Goal: Task Accomplishment & Management: Manage account settings

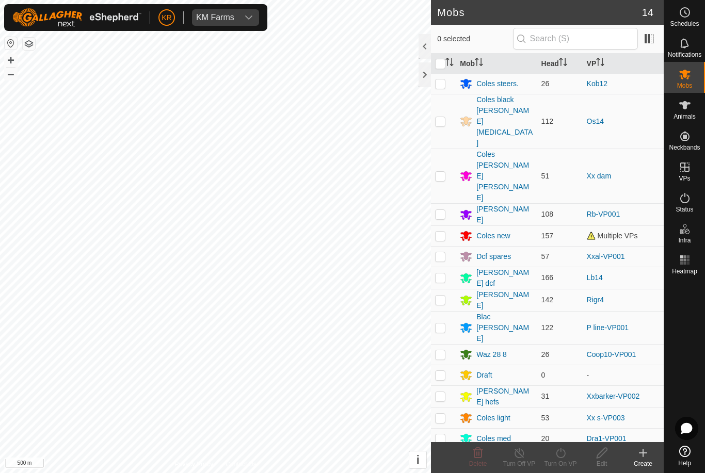
click at [498, 231] on div "Coles new" at bounding box center [493, 236] width 34 height 11
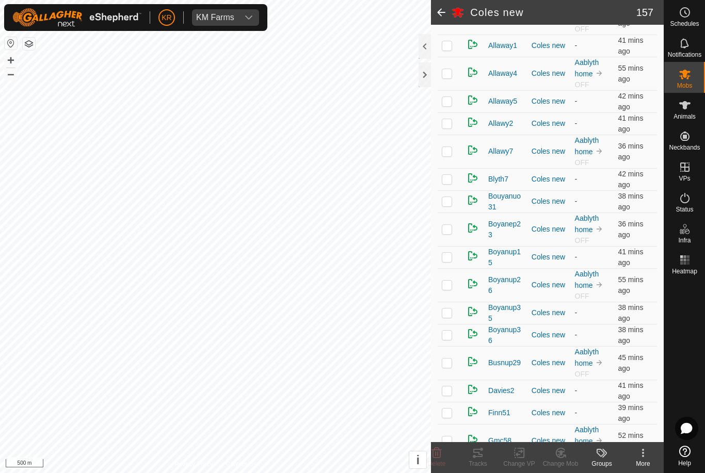
scroll to position [311, 0]
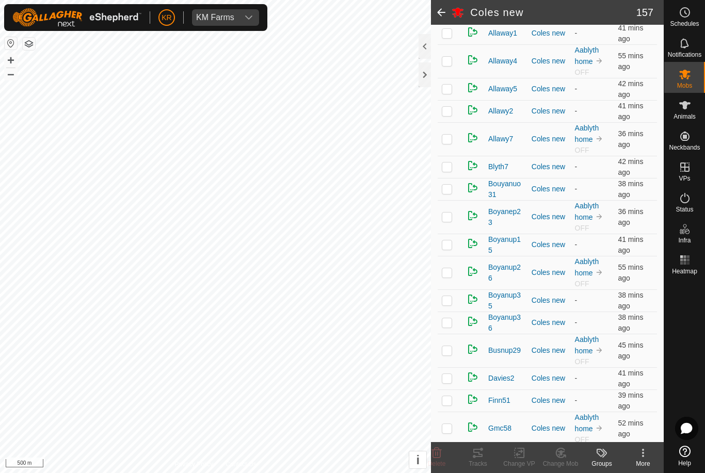
click at [505, 164] on span "Blyth7" at bounding box center [498, 167] width 20 height 11
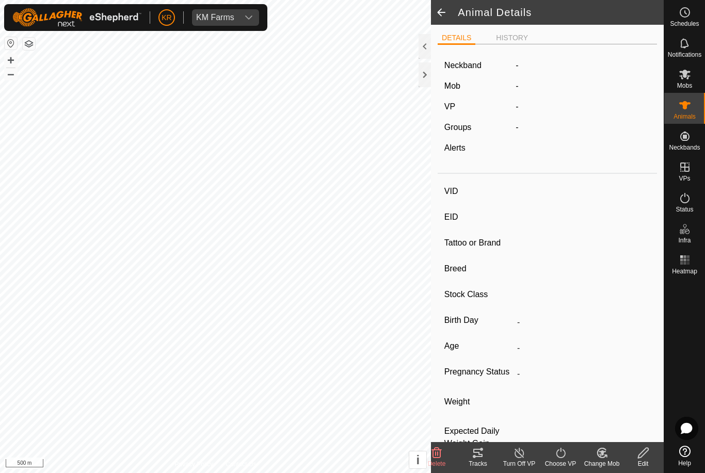
type input "Blyth7"
type input "-"
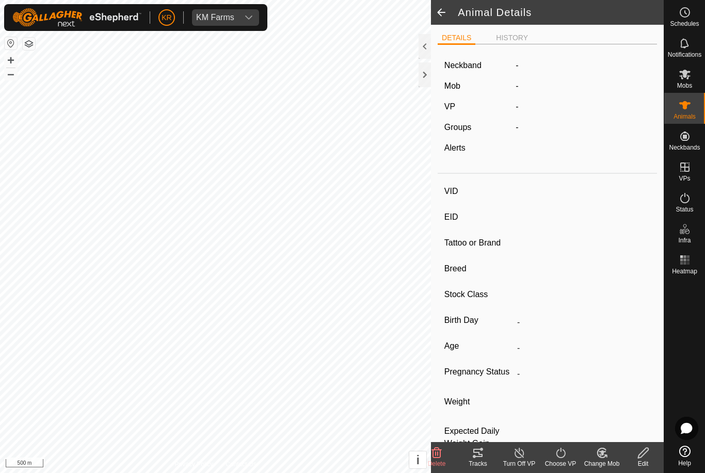
type input "0 kg"
type input "-"
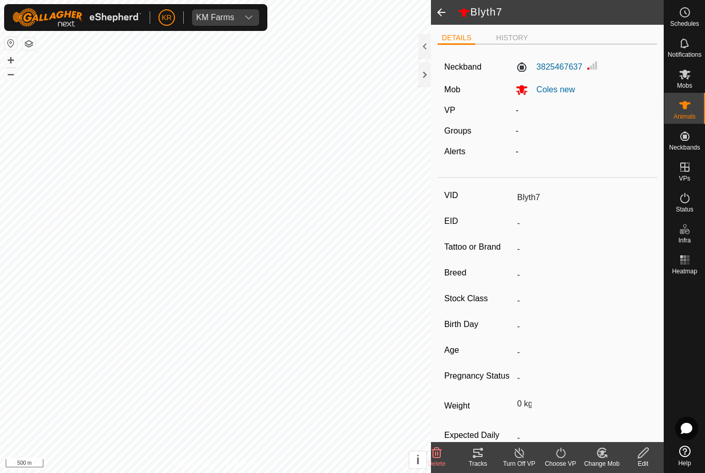
click at [448, 14] on span at bounding box center [441, 12] width 21 height 25
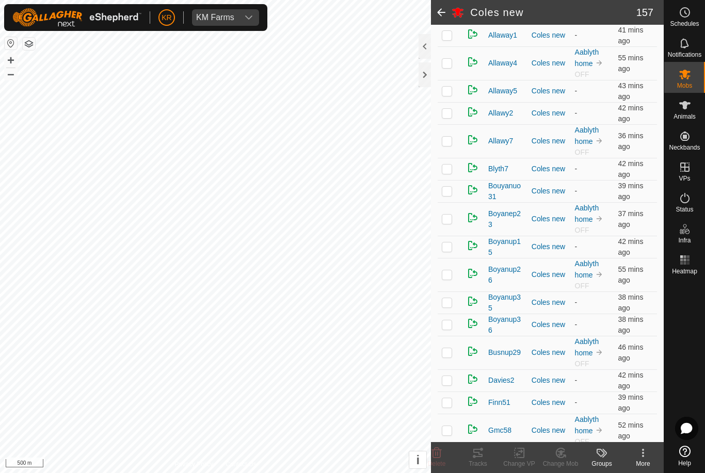
scroll to position [309, 0]
click at [509, 241] on span "Boyanup15" at bounding box center [505, 247] width 35 height 22
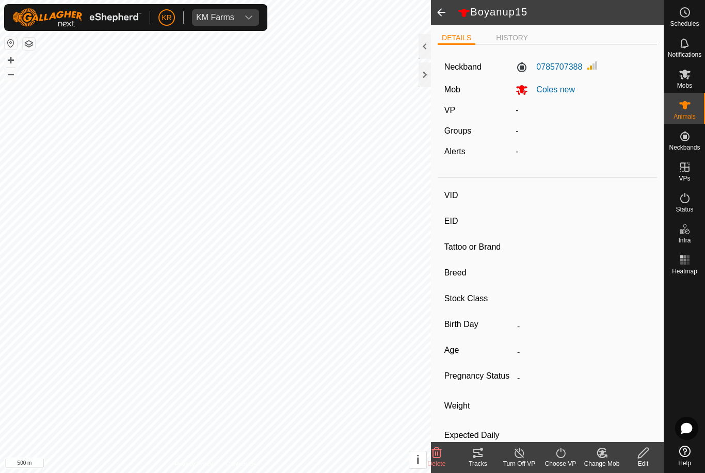
type input "Boyanup15"
type input "-"
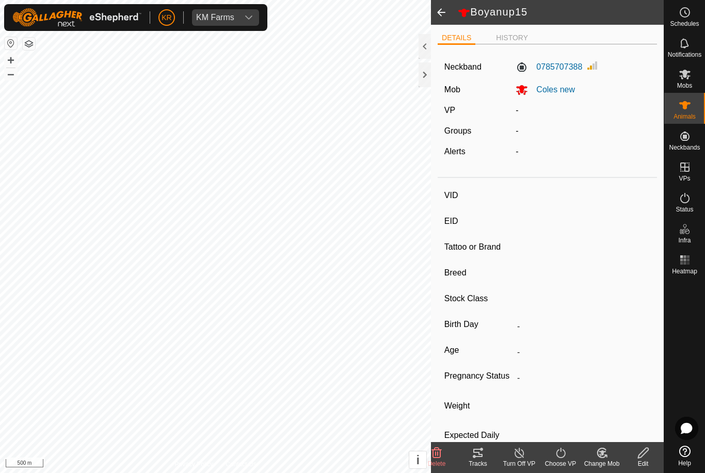
type input "0 kg"
type input "-"
click at [436, 18] on span at bounding box center [441, 12] width 21 height 25
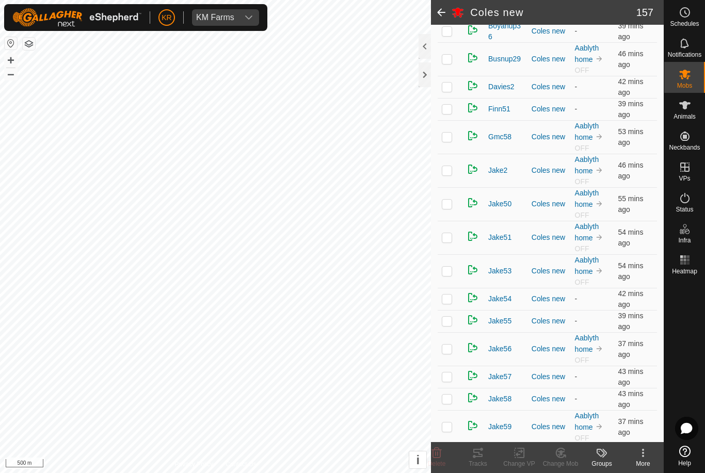
scroll to position [609, 0]
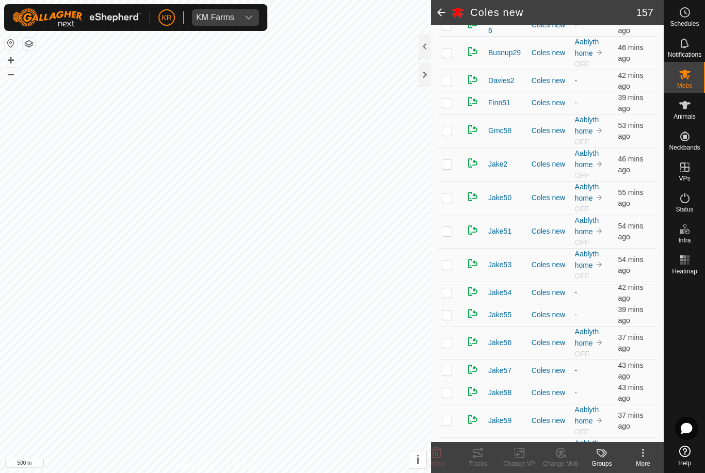
click at [496, 165] on span "Jake2" at bounding box center [497, 164] width 19 height 11
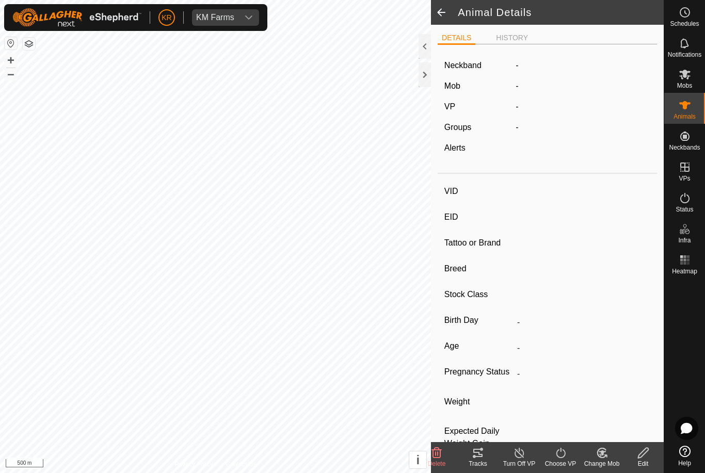
type input "Jake2"
type input "-"
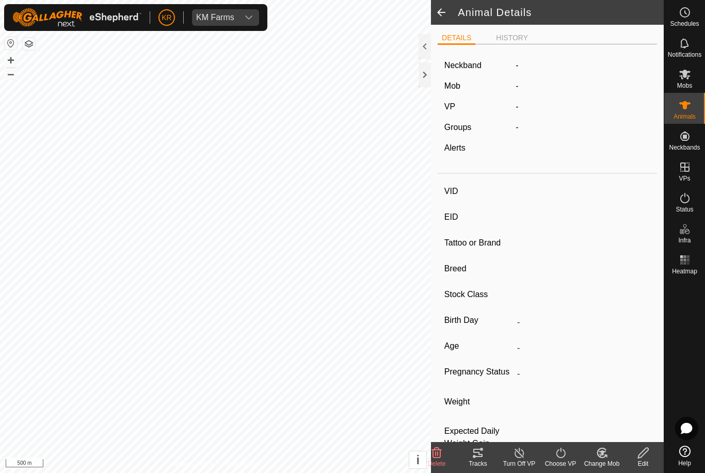
type input "0 kg"
type input "-"
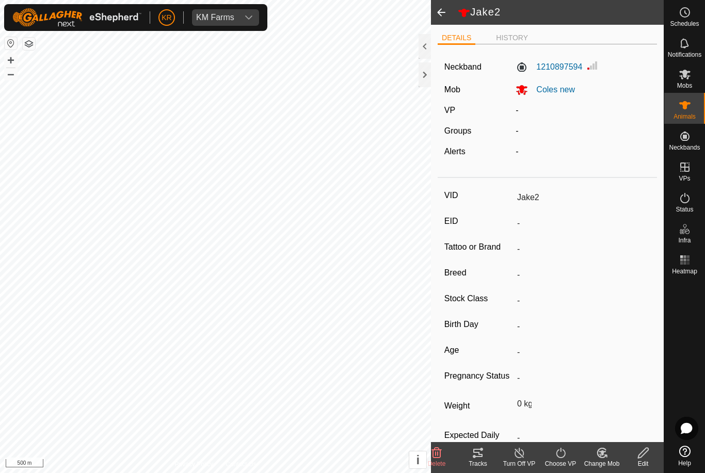
click at [438, 11] on span at bounding box center [441, 12] width 21 height 25
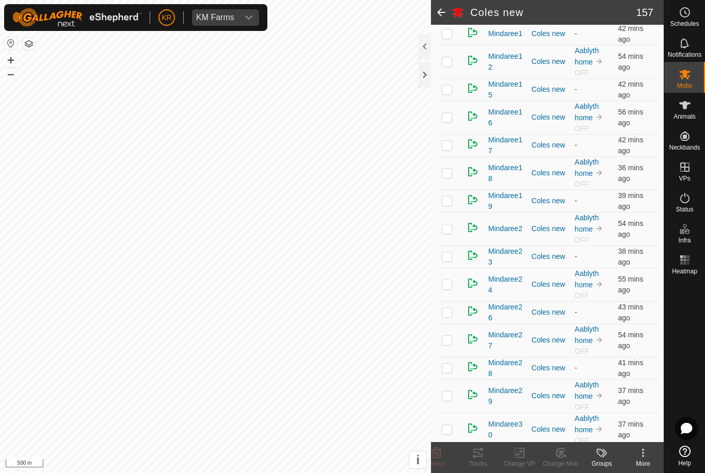
scroll to position [2044, 0]
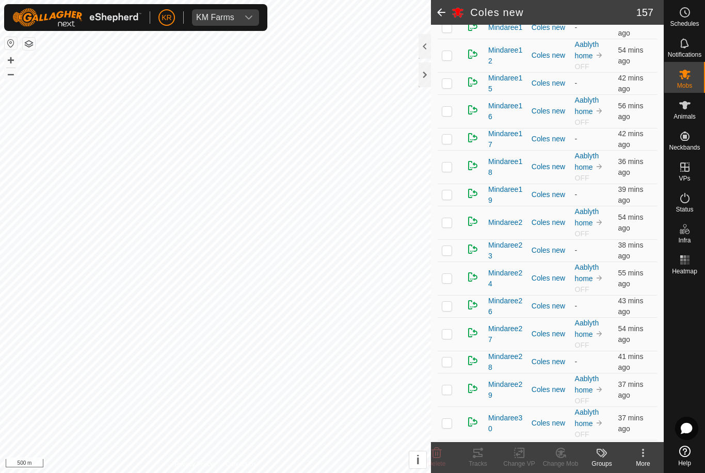
click at [504, 193] on span "Mindaree19" at bounding box center [505, 195] width 35 height 22
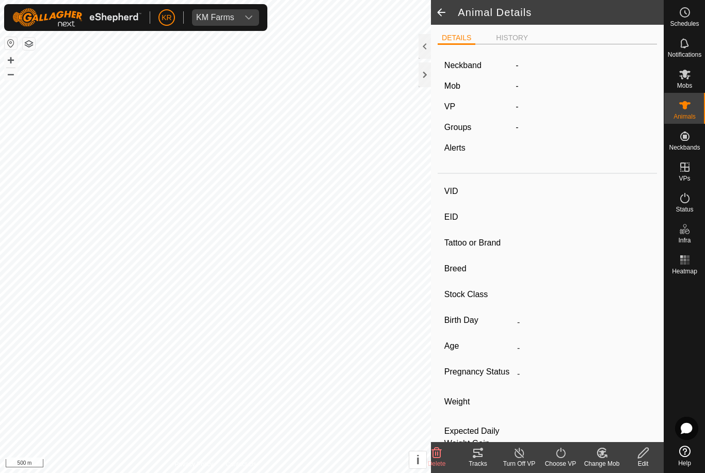
type input "Mindaree19"
type input "-"
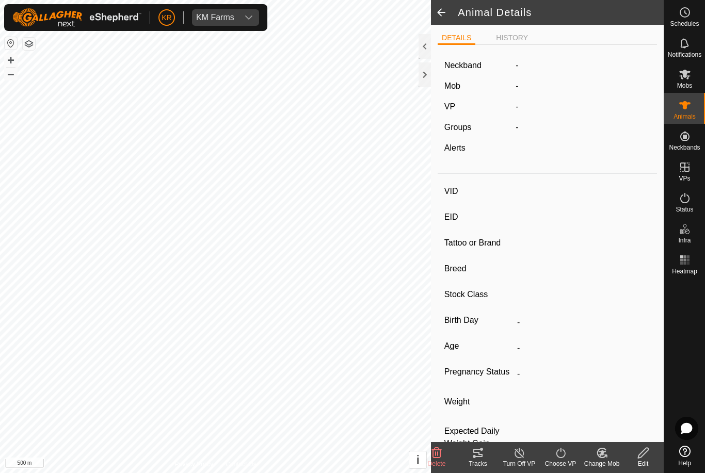
type input "0 kg"
type input "-"
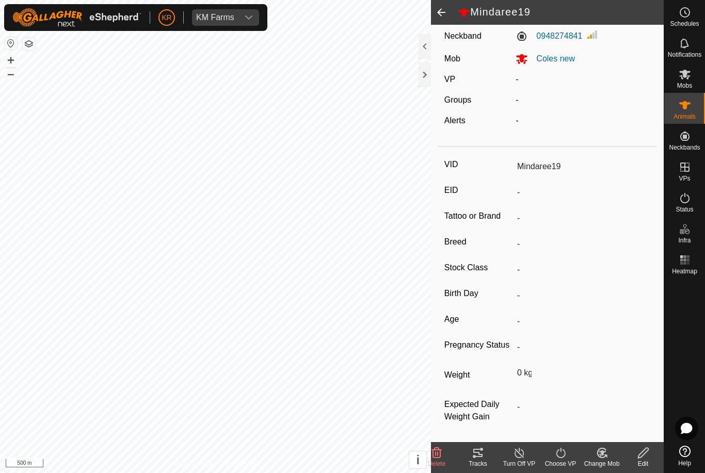
scroll to position [41, 0]
click at [447, 9] on span at bounding box center [441, 12] width 21 height 25
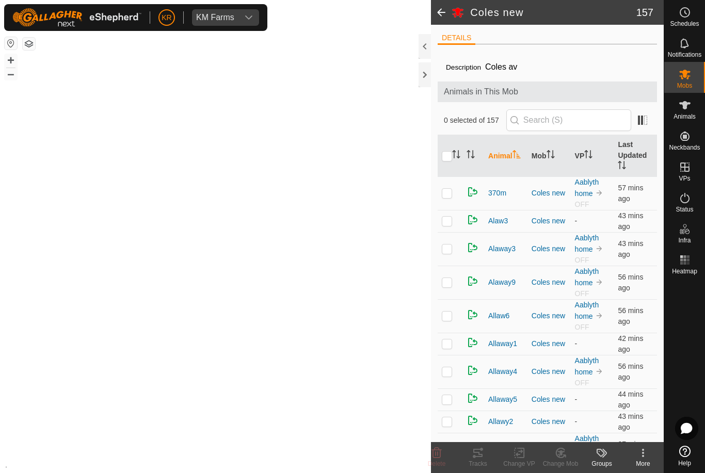
click at [442, 17] on span at bounding box center [441, 12] width 21 height 25
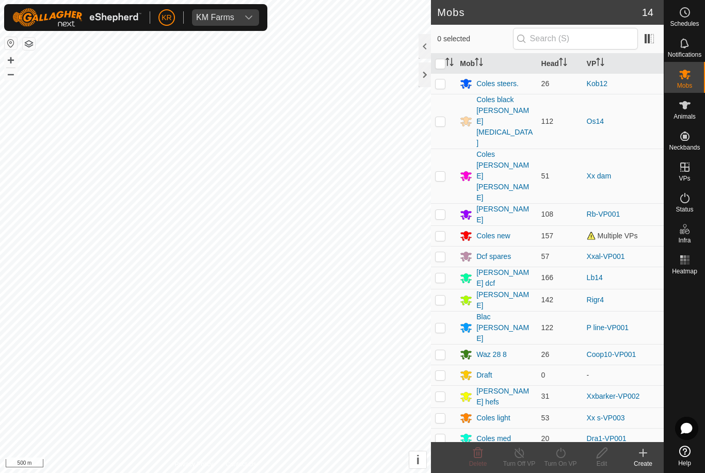
click at [515, 230] on div "Coles new" at bounding box center [496, 236] width 73 height 12
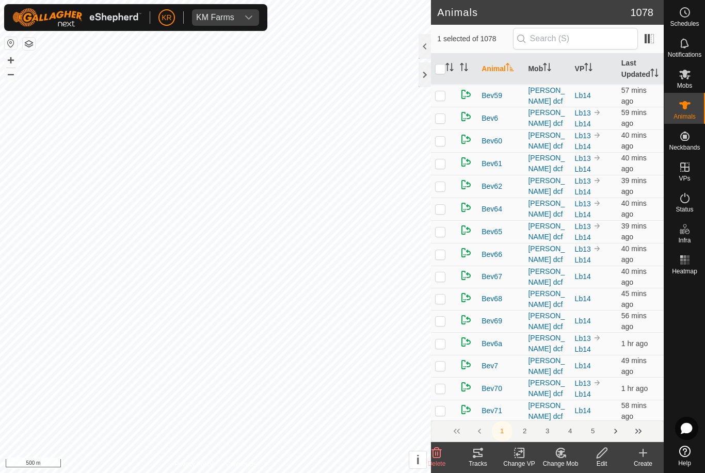
scroll to position [4230, 0]
checkbox input "true"
click at [441, 447] on div "Delete" at bounding box center [436, 457] width 41 height 31
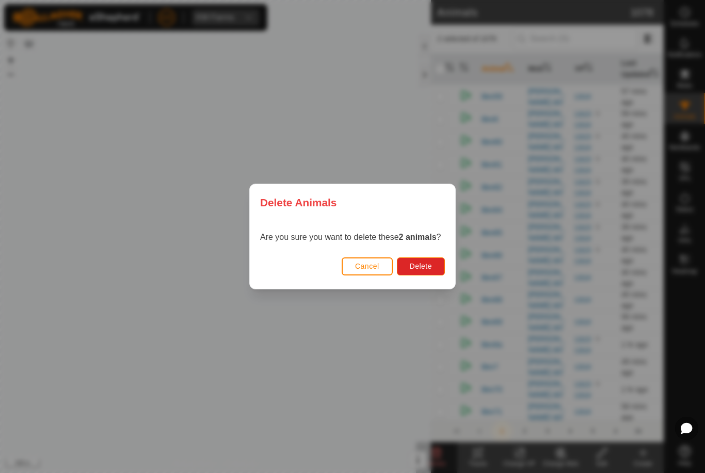
click at [373, 259] on button "Cancel" at bounding box center [367, 267] width 51 height 18
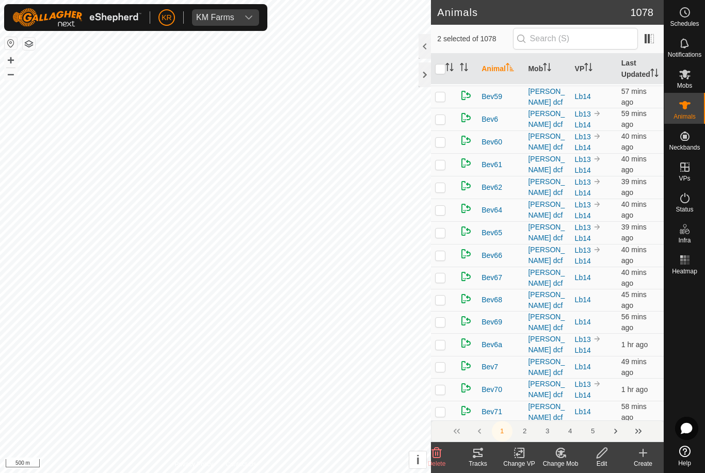
click at [439, 452] on icon at bounding box center [437, 453] width 12 height 12
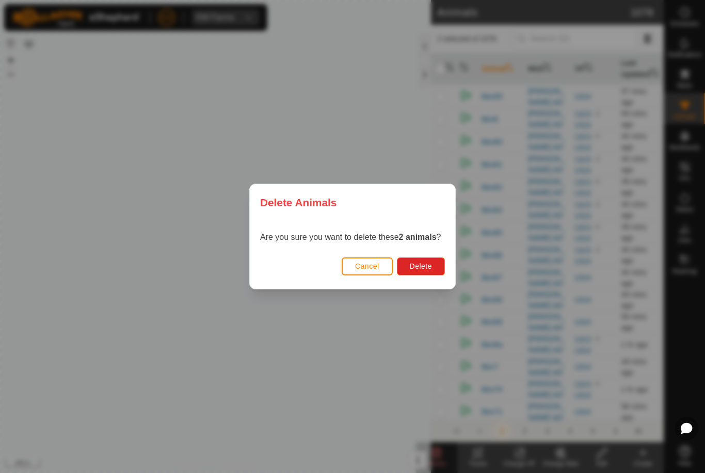
click at [410, 266] on span "Delete" at bounding box center [421, 266] width 22 height 8
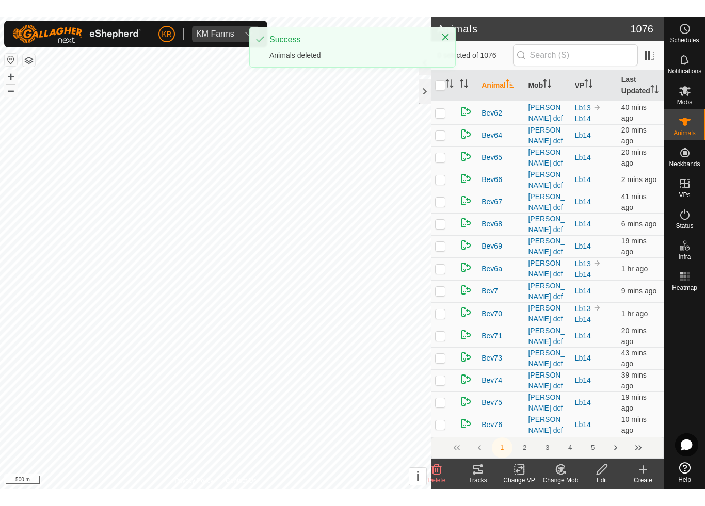
scroll to position [4079, 0]
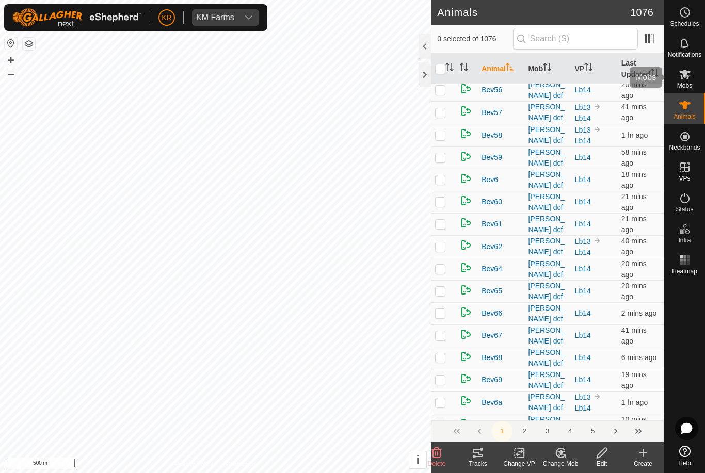
click at [693, 83] on div "Mobs" at bounding box center [684, 77] width 41 height 31
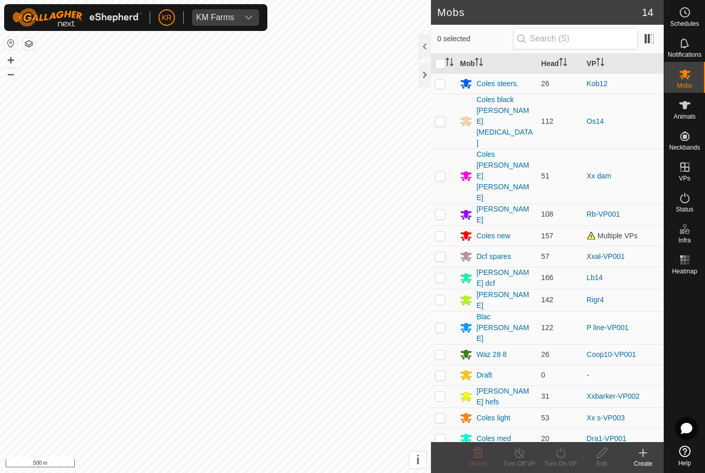
click at [513, 230] on div "Coles new" at bounding box center [496, 236] width 73 height 12
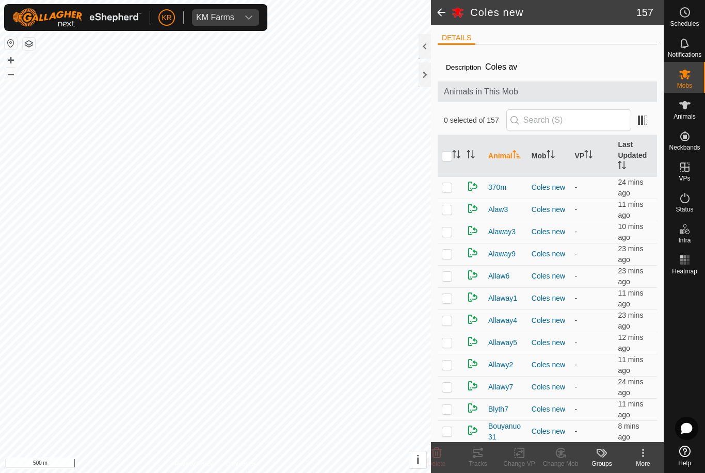
click at [645, 464] on div "More" at bounding box center [643, 463] width 41 height 9
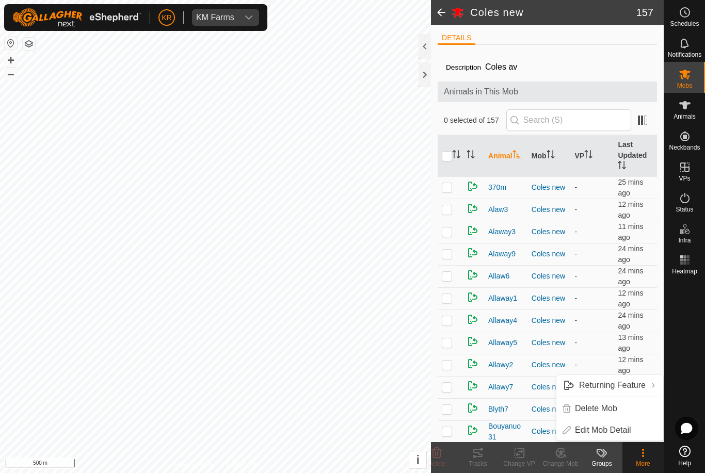
click at [646, 463] on div "More" at bounding box center [643, 463] width 41 height 9
click at [690, 109] on icon at bounding box center [685, 105] width 12 height 12
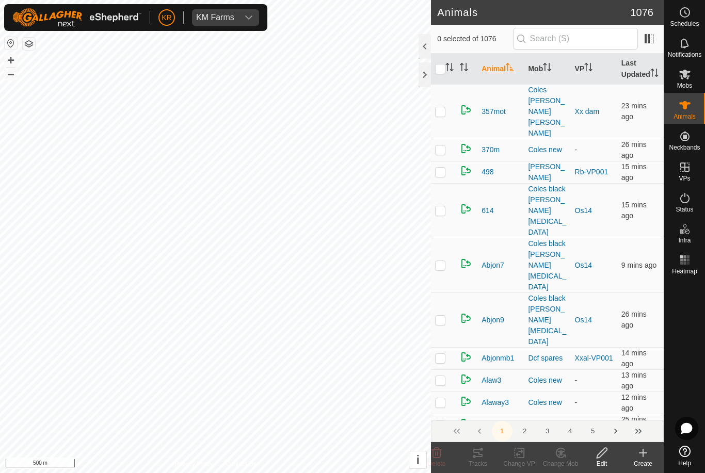
click at [642, 456] on icon at bounding box center [643, 453] width 12 height 12
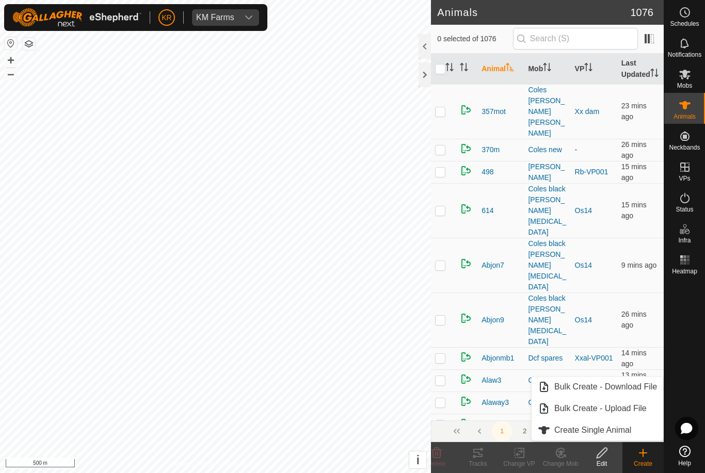
click at [616, 431] on span "Create Single Animal" at bounding box center [592, 430] width 77 height 12
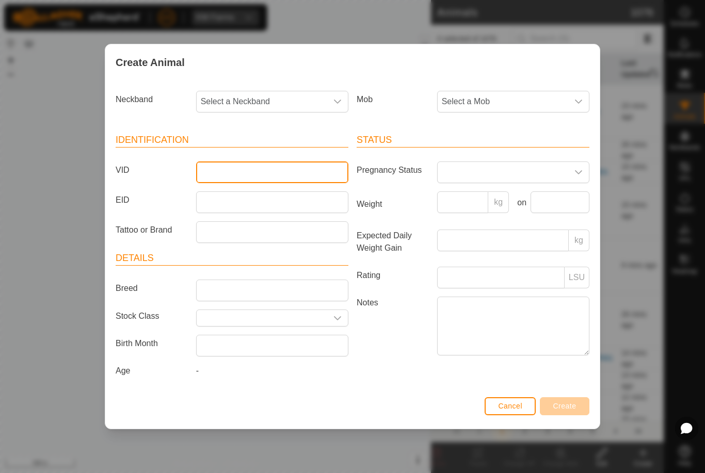
type input "'"
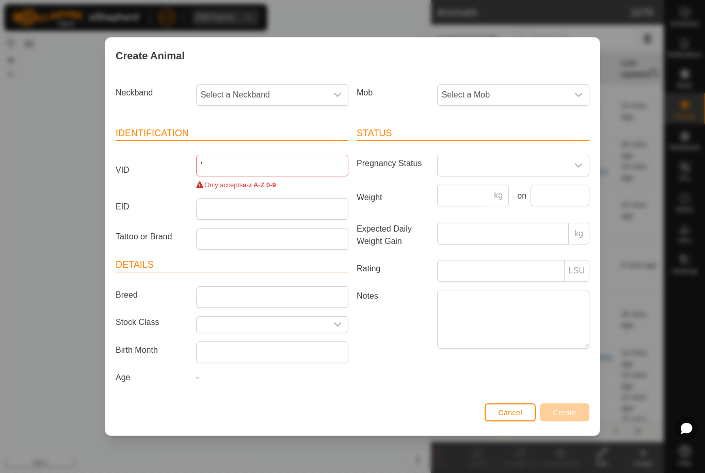
click at [515, 413] on span "Cancel" at bounding box center [510, 413] width 24 height 8
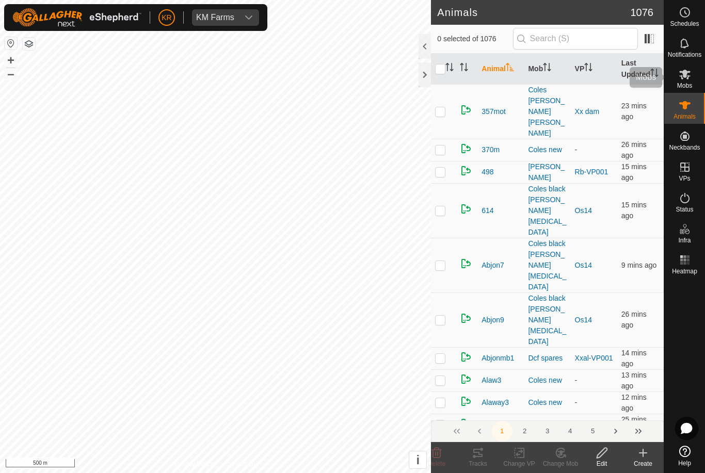
click at [690, 79] on icon at bounding box center [685, 74] width 12 height 12
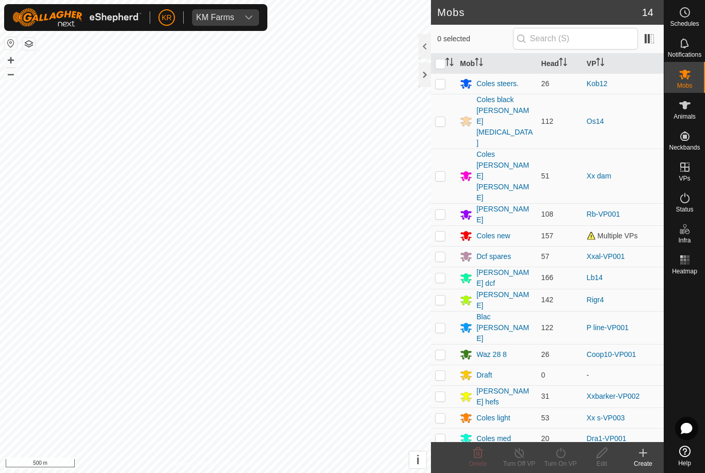
click at [500, 231] on div "Coles new" at bounding box center [493, 236] width 34 height 11
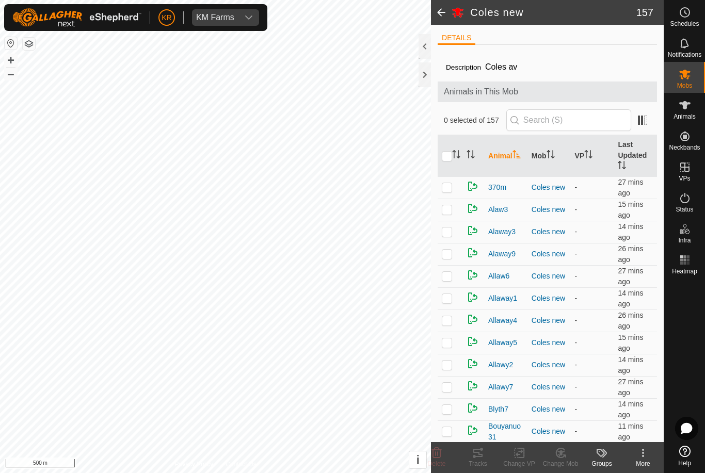
click at [612, 30] on div "DETAILS Description Coles av Animals in This Mob 0 selected of 157 Animal Mob V…" at bounding box center [547, 234] width 233 height 418
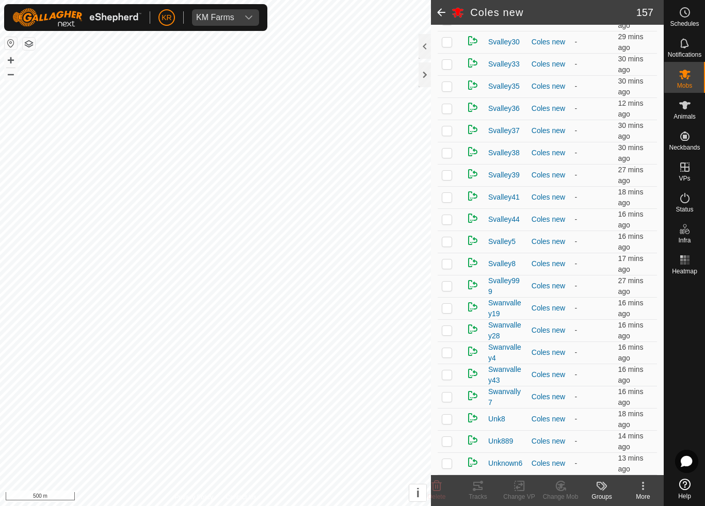
scroll to position [3187, 0]
click at [448, 246] on p-checkbox at bounding box center [447, 241] width 10 height 8
click at [565, 473] on icon at bounding box center [564, 489] width 2 height 2
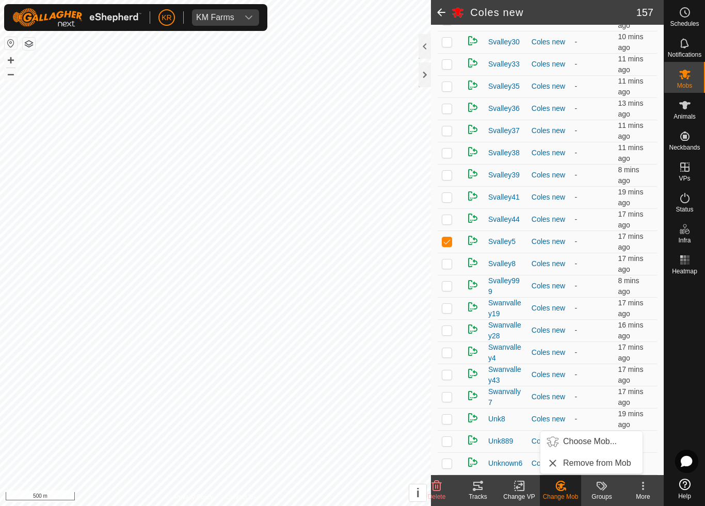
click at [593, 443] on span "Choose Mob..." at bounding box center [590, 442] width 54 height 12
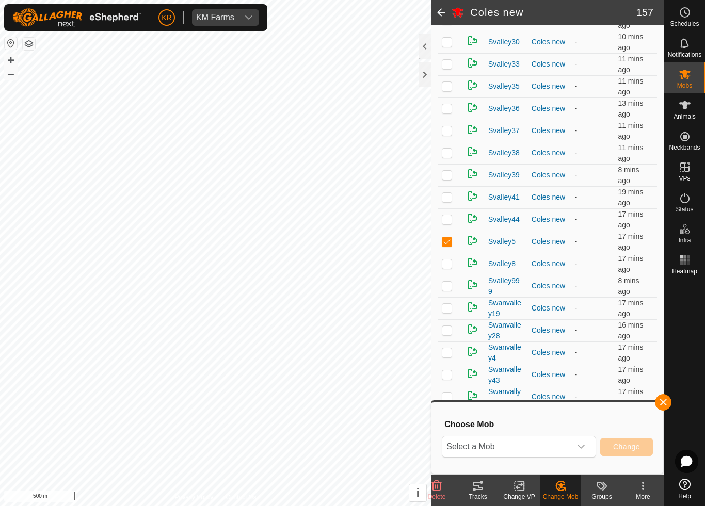
scroll to position [3185, 0]
click at [570, 441] on span "Select a Mob" at bounding box center [506, 447] width 129 height 21
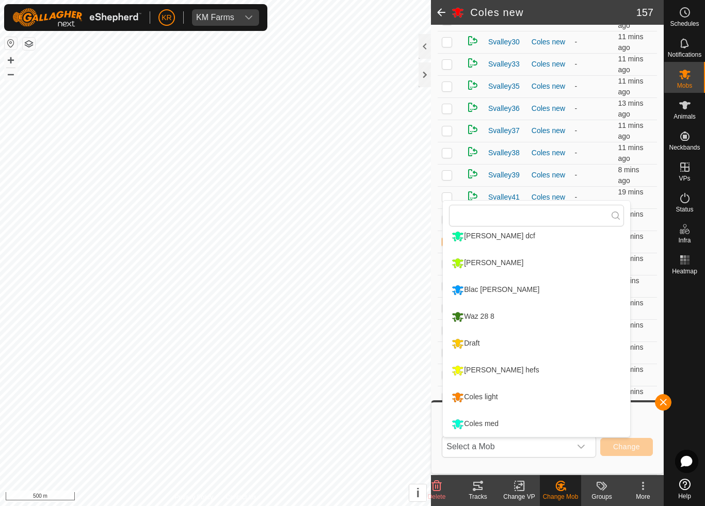
scroll to position [168, 0]
click at [497, 420] on div "Coles med" at bounding box center [475, 425] width 52 height 18
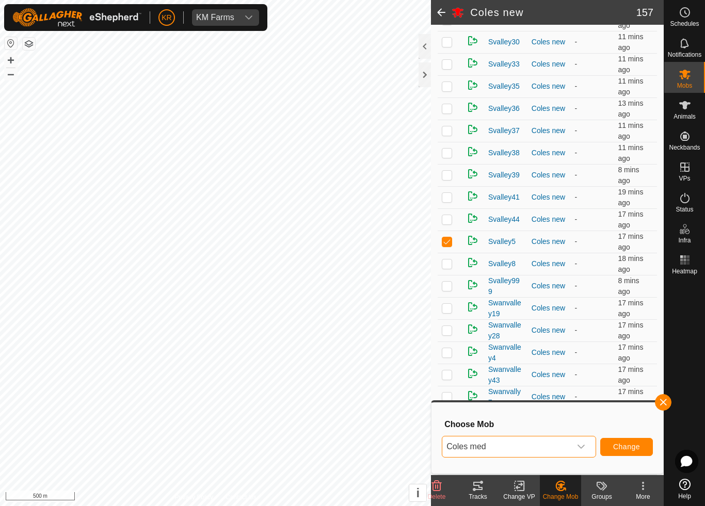
click at [567, 443] on span "Coles med" at bounding box center [506, 447] width 129 height 21
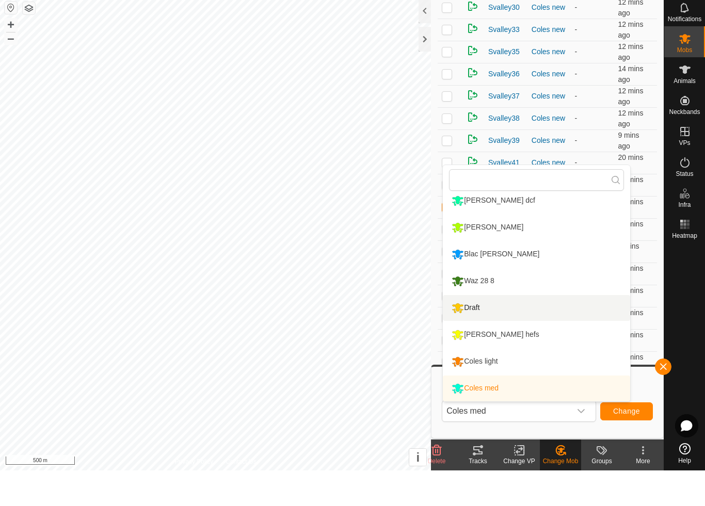
click at [472, 335] on div "Draft" at bounding box center [465, 344] width 33 height 18
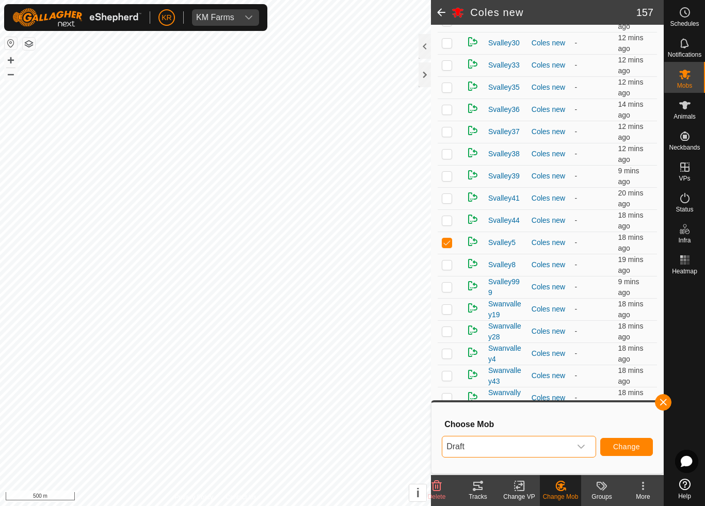
click at [623, 443] on span "Change" at bounding box center [626, 447] width 27 height 8
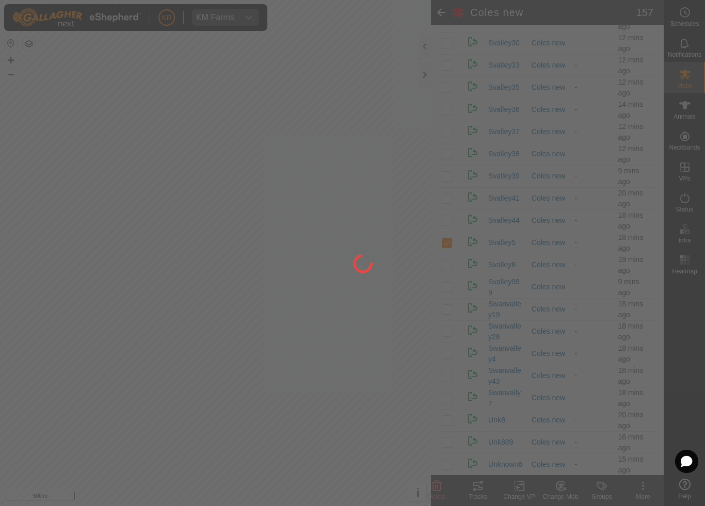
checkbox input "false"
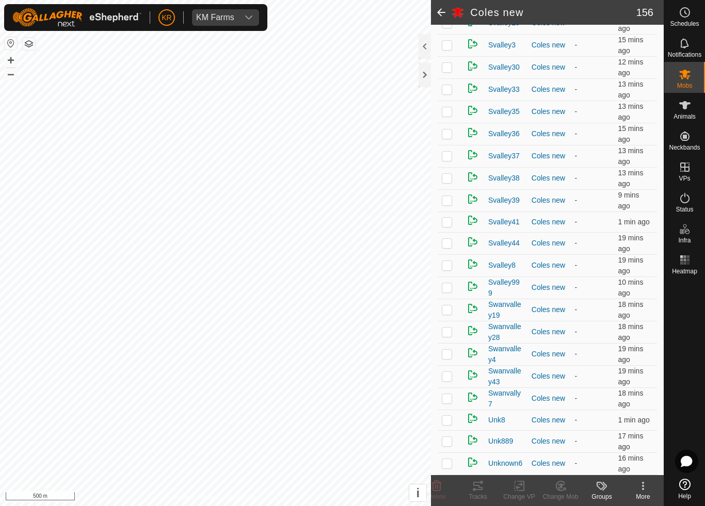
click at [550, 367] on td "Coles new" at bounding box center [549, 376] width 43 height 22
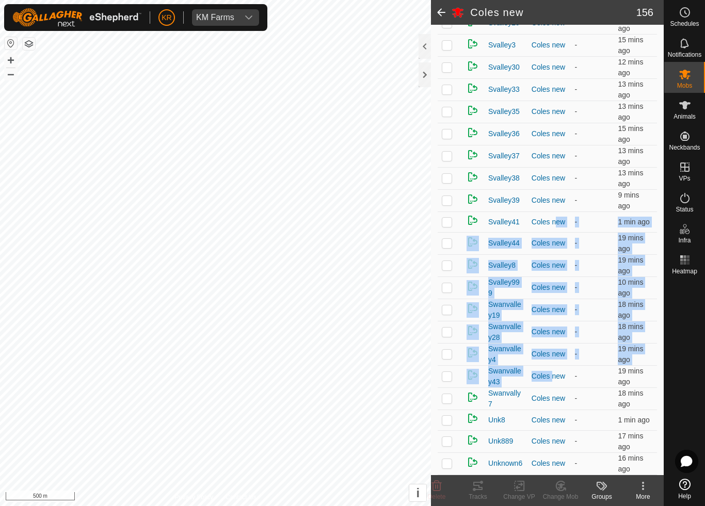
click at [564, 152] on div "Coles new" at bounding box center [549, 156] width 35 height 11
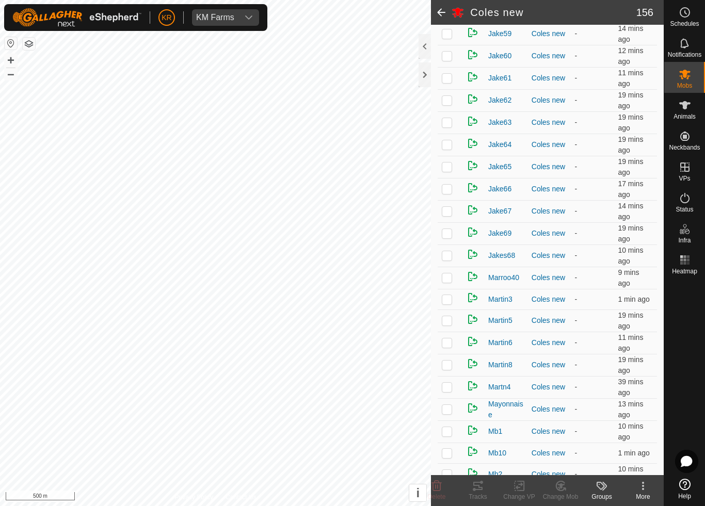
scroll to position [812, 0]
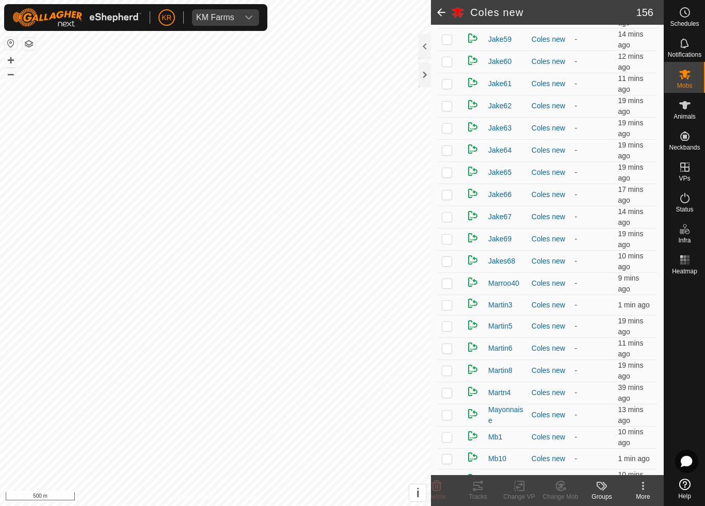
click at [447, 132] on p-checkbox at bounding box center [447, 128] width 10 height 8
click at [572, 473] on change-mob-svg-icon at bounding box center [560, 486] width 41 height 12
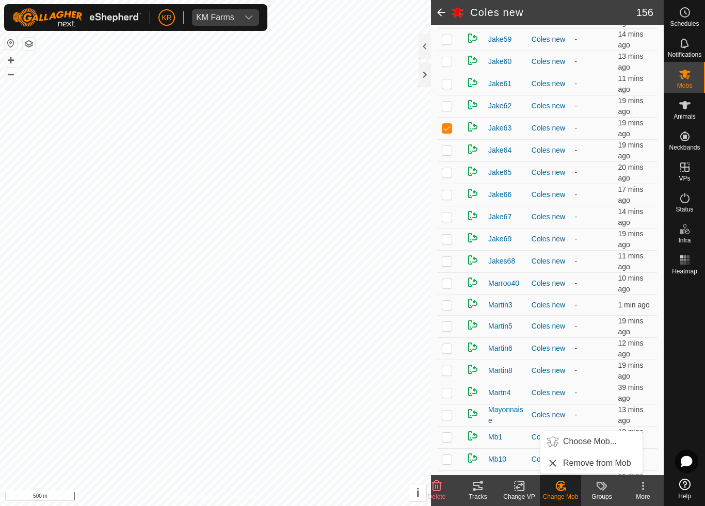
click at [605, 444] on span "Choose Mob..." at bounding box center [590, 442] width 54 height 12
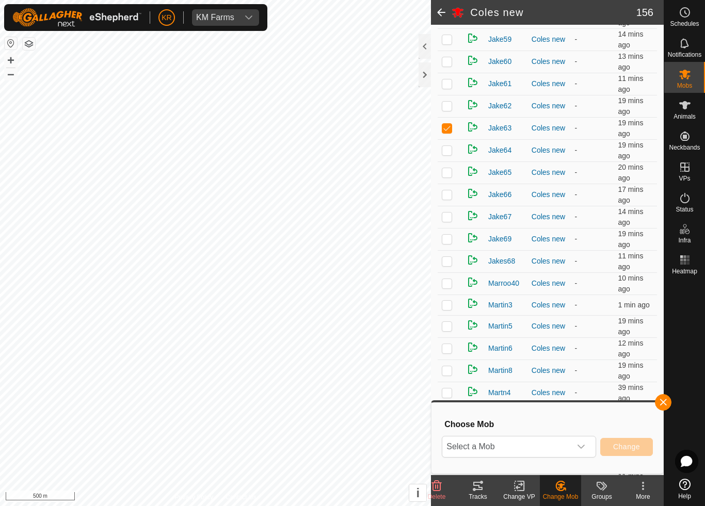
click at [565, 449] on span "Select a Mob" at bounding box center [506, 447] width 129 height 21
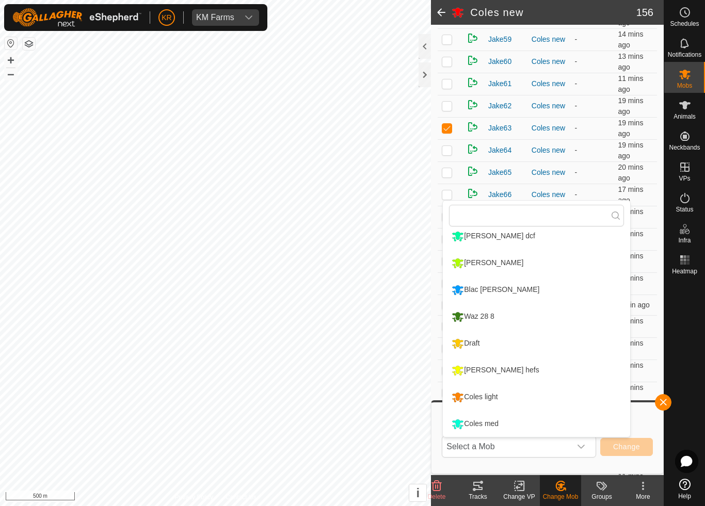
scroll to position [168, 0]
click at [488, 423] on div "Coles med" at bounding box center [475, 425] width 52 height 18
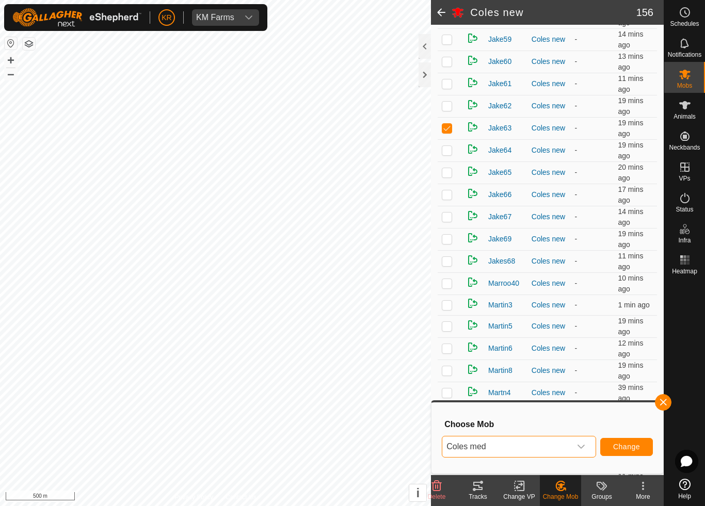
click at [623, 449] on span "Change" at bounding box center [626, 447] width 27 height 8
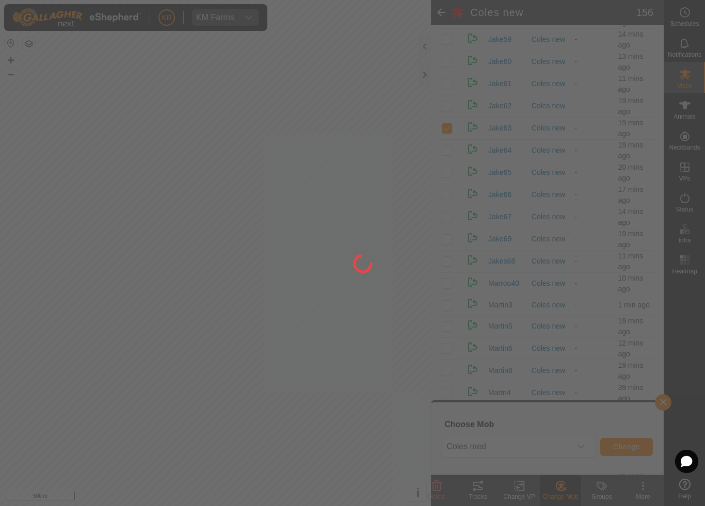
checkbox input "false"
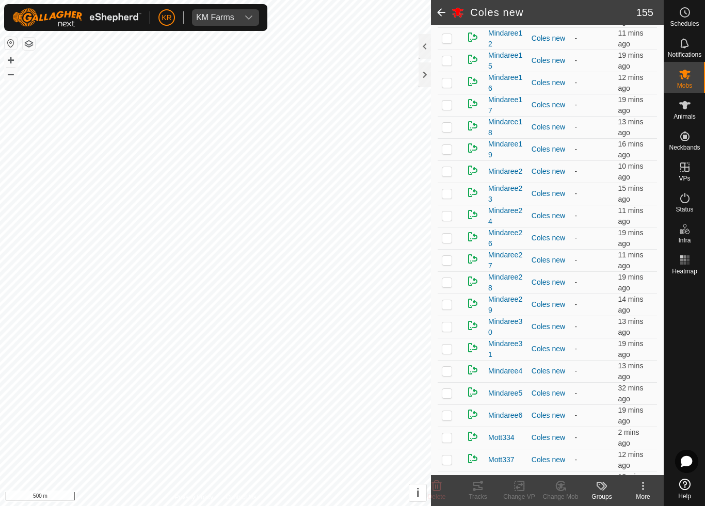
scroll to position [1657, 0]
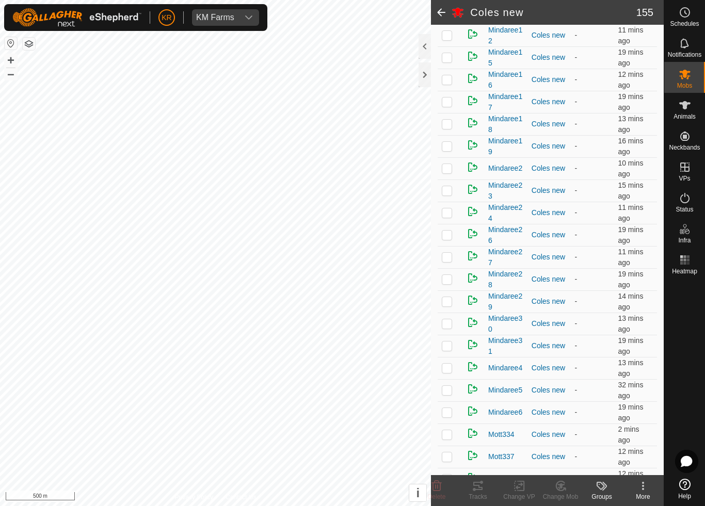
click at [447, 83] on p-checkbox at bounding box center [447, 79] width 10 height 8
click at [565, 473] on div "Change Mob" at bounding box center [560, 496] width 41 height 9
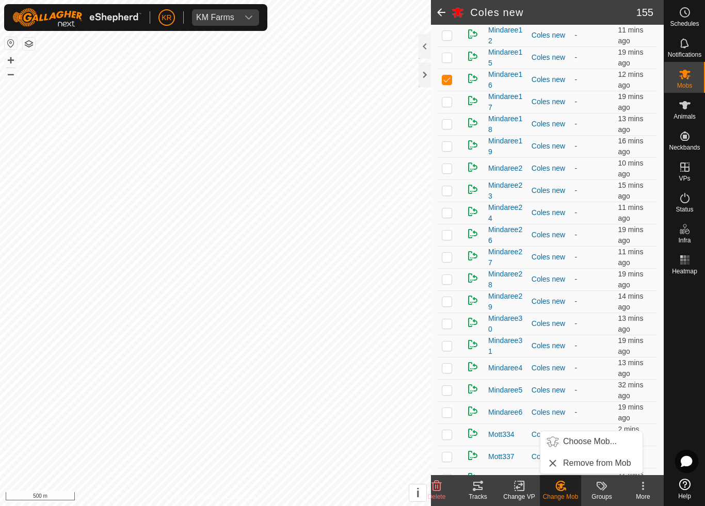
click at [591, 445] on span "Choose Mob..." at bounding box center [590, 442] width 54 height 12
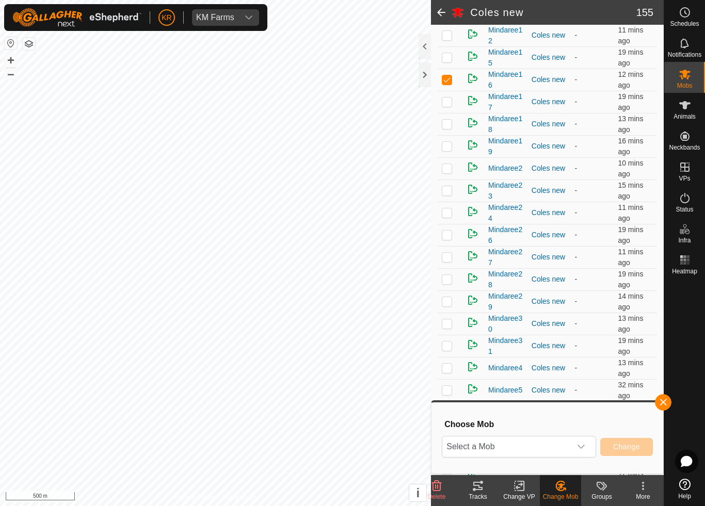
click at [561, 450] on span "Select a Mob" at bounding box center [506, 447] width 129 height 21
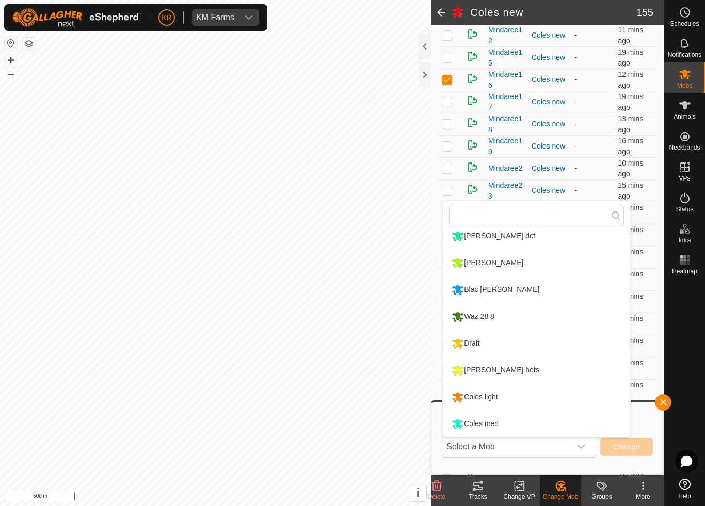
scroll to position [168, 0]
click at [480, 343] on div "Draft" at bounding box center [465, 344] width 33 height 18
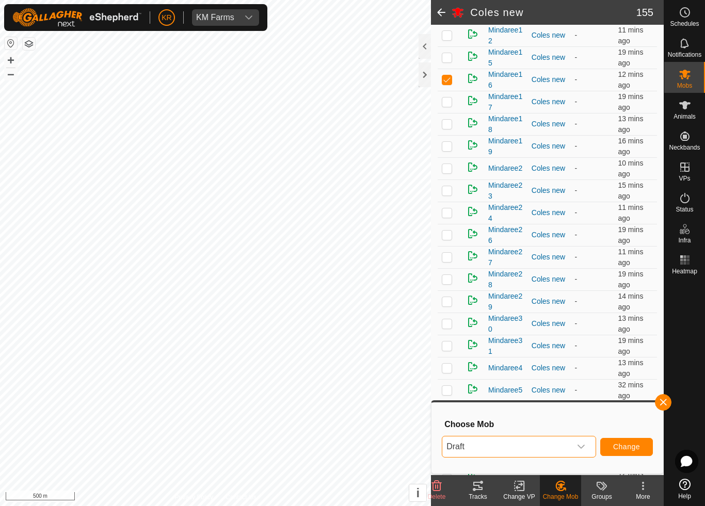
click at [628, 445] on span "Change" at bounding box center [626, 447] width 27 height 8
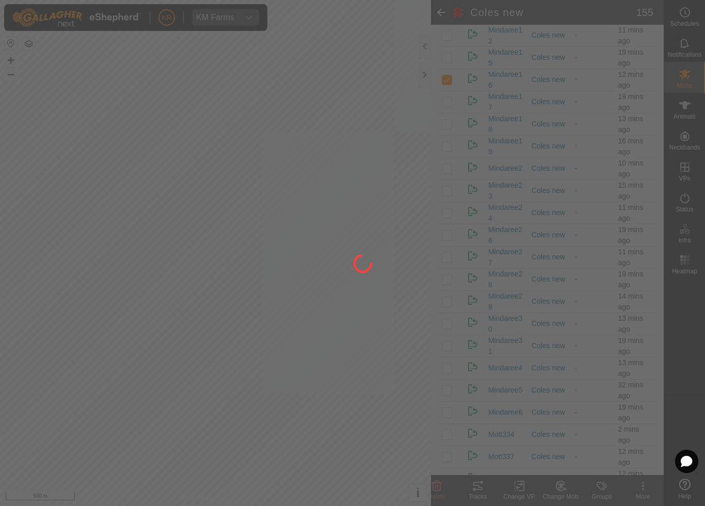
checkbox input "false"
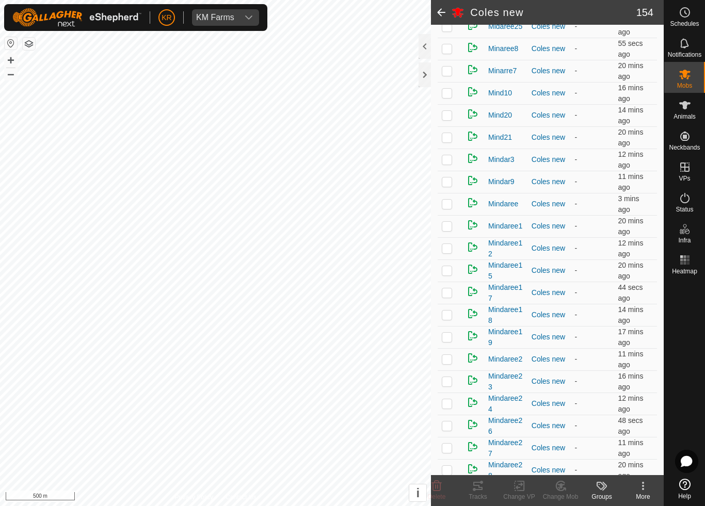
scroll to position [1441, 0]
click at [449, 119] on p-checkbox at bounding box center [447, 116] width 10 height 8
click at [563, 473] on icon at bounding box center [560, 486] width 9 height 9
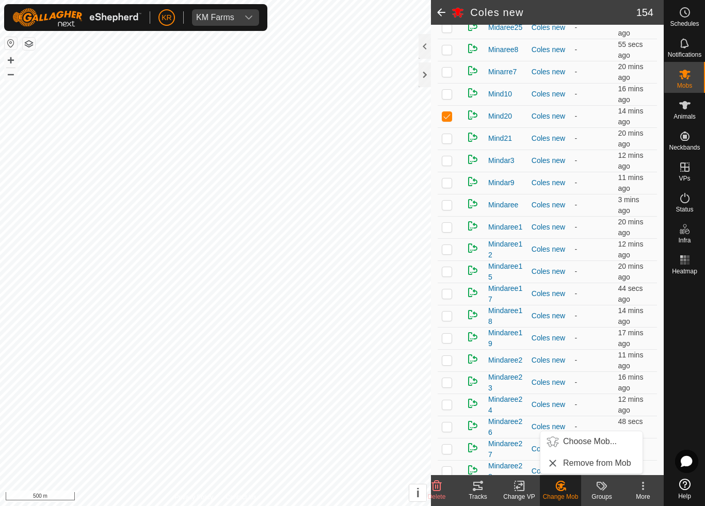
click at [599, 442] on span "Choose Mob..." at bounding box center [590, 442] width 54 height 12
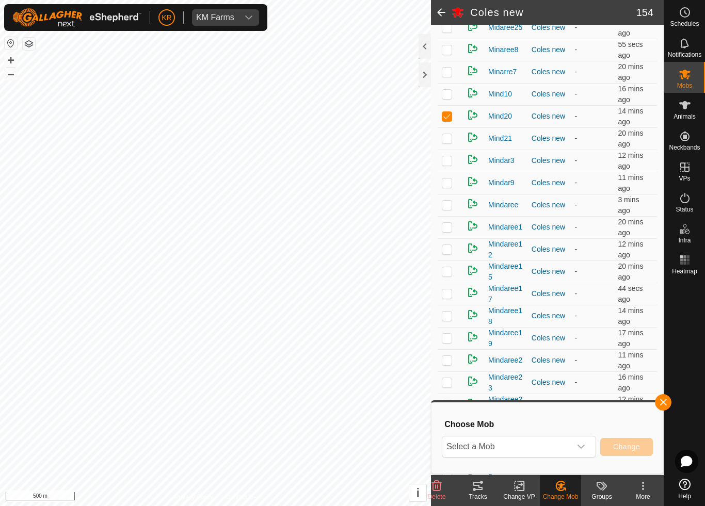
click at [570, 445] on span "Select a Mob" at bounding box center [506, 447] width 129 height 21
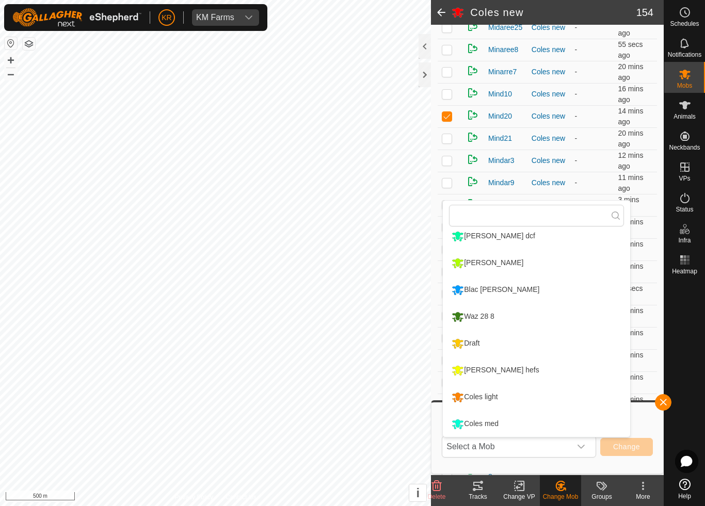
scroll to position [168, 0]
click at [498, 421] on div "Coles med" at bounding box center [475, 425] width 52 height 18
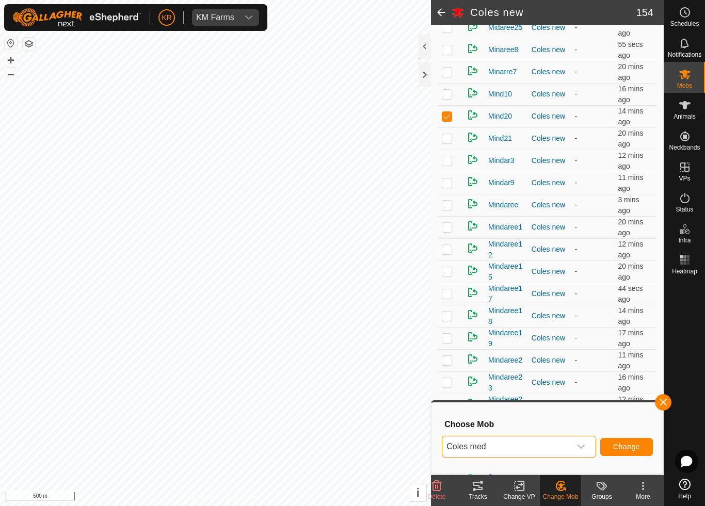
click at [633, 445] on span "Change" at bounding box center [626, 447] width 27 height 8
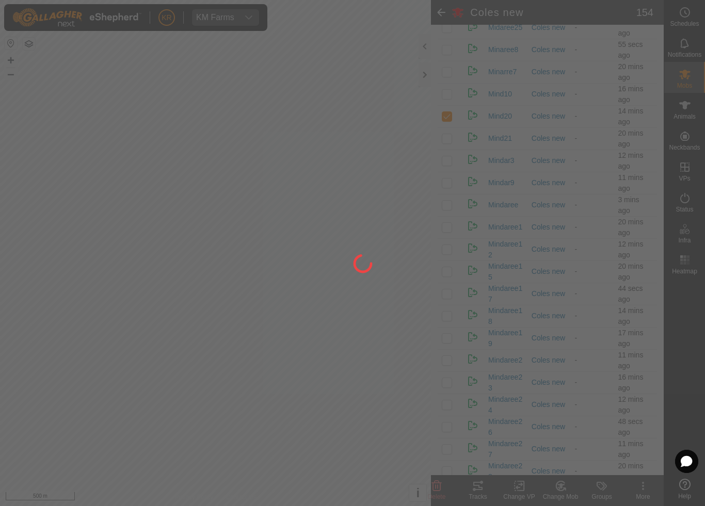
checkbox input "false"
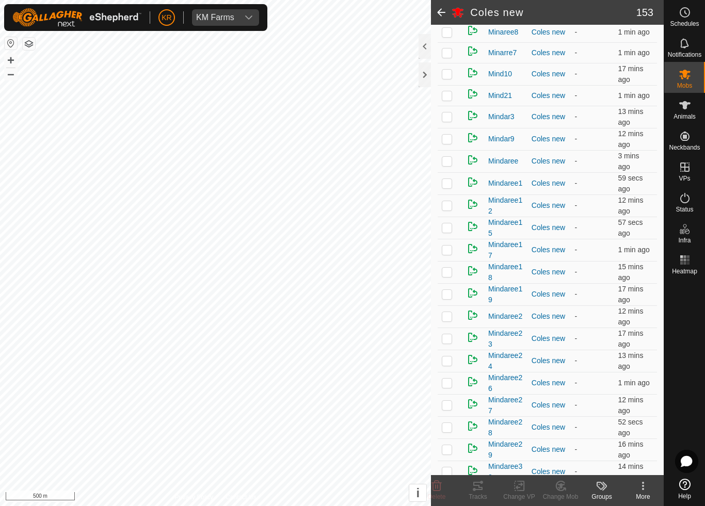
click at [452, 342] on p-checkbox at bounding box center [447, 338] width 10 height 8
click at [563, 473] on div "Change Mob" at bounding box center [560, 496] width 41 height 9
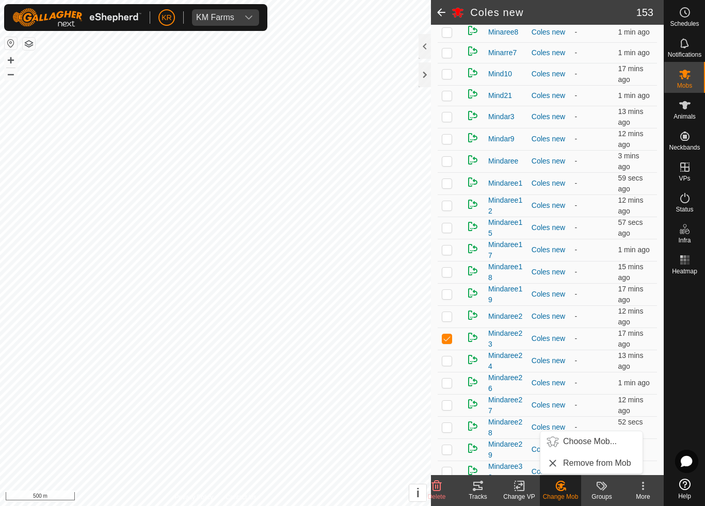
click at [607, 444] on span "Choose Mob..." at bounding box center [590, 442] width 54 height 12
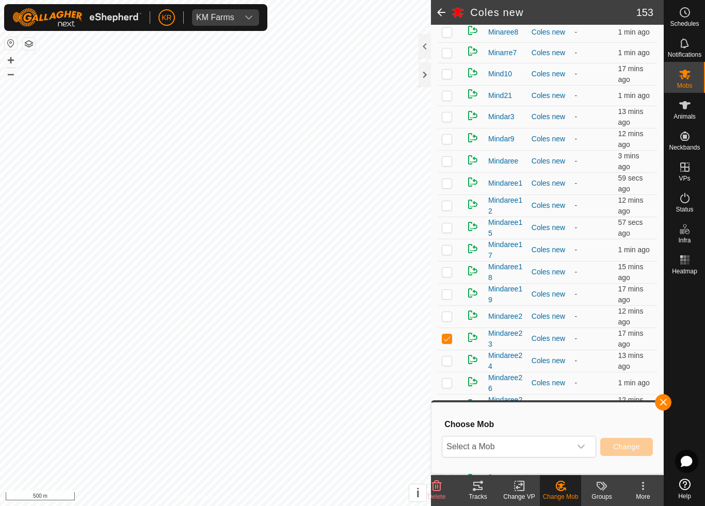
click at [569, 449] on span "Select a Mob" at bounding box center [506, 447] width 129 height 21
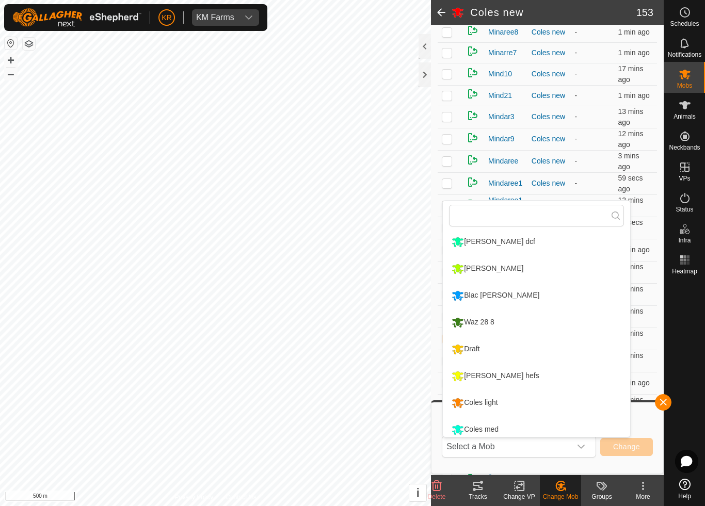
scroll to position [161, 0]
click at [482, 350] on div "Draft" at bounding box center [465, 352] width 33 height 18
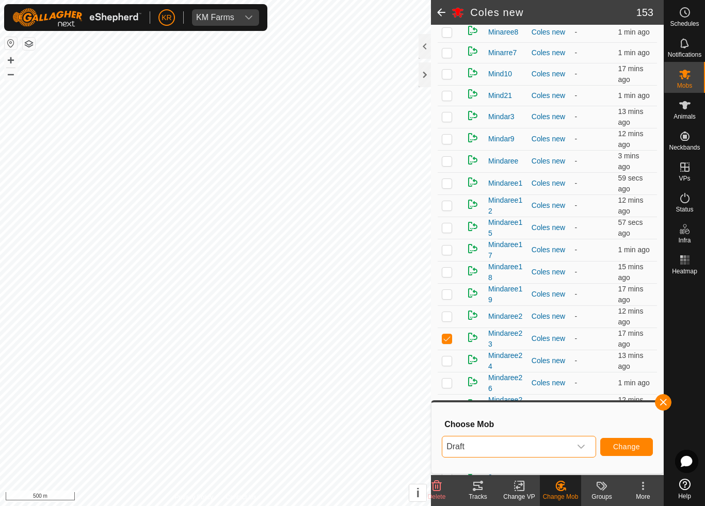
click at [621, 442] on button "Change" at bounding box center [626, 447] width 53 height 18
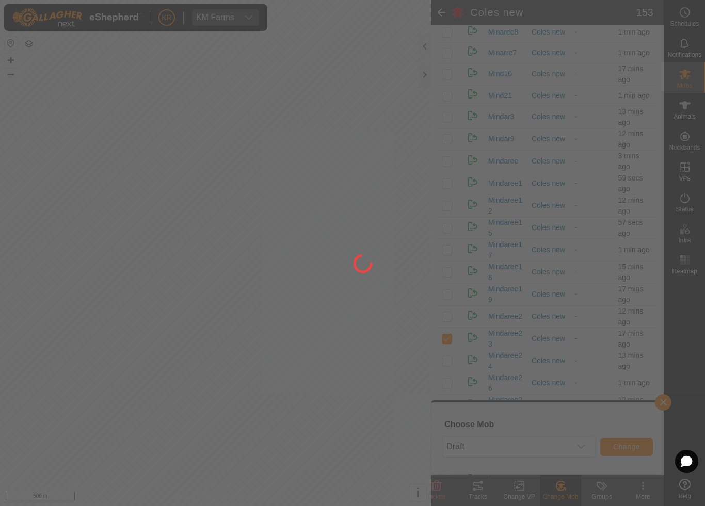
checkbox input "false"
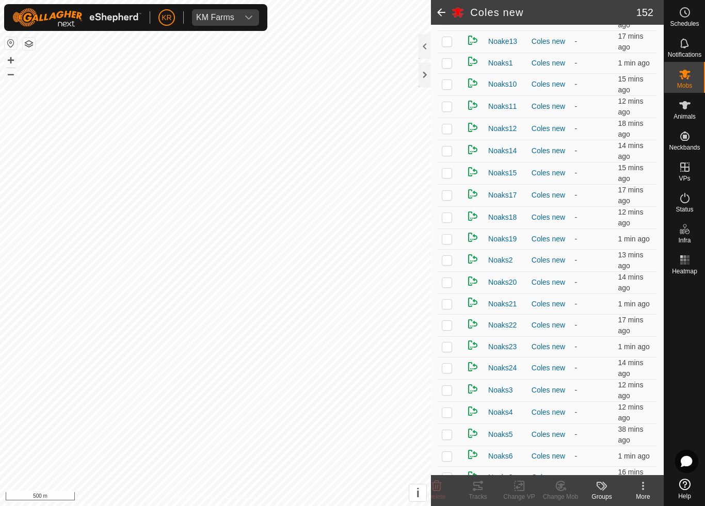
scroll to position [2177, 0]
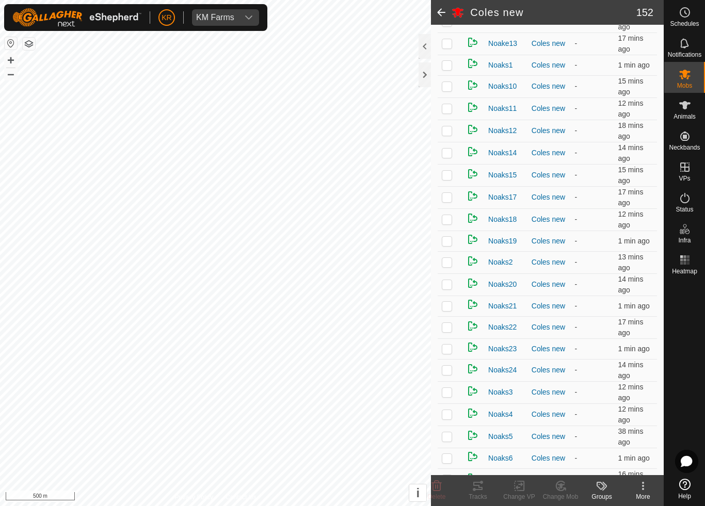
click at [447, 398] on td at bounding box center [450, 392] width 25 height 22
click at [564, 473] on div "Change Mob" at bounding box center [560, 496] width 41 height 9
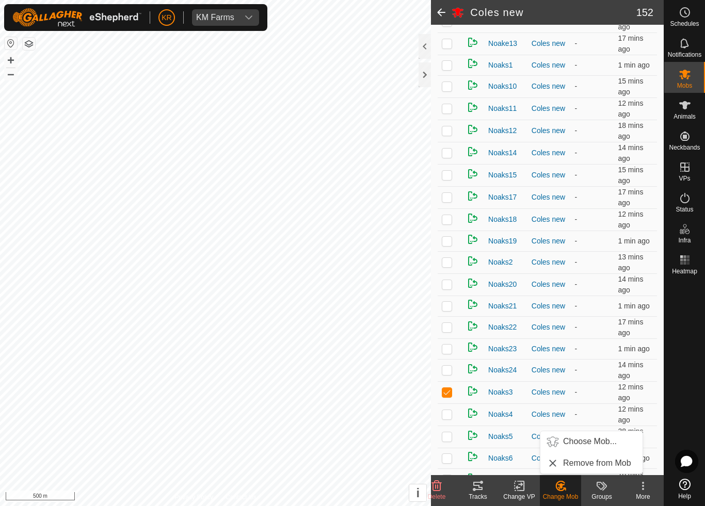
click at [594, 441] on span "Choose Mob..." at bounding box center [590, 442] width 54 height 12
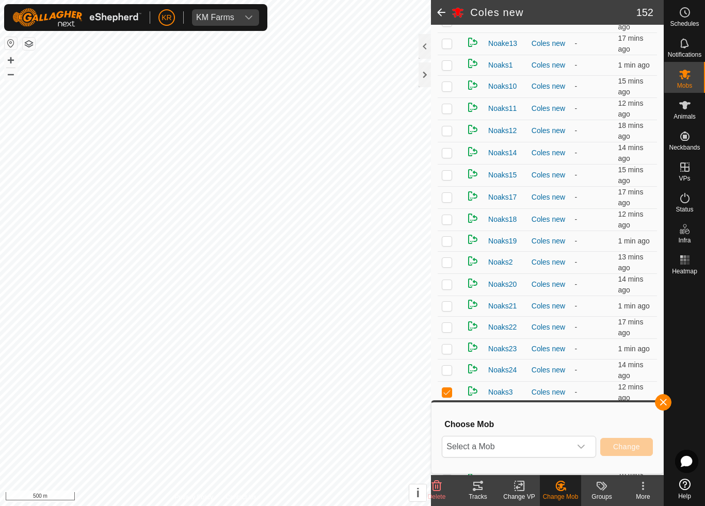
click at [576, 447] on div "dropdown trigger" at bounding box center [581, 447] width 21 height 21
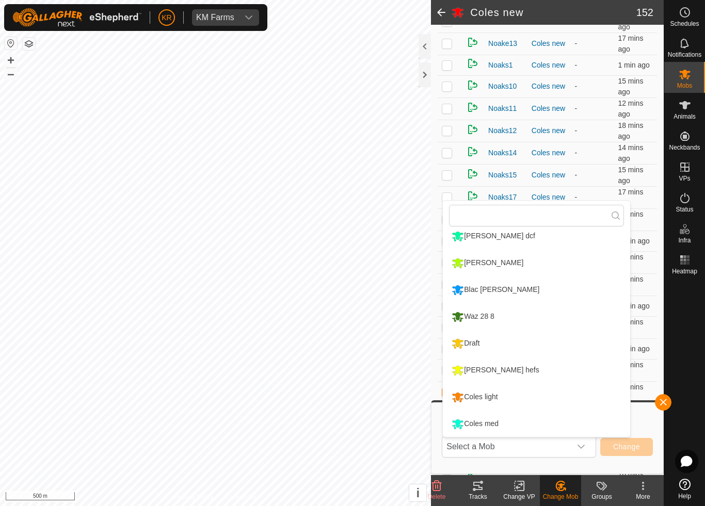
scroll to position [168, 0]
click at [479, 345] on div "Draft" at bounding box center [465, 344] width 33 height 18
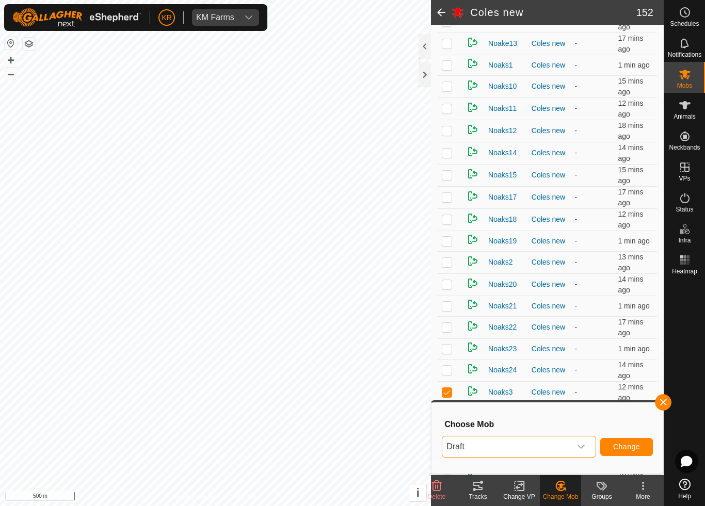
click at [624, 448] on span "Change" at bounding box center [626, 447] width 27 height 8
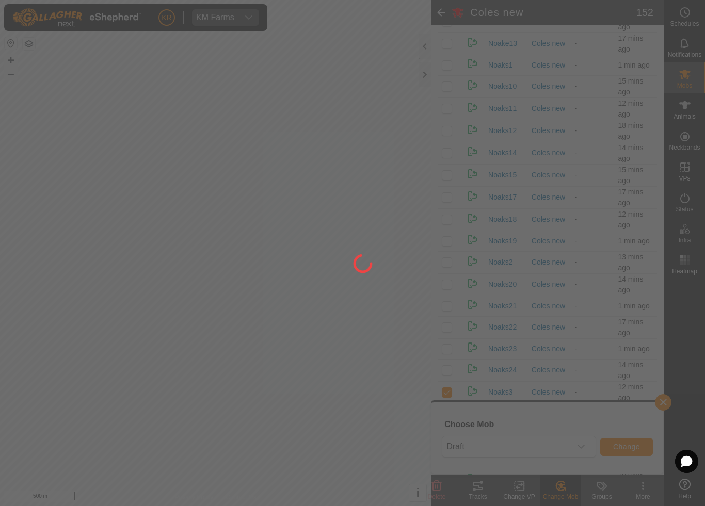
checkbox input "false"
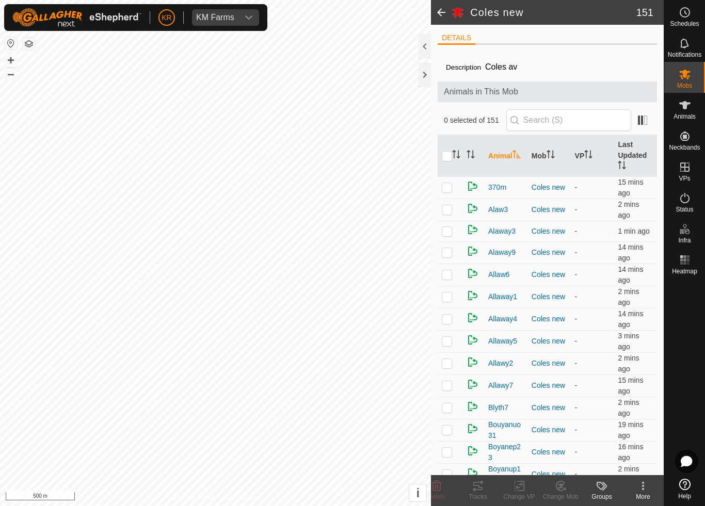
scroll to position [0, 0]
click at [449, 344] on p-checkbox at bounding box center [447, 343] width 10 height 8
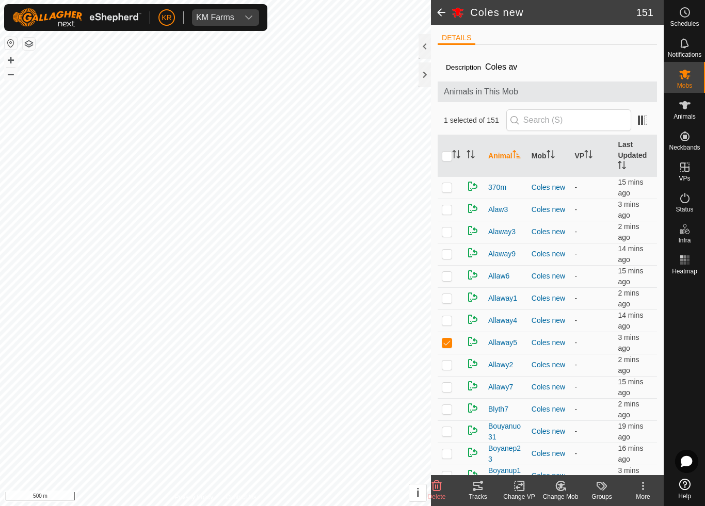
click at [566, 473] on div "Change Mob" at bounding box center [560, 496] width 41 height 9
click at [596, 443] on span "Choose Mob..." at bounding box center [590, 442] width 54 height 12
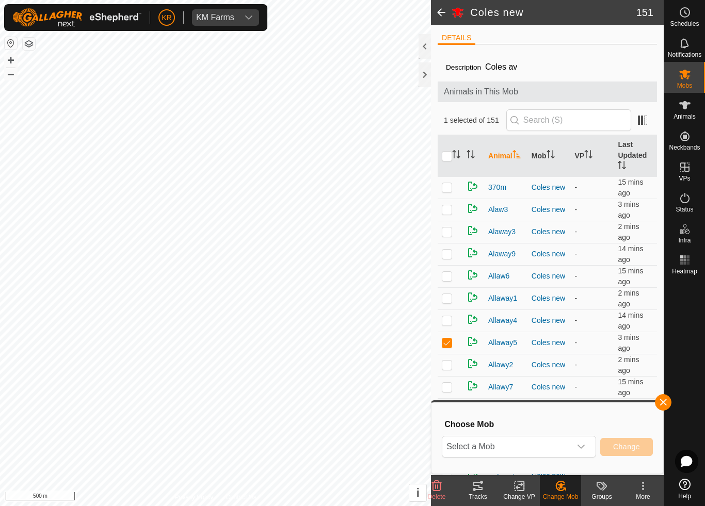
click at [586, 450] on div "dropdown trigger" at bounding box center [581, 447] width 21 height 21
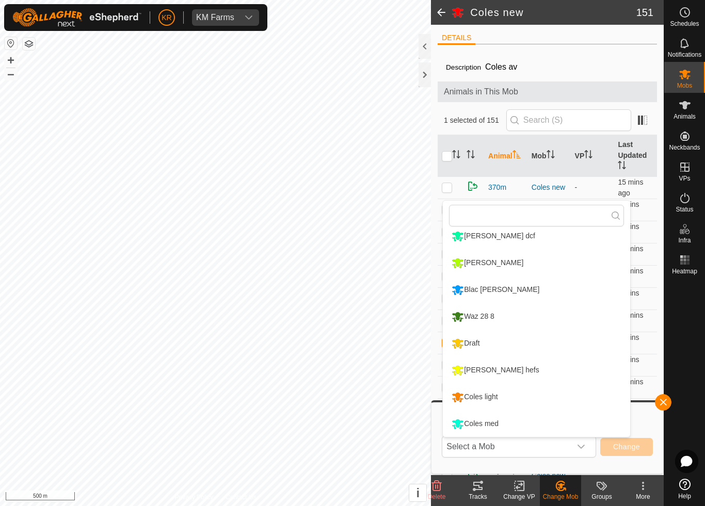
scroll to position [168, 0]
click at [482, 342] on div "Draft" at bounding box center [465, 344] width 33 height 18
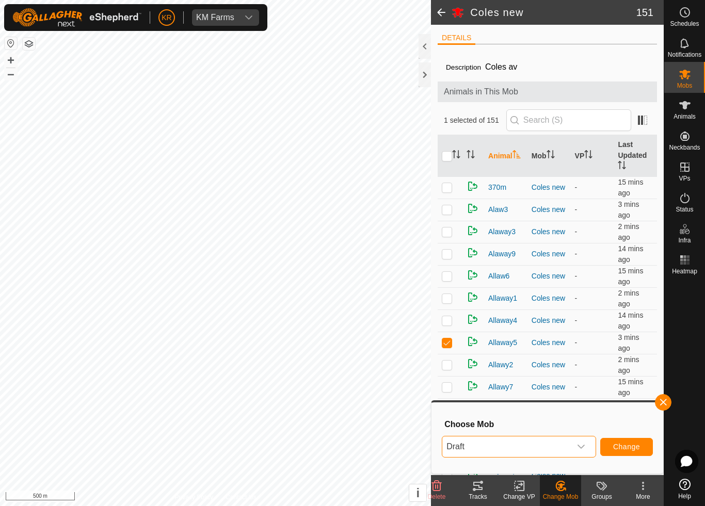
click at [627, 445] on span "Change" at bounding box center [626, 447] width 27 height 8
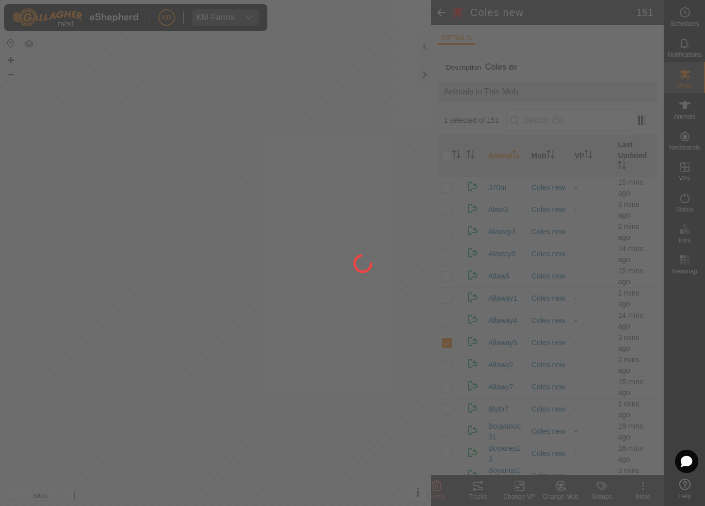
checkbox input "false"
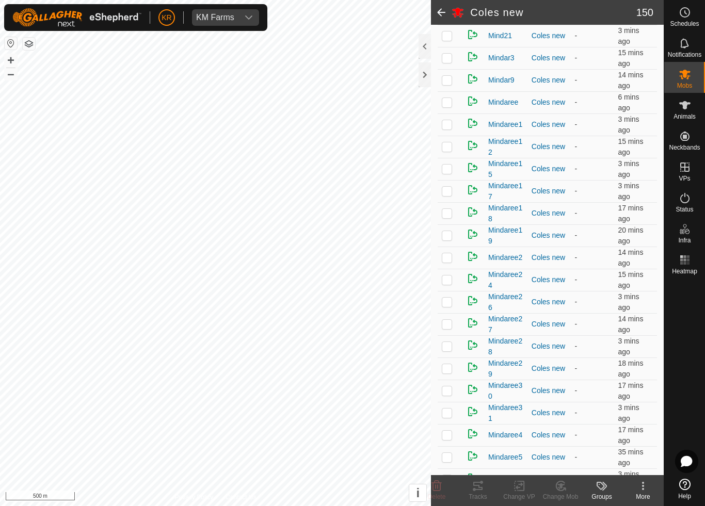
scroll to position [1514, 0]
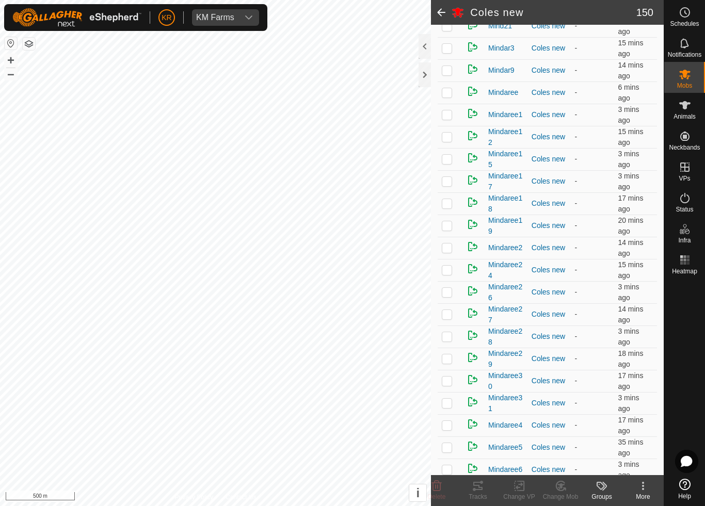
click at [449, 362] on p-checkbox at bounding box center [447, 359] width 10 height 8
click at [565, 473] on div "Change Mob" at bounding box center [560, 496] width 41 height 9
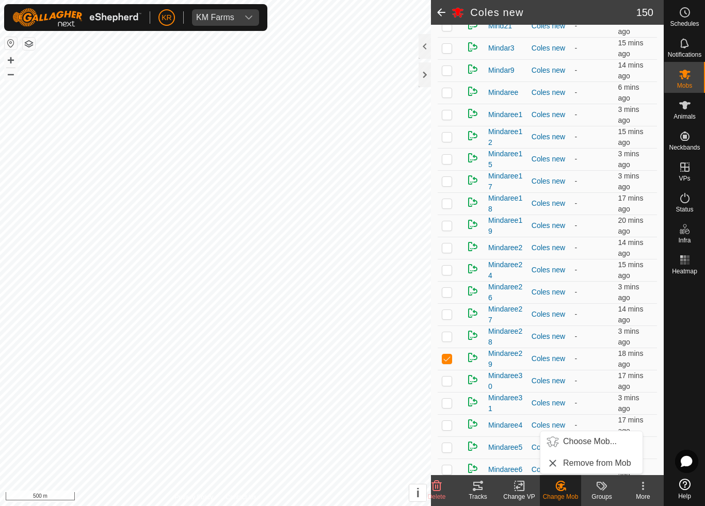
click at [597, 443] on span "Choose Mob..." at bounding box center [590, 442] width 54 height 12
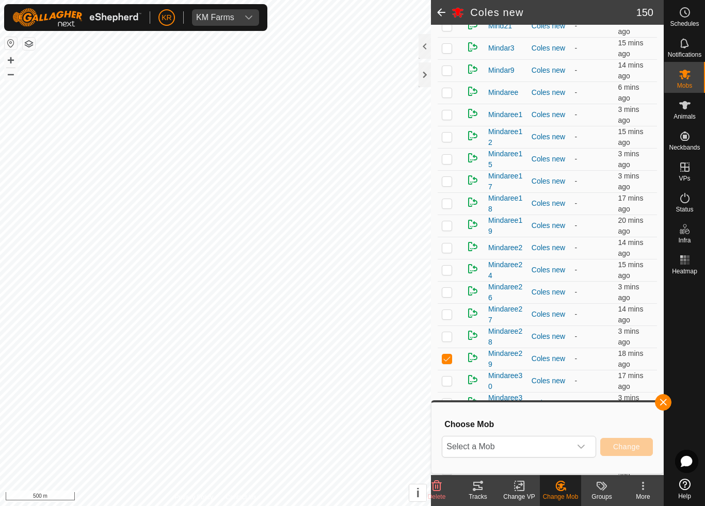
click at [577, 450] on icon "dropdown trigger" at bounding box center [581, 447] width 8 height 8
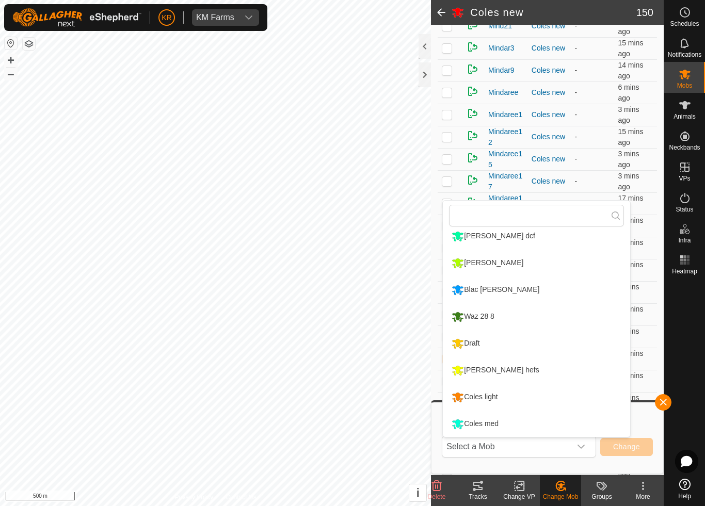
scroll to position [168, 0]
click at [493, 396] on div "Coles light" at bounding box center [474, 398] width 51 height 18
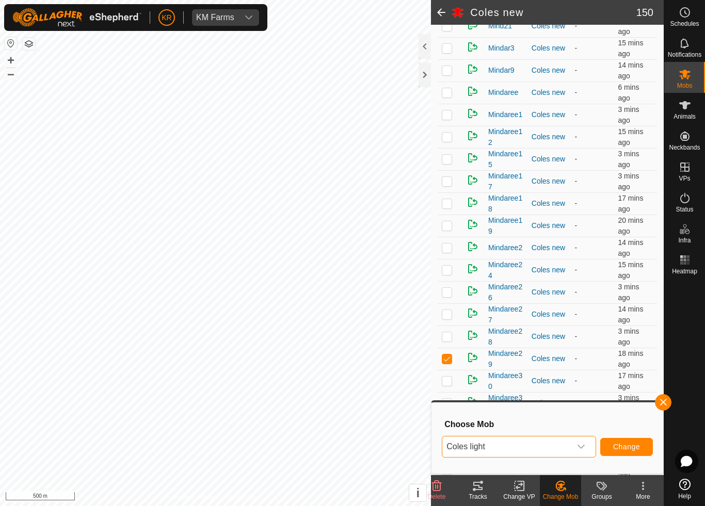
click at [629, 453] on button "Change" at bounding box center [626, 447] width 53 height 18
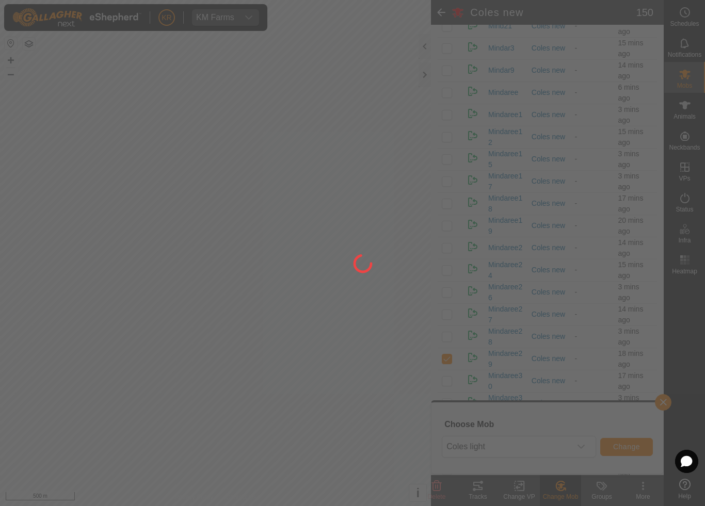
checkbox input "false"
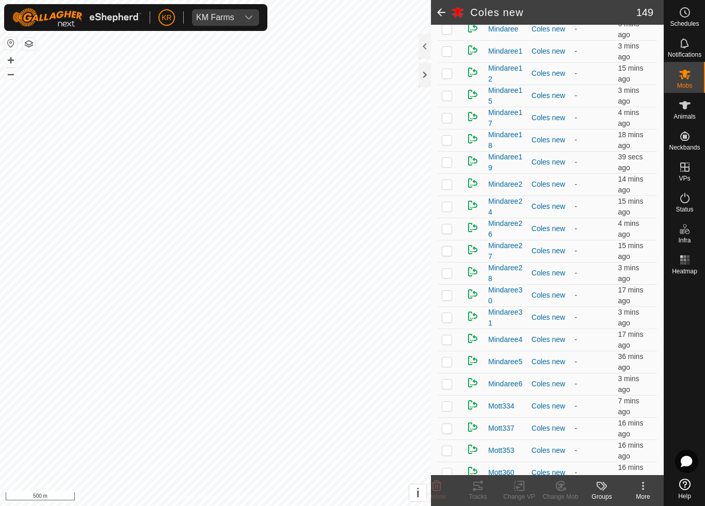
scroll to position [1606, 0]
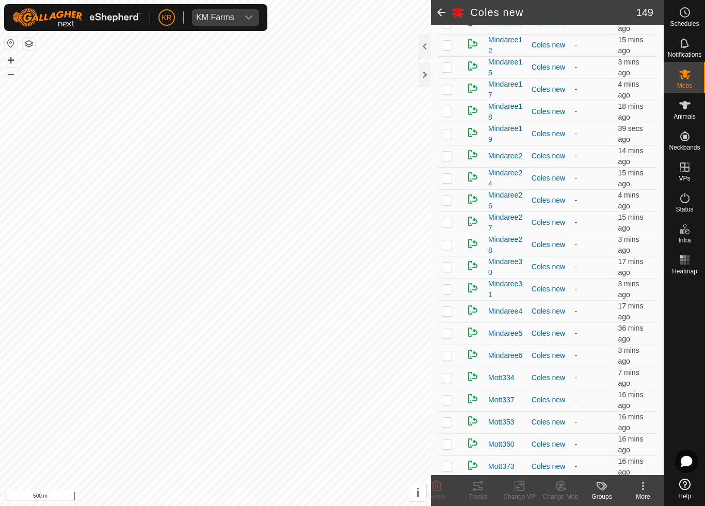
click at [451, 357] on p-checkbox at bounding box center [447, 356] width 10 height 8
click at [569, 473] on div "Change Mob" at bounding box center [560, 496] width 41 height 9
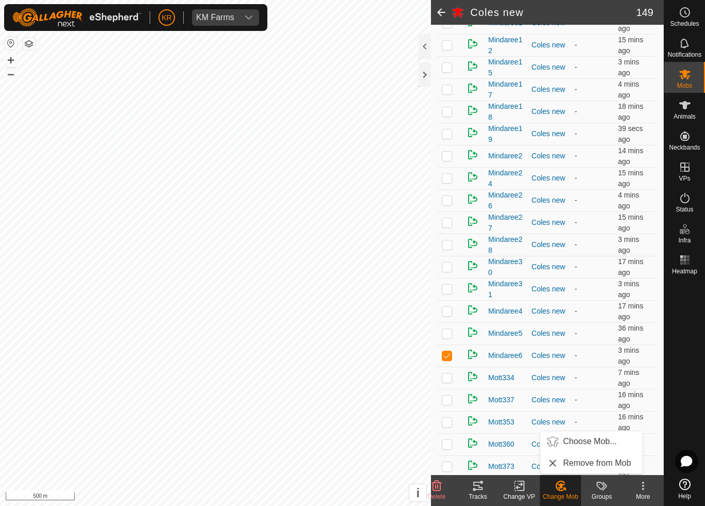
click at [605, 441] on span "Choose Mob..." at bounding box center [590, 442] width 54 height 12
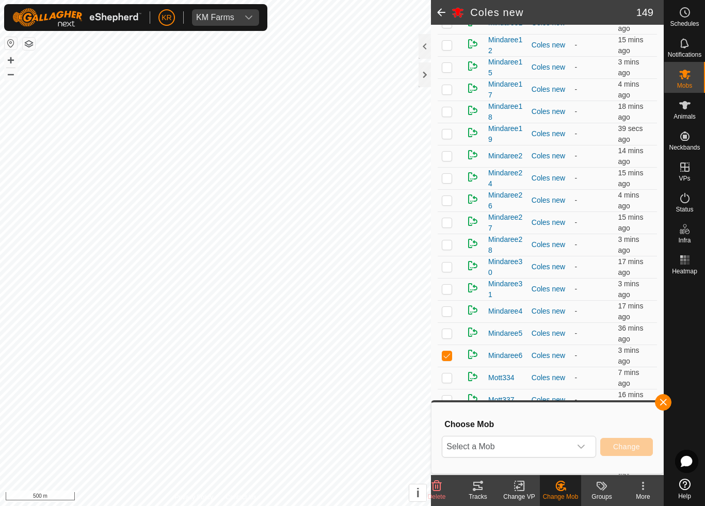
click at [568, 448] on span "Select a Mob" at bounding box center [506, 447] width 129 height 21
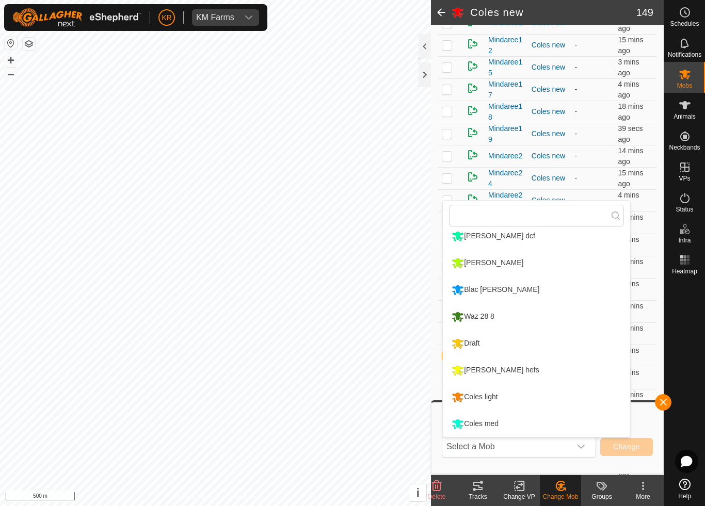
scroll to position [168, 0]
click at [482, 339] on div "Draft" at bounding box center [465, 344] width 33 height 18
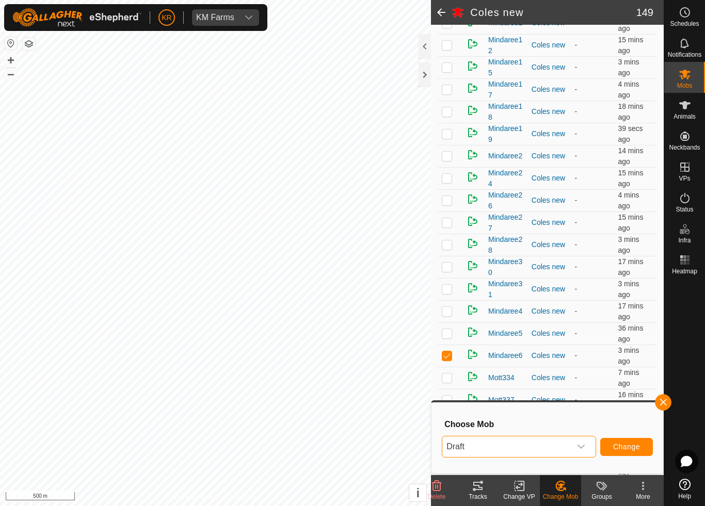
click at [641, 445] on button "Change" at bounding box center [626, 447] width 53 height 18
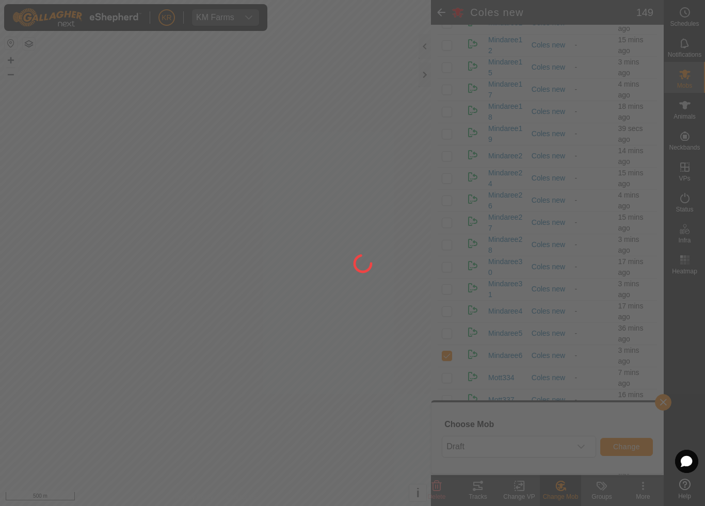
checkbox input "false"
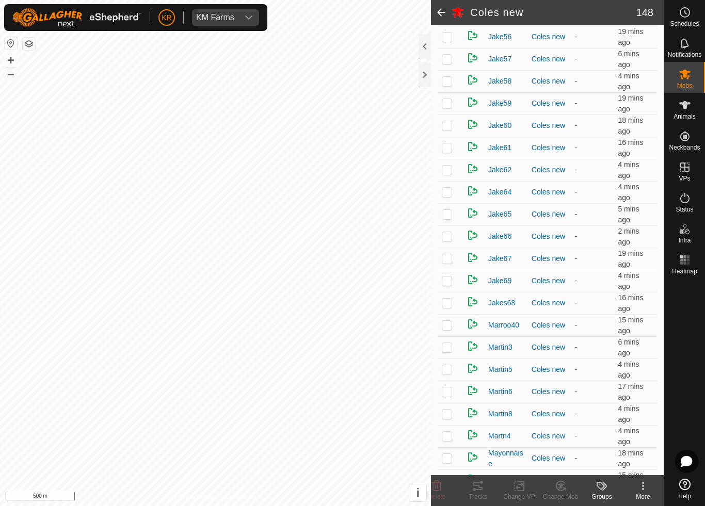
scroll to position [725, 0]
click at [454, 263] on td at bounding box center [450, 260] width 25 height 22
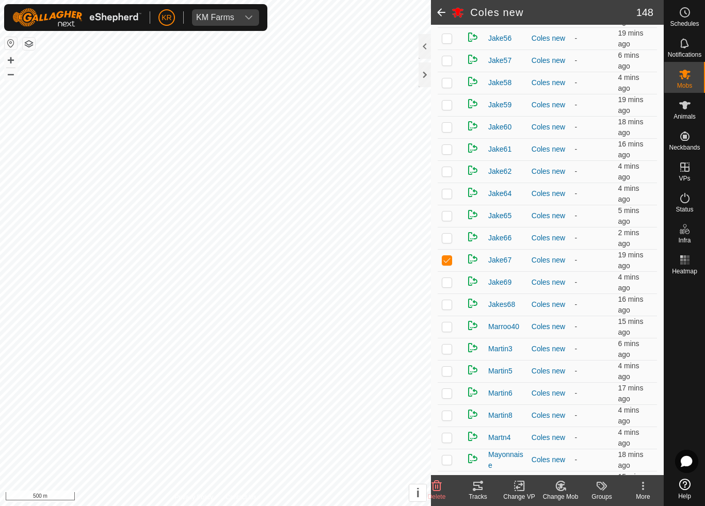
click at [558, 473] on icon at bounding box center [560, 486] width 13 height 12
click at [596, 442] on span "Choose Mob..." at bounding box center [590, 442] width 54 height 12
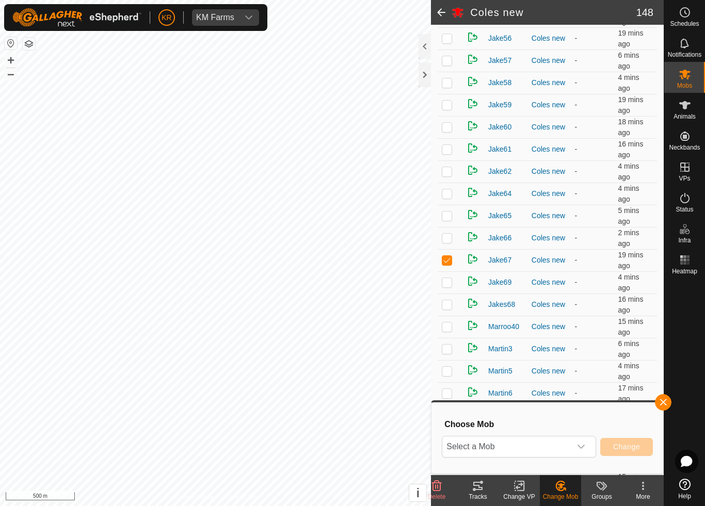
click at [584, 447] on icon "dropdown trigger" at bounding box center [581, 447] width 8 height 8
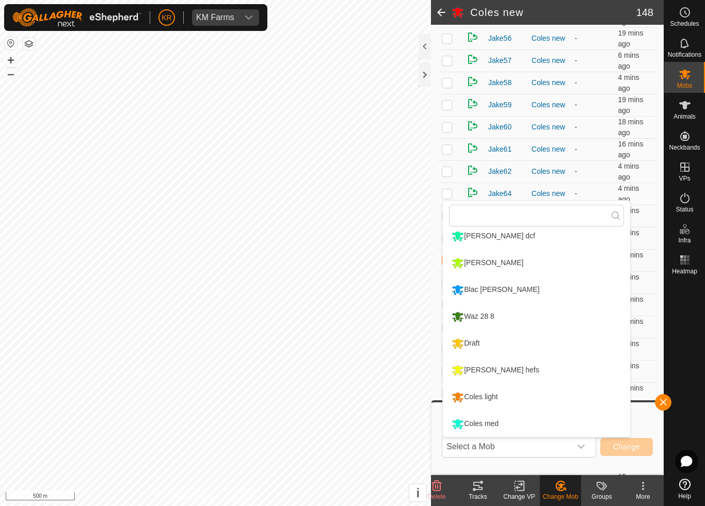
scroll to position [168, 0]
click at [496, 399] on div "Coles light" at bounding box center [474, 398] width 51 height 18
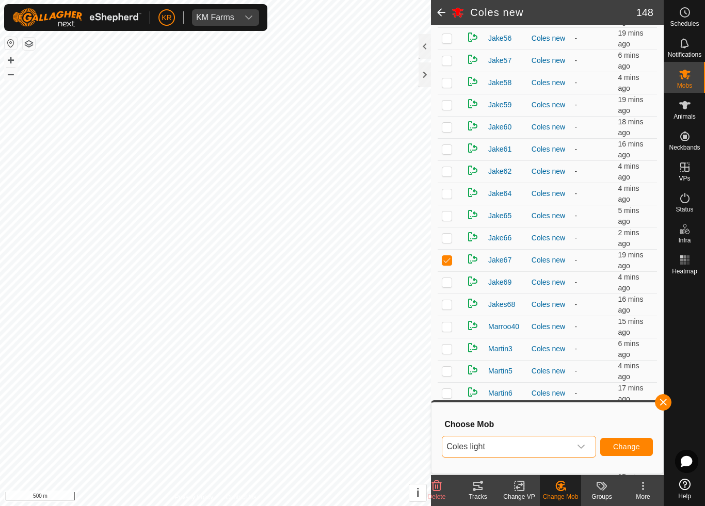
click at [616, 445] on span "Change" at bounding box center [626, 447] width 27 height 8
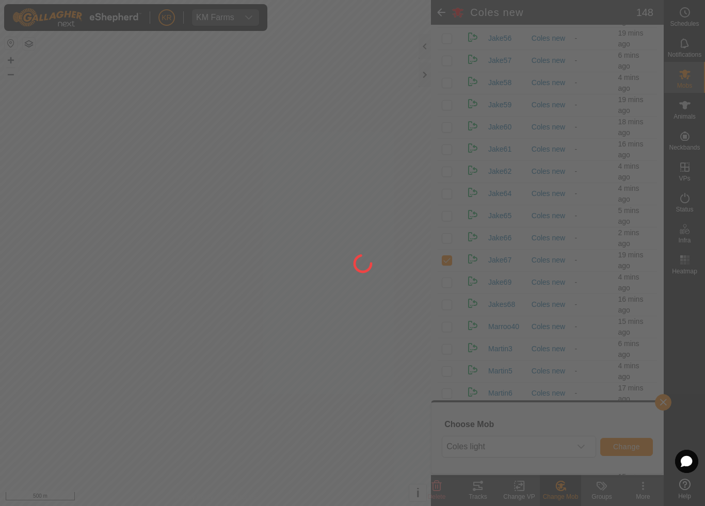
checkbox input "false"
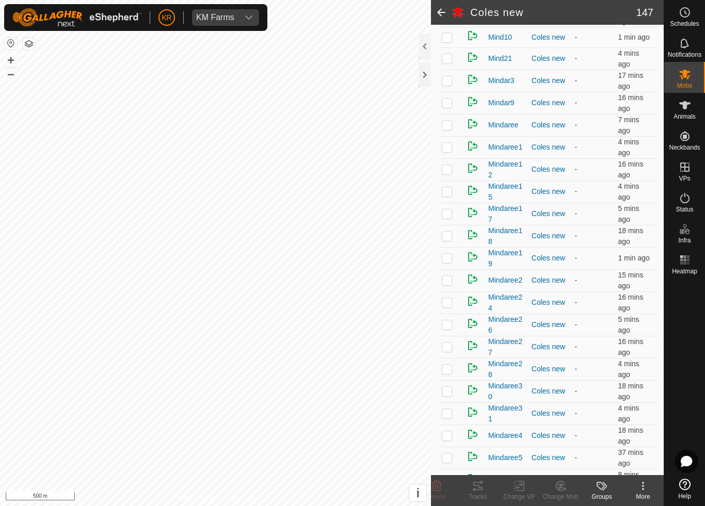
scroll to position [1458, 0]
click at [452, 281] on p-checkbox at bounding box center [447, 280] width 10 height 8
click at [559, 473] on icon at bounding box center [560, 486] width 13 height 12
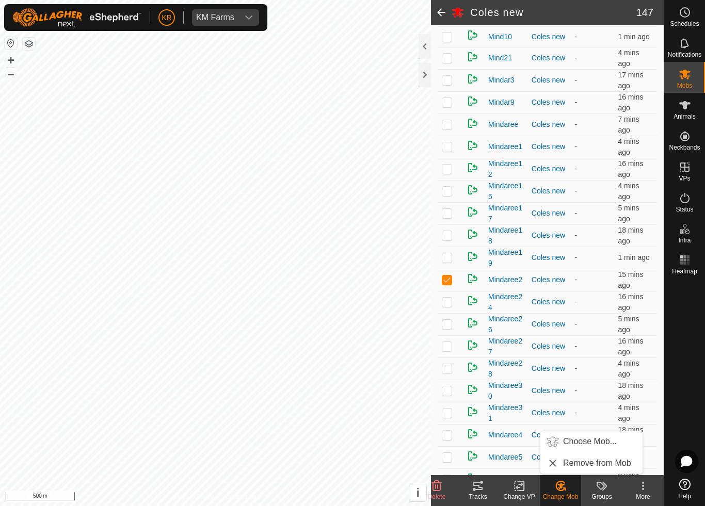
click at [602, 444] on span "Choose Mob..." at bounding box center [590, 442] width 54 height 12
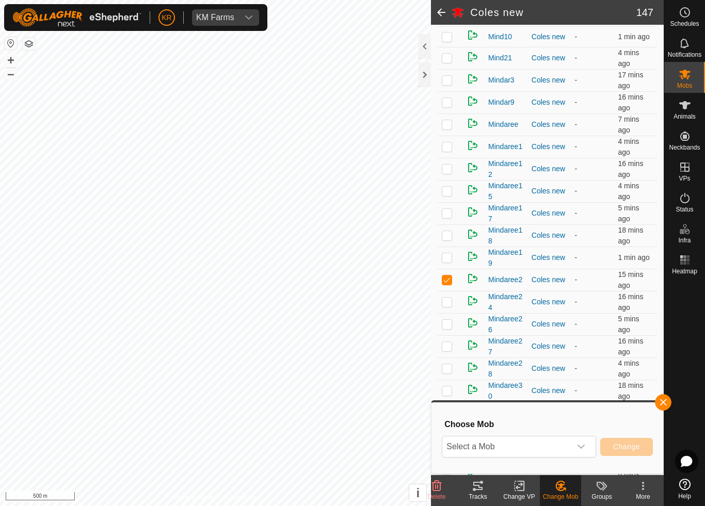
click at [582, 450] on icon "dropdown trigger" at bounding box center [581, 447] width 8 height 8
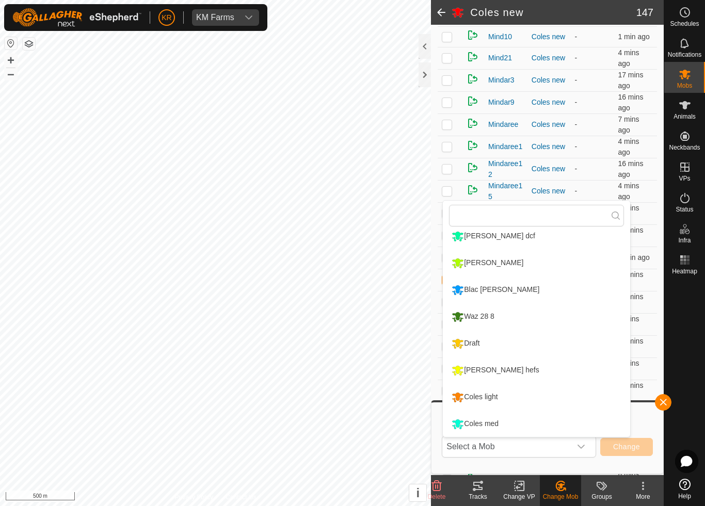
scroll to position [168, 0]
click at [500, 425] on div "Coles med" at bounding box center [475, 425] width 52 height 18
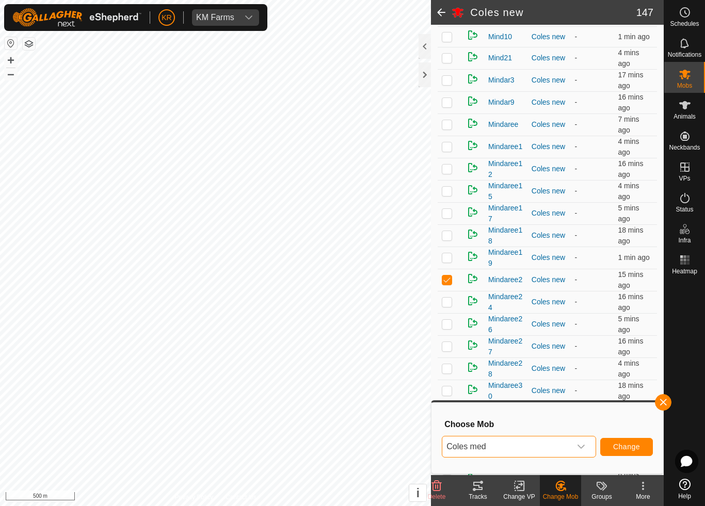
click at [618, 449] on span "Change" at bounding box center [626, 447] width 27 height 8
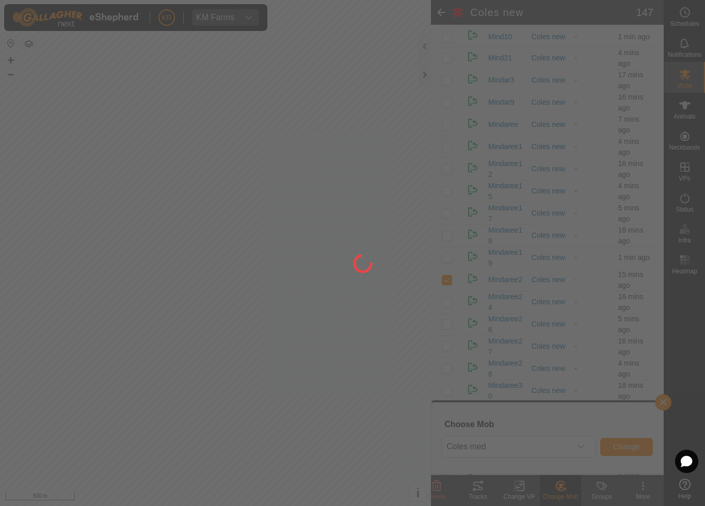
checkbox input "false"
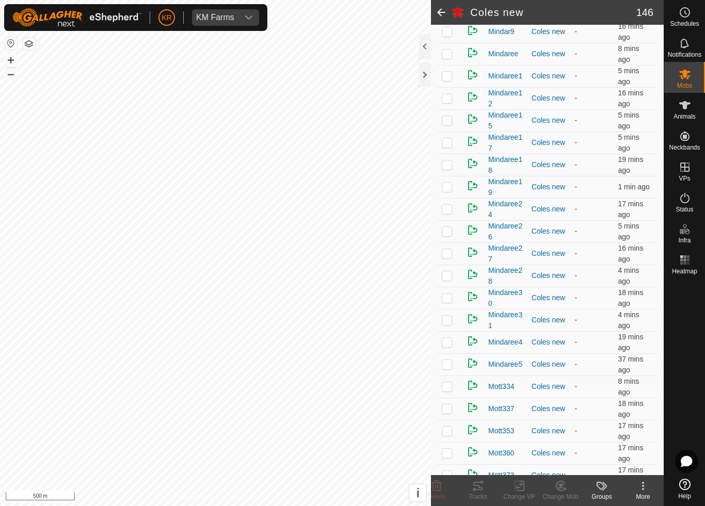
scroll to position [1545, 0]
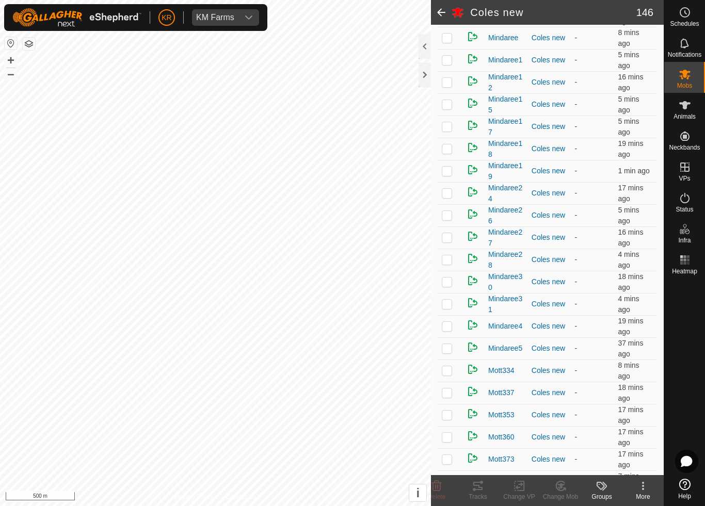
click at [450, 260] on p-checkbox at bounding box center [447, 260] width 10 height 8
click at [563, 473] on div "Change Mob" at bounding box center [560, 496] width 41 height 9
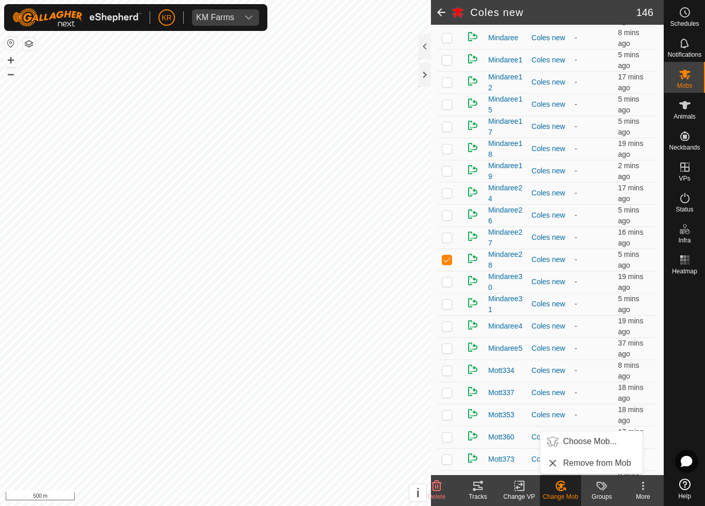
click at [600, 442] on span "Choose Mob..." at bounding box center [590, 442] width 54 height 12
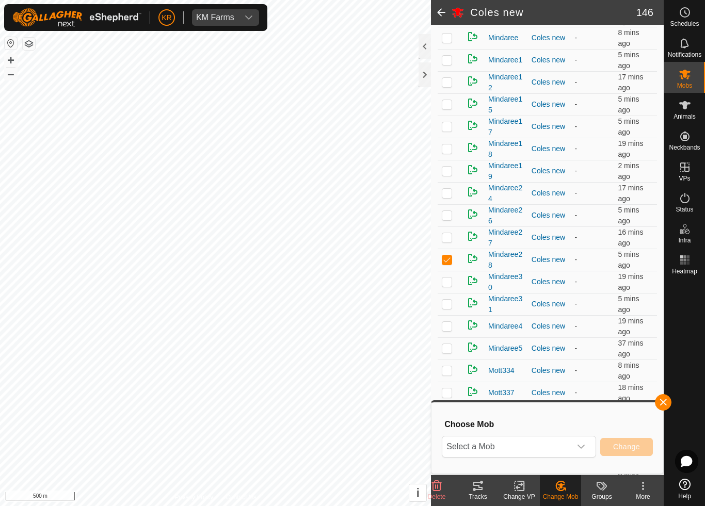
click at [570, 445] on span "Select a Mob" at bounding box center [506, 447] width 129 height 21
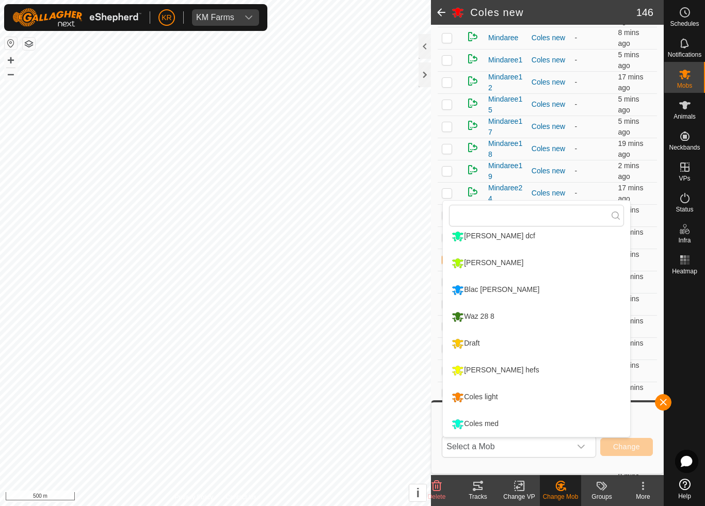
scroll to position [168, 0]
click at [487, 371] on div "[PERSON_NAME] hefs" at bounding box center [495, 371] width 93 height 18
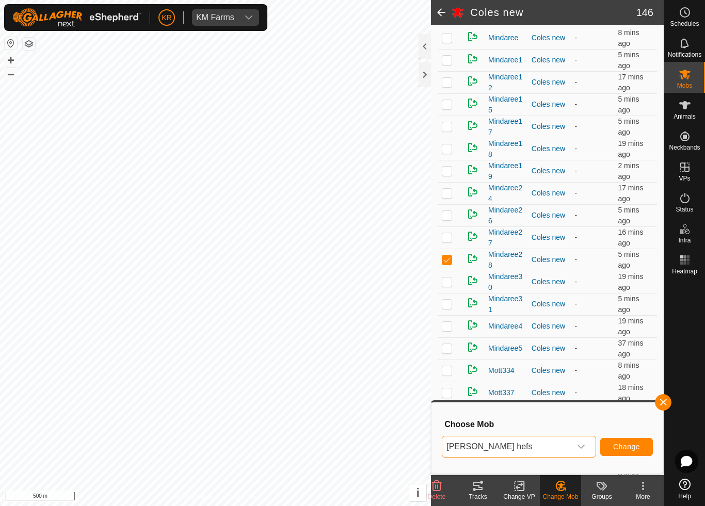
click at [633, 441] on button "Change" at bounding box center [626, 447] width 53 height 18
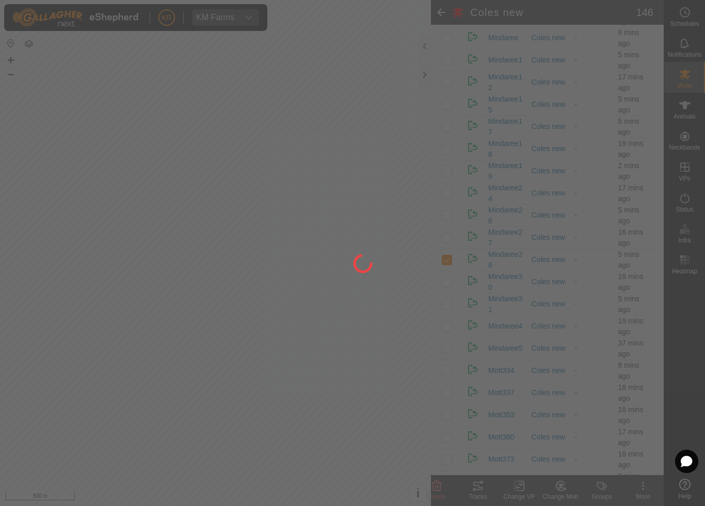
checkbox input "false"
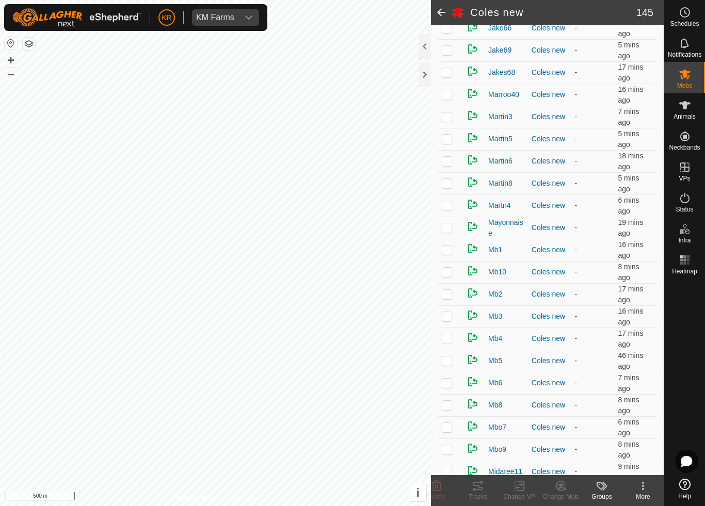
scroll to position [931, 0]
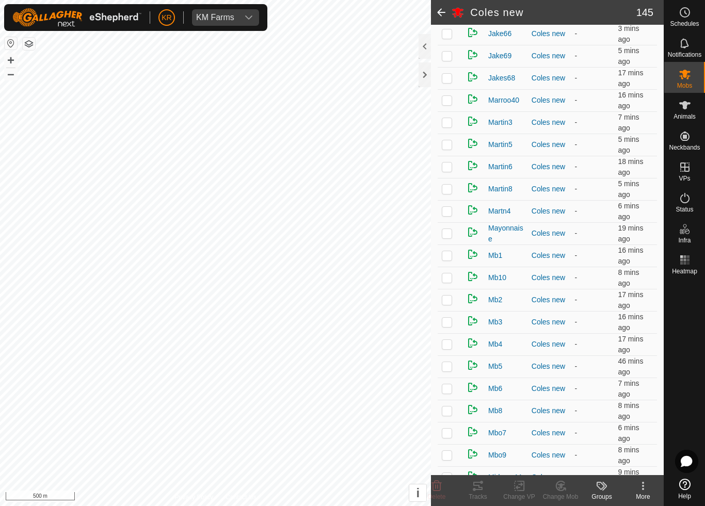
click at [452, 146] on p-checkbox at bounding box center [447, 144] width 10 height 8
click at [566, 473] on div "Change Mob" at bounding box center [560, 496] width 41 height 9
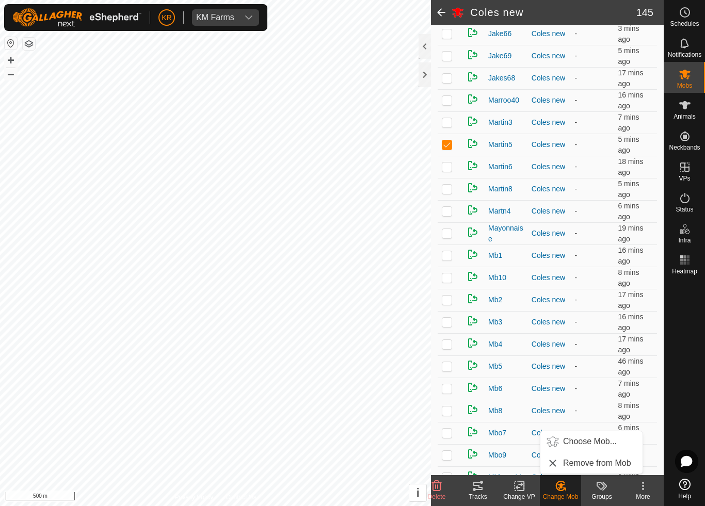
click at [607, 441] on span "Choose Mob..." at bounding box center [590, 442] width 54 height 12
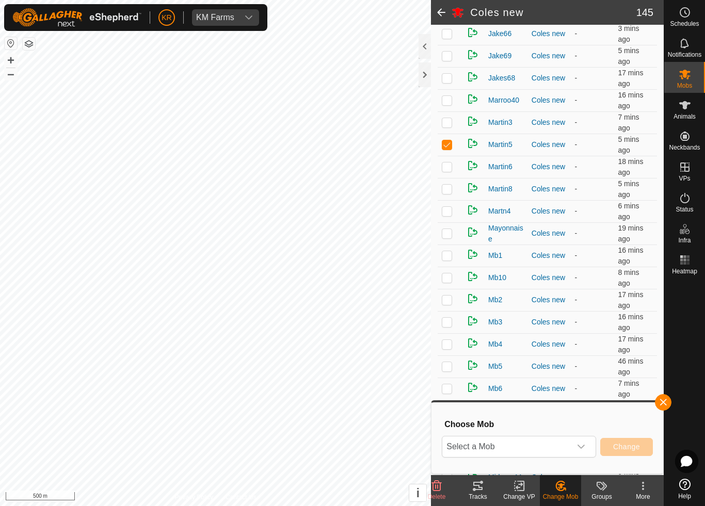
click at [582, 449] on icon "dropdown trigger" at bounding box center [581, 447] width 8 height 8
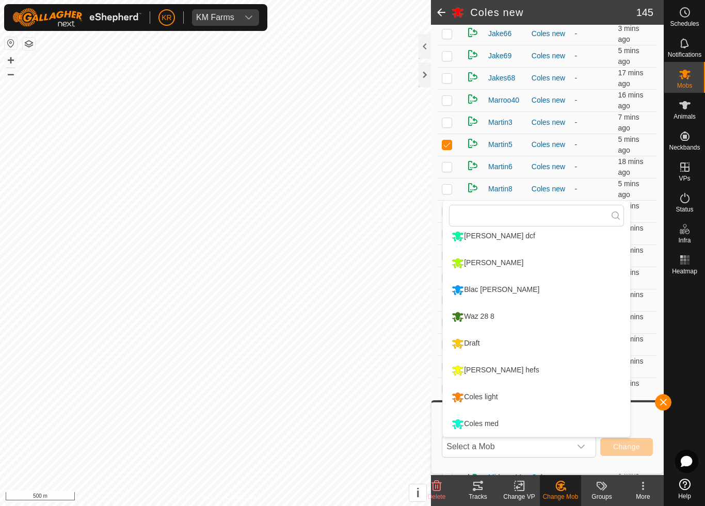
scroll to position [168, 0]
click at [494, 423] on div "Coles med" at bounding box center [475, 425] width 52 height 18
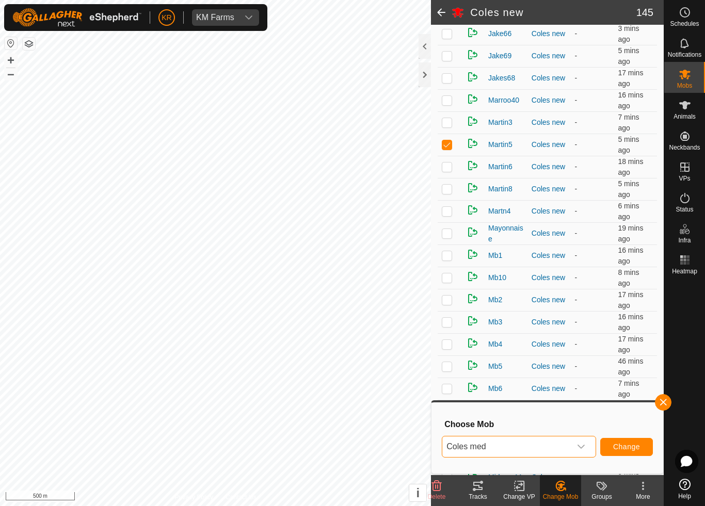
click at [642, 444] on button "Change" at bounding box center [626, 447] width 53 height 18
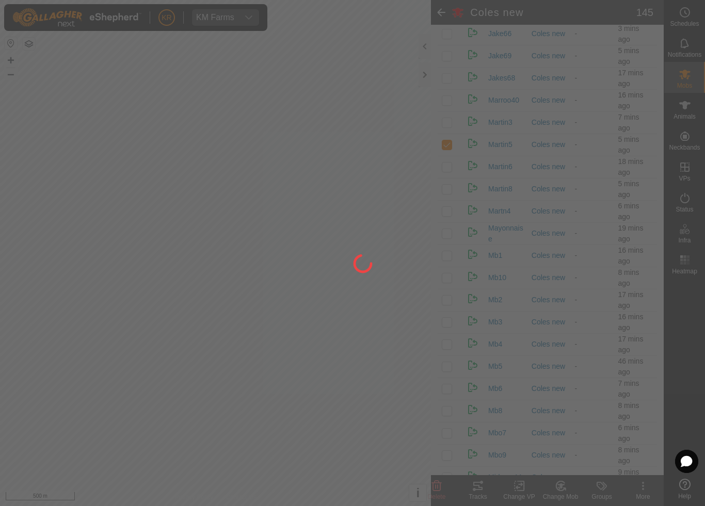
checkbox input "false"
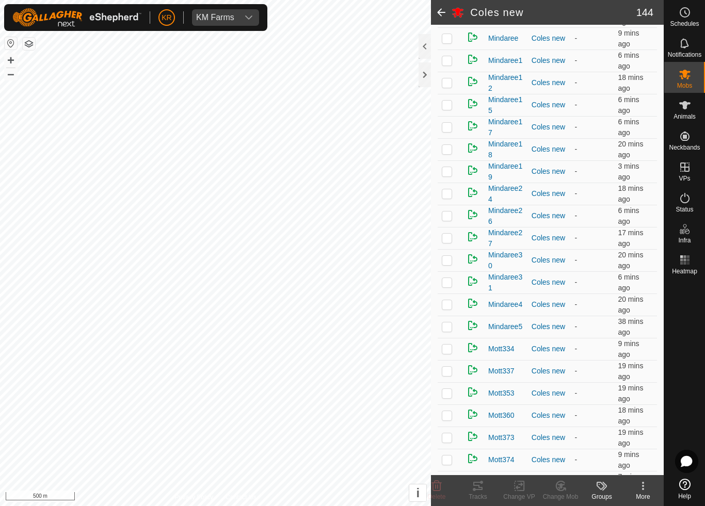
scroll to position [1520, 0]
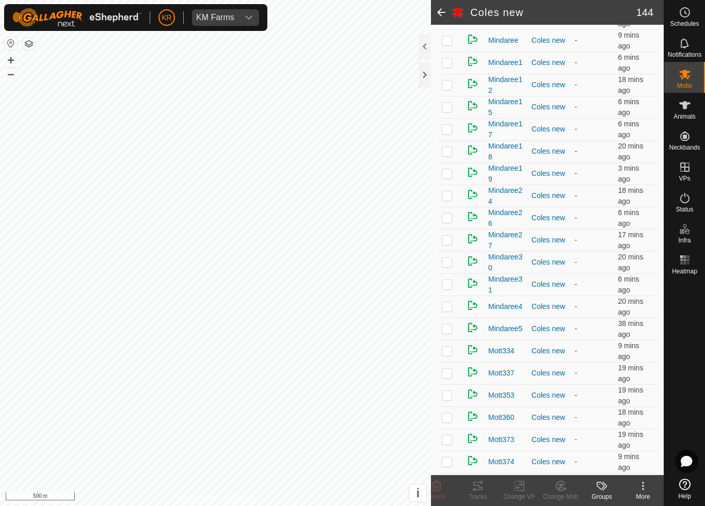
click at [522, 208] on span "Mindaree26" at bounding box center [505, 219] width 35 height 22
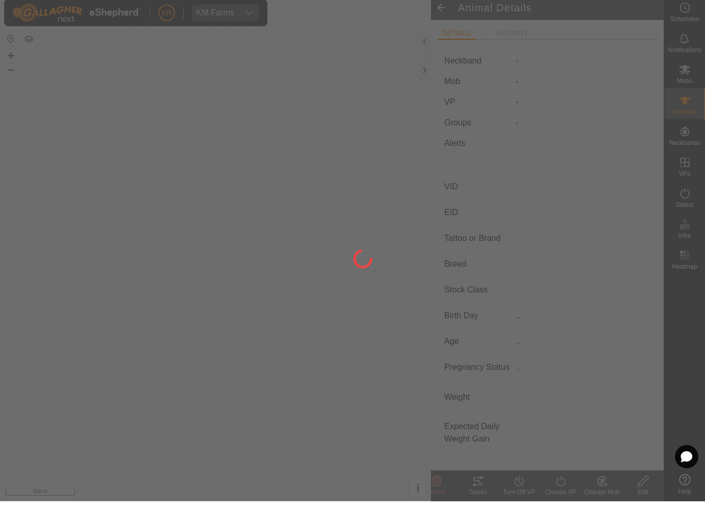
type input "Mindaree26"
type input "-"
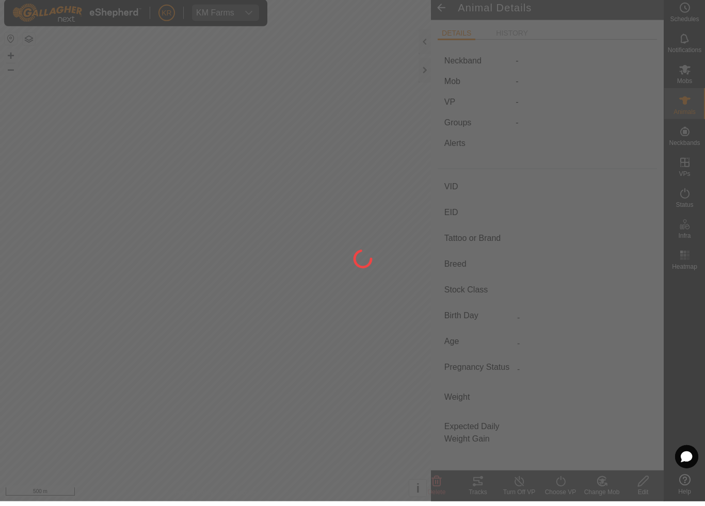
type input "0 kg"
type input "-"
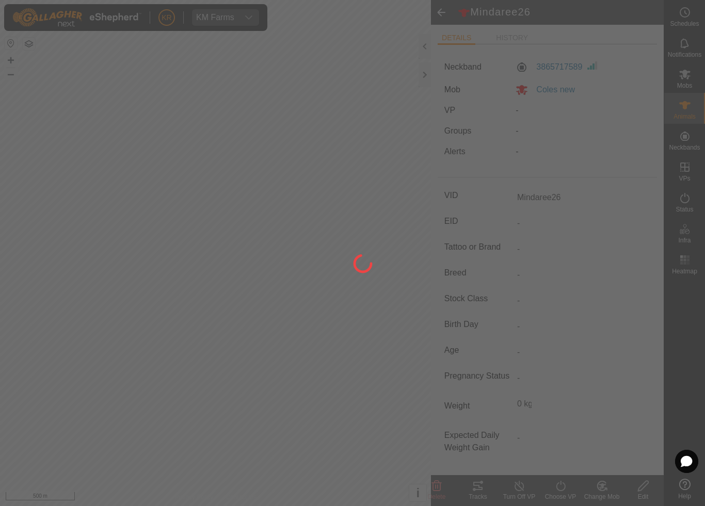
click at [691, 85] on div at bounding box center [352, 253] width 705 height 506
click at [685, 77] on div at bounding box center [352, 253] width 705 height 506
click at [684, 81] on div at bounding box center [352, 253] width 705 height 506
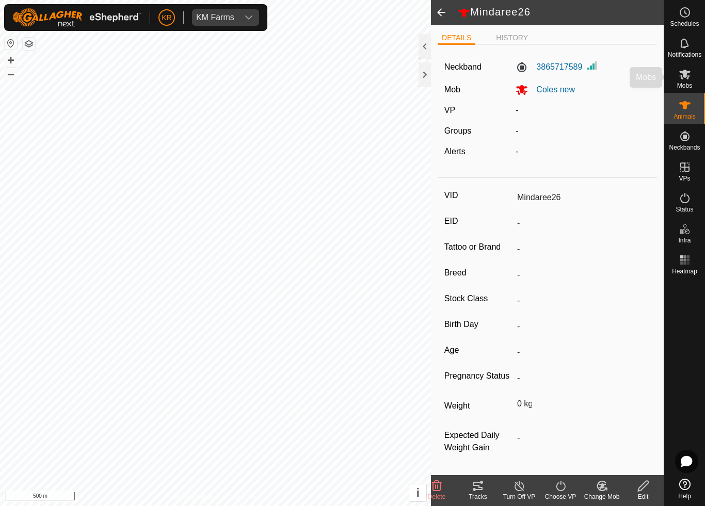
click at [683, 78] on icon at bounding box center [684, 75] width 11 height 10
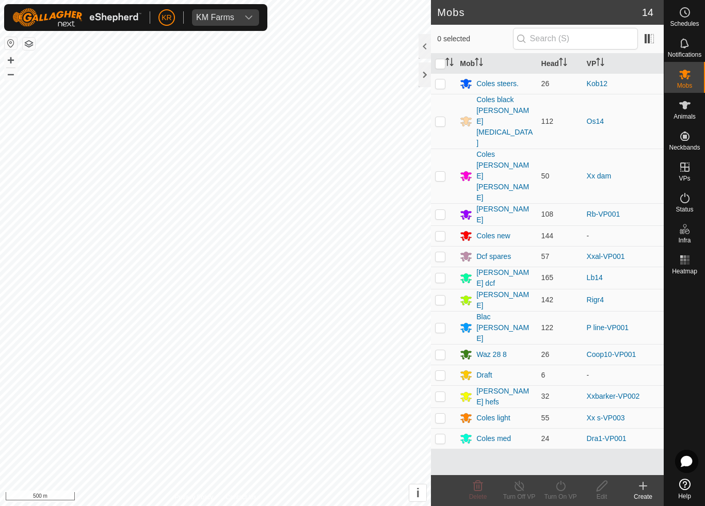
click at [498, 231] on div "Coles new" at bounding box center [493, 236] width 34 height 11
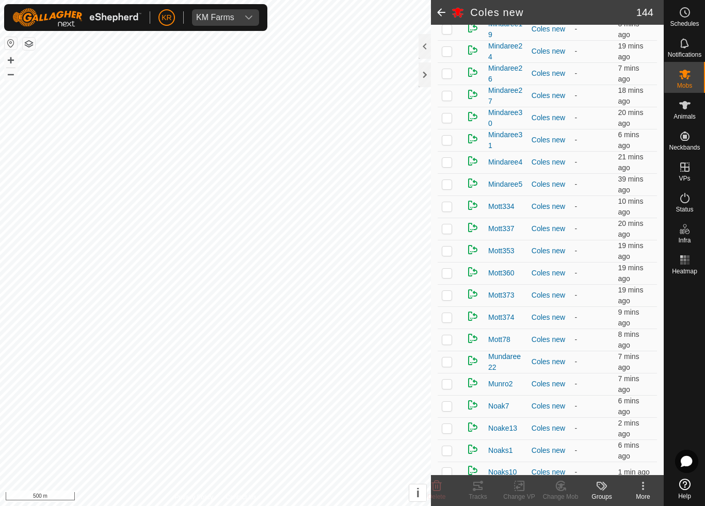
scroll to position [1685, 0]
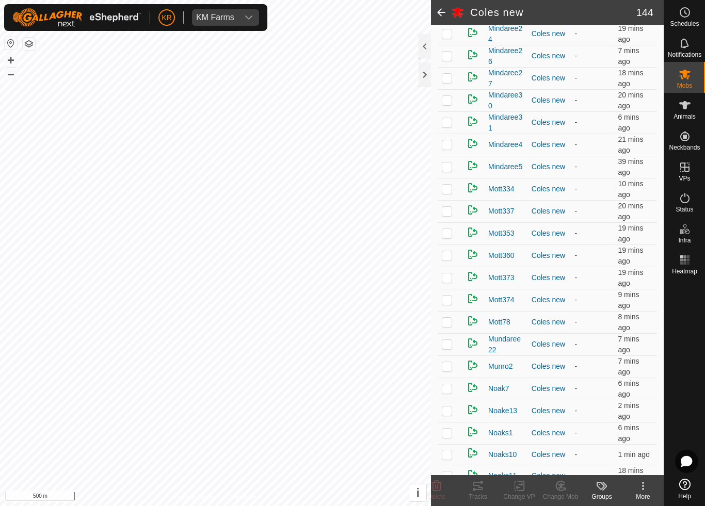
click at [449, 344] on p-checkbox at bounding box center [447, 344] width 10 height 8
click at [561, 473] on div "Change Mob" at bounding box center [560, 496] width 41 height 9
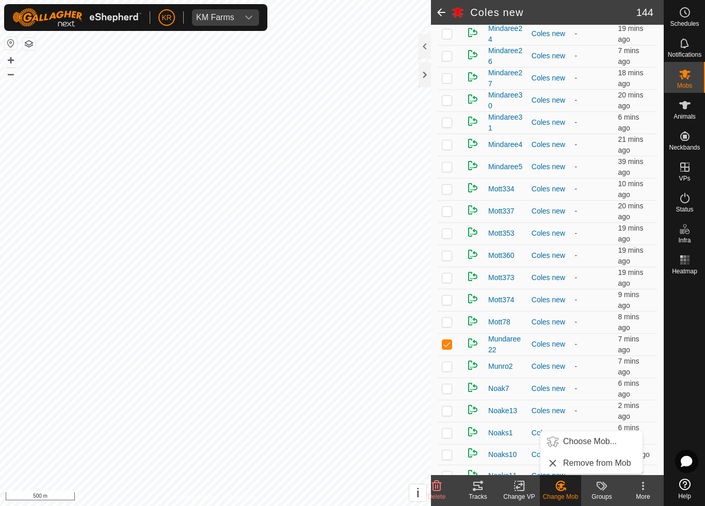
click at [601, 443] on span "Choose Mob..." at bounding box center [590, 442] width 54 height 12
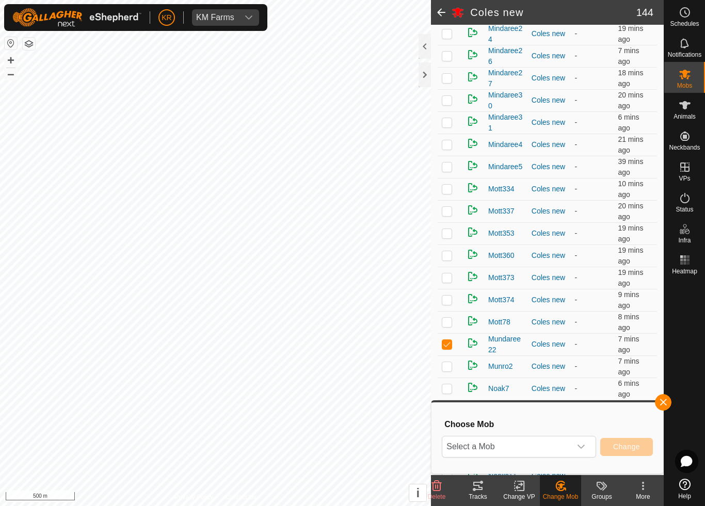
click at [577, 448] on icon "dropdown trigger" at bounding box center [581, 447] width 8 height 8
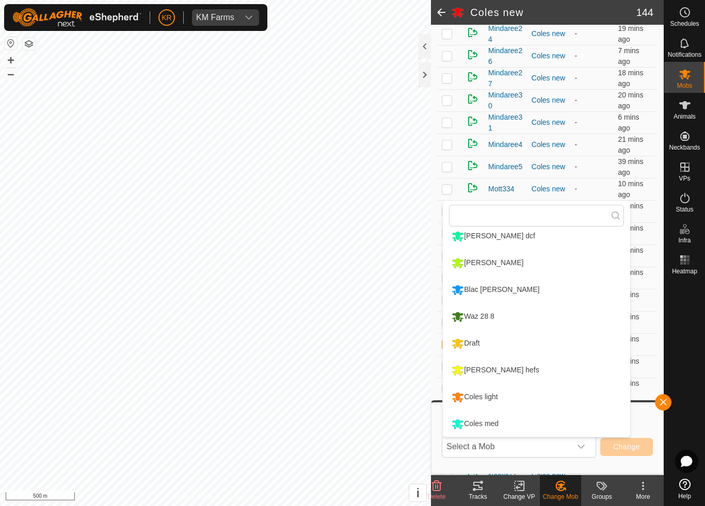
scroll to position [168, 0]
click at [491, 397] on div "Coles light" at bounding box center [474, 398] width 51 height 18
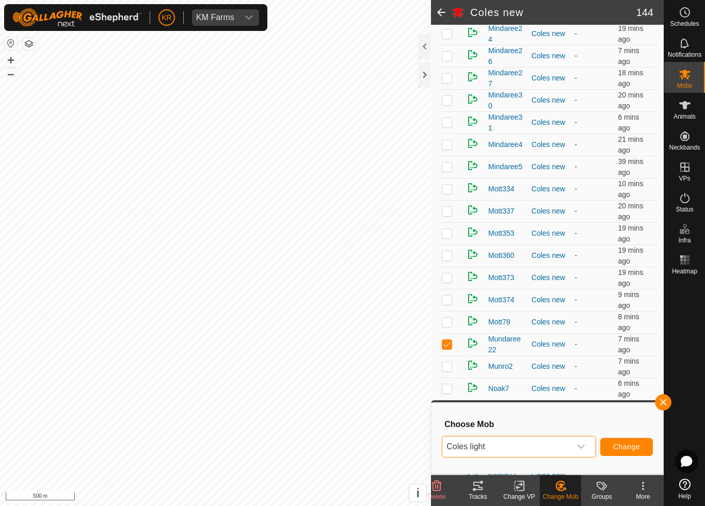
click at [629, 447] on span "Change" at bounding box center [626, 447] width 27 height 8
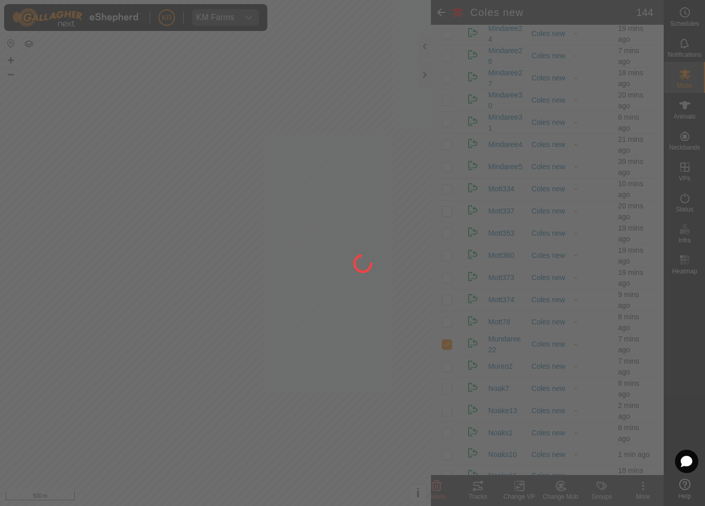
checkbox input "false"
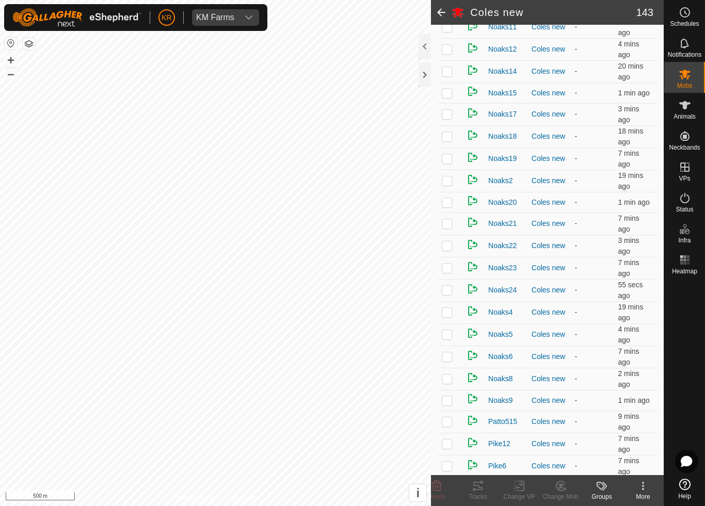
scroll to position [2111, 0]
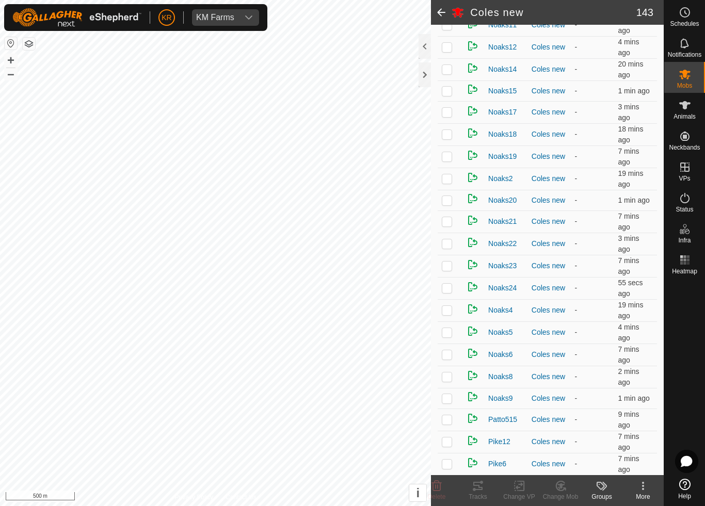
click at [445, 358] on p-checkbox at bounding box center [447, 354] width 10 height 8
click at [564, 473] on div "Change Mob" at bounding box center [560, 496] width 41 height 9
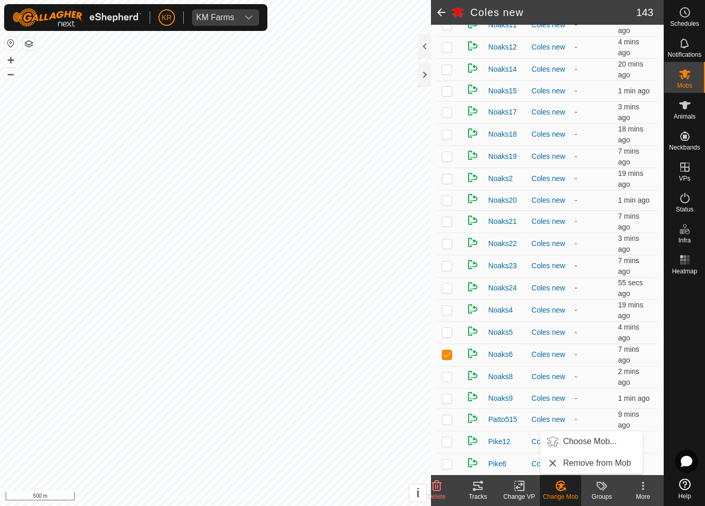
click at [593, 445] on span "Choose Mob..." at bounding box center [590, 442] width 54 height 12
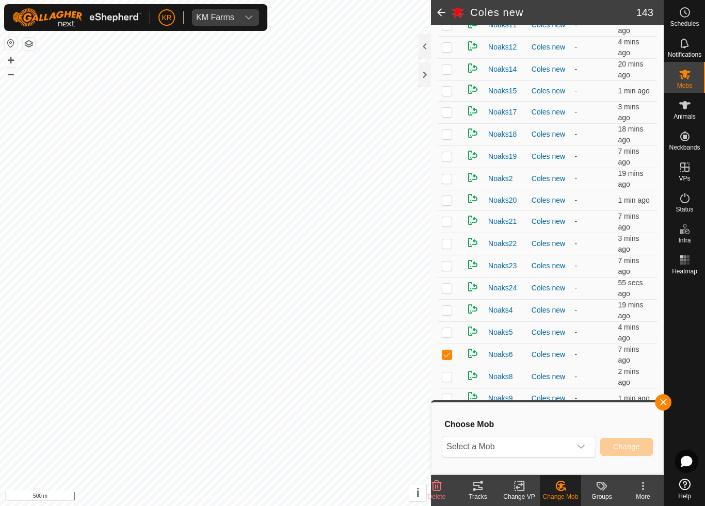
click at [582, 447] on icon "dropdown trigger" at bounding box center [581, 447] width 8 height 8
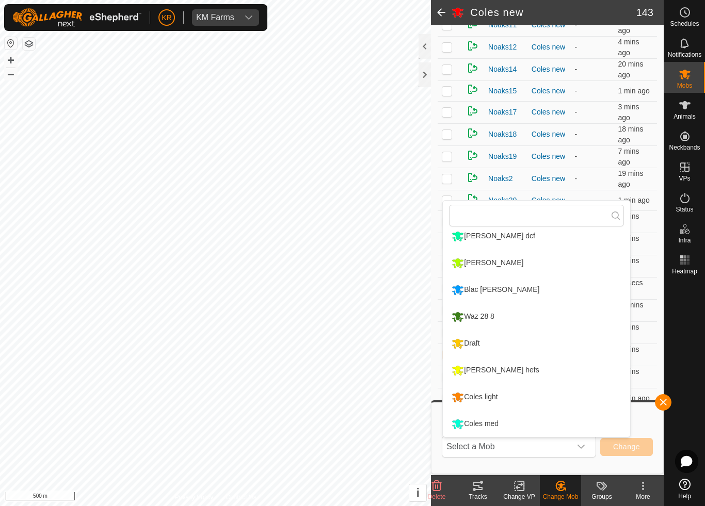
scroll to position [168, 0]
click at [490, 428] on div "Coles med" at bounding box center [475, 425] width 52 height 18
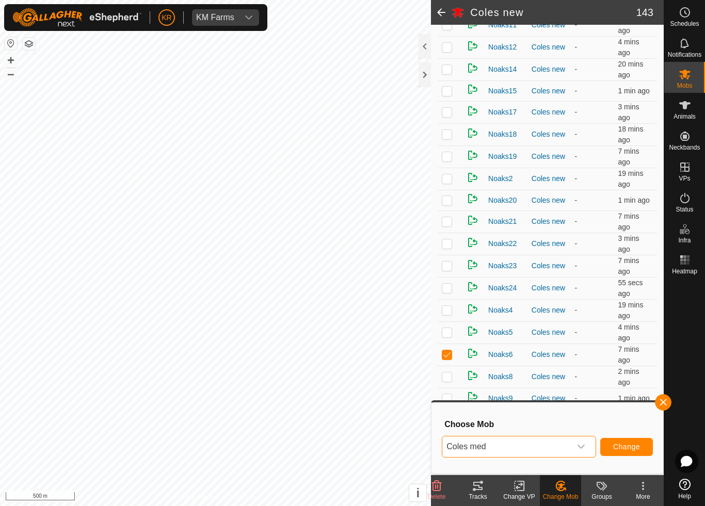
click at [632, 444] on span "Change" at bounding box center [626, 447] width 27 height 8
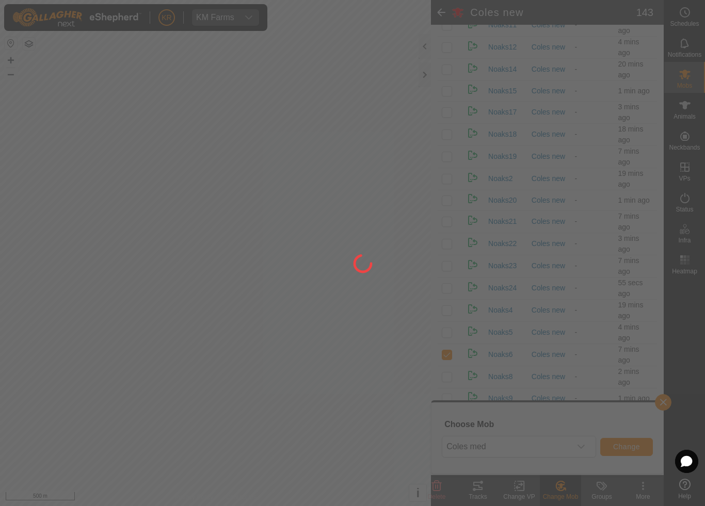
checkbox input "false"
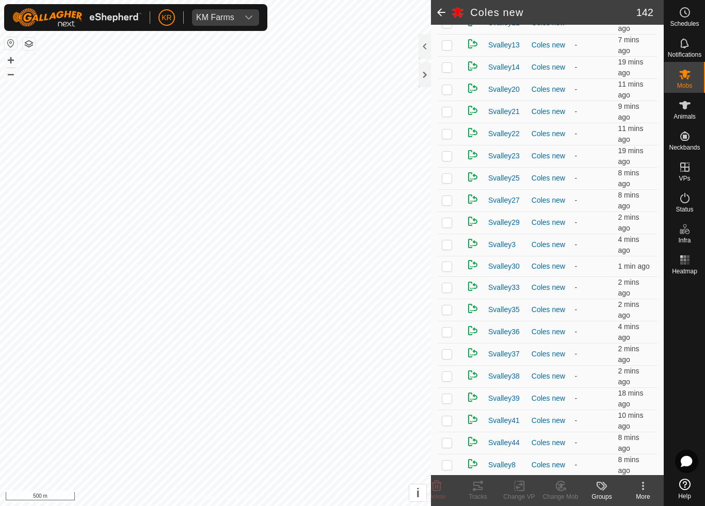
scroll to position [2640, 0]
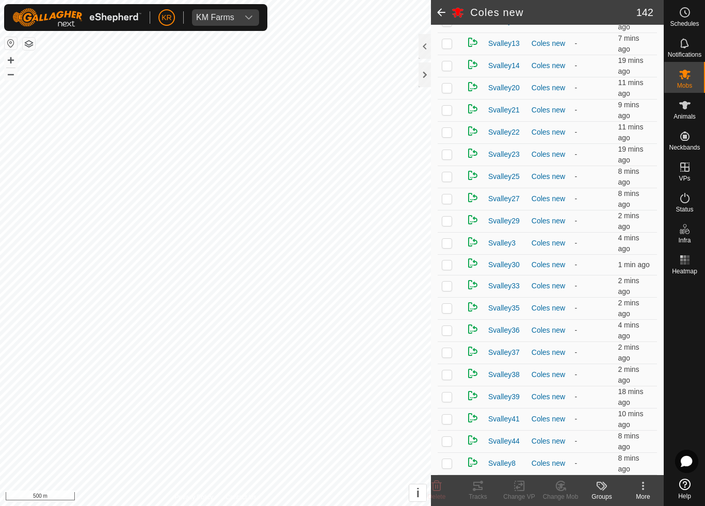
click at [455, 265] on td at bounding box center [450, 264] width 25 height 21
click at [563, 473] on icon at bounding box center [560, 486] width 13 height 12
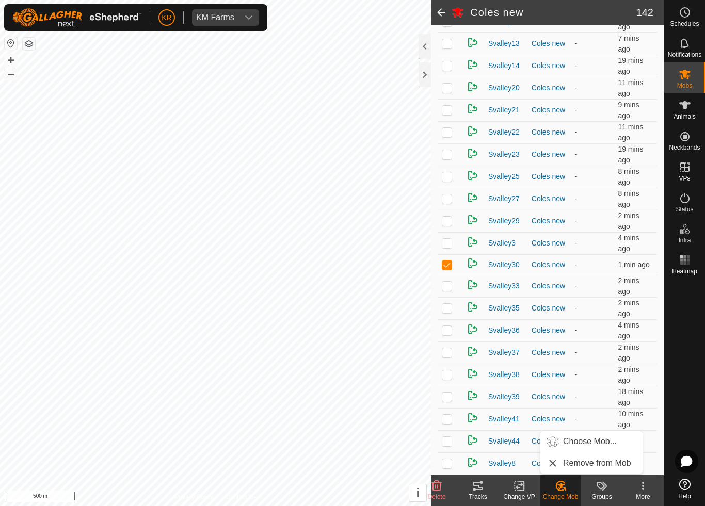
click at [592, 443] on span "Choose Mob..." at bounding box center [590, 442] width 54 height 12
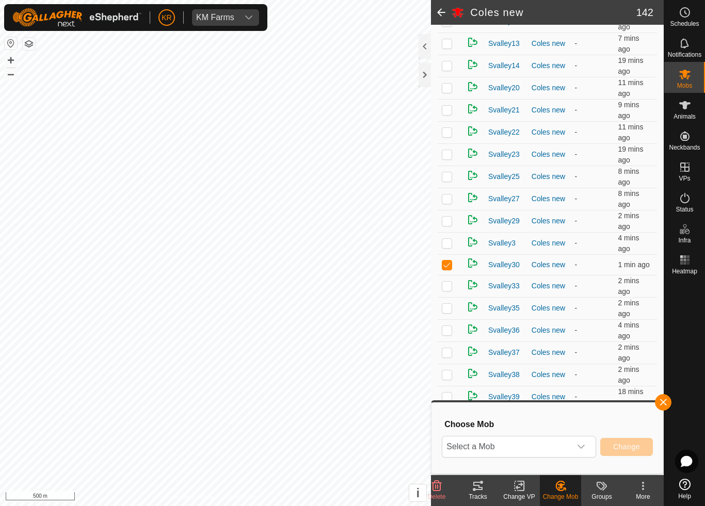
click at [560, 443] on span "Select a Mob" at bounding box center [506, 447] width 129 height 21
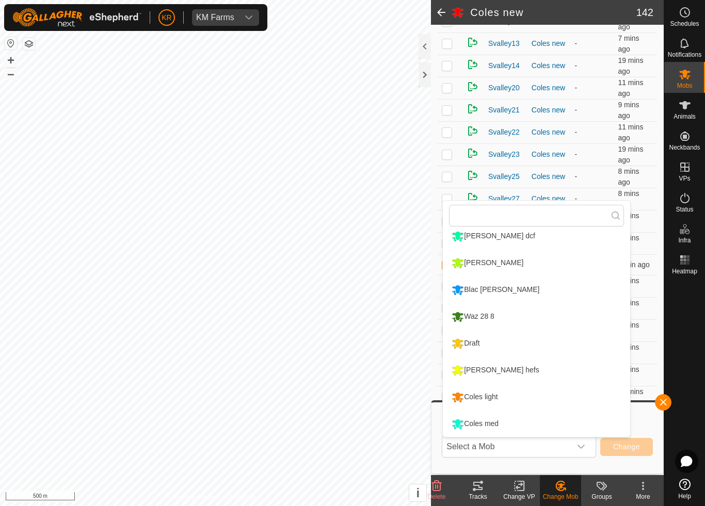
scroll to position [168, 0]
click at [502, 346] on li "Draft" at bounding box center [536, 344] width 187 height 26
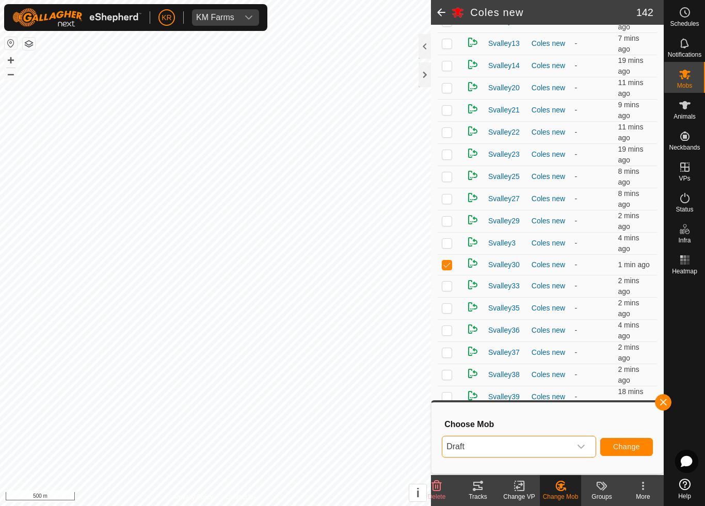
click at [630, 450] on span "Change" at bounding box center [626, 447] width 27 height 8
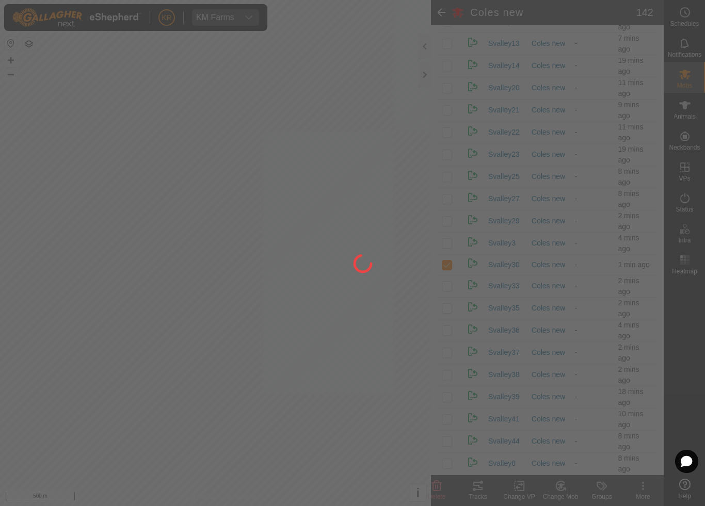
checkbox input "false"
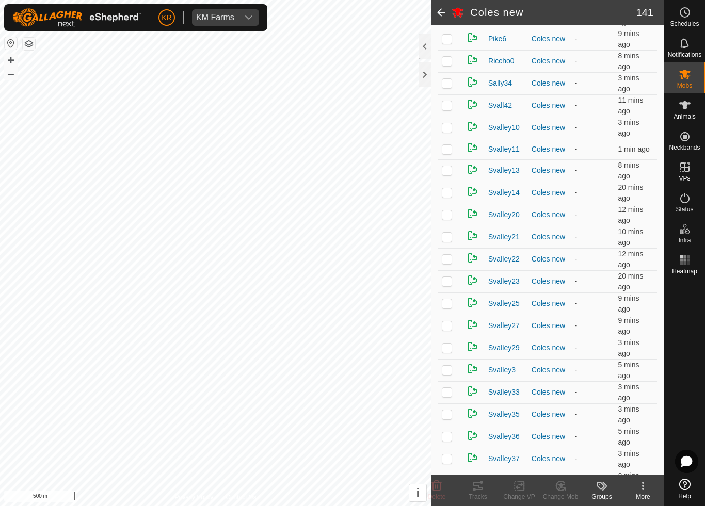
scroll to position [2472, 0]
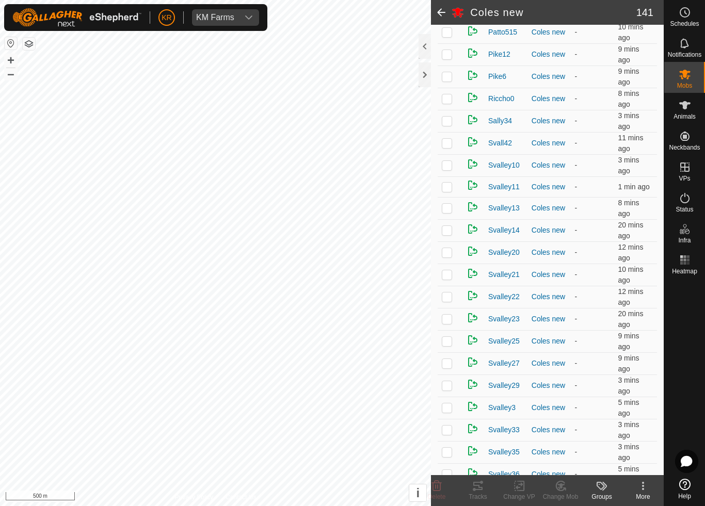
click at [451, 188] on p-checkbox at bounding box center [447, 187] width 10 height 8
click at [564, 473] on icon at bounding box center [560, 486] width 13 height 12
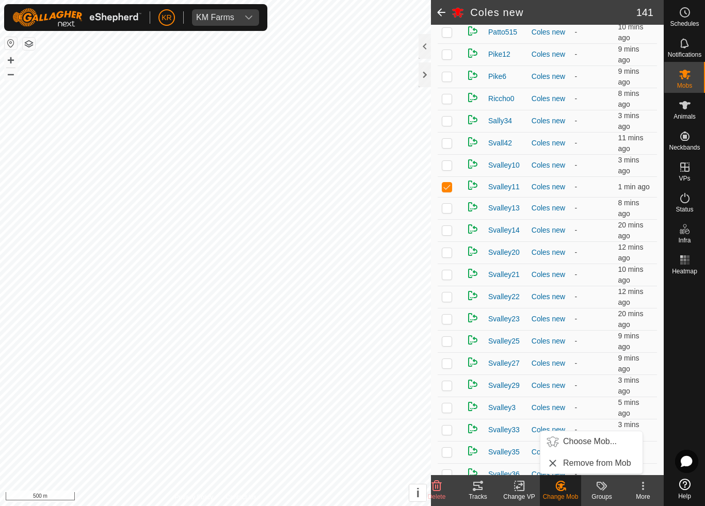
click at [594, 441] on span "Choose Mob..." at bounding box center [590, 442] width 54 height 12
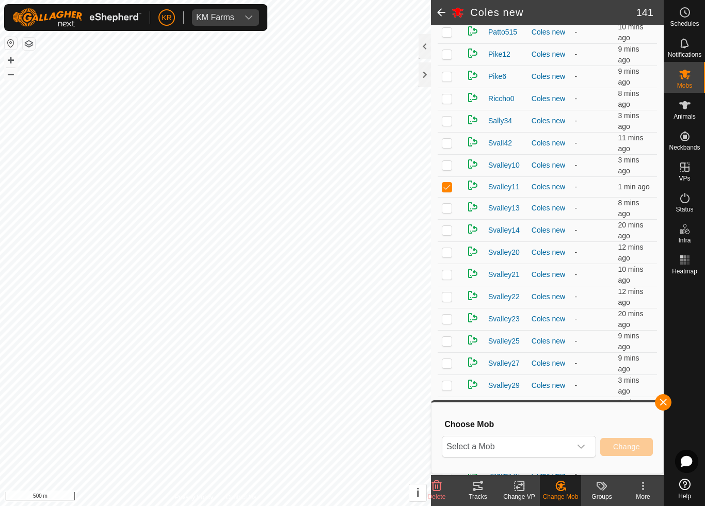
click at [567, 448] on span "Select a Mob" at bounding box center [506, 447] width 129 height 21
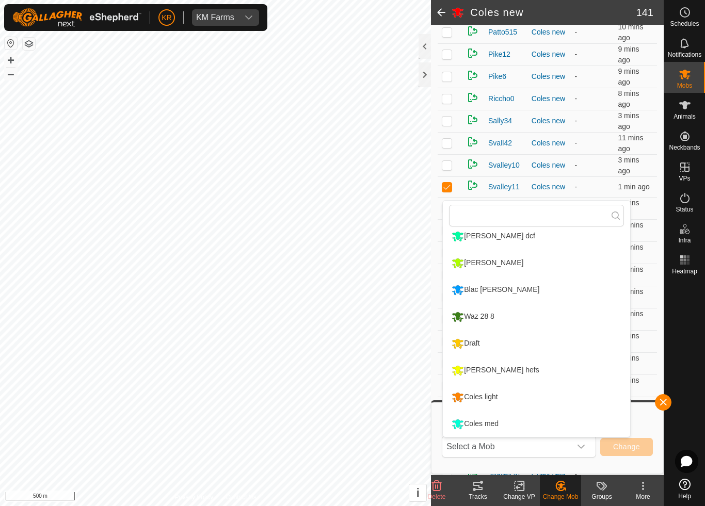
scroll to position [168, 0]
click at [515, 348] on li "Draft" at bounding box center [536, 344] width 187 height 26
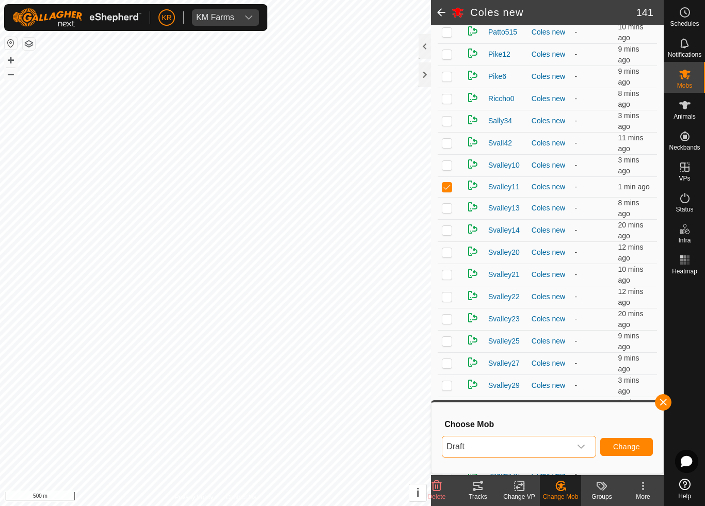
click at [618, 444] on span "Change" at bounding box center [626, 447] width 27 height 8
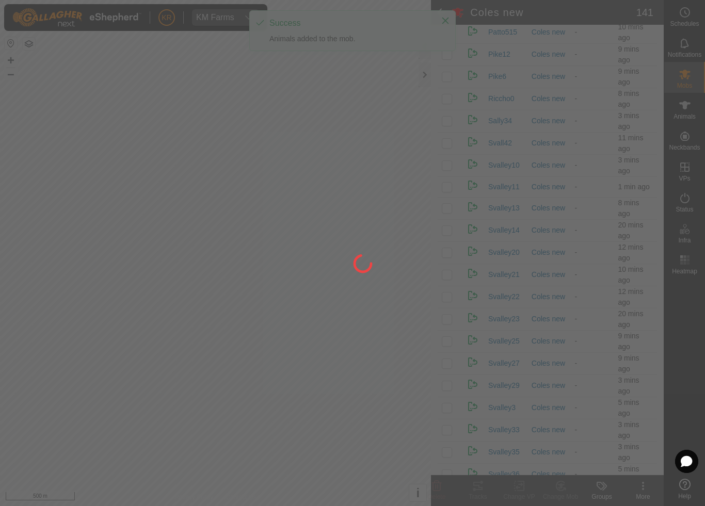
checkbox input "false"
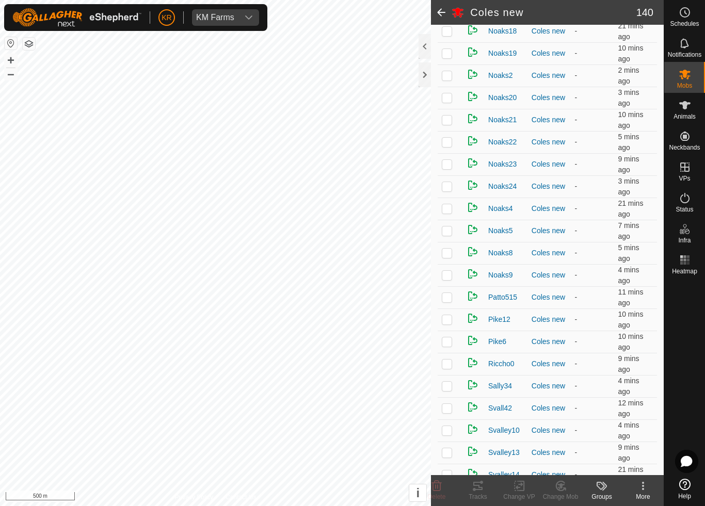
scroll to position [2215, 0]
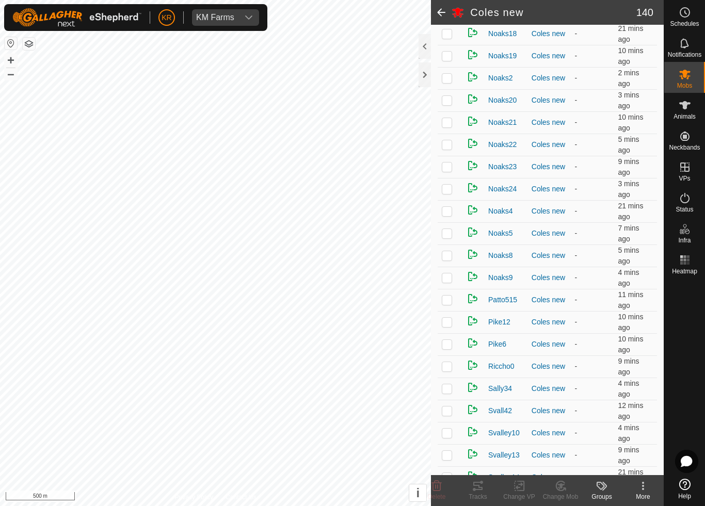
click at [448, 125] on p-checkbox at bounding box center [447, 122] width 10 height 8
click at [563, 473] on icon at bounding box center [560, 486] width 9 height 9
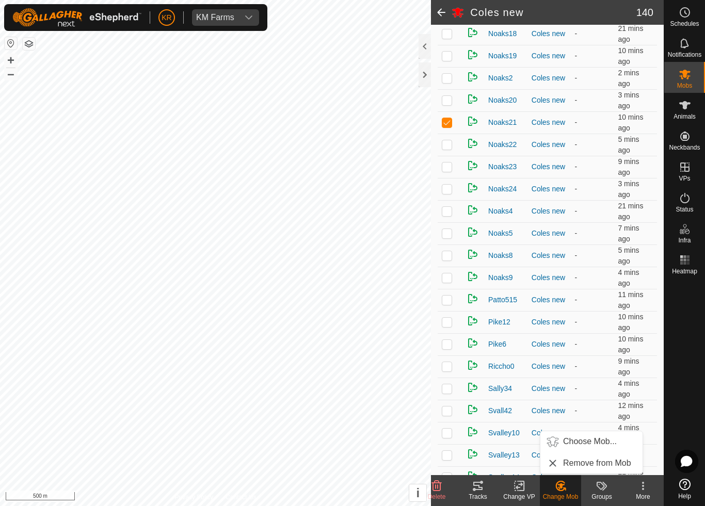
click at [601, 443] on span "Choose Mob..." at bounding box center [590, 442] width 54 height 12
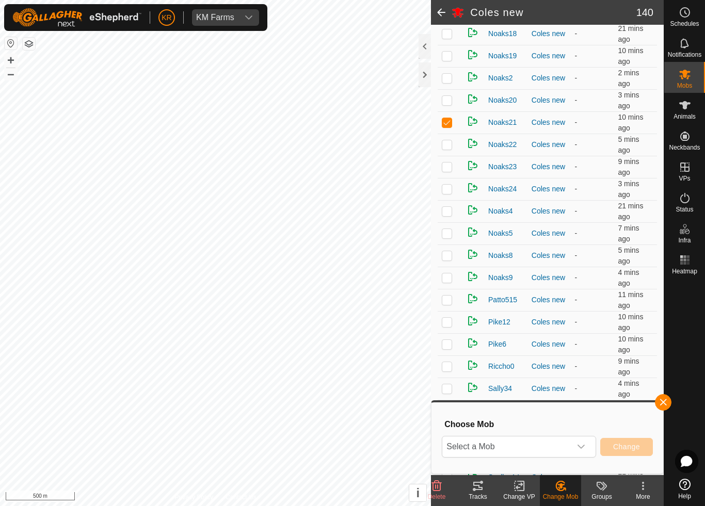
click at [563, 448] on span "Select a Mob" at bounding box center [506, 447] width 129 height 21
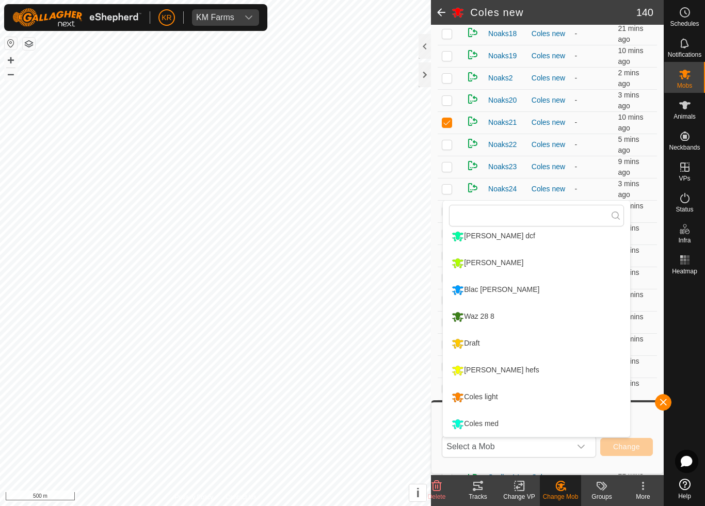
scroll to position [168, 0]
click at [497, 345] on li "Draft" at bounding box center [536, 344] width 187 height 26
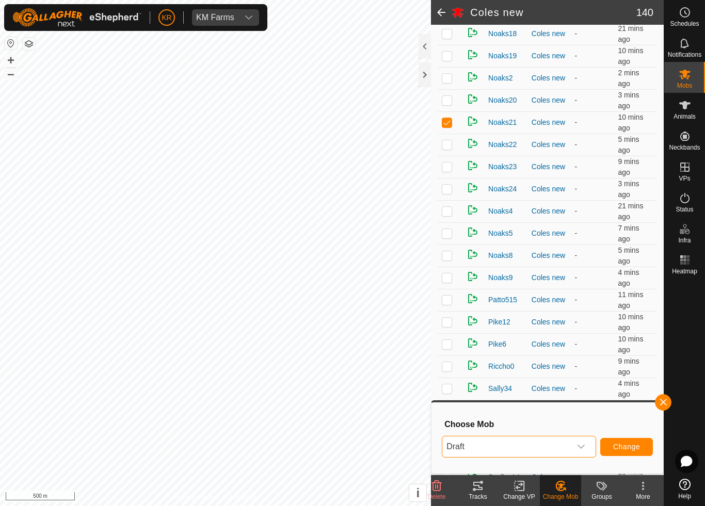
click at [628, 447] on span "Change" at bounding box center [626, 447] width 27 height 8
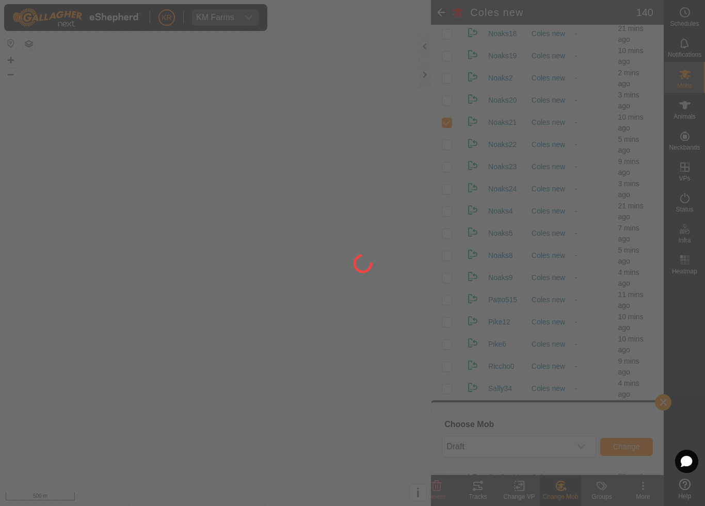
checkbox input "false"
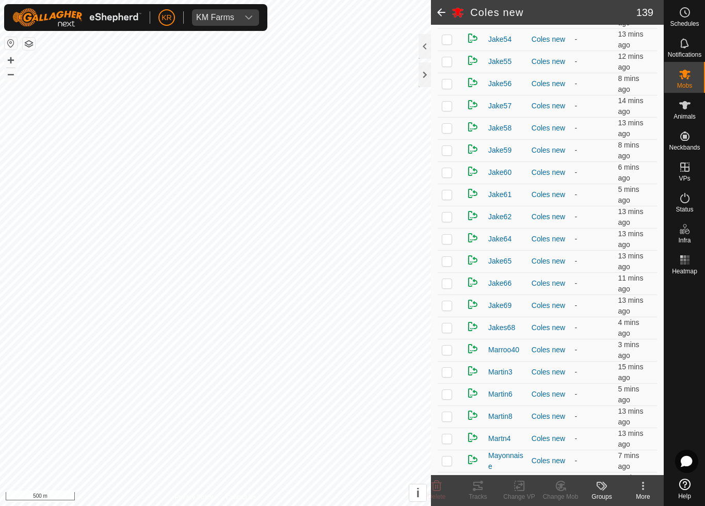
scroll to position [667, 0]
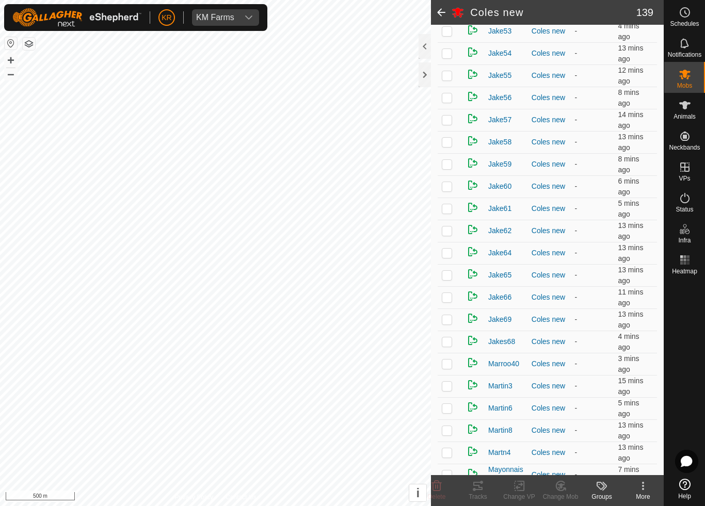
click at [450, 99] on p-checkbox at bounding box center [447, 97] width 10 height 8
click at [564, 473] on div "Change Mob" at bounding box center [560, 496] width 41 height 9
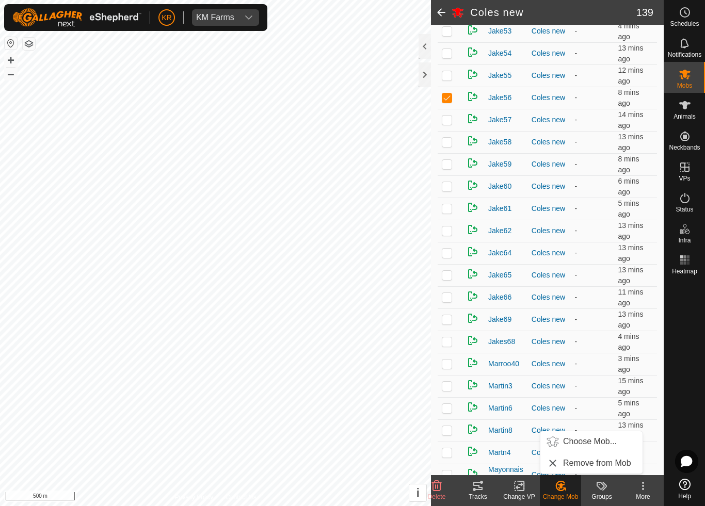
click at [596, 441] on span "Choose Mob..." at bounding box center [590, 442] width 54 height 12
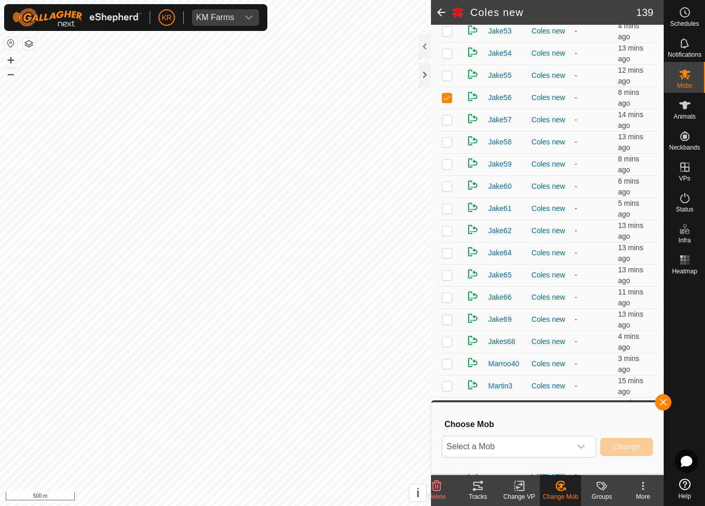
click at [583, 446] on icon "dropdown trigger" at bounding box center [581, 447] width 7 height 4
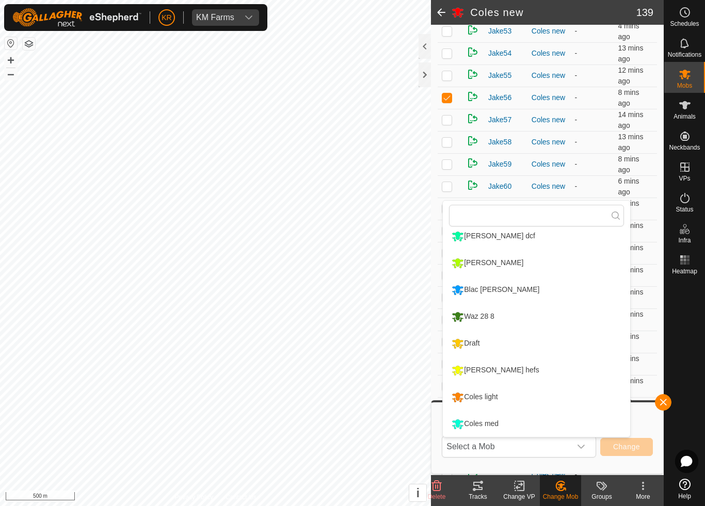
scroll to position [168, 0]
click at [494, 398] on div "Coles light" at bounding box center [474, 398] width 51 height 18
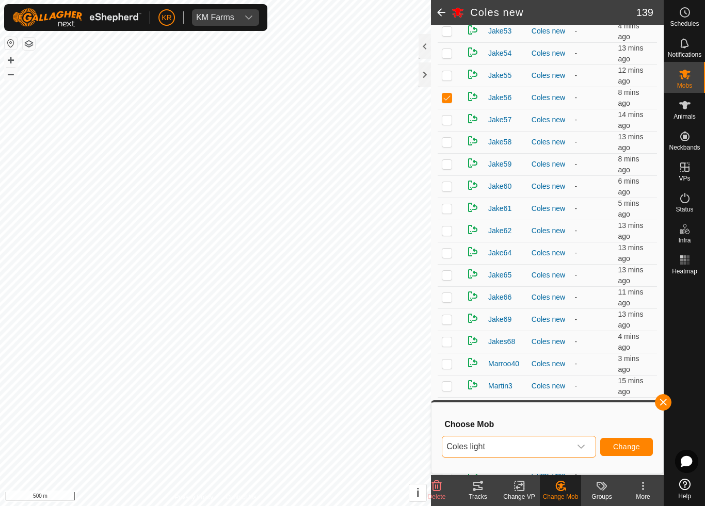
click at [642, 447] on button "Change" at bounding box center [626, 447] width 53 height 18
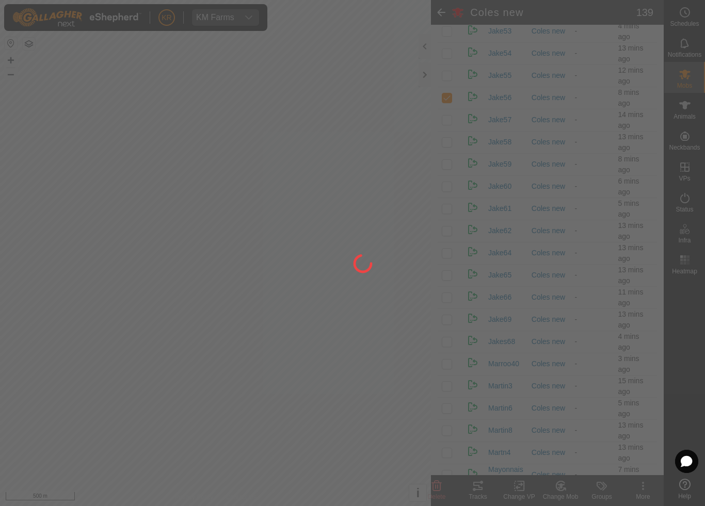
checkbox input "false"
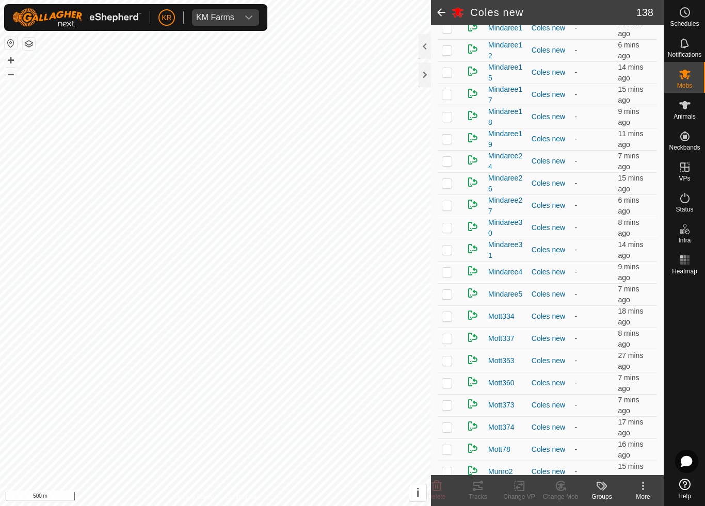
scroll to position [1535, 0]
click at [450, 275] on p-checkbox at bounding box center [447, 272] width 10 height 8
click at [561, 473] on icon at bounding box center [560, 486] width 7 height 5
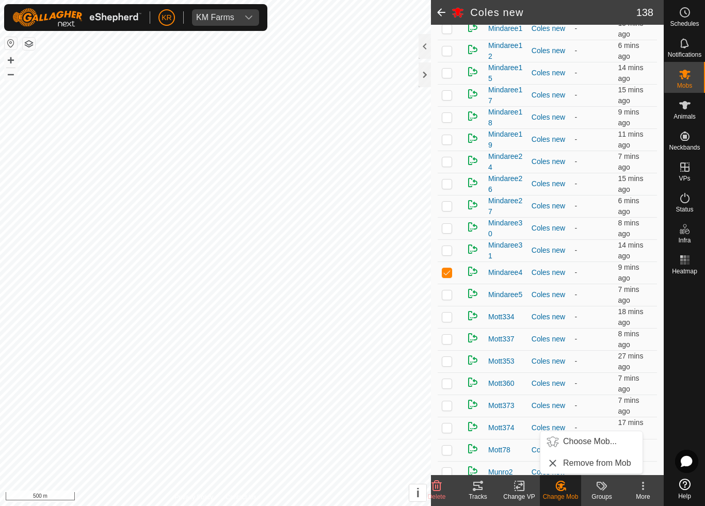
click at [595, 438] on span "Choose Mob..." at bounding box center [590, 442] width 54 height 12
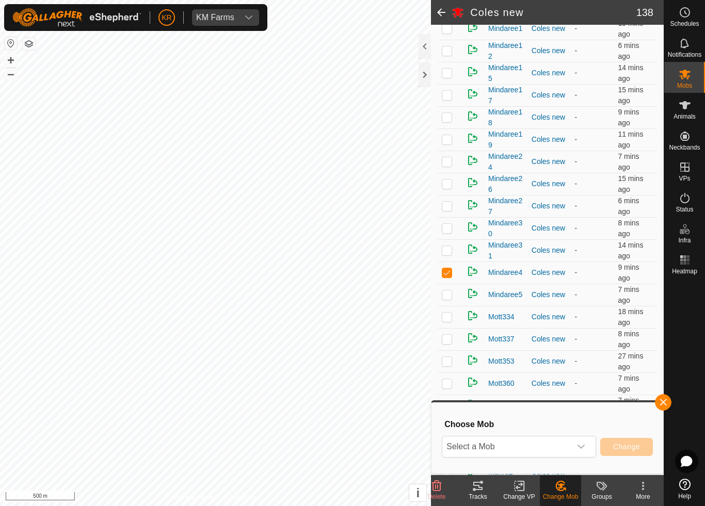
click at [569, 447] on span "Select a Mob" at bounding box center [506, 447] width 129 height 21
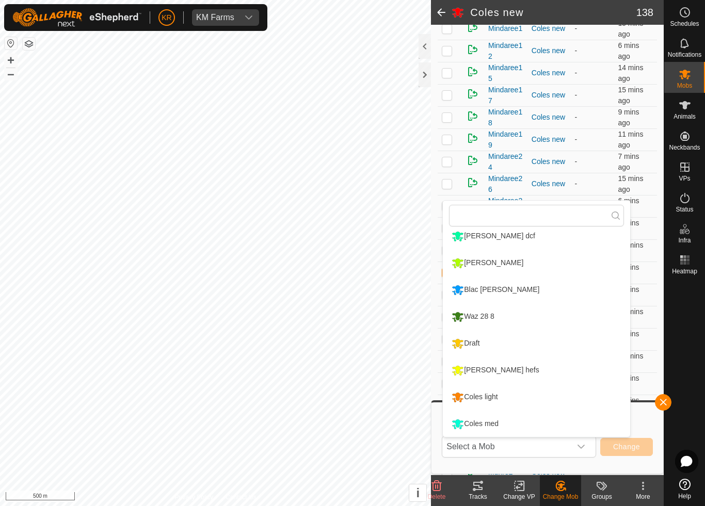
scroll to position [168, 0]
click at [498, 399] on div "Coles light" at bounding box center [474, 398] width 51 height 18
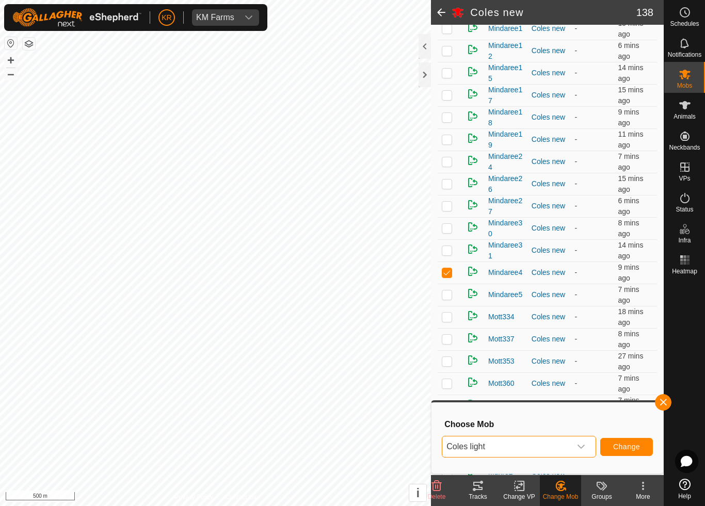
click at [632, 443] on span "Change" at bounding box center [626, 447] width 27 height 8
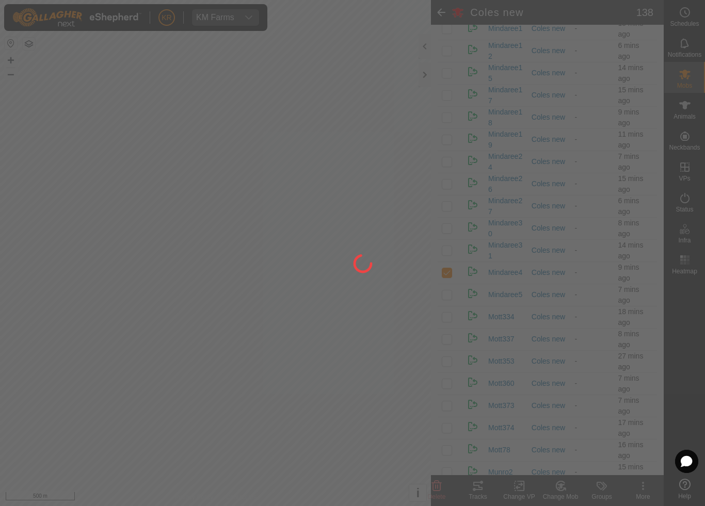
checkbox input "false"
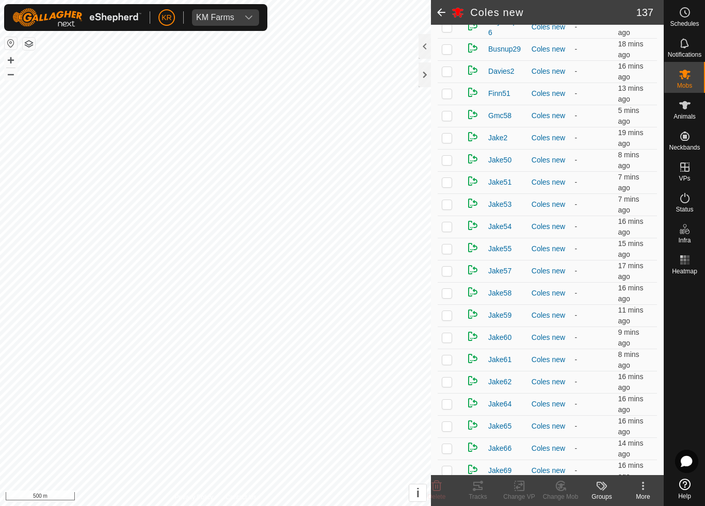
scroll to position [516, 0]
click at [449, 201] on p-checkbox at bounding box center [447, 204] width 10 height 8
click at [562, 473] on icon at bounding box center [560, 486] width 7 height 5
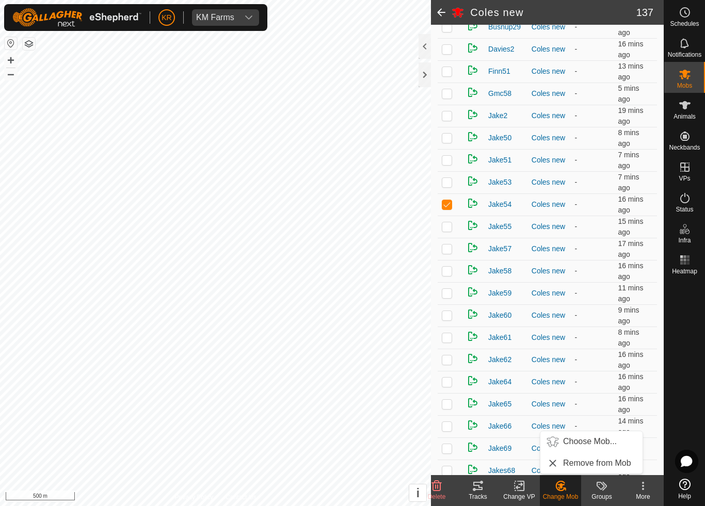
click at [592, 441] on span "Choose Mob..." at bounding box center [590, 442] width 54 height 12
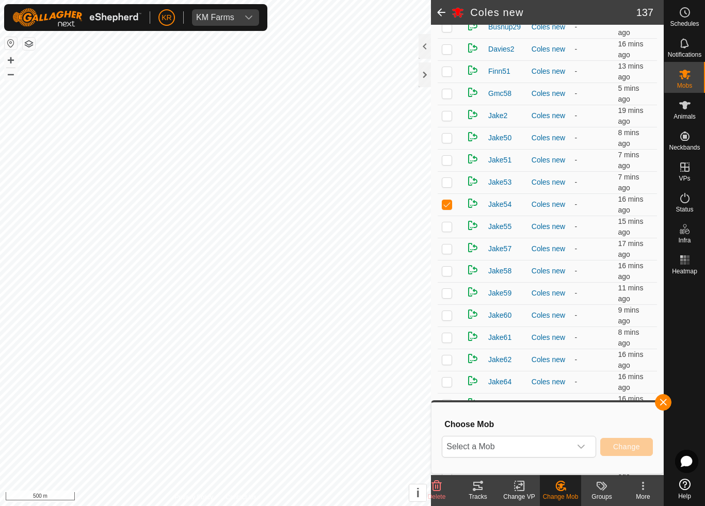
click at [544, 444] on span "Select a Mob" at bounding box center [506, 447] width 129 height 21
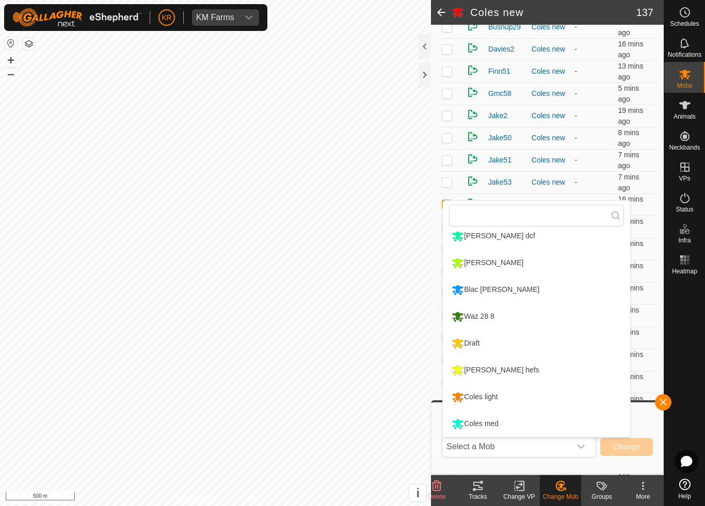
scroll to position [168, 0]
click at [496, 367] on div "[PERSON_NAME] hefs" at bounding box center [495, 371] width 93 height 18
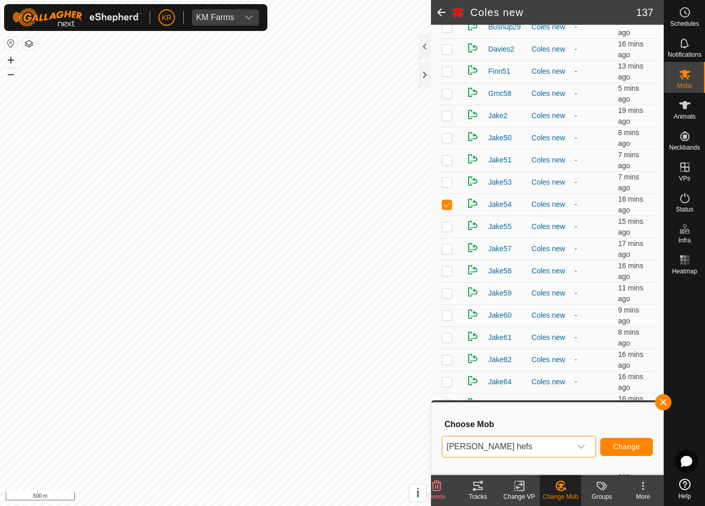
click at [627, 443] on span "Change" at bounding box center [626, 447] width 27 height 8
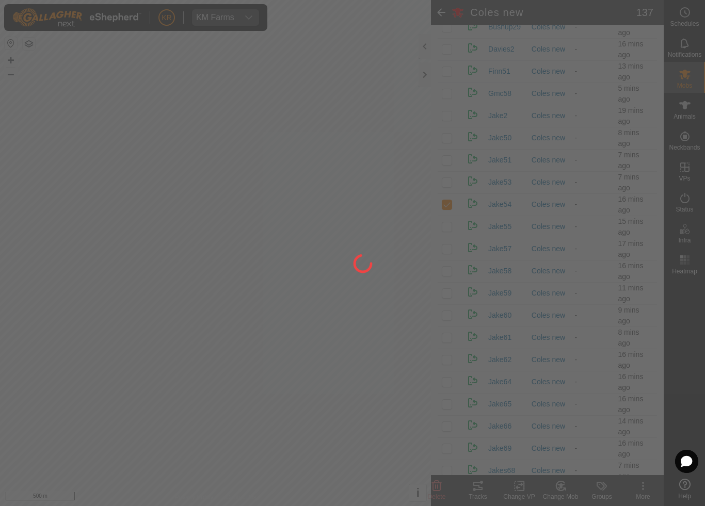
checkbox input "false"
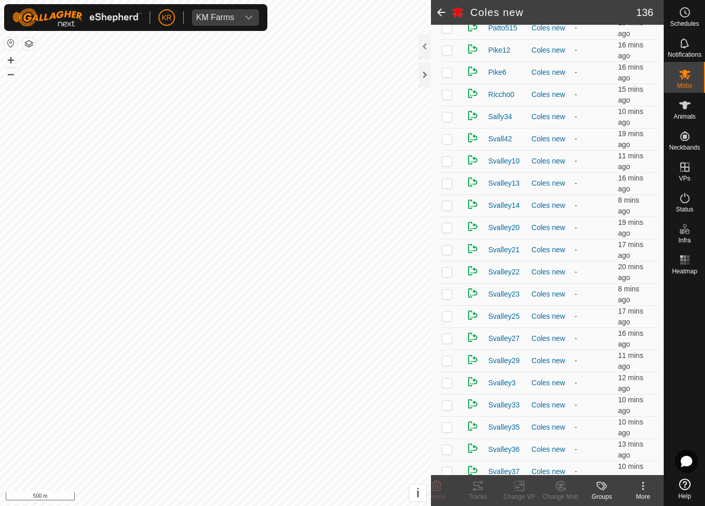
scroll to position [2406, 0]
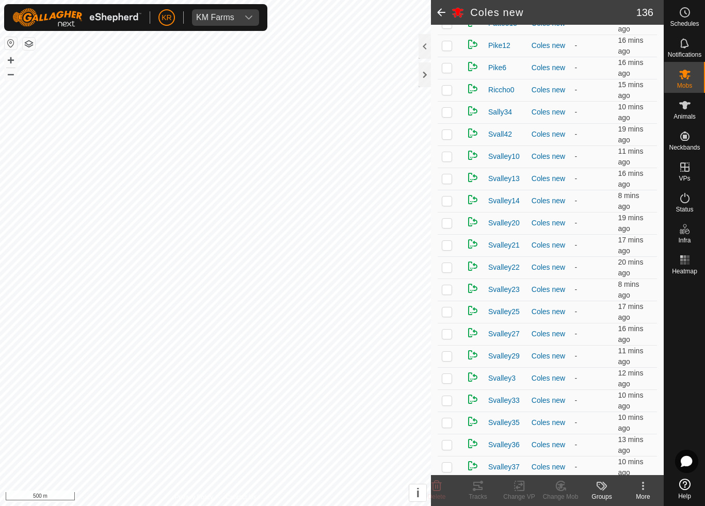
click at [451, 227] on p-checkbox at bounding box center [447, 223] width 10 height 8
click at [563, 473] on div "Change Mob" at bounding box center [560, 496] width 41 height 9
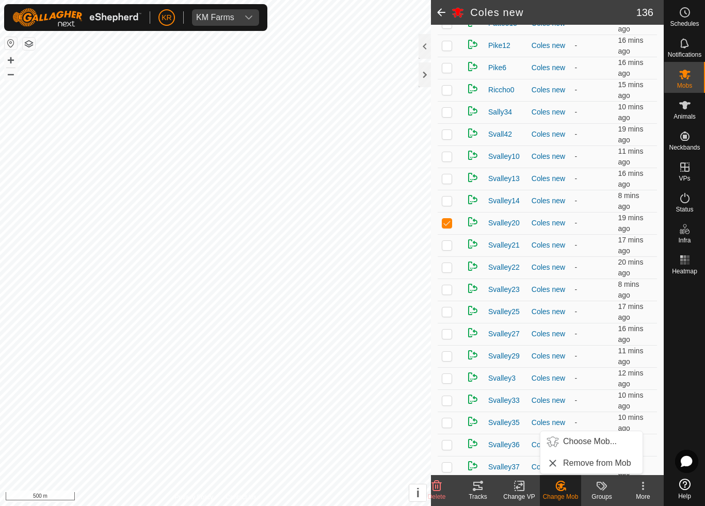
click at [595, 443] on span "Choose Mob..." at bounding box center [590, 442] width 54 height 12
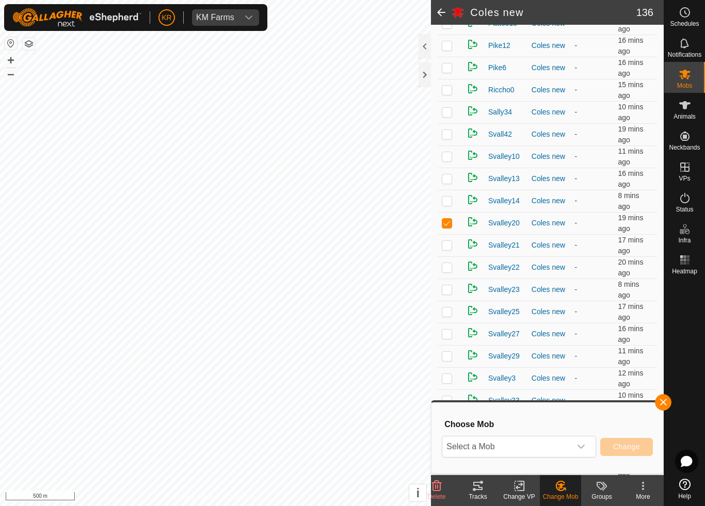
click at [570, 439] on span "Select a Mob" at bounding box center [506, 447] width 129 height 21
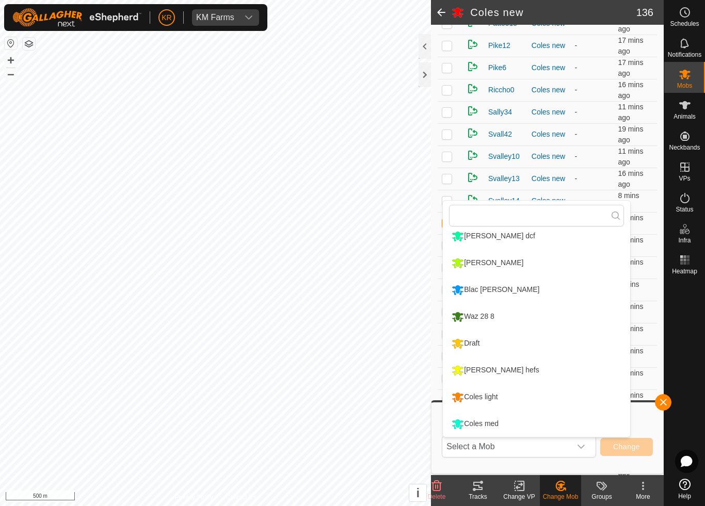
scroll to position [168, 0]
click at [490, 342] on li "Draft" at bounding box center [536, 344] width 187 height 26
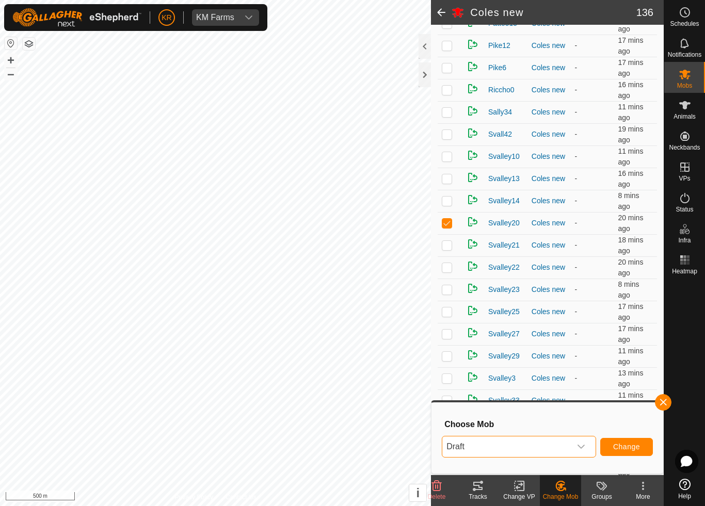
click at [621, 445] on span "Change" at bounding box center [626, 447] width 27 height 8
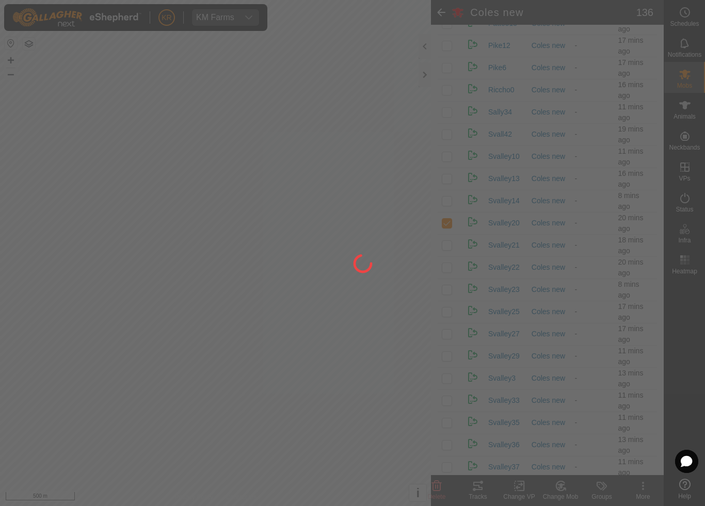
checkbox input "false"
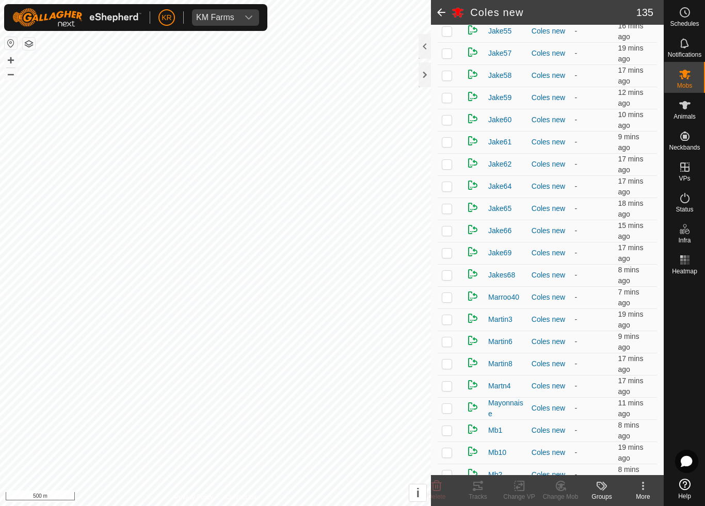
scroll to position [688, 0]
click at [449, 76] on p-checkbox at bounding box center [447, 76] width 10 height 8
click at [561, 473] on icon at bounding box center [560, 486] width 7 height 5
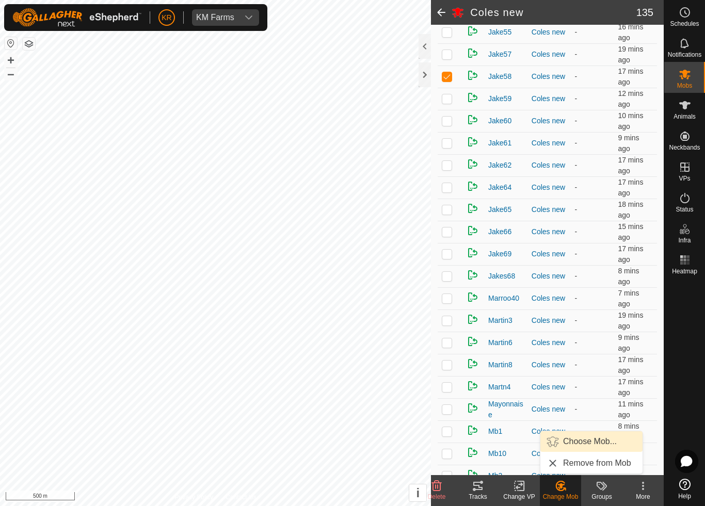
click at [595, 438] on span "Choose Mob..." at bounding box center [590, 442] width 54 height 12
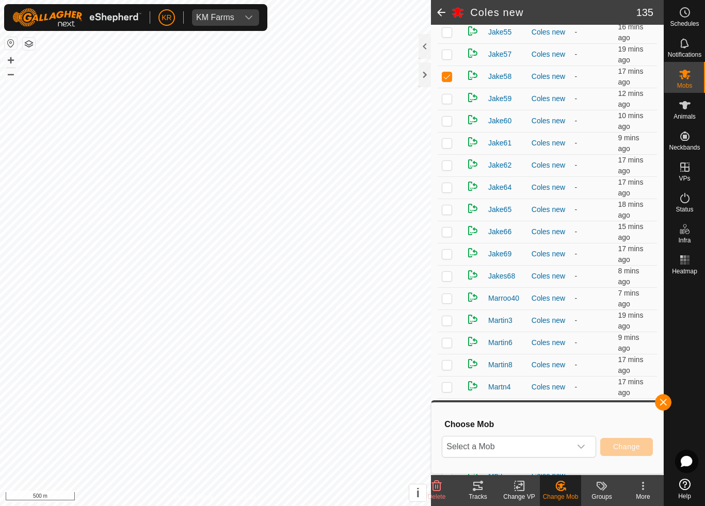
click at [581, 448] on icon "dropdown trigger" at bounding box center [581, 447] width 7 height 4
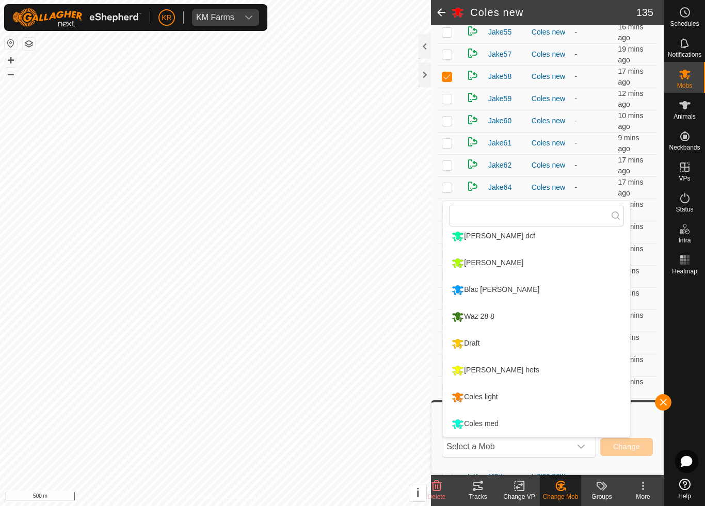
scroll to position [168, 0]
click at [495, 399] on div "Coles light" at bounding box center [474, 398] width 51 height 18
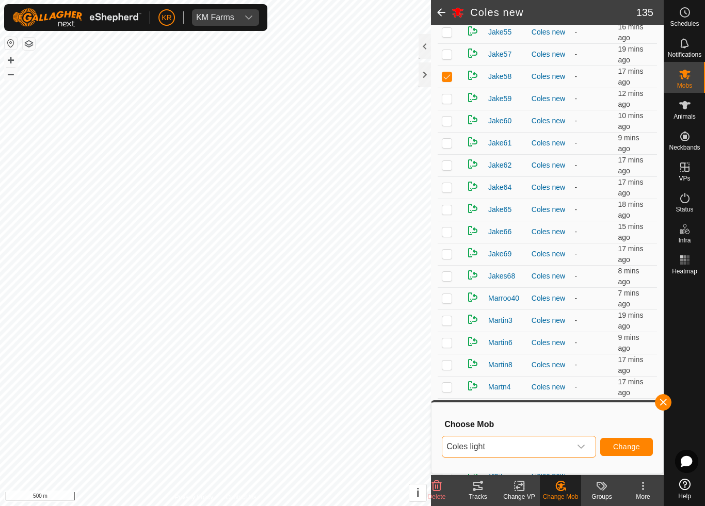
click at [636, 449] on span "Change" at bounding box center [626, 447] width 27 height 8
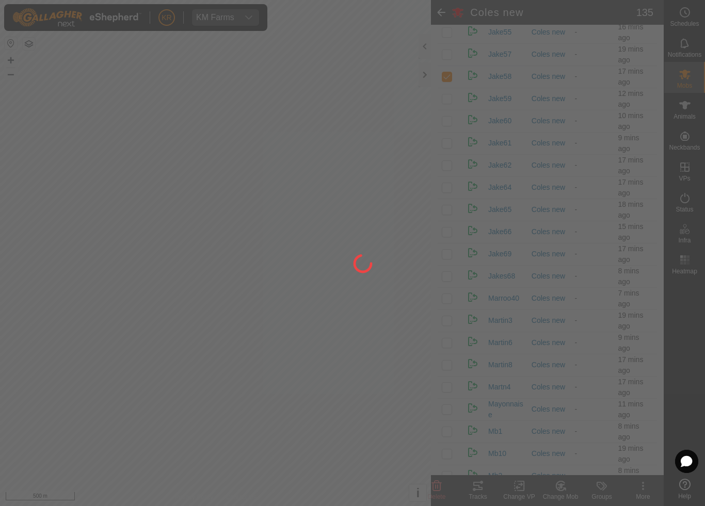
checkbox input "false"
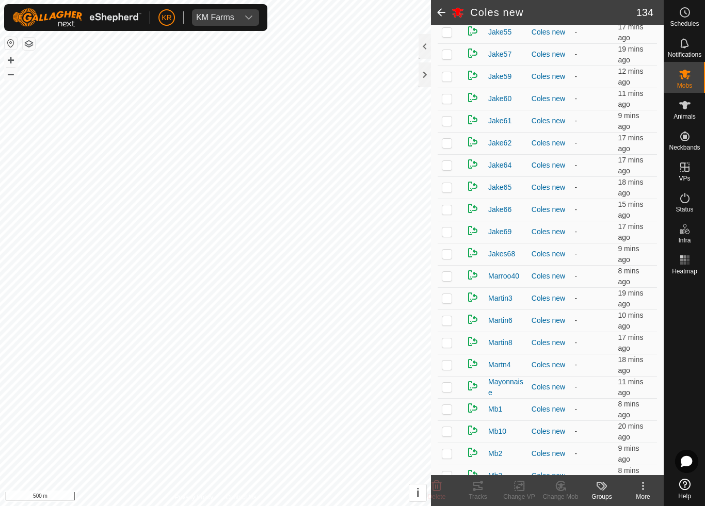
click at [444, 188] on p-checkbox at bounding box center [447, 187] width 10 height 8
click at [564, 473] on icon at bounding box center [560, 486] width 13 height 12
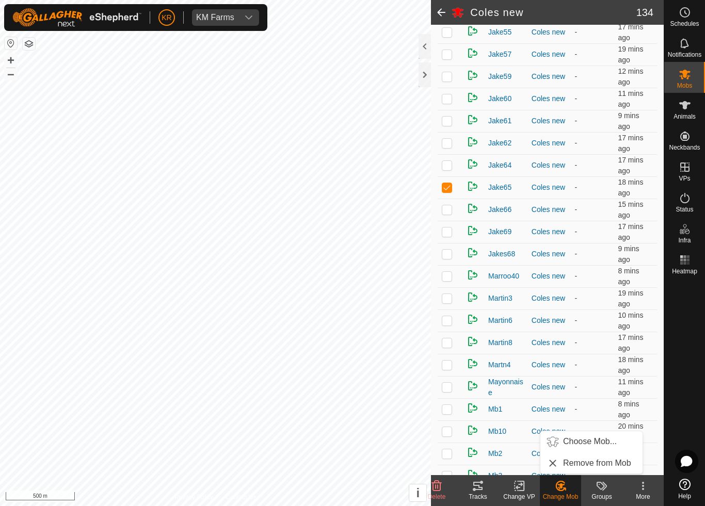
click at [584, 444] on span "Choose Mob..." at bounding box center [590, 442] width 54 height 12
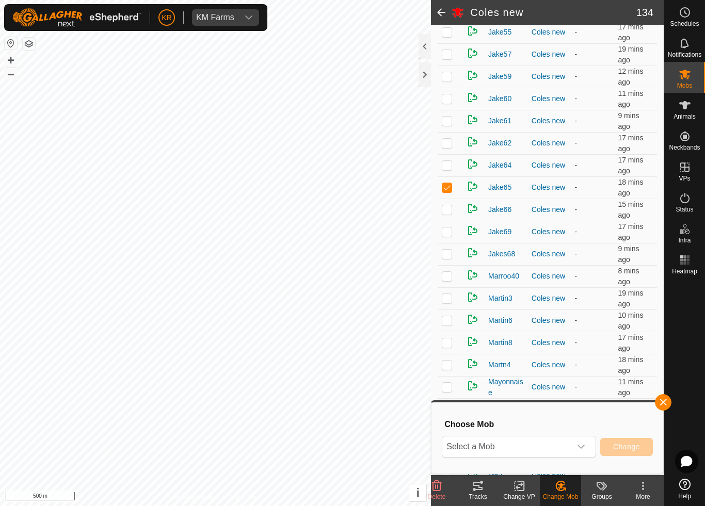
click at [577, 446] on icon "dropdown trigger" at bounding box center [581, 447] width 8 height 8
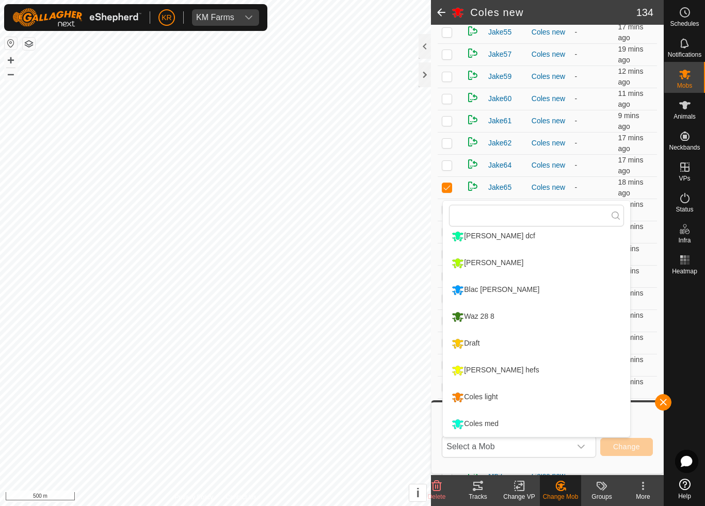
click at [500, 395] on div "Coles light" at bounding box center [474, 398] width 51 height 18
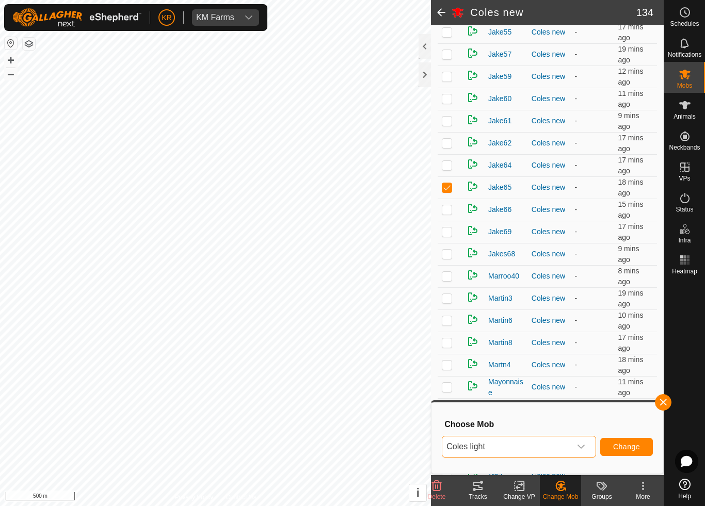
click at [620, 445] on span "Change" at bounding box center [626, 447] width 27 height 8
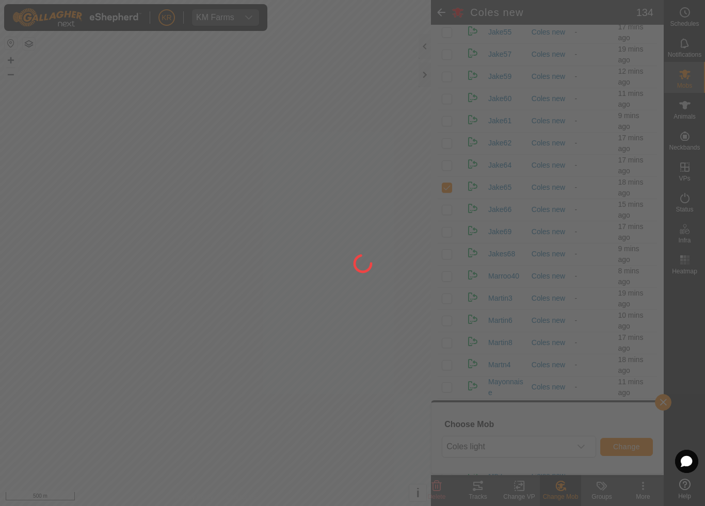
checkbox input "false"
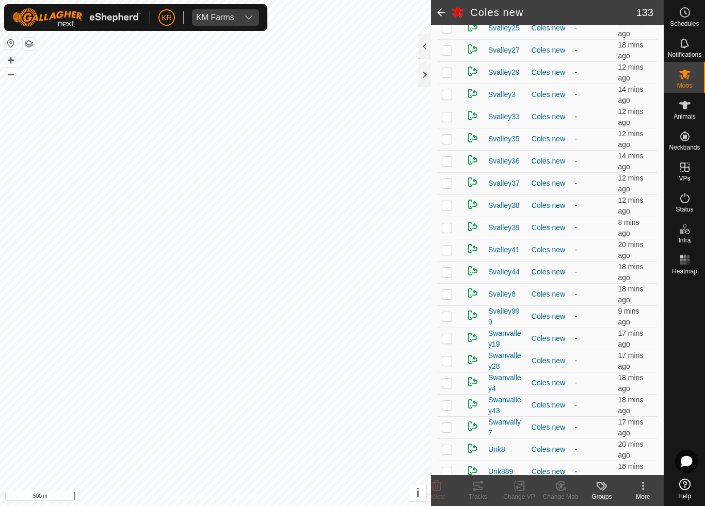
scroll to position [2636, 0]
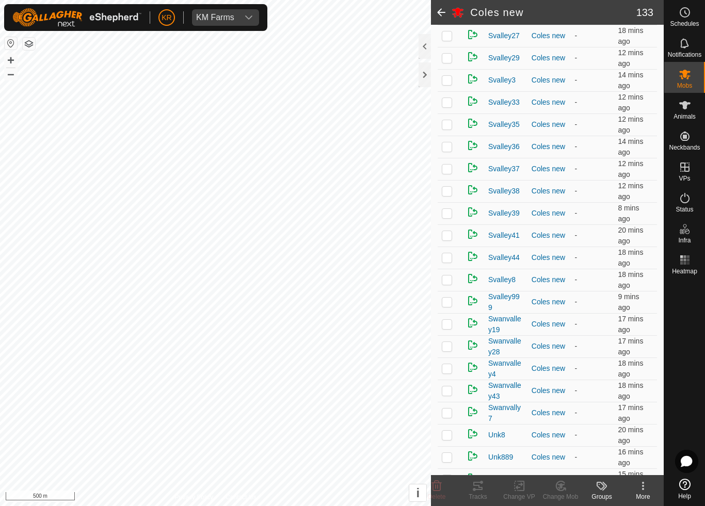
click at [450, 258] on p-checkbox at bounding box center [447, 257] width 10 height 8
click at [561, 473] on icon at bounding box center [560, 486] width 13 height 12
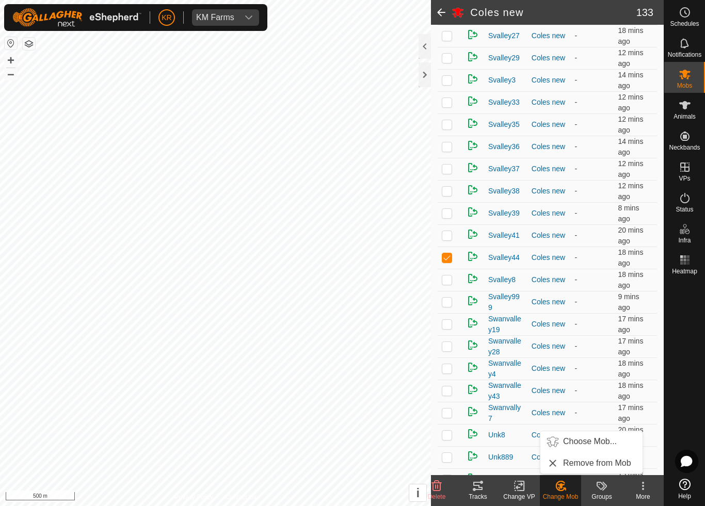
click at [587, 441] on span "Choose Mob..." at bounding box center [590, 442] width 54 height 12
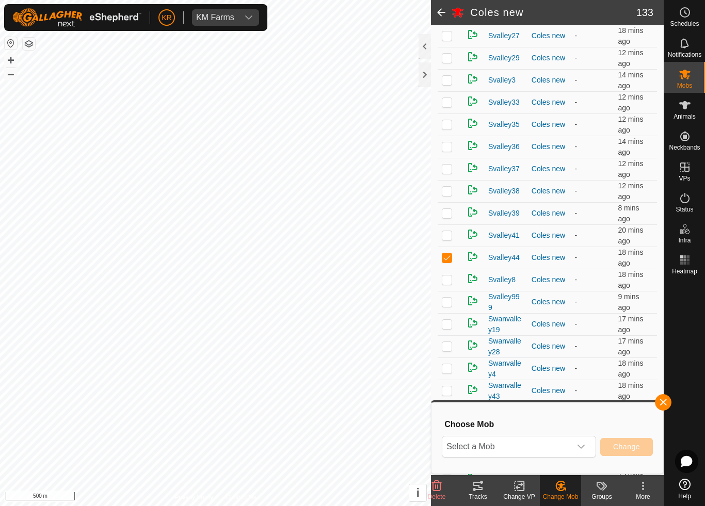
click at [561, 443] on span "Select a Mob" at bounding box center [506, 447] width 129 height 21
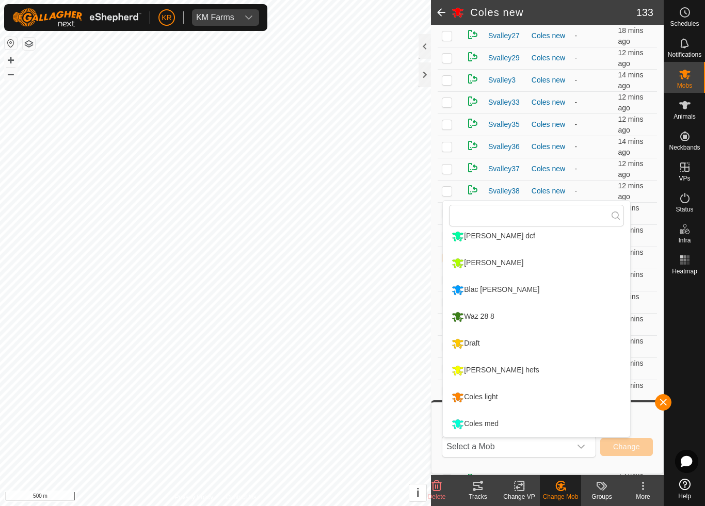
scroll to position [168, 0]
click at [511, 399] on li "Coles light" at bounding box center [536, 398] width 187 height 26
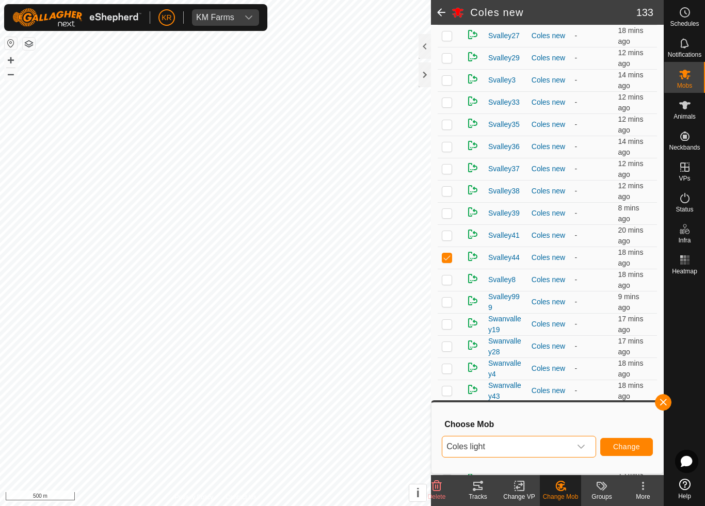
click at [630, 443] on span "Change" at bounding box center [626, 447] width 27 height 8
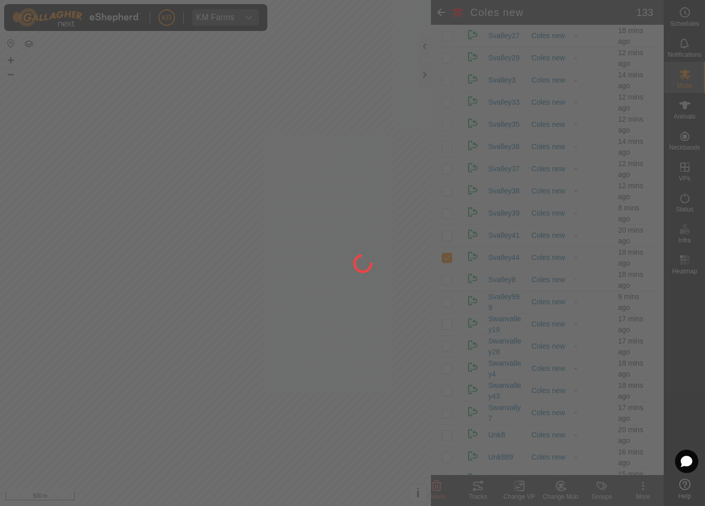
checkbox input "false"
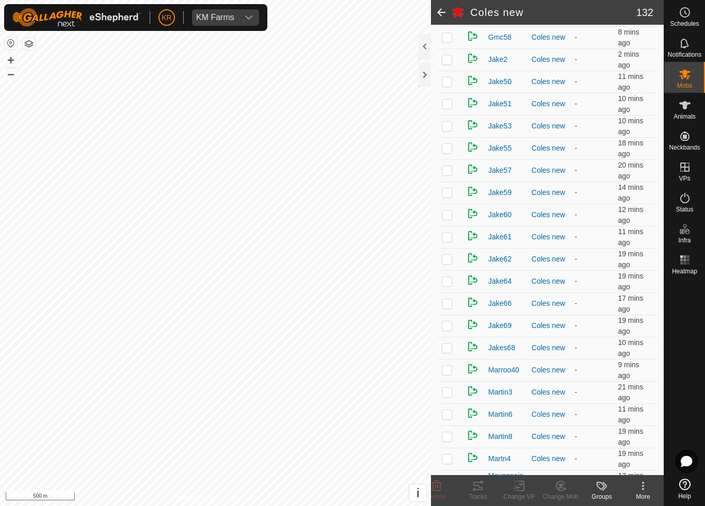
scroll to position [571, 0]
click at [450, 261] on p-checkbox at bounding box center [447, 260] width 10 height 8
click at [564, 473] on icon at bounding box center [564, 489] width 2 height 2
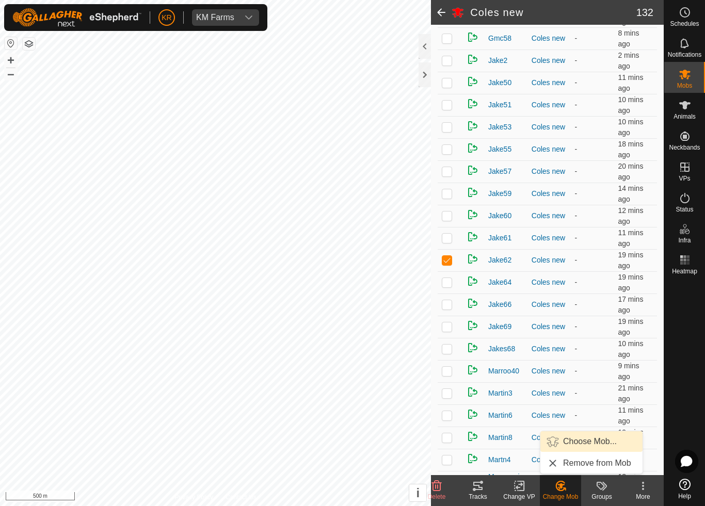
click at [600, 444] on span "Choose Mob..." at bounding box center [590, 442] width 54 height 12
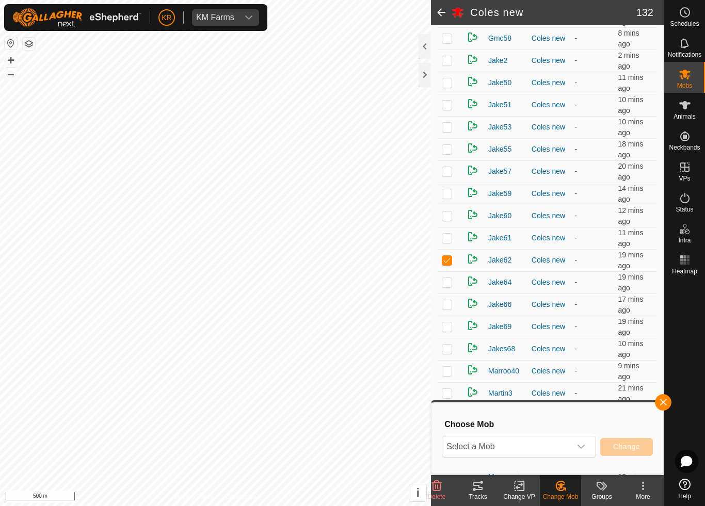
click at [584, 452] on div "dropdown trigger" at bounding box center [581, 447] width 21 height 21
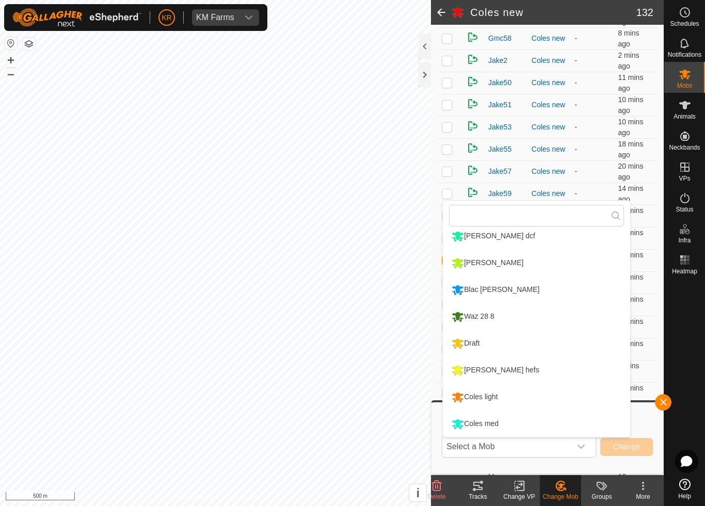
scroll to position [168, 0]
click at [498, 424] on div "Coles med" at bounding box center [475, 425] width 52 height 18
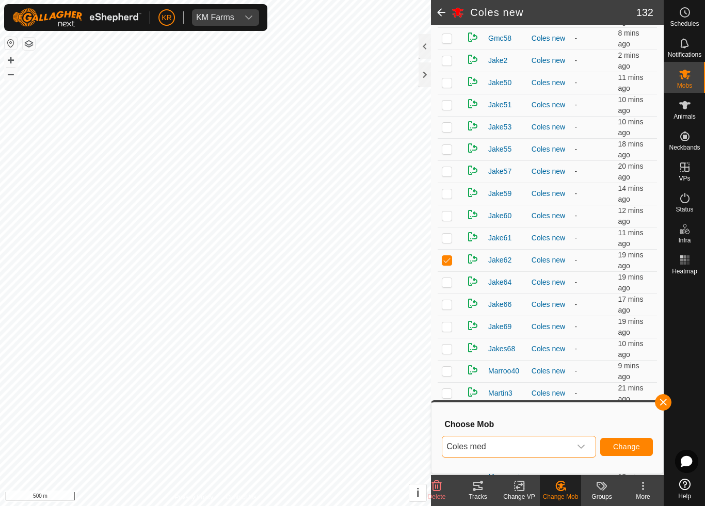
click at [633, 445] on span "Change" at bounding box center [626, 447] width 27 height 8
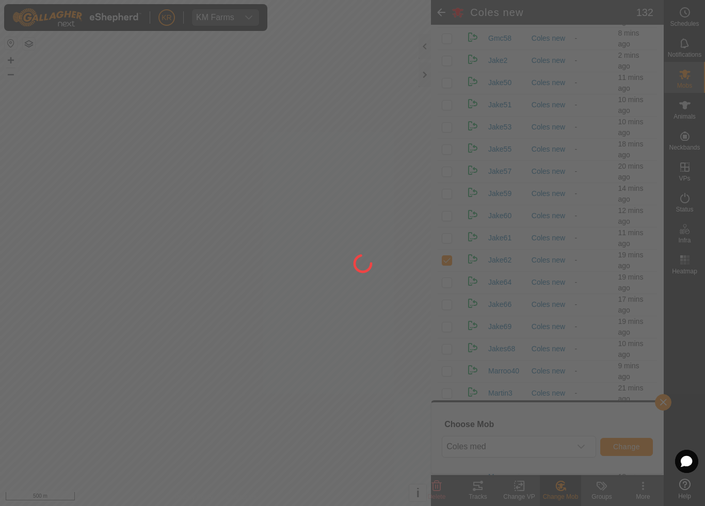
checkbox input "false"
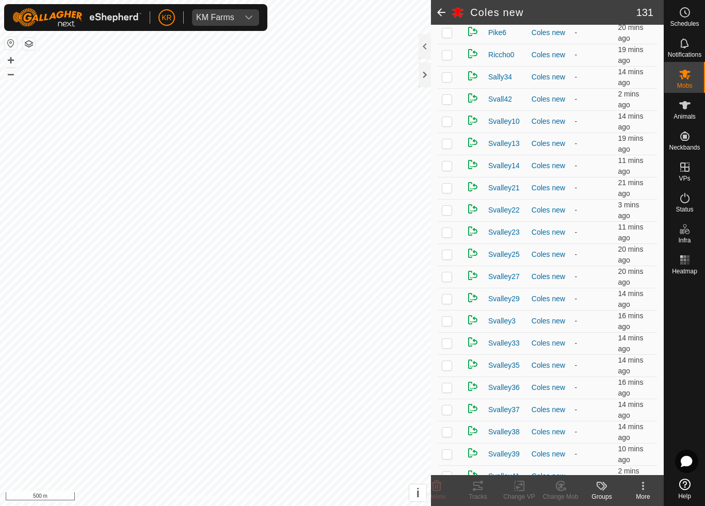
scroll to position [2368, 0]
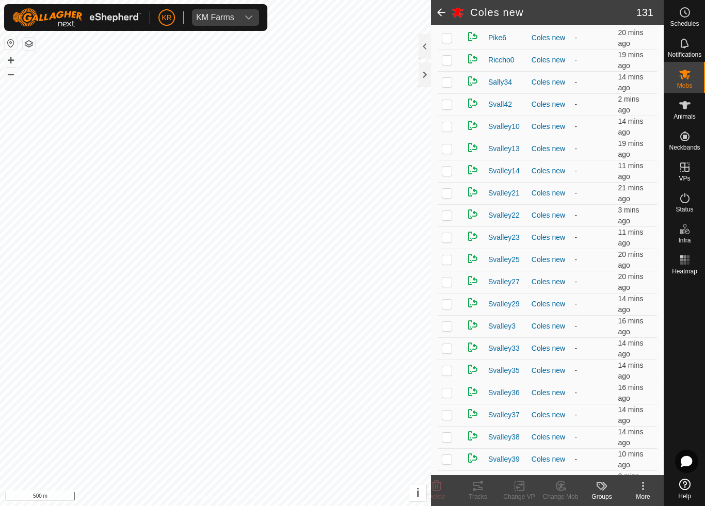
click at [448, 285] on p-checkbox at bounding box center [447, 282] width 10 height 8
click at [559, 473] on icon at bounding box center [560, 486] width 13 height 12
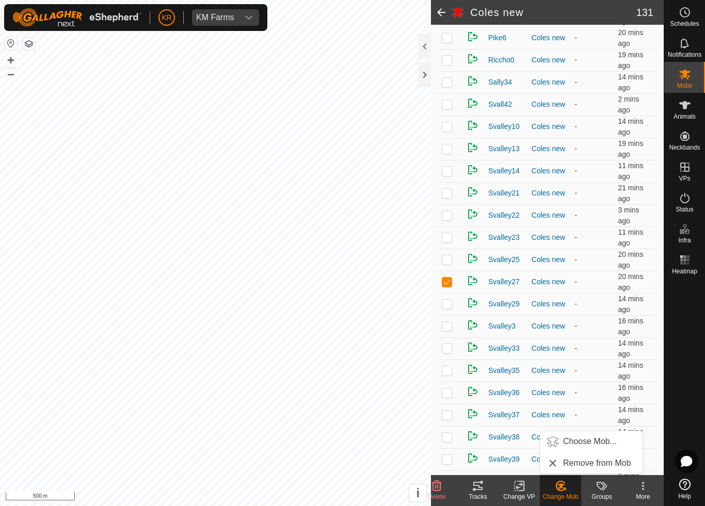
click at [593, 443] on span "Choose Mob..." at bounding box center [590, 442] width 54 height 12
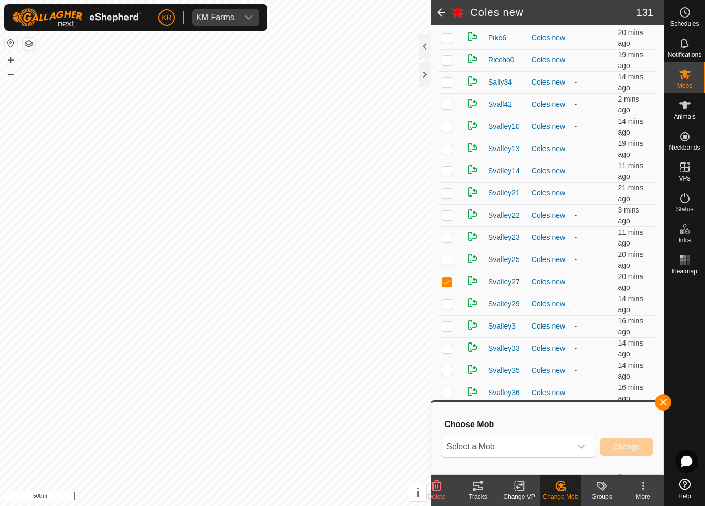
click at [562, 445] on span "Select a Mob" at bounding box center [506, 447] width 129 height 21
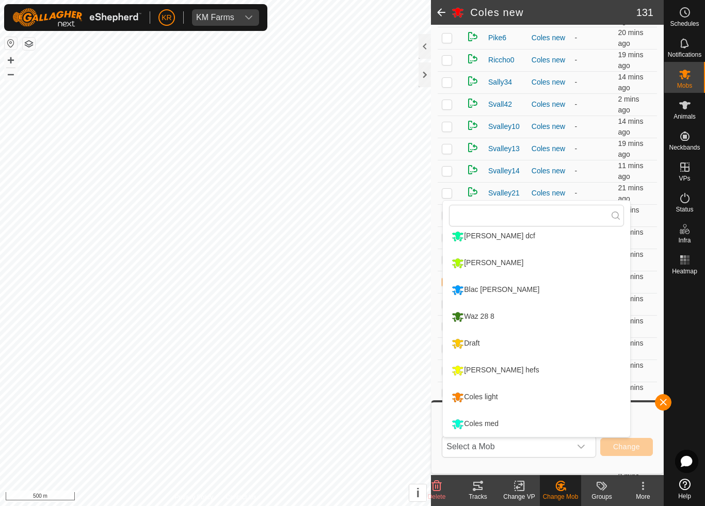
scroll to position [168, 0]
click at [477, 341] on div "Draft" at bounding box center [465, 344] width 33 height 18
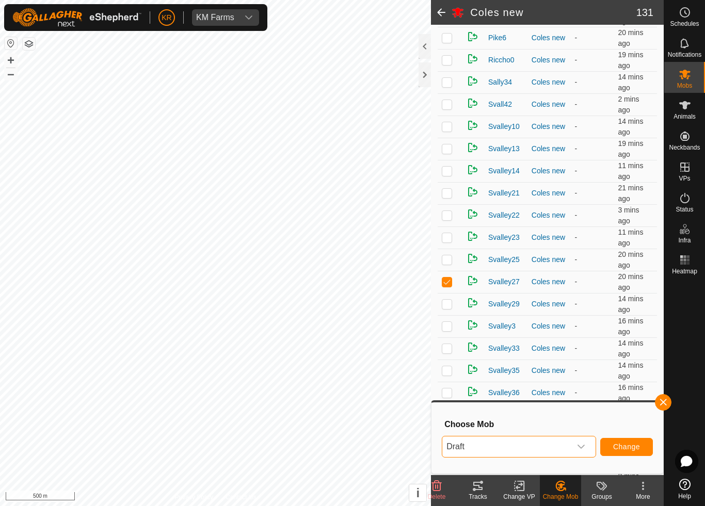
click at [626, 445] on span "Change" at bounding box center [626, 447] width 27 height 8
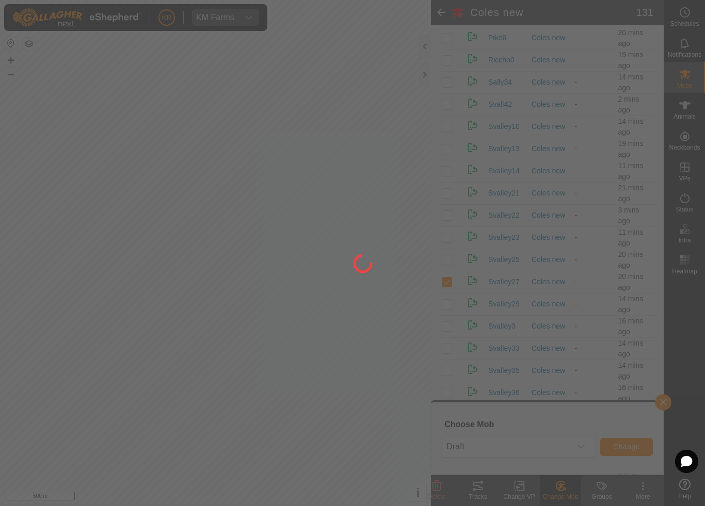
checkbox input "false"
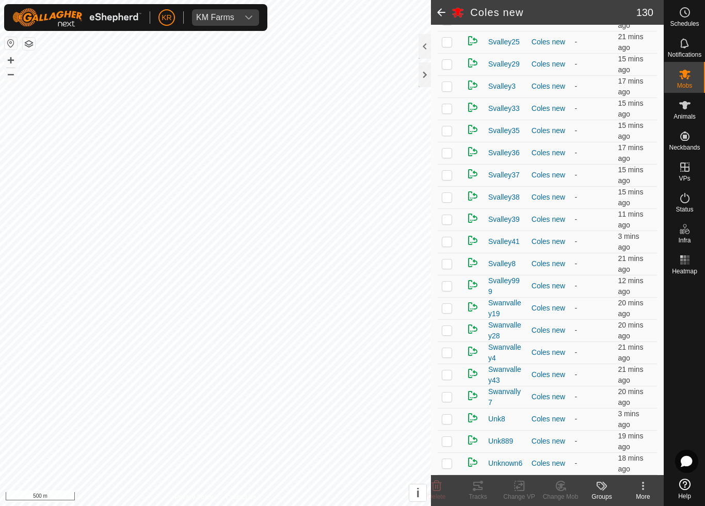
scroll to position [2586, 0]
click at [450, 331] on p-checkbox at bounding box center [447, 330] width 10 height 8
click at [564, 473] on icon at bounding box center [560, 486] width 13 height 12
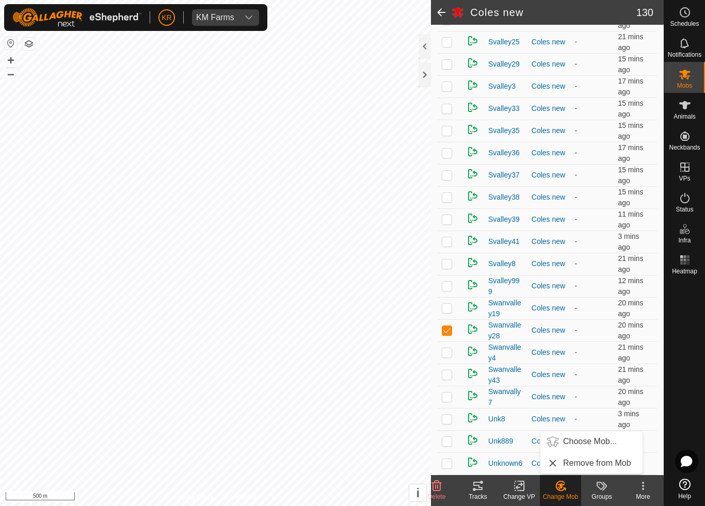
click at [588, 442] on span "Choose Mob..." at bounding box center [590, 442] width 54 height 12
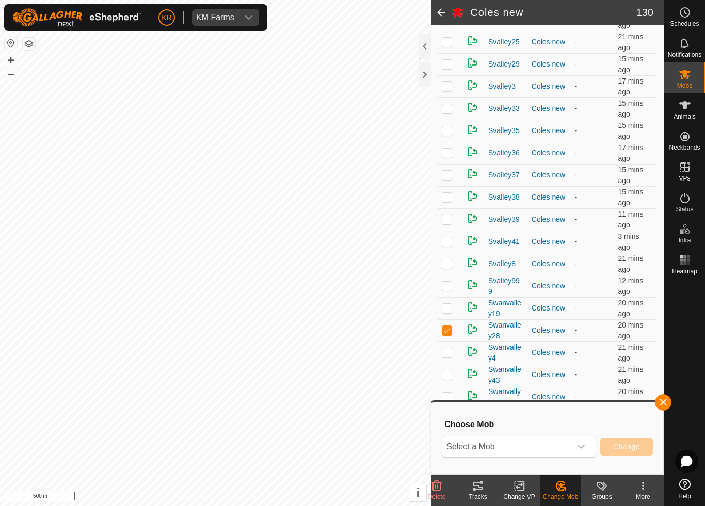
click at [570, 441] on span "Select a Mob" at bounding box center [506, 447] width 129 height 21
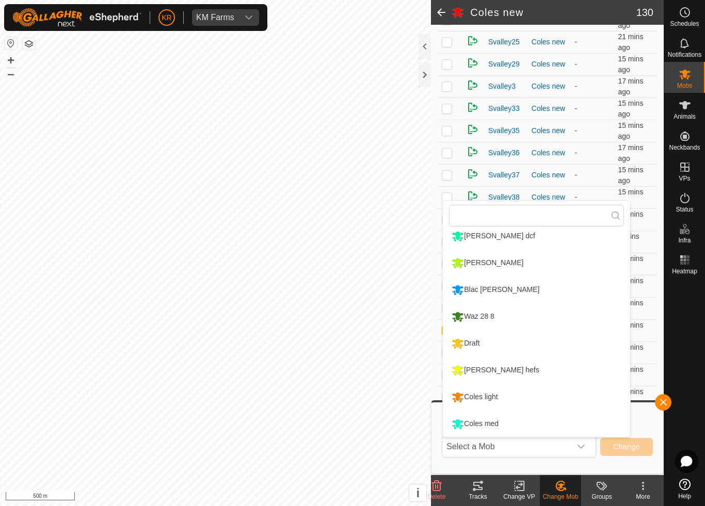
scroll to position [168, 0]
click at [496, 343] on li "Draft" at bounding box center [536, 344] width 187 height 26
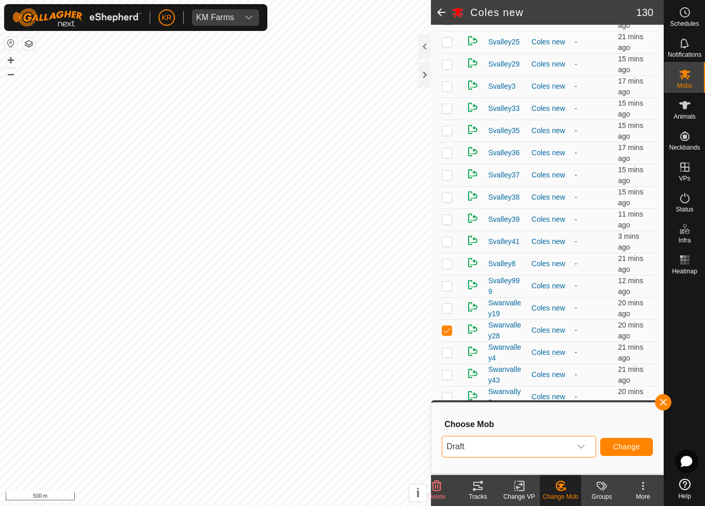
click at [626, 447] on span "Change" at bounding box center [626, 447] width 27 height 8
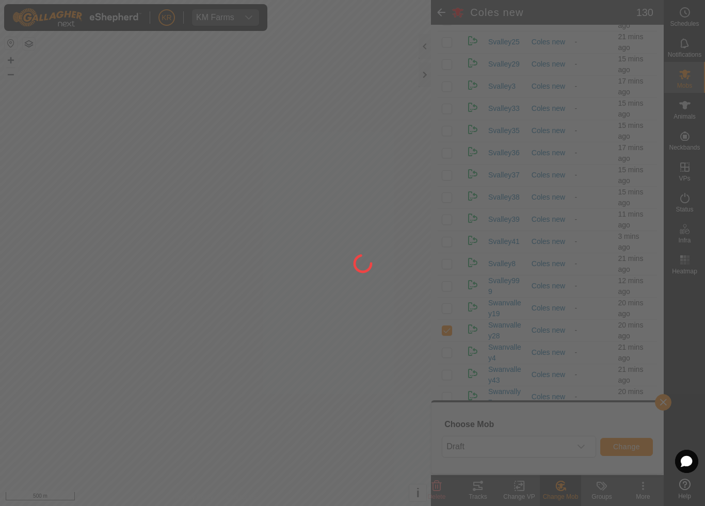
checkbox input "false"
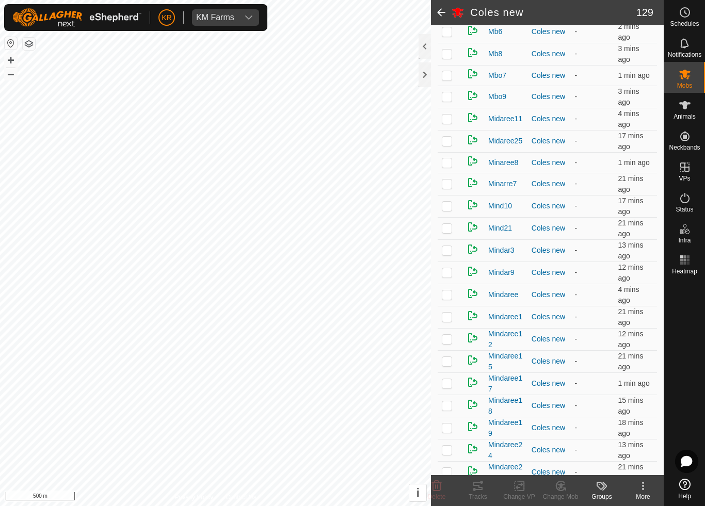
scroll to position [1151, 0]
click at [441, 190] on td at bounding box center [450, 184] width 25 height 22
click at [562, 473] on icon at bounding box center [560, 486] width 13 height 12
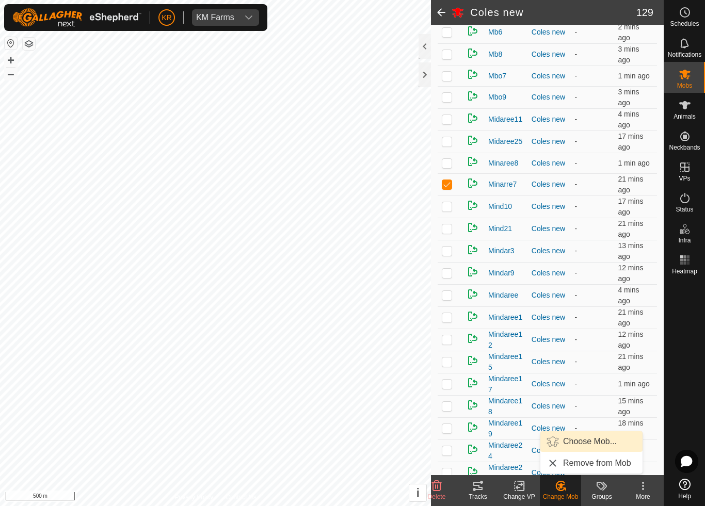
click at [586, 442] on span "Choose Mob..." at bounding box center [590, 442] width 54 height 12
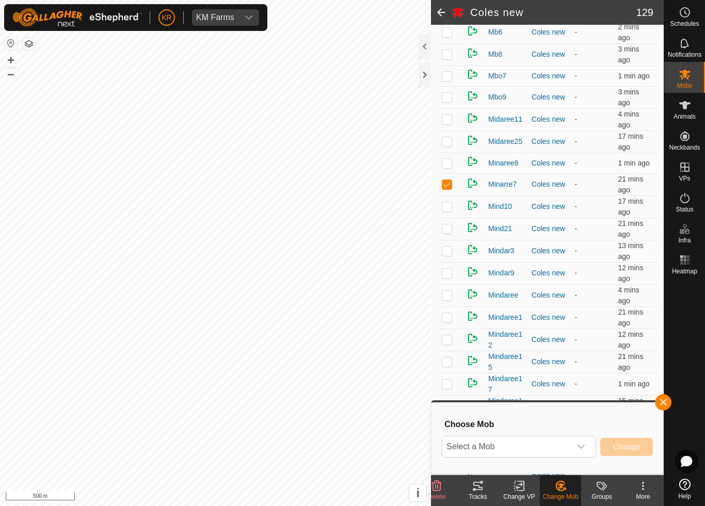
click at [564, 449] on span "Select a Mob" at bounding box center [506, 447] width 129 height 21
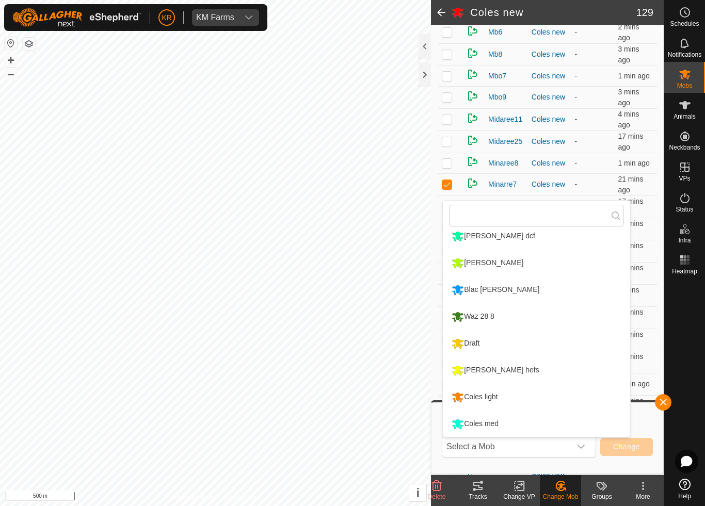
scroll to position [168, 0]
click at [500, 371] on div "[PERSON_NAME] hefs" at bounding box center [495, 371] width 93 height 18
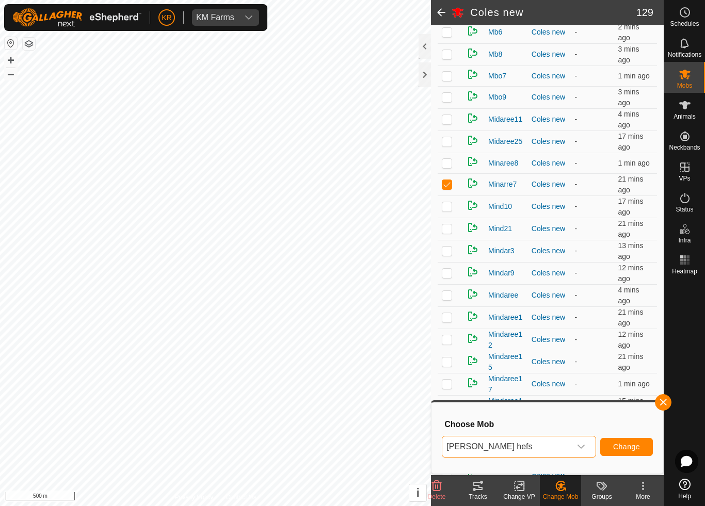
click at [622, 445] on span "Change" at bounding box center [626, 447] width 27 height 8
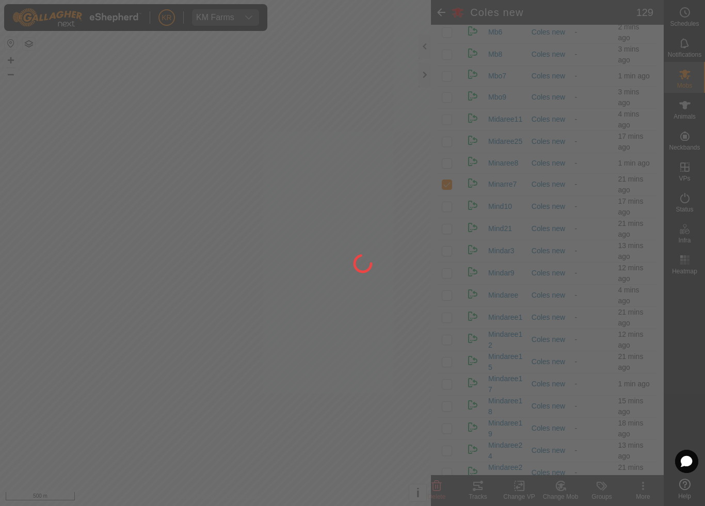
checkbox input "false"
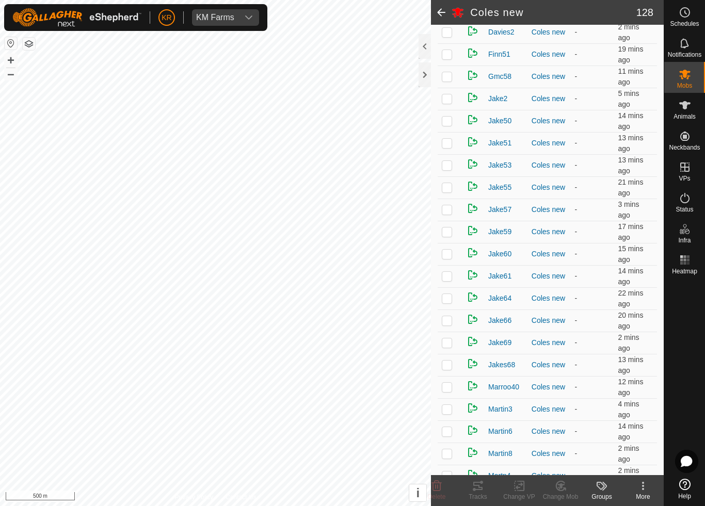
scroll to position [532, 0]
click at [449, 345] on p-checkbox at bounding box center [447, 342] width 10 height 8
click at [564, 473] on icon at bounding box center [564, 489] width 2 height 2
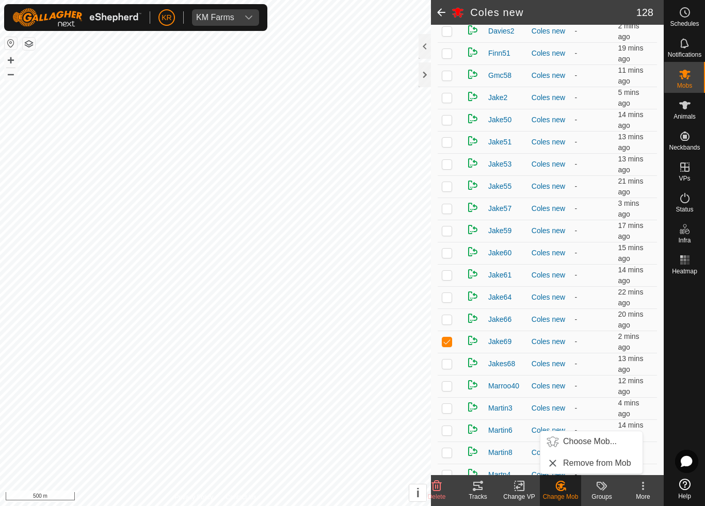
click at [599, 442] on span "Choose Mob..." at bounding box center [590, 442] width 54 height 12
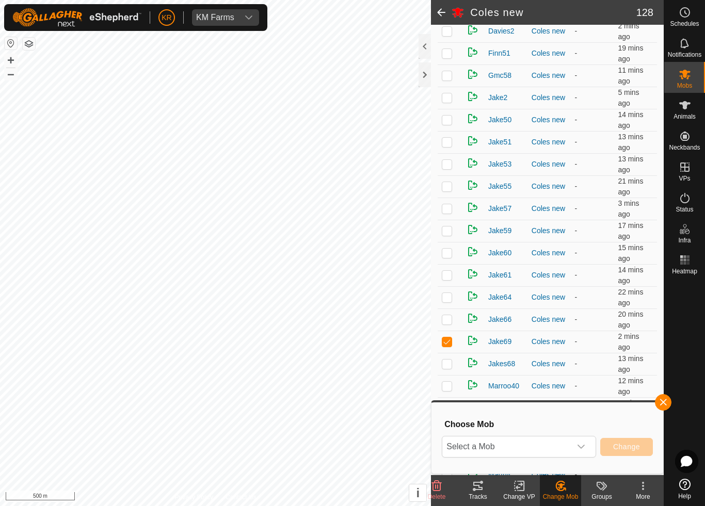
click at [578, 447] on icon "dropdown trigger" at bounding box center [581, 447] width 8 height 8
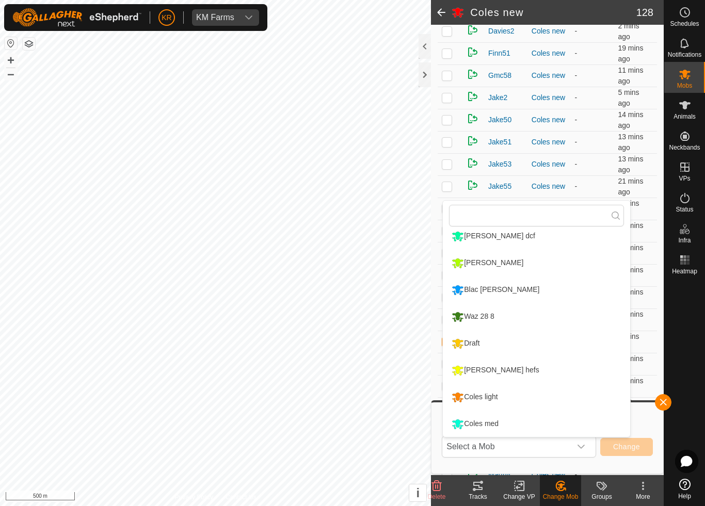
scroll to position [168, 0]
click at [498, 399] on div "Coles light" at bounding box center [474, 398] width 51 height 18
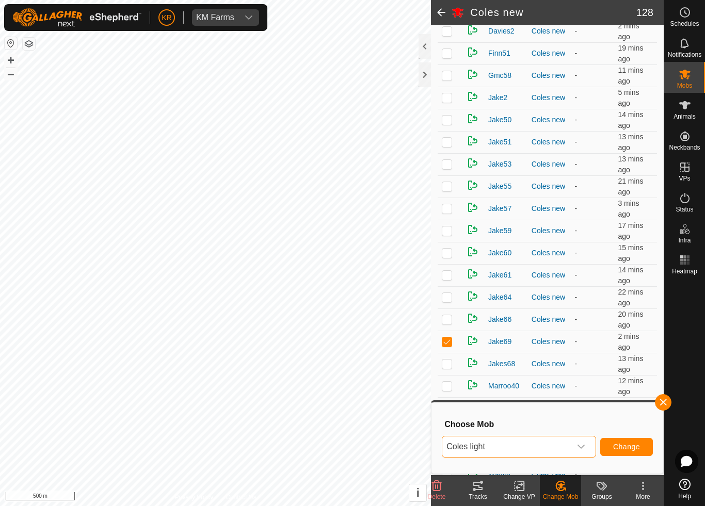
click at [629, 447] on span "Change" at bounding box center [626, 447] width 27 height 8
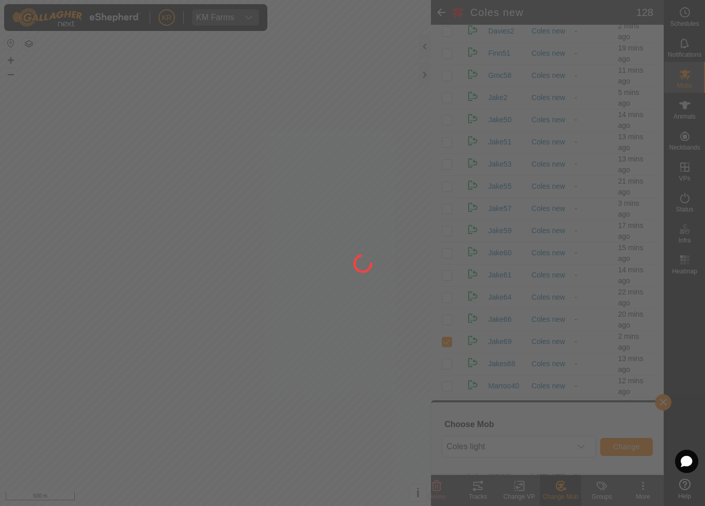
checkbox input "false"
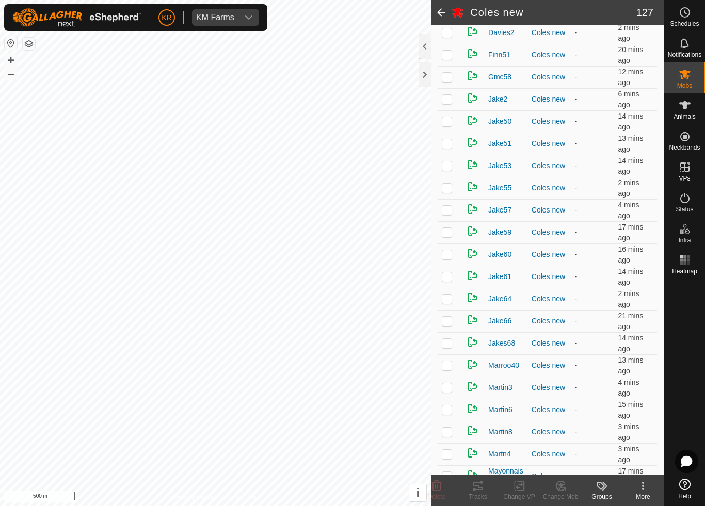
click at [449, 213] on p-checkbox at bounding box center [447, 210] width 10 height 8
click at [561, 473] on icon at bounding box center [560, 486] width 13 height 12
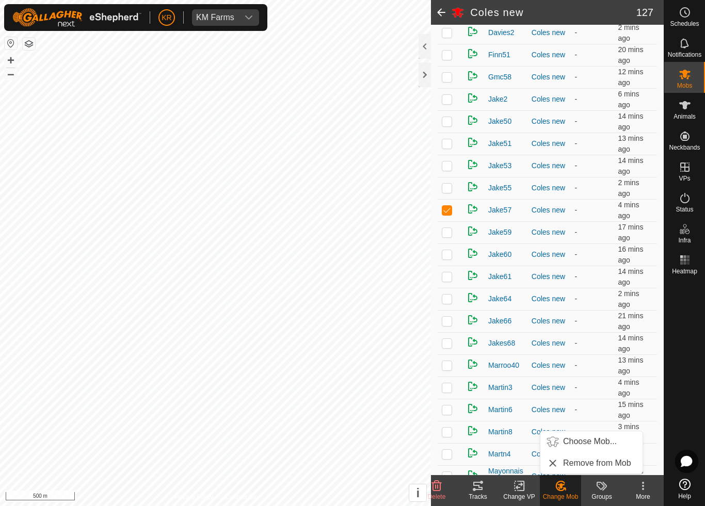
click at [604, 441] on span "Choose Mob..." at bounding box center [590, 442] width 54 height 12
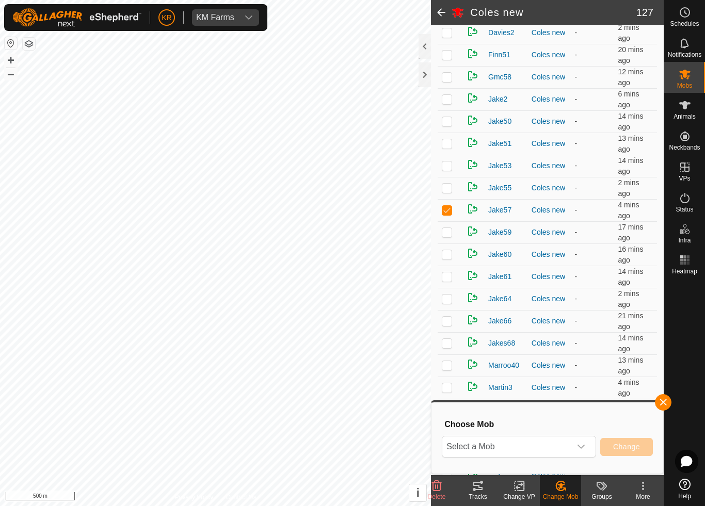
click at [580, 443] on icon "dropdown trigger" at bounding box center [581, 447] width 8 height 8
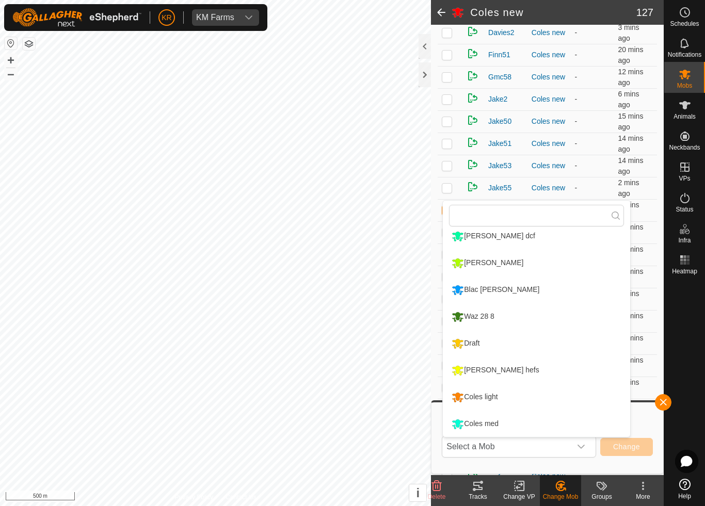
click at [498, 371] on div "[PERSON_NAME] hefs" at bounding box center [495, 371] width 93 height 18
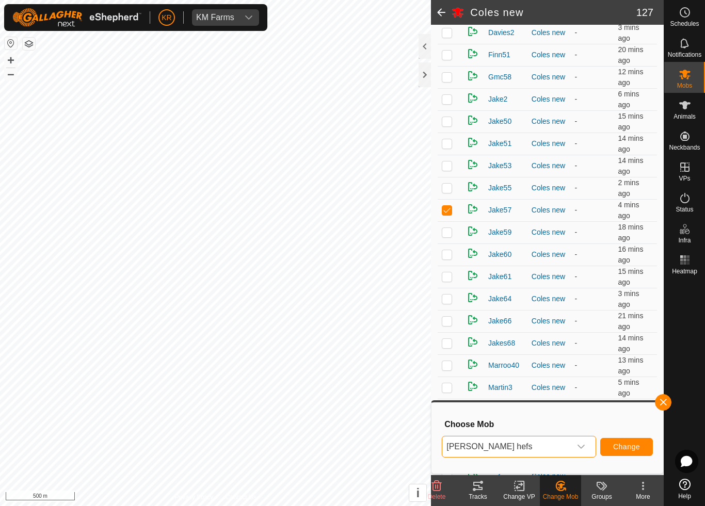
click at [629, 451] on span "Change" at bounding box center [626, 447] width 27 height 8
checkbox input "false"
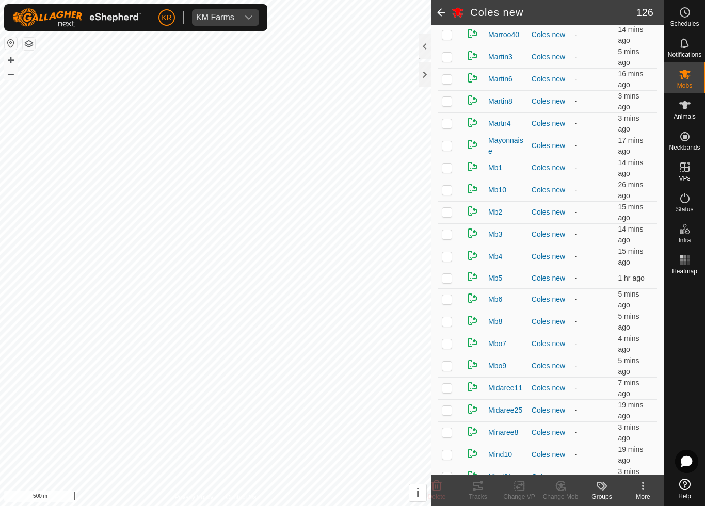
scroll to position [839, 0]
click at [449, 301] on p-checkbox at bounding box center [447, 300] width 10 height 8
click at [560, 473] on div "Change Mob" at bounding box center [560, 496] width 41 height 9
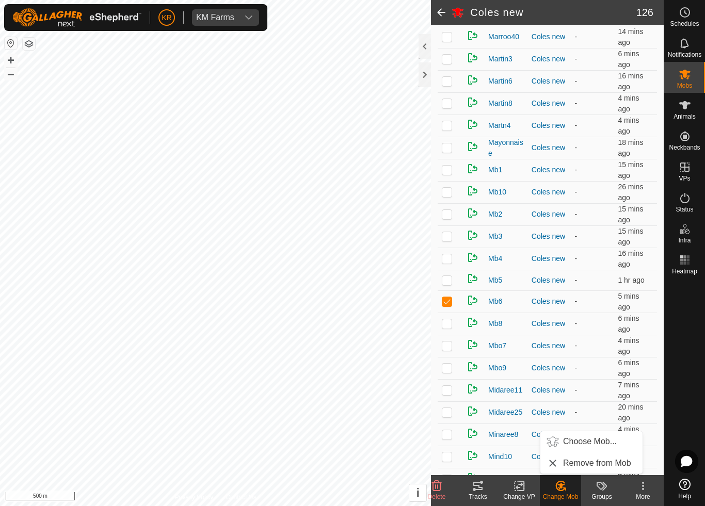
click at [595, 443] on span "Choose Mob..." at bounding box center [590, 442] width 54 height 12
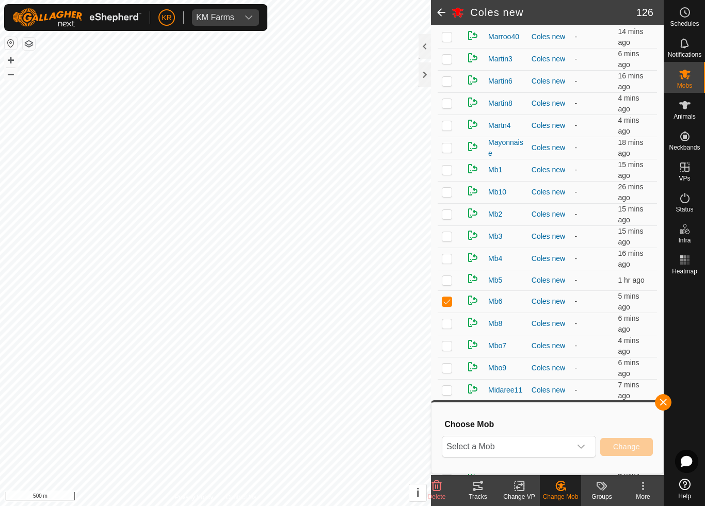
click at [581, 444] on icon "dropdown trigger" at bounding box center [581, 447] width 8 height 8
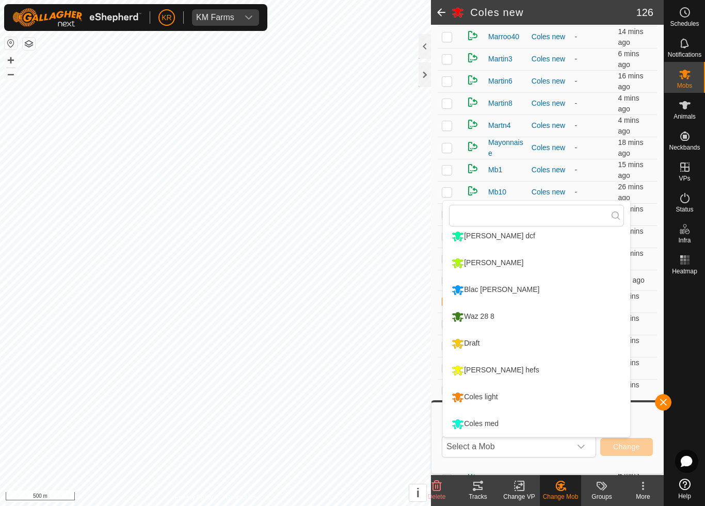
scroll to position [168, 0]
click at [477, 348] on div "Draft" at bounding box center [465, 344] width 33 height 18
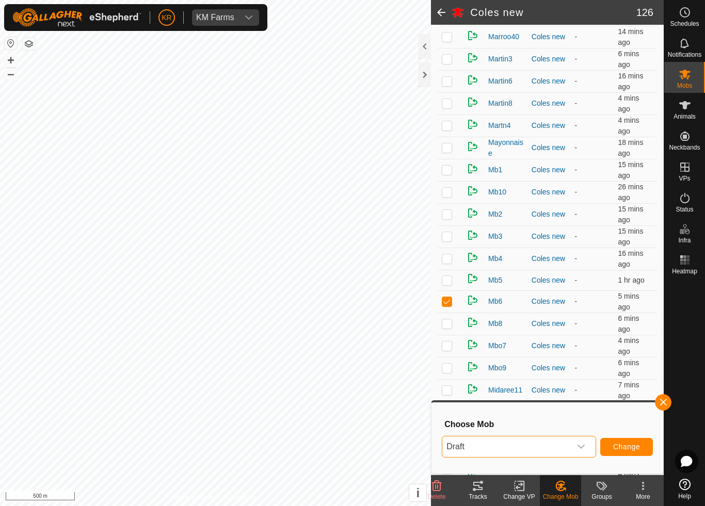
click at [627, 444] on span "Change" at bounding box center [626, 447] width 27 height 8
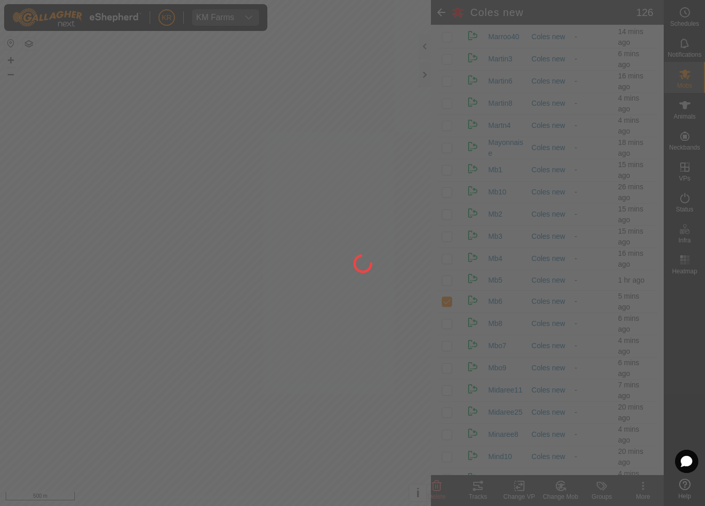
checkbox input "false"
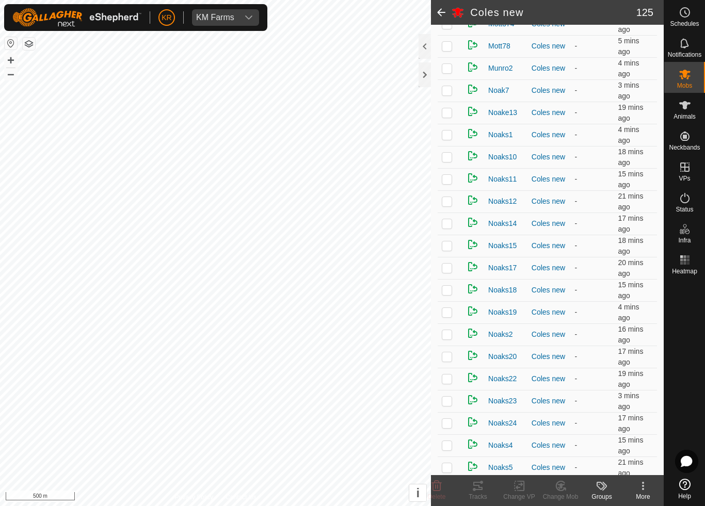
scroll to position [1730, 0]
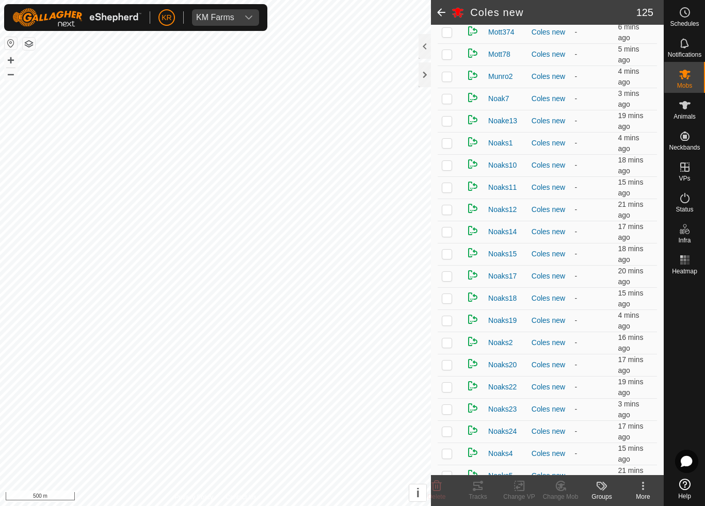
click at [447, 103] on p-checkbox at bounding box center [447, 98] width 10 height 8
click at [565, 473] on icon at bounding box center [564, 489] width 2 height 2
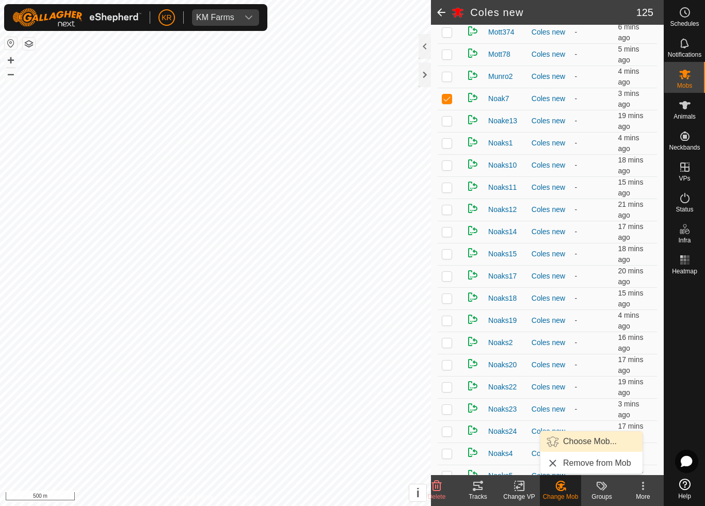
click at [601, 439] on span "Choose Mob..." at bounding box center [590, 442] width 54 height 12
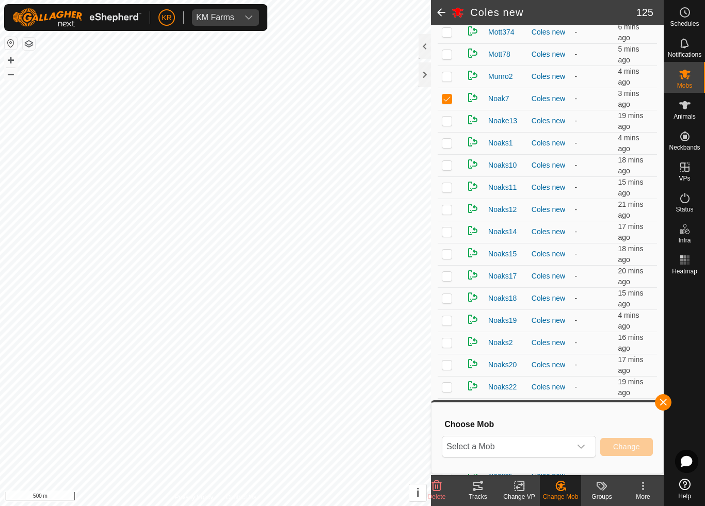
click at [570, 444] on span "Select a Mob" at bounding box center [506, 447] width 129 height 21
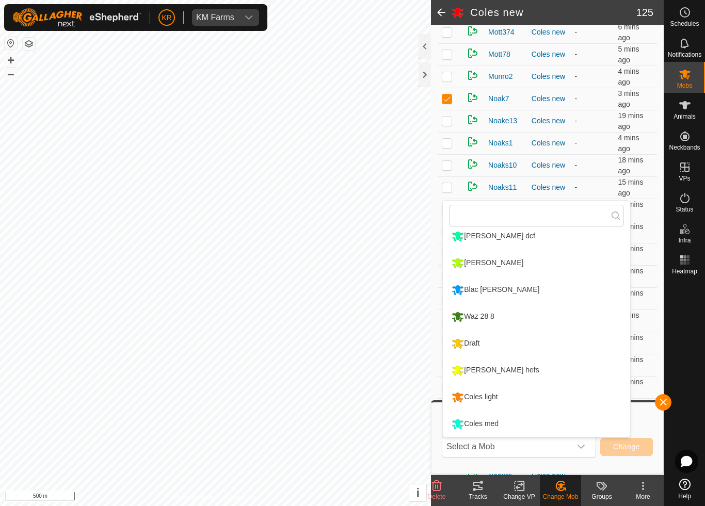
scroll to position [168, 0]
click at [495, 424] on div "Coles med" at bounding box center [475, 425] width 52 height 18
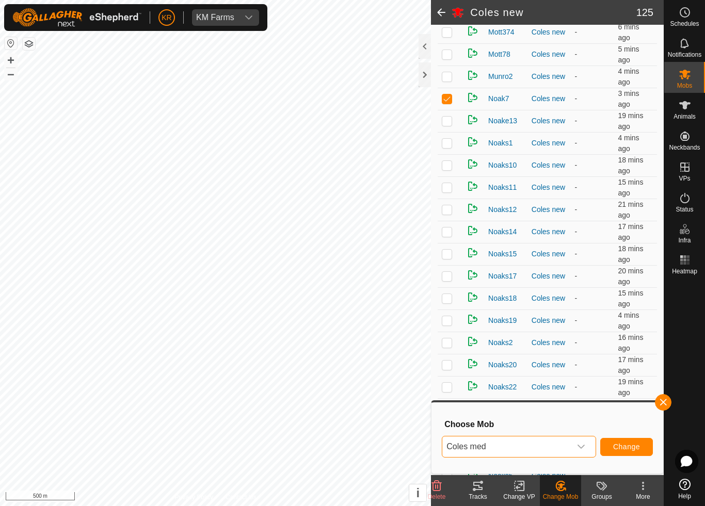
click at [630, 452] on button "Change" at bounding box center [626, 447] width 53 height 18
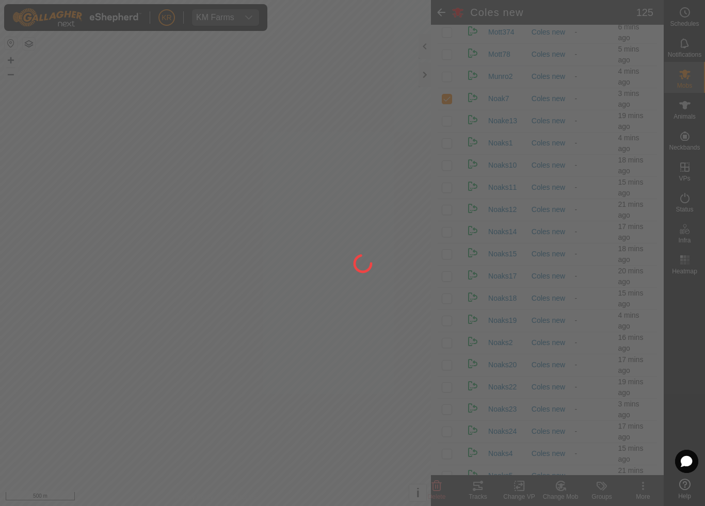
checkbox input "false"
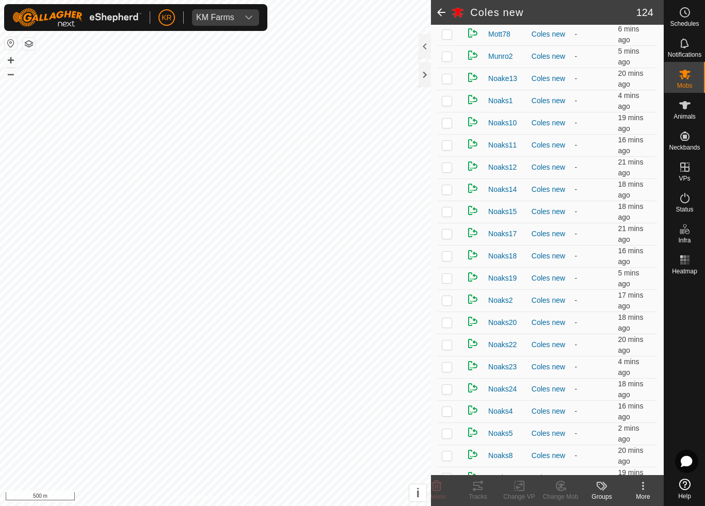
scroll to position [1756, 0]
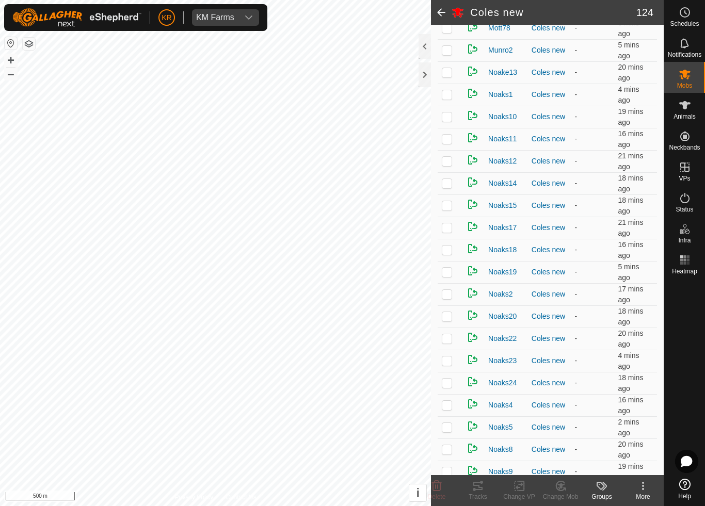
click at [449, 275] on p-checkbox at bounding box center [447, 272] width 10 height 8
click at [562, 473] on icon at bounding box center [560, 486] width 13 height 12
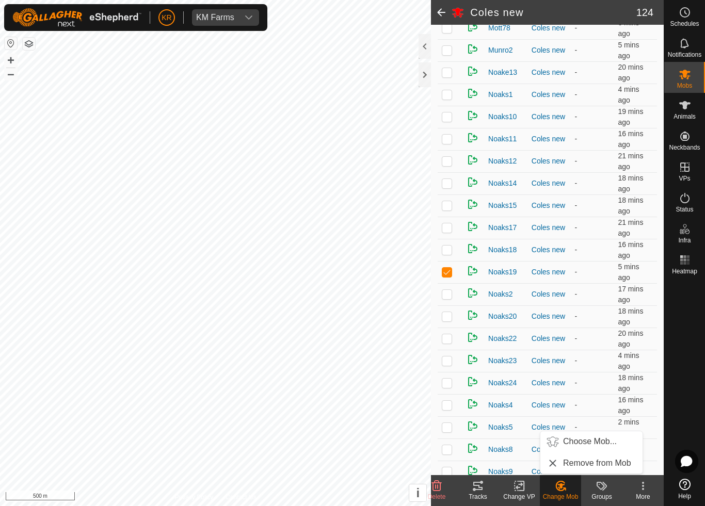
click at [583, 441] on span "Choose Mob..." at bounding box center [590, 442] width 54 height 12
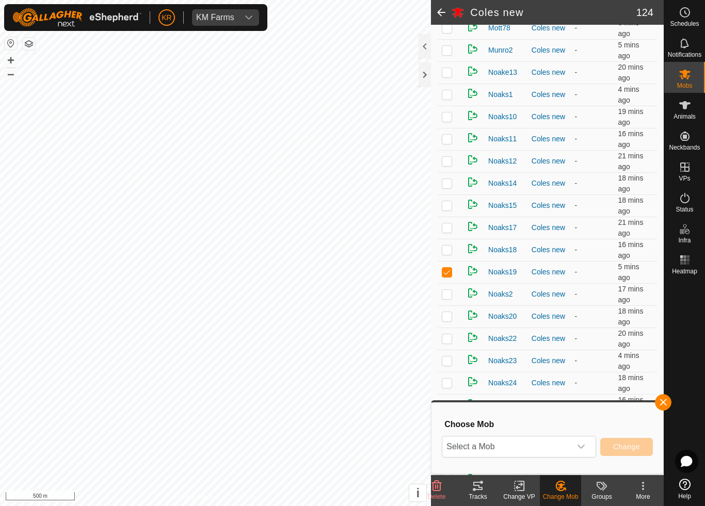
click at [570, 439] on span "Select a Mob" at bounding box center [506, 447] width 129 height 21
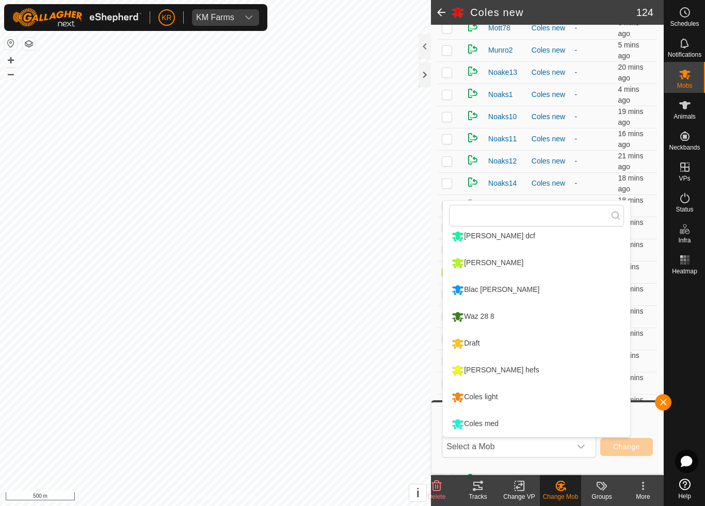
scroll to position [168, 0]
click at [482, 340] on div "Draft" at bounding box center [465, 344] width 33 height 18
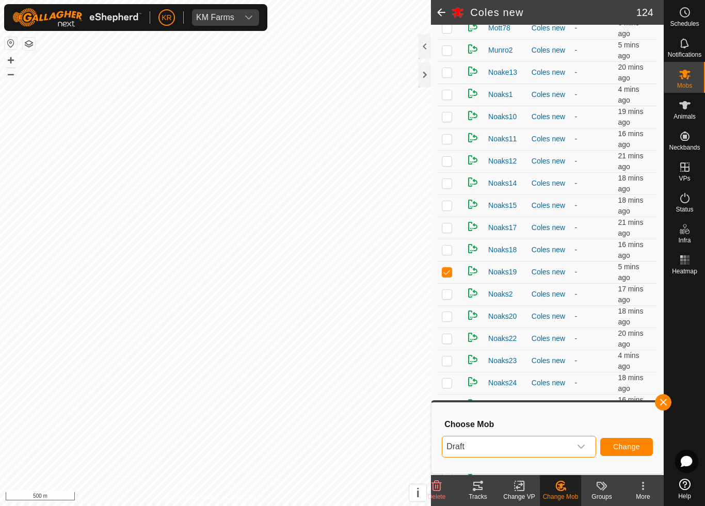
click at [627, 447] on span "Change" at bounding box center [626, 447] width 27 height 8
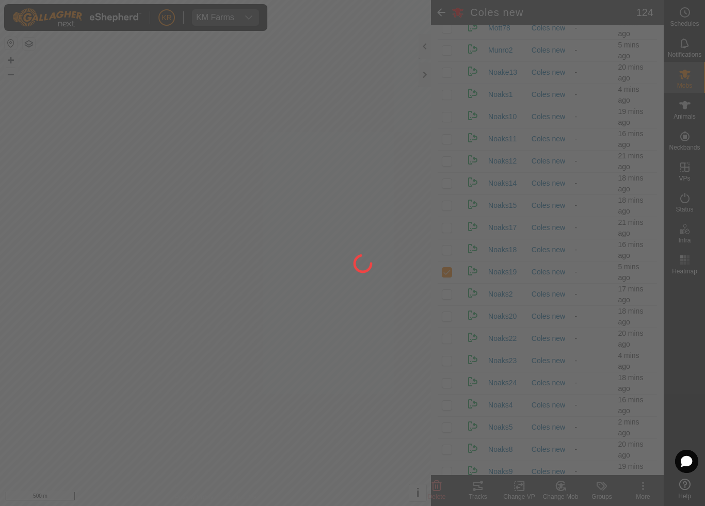
checkbox input "false"
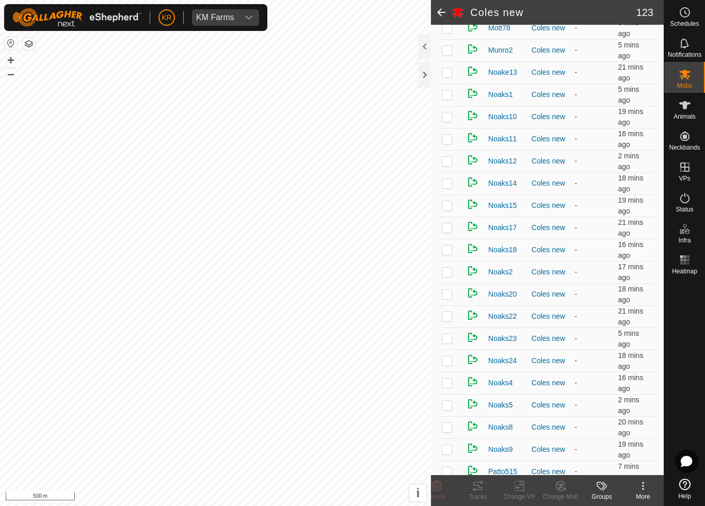
click at [445, 137] on p-checkbox at bounding box center [447, 139] width 10 height 8
click at [562, 473] on icon at bounding box center [560, 486] width 13 height 12
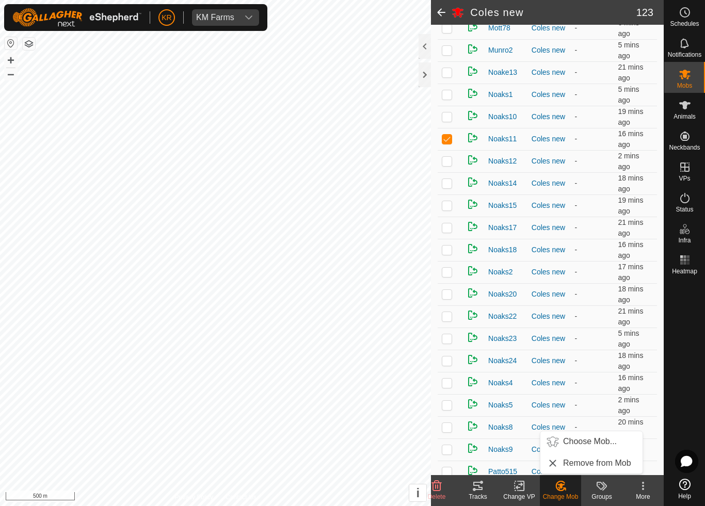
click at [589, 441] on span "Choose Mob..." at bounding box center [590, 442] width 54 height 12
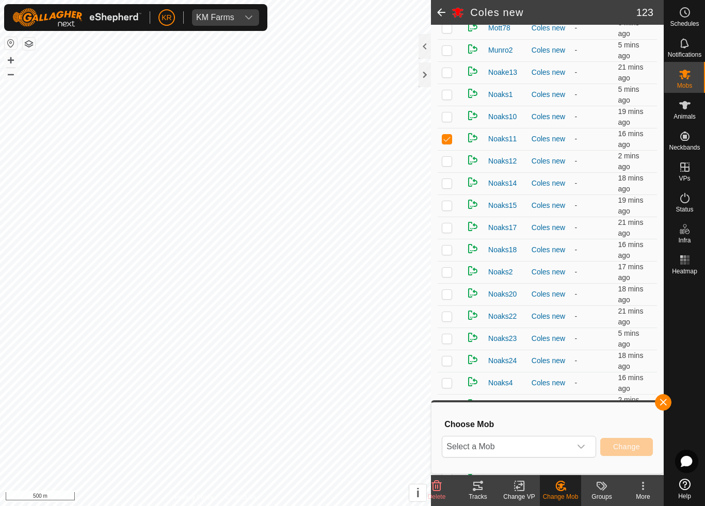
click at [569, 439] on span "Select a Mob" at bounding box center [506, 447] width 129 height 21
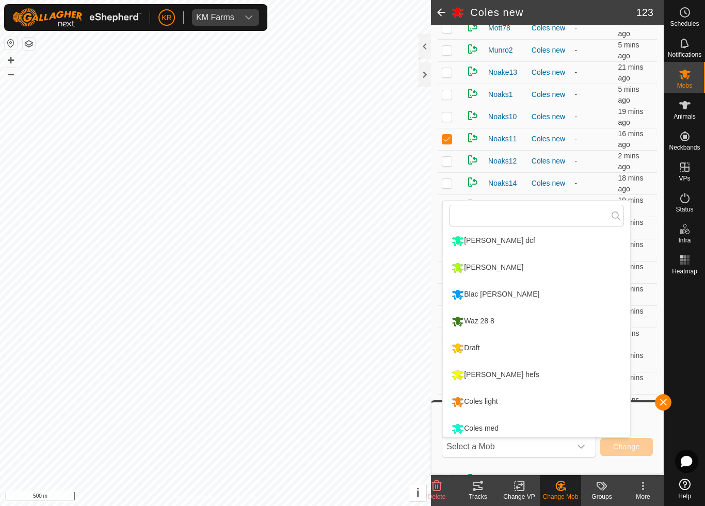
scroll to position [167, 0]
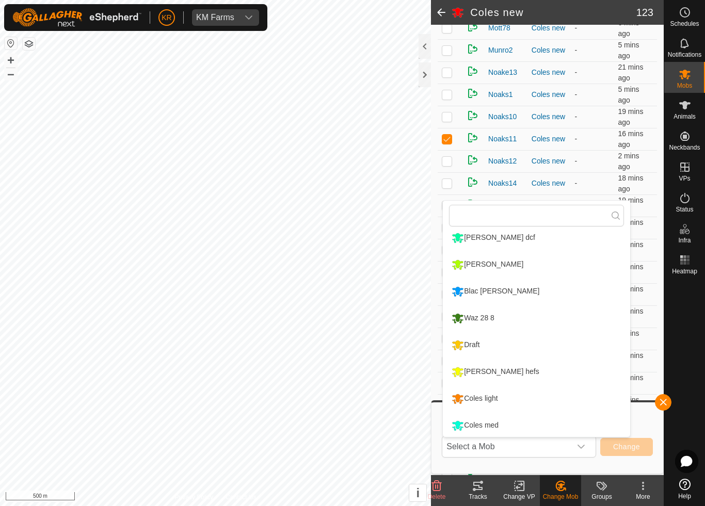
click at [517, 348] on li "Draft" at bounding box center [536, 345] width 187 height 26
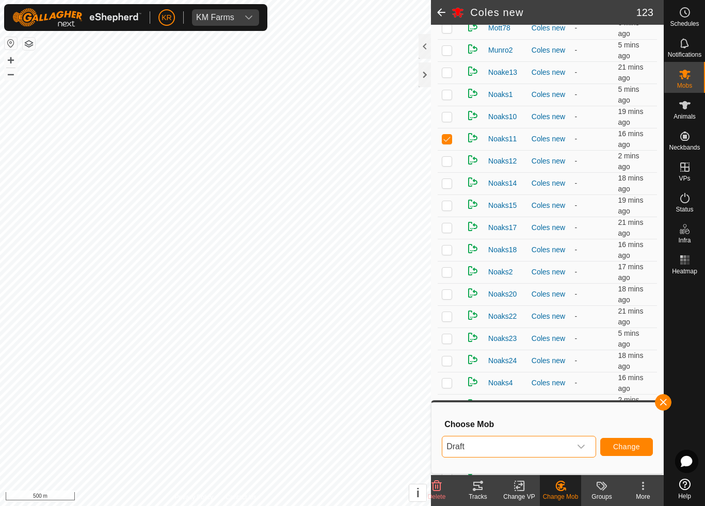
click at [626, 440] on button "Change" at bounding box center [626, 447] width 53 height 18
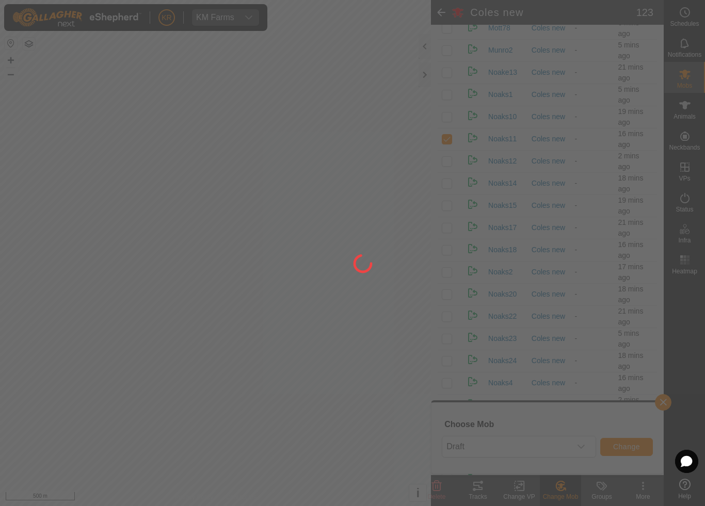
checkbox input "false"
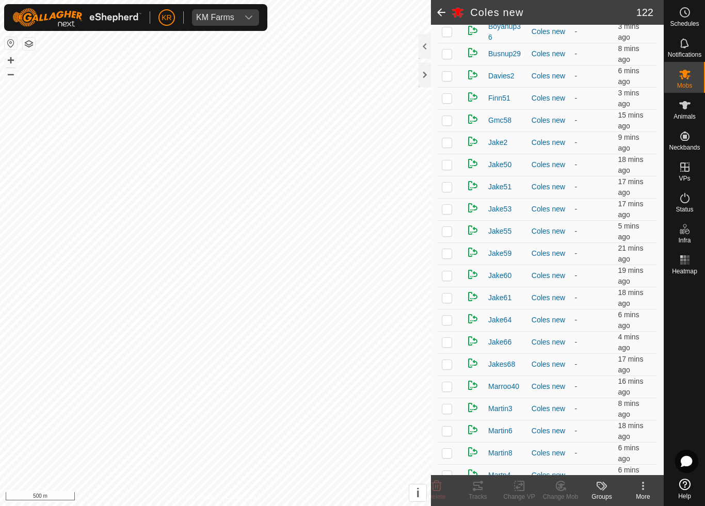
scroll to position [489, 0]
click at [444, 144] on p-checkbox at bounding box center [447, 142] width 10 height 8
click at [564, 473] on icon at bounding box center [560, 486] width 9 height 9
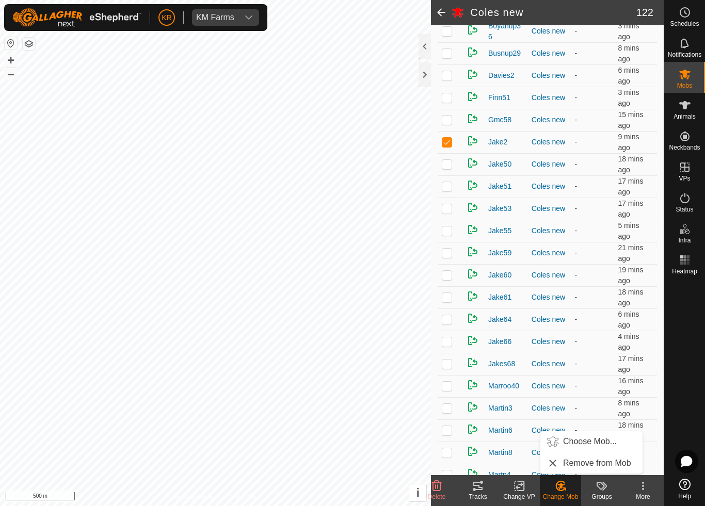
click at [596, 442] on span "Choose Mob..." at bounding box center [590, 442] width 54 height 12
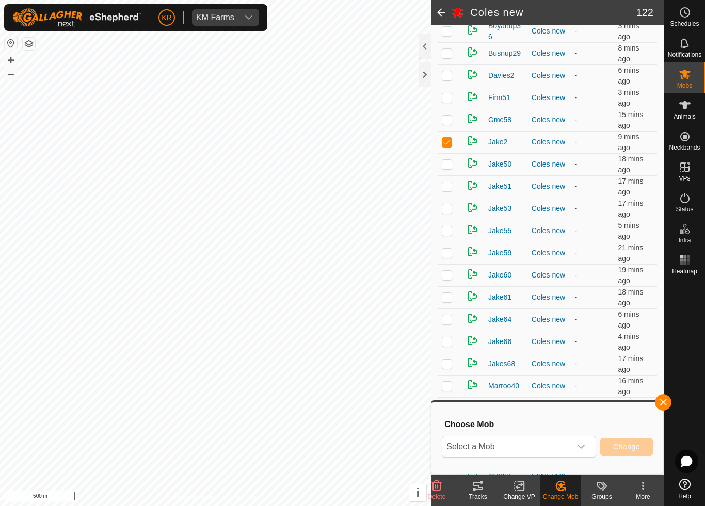
click at [569, 441] on span "Select a Mob" at bounding box center [506, 447] width 129 height 21
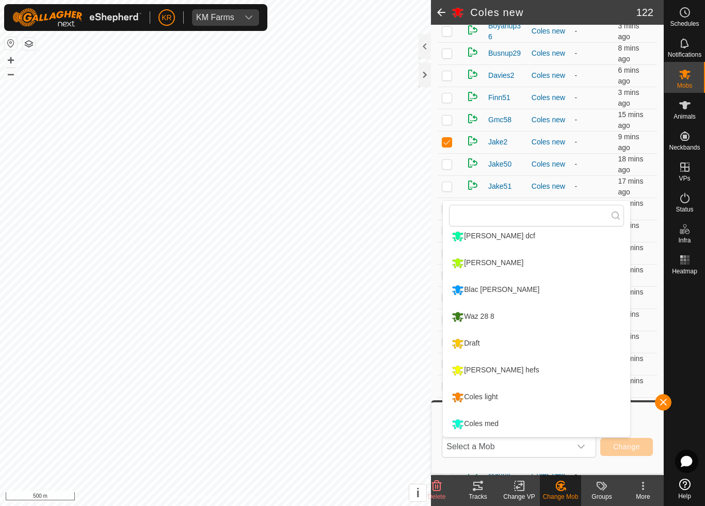
scroll to position [168, 0]
click at [500, 397] on div "Coles light" at bounding box center [474, 398] width 51 height 18
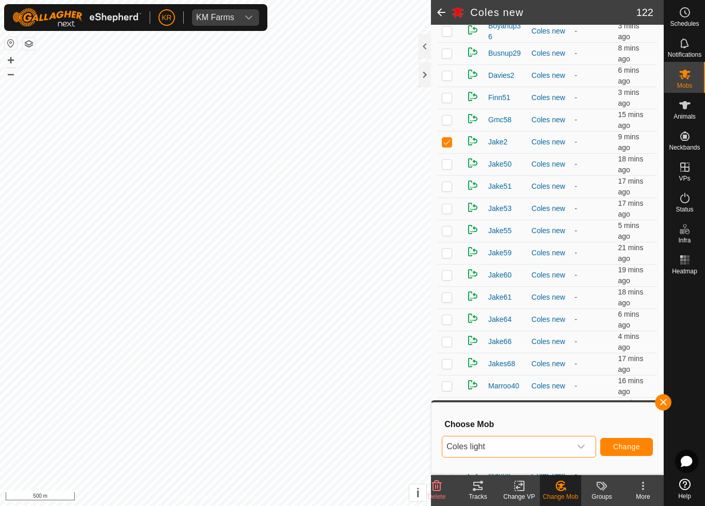
click at [629, 450] on span "Change" at bounding box center [626, 447] width 27 height 8
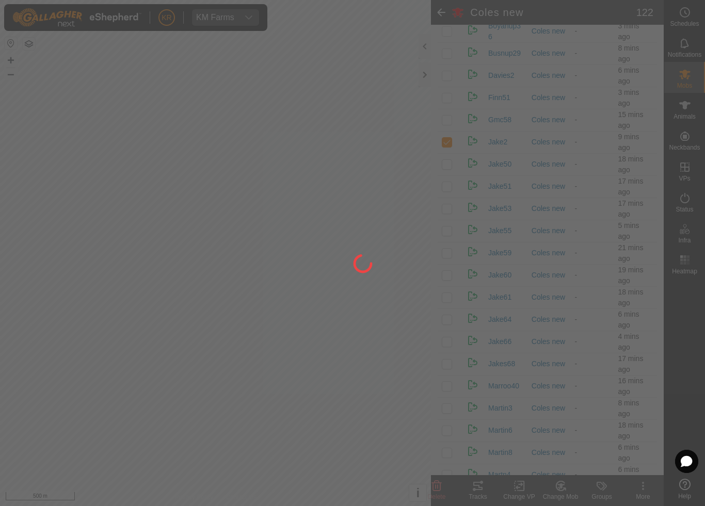
checkbox input "false"
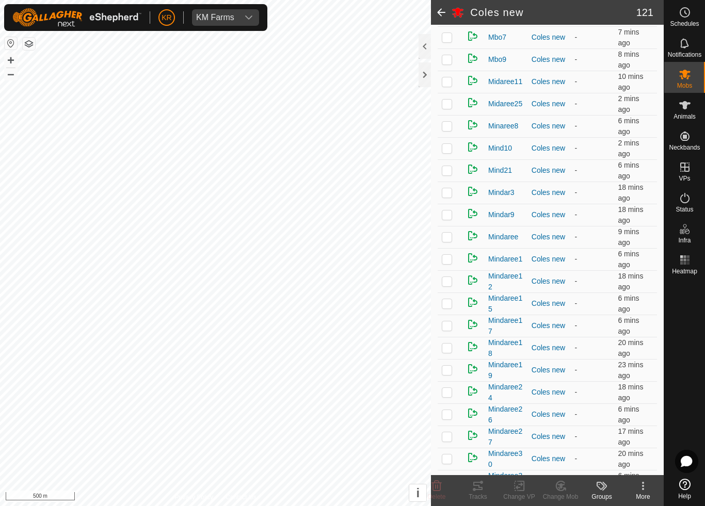
scroll to position [1126, 0]
click at [444, 349] on p-checkbox at bounding box center [447, 347] width 10 height 8
click at [561, 473] on icon at bounding box center [560, 486] width 13 height 12
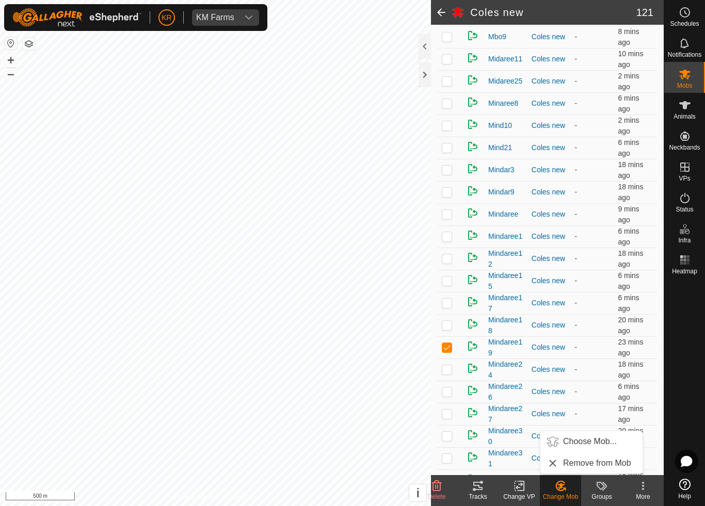
click at [595, 444] on span "Choose Mob..." at bounding box center [590, 442] width 54 height 12
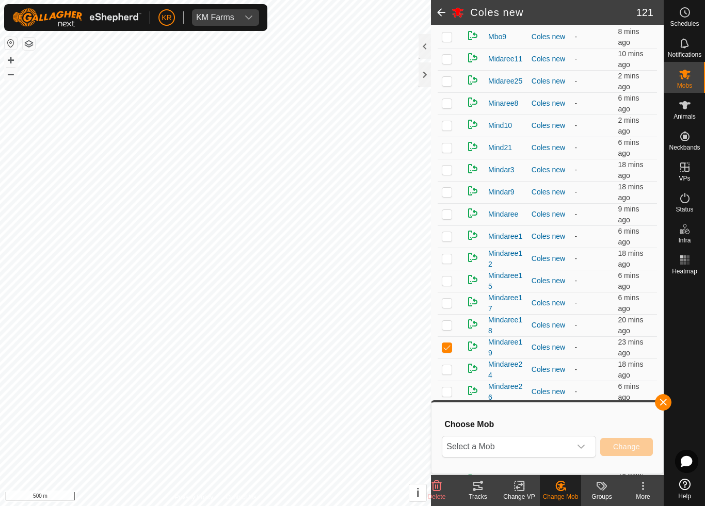
click at [581, 450] on icon "dropdown trigger" at bounding box center [581, 447] width 8 height 8
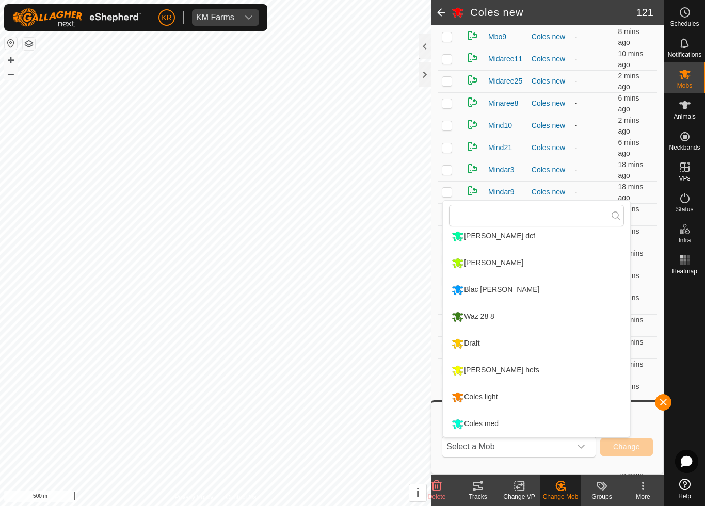
scroll to position [168, 0]
click at [498, 425] on div "Coles med" at bounding box center [475, 425] width 52 height 18
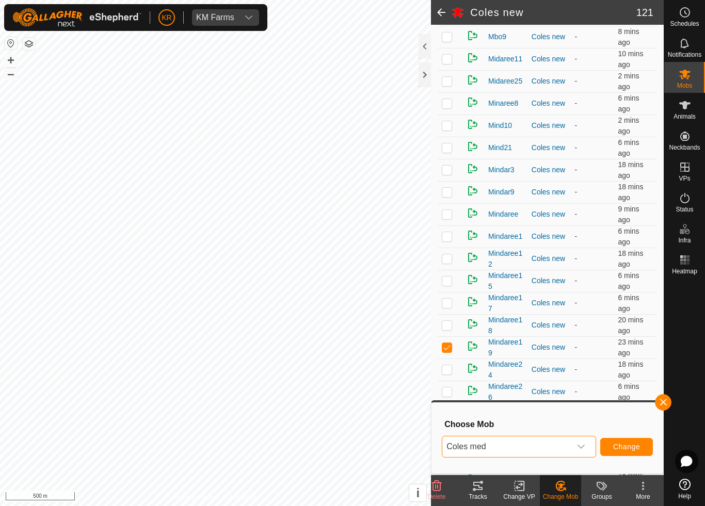
click at [628, 445] on span "Change" at bounding box center [626, 447] width 27 height 8
checkbox input "false"
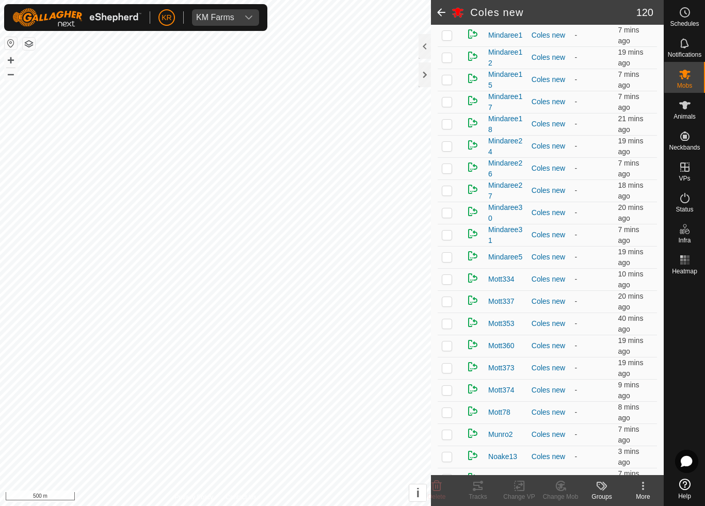
scroll to position [1328, 0]
click at [451, 260] on p-checkbox at bounding box center [447, 256] width 10 height 8
click at [554, 473] on div "Change Mob" at bounding box center [560, 496] width 41 height 9
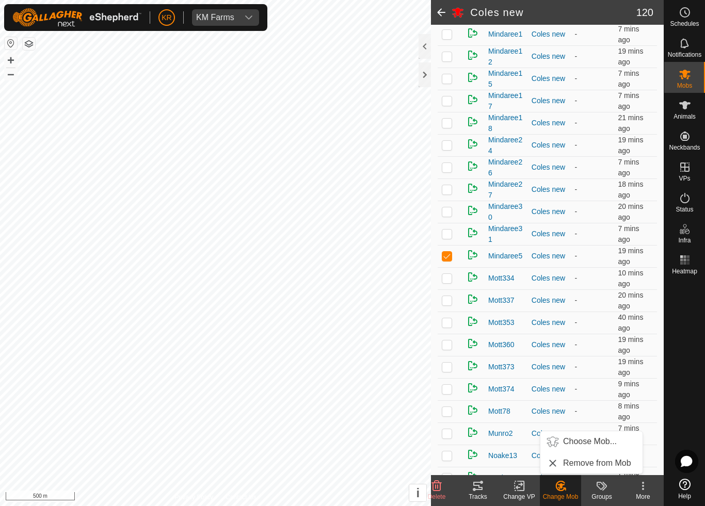
click at [595, 443] on span "Choose Mob..." at bounding box center [590, 442] width 54 height 12
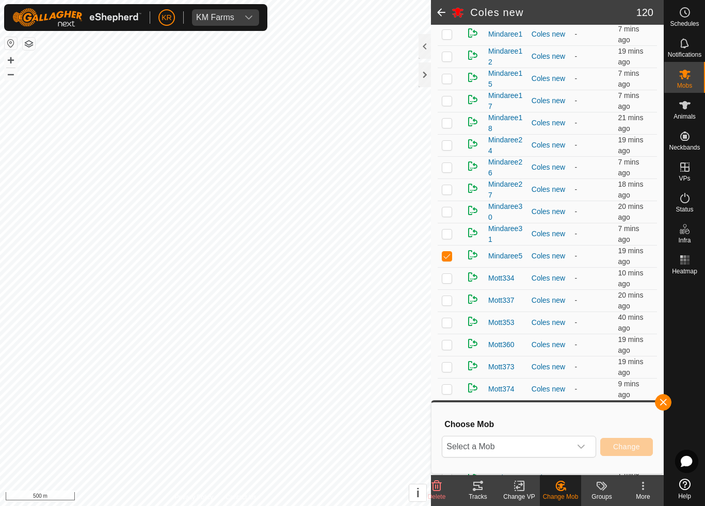
click at [567, 443] on span "Select a Mob" at bounding box center [506, 447] width 129 height 21
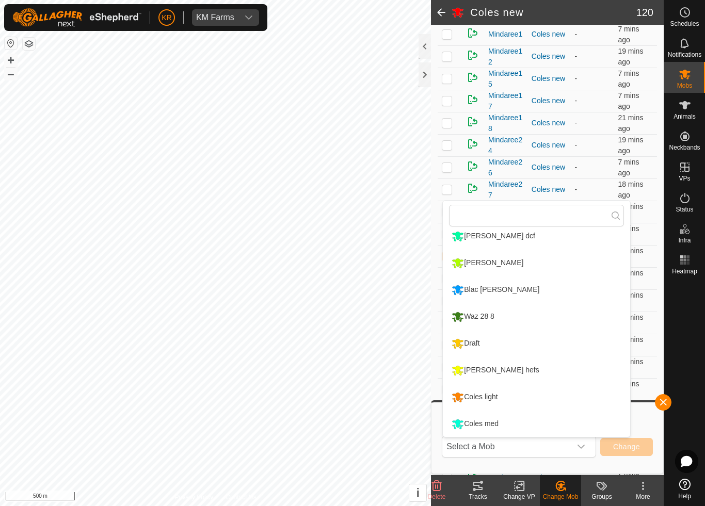
scroll to position [168, 0]
click at [490, 424] on div "Coles med" at bounding box center [475, 425] width 52 height 18
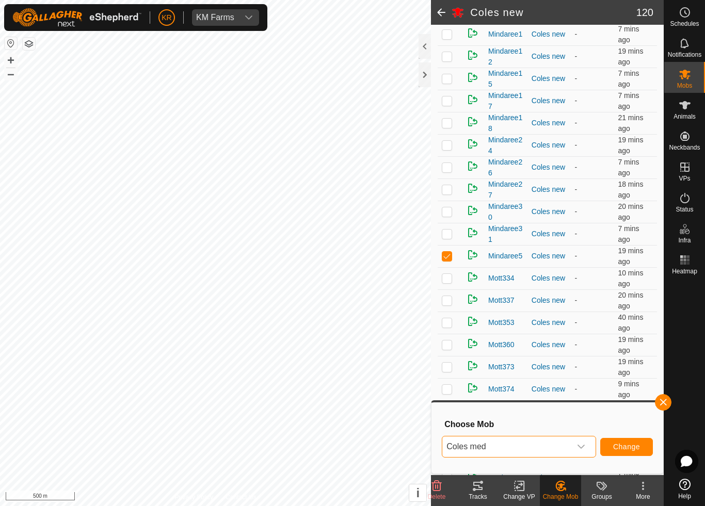
click at [638, 440] on button "Change" at bounding box center [626, 447] width 53 height 18
checkbox input "false"
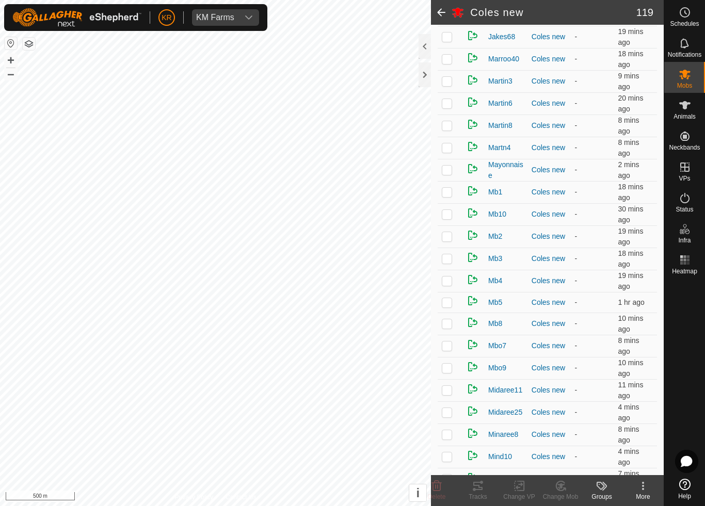
scroll to position [793, 0]
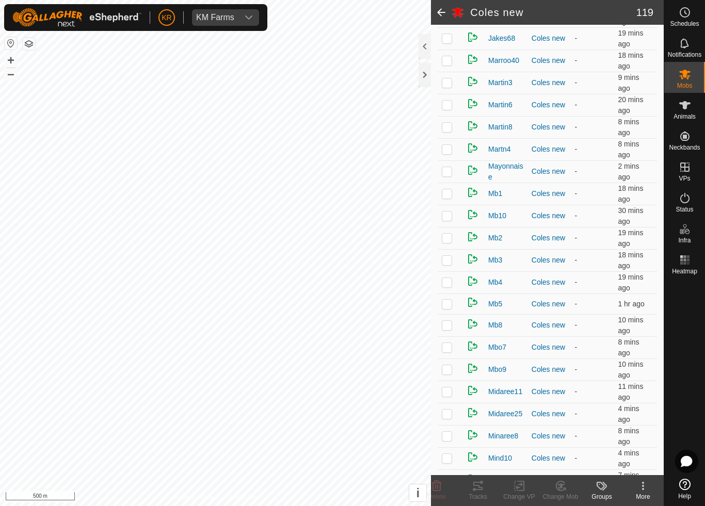
click at [453, 286] on td at bounding box center [450, 283] width 25 height 22
click at [561, 473] on div "Change Mob" at bounding box center [560, 496] width 41 height 9
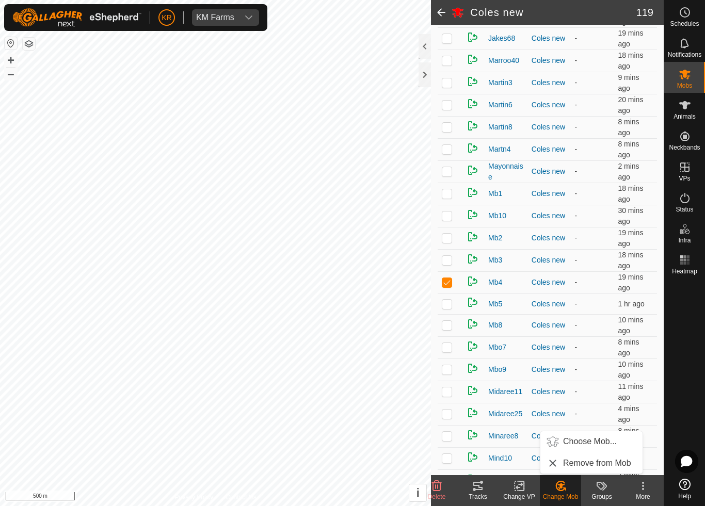
click at [586, 440] on span "Choose Mob..." at bounding box center [590, 442] width 54 height 12
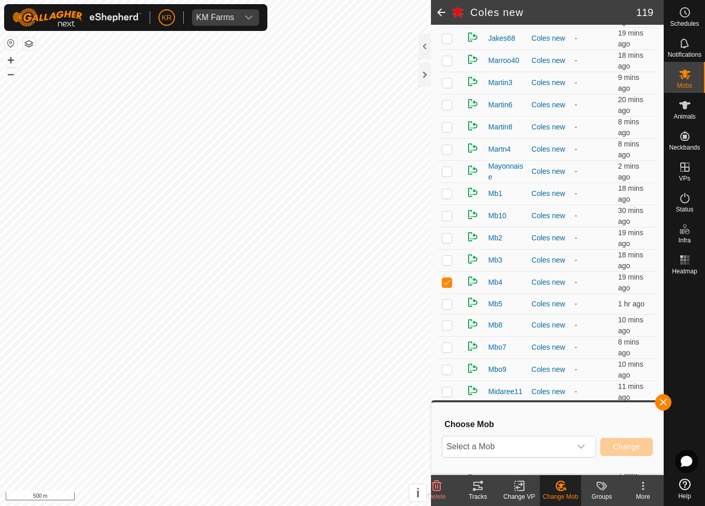
click at [570, 443] on span "Select a Mob" at bounding box center [506, 447] width 129 height 21
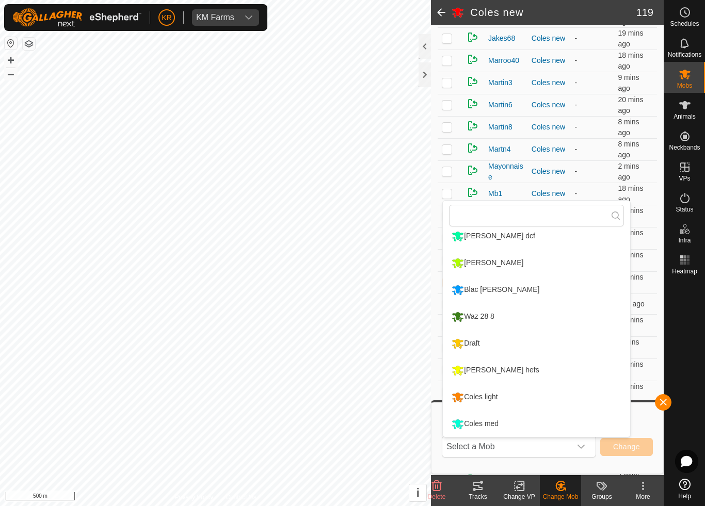
scroll to position [168, 0]
click at [495, 423] on div "Coles med" at bounding box center [475, 425] width 52 height 18
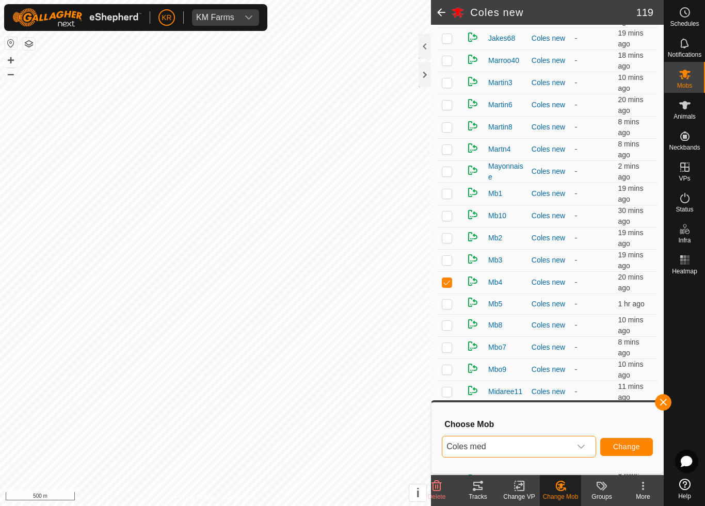
click at [627, 443] on span "Change" at bounding box center [626, 447] width 27 height 8
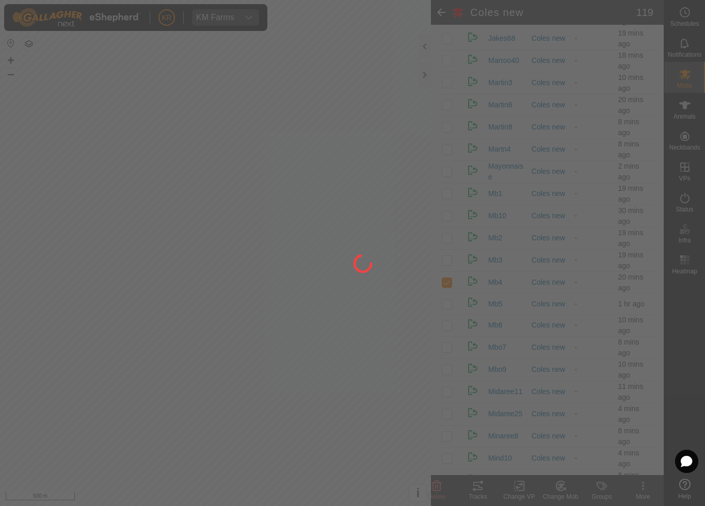
checkbox input "false"
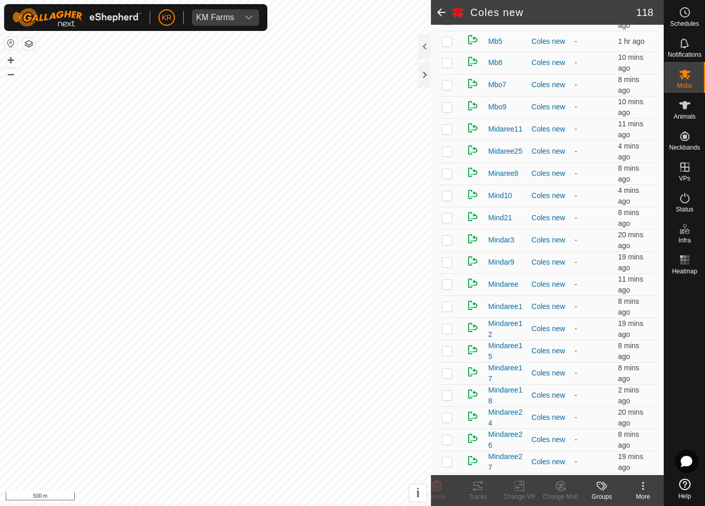
scroll to position [1032, 0]
click at [450, 332] on p-checkbox at bounding box center [447, 328] width 10 height 8
click at [559, 473] on div "Change Mob" at bounding box center [560, 496] width 41 height 9
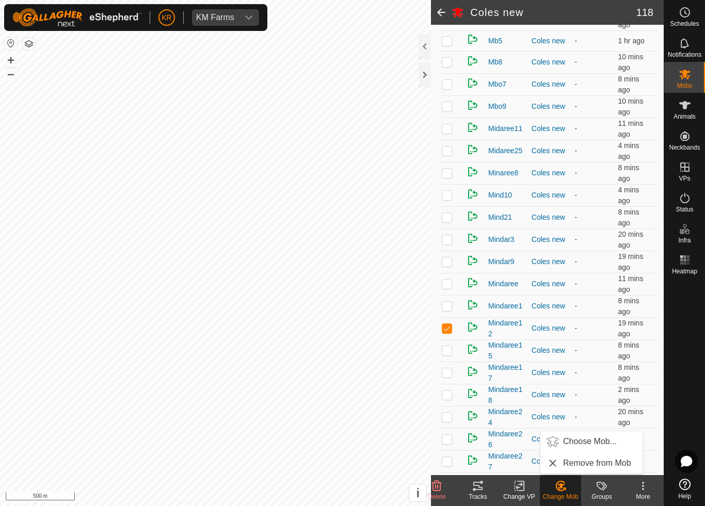
click at [593, 442] on span "Choose Mob..." at bounding box center [590, 442] width 54 height 12
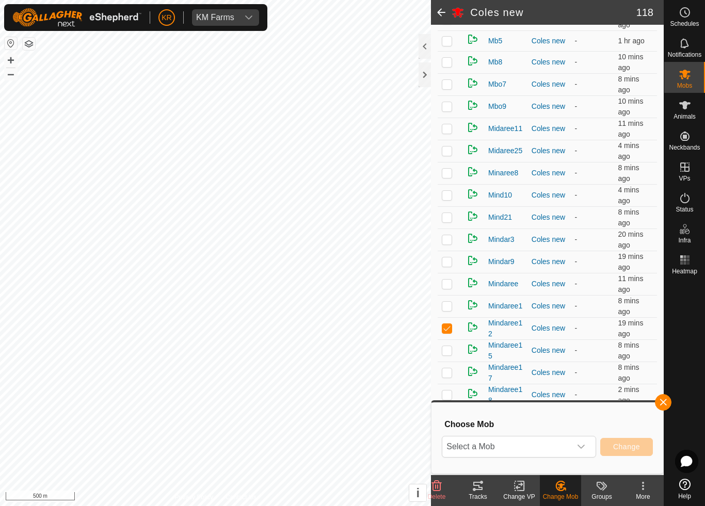
click at [577, 445] on icon "dropdown trigger" at bounding box center [581, 447] width 8 height 8
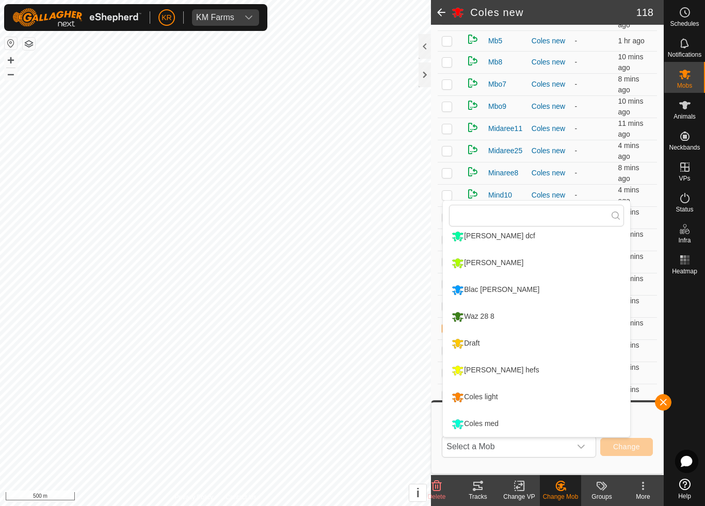
scroll to position [168, 0]
click at [493, 399] on div "Coles light" at bounding box center [474, 398] width 51 height 18
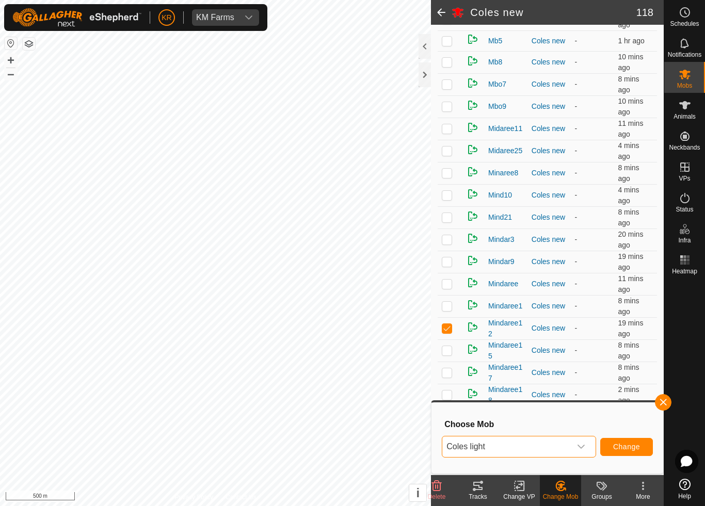
click at [631, 445] on span "Change" at bounding box center [626, 447] width 27 height 8
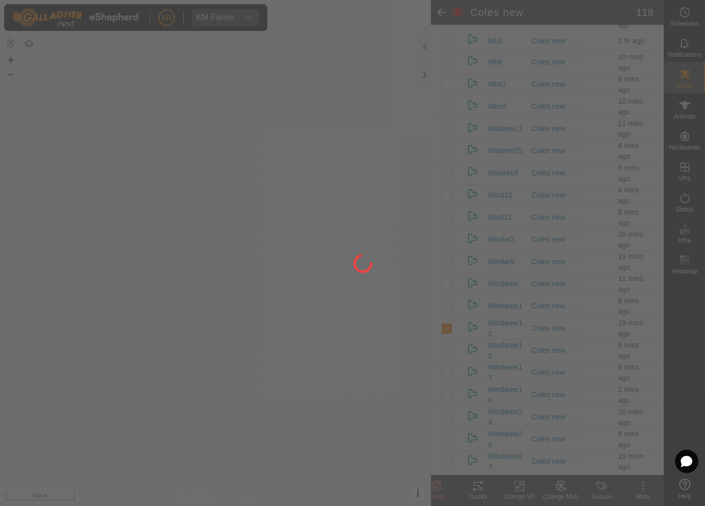
checkbox input "false"
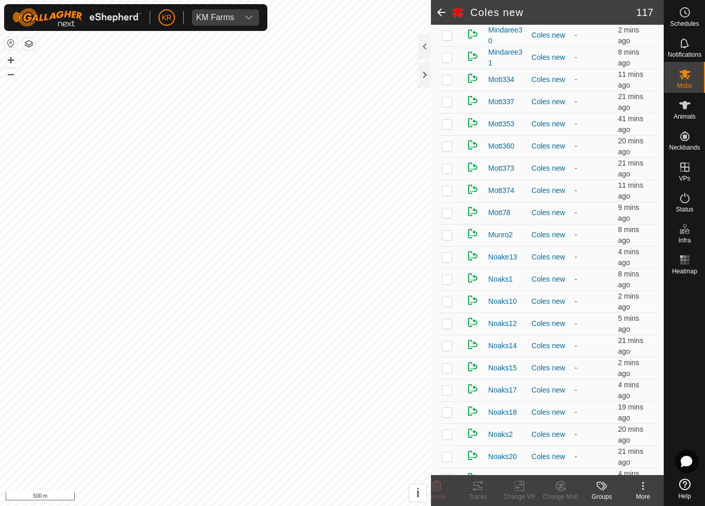
scroll to position [1475, 0]
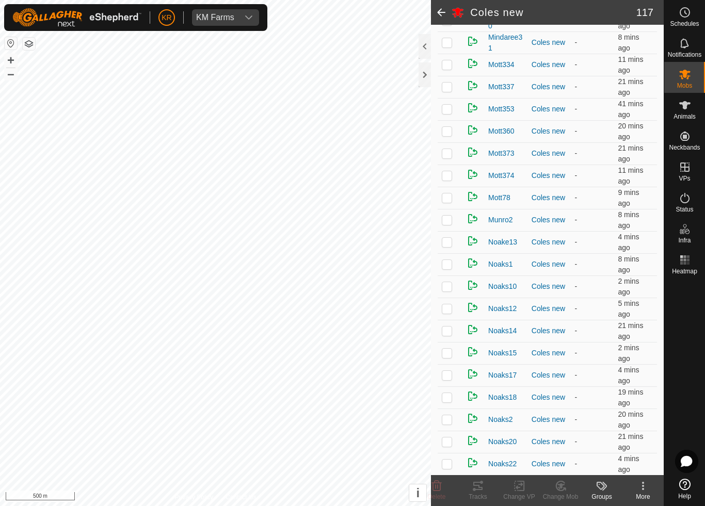
click at [450, 268] on p-checkbox at bounding box center [447, 264] width 10 height 8
click at [561, 473] on icon at bounding box center [560, 486] width 9 height 9
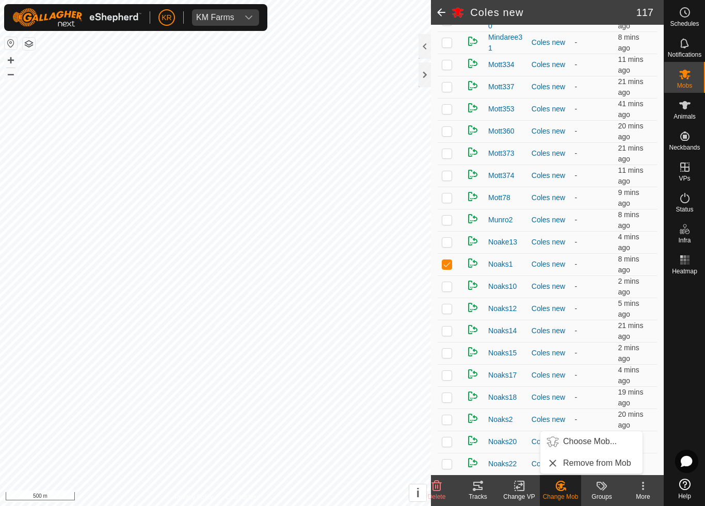
click at [586, 443] on span "Choose Mob..." at bounding box center [590, 442] width 54 height 12
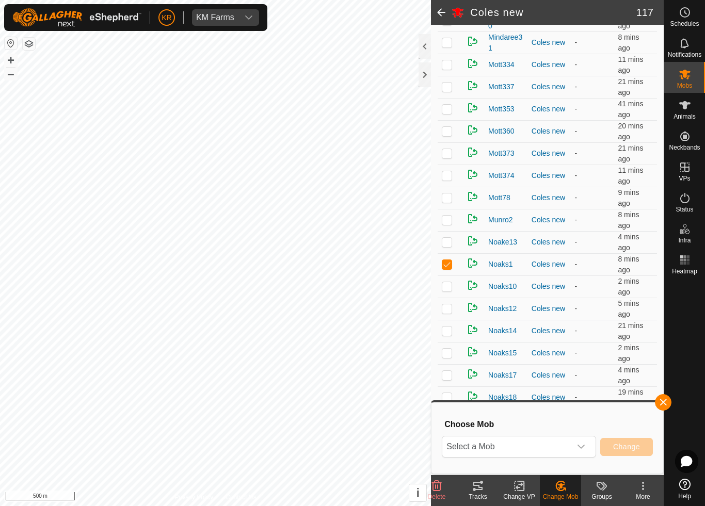
click at [562, 441] on span "Select a Mob" at bounding box center [506, 447] width 129 height 21
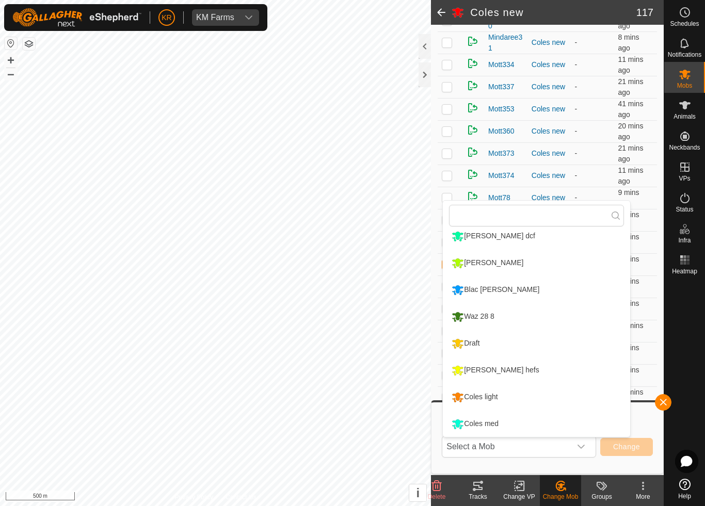
scroll to position [168, 0]
click at [482, 337] on div "Draft" at bounding box center [465, 344] width 33 height 18
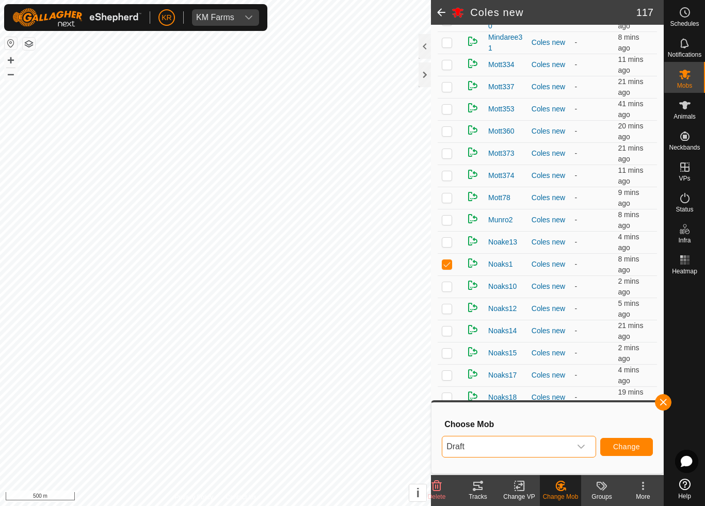
click at [626, 443] on span "Change" at bounding box center [626, 447] width 27 height 8
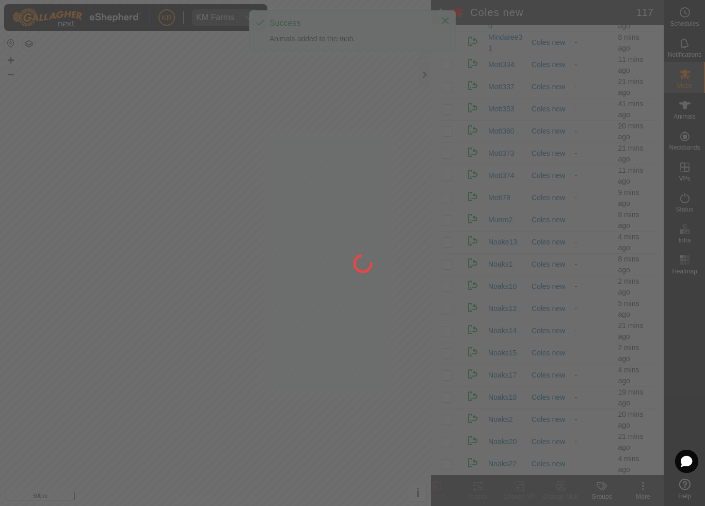
checkbox input "false"
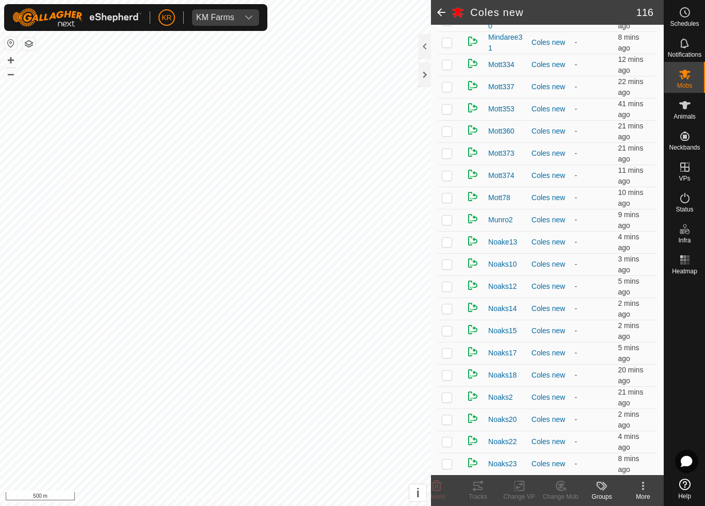
click at [450, 266] on p-checkbox at bounding box center [447, 264] width 10 height 8
click at [568, 473] on change-mob-svg-icon at bounding box center [560, 486] width 41 height 12
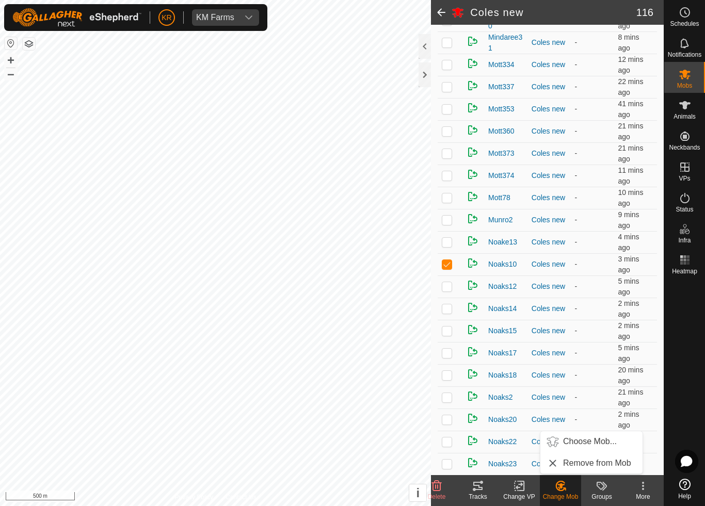
click at [589, 444] on span "Choose Mob..." at bounding box center [590, 442] width 54 height 12
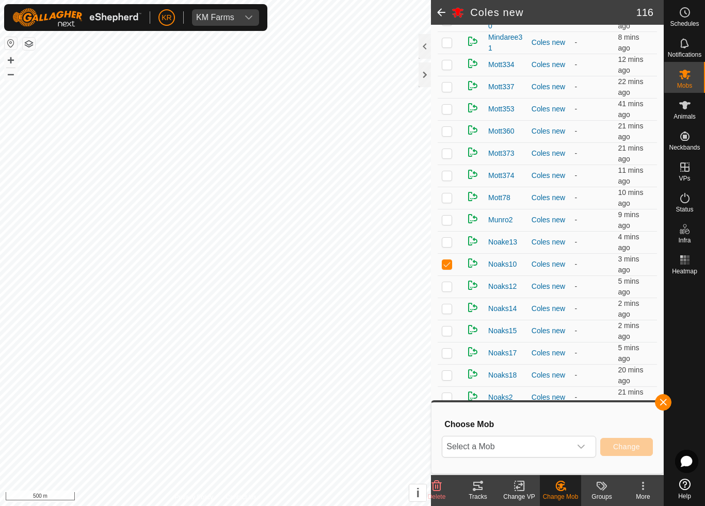
click at [584, 445] on icon "dropdown trigger" at bounding box center [581, 447] width 7 height 4
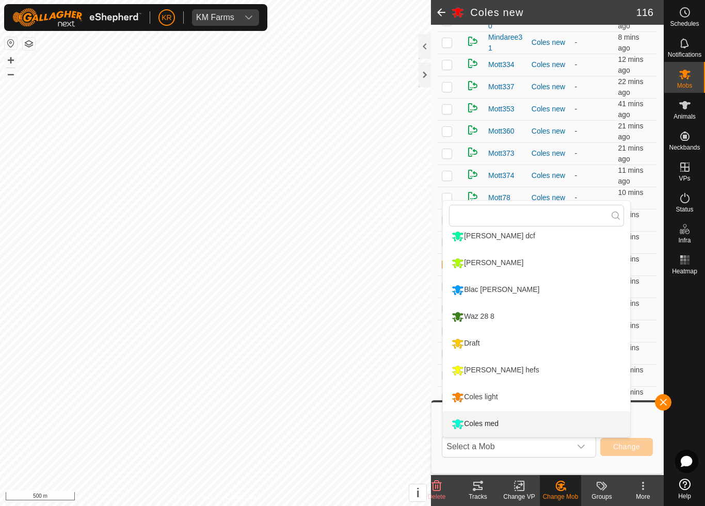
click at [499, 426] on div "Coles med" at bounding box center [475, 425] width 52 height 18
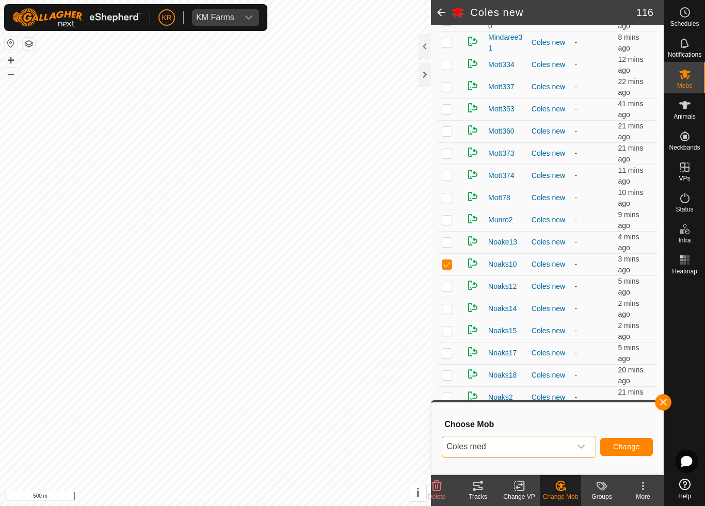
click at [630, 448] on span "Change" at bounding box center [626, 447] width 27 height 8
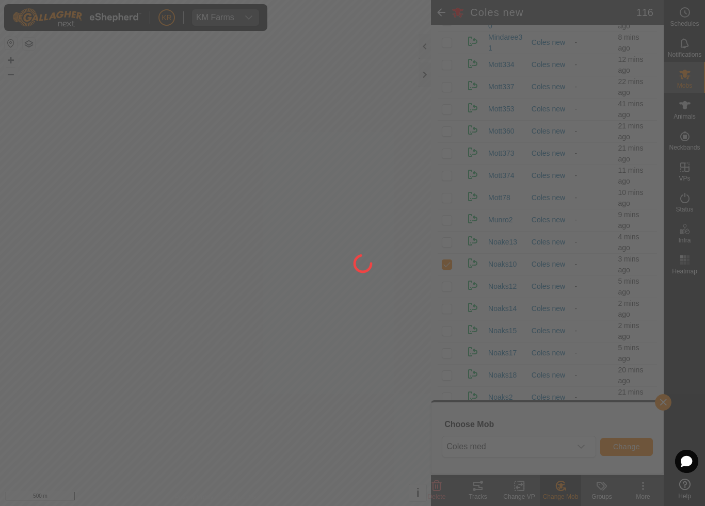
checkbox input "false"
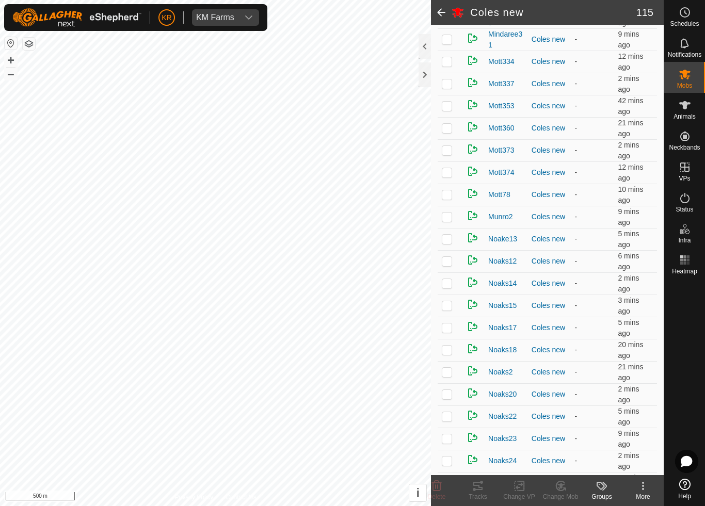
click at [450, 308] on p-checkbox at bounding box center [447, 305] width 10 height 8
click at [562, 473] on icon at bounding box center [560, 486] width 7 height 5
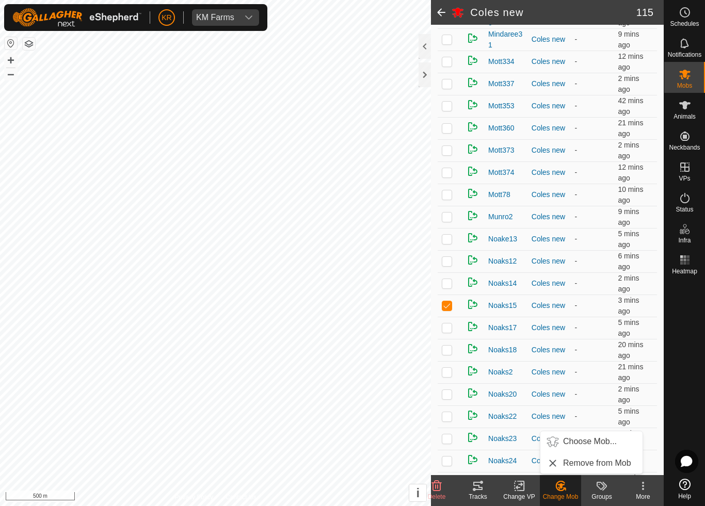
click at [595, 444] on span "Choose Mob..." at bounding box center [590, 442] width 54 height 12
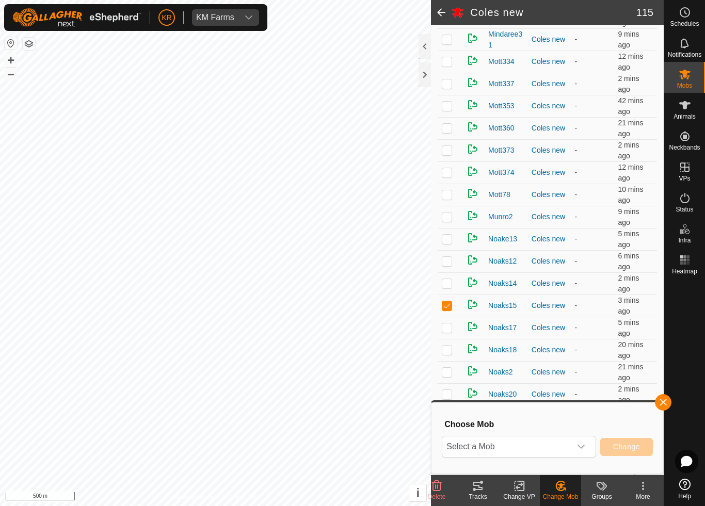
click at [585, 448] on icon "dropdown trigger" at bounding box center [581, 447] width 8 height 8
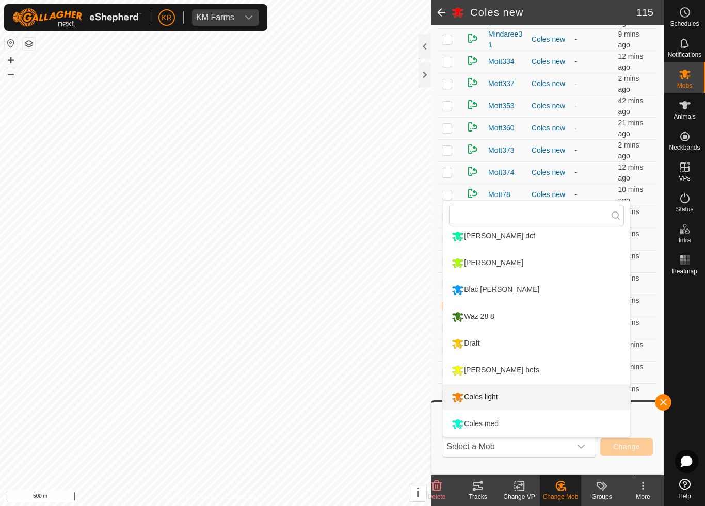
click at [494, 397] on div "Coles light" at bounding box center [474, 398] width 51 height 18
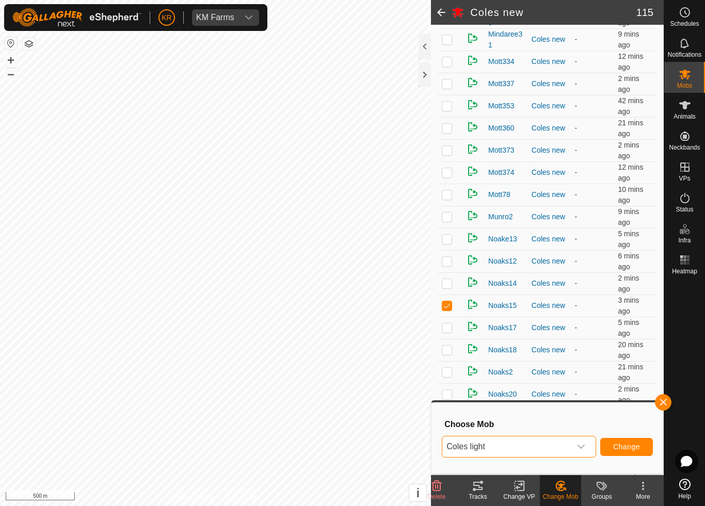
click at [633, 441] on button "Change" at bounding box center [626, 447] width 53 height 18
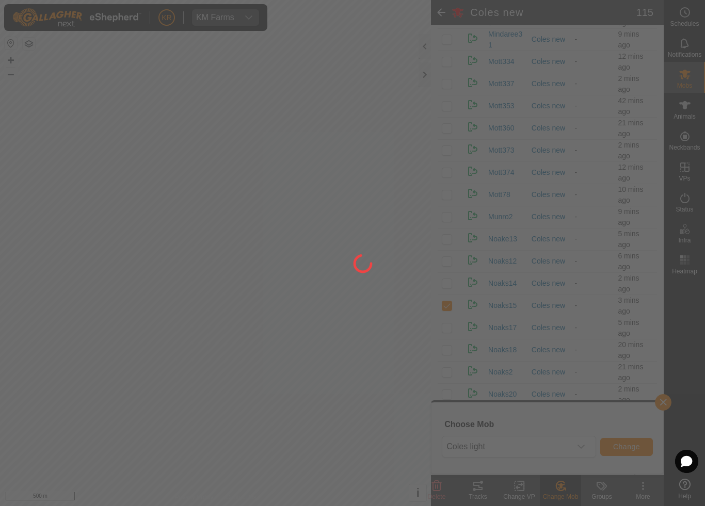
checkbox input "false"
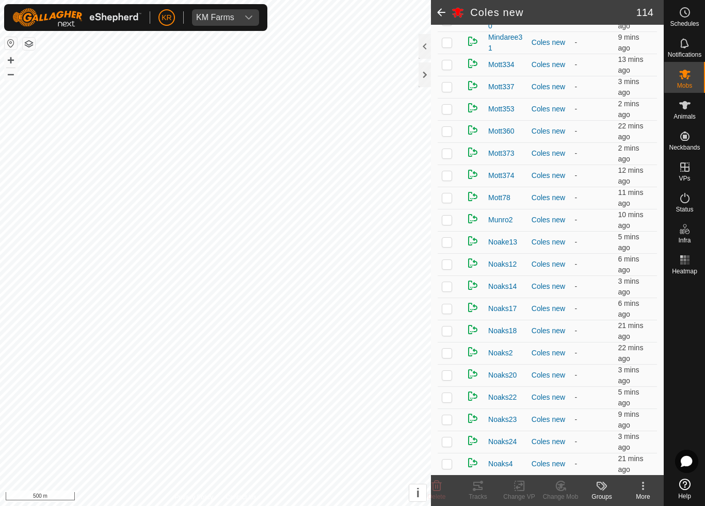
click at [449, 311] on p-checkbox at bounding box center [447, 309] width 10 height 8
click at [562, 473] on icon at bounding box center [560, 486] width 13 height 12
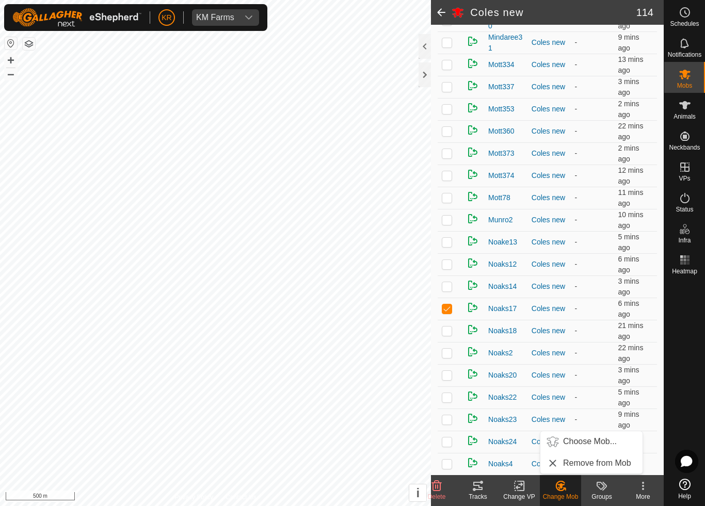
click at [593, 444] on span "Choose Mob..." at bounding box center [590, 442] width 54 height 12
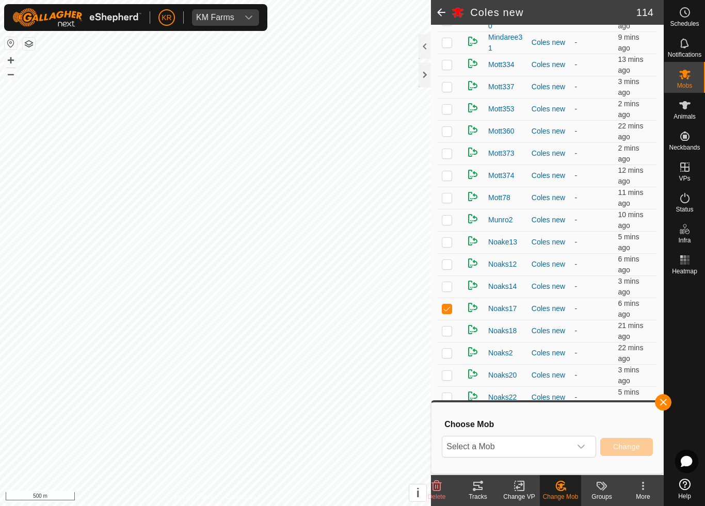
click at [582, 447] on icon "dropdown trigger" at bounding box center [581, 447] width 8 height 8
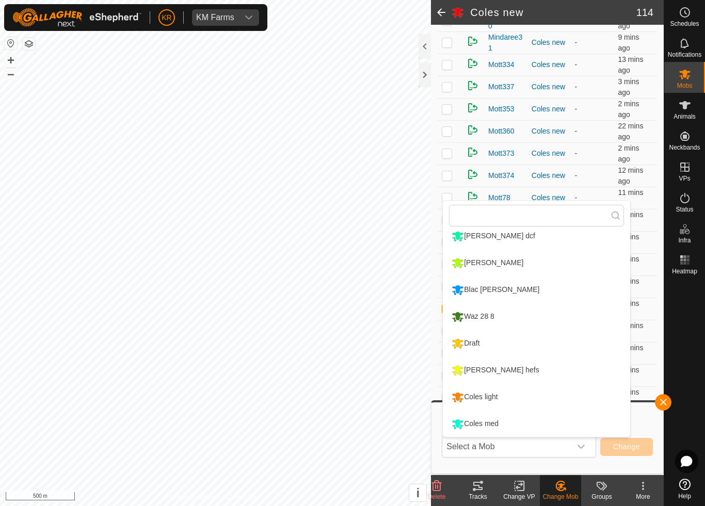
click at [501, 421] on div "Coles med" at bounding box center [475, 425] width 52 height 18
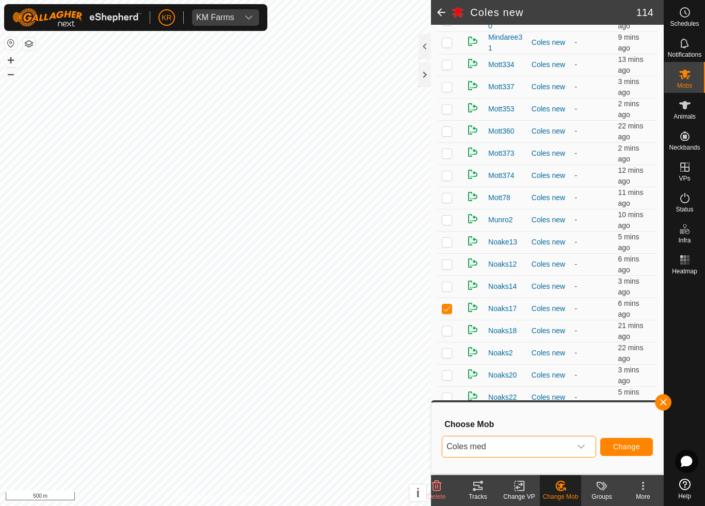
click at [625, 452] on button "Change" at bounding box center [626, 447] width 53 height 18
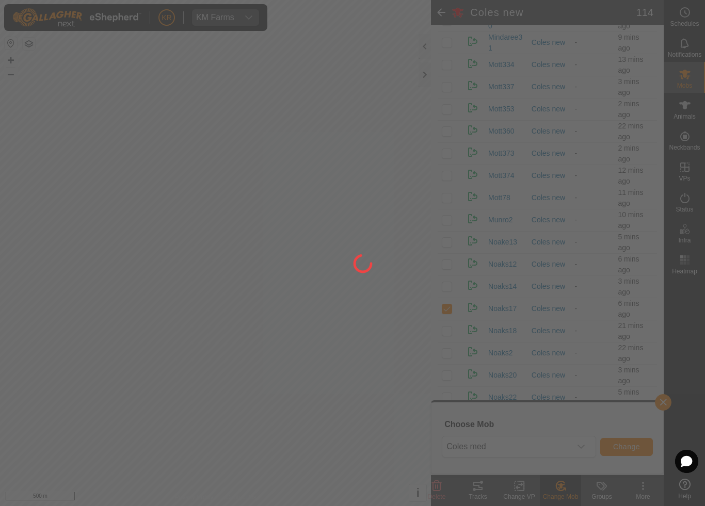
checkbox input "false"
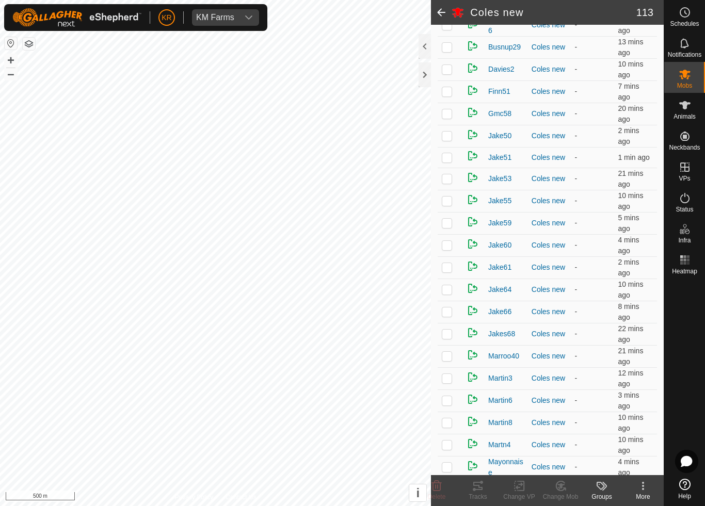
scroll to position [497, 0]
click at [447, 333] on p-checkbox at bounding box center [447, 333] width 10 height 8
click at [555, 473] on div "Change Mob" at bounding box center [560, 496] width 41 height 9
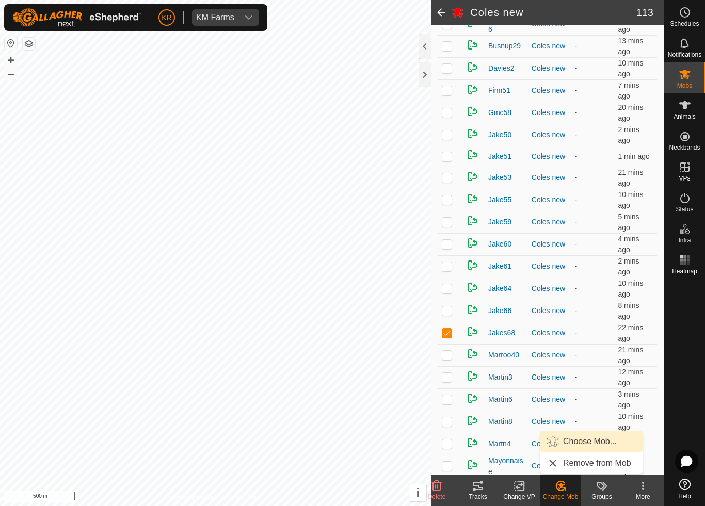
click at [594, 441] on span "Choose Mob..." at bounding box center [590, 442] width 54 height 12
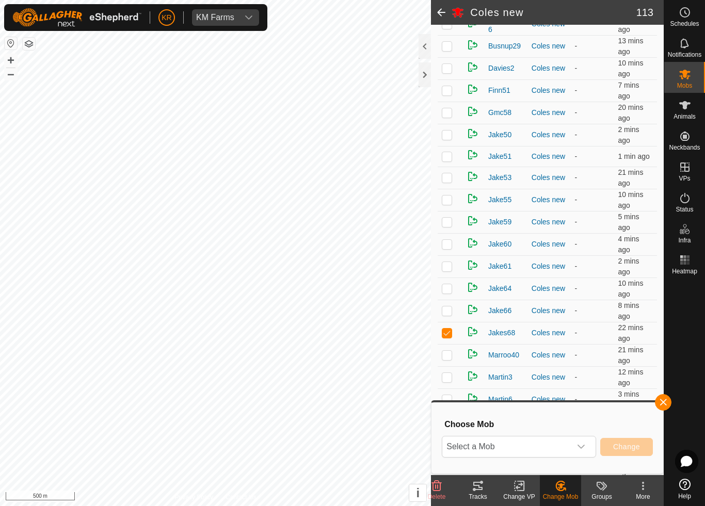
click at [570, 444] on span "Select a Mob" at bounding box center [506, 447] width 129 height 21
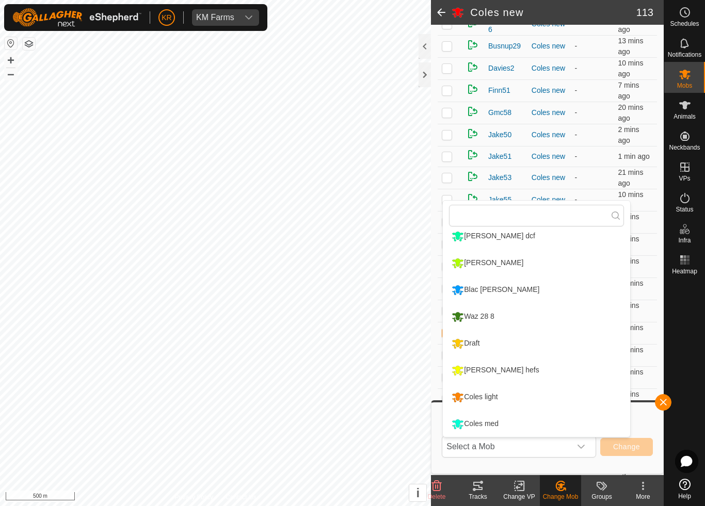
scroll to position [168, 0]
click at [500, 394] on div "Coles light" at bounding box center [474, 398] width 51 height 18
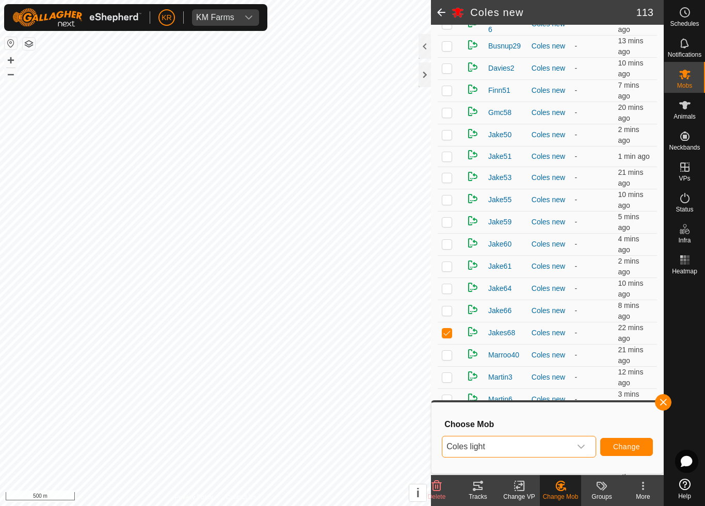
click at [630, 446] on span "Change" at bounding box center [626, 447] width 27 height 8
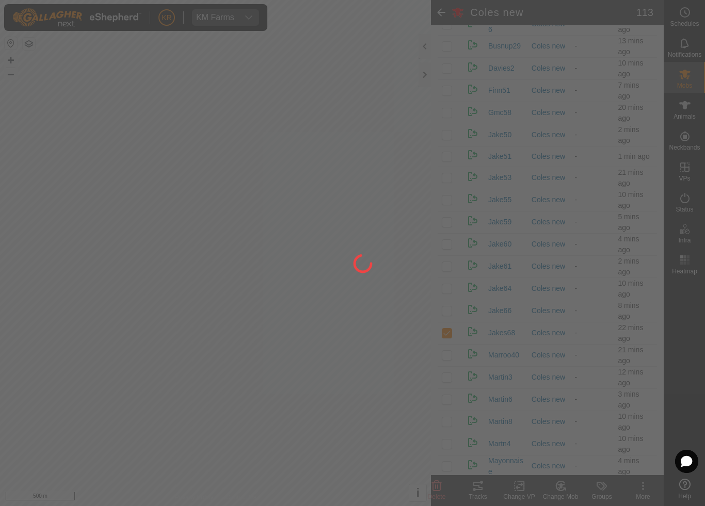
checkbox input "false"
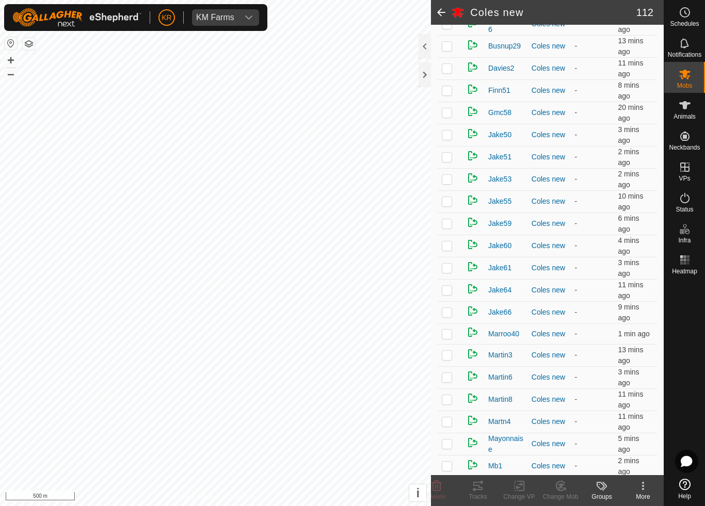
click at [521, 384] on td "Martin6" at bounding box center [505, 377] width 43 height 22
click at [555, 405] on div "Coles new" at bounding box center [549, 399] width 35 height 11
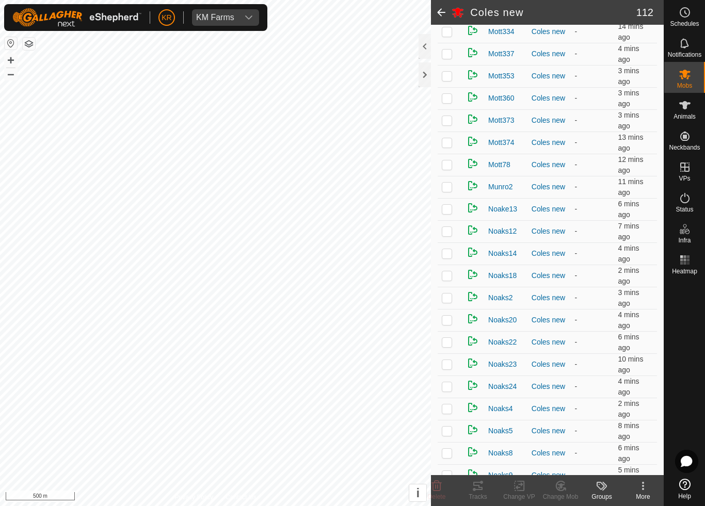
scroll to position [1523, 0]
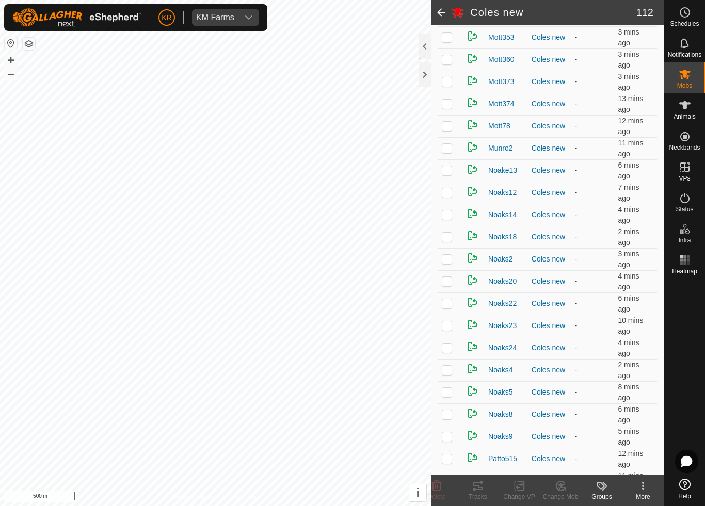
click at [440, 218] on td at bounding box center [450, 215] width 25 height 22
click at [564, 473] on icon at bounding box center [560, 486] width 7 height 5
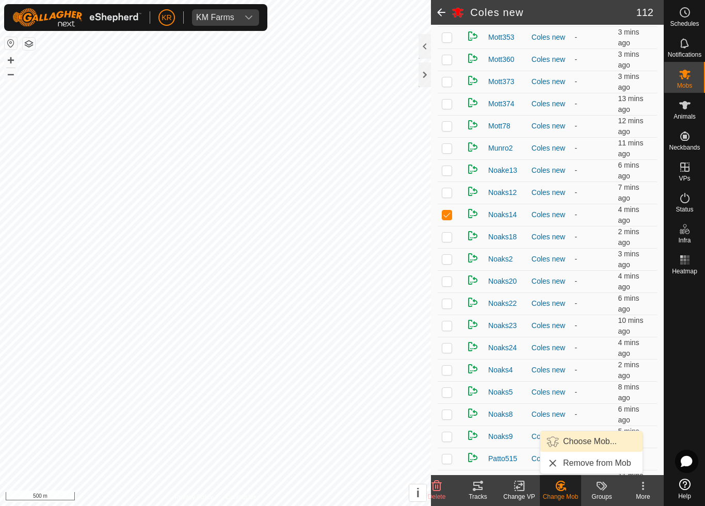
click at [592, 445] on span "Choose Mob..." at bounding box center [590, 442] width 54 height 12
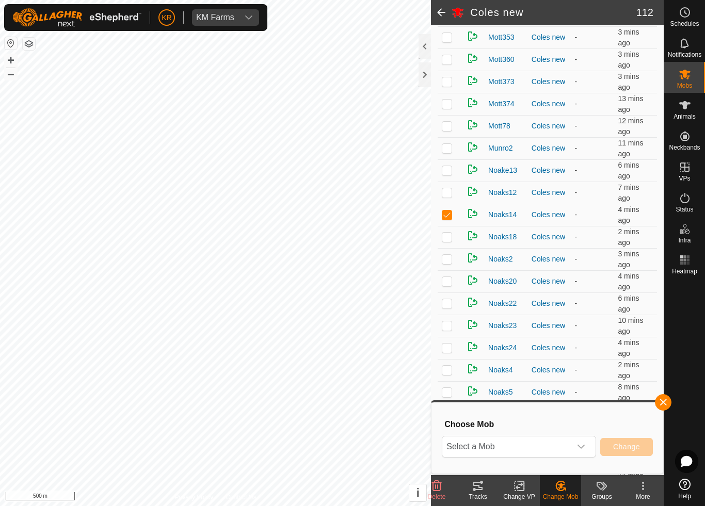
click at [579, 446] on icon "dropdown trigger" at bounding box center [581, 447] width 7 height 4
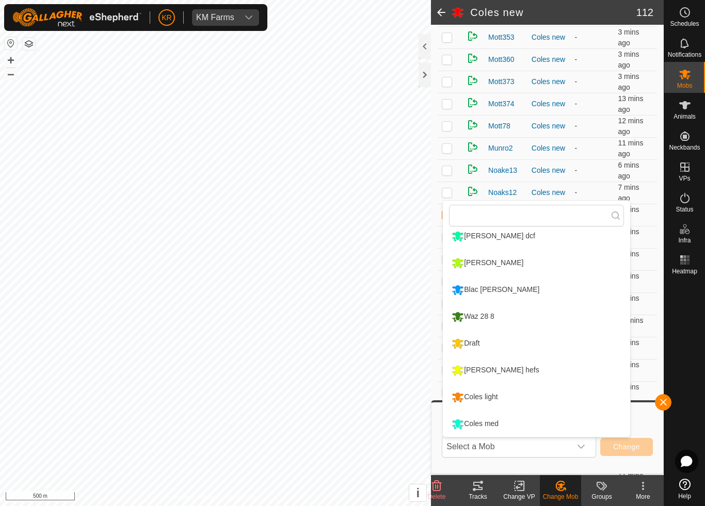
scroll to position [168, 0]
click at [482, 341] on div "Draft" at bounding box center [465, 344] width 33 height 18
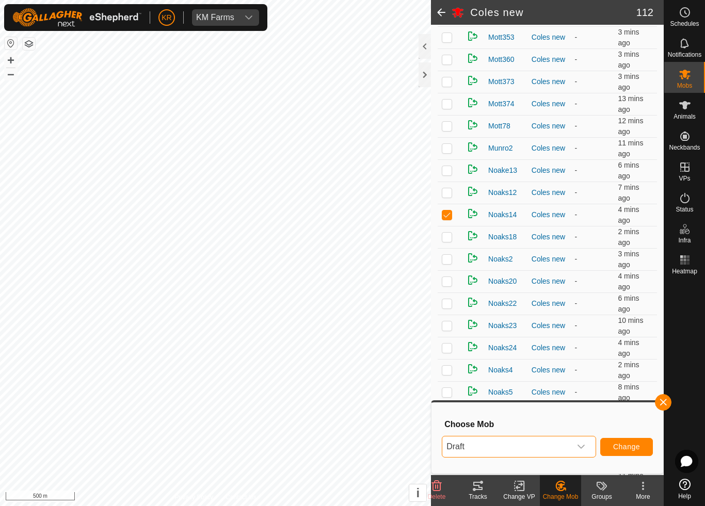
click at [624, 447] on span "Change" at bounding box center [626, 447] width 27 height 8
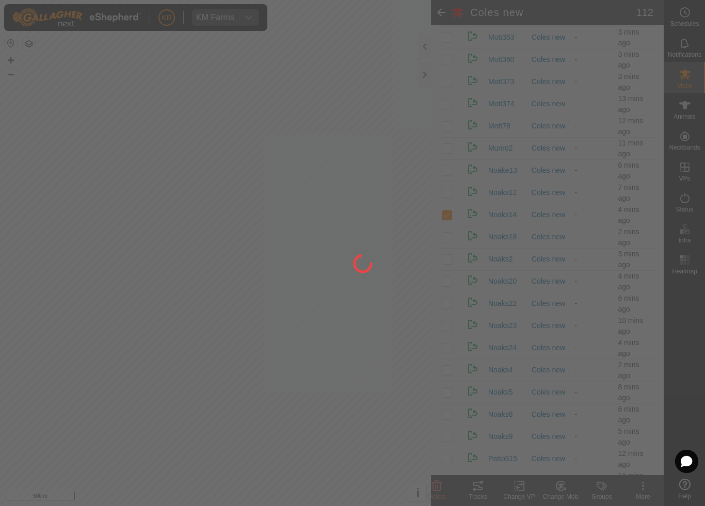
checkbox input "false"
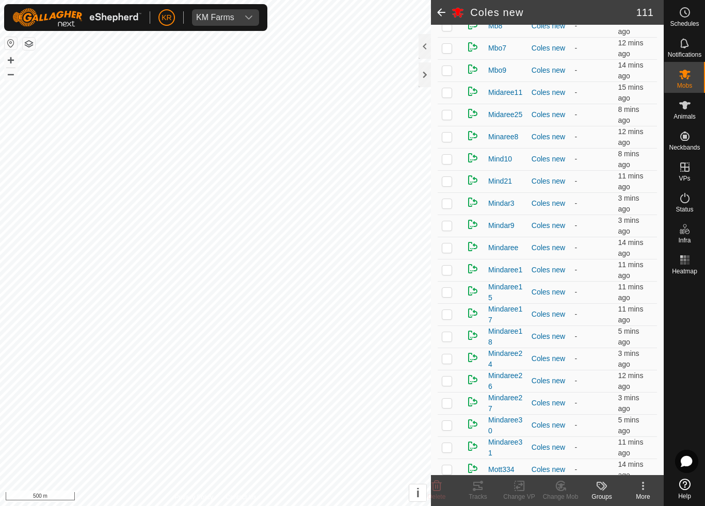
scroll to position [1046, 0]
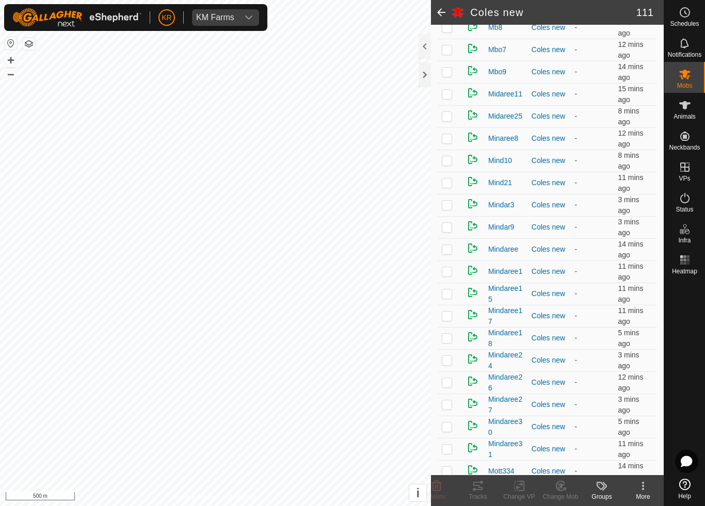
click at [447, 119] on p-checkbox at bounding box center [447, 116] width 10 height 8
click at [563, 473] on div "Change Mob" at bounding box center [560, 496] width 41 height 9
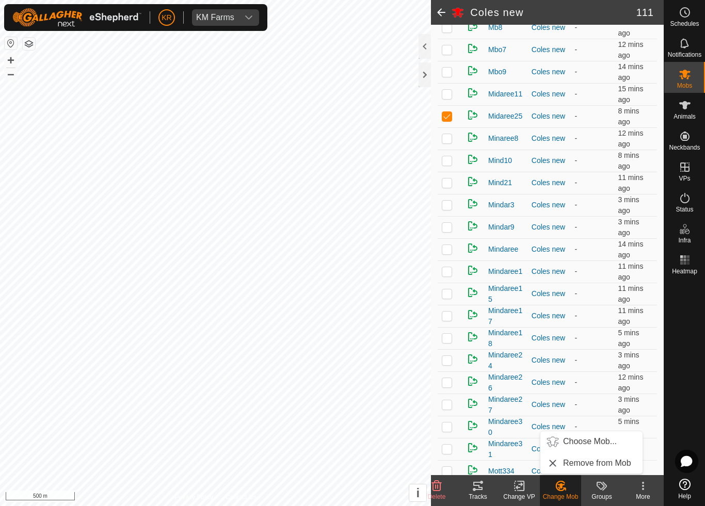
click at [587, 443] on span "Choose Mob..." at bounding box center [590, 442] width 54 height 12
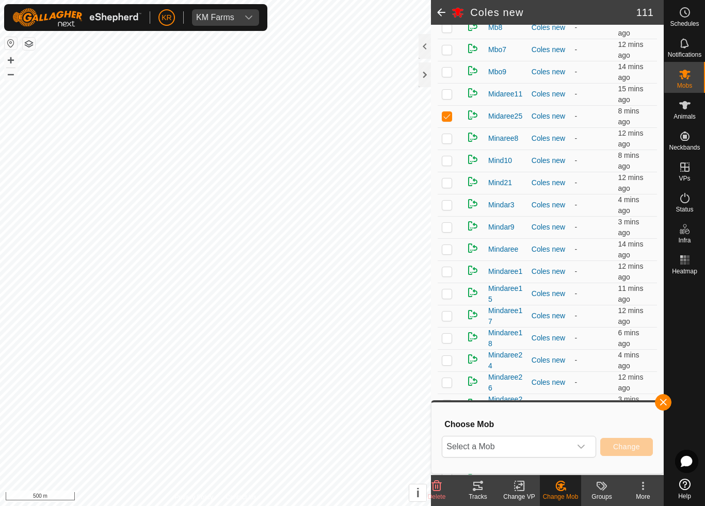
click at [570, 447] on span "Select a Mob" at bounding box center [506, 447] width 129 height 21
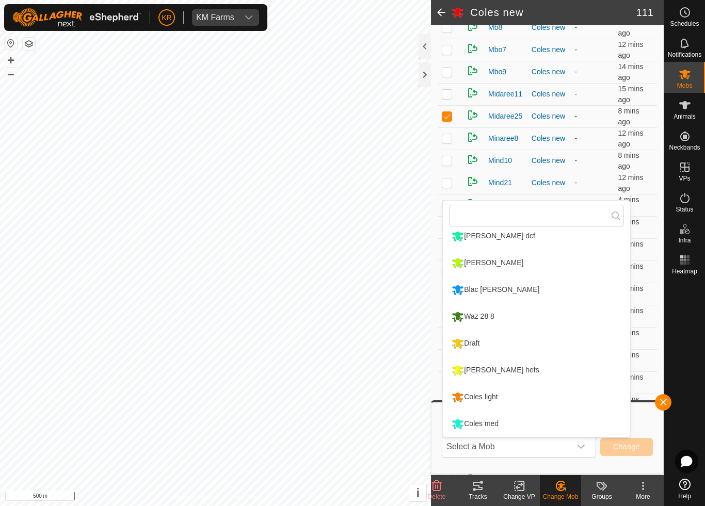
scroll to position [168, 0]
click at [497, 400] on div "Coles light" at bounding box center [474, 398] width 51 height 18
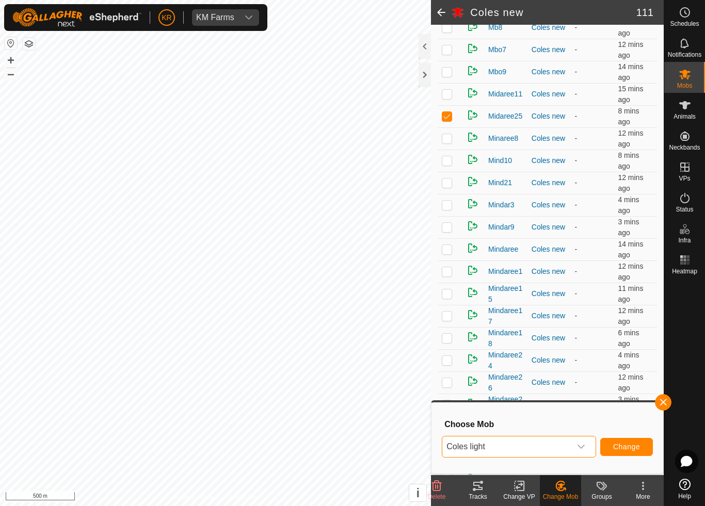
click at [638, 438] on button "Change" at bounding box center [626, 447] width 53 height 18
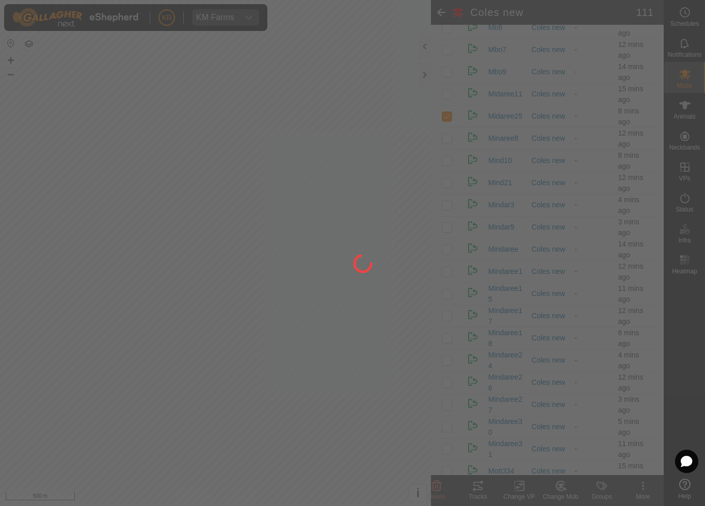
checkbox input "false"
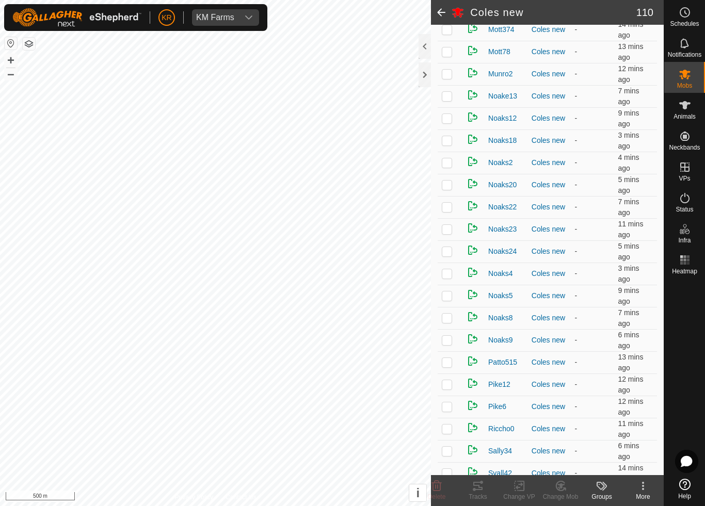
scroll to position [1575, 0]
click at [449, 234] on p-checkbox at bounding box center [447, 231] width 10 height 8
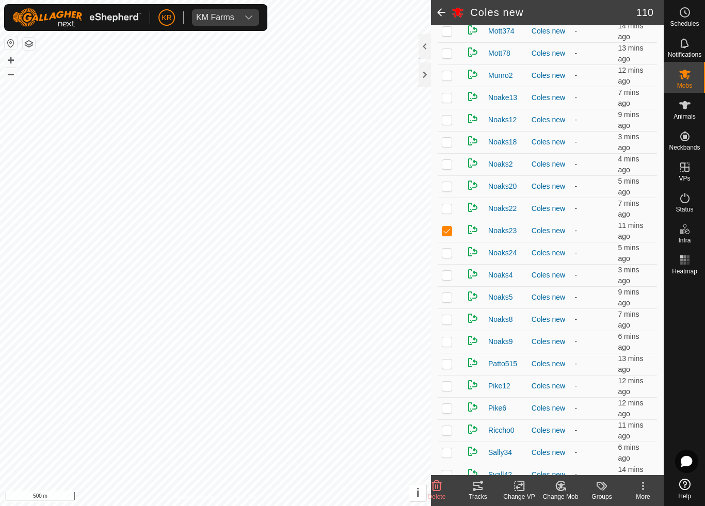
click at [562, 473] on icon at bounding box center [560, 486] width 13 height 12
click at [588, 441] on span "Choose Mob..." at bounding box center [590, 442] width 54 height 12
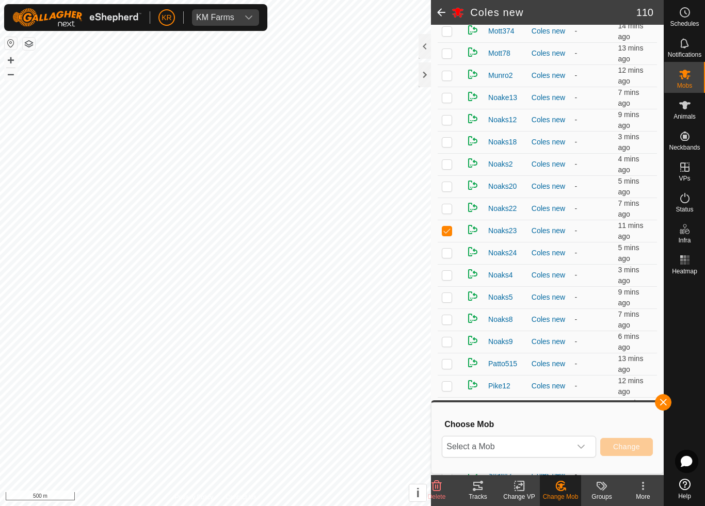
click at [570, 447] on span "Select a Mob" at bounding box center [506, 447] width 129 height 21
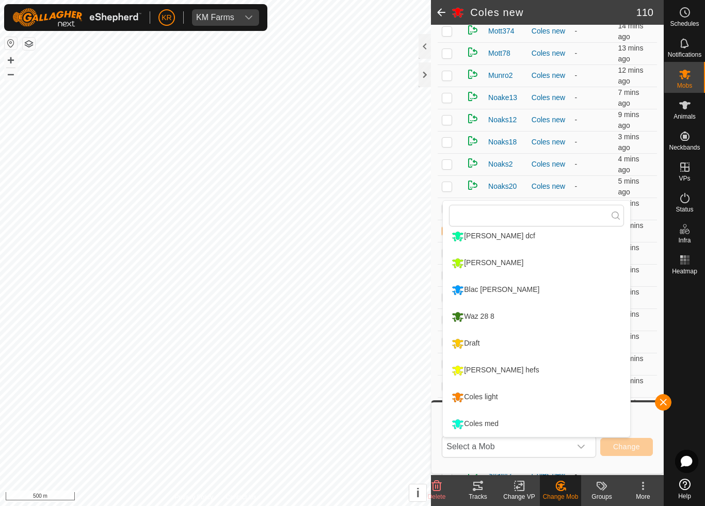
scroll to position [168, 0]
click at [493, 400] on div "Coles light" at bounding box center [474, 398] width 51 height 18
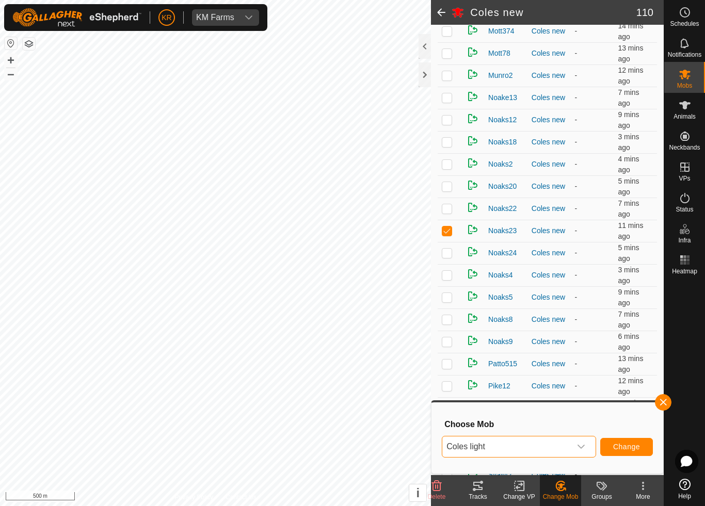
click at [629, 447] on span "Change" at bounding box center [626, 447] width 27 height 8
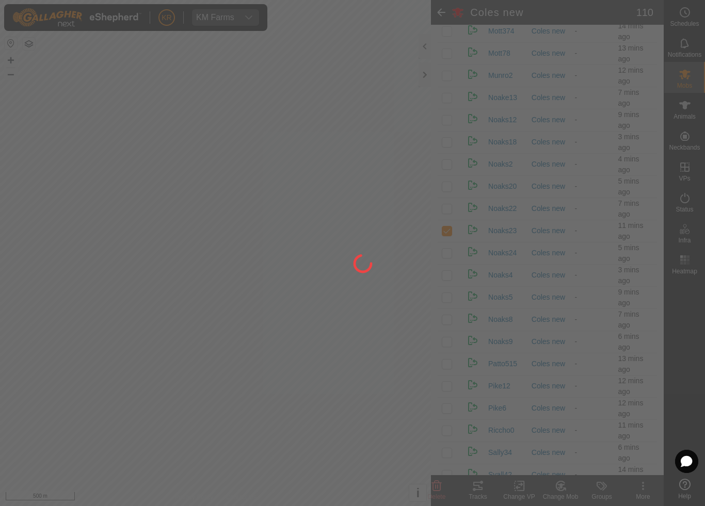
checkbox input "false"
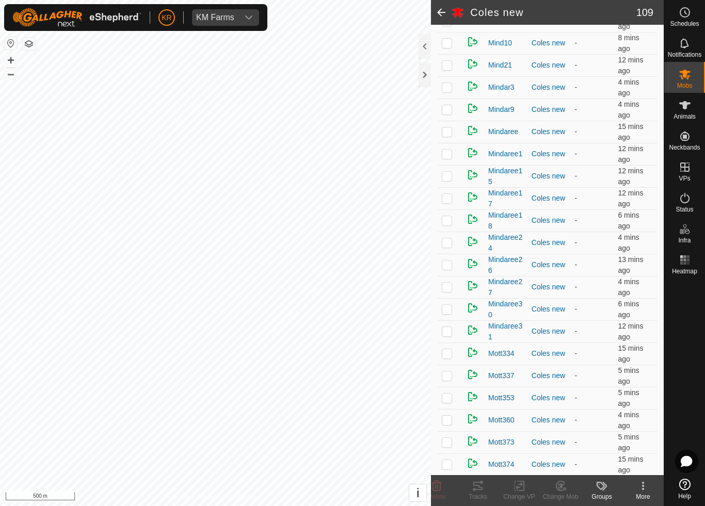
scroll to position [1142, 0]
click at [448, 46] on p-checkbox at bounding box center [447, 43] width 10 height 8
click at [563, 473] on icon at bounding box center [560, 486] width 9 height 9
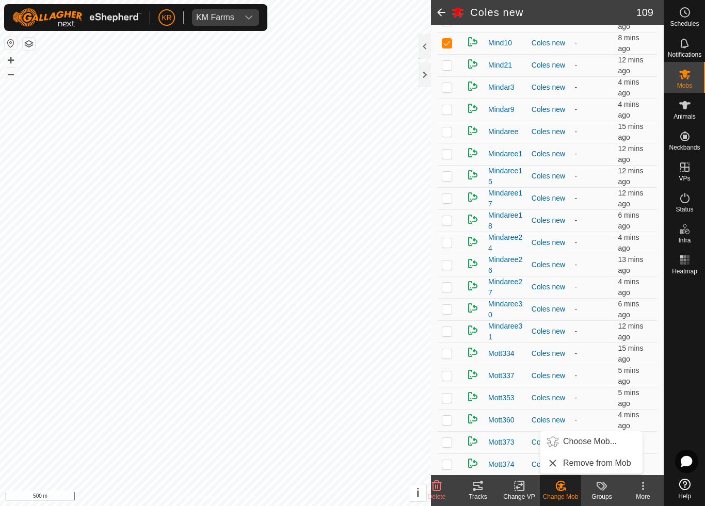
click at [585, 443] on span "Choose Mob..." at bounding box center [590, 442] width 54 height 12
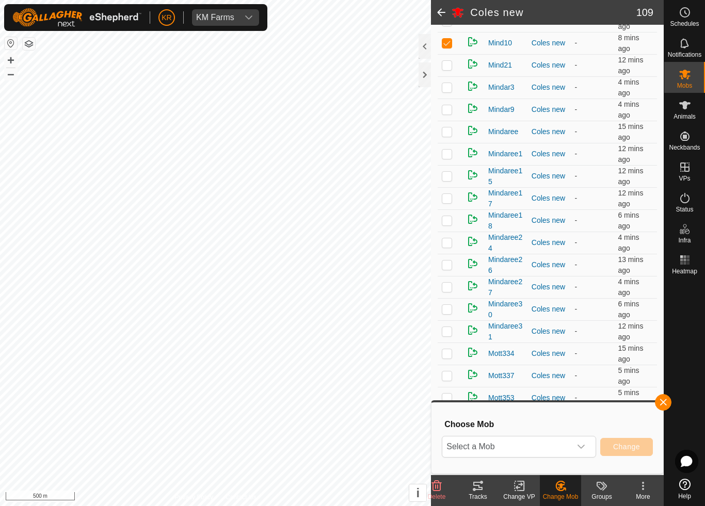
click at [563, 444] on span "Select a Mob" at bounding box center [506, 447] width 129 height 21
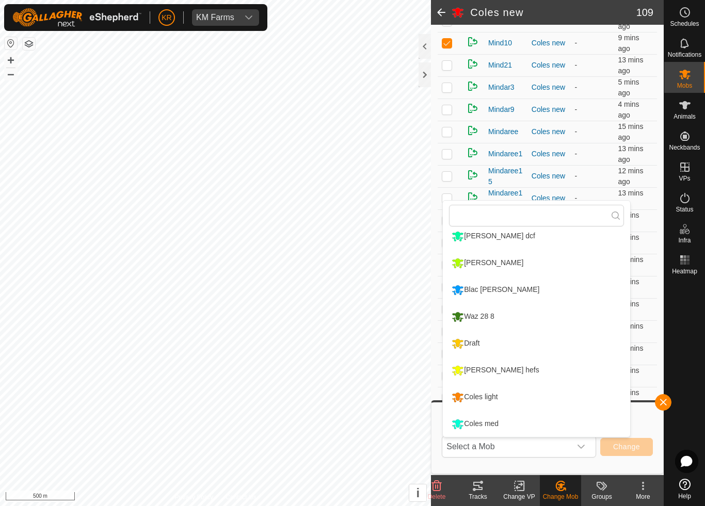
scroll to position [168, 0]
click at [507, 343] on li "Draft" at bounding box center [536, 344] width 187 height 26
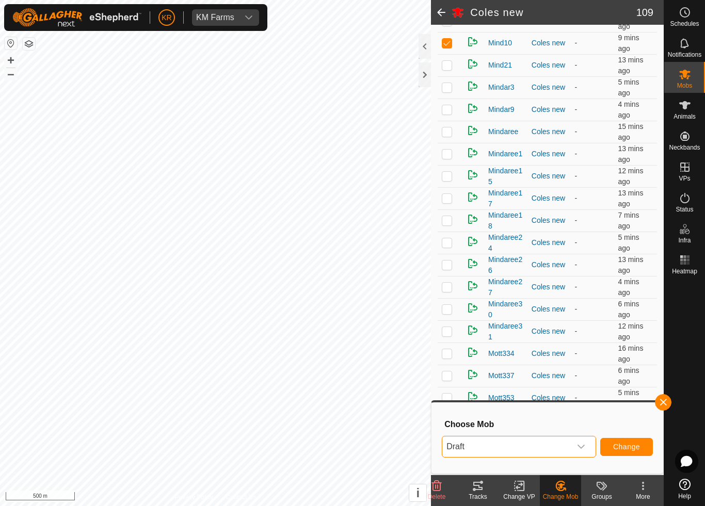
click at [626, 440] on button "Change" at bounding box center [626, 447] width 53 height 18
checkbox input "false"
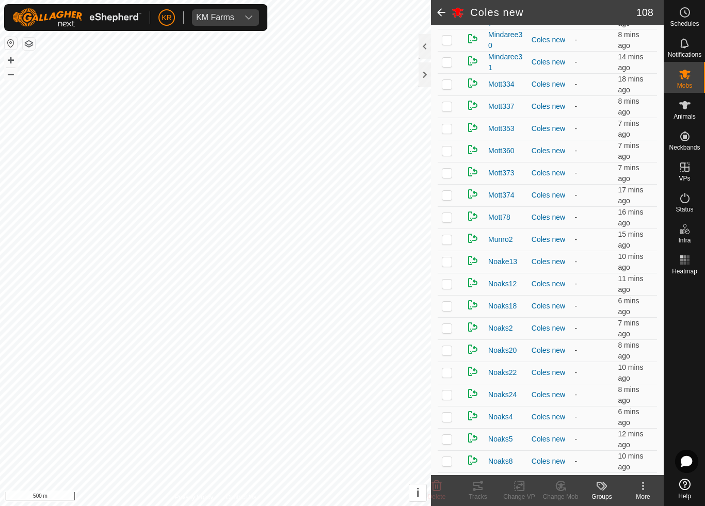
scroll to position [1337, 0]
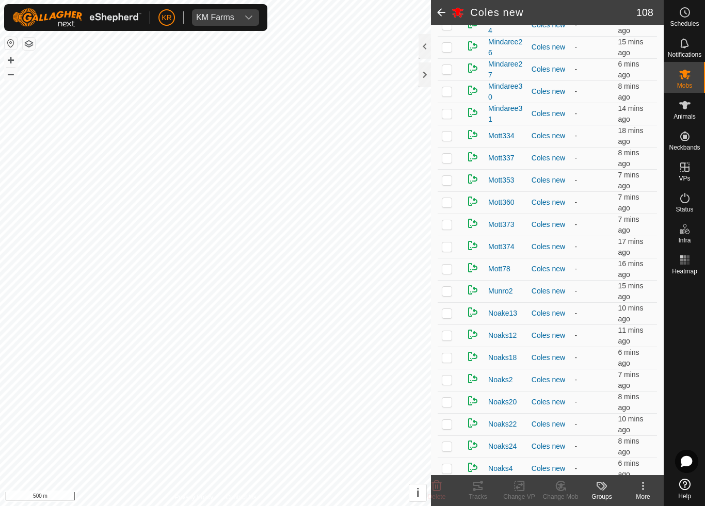
click at [445, 251] on p-checkbox at bounding box center [447, 247] width 10 height 8
click at [563, 473] on icon at bounding box center [560, 486] width 7 height 5
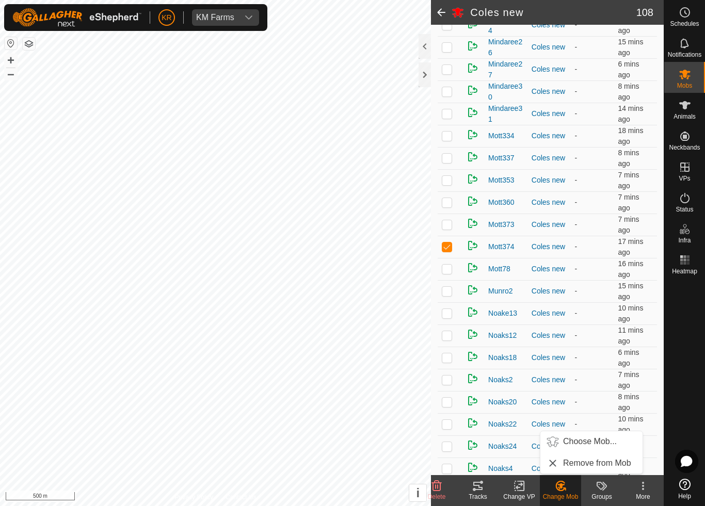
click at [588, 442] on span "Choose Mob..." at bounding box center [590, 442] width 54 height 12
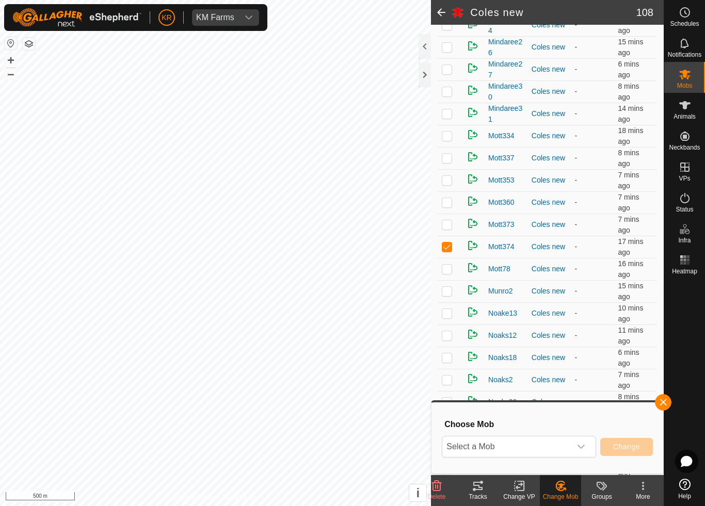
click at [570, 441] on span "Select a Mob" at bounding box center [506, 447] width 129 height 21
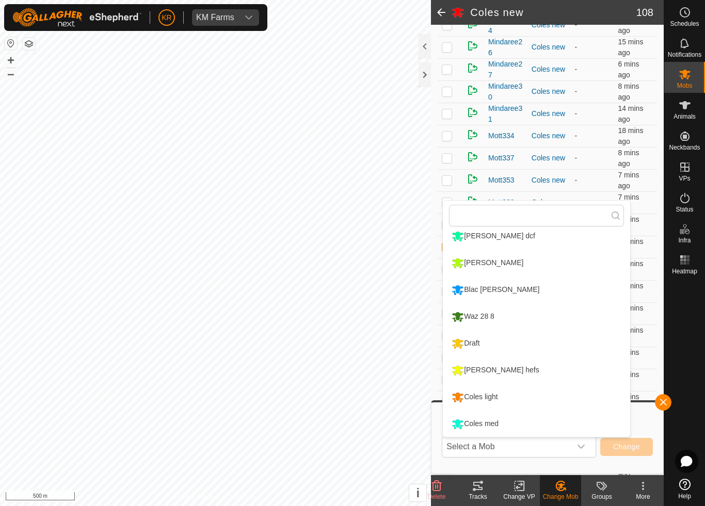
scroll to position [168, 0]
click at [500, 423] on div "Coles med" at bounding box center [475, 425] width 52 height 18
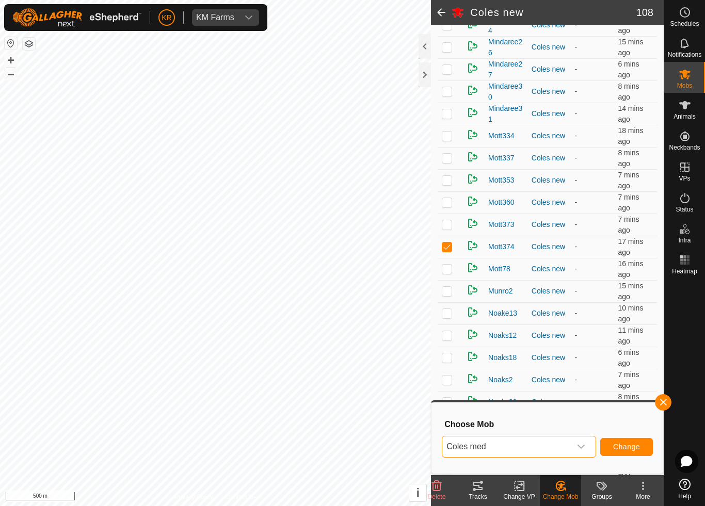
click at [634, 445] on span "Change" at bounding box center [626, 447] width 27 height 8
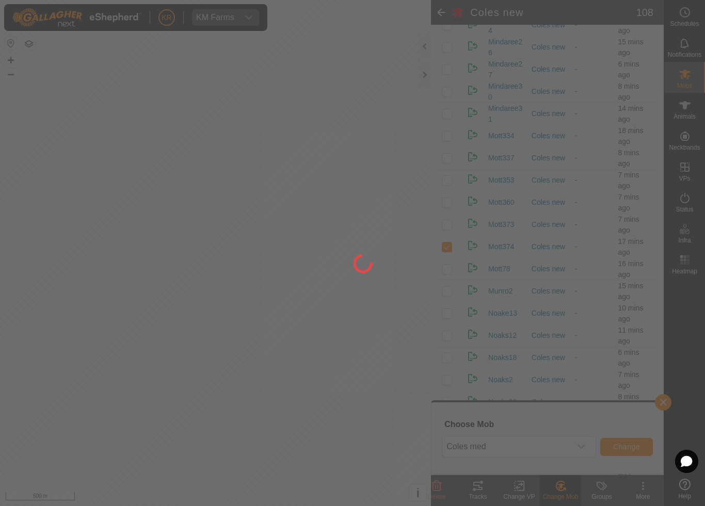
checkbox input "false"
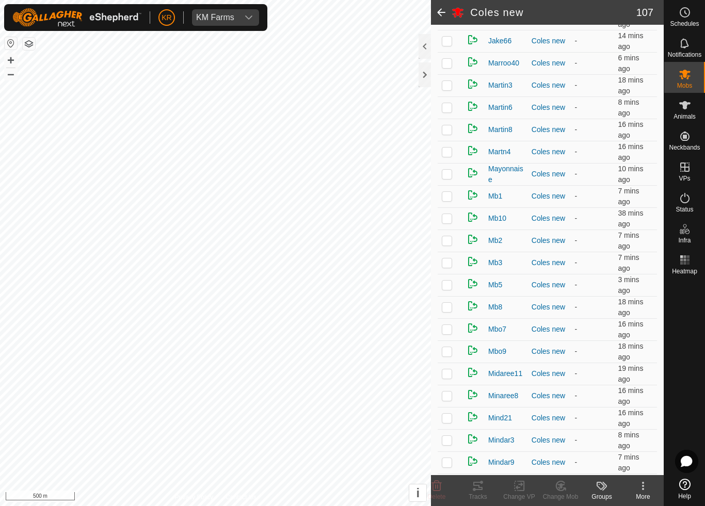
scroll to position [762, 0]
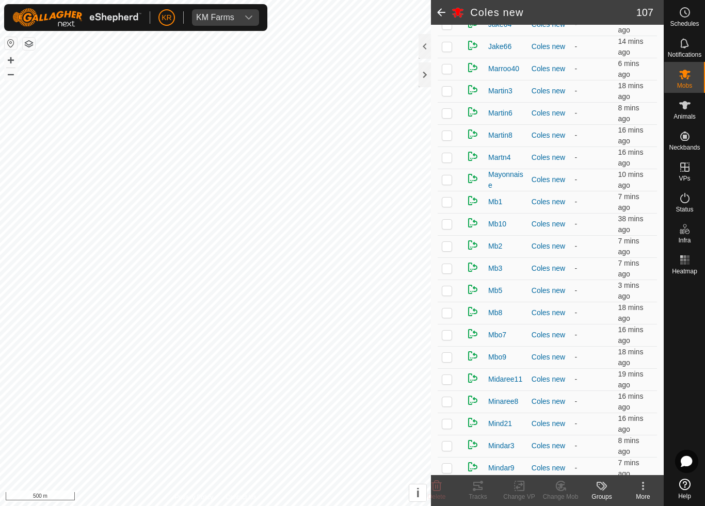
click at [453, 163] on td at bounding box center [450, 158] width 25 height 22
click at [561, 473] on icon at bounding box center [560, 486] width 13 height 12
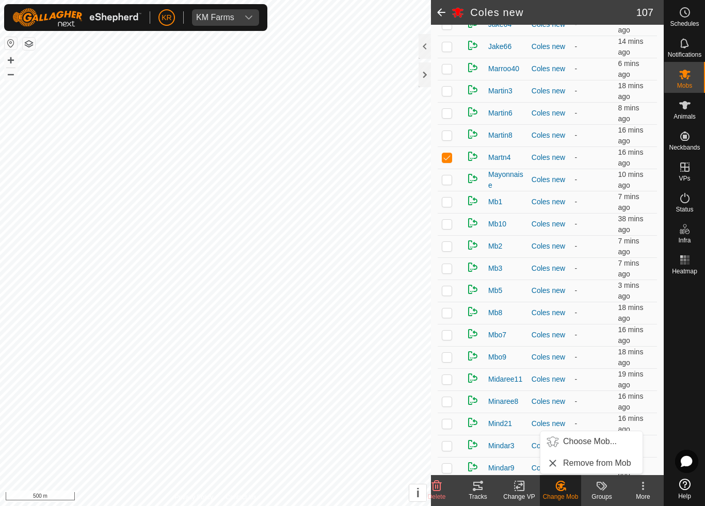
click at [593, 445] on span "Choose Mob..." at bounding box center [590, 442] width 54 height 12
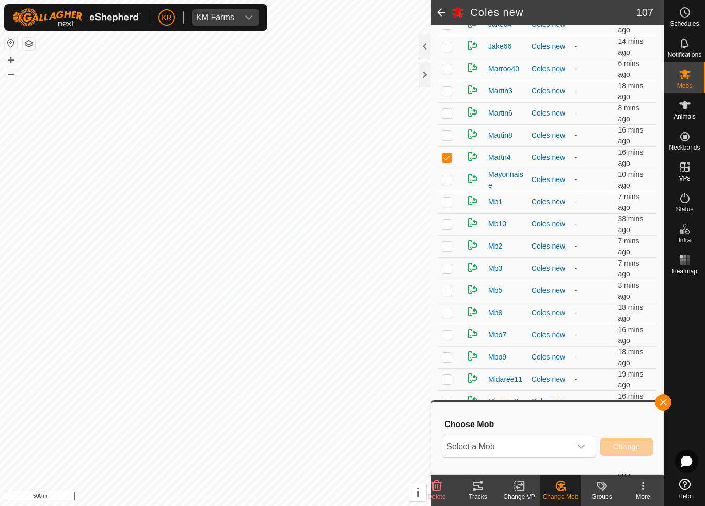
click at [579, 445] on icon "dropdown trigger" at bounding box center [581, 447] width 8 height 8
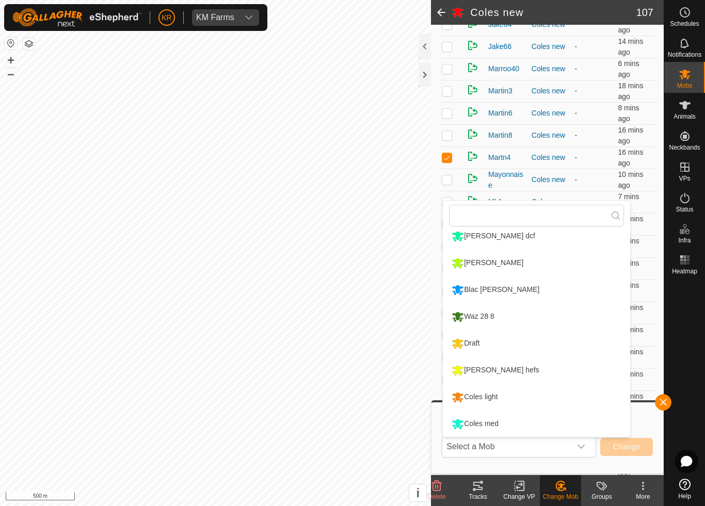
scroll to position [168, 0]
click at [496, 423] on div "Coles med" at bounding box center [475, 425] width 52 height 18
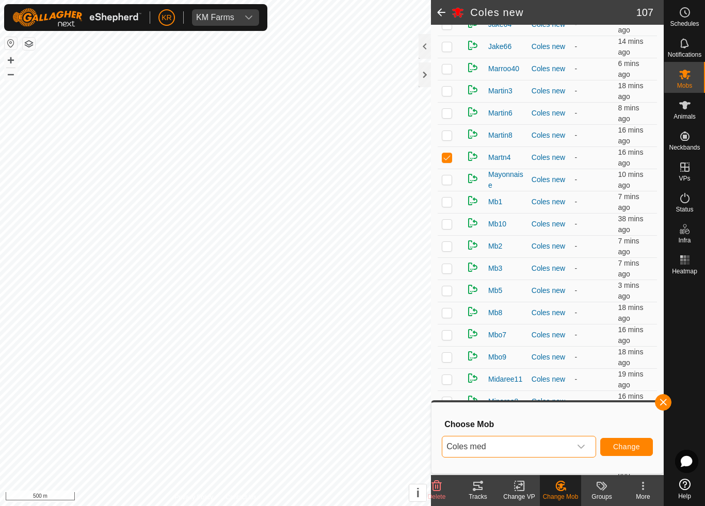
click at [632, 445] on span "Change" at bounding box center [626, 447] width 27 height 8
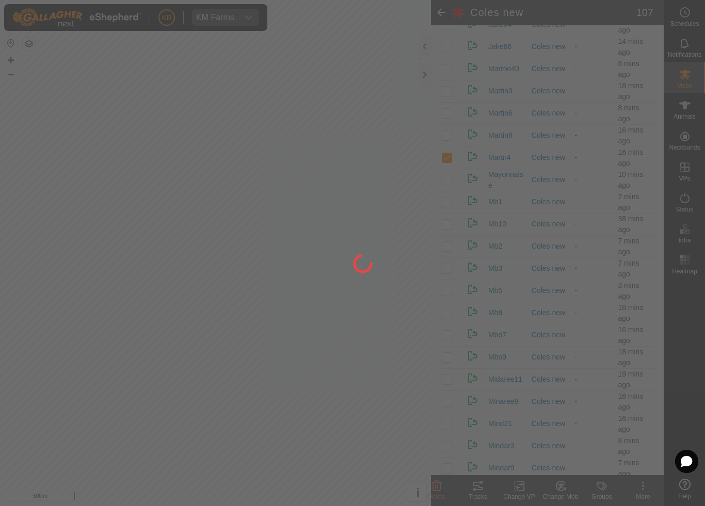
checkbox input "false"
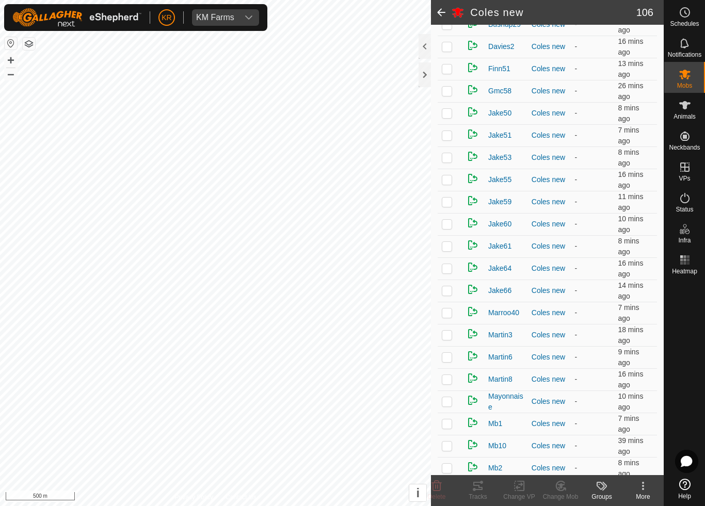
scroll to position [489, 0]
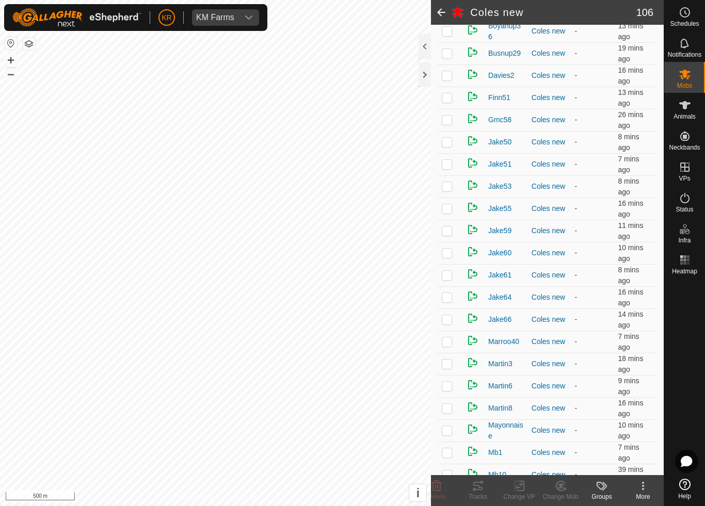
click at [449, 211] on p-checkbox at bounding box center [447, 208] width 10 height 8
click at [563, 473] on icon at bounding box center [560, 486] width 9 height 9
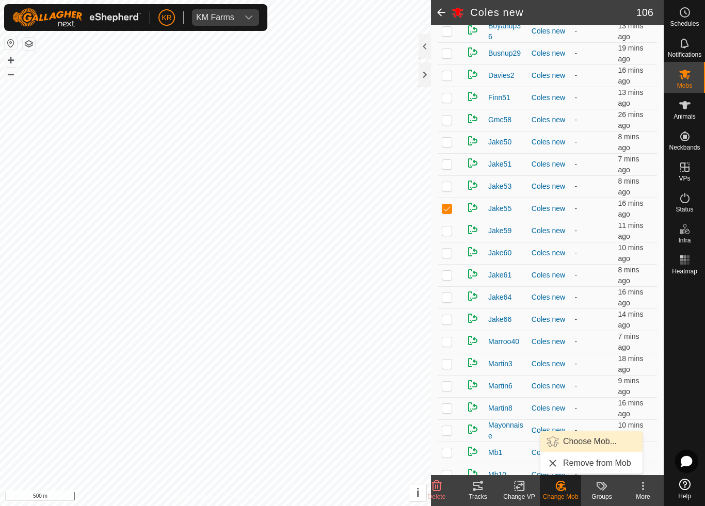
click at [596, 442] on span "Choose Mob..." at bounding box center [590, 442] width 54 height 12
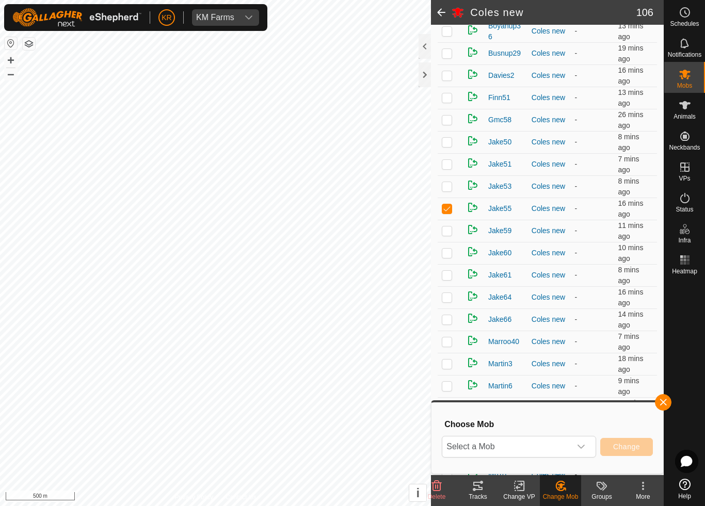
click at [566, 445] on span "Select a Mob" at bounding box center [506, 447] width 129 height 21
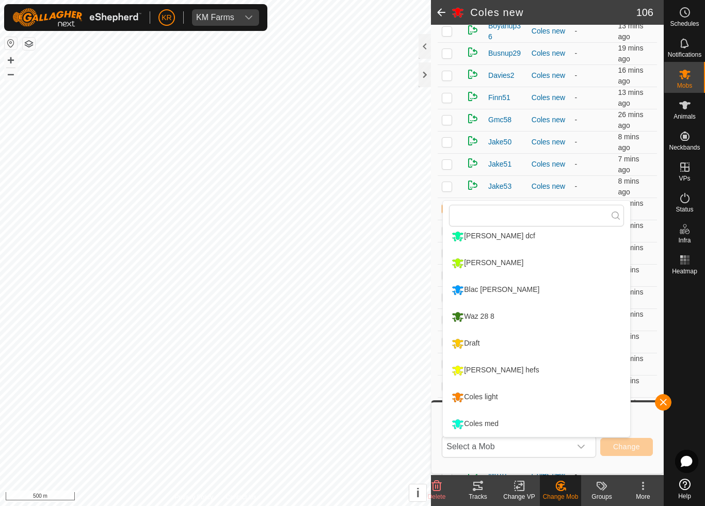
scroll to position [168, 0]
click at [500, 395] on div "Coles light" at bounding box center [474, 398] width 51 height 18
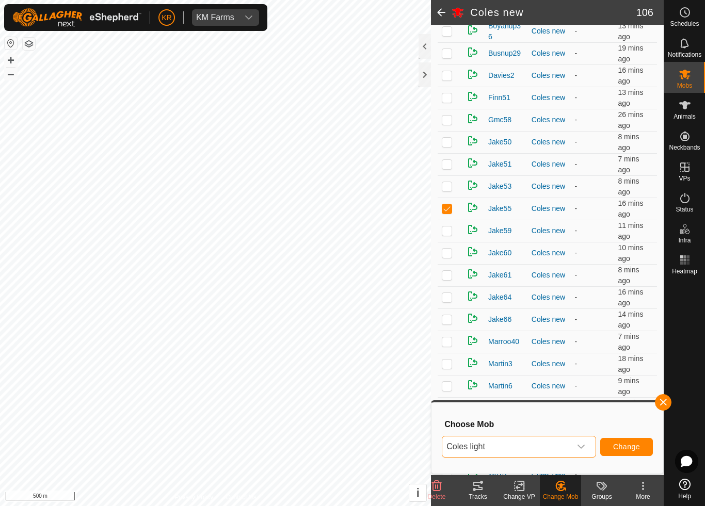
click at [630, 444] on span "Change" at bounding box center [626, 447] width 27 height 8
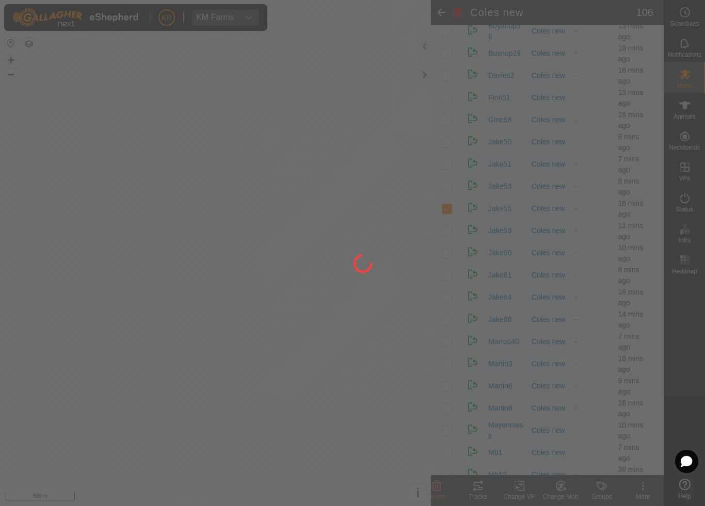
checkbox input "false"
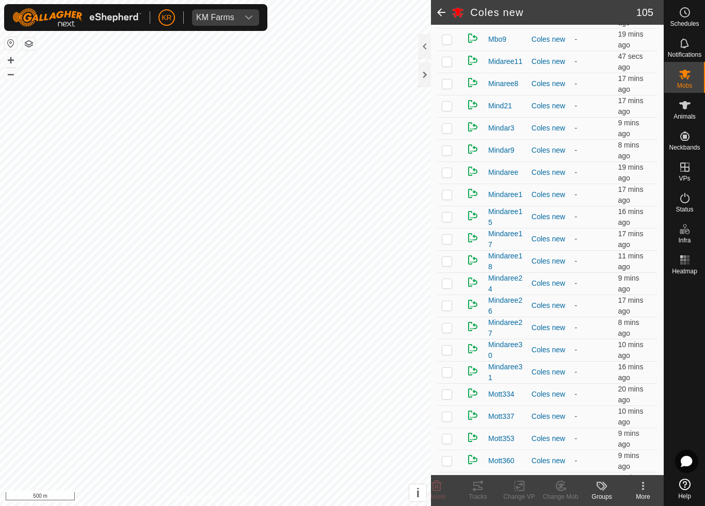
scroll to position [1037, 0]
click at [448, 152] on p-checkbox at bounding box center [447, 149] width 10 height 8
click at [565, 473] on icon at bounding box center [564, 489] width 2 height 2
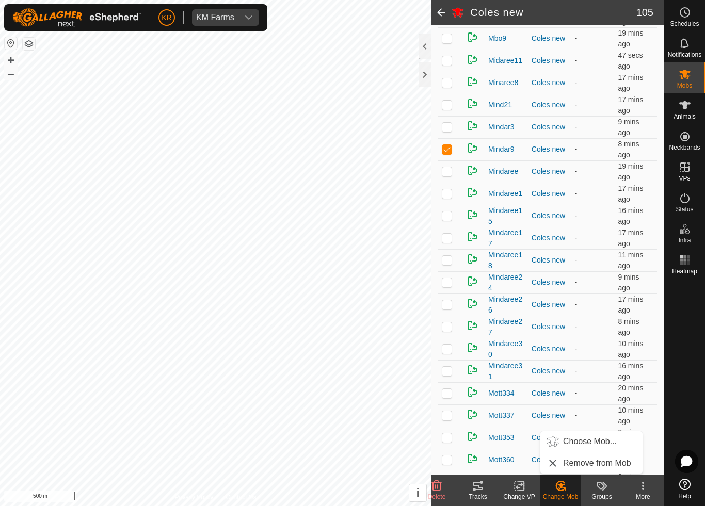
click at [596, 440] on span "Choose Mob..." at bounding box center [590, 442] width 54 height 12
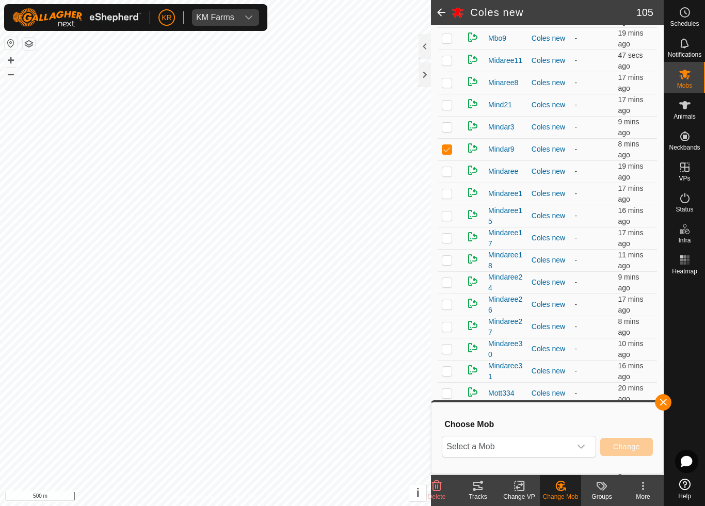
click at [576, 448] on div "dropdown trigger" at bounding box center [581, 447] width 21 height 21
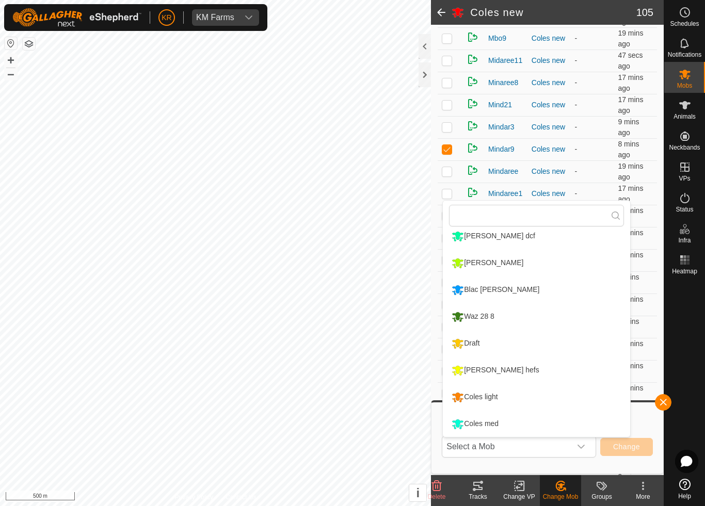
scroll to position [168, 0]
click at [482, 341] on div "Draft" at bounding box center [465, 344] width 33 height 18
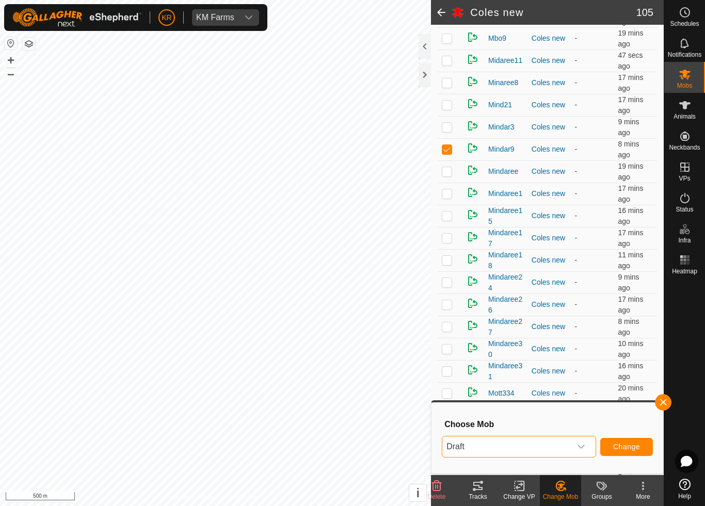
click at [626, 444] on span "Change" at bounding box center [626, 447] width 27 height 8
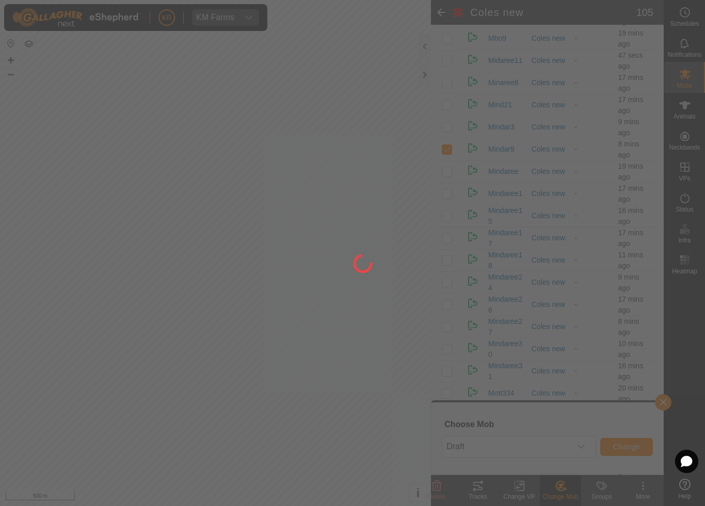
checkbox input "false"
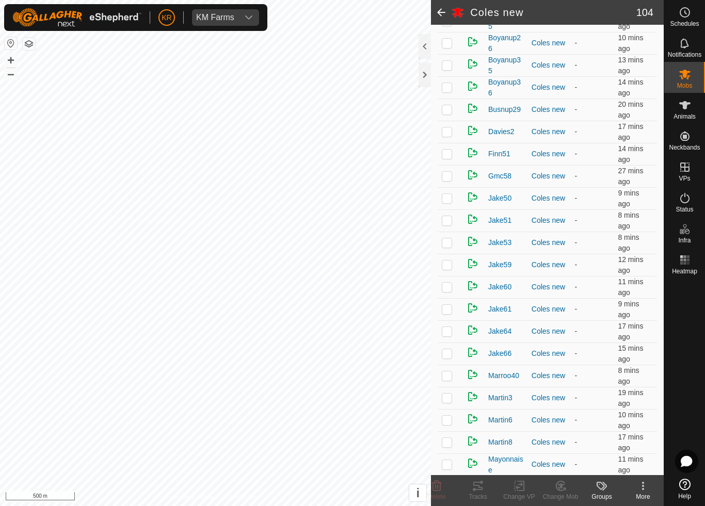
scroll to position [434, 0]
click at [450, 334] on p-checkbox at bounding box center [447, 330] width 10 height 8
click at [560, 473] on icon at bounding box center [560, 486] width 7 height 5
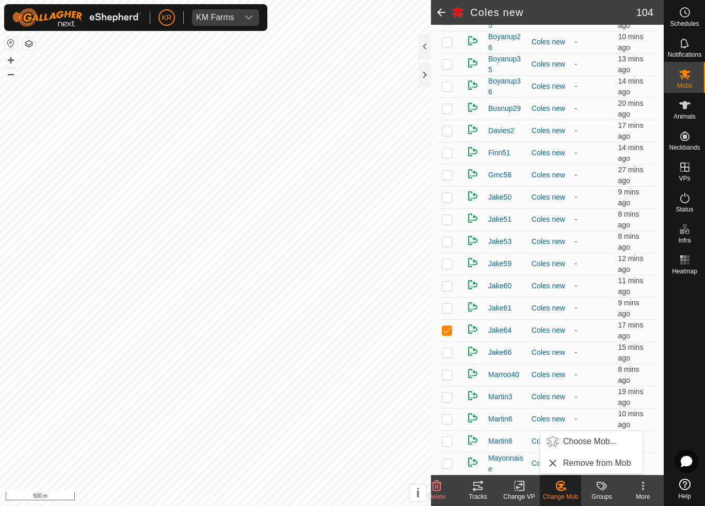
click at [587, 444] on span "Choose Mob..." at bounding box center [590, 442] width 54 height 12
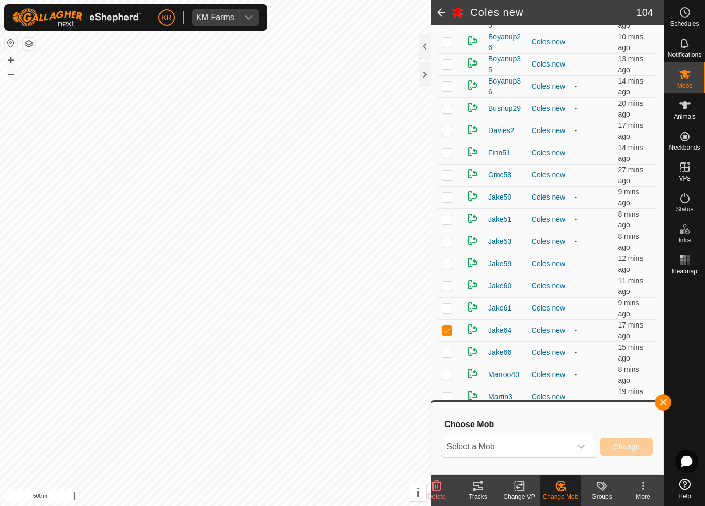
click at [547, 447] on span "Select a Mob" at bounding box center [506, 447] width 129 height 21
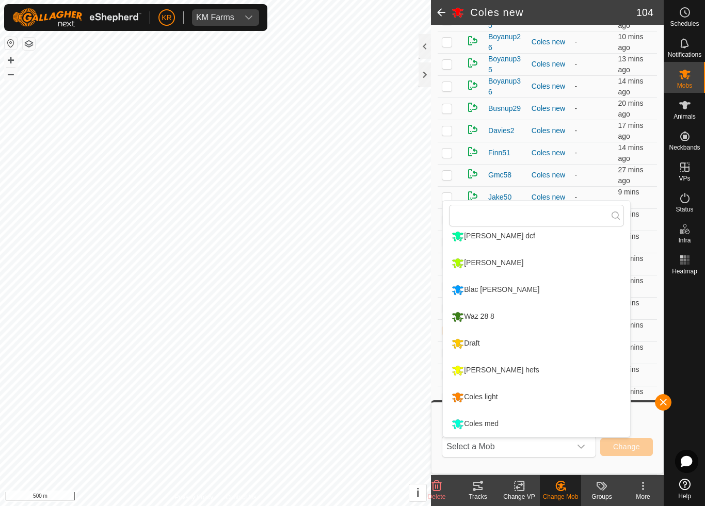
scroll to position [168, 0]
click at [500, 397] on div "Coles light" at bounding box center [474, 398] width 51 height 18
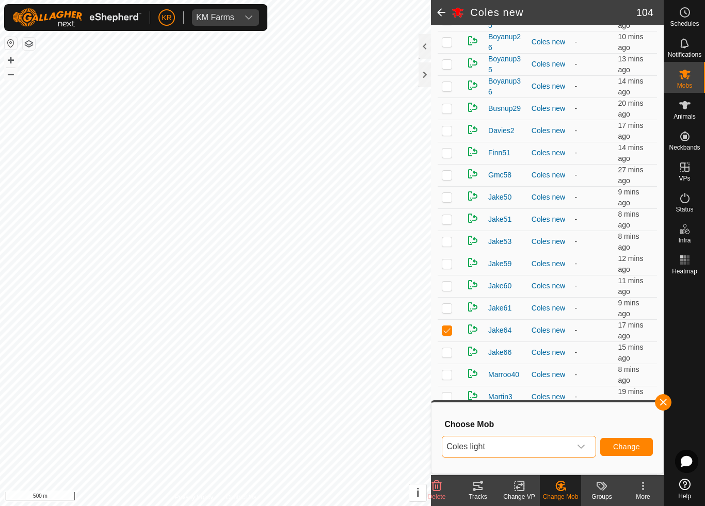
click at [626, 445] on span "Change" at bounding box center [626, 447] width 27 height 8
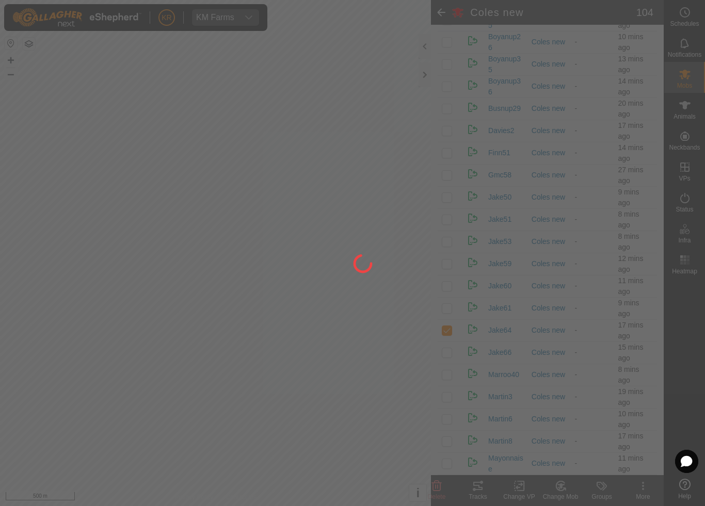
checkbox input "false"
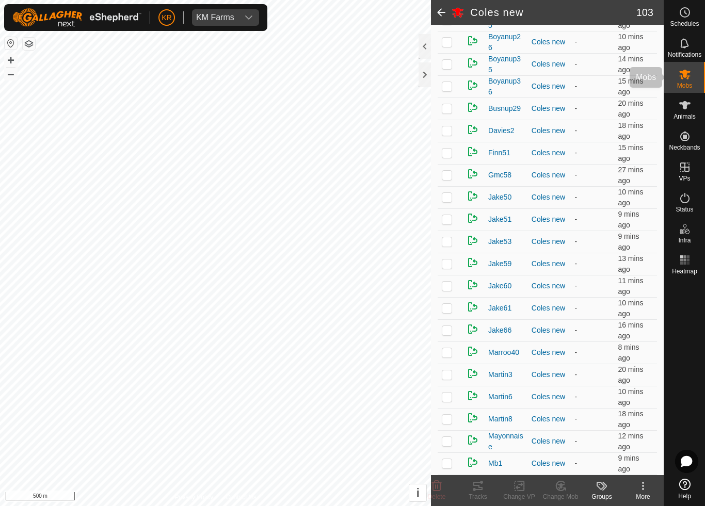
click at [693, 79] on es-mob-svg-icon at bounding box center [685, 74] width 19 height 17
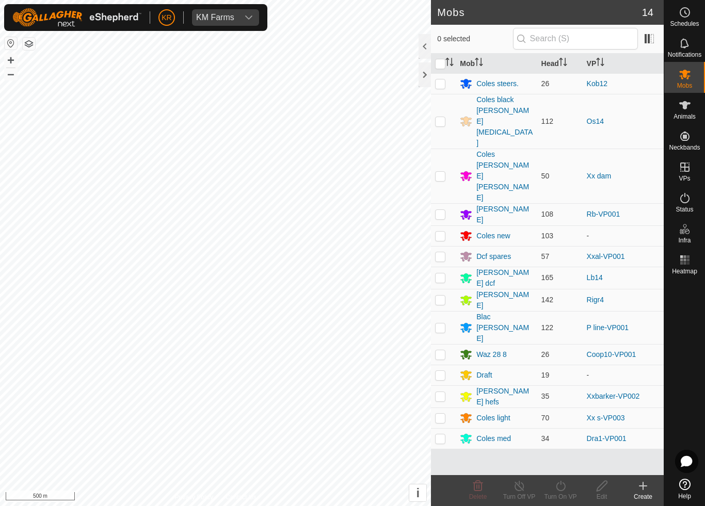
click at [486, 370] on div "Draft" at bounding box center [483, 375] width 15 height 11
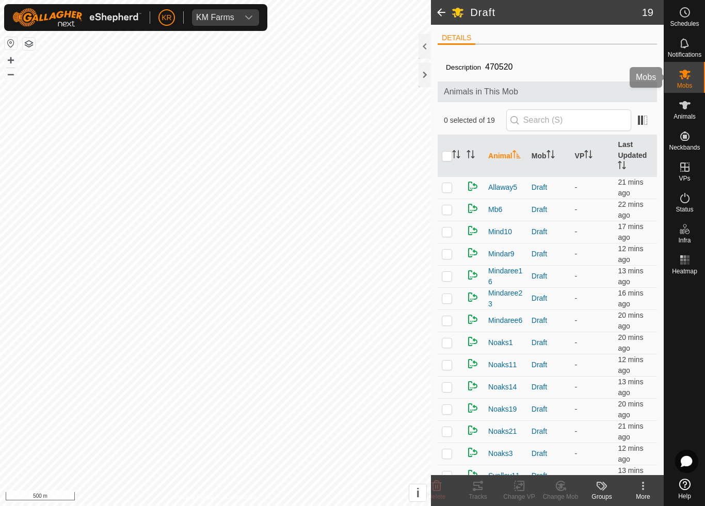
click at [689, 74] on icon at bounding box center [685, 74] width 12 height 12
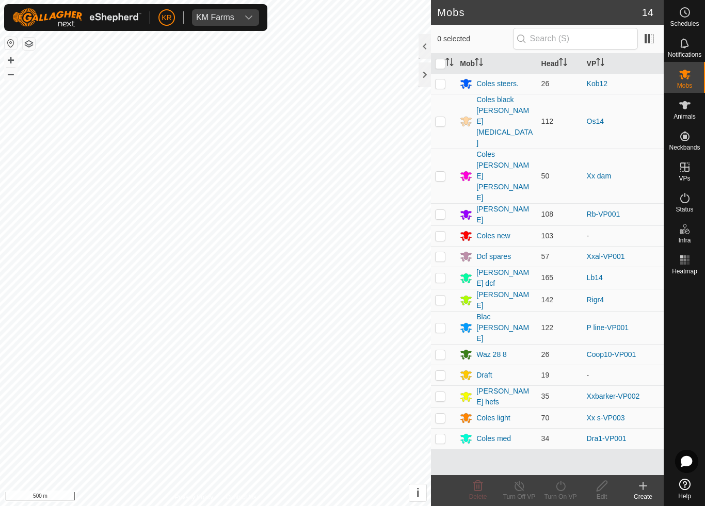
click at [499, 231] on div "Coles new" at bounding box center [493, 236] width 34 height 11
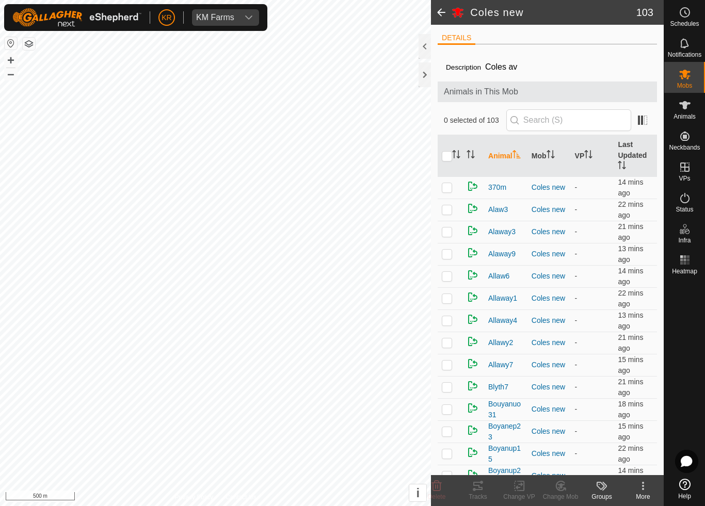
click at [524, 398] on td "Blyth7" at bounding box center [505, 387] width 43 height 22
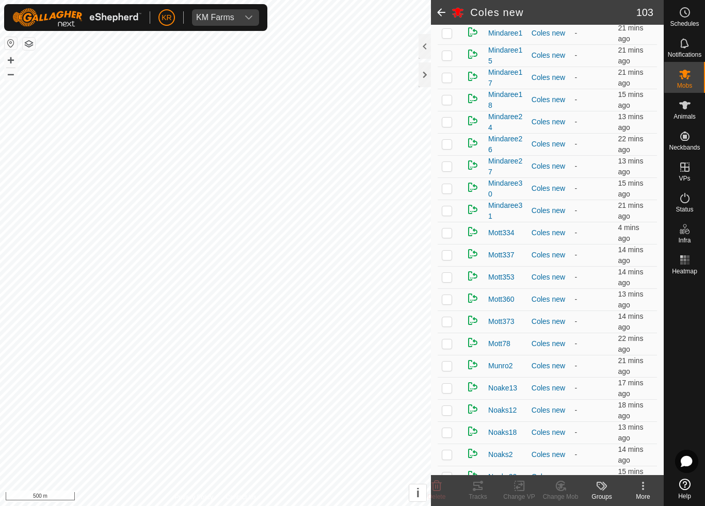
scroll to position [1154, 0]
click at [448, 256] on p-checkbox at bounding box center [447, 254] width 10 height 8
click at [559, 473] on icon at bounding box center [560, 486] width 13 height 12
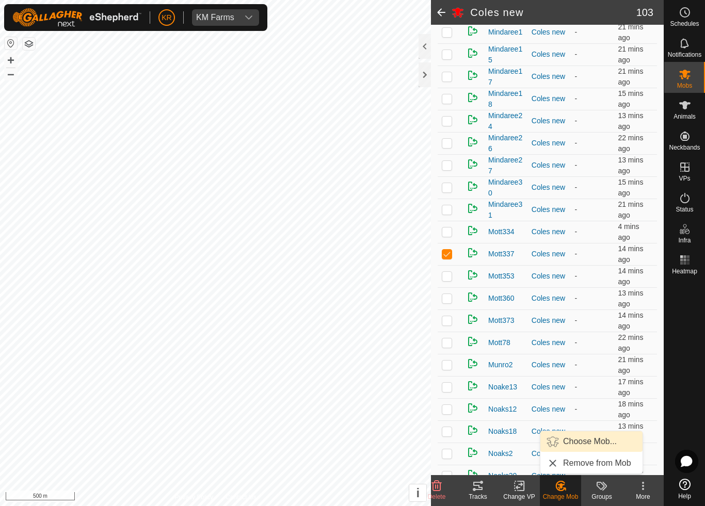
click at [589, 442] on span "Choose Mob..." at bounding box center [590, 442] width 54 height 12
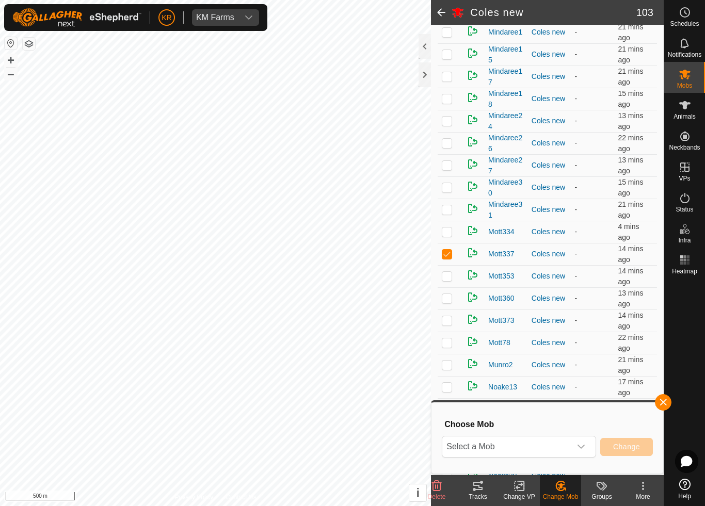
click at [577, 447] on icon "dropdown trigger" at bounding box center [581, 447] width 8 height 8
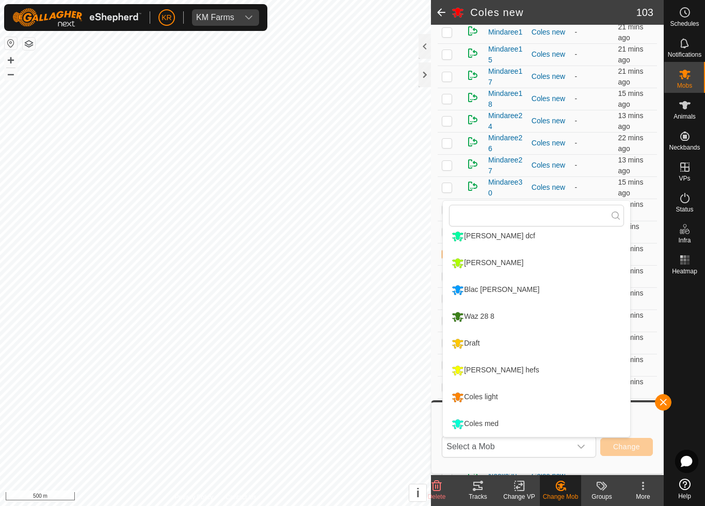
scroll to position [168, 0]
click at [478, 341] on div "Draft" at bounding box center [465, 344] width 33 height 18
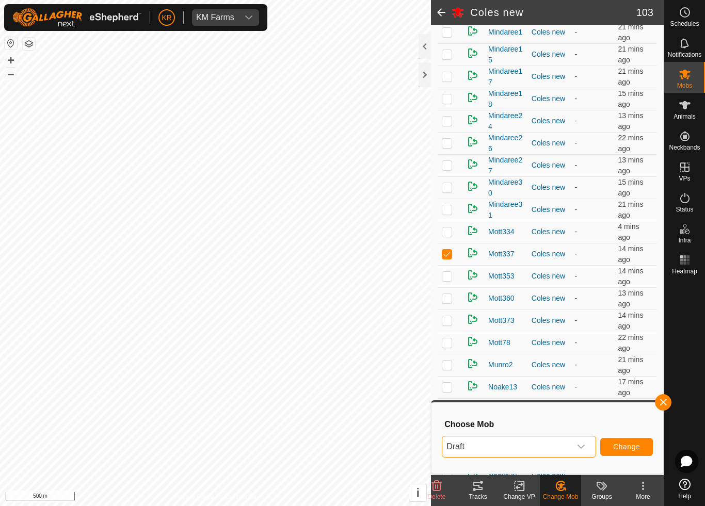
click at [620, 440] on button "Change" at bounding box center [626, 447] width 53 height 18
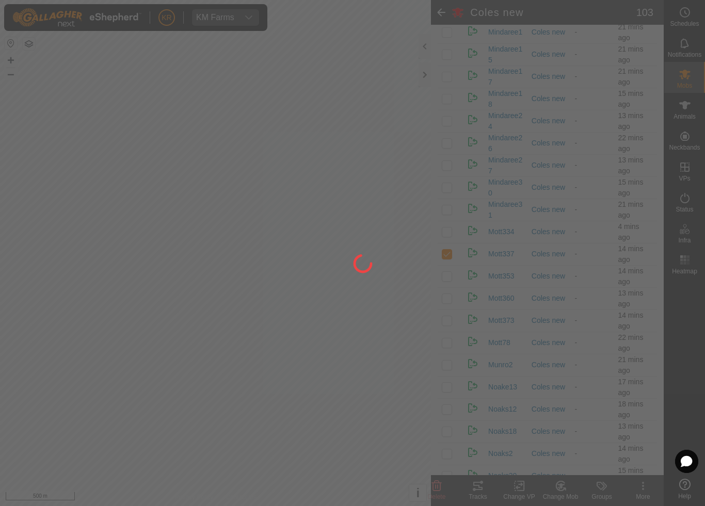
checkbox input "false"
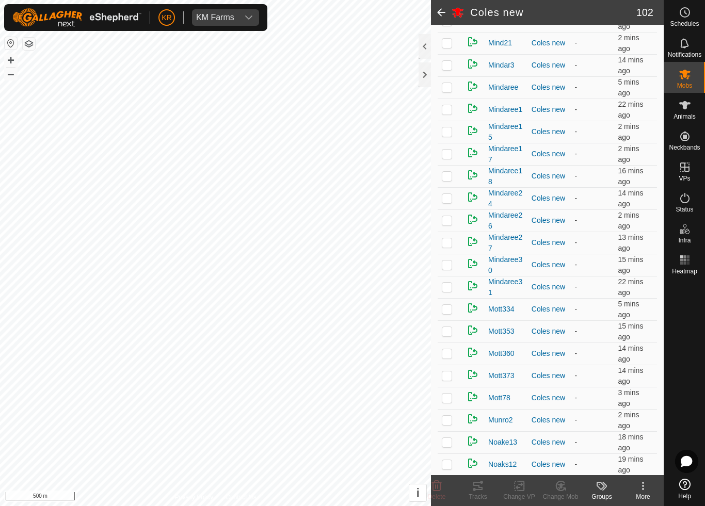
scroll to position [1076, 0]
click at [450, 178] on p-checkbox at bounding box center [447, 175] width 10 height 8
click at [564, 473] on icon at bounding box center [560, 486] width 9 height 9
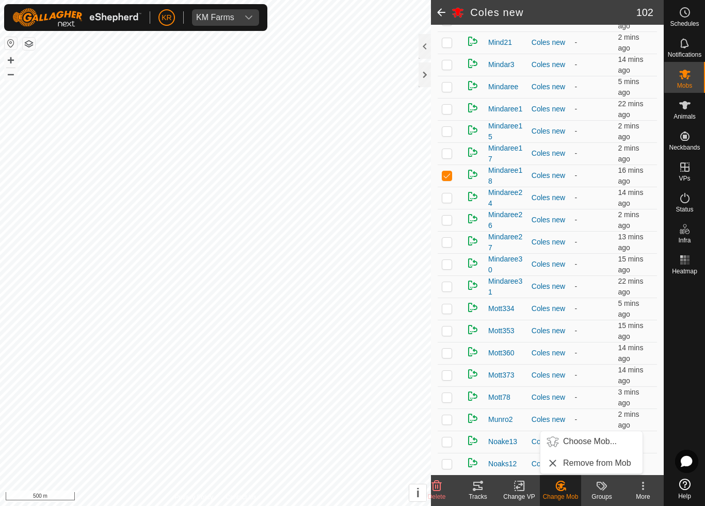
click at [588, 442] on span "Choose Mob..." at bounding box center [590, 442] width 54 height 12
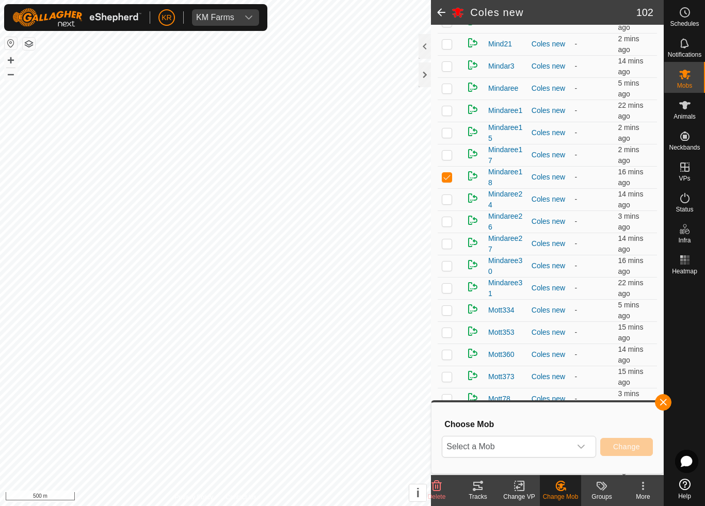
click at [570, 439] on span "Select a Mob" at bounding box center [506, 447] width 129 height 21
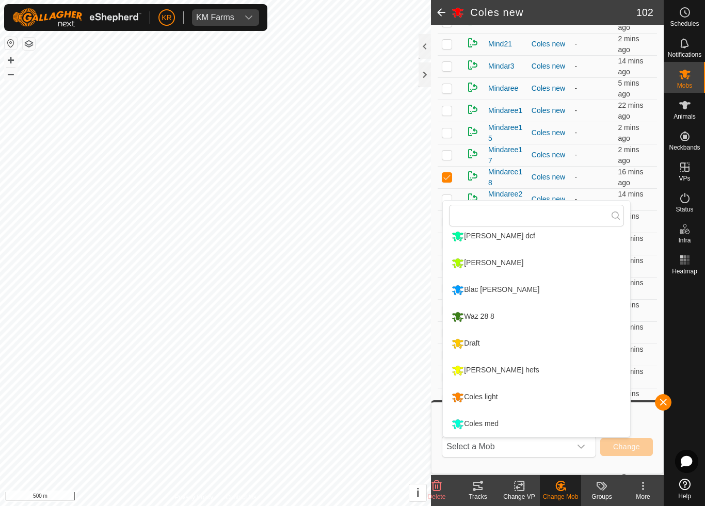
scroll to position [168, 0]
click at [474, 343] on div "Draft" at bounding box center [465, 344] width 33 height 18
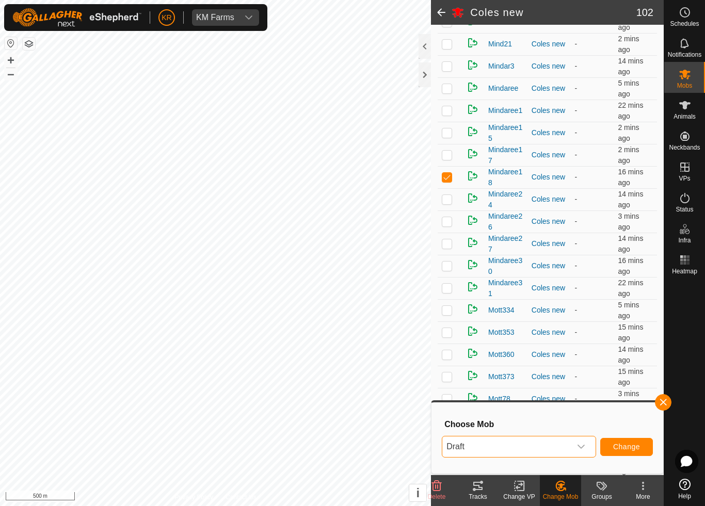
click at [613, 451] on button "Change" at bounding box center [626, 447] width 53 height 18
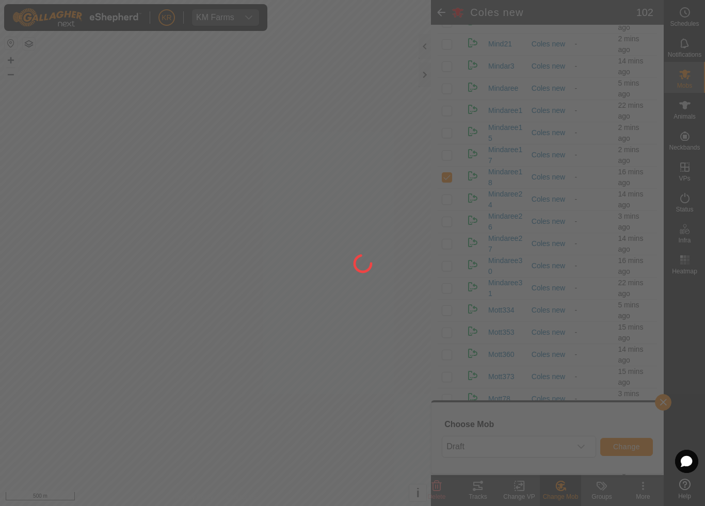
checkbox input "false"
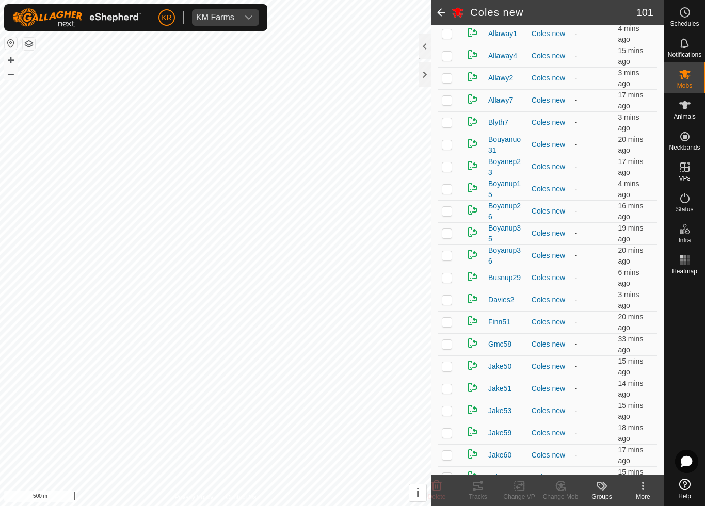
scroll to position [262, 0]
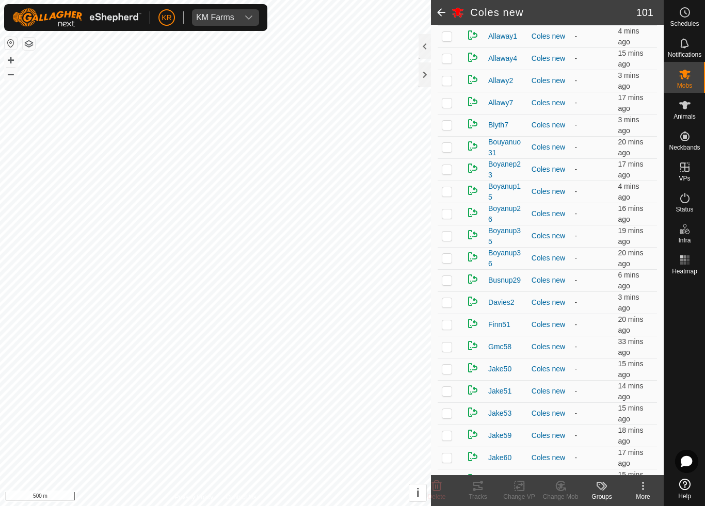
click at [451, 307] on p-checkbox at bounding box center [447, 302] width 10 height 8
click at [556, 473] on div "Change Mob" at bounding box center [560, 496] width 41 height 9
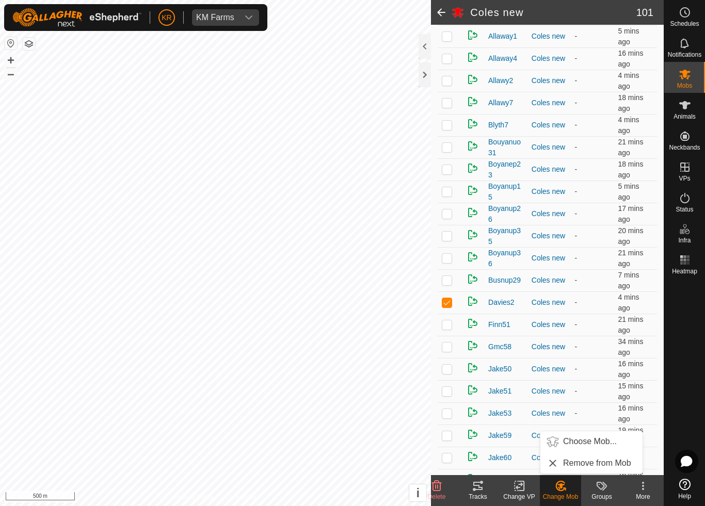
click at [590, 442] on span "Choose Mob..." at bounding box center [590, 442] width 54 height 12
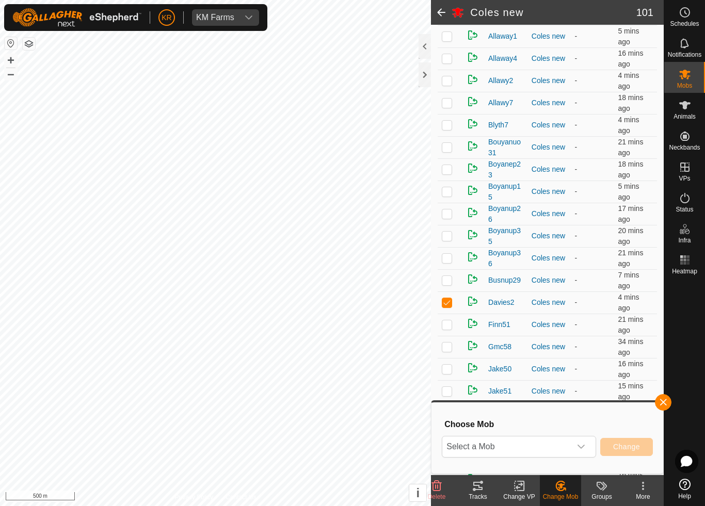
click at [556, 450] on span "Select a Mob" at bounding box center [506, 447] width 129 height 21
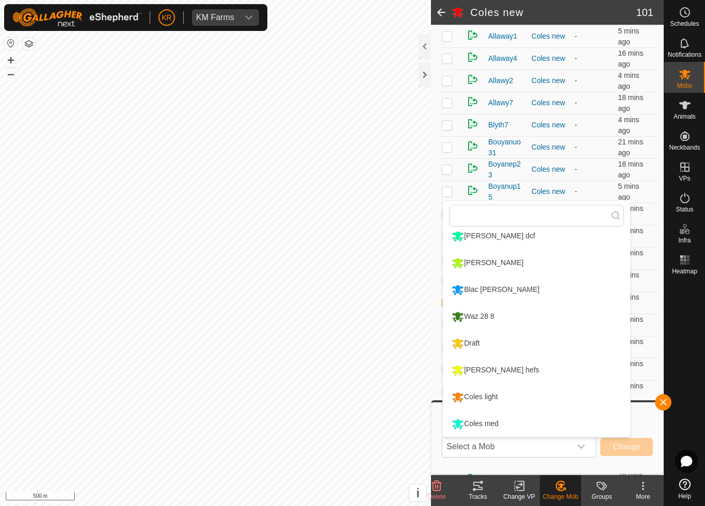
scroll to position [168, 0]
click at [495, 344] on li "Draft" at bounding box center [536, 344] width 187 height 26
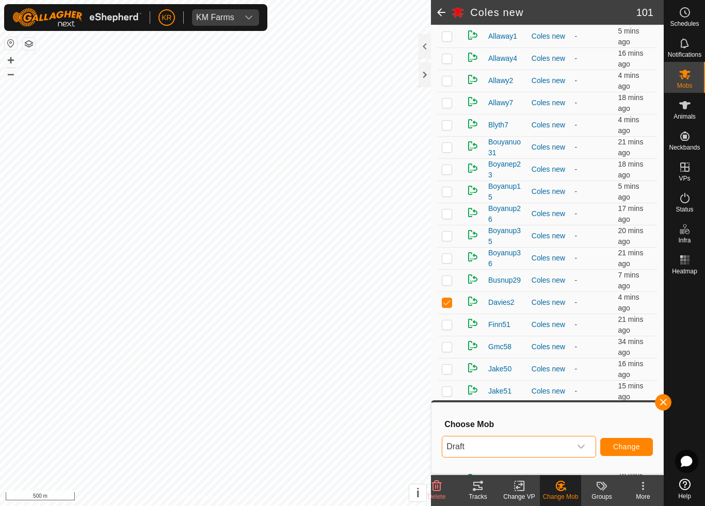
click at [631, 443] on span "Change" at bounding box center [626, 447] width 27 height 8
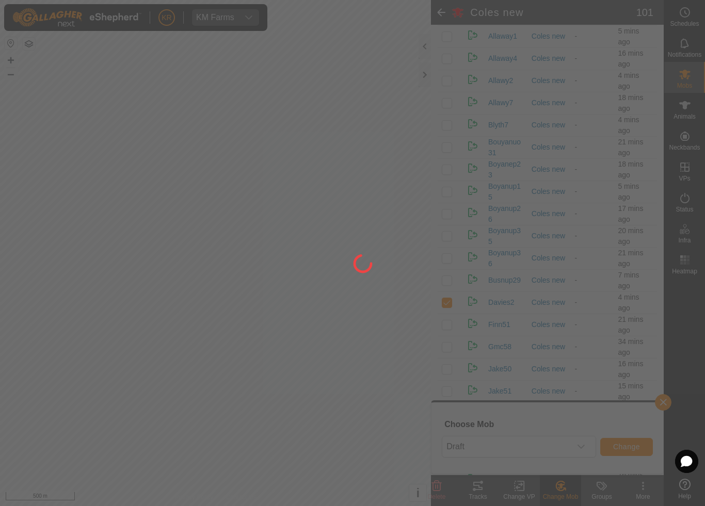
checkbox input "false"
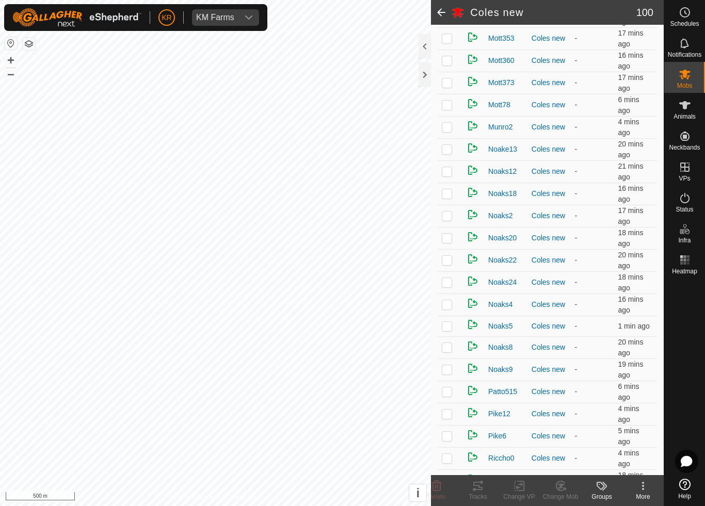
scroll to position [1330, 0]
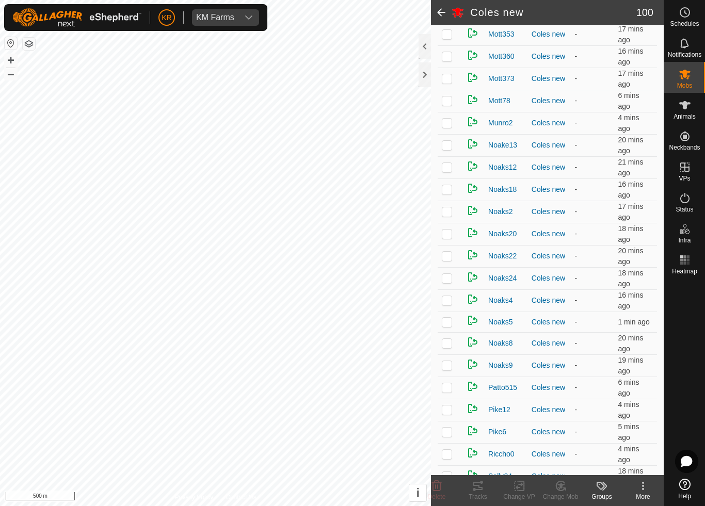
click at [440, 345] on td at bounding box center [450, 343] width 25 height 22
click at [566, 473] on icon at bounding box center [560, 486] width 13 height 12
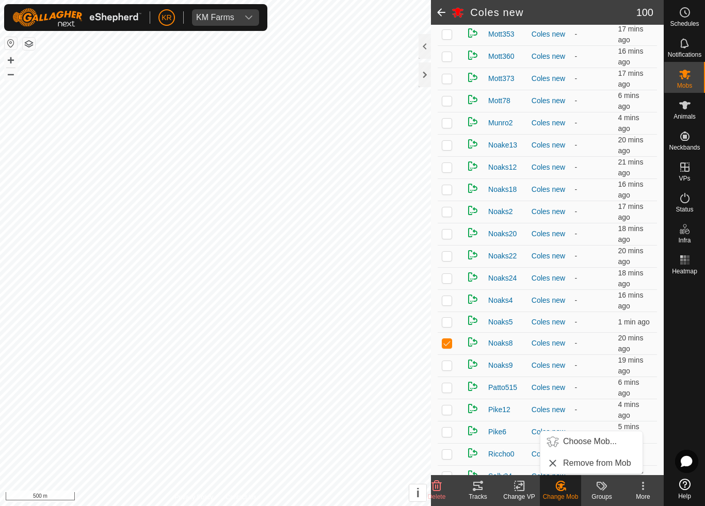
click at [595, 445] on span "Choose Mob..." at bounding box center [590, 442] width 54 height 12
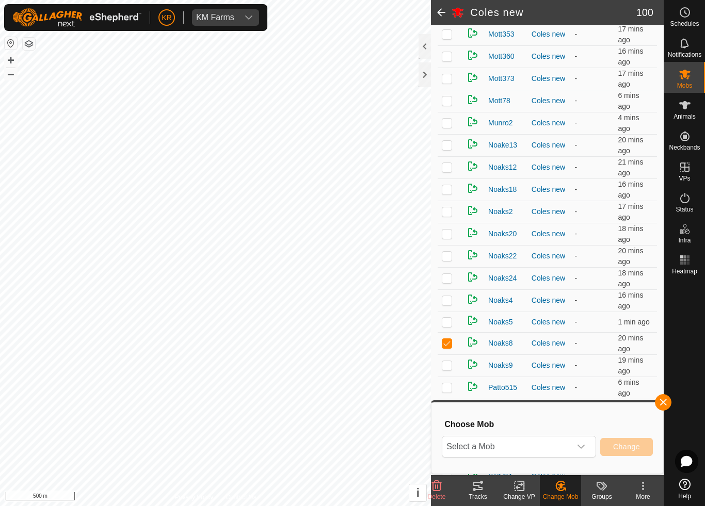
click at [579, 448] on icon "dropdown trigger" at bounding box center [581, 447] width 8 height 8
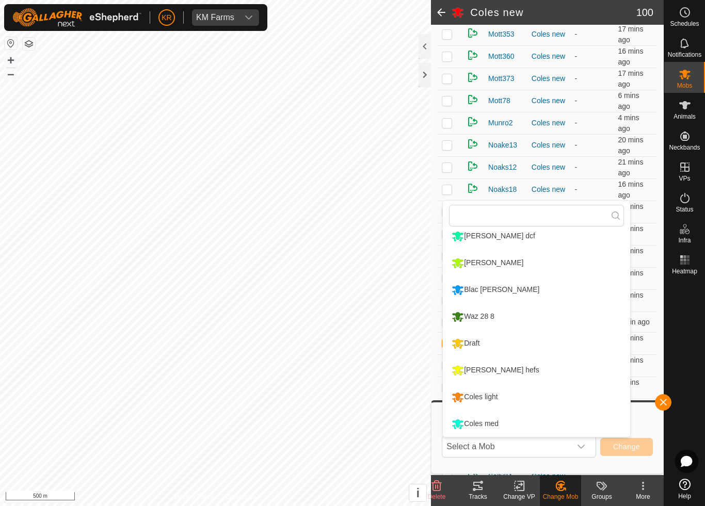
scroll to position [168, 0]
click at [501, 423] on div "Coles med" at bounding box center [475, 425] width 52 height 18
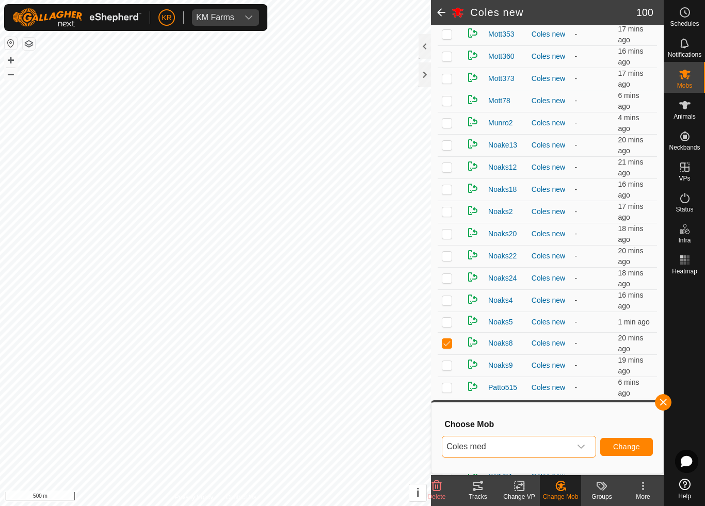
click at [639, 444] on span "Change" at bounding box center [626, 447] width 27 height 8
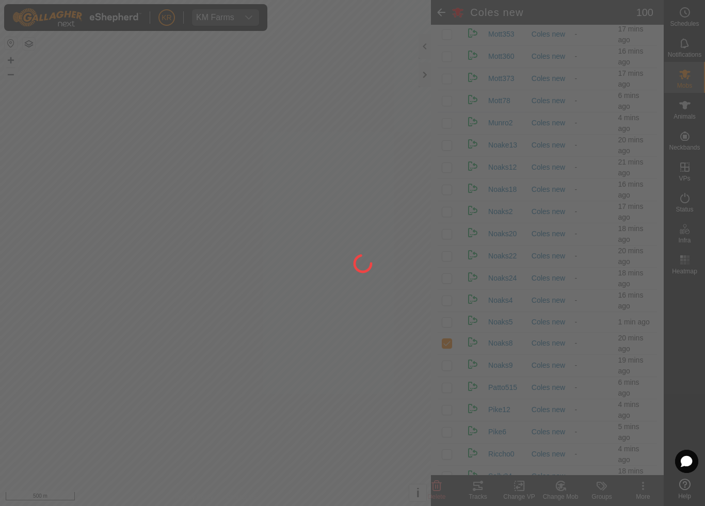
checkbox input "false"
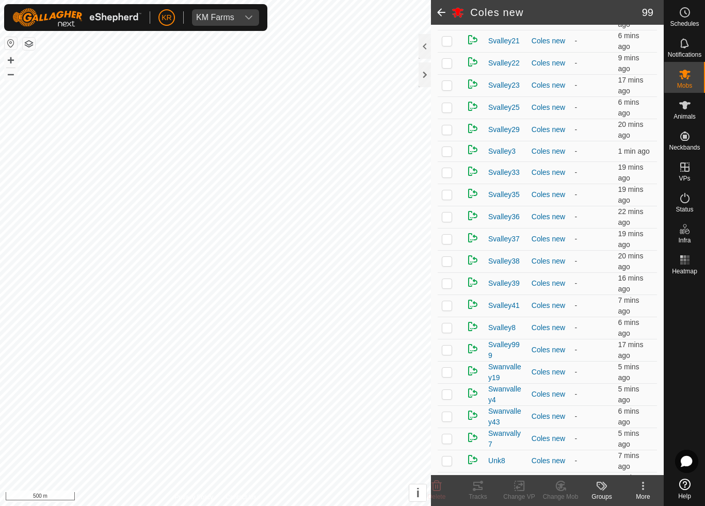
scroll to position [1857, 0]
click at [451, 259] on p-checkbox at bounding box center [447, 260] width 10 height 8
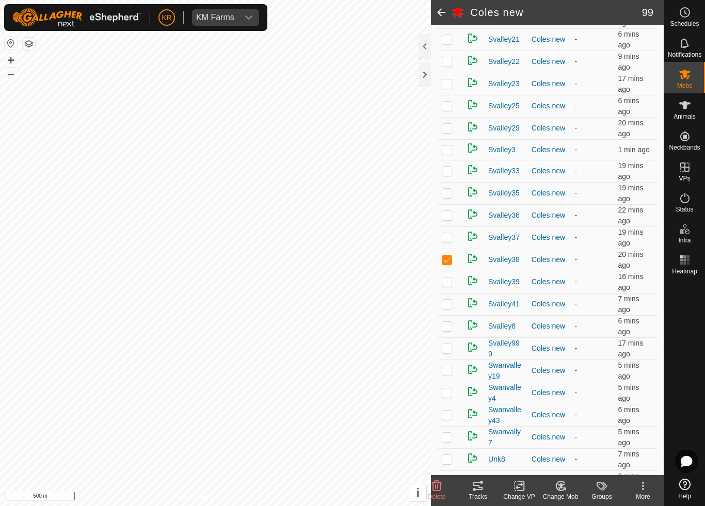
click at [559, 473] on icon at bounding box center [560, 486] width 9 height 9
click at [589, 441] on span "Choose Mob..." at bounding box center [590, 442] width 54 height 12
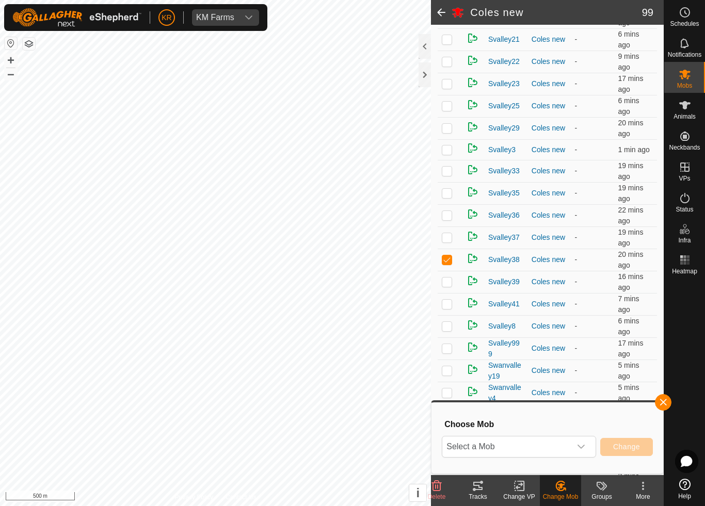
click at [567, 445] on span "Select a Mob" at bounding box center [506, 447] width 129 height 21
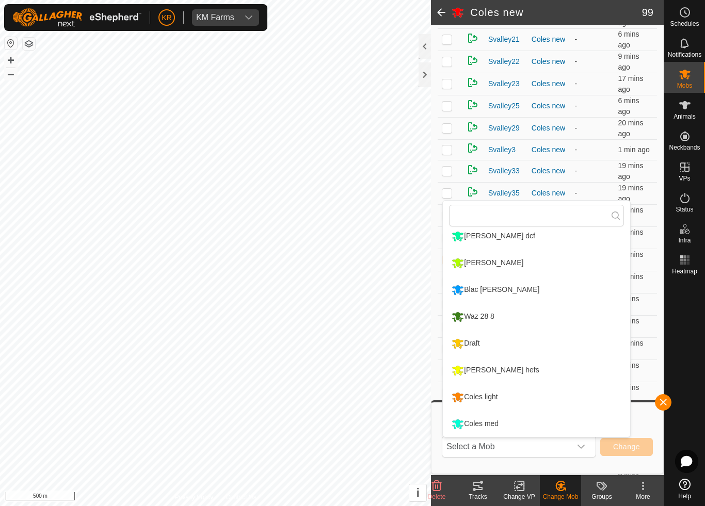
scroll to position [168, 0]
click at [482, 339] on div "Draft" at bounding box center [465, 344] width 33 height 18
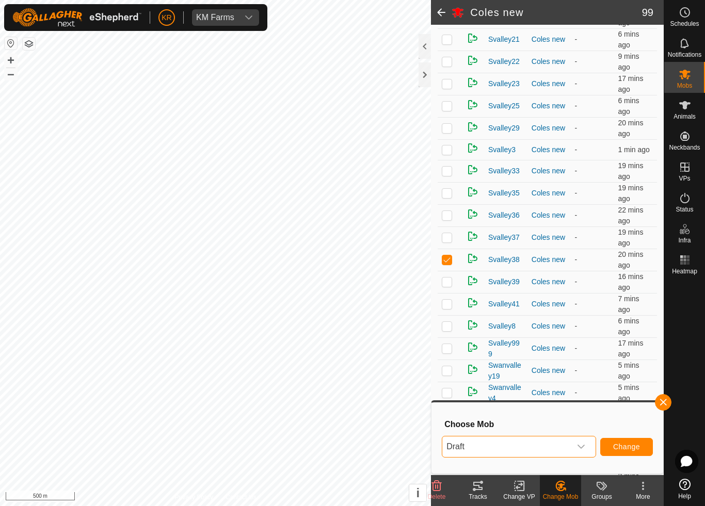
click at [620, 441] on button "Change" at bounding box center [626, 447] width 53 height 18
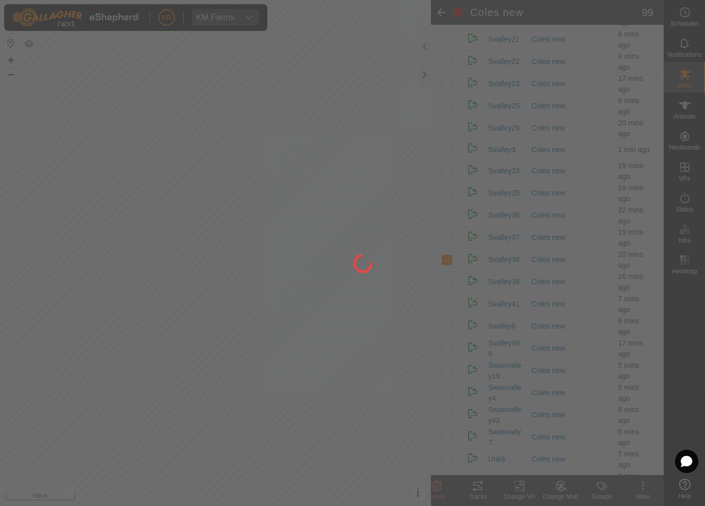
checkbox input "false"
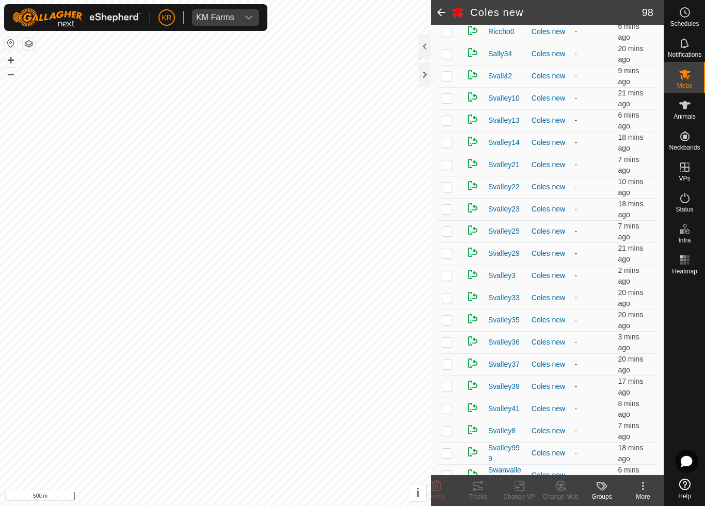
scroll to position [1733, 0]
click at [449, 143] on p-checkbox at bounding box center [447, 141] width 10 height 8
click at [560, 473] on icon at bounding box center [560, 486] width 7 height 5
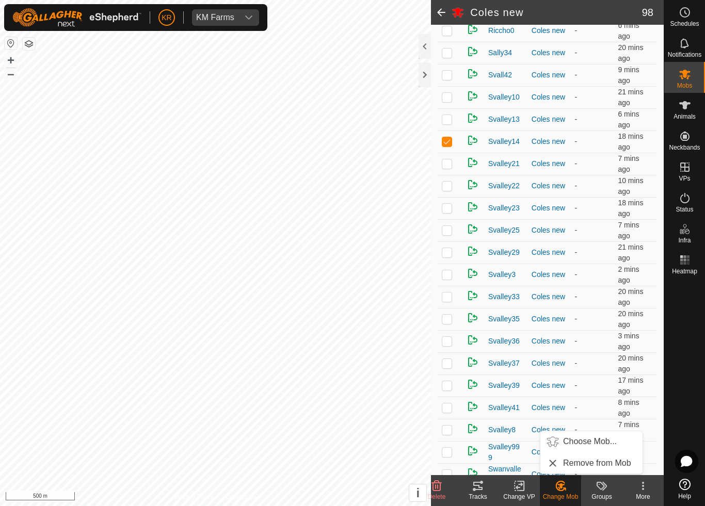
click at [593, 443] on span "Choose Mob..." at bounding box center [590, 442] width 54 height 12
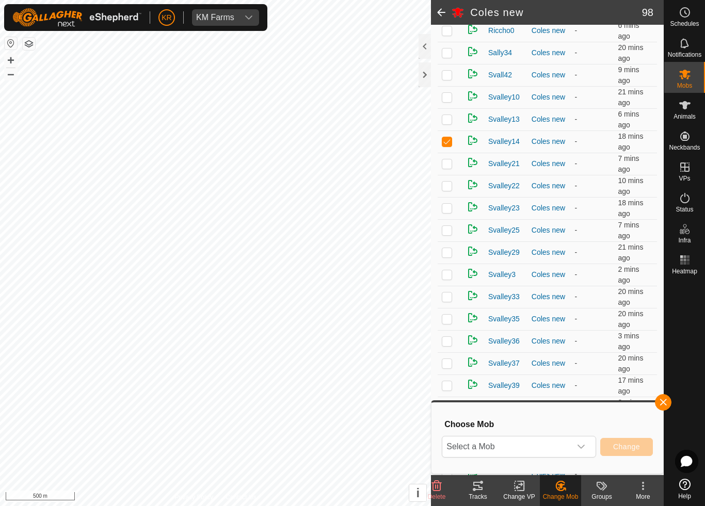
click at [570, 442] on span "Select a Mob" at bounding box center [506, 447] width 129 height 21
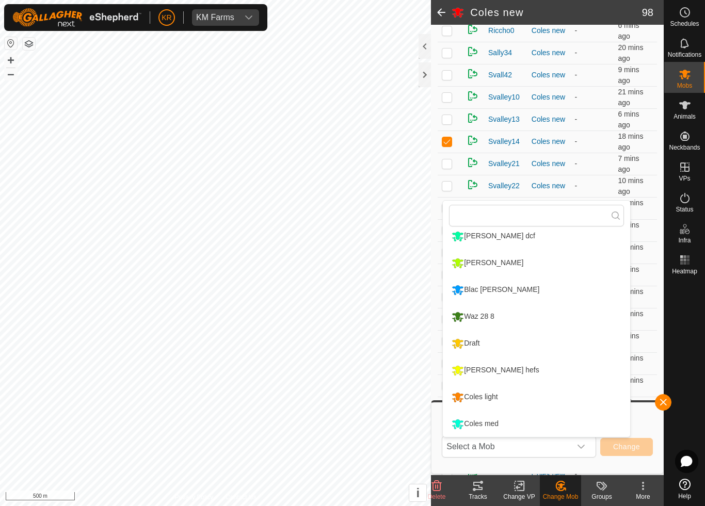
scroll to position [168, 0]
click at [502, 346] on li "Draft" at bounding box center [536, 344] width 187 height 26
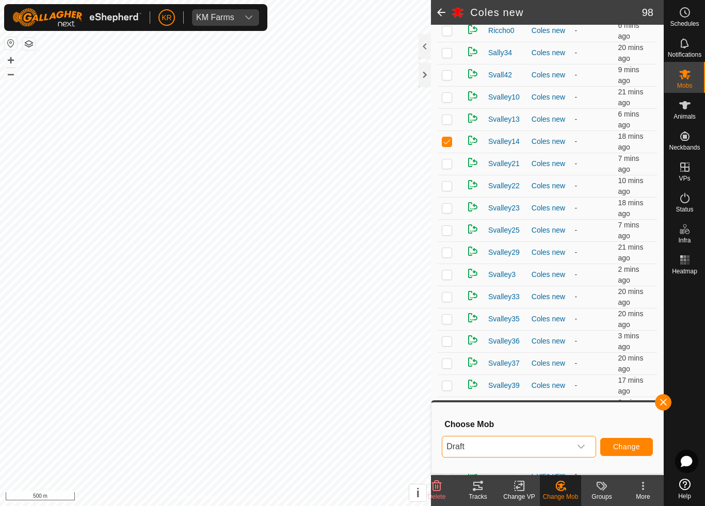
click at [625, 438] on button "Change" at bounding box center [626, 447] width 53 height 18
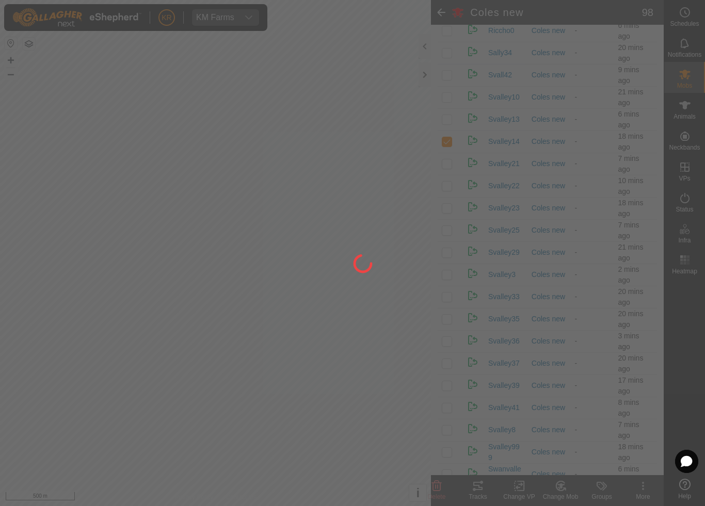
checkbox input "false"
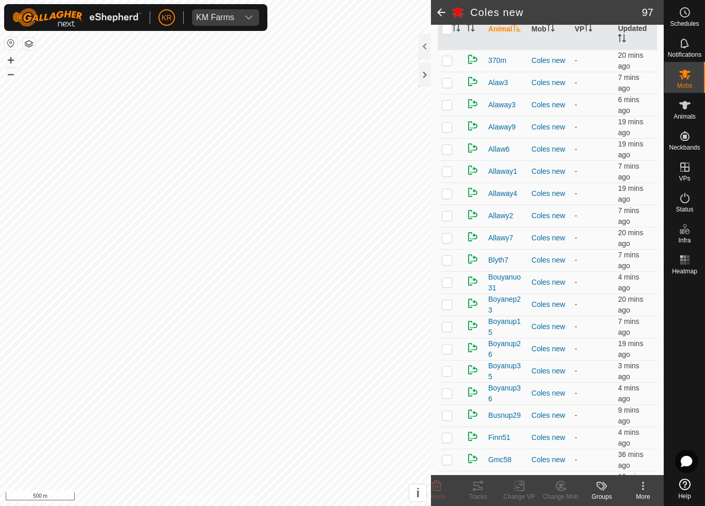
scroll to position [121, 0]
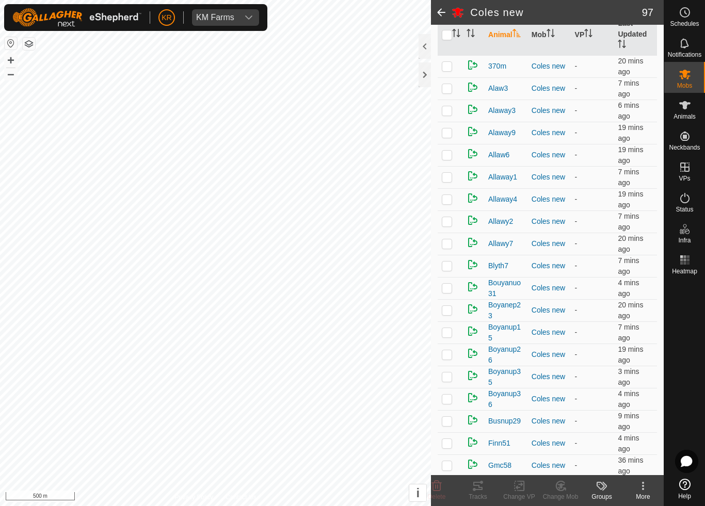
click at [448, 270] on p-checkbox at bounding box center [447, 266] width 10 height 8
click at [561, 473] on icon at bounding box center [560, 486] width 9 height 9
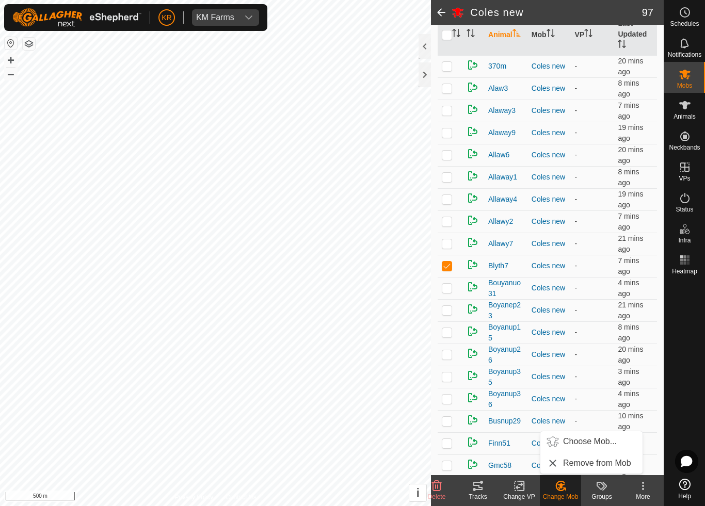
click at [585, 442] on span "Choose Mob..." at bounding box center [590, 442] width 54 height 12
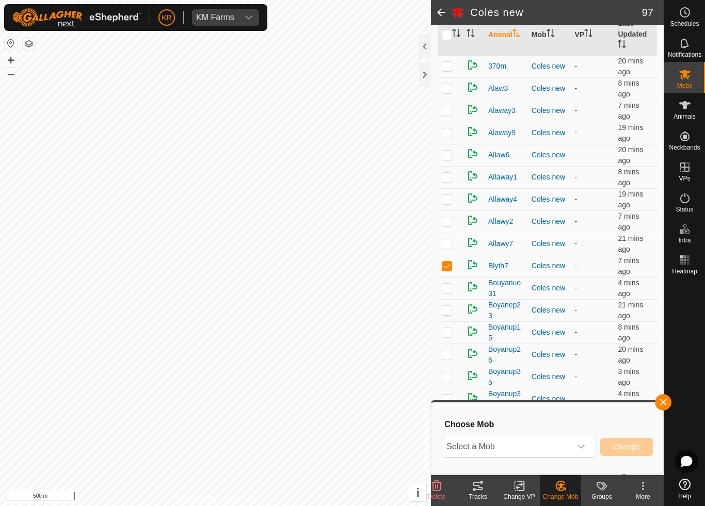
click at [566, 443] on span "Select a Mob" at bounding box center [506, 447] width 129 height 21
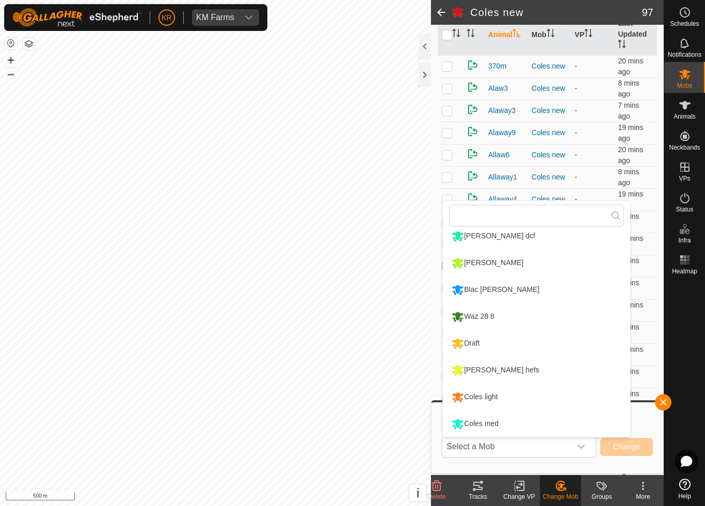
scroll to position [168, 0]
click at [475, 343] on div "Draft" at bounding box center [465, 344] width 33 height 18
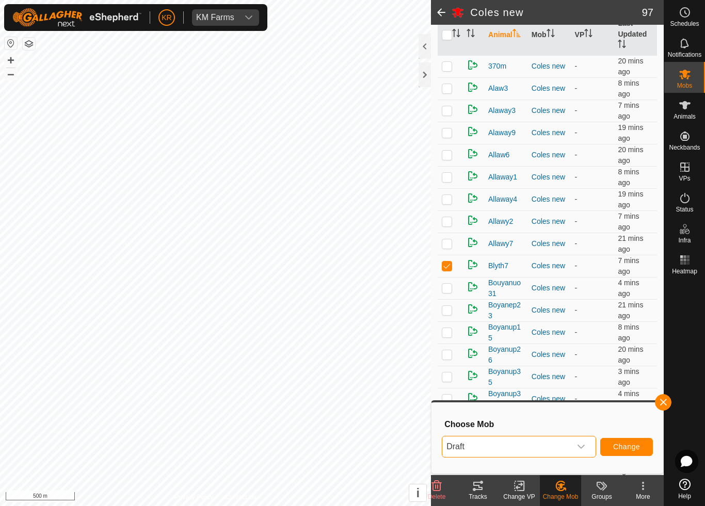
click at [618, 450] on span "Change" at bounding box center [626, 447] width 27 height 8
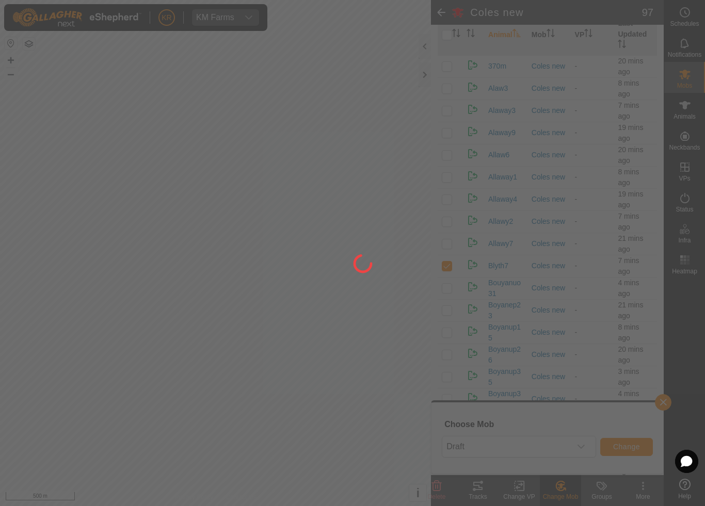
checkbox input "false"
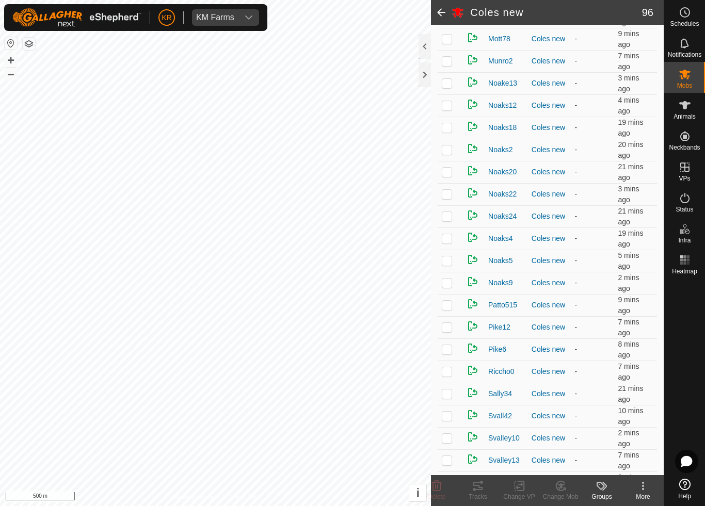
scroll to position [1400, 0]
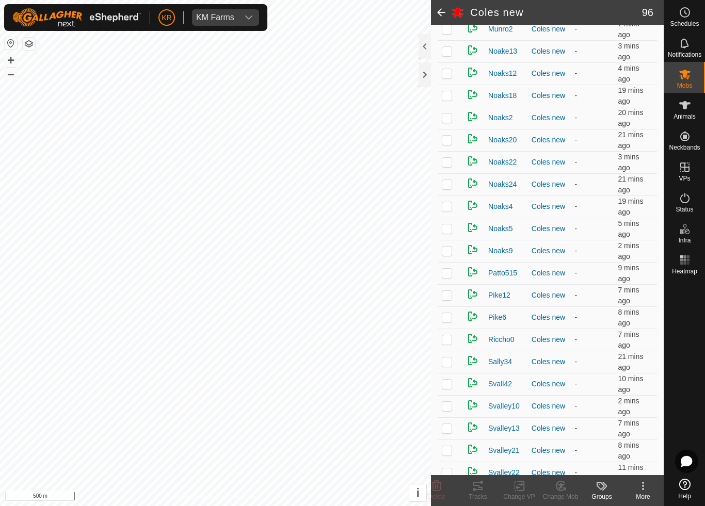
click at [447, 227] on p-checkbox at bounding box center [447, 229] width 10 height 8
click at [563, 473] on icon at bounding box center [560, 486] width 13 height 12
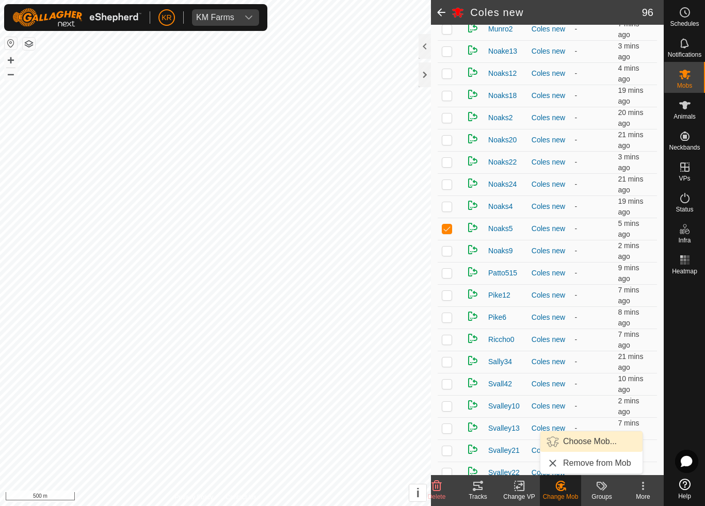
click at [592, 440] on span "Choose Mob..." at bounding box center [590, 442] width 54 height 12
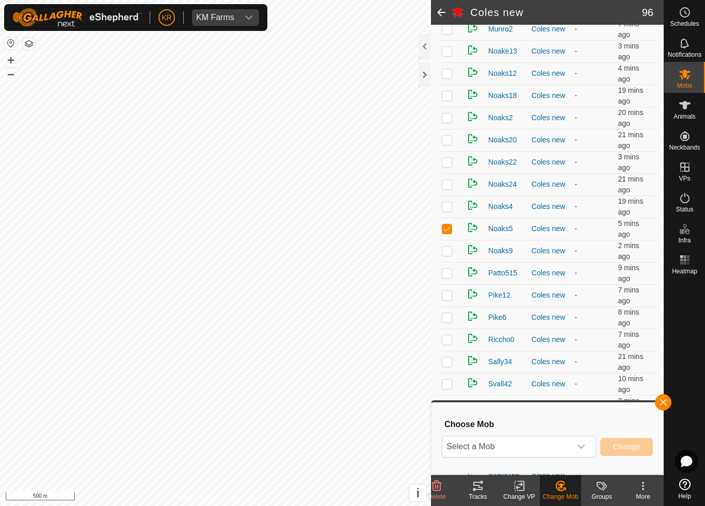
click at [568, 448] on span "Select a Mob" at bounding box center [506, 447] width 129 height 21
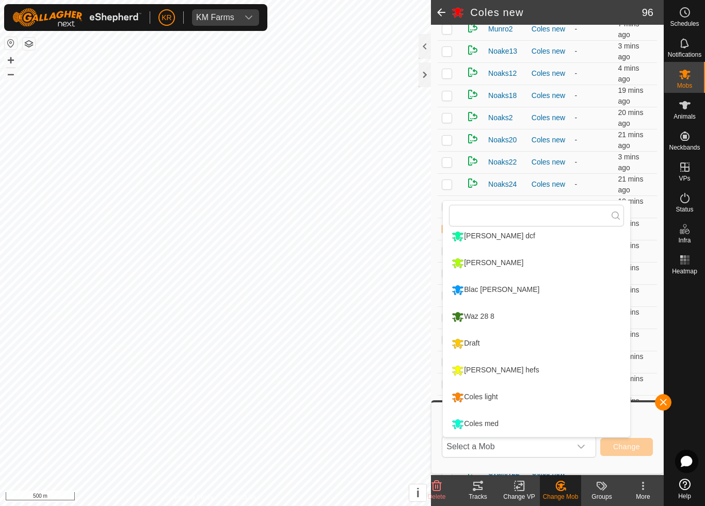
scroll to position [168, 0]
click at [501, 343] on li "Draft" at bounding box center [536, 344] width 187 height 26
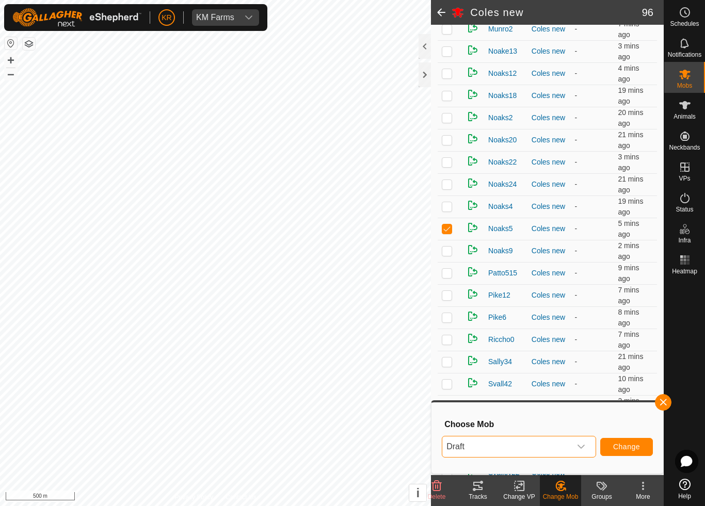
click at [626, 446] on span "Change" at bounding box center [626, 447] width 27 height 8
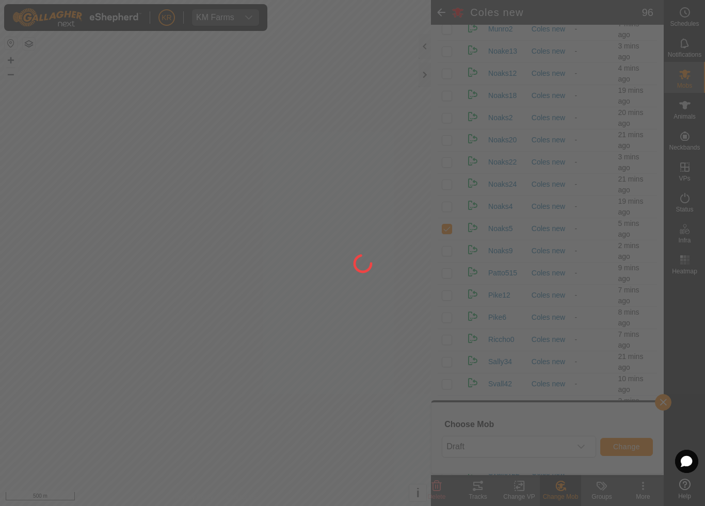
checkbox input "false"
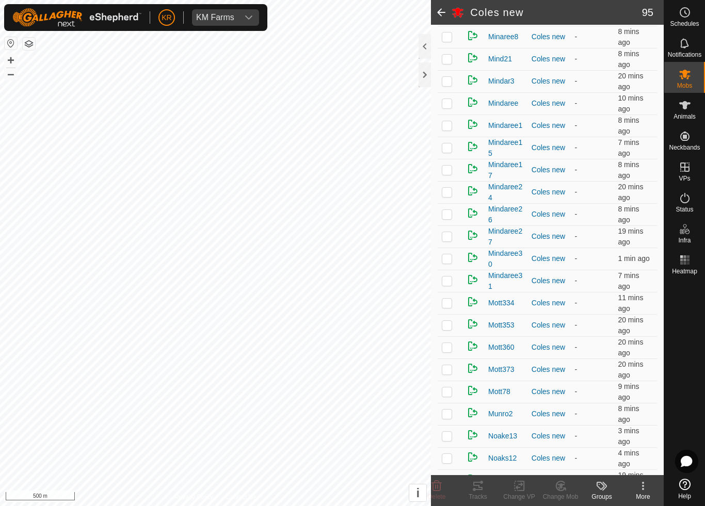
scroll to position [1014, 0]
click at [446, 151] on p-checkbox at bounding box center [447, 149] width 10 height 8
click at [563, 473] on div "Change Mob" at bounding box center [560, 496] width 41 height 9
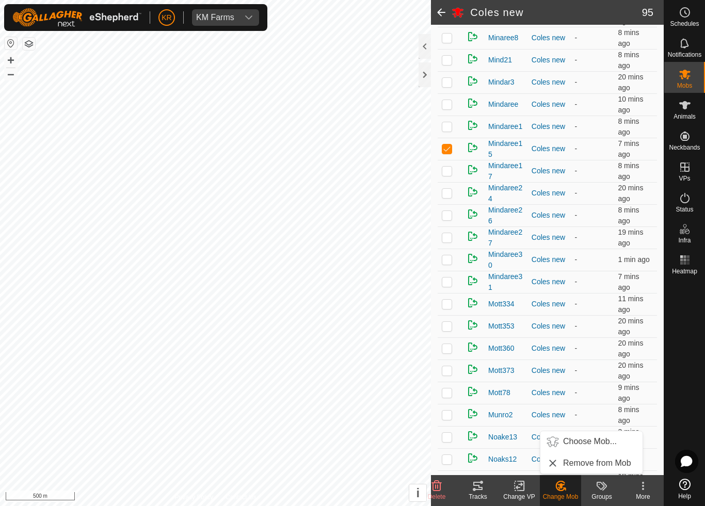
click at [594, 442] on span "Choose Mob..." at bounding box center [590, 442] width 54 height 12
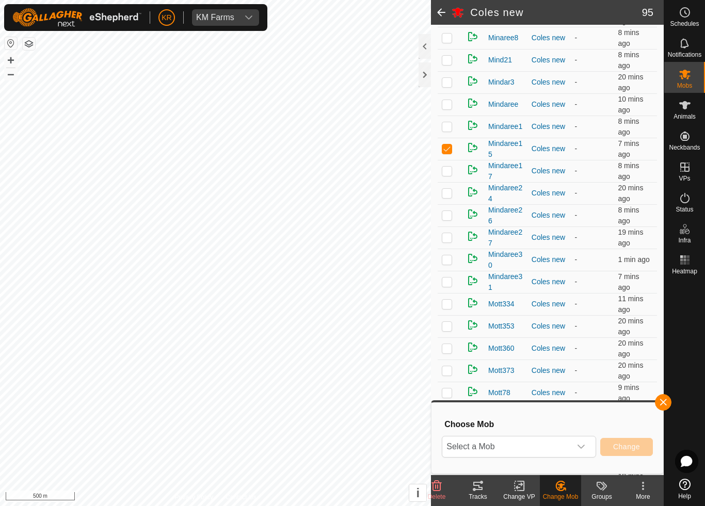
click at [591, 445] on div "dropdown trigger" at bounding box center [581, 447] width 21 height 21
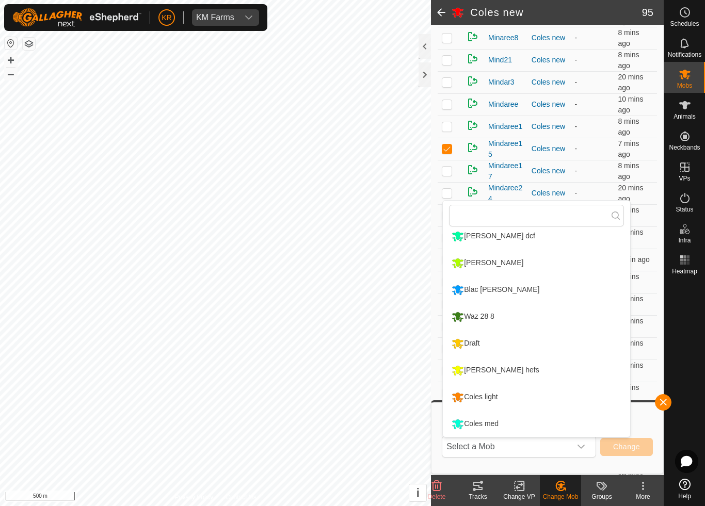
scroll to position [168, 0]
click at [515, 398] on li "Coles light" at bounding box center [536, 398] width 187 height 26
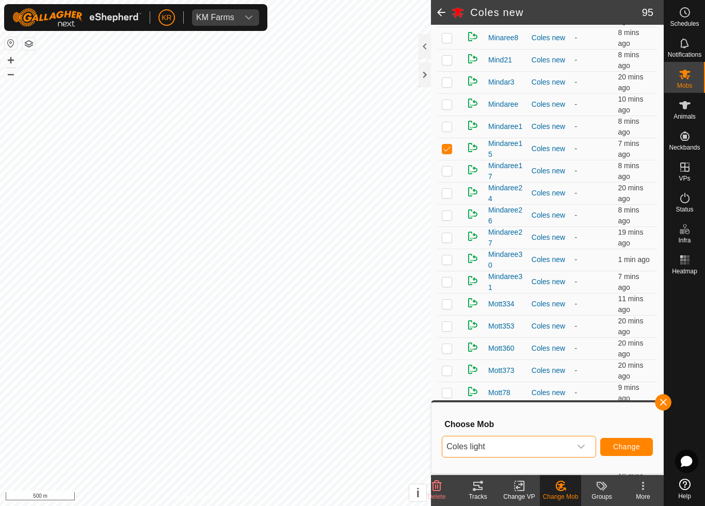
click at [625, 449] on span "Change" at bounding box center [626, 447] width 27 height 8
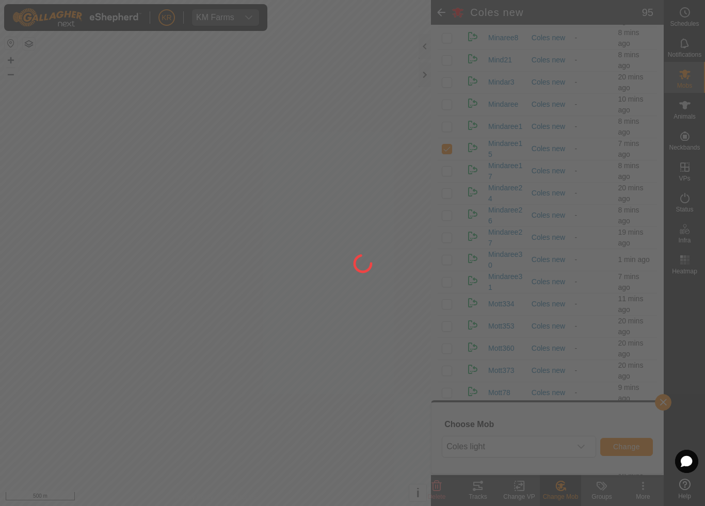
checkbox input "false"
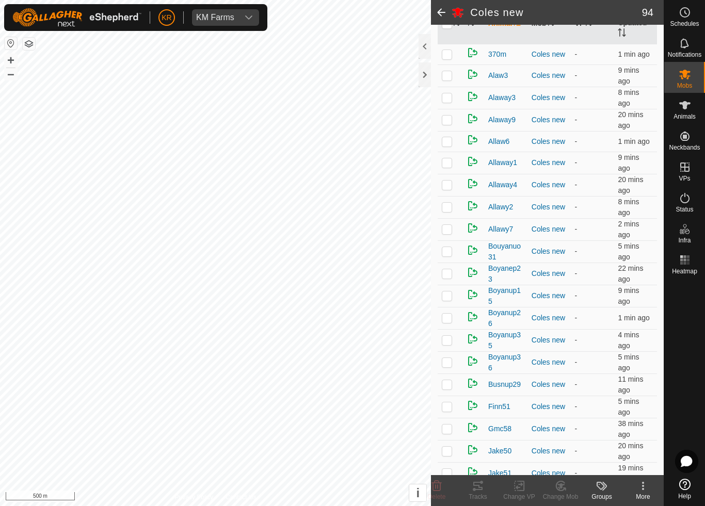
scroll to position [132, 0]
click at [537, 389] on div "Coles new" at bounding box center [549, 385] width 35 height 11
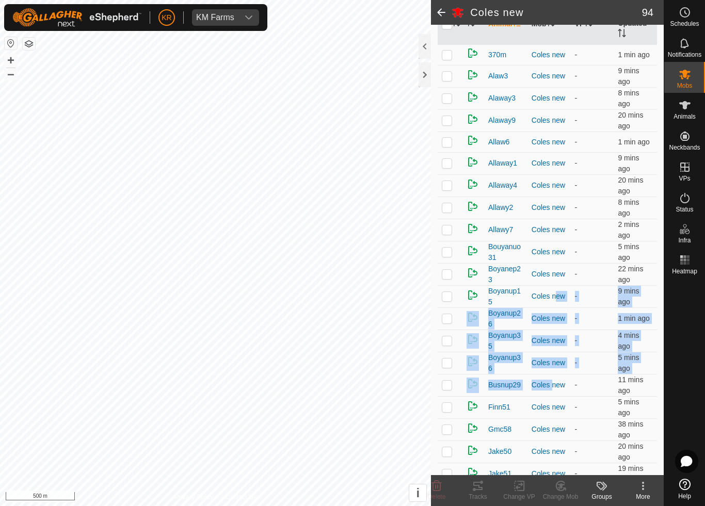
click at [442, 408] on p-checkbox at bounding box center [447, 407] width 10 height 8
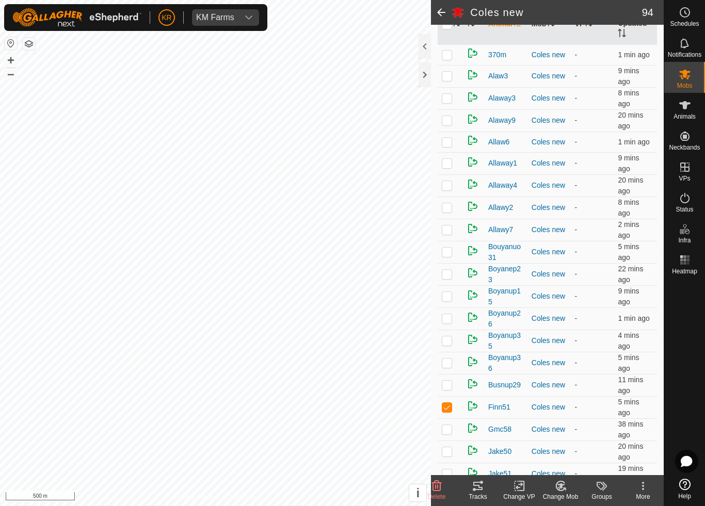
click at [444, 409] on p-checkbox at bounding box center [447, 407] width 10 height 8
checkbox input "false"
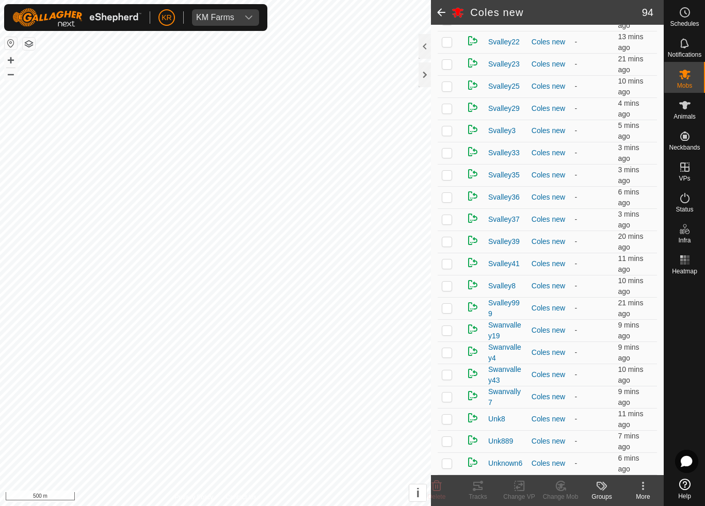
scroll to position [1787, 0]
click at [448, 154] on p-checkbox at bounding box center [447, 153] width 10 height 8
click at [561, 473] on icon at bounding box center [560, 486] width 7 height 5
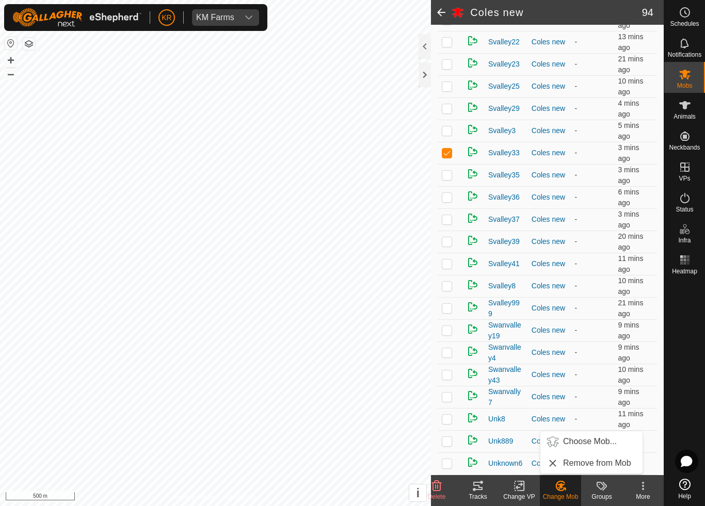
click at [591, 443] on span "Choose Mob..." at bounding box center [590, 442] width 54 height 12
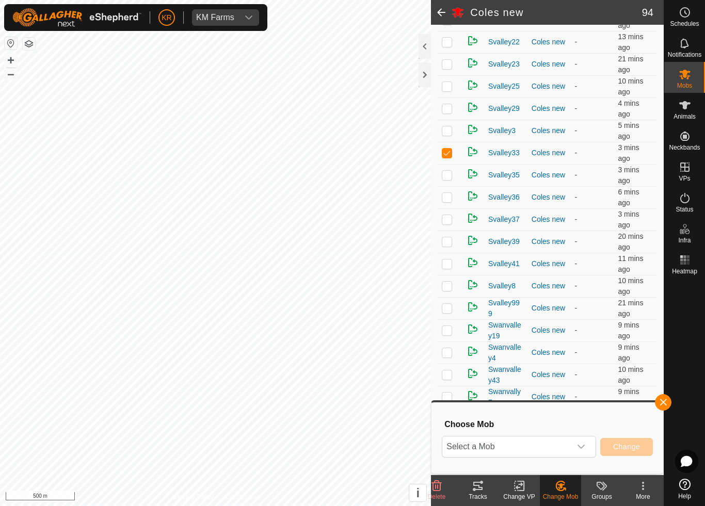
click at [578, 442] on div "dropdown trigger" at bounding box center [581, 447] width 21 height 21
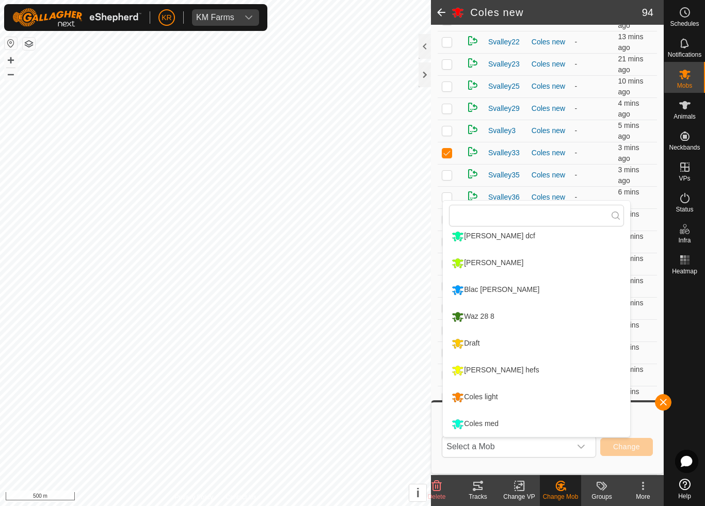
scroll to position [168, 0]
click at [491, 345] on li "Draft" at bounding box center [536, 344] width 187 height 26
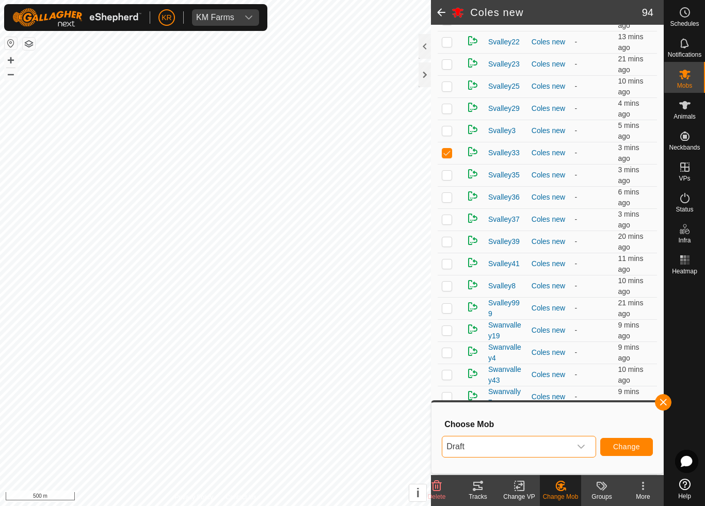
click at [617, 445] on span "Change" at bounding box center [626, 447] width 27 height 8
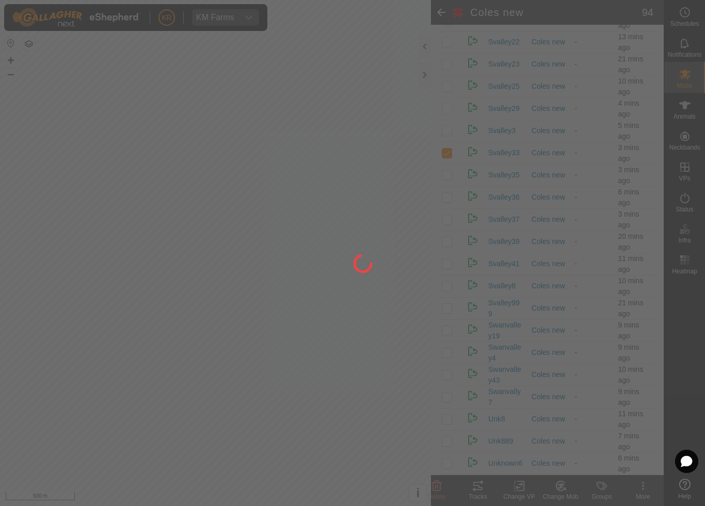
checkbox input "false"
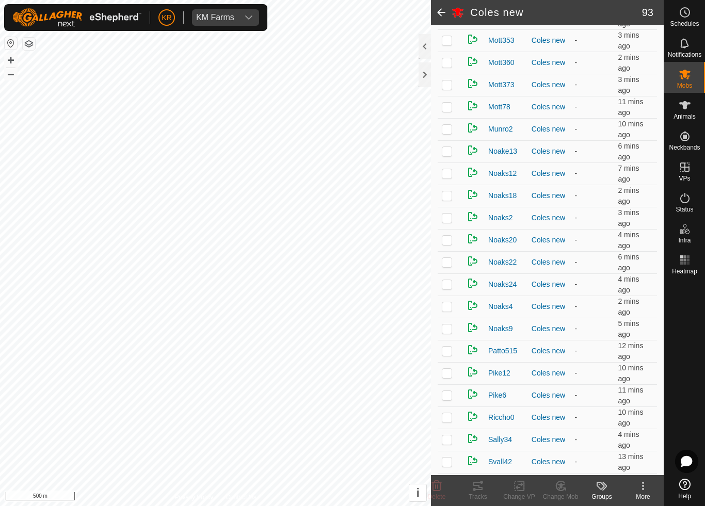
scroll to position [1271, 0]
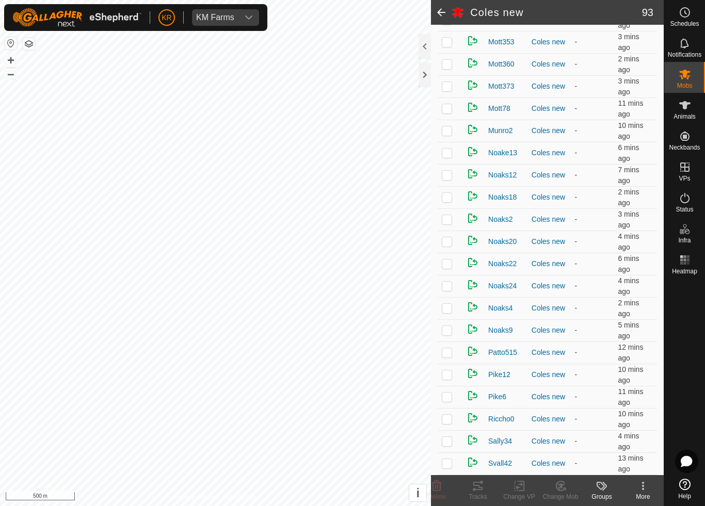
click at [450, 154] on p-checkbox at bounding box center [447, 153] width 10 height 8
click at [561, 473] on div "Change Mob" at bounding box center [560, 496] width 41 height 9
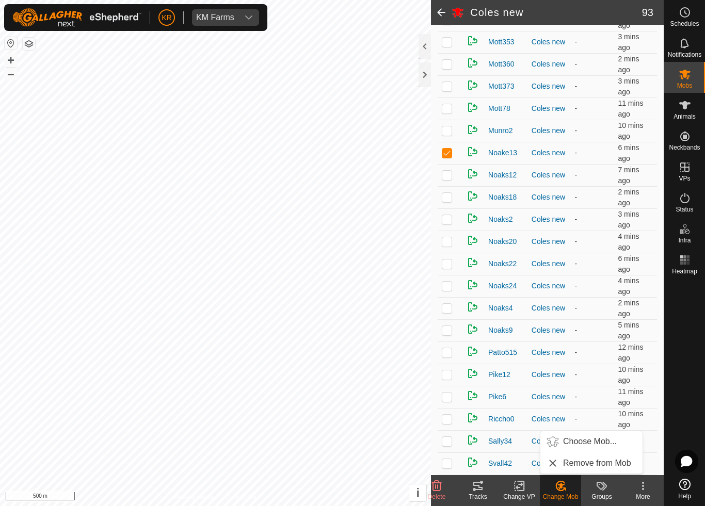
click at [590, 445] on span "Choose Mob..." at bounding box center [590, 442] width 54 height 12
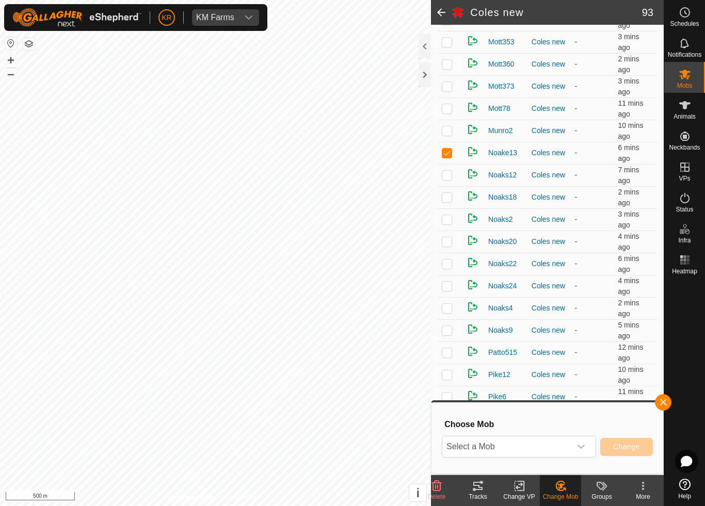
click at [580, 449] on icon "dropdown trigger" at bounding box center [581, 447] width 8 height 8
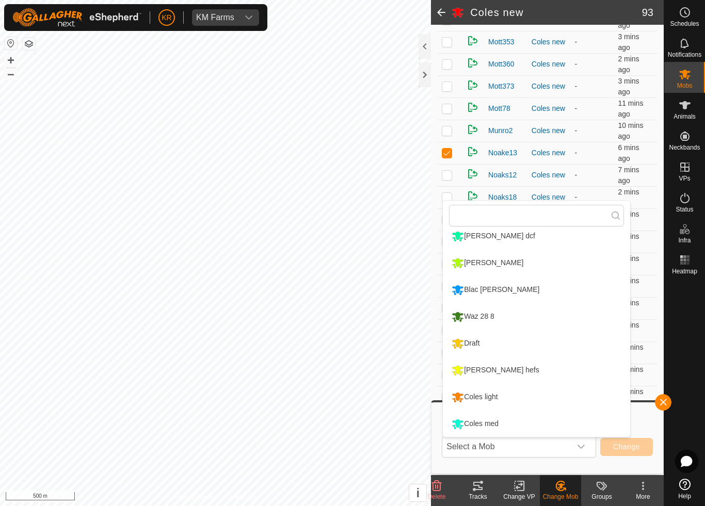
scroll to position [168, 0]
click at [498, 424] on div "Coles med" at bounding box center [475, 425] width 52 height 18
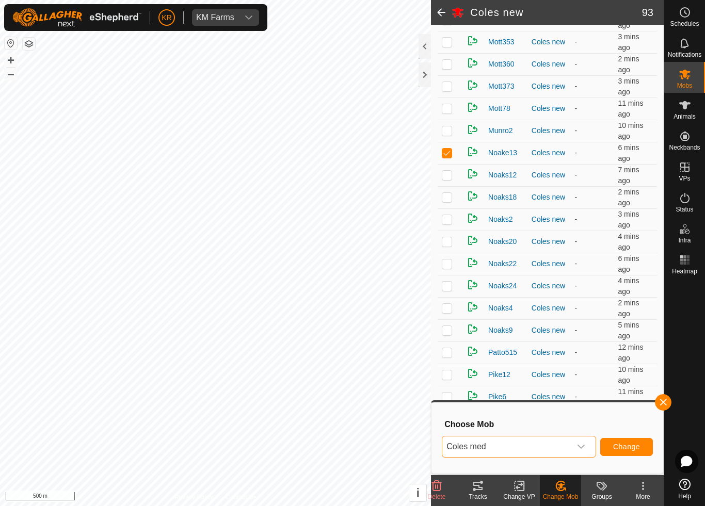
click at [628, 448] on span "Change" at bounding box center [626, 447] width 27 height 8
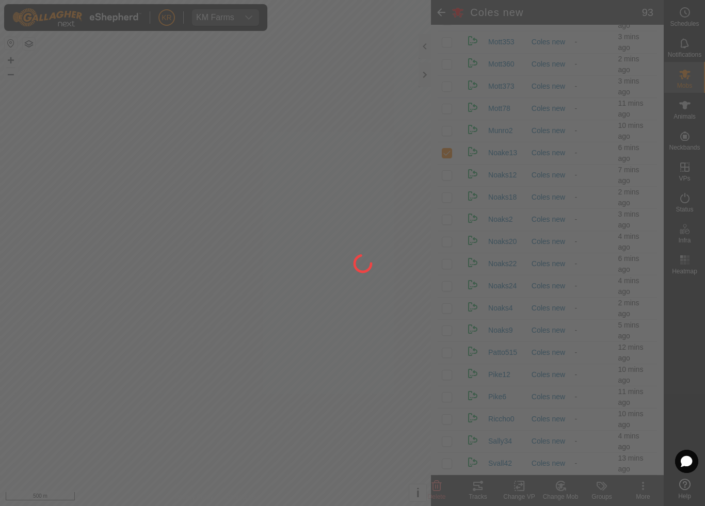
checkbox input "false"
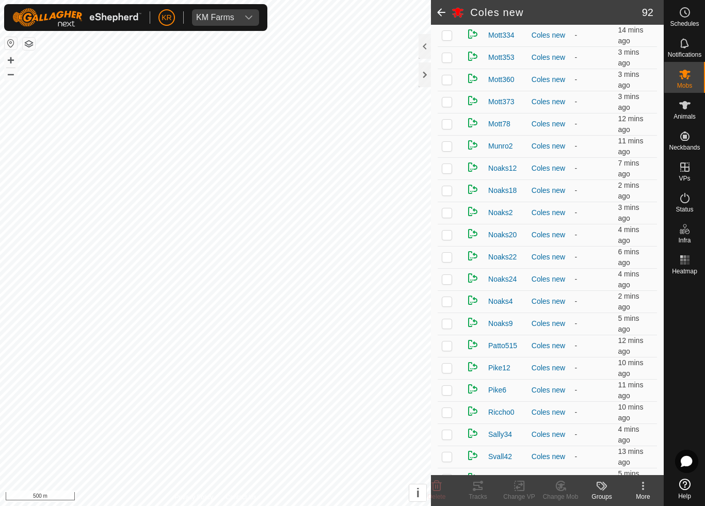
scroll to position [1257, 0]
click at [448, 217] on p-checkbox at bounding box center [447, 213] width 10 height 8
click at [567, 473] on change-mob-svg-icon at bounding box center [560, 486] width 41 height 12
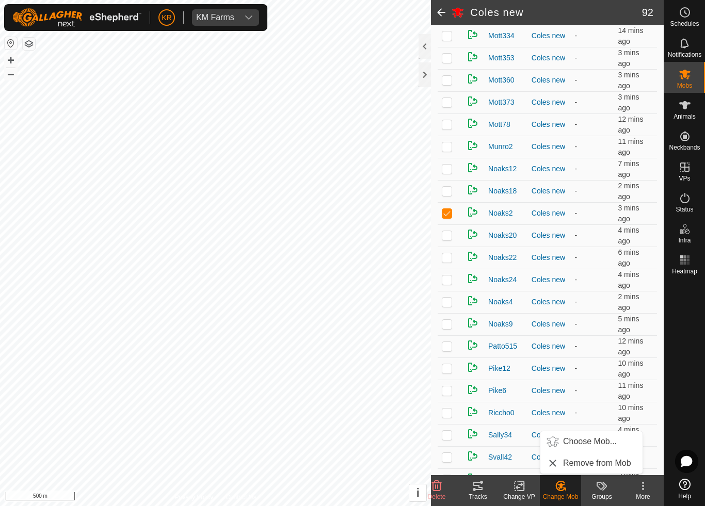
click at [588, 449] on link "Choose Mob..." at bounding box center [591, 442] width 102 height 21
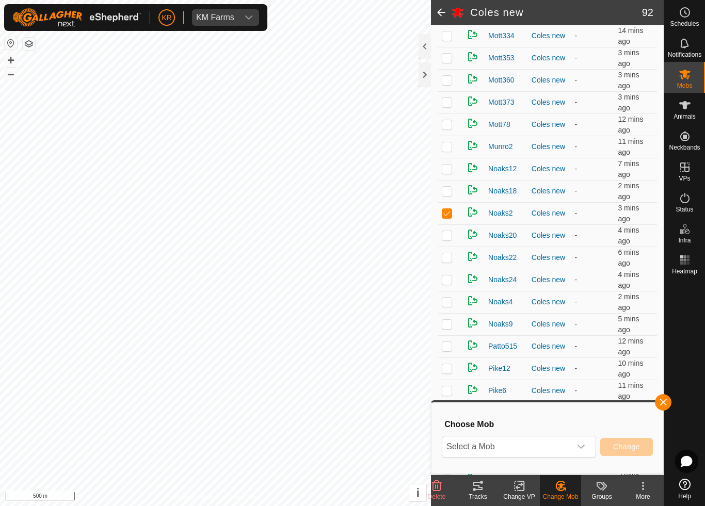
click at [582, 445] on icon "dropdown trigger" at bounding box center [581, 447] width 8 height 8
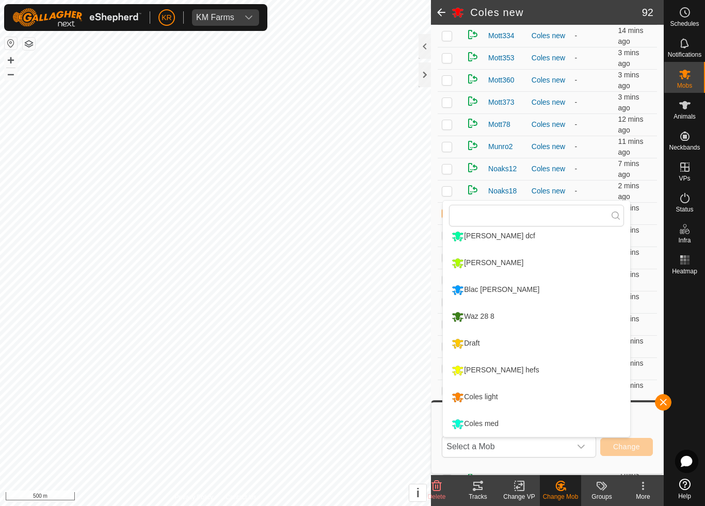
scroll to position [168, 0]
click at [497, 424] on div "Coles med" at bounding box center [475, 425] width 52 height 18
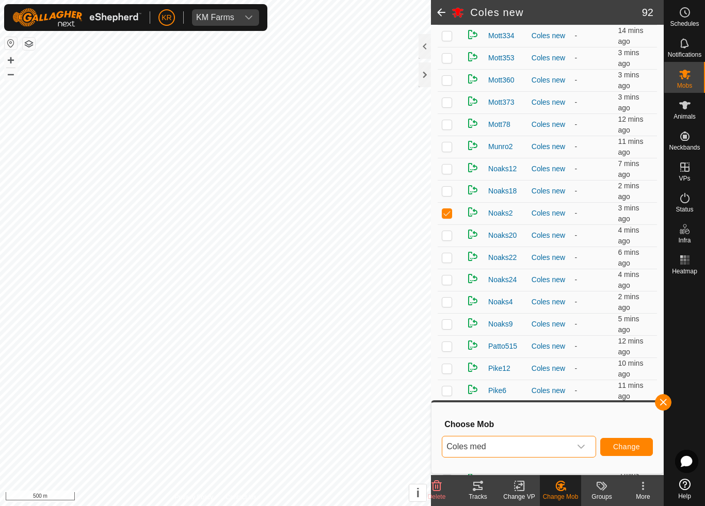
click at [632, 452] on button "Change" at bounding box center [626, 447] width 53 height 18
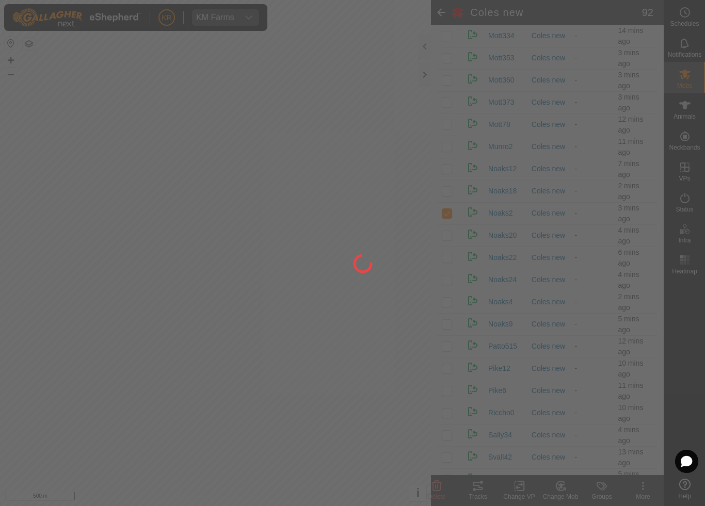
checkbox input "false"
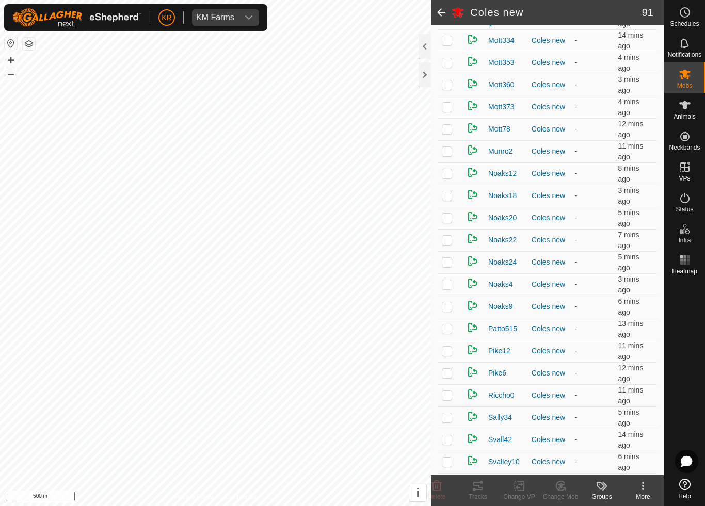
click at [452, 215] on p-checkbox at bounding box center [447, 218] width 10 height 8
click at [565, 473] on div "Change Mob" at bounding box center [560, 496] width 41 height 9
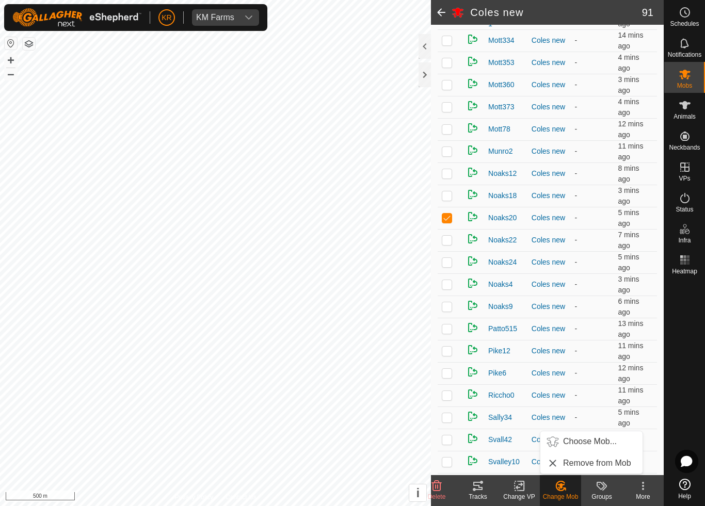
click at [599, 442] on span "Choose Mob..." at bounding box center [590, 442] width 54 height 12
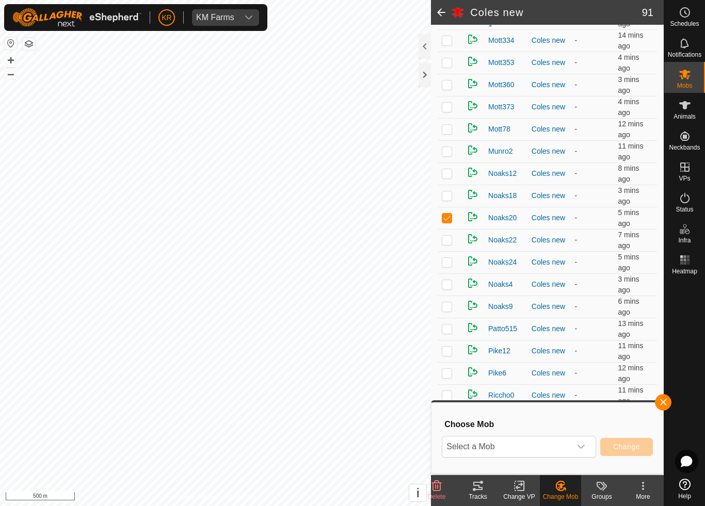
click at [580, 445] on icon "dropdown trigger" at bounding box center [581, 447] width 8 height 8
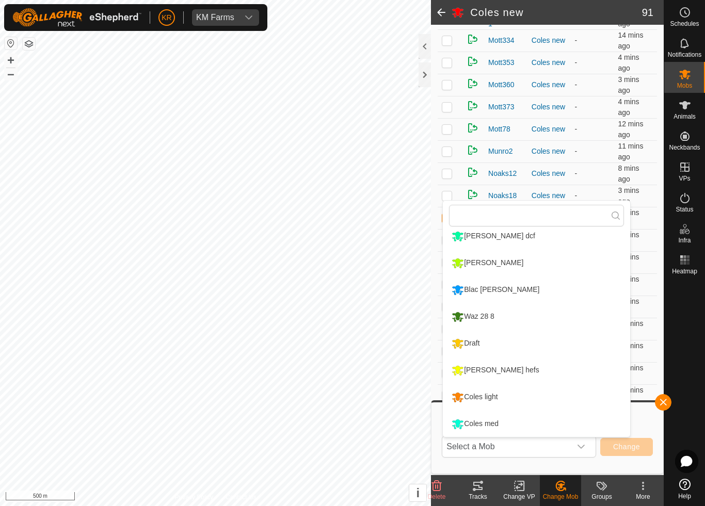
click at [472, 342] on div "Draft" at bounding box center [465, 344] width 33 height 18
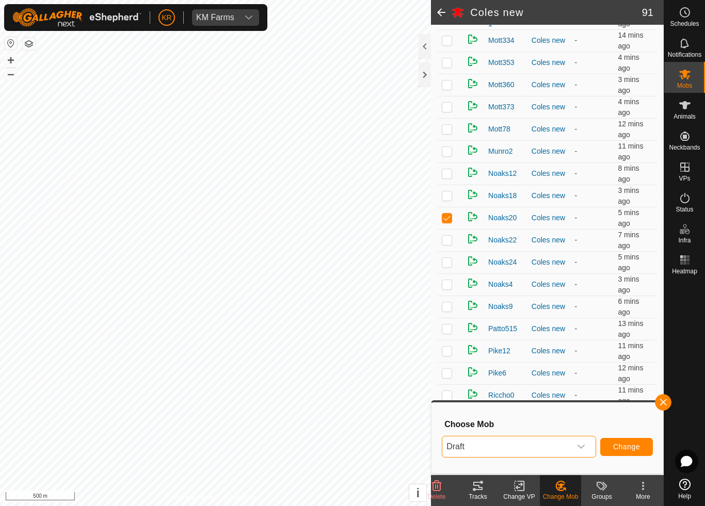
click at [621, 447] on span "Change" at bounding box center [626, 447] width 27 height 8
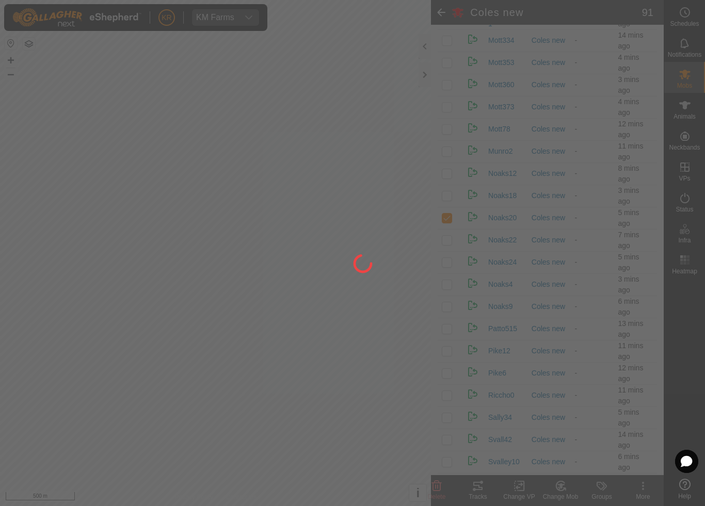
checkbox input "false"
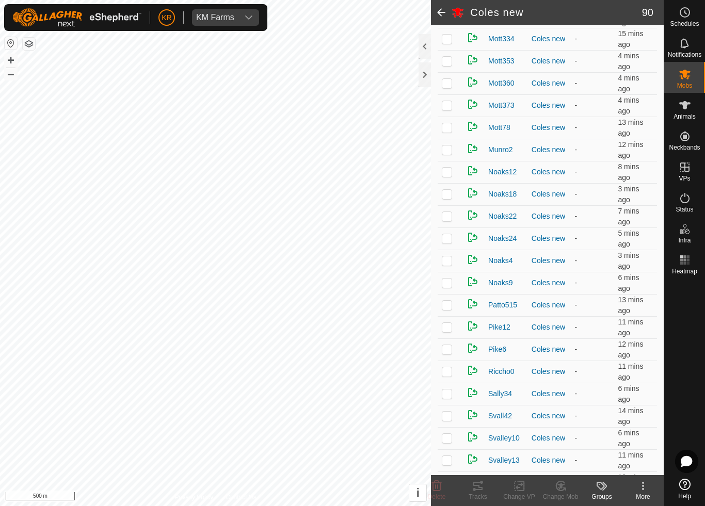
click at [448, 241] on p-checkbox at bounding box center [447, 238] width 10 height 8
click at [563, 473] on icon at bounding box center [560, 486] width 13 height 12
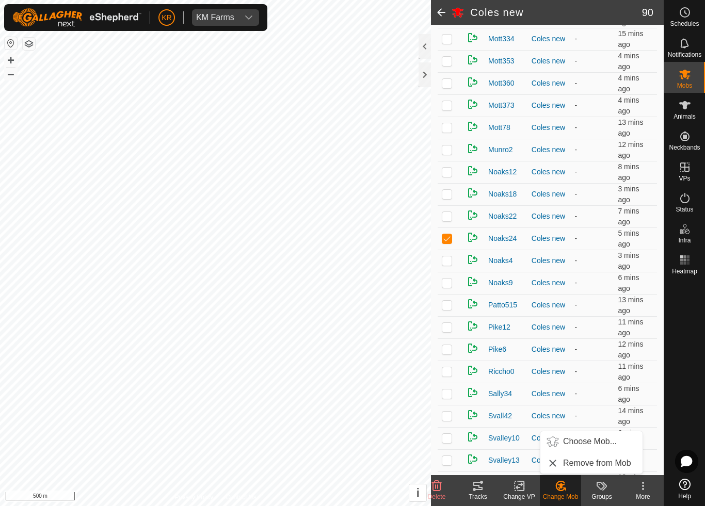
click at [594, 439] on span "Choose Mob..." at bounding box center [590, 442] width 54 height 12
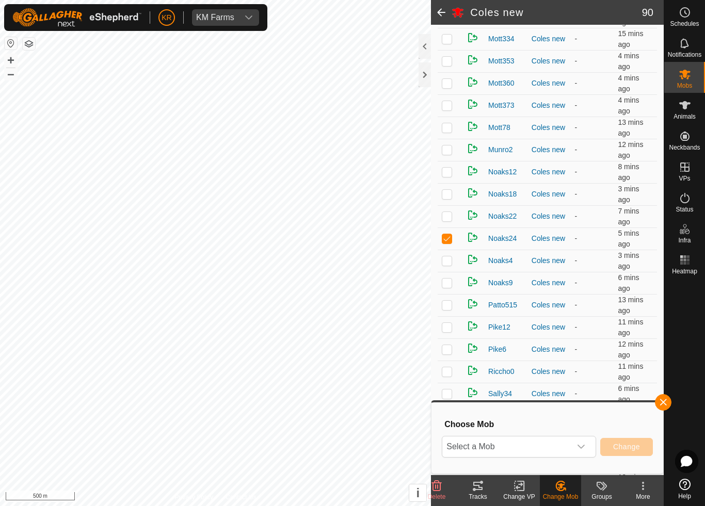
click at [576, 447] on div "dropdown trigger" at bounding box center [581, 447] width 21 height 21
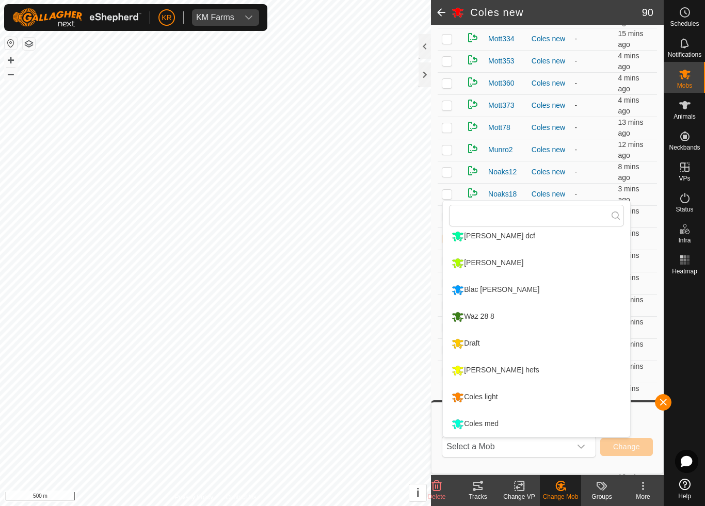
click at [500, 399] on div "Coles light" at bounding box center [474, 398] width 51 height 18
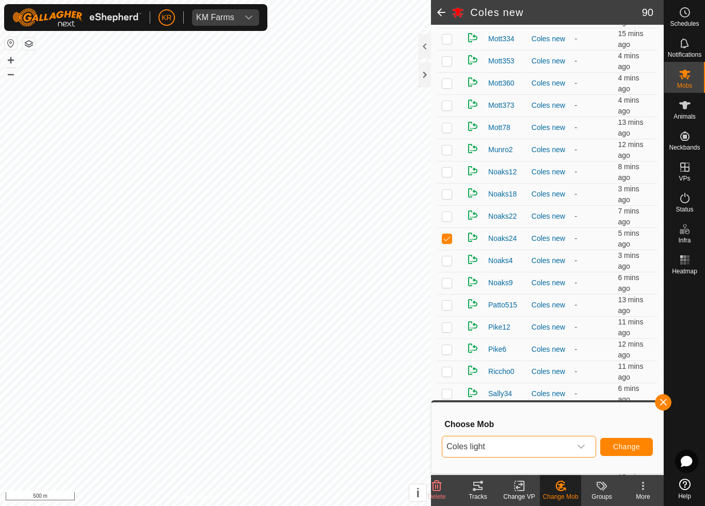
click at [636, 453] on button "Change" at bounding box center [626, 447] width 53 height 18
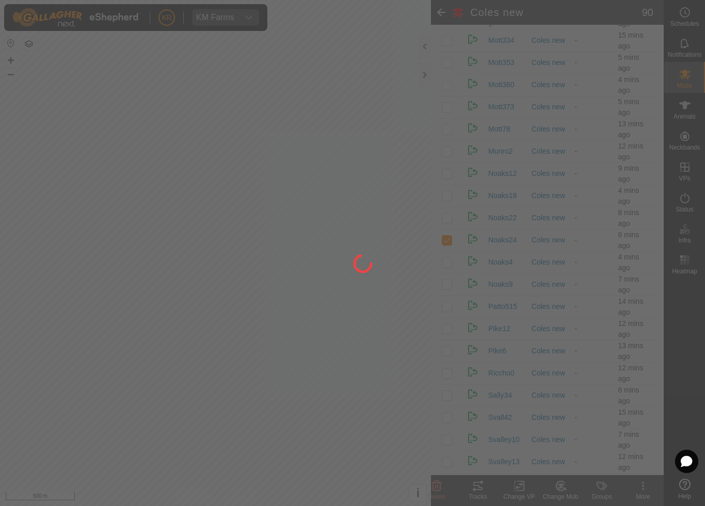
checkbox input "false"
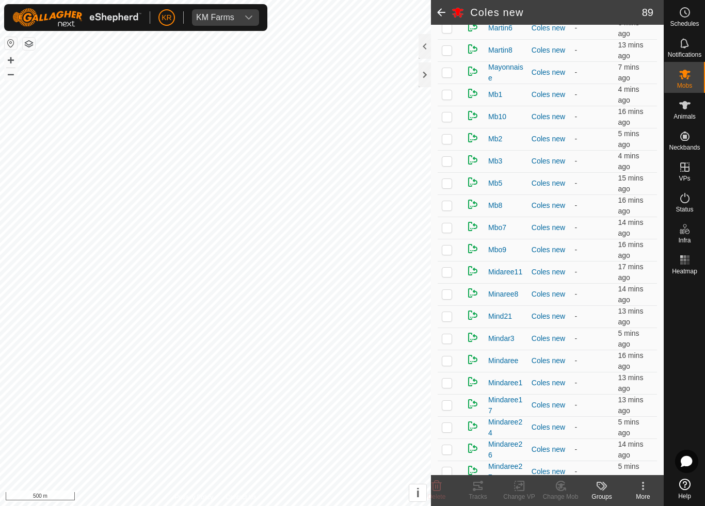
scroll to position [791, 0]
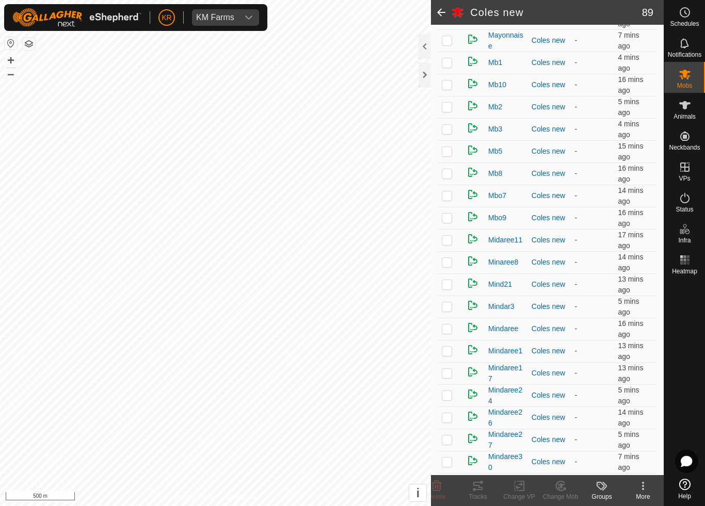
click at [449, 222] on p-checkbox at bounding box center [447, 218] width 10 height 8
click at [564, 473] on icon at bounding box center [564, 489] width 2 height 2
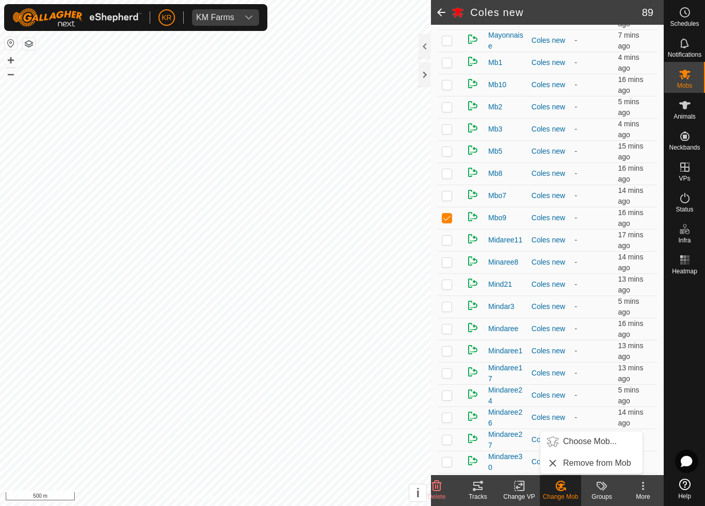
click at [585, 448] on link "Choose Mob..." at bounding box center [591, 442] width 102 height 21
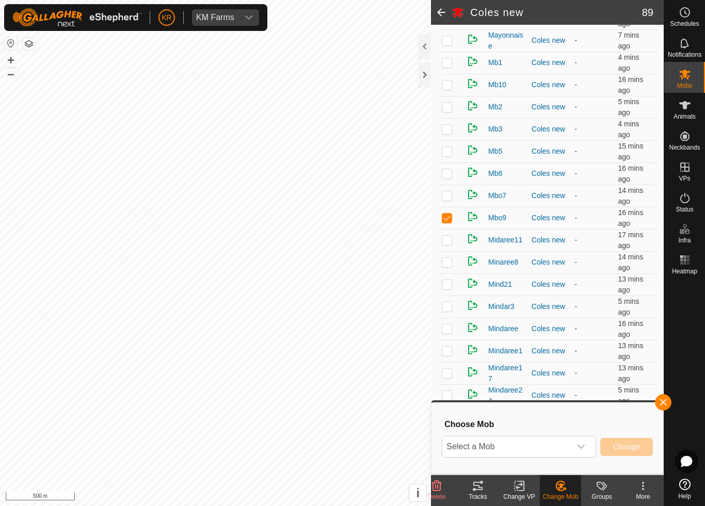
click at [581, 449] on icon "dropdown trigger" at bounding box center [581, 447] width 7 height 4
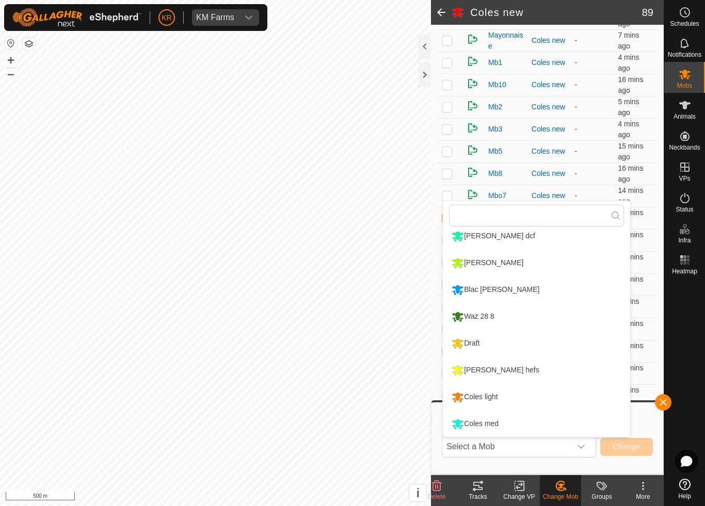
scroll to position [168, 0]
click at [499, 424] on div "Coles med" at bounding box center [475, 425] width 52 height 18
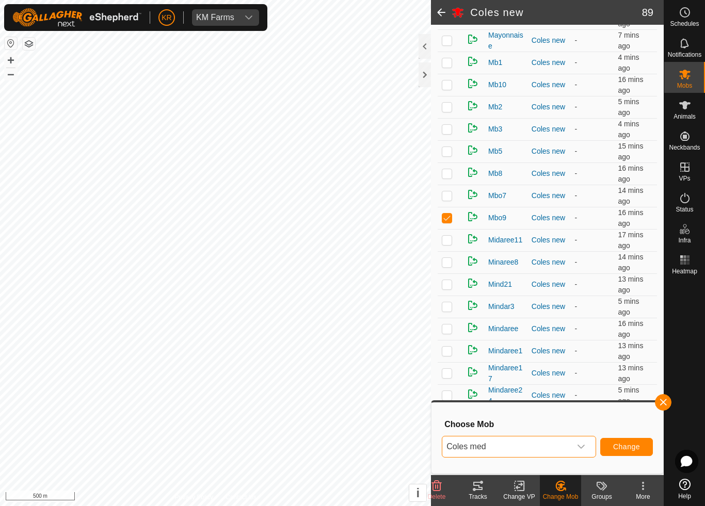
click at [631, 447] on span "Change" at bounding box center [626, 447] width 27 height 8
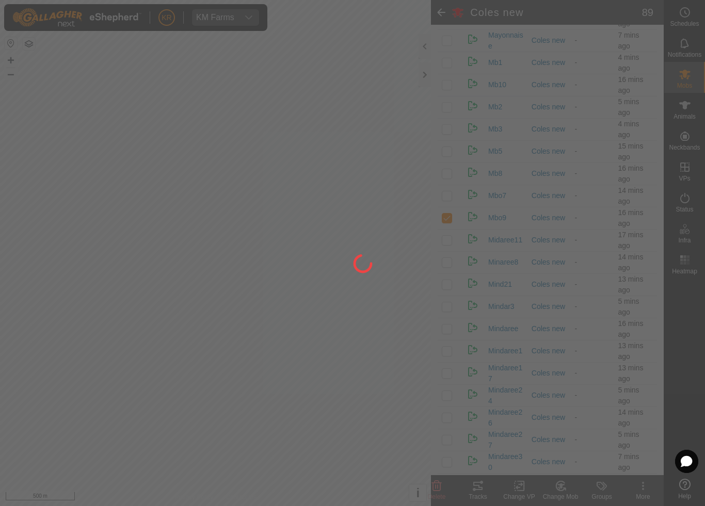
checkbox input "false"
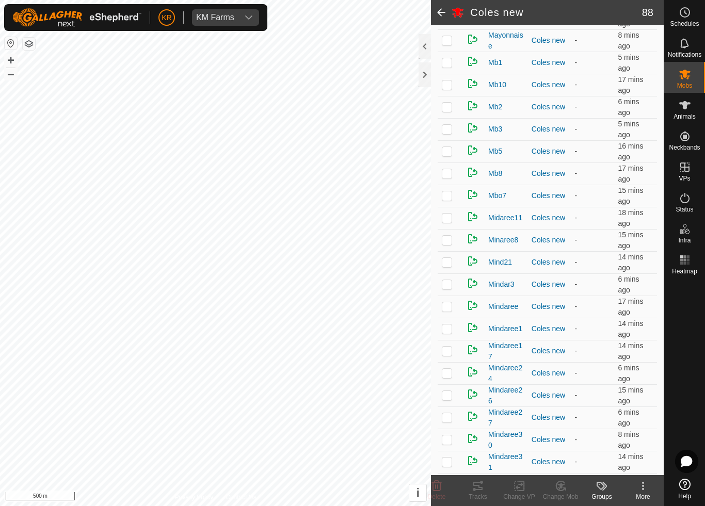
click at [441, 243] on td at bounding box center [450, 240] width 25 height 22
click at [559, 473] on div "Change Mob" at bounding box center [560, 496] width 41 height 9
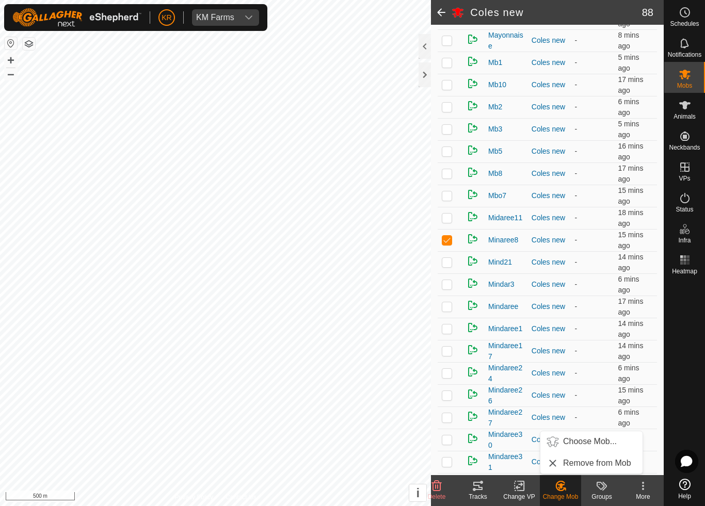
click at [591, 444] on span "Choose Mob..." at bounding box center [590, 442] width 54 height 12
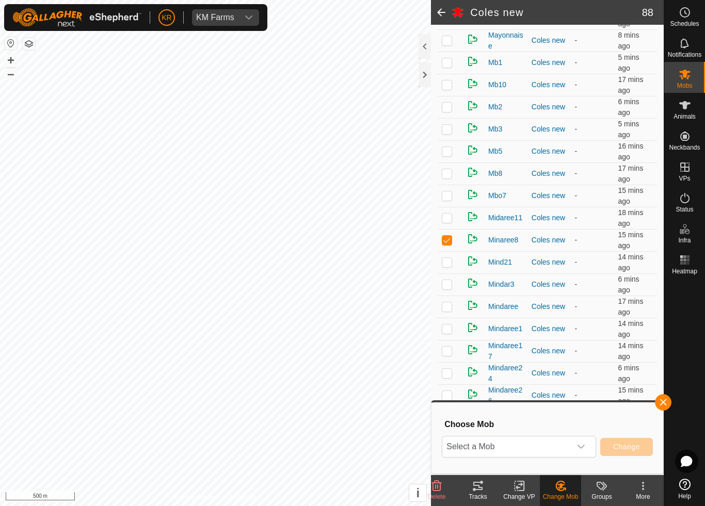
click at [562, 449] on span "Select a Mob" at bounding box center [506, 447] width 129 height 21
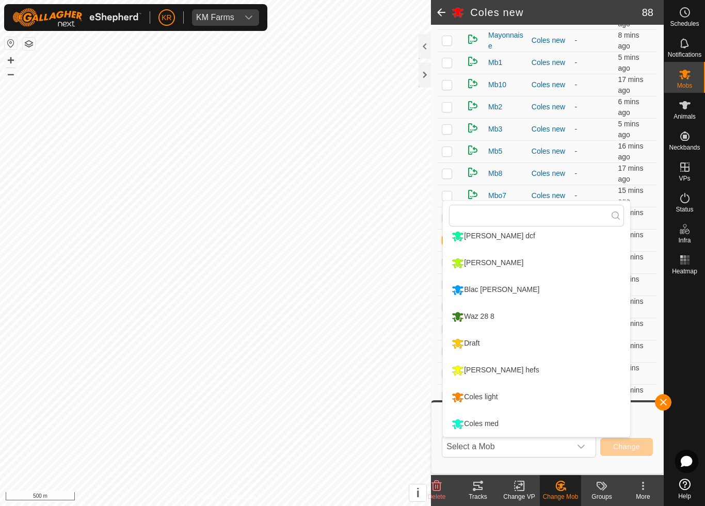
click at [506, 371] on div "[PERSON_NAME] hefs" at bounding box center [495, 371] width 93 height 18
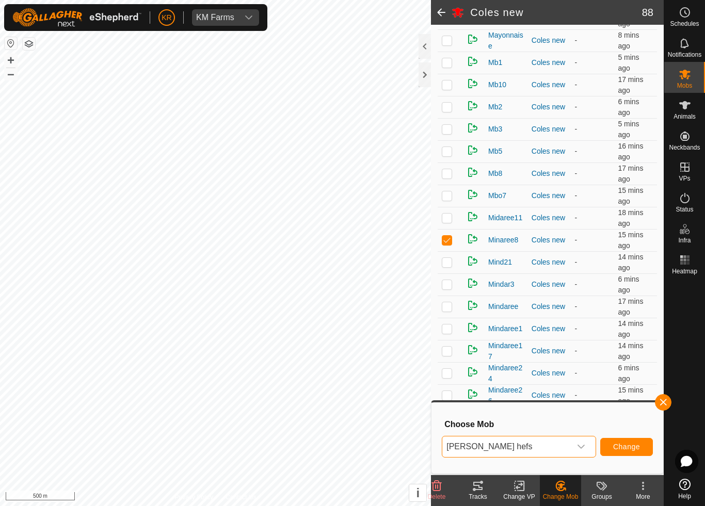
click at [627, 443] on span "Change" at bounding box center [626, 447] width 27 height 8
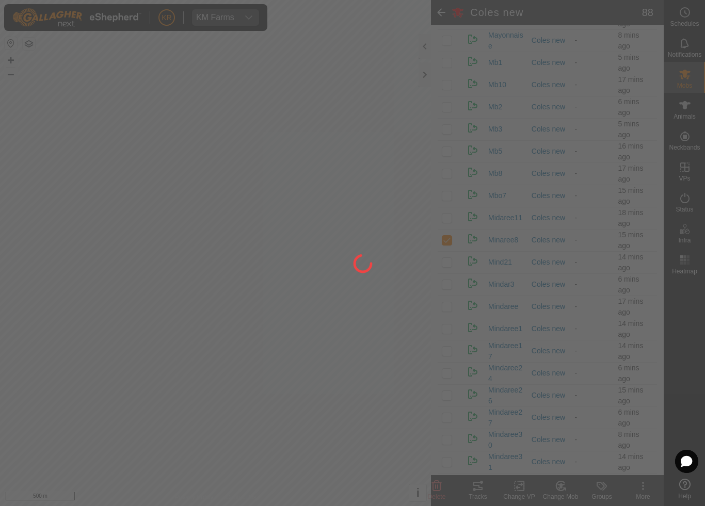
checkbox input "false"
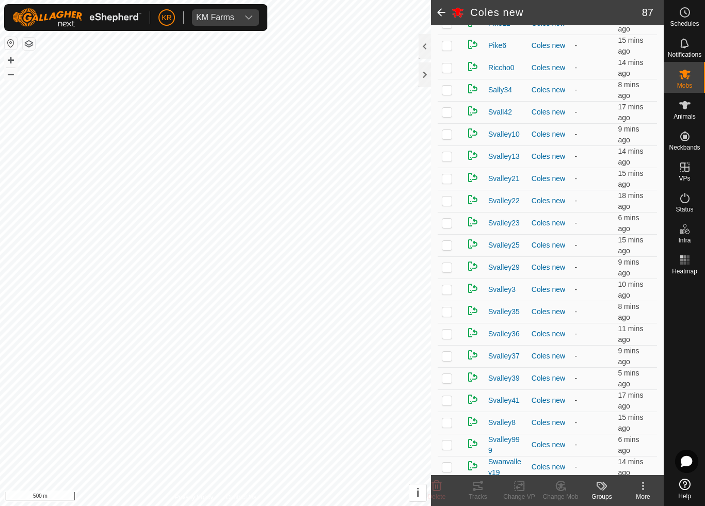
scroll to position [1537, 0]
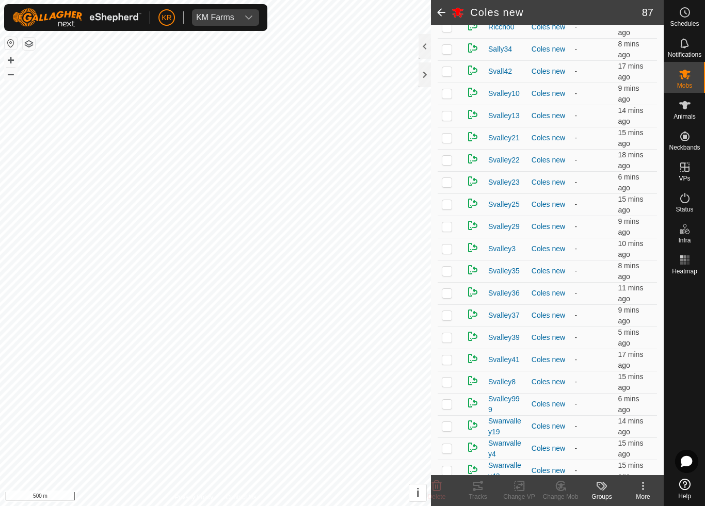
click at [451, 295] on p-checkbox at bounding box center [447, 293] width 10 height 8
click at [559, 473] on icon at bounding box center [558, 488] width 3 height 3
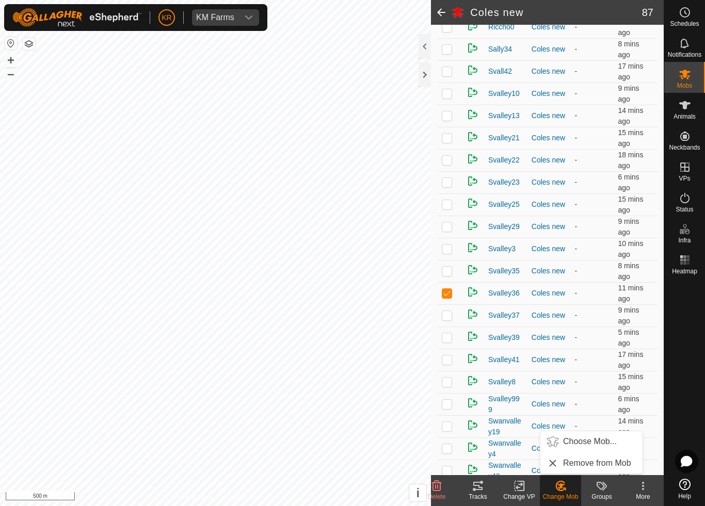
click at [595, 447] on span "Choose Mob..." at bounding box center [590, 442] width 54 height 12
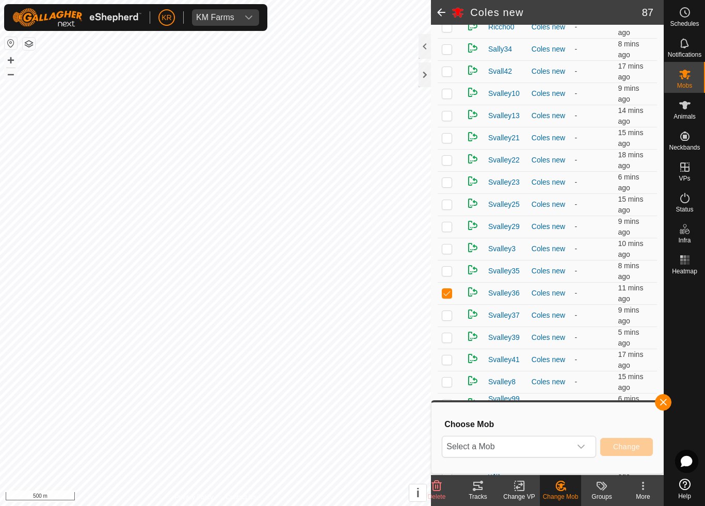
click at [581, 448] on icon "dropdown trigger" at bounding box center [581, 447] width 7 height 4
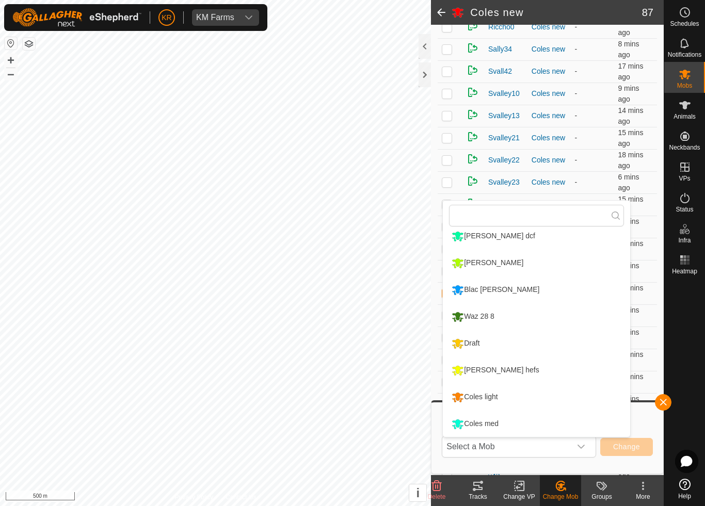
scroll to position [168, 0]
click at [515, 341] on li "Draft" at bounding box center [536, 344] width 187 height 26
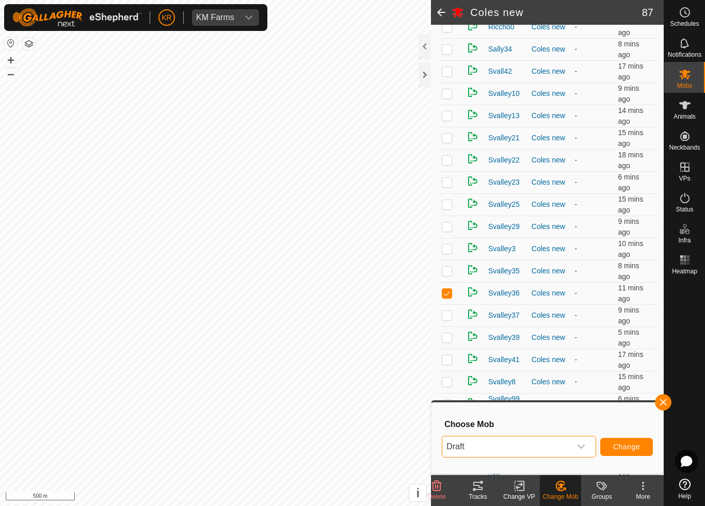
click at [622, 445] on span "Change" at bounding box center [626, 447] width 27 height 8
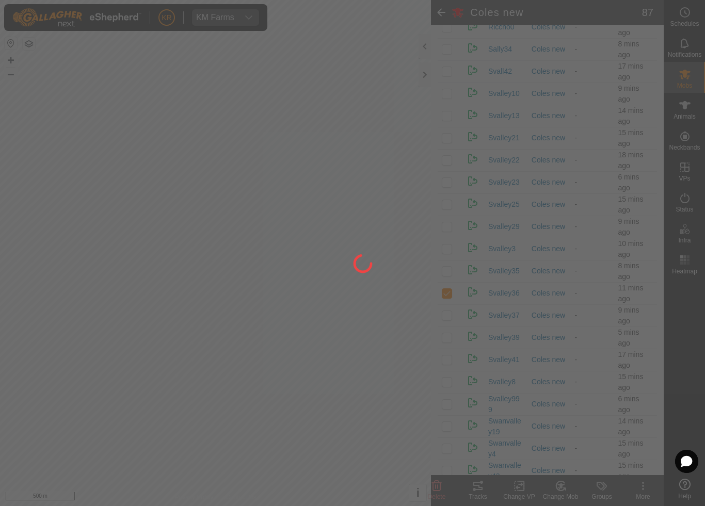
checkbox input "false"
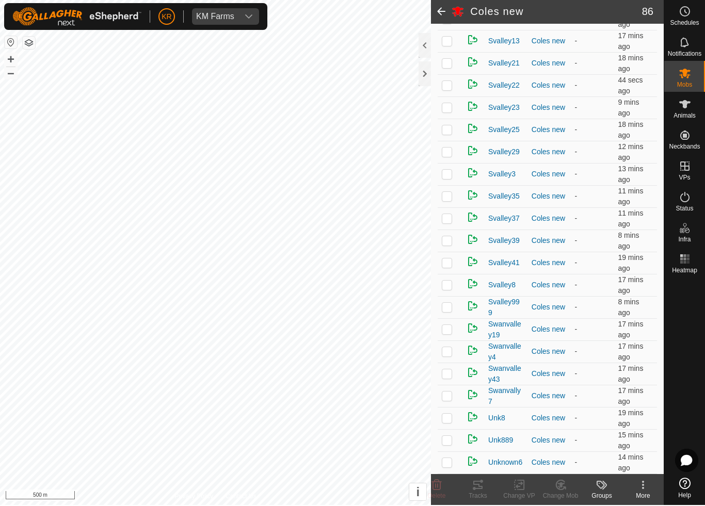
scroll to position [1611, 0]
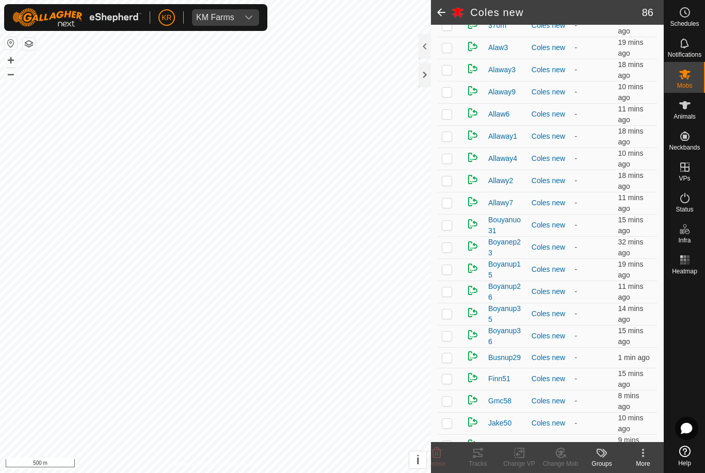
scroll to position [197, 0]
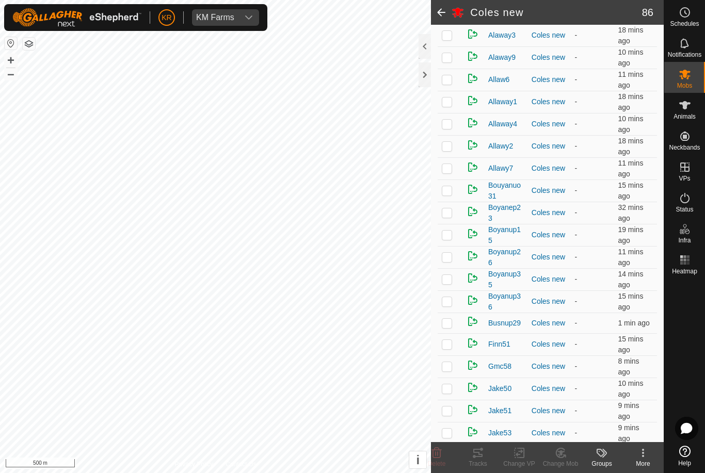
click at [449, 257] on p-checkbox at bounding box center [447, 257] width 10 height 8
click at [565, 457] on icon at bounding box center [564, 456] width 2 height 2
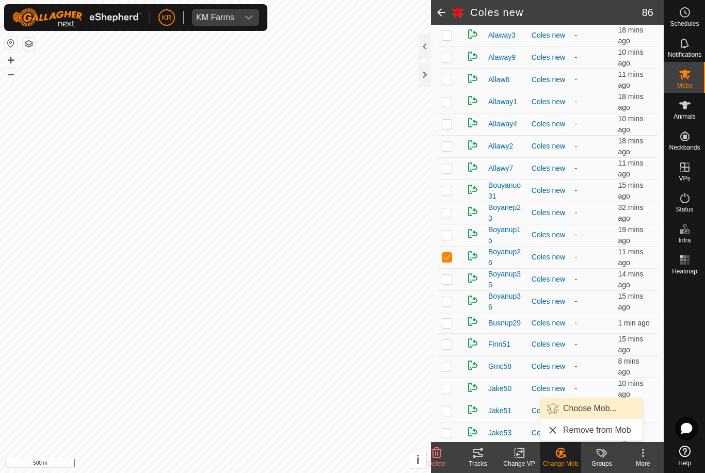
click at [603, 410] on span "Choose Mob..." at bounding box center [590, 409] width 54 height 12
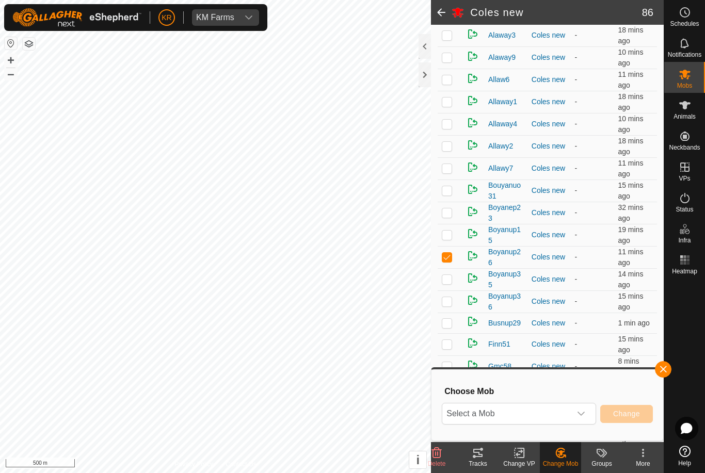
click at [577, 417] on icon "dropdown trigger" at bounding box center [581, 414] width 8 height 8
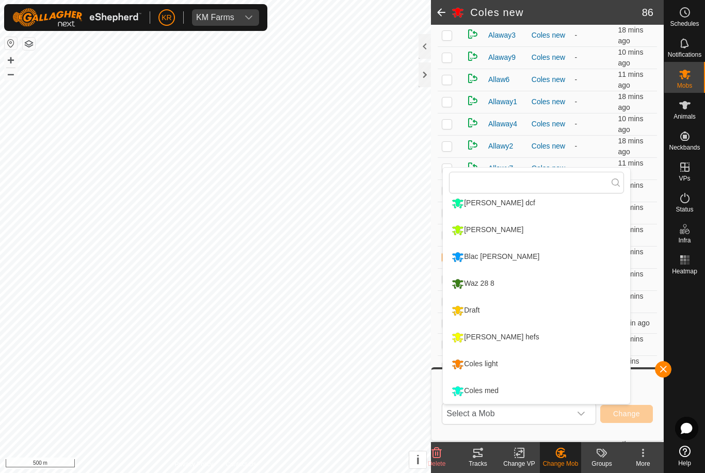
scroll to position [168, 0]
click at [481, 312] on div "Draft" at bounding box center [465, 311] width 33 height 18
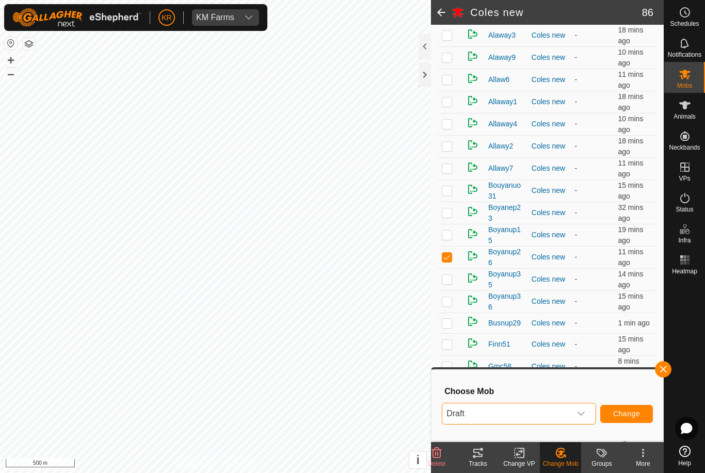
click at [617, 414] on span "Change" at bounding box center [626, 414] width 27 height 8
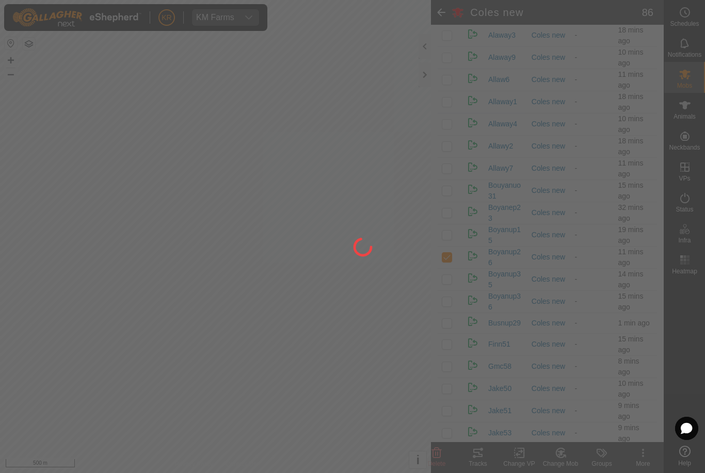
checkbox input "false"
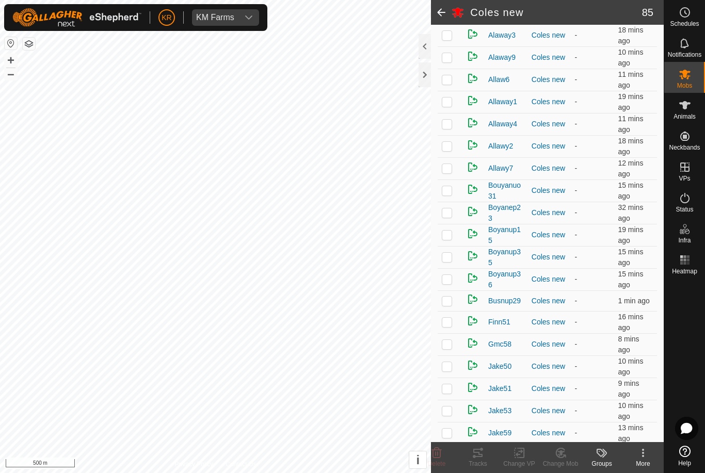
click at [448, 302] on p-checkbox at bounding box center [447, 301] width 10 height 8
click at [566, 455] on icon at bounding box center [560, 453] width 13 height 12
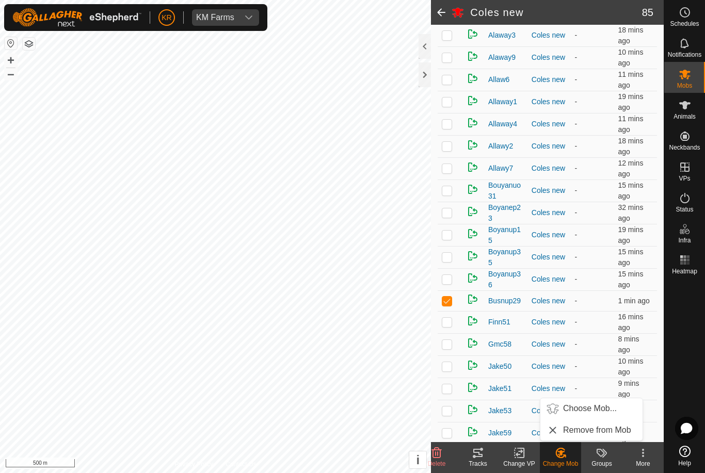
click at [596, 411] on span "Choose Mob..." at bounding box center [590, 409] width 54 height 12
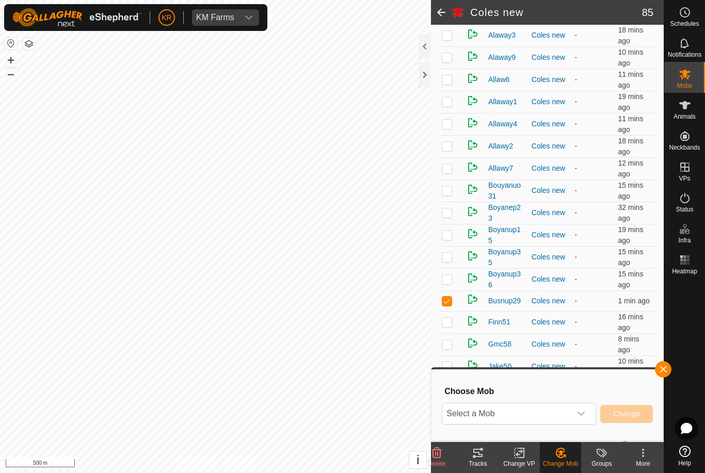
click at [570, 409] on span "Select a Mob" at bounding box center [506, 414] width 129 height 21
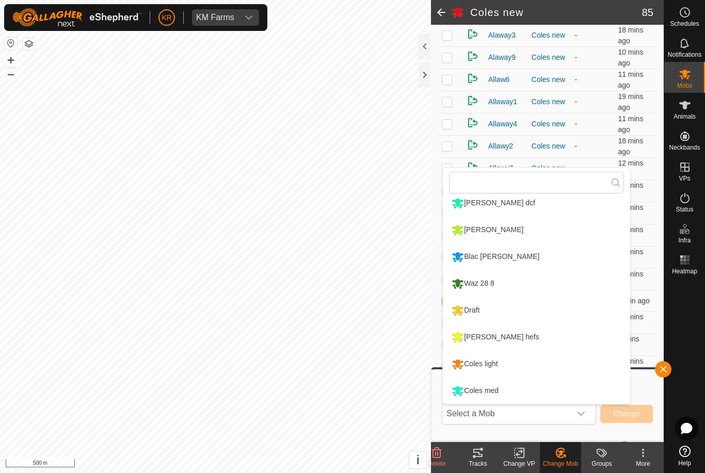
click at [482, 312] on div "Draft" at bounding box center [465, 311] width 33 height 18
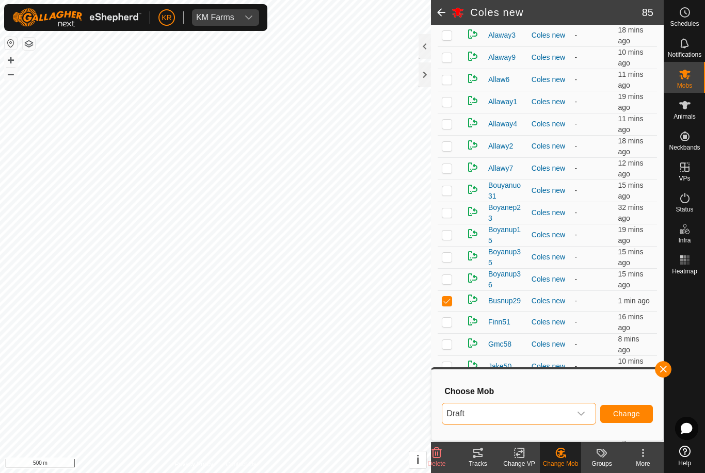
click at [633, 410] on span "Change" at bounding box center [626, 414] width 27 height 8
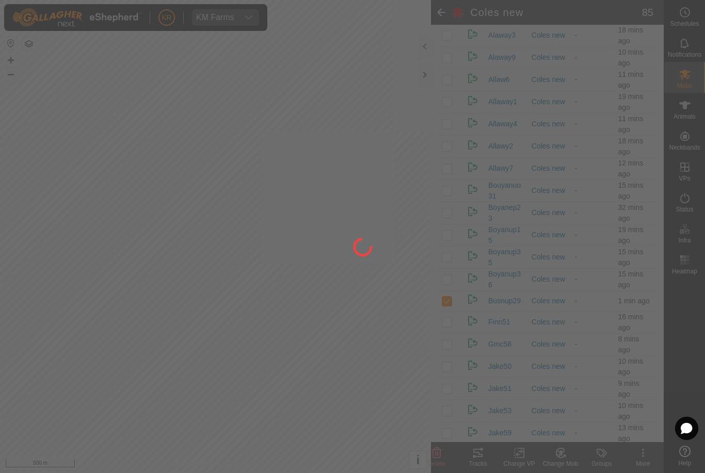
checkbox input "false"
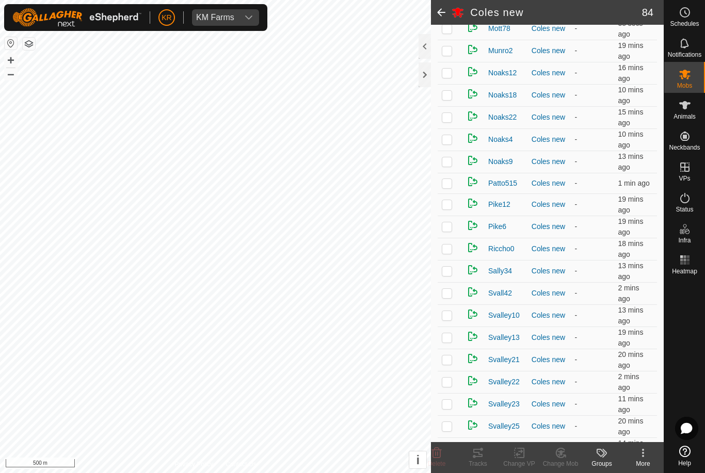
scroll to position [1337, 0]
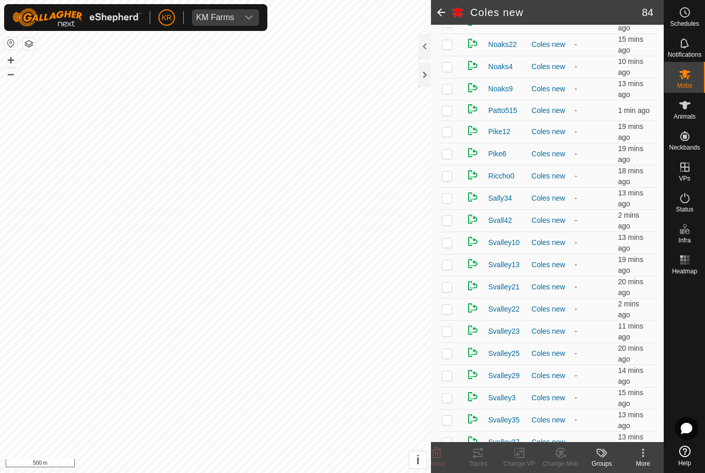
click at [448, 162] on td at bounding box center [450, 154] width 25 height 22
click at [565, 459] on icon at bounding box center [560, 453] width 13 height 12
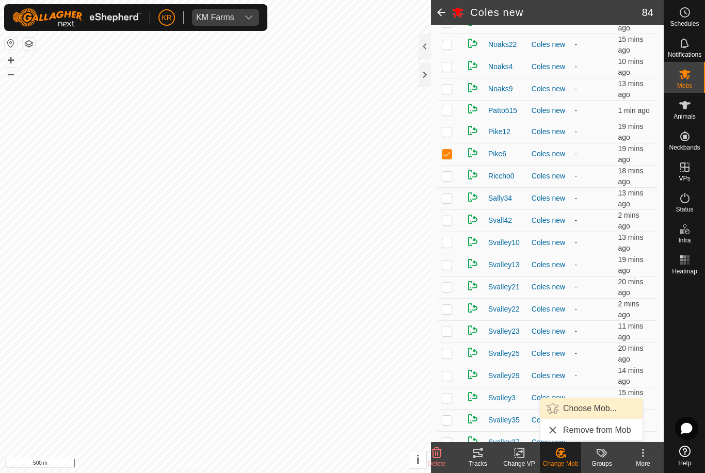
click at [595, 410] on span "Choose Mob..." at bounding box center [590, 409] width 54 height 12
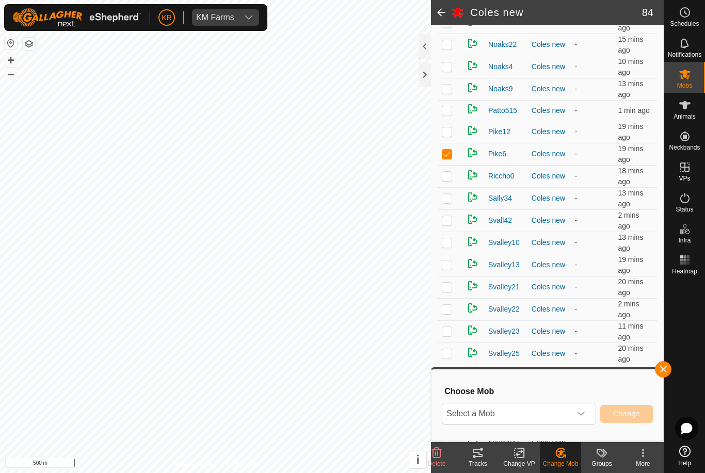
click at [566, 418] on span "Select a Mob" at bounding box center [506, 414] width 129 height 21
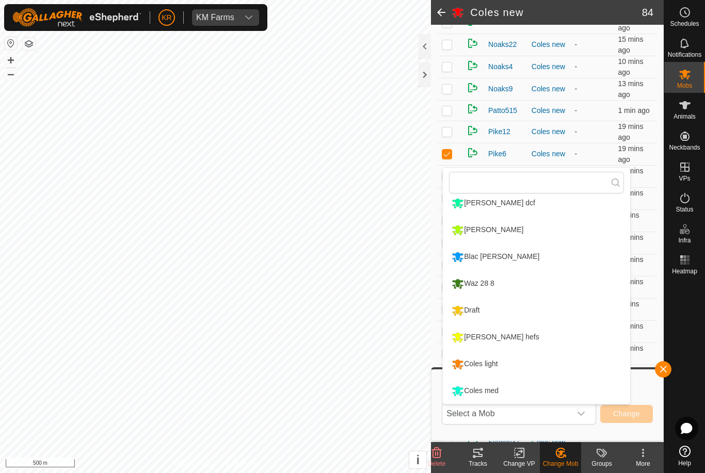
scroll to position [168, 0]
click at [479, 311] on div "Draft" at bounding box center [465, 311] width 33 height 18
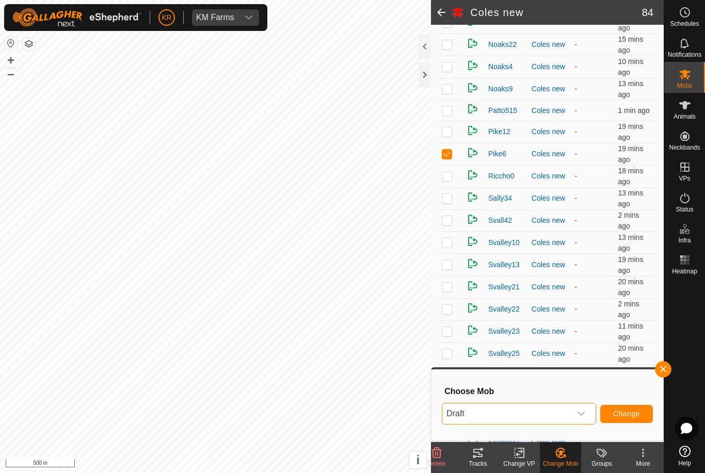
click at [629, 417] on span "Change" at bounding box center [626, 414] width 27 height 8
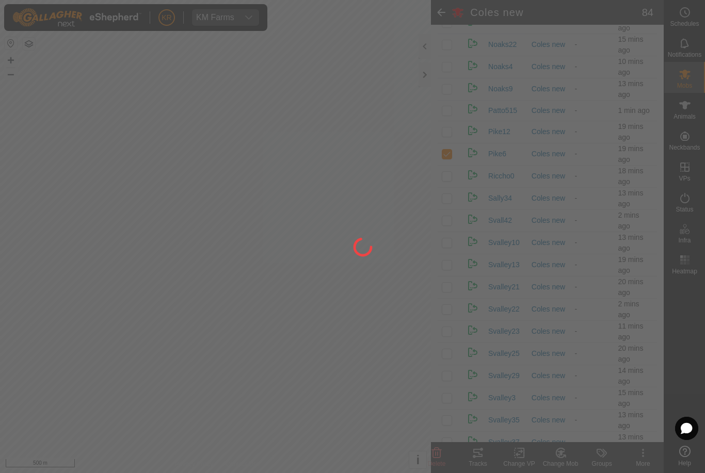
checkbox input "false"
click at [683, 79] on div at bounding box center [352, 236] width 705 height 473
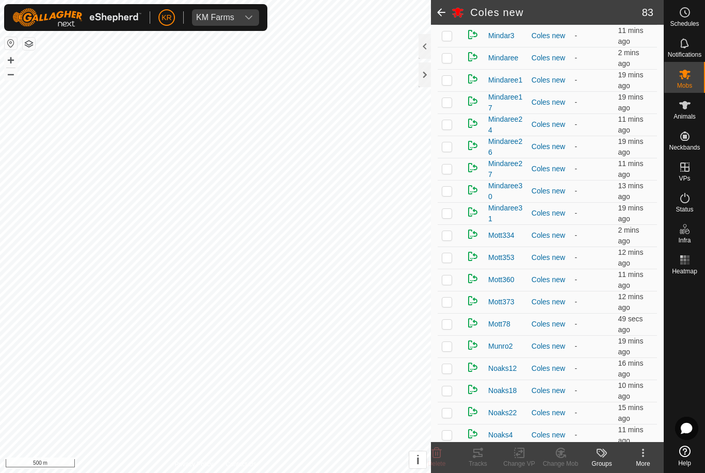
scroll to position [925, 0]
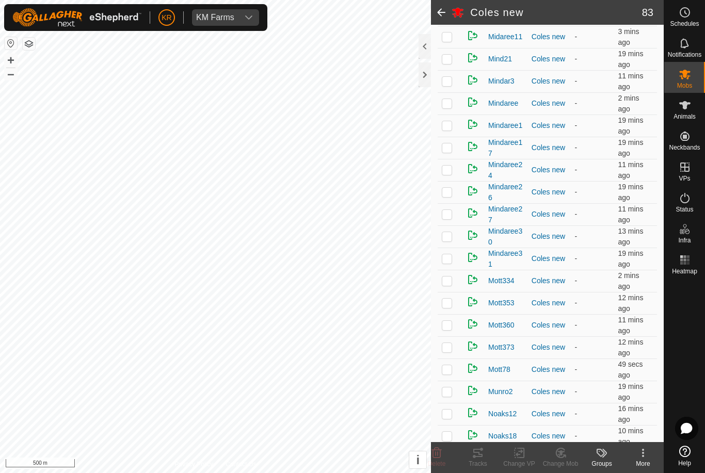
click at [451, 261] on p-checkbox at bounding box center [447, 258] width 10 height 8
click at [571, 457] on change-mob-svg-icon at bounding box center [560, 453] width 41 height 12
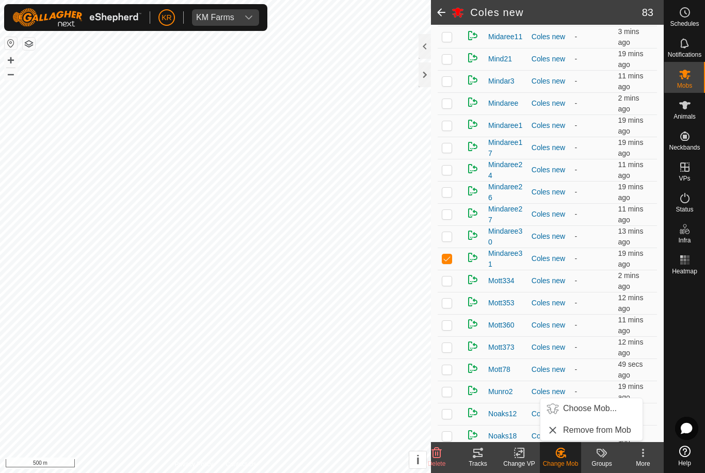
click at [595, 408] on span "Choose Mob..." at bounding box center [590, 409] width 54 height 12
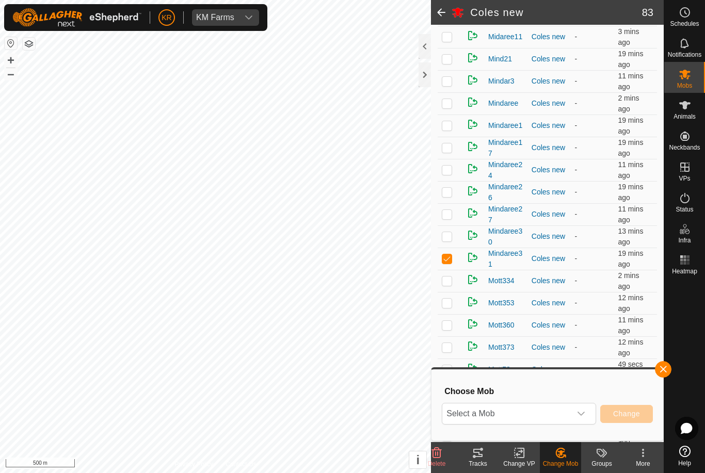
click at [570, 405] on span "Select a Mob" at bounding box center [506, 414] width 129 height 21
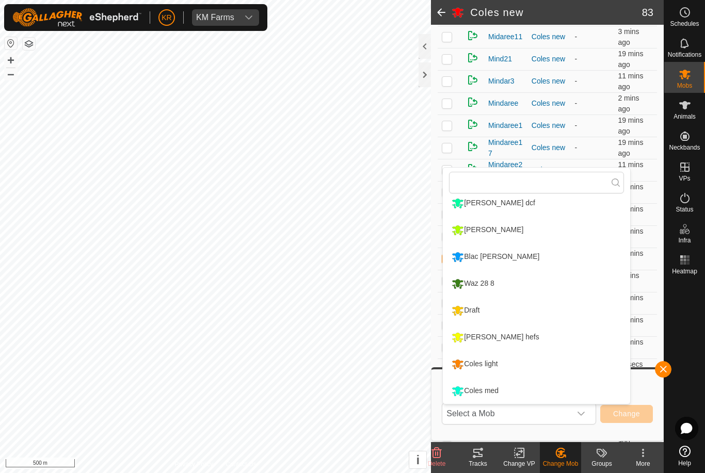
scroll to position [168, 0]
click at [501, 388] on div "Coles med" at bounding box center [475, 391] width 52 height 18
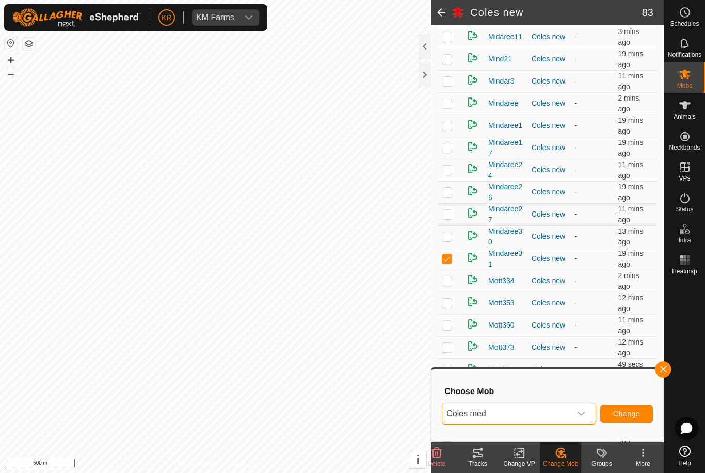
click at [642, 416] on button "Change" at bounding box center [626, 414] width 53 height 18
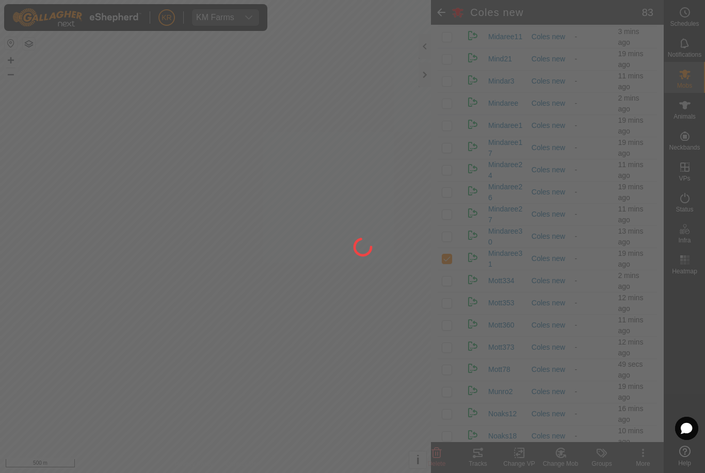
checkbox input "false"
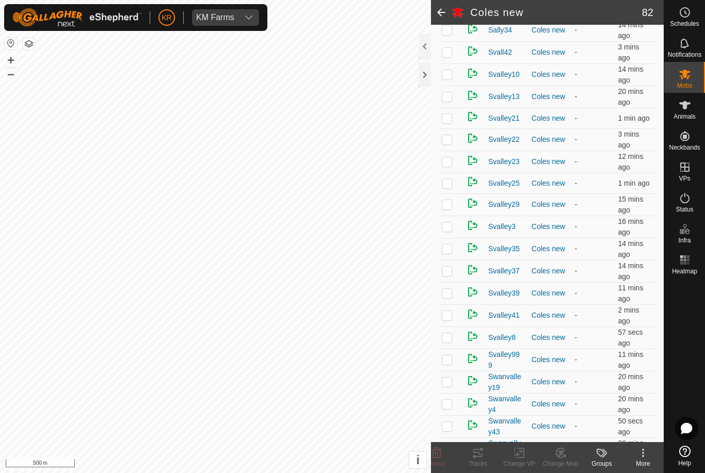
scroll to position [1462, 0]
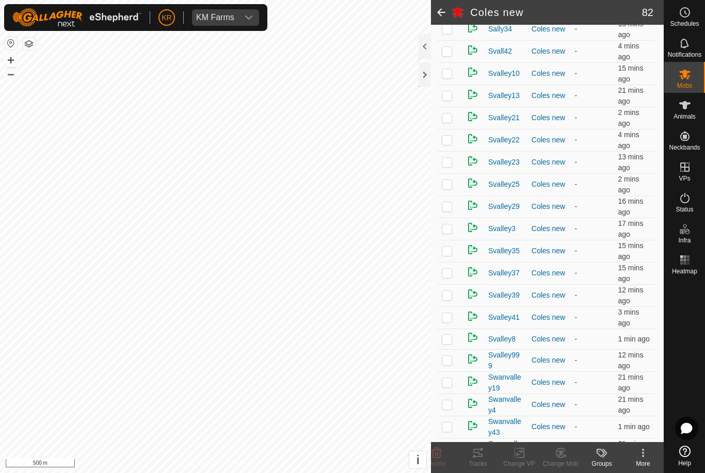
click at [445, 275] on p-checkbox at bounding box center [447, 273] width 10 height 8
click at [441, 452] on icon at bounding box center [437, 453] width 10 height 10
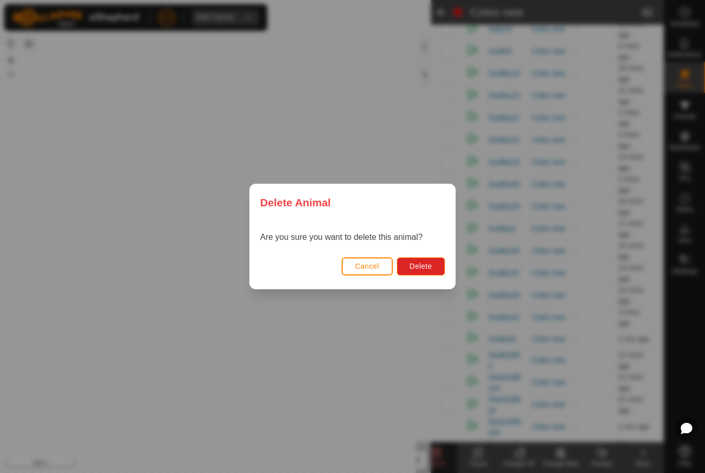
click at [422, 258] on button "Delete" at bounding box center [421, 267] width 48 height 18
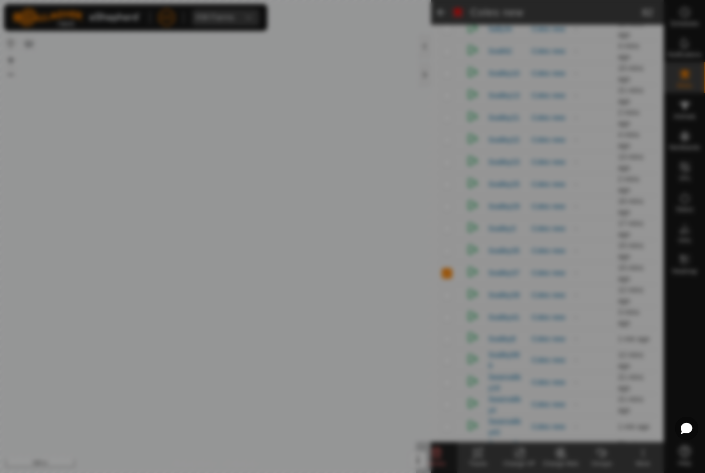
checkbox input "false"
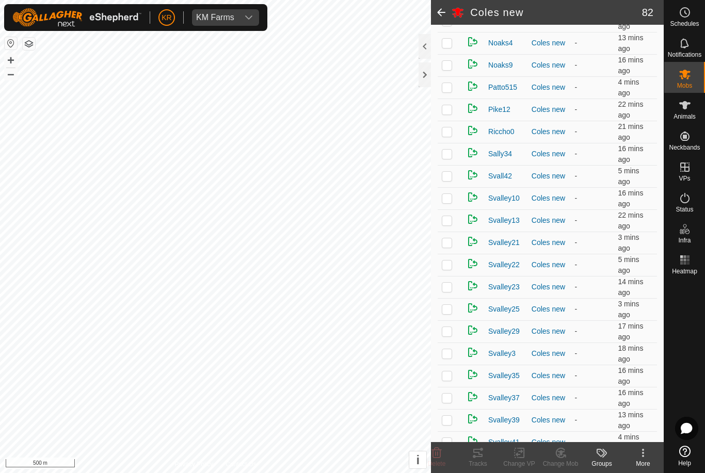
scroll to position [1343, 0]
click at [451, 114] on p-checkbox at bounding box center [447, 110] width 10 height 8
click at [565, 457] on icon at bounding box center [560, 453] width 13 height 12
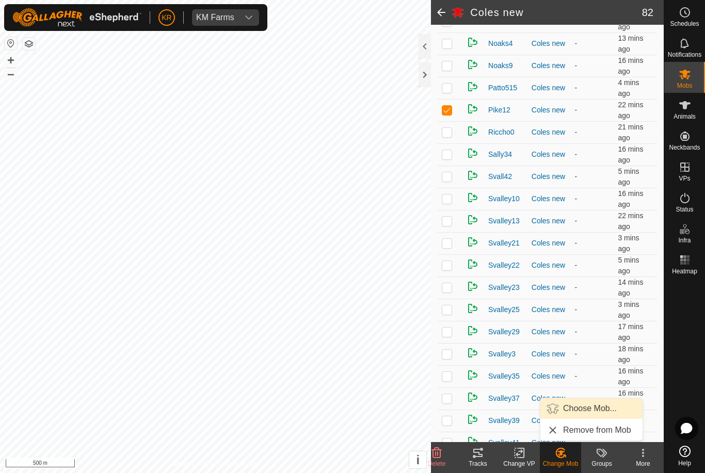
click at [592, 409] on span "Choose Mob..." at bounding box center [590, 409] width 54 height 12
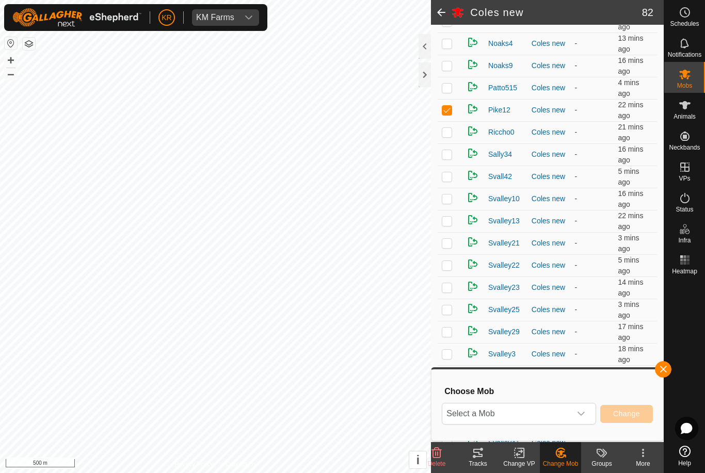
click at [548, 418] on span "Select a Mob" at bounding box center [506, 414] width 129 height 21
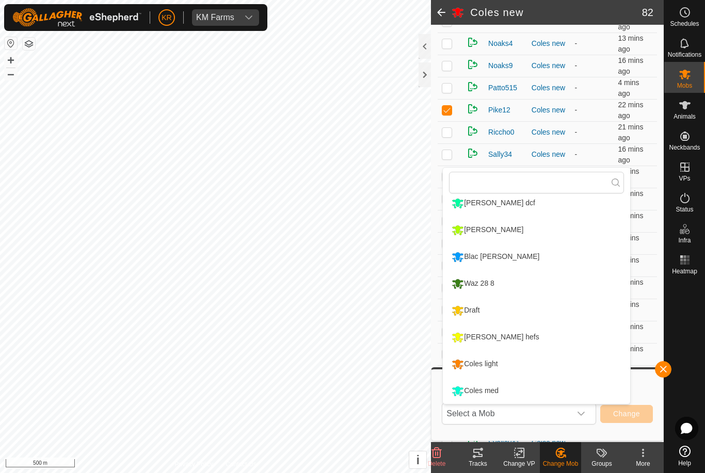
scroll to position [168, 0]
click at [495, 366] on div "Coles light" at bounding box center [474, 365] width 51 height 18
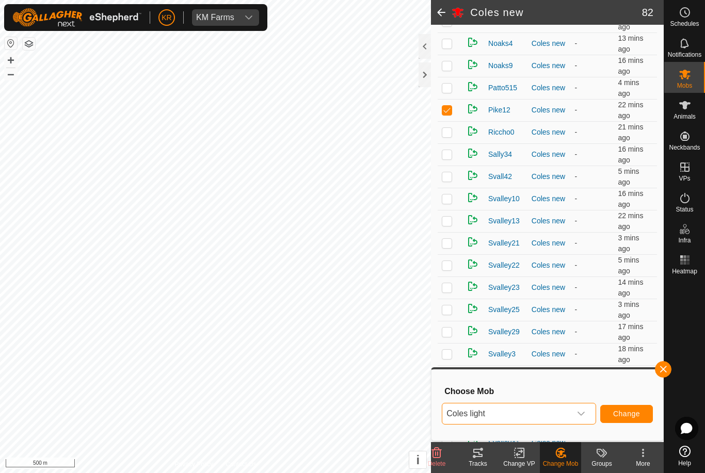
click at [634, 412] on span "Change" at bounding box center [626, 414] width 27 height 8
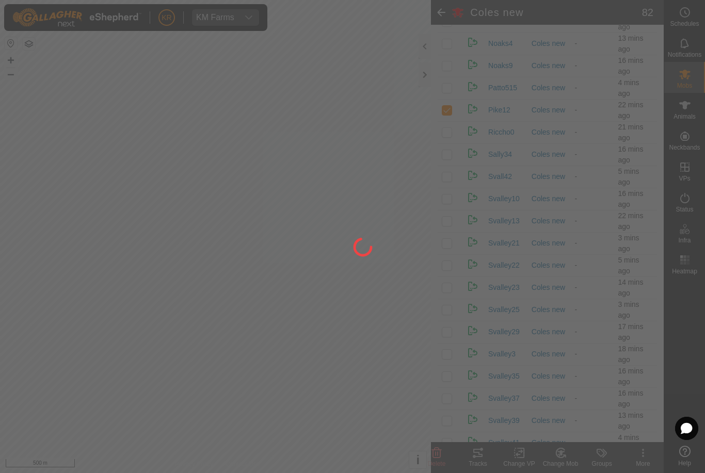
checkbox input "false"
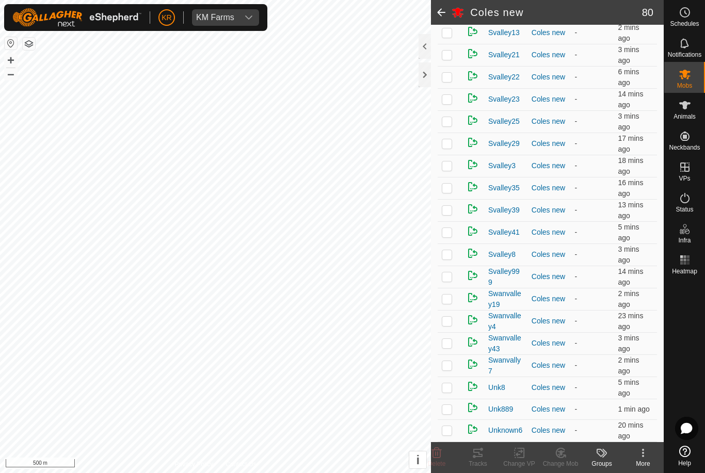
scroll to position [1508, 0]
click at [445, 257] on p-checkbox at bounding box center [447, 254] width 10 height 8
click at [441, 453] on icon at bounding box center [437, 453] width 10 height 10
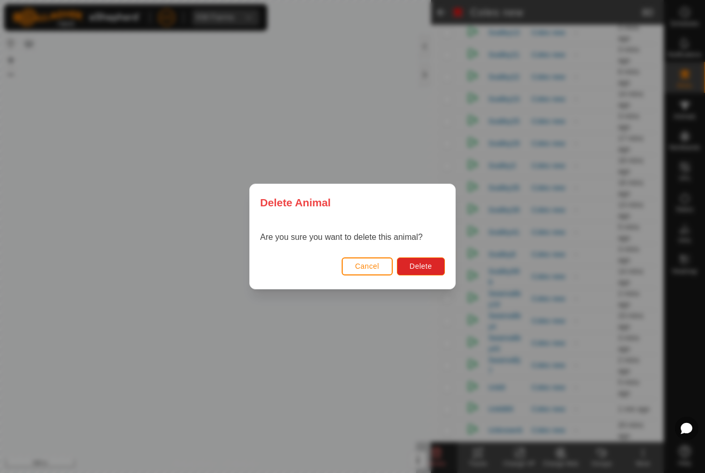
click at [430, 270] on span "Delete" at bounding box center [421, 266] width 22 height 8
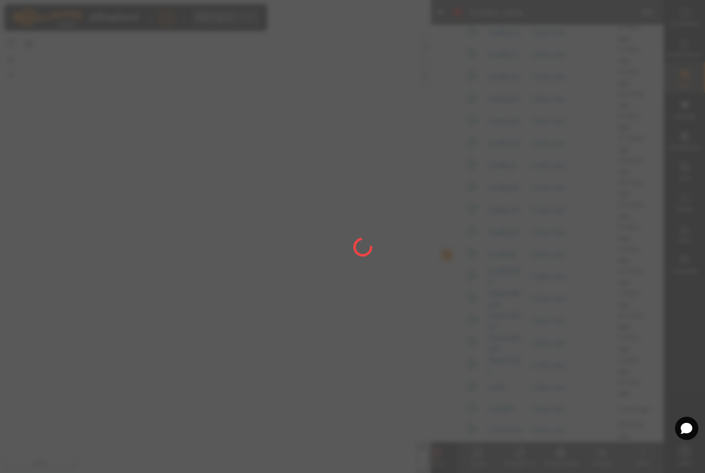
checkbox input "false"
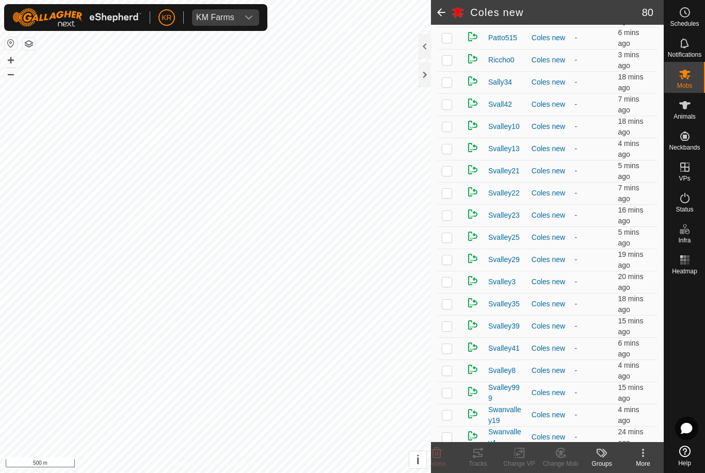
scroll to position [1396, 0]
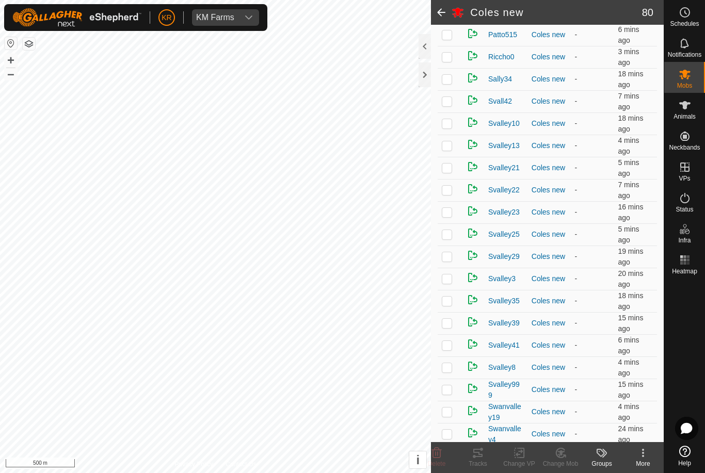
click at [451, 302] on p-checkbox at bounding box center [447, 301] width 10 height 8
click at [562, 458] on icon at bounding box center [560, 453] width 13 height 12
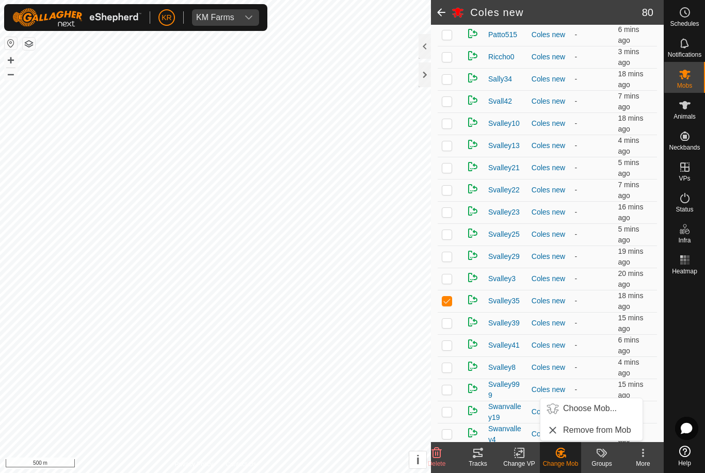
click at [588, 408] on span "Choose Mob..." at bounding box center [590, 409] width 54 height 12
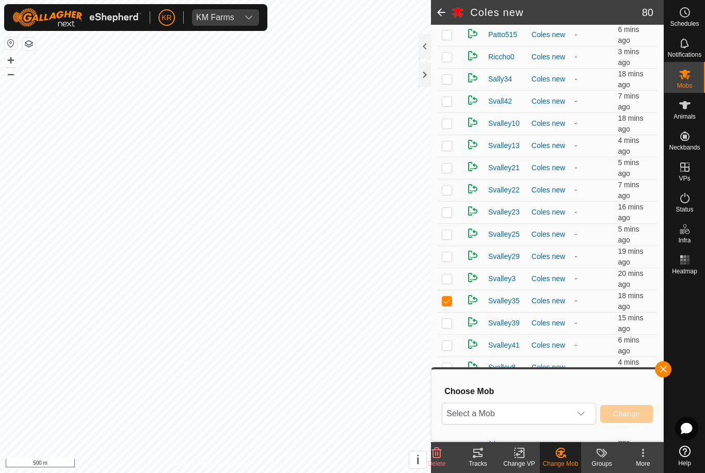
click at [569, 408] on span "Select a Mob" at bounding box center [506, 414] width 129 height 21
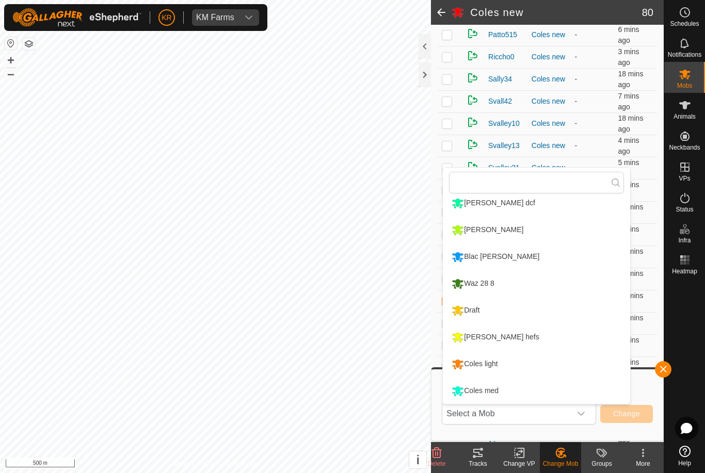
scroll to position [168, 0]
click at [677, 314] on div at bounding box center [684, 360] width 41 height 163
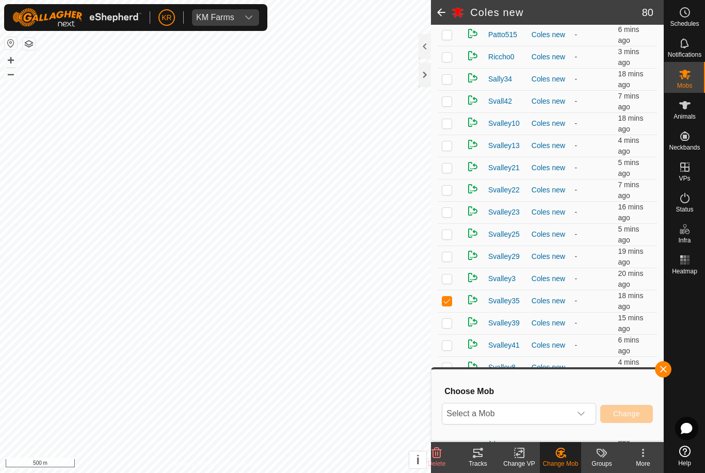
click at [660, 367] on span "button" at bounding box center [663, 369] width 8 height 8
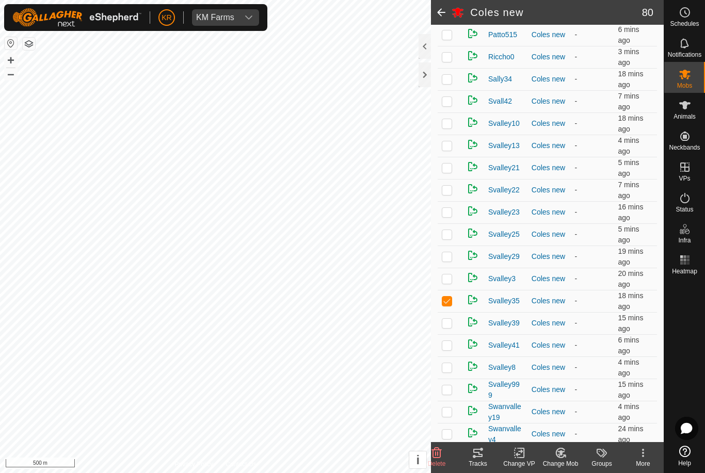
click at [437, 449] on icon at bounding box center [437, 453] width 12 height 12
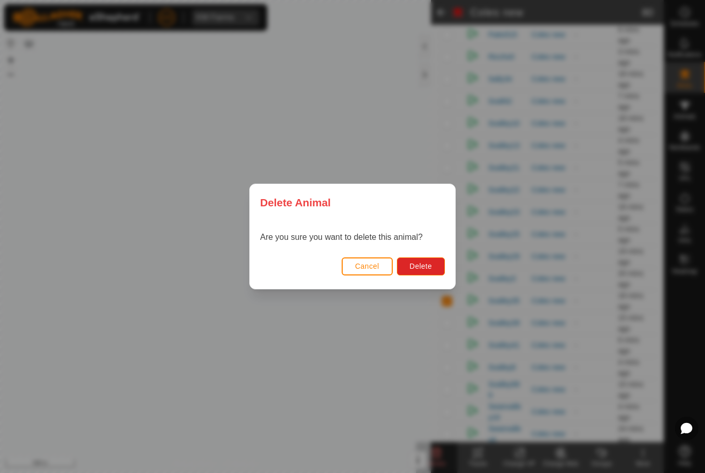
click at [421, 267] on span "Delete" at bounding box center [421, 266] width 22 height 8
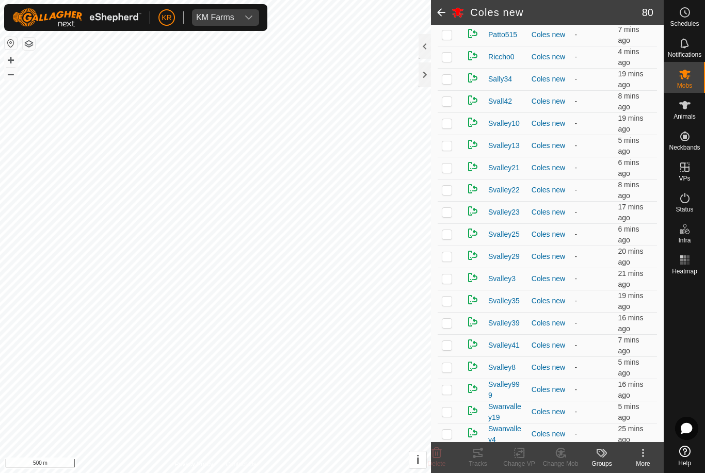
click at [453, 307] on td at bounding box center [450, 301] width 25 height 22
click at [445, 304] on p-checkbox at bounding box center [447, 301] width 10 height 8
checkbox input "false"
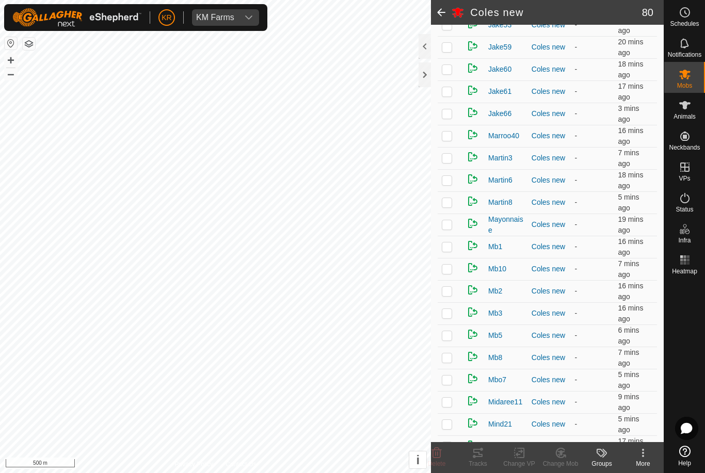
scroll to position [561, 0]
click at [450, 163] on p-checkbox at bounding box center [447, 159] width 10 height 8
click at [563, 458] on icon at bounding box center [560, 453] width 9 height 9
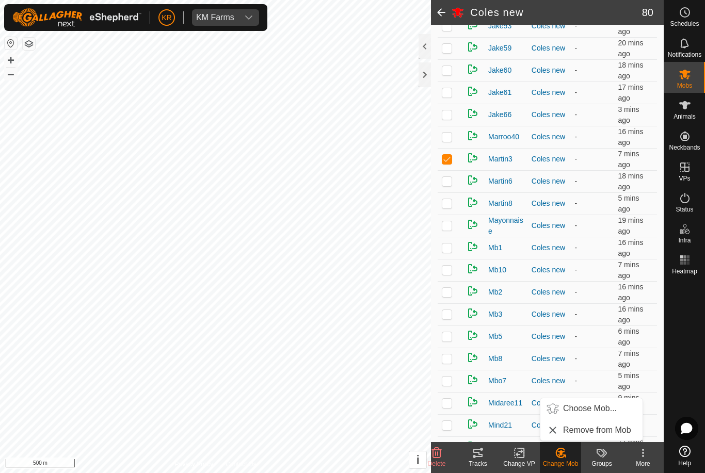
click at [600, 409] on span "Choose Mob..." at bounding box center [590, 409] width 54 height 12
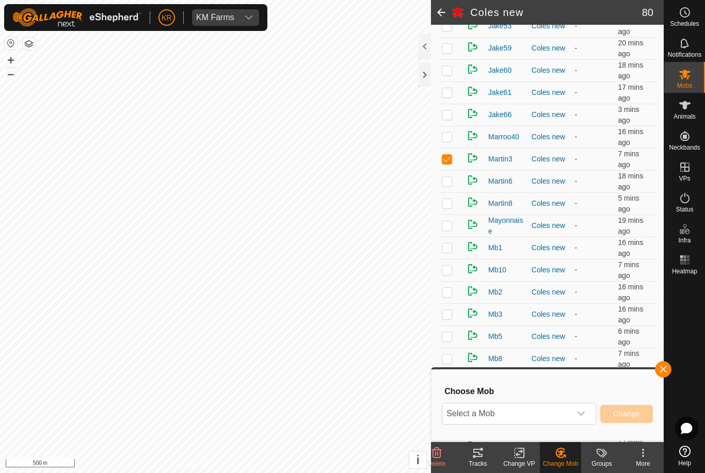
click at [582, 415] on icon "dropdown trigger" at bounding box center [581, 414] width 7 height 4
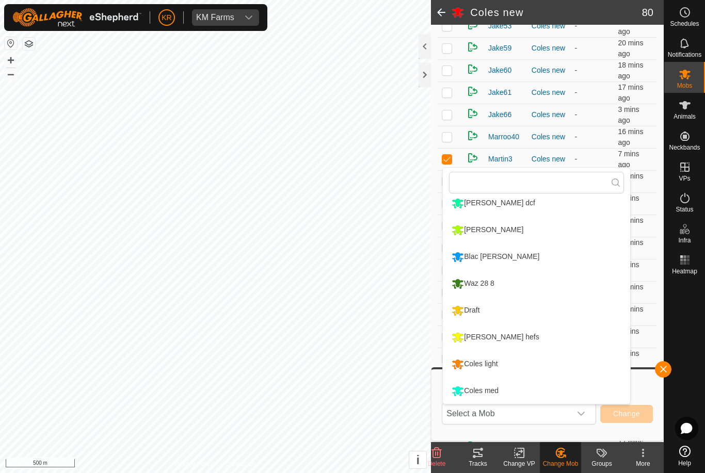
scroll to position [168, 0]
click at [501, 385] on div "Coles med" at bounding box center [475, 391] width 52 height 18
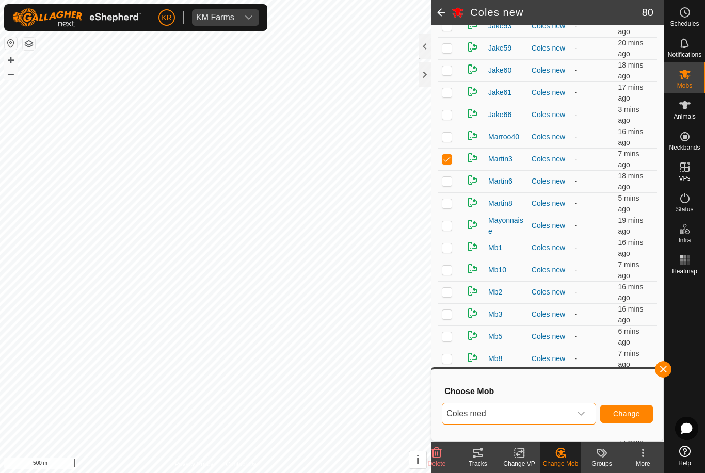
click at [630, 413] on span "Change" at bounding box center [626, 414] width 27 height 8
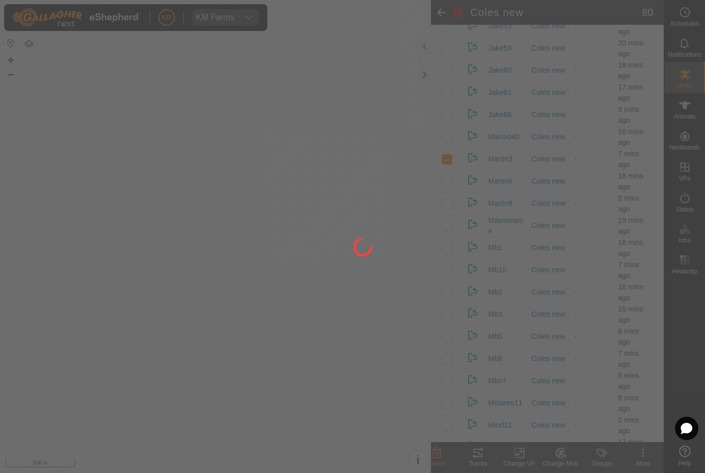
checkbox input "false"
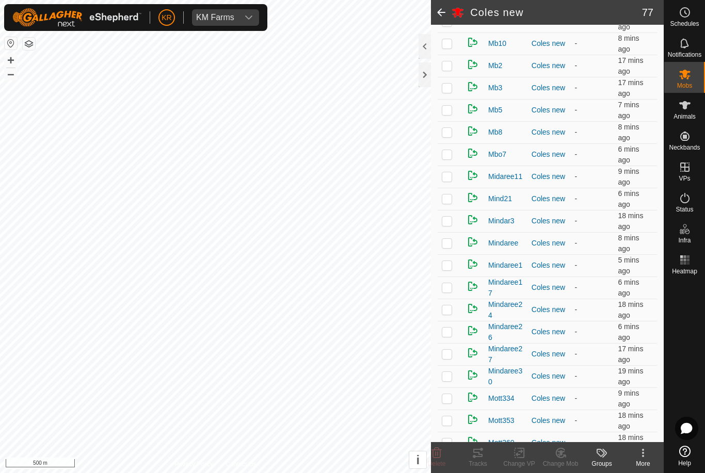
scroll to position [770, 0]
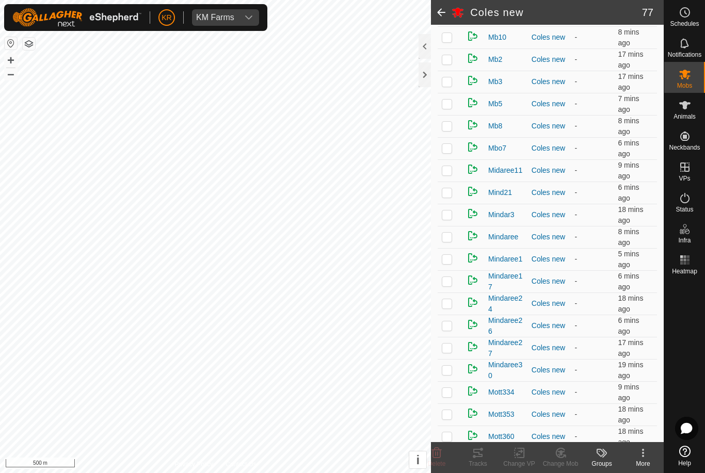
click at [448, 203] on td at bounding box center [450, 193] width 25 height 22
click at [565, 457] on icon at bounding box center [564, 456] width 2 height 2
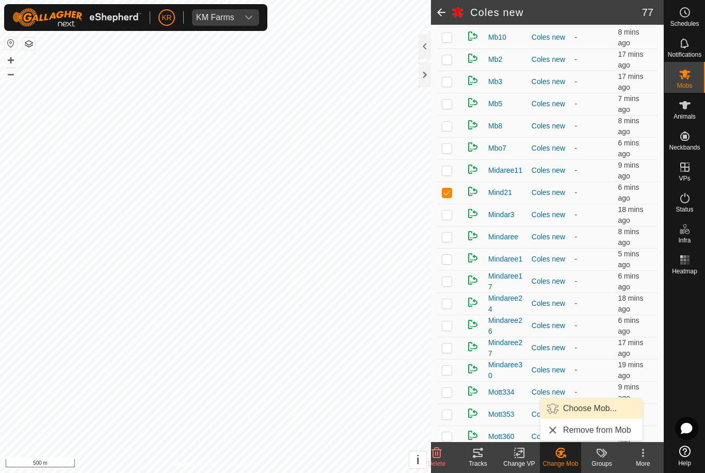
click at [595, 404] on span "Choose Mob..." at bounding box center [590, 409] width 54 height 12
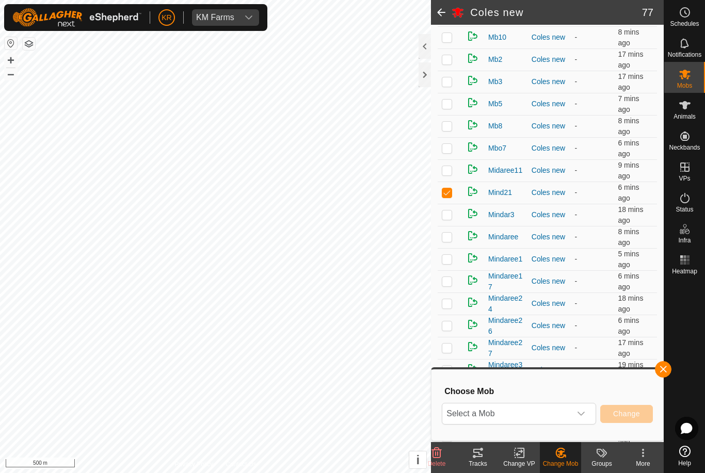
click at [570, 411] on span "Select a Mob" at bounding box center [506, 414] width 129 height 21
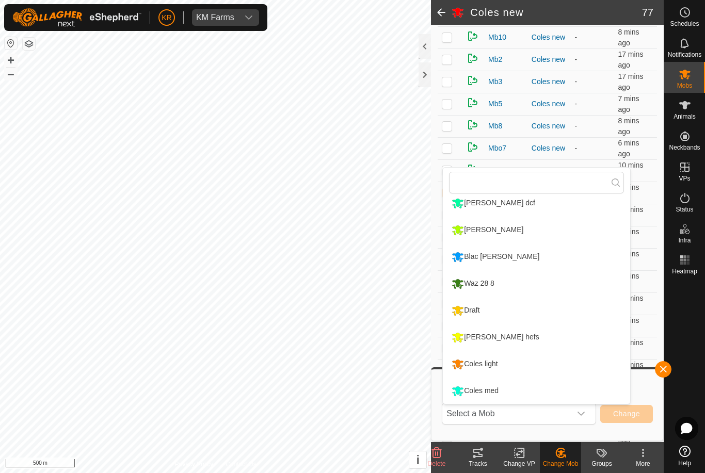
scroll to position [168, 0]
click at [500, 364] on div "Coles light" at bounding box center [474, 365] width 51 height 18
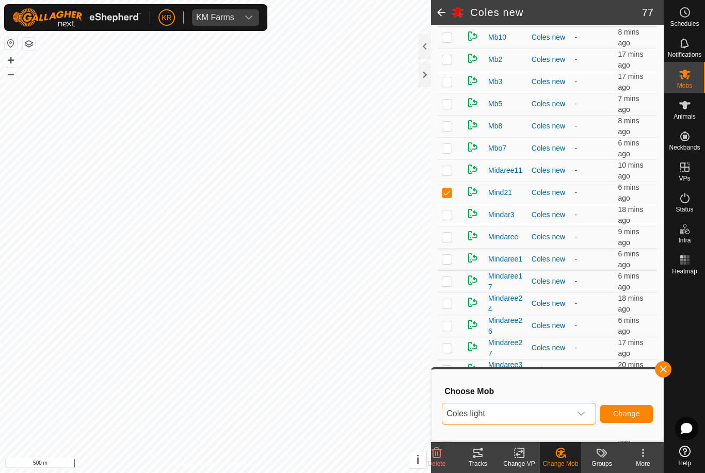
click at [635, 410] on span "Change" at bounding box center [626, 414] width 27 height 8
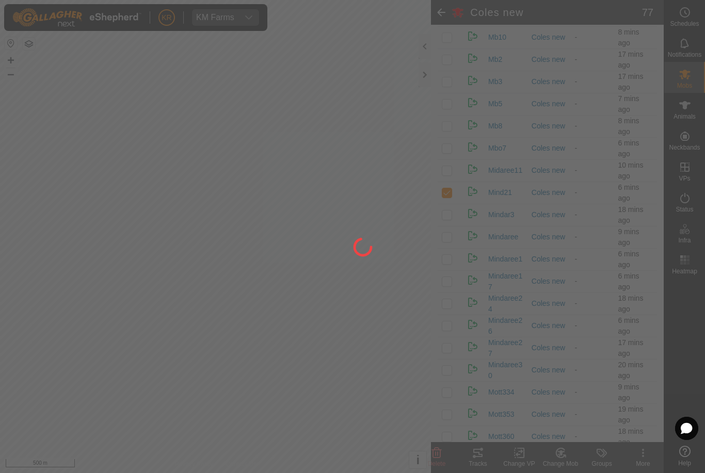
checkbox input "false"
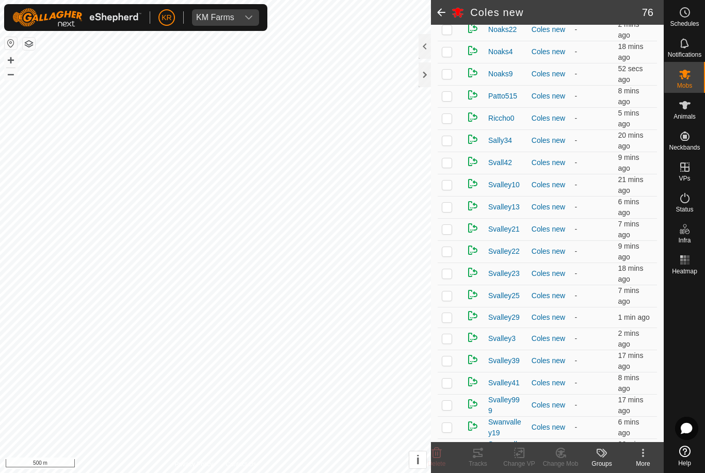
scroll to position [1284, 0]
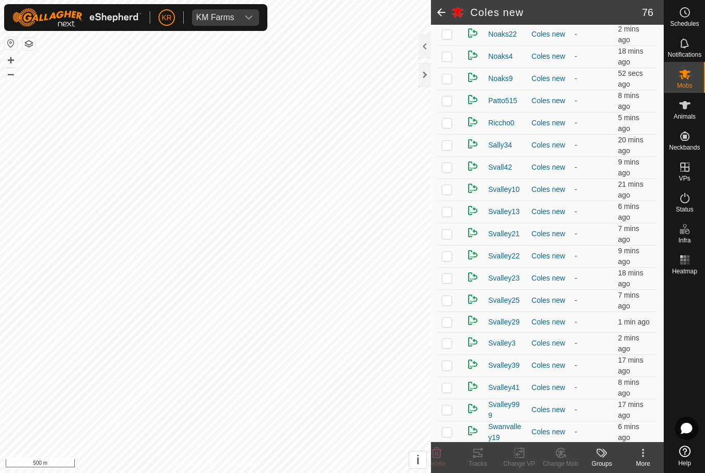
click at [449, 278] on p-checkbox at bounding box center [447, 278] width 10 height 8
click at [564, 460] on div "Change Mob" at bounding box center [560, 463] width 41 height 9
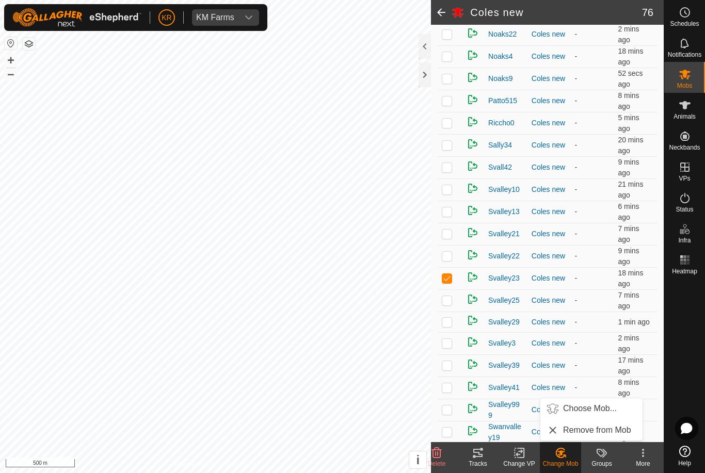
click at [595, 409] on span "Choose Mob..." at bounding box center [590, 409] width 54 height 12
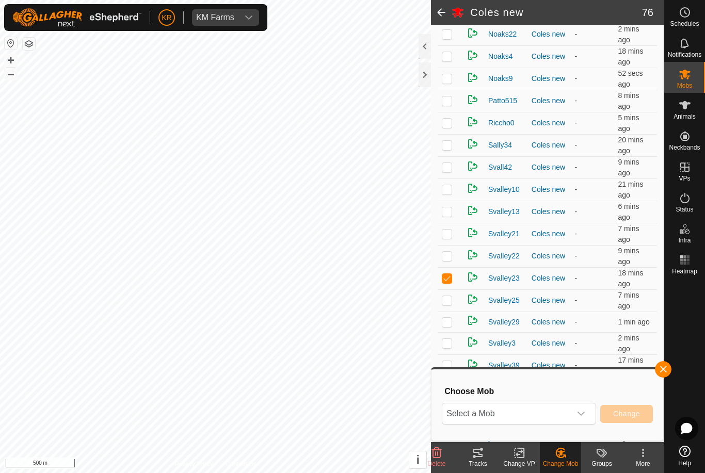
click at [567, 412] on span "Select a Mob" at bounding box center [506, 414] width 129 height 21
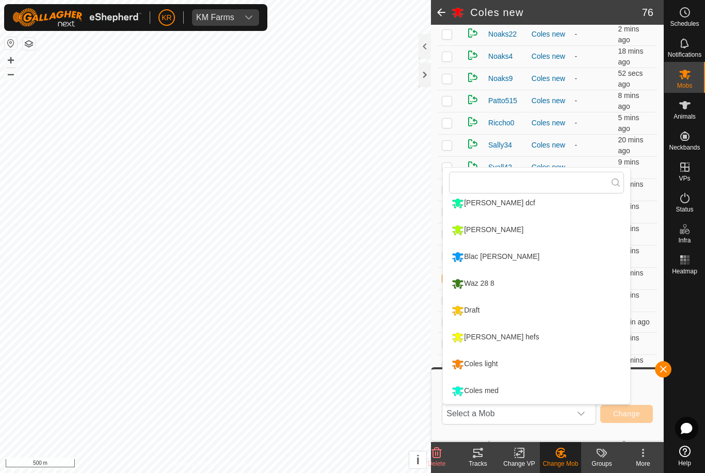
scroll to position [168, 0]
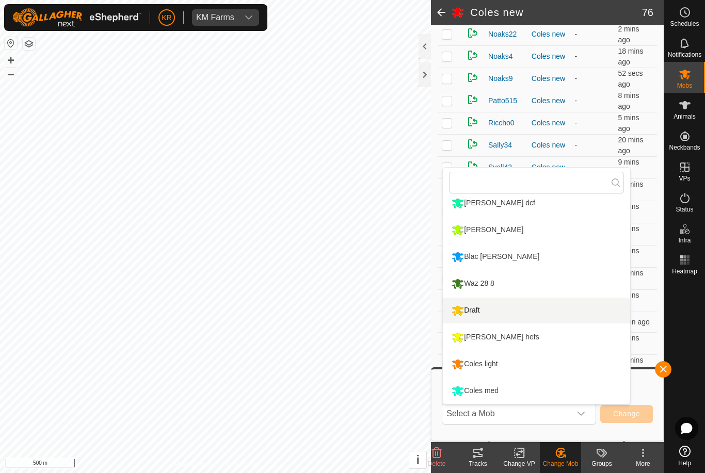
click at [482, 311] on div "Draft" at bounding box center [465, 311] width 33 height 18
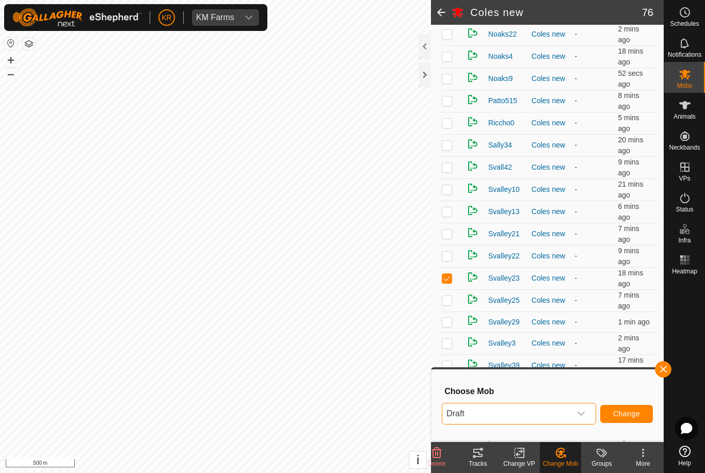
click at [629, 413] on span "Change" at bounding box center [626, 414] width 27 height 8
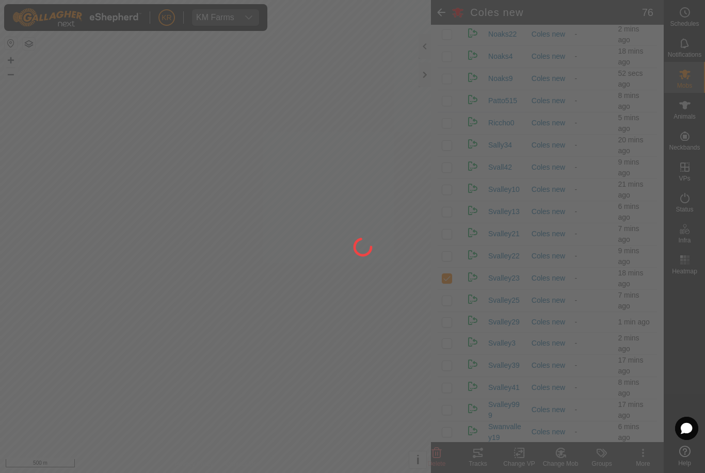
checkbox input "false"
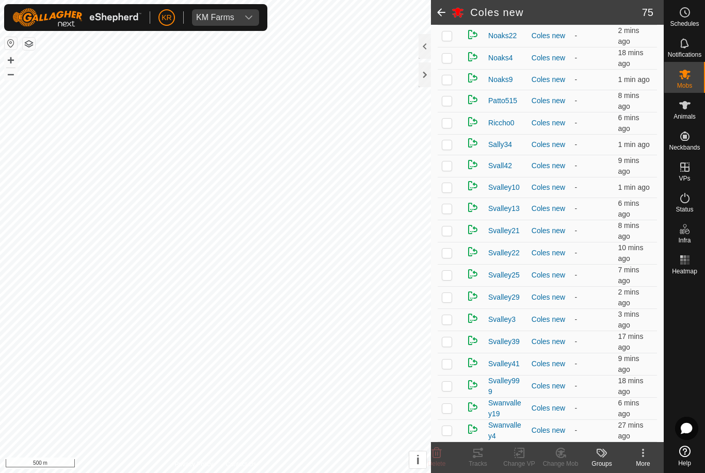
click at [452, 125] on p-checkbox at bounding box center [447, 123] width 10 height 8
click at [450, 127] on p-checkbox at bounding box center [447, 123] width 10 height 8
checkbox input "false"
click at [451, 279] on p-checkbox at bounding box center [447, 275] width 10 height 8
click at [440, 456] on icon at bounding box center [437, 453] width 10 height 10
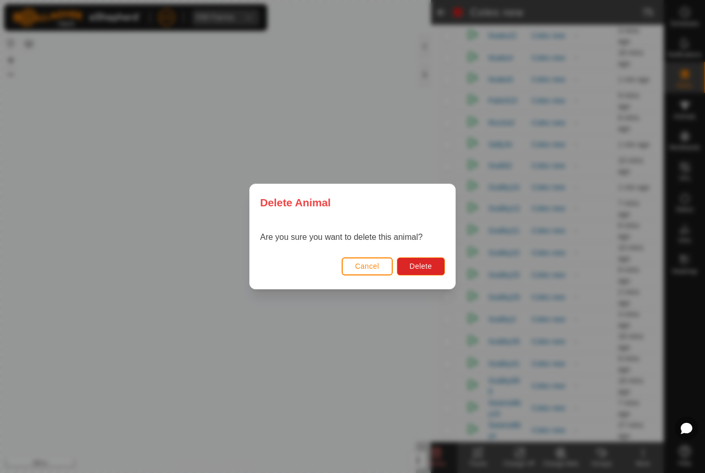
click at [413, 274] on button "Delete" at bounding box center [421, 267] width 48 height 18
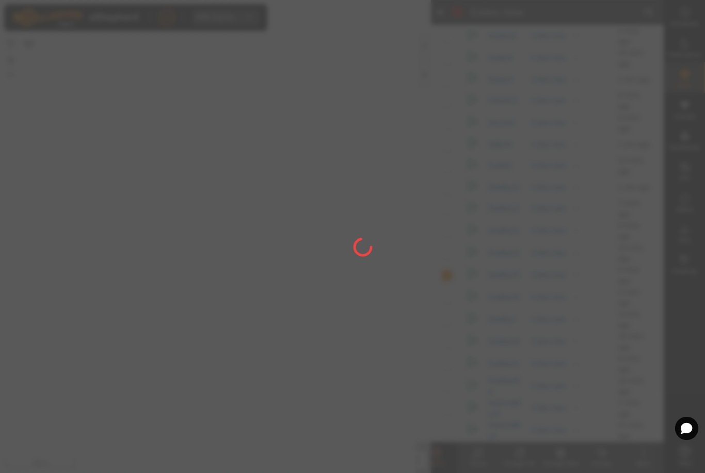
checkbox input "false"
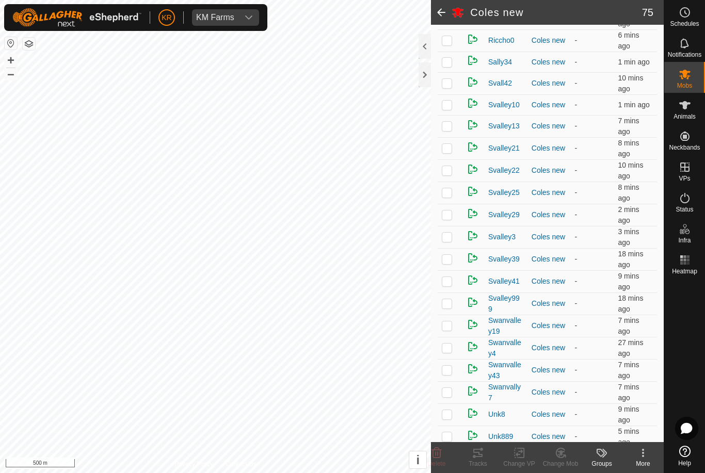
scroll to position [1369, 0]
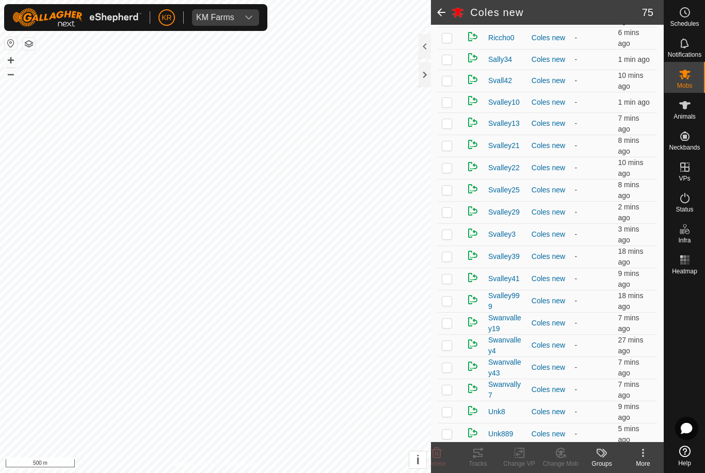
click at [444, 238] on p-checkbox at bounding box center [447, 234] width 10 height 8
click at [441, 450] on icon at bounding box center [437, 453] width 10 height 10
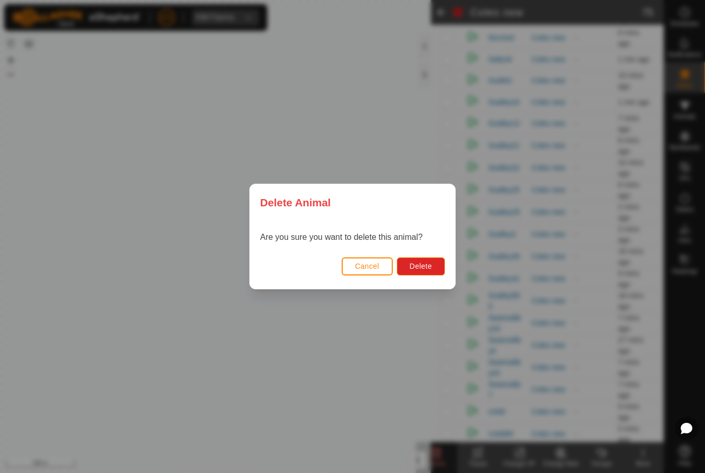
click at [423, 262] on span "Delete" at bounding box center [421, 266] width 22 height 8
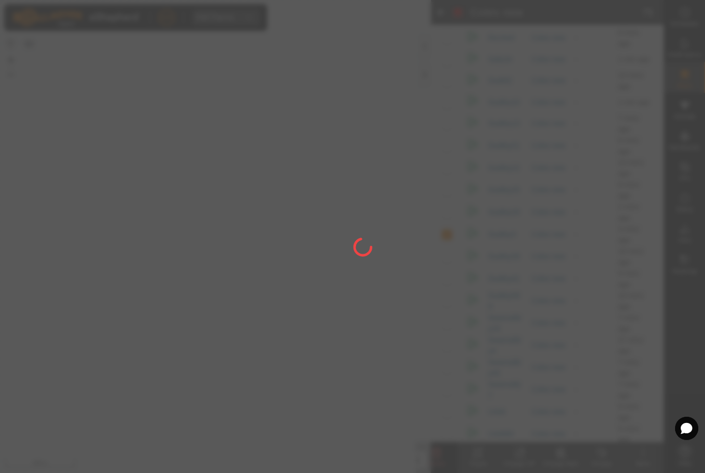
checkbox input "false"
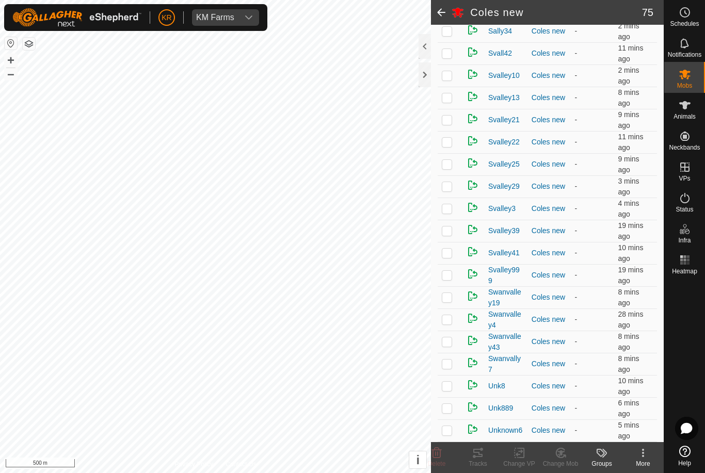
scroll to position [1400, 0]
click at [448, 339] on p-checkbox at bounding box center [447, 342] width 10 height 8
click at [441, 456] on icon at bounding box center [437, 453] width 10 height 10
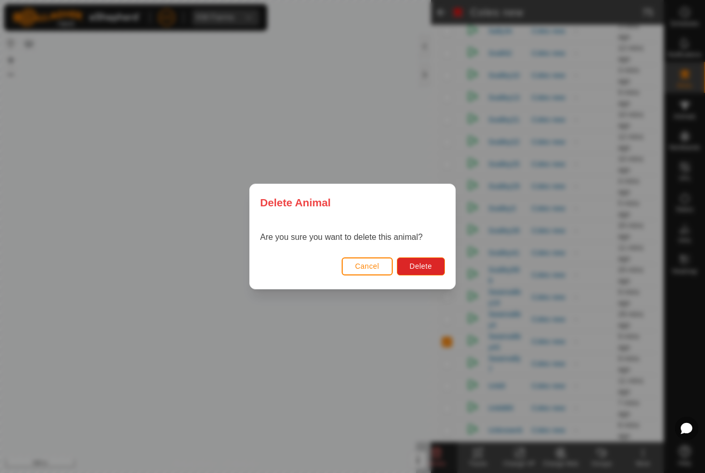
click at [432, 275] on button "Delete" at bounding box center [421, 267] width 48 height 18
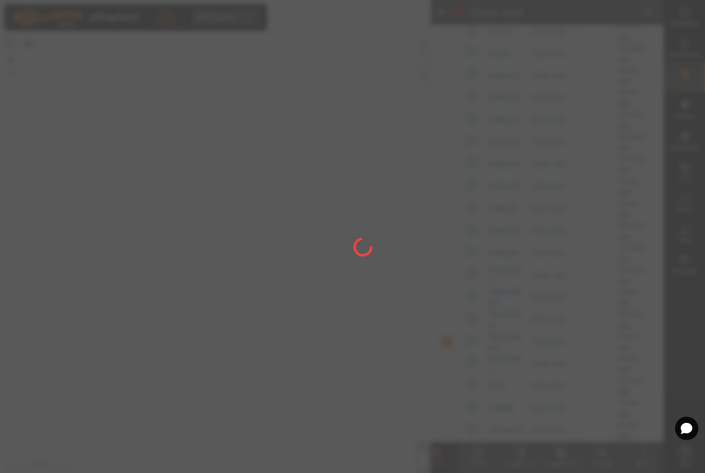
checkbox input "false"
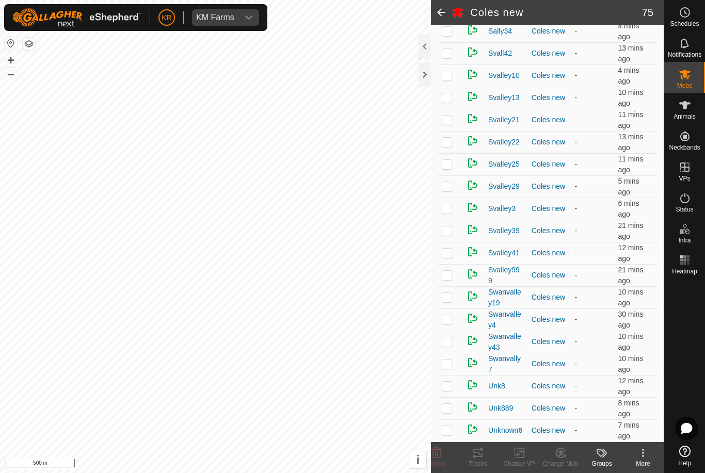
click at [520, 345] on span "Swanvalley43" at bounding box center [505, 342] width 35 height 22
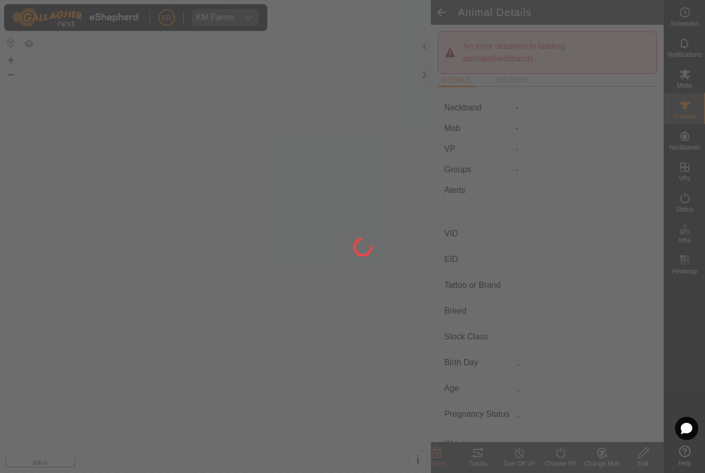
click at [689, 55] on div at bounding box center [352, 236] width 705 height 473
click at [688, 84] on div at bounding box center [352, 236] width 705 height 473
click at [686, 85] on div at bounding box center [352, 236] width 705 height 473
click at [686, 87] on div at bounding box center [352, 236] width 705 height 473
click at [689, 87] on div at bounding box center [352, 236] width 705 height 473
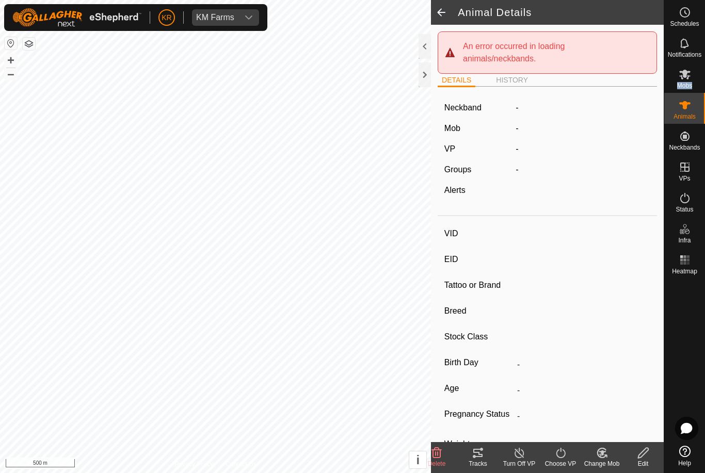
click at [697, 66] on div "Mobs" at bounding box center [684, 77] width 41 height 31
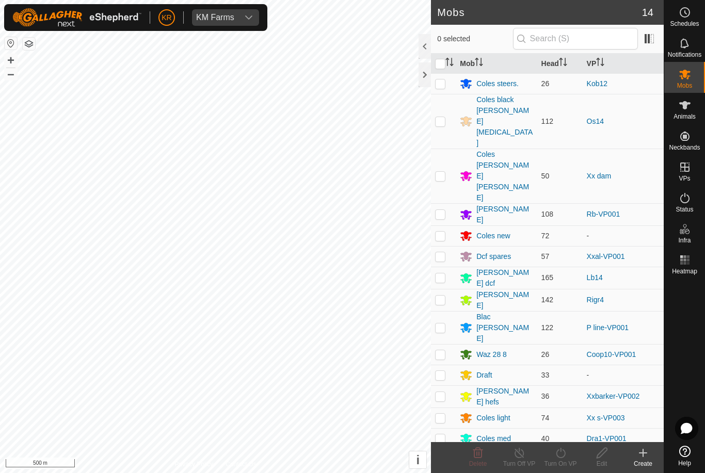
click at [501, 231] on div "Coles new" at bounding box center [493, 236] width 34 height 11
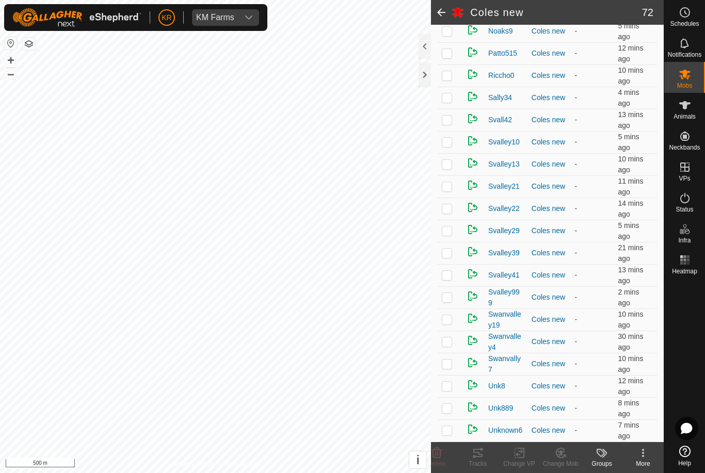
scroll to position [1332, 0]
click at [452, 341] on p-checkbox at bounding box center [447, 342] width 10 height 8
click at [441, 455] on icon at bounding box center [437, 453] width 12 height 12
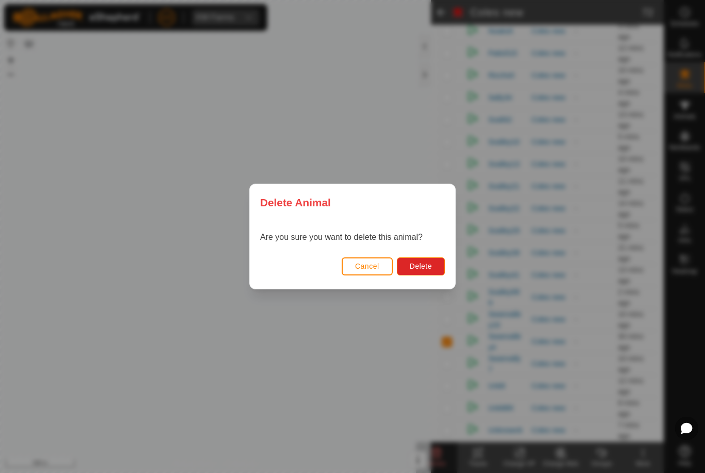
click at [429, 265] on span "Delete" at bounding box center [421, 266] width 22 height 8
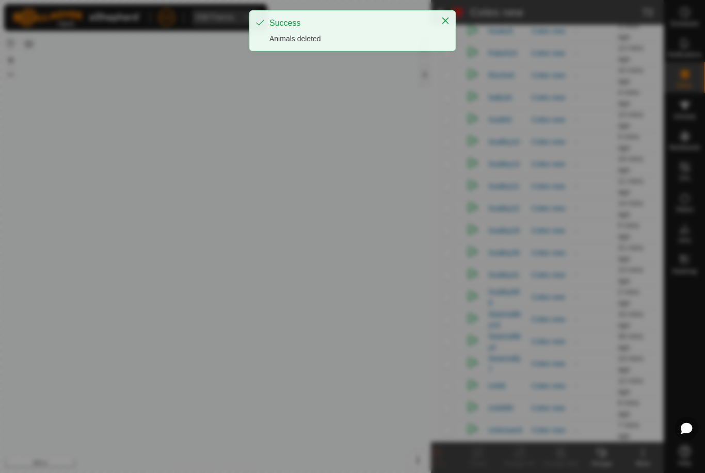
checkbox input "false"
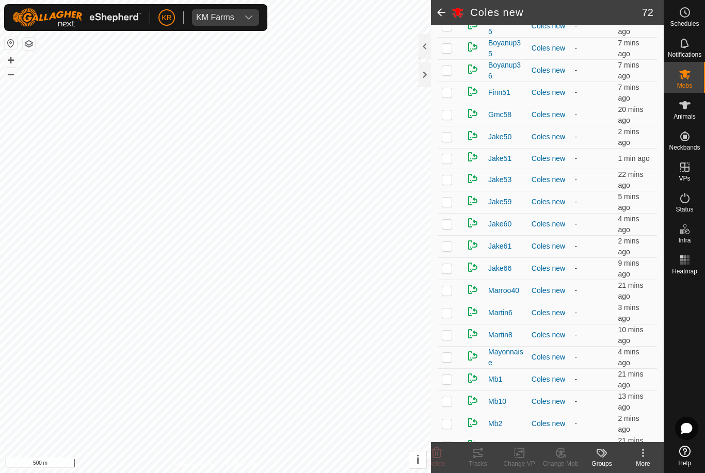
scroll to position [407, 0]
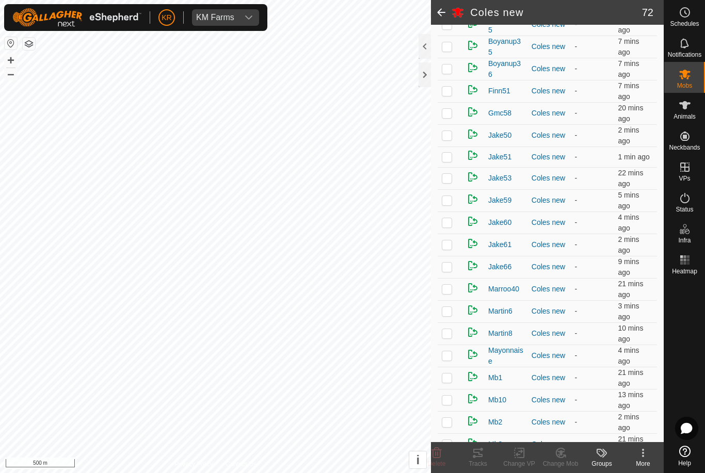
click at [452, 202] on p-checkbox at bounding box center [447, 200] width 10 height 8
click at [562, 457] on icon at bounding box center [560, 453] width 9 height 9
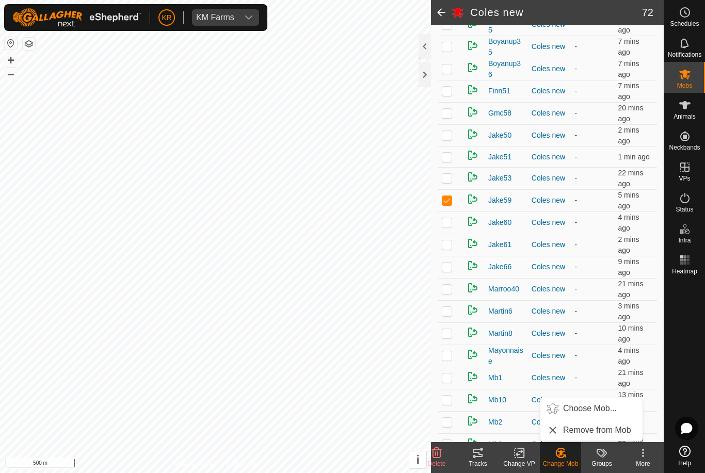
click at [583, 408] on span "Choose Mob..." at bounding box center [590, 409] width 54 height 12
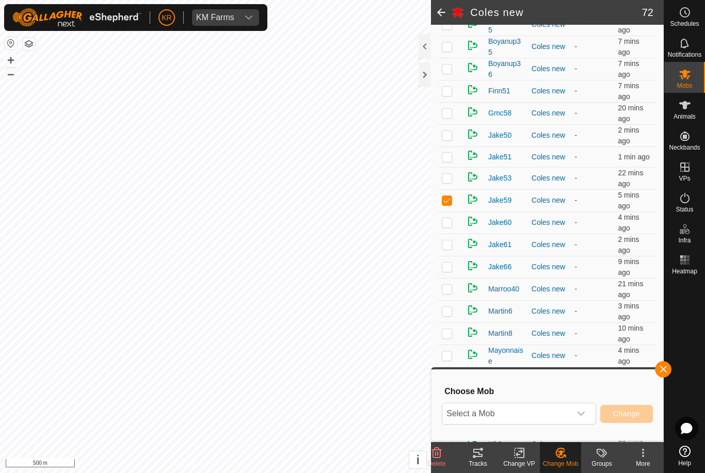
click at [569, 404] on span "Select a Mob" at bounding box center [506, 414] width 129 height 21
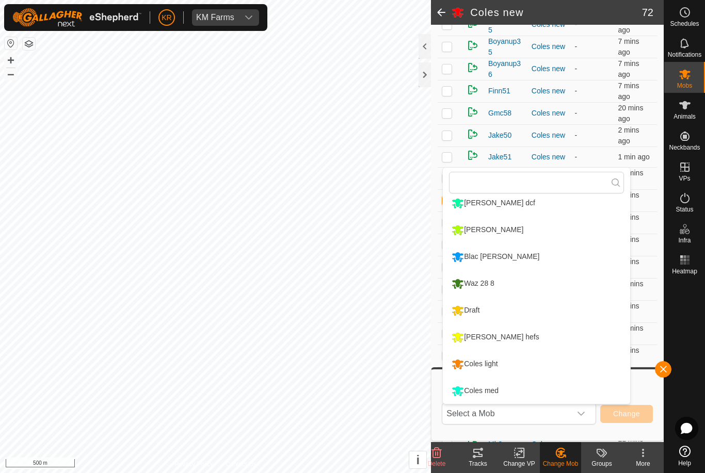
scroll to position [168, 0]
click at [497, 392] on div "Coles med" at bounding box center [475, 391] width 52 height 18
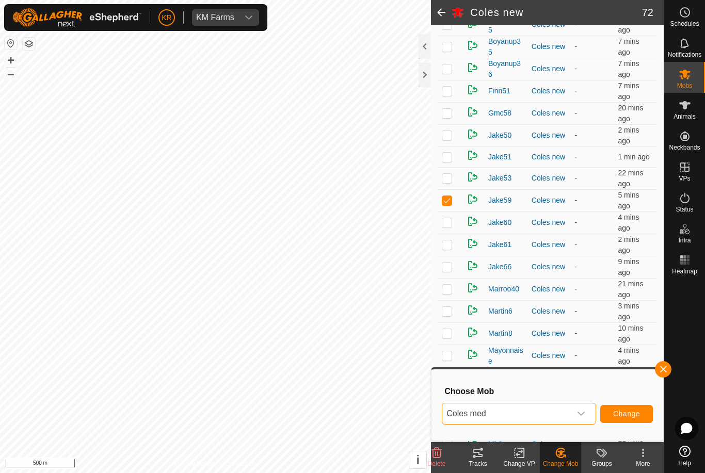
click at [619, 410] on span "Change" at bounding box center [626, 414] width 27 height 8
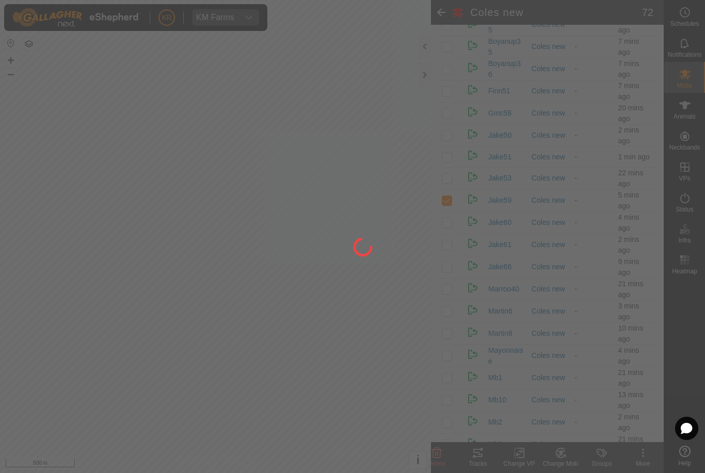
checkbox input "false"
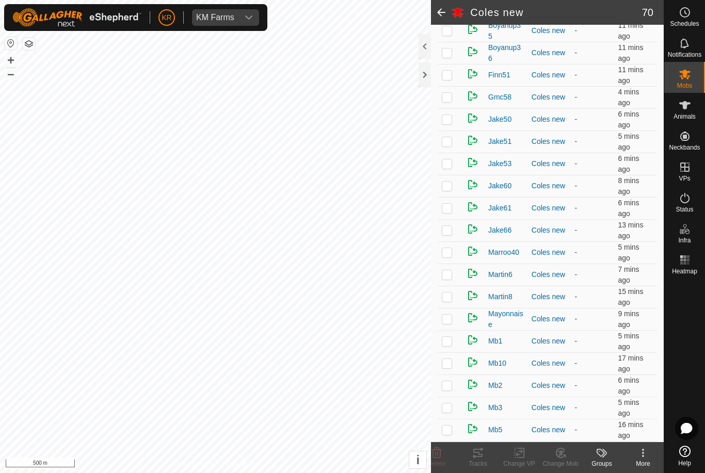
scroll to position [424, 0]
click at [449, 186] on p-checkbox at bounding box center [447, 185] width 10 height 8
click at [560, 461] on div "Change Mob" at bounding box center [560, 463] width 41 height 9
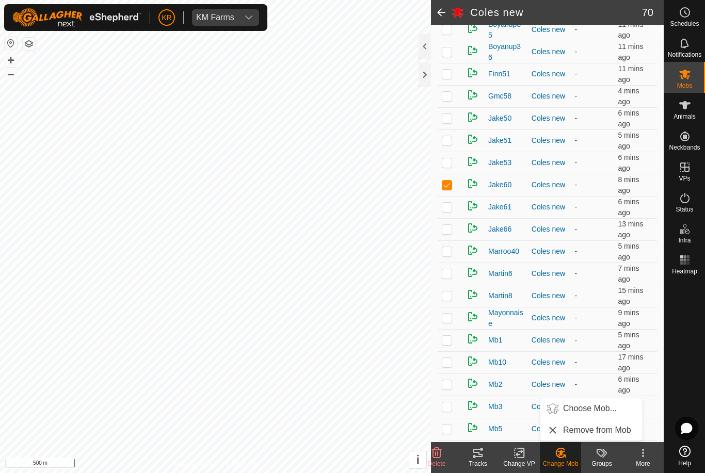
click at [596, 411] on span "Choose Mob..." at bounding box center [590, 409] width 54 height 12
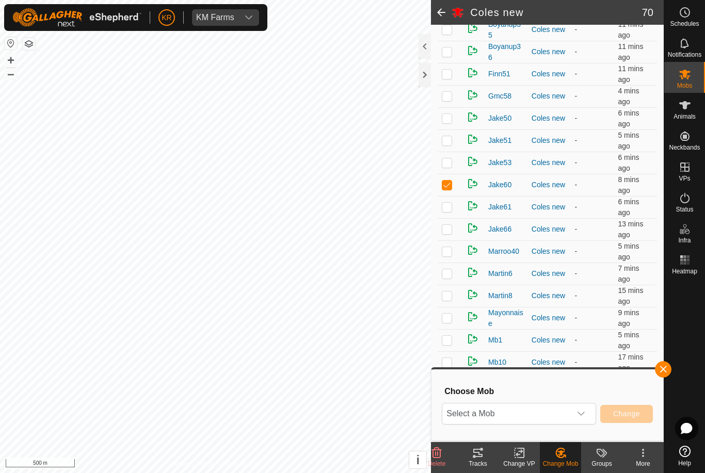
click at [569, 416] on span "Select a Mob" at bounding box center [506, 414] width 129 height 21
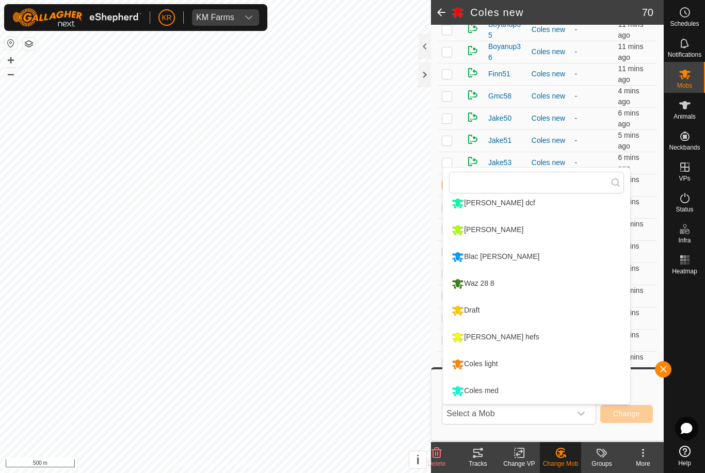
scroll to position [168, 0]
click at [498, 363] on div "Coles light" at bounding box center [474, 365] width 51 height 18
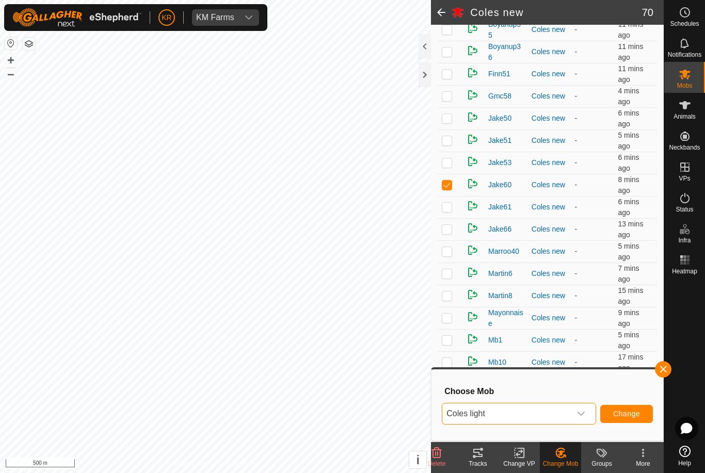
click at [628, 408] on button "Change" at bounding box center [626, 414] width 53 height 18
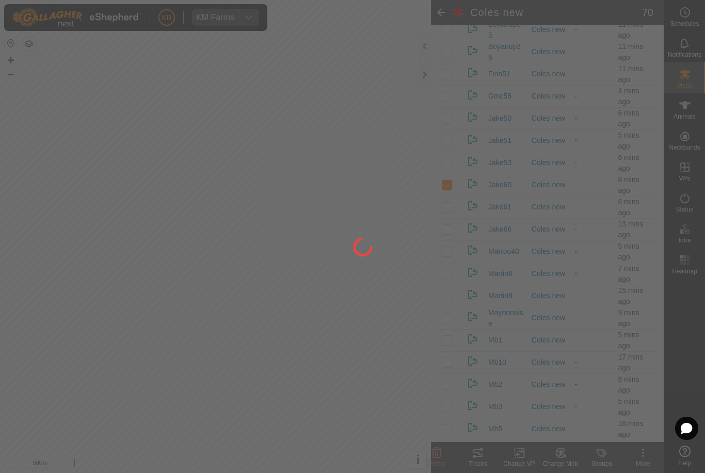
checkbox input "false"
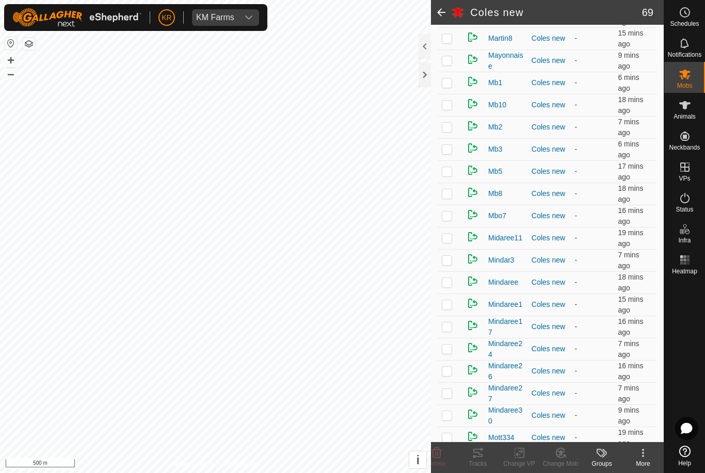
scroll to position [664, 0]
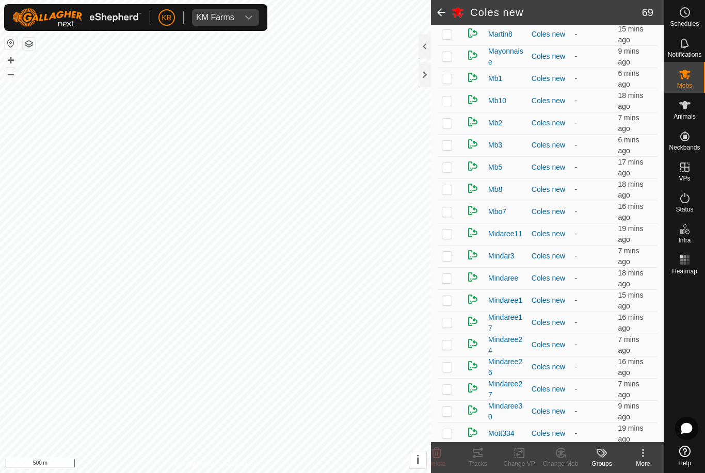
click at [447, 236] on p-checkbox at bounding box center [447, 234] width 10 height 8
click at [566, 453] on icon at bounding box center [560, 453] width 13 height 12
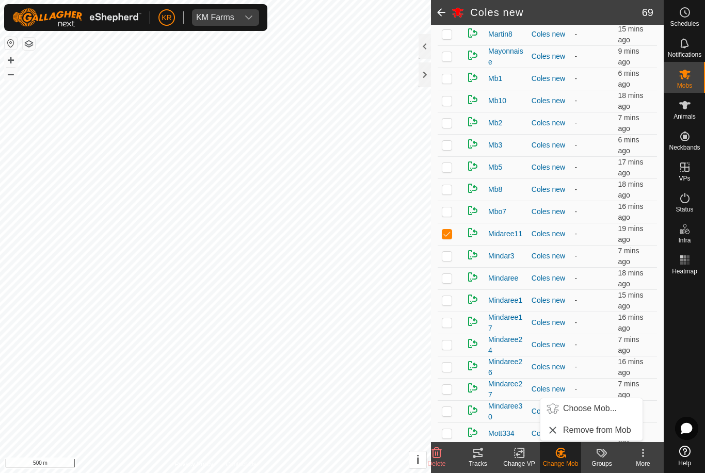
click at [600, 408] on span "Choose Mob..." at bounding box center [590, 409] width 54 height 12
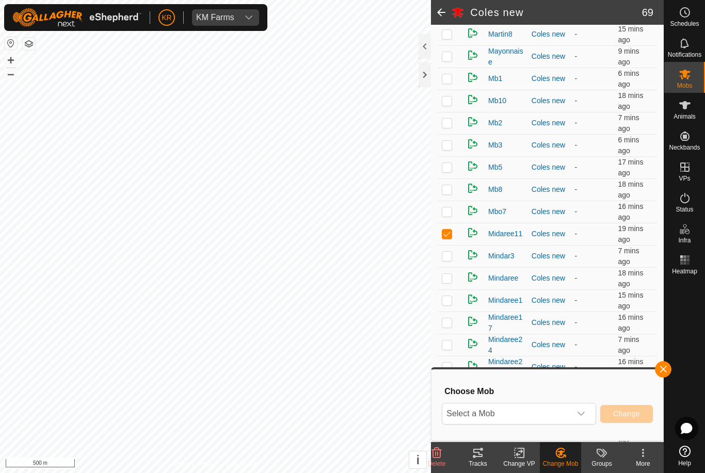
click at [577, 411] on icon "dropdown trigger" at bounding box center [581, 414] width 8 height 8
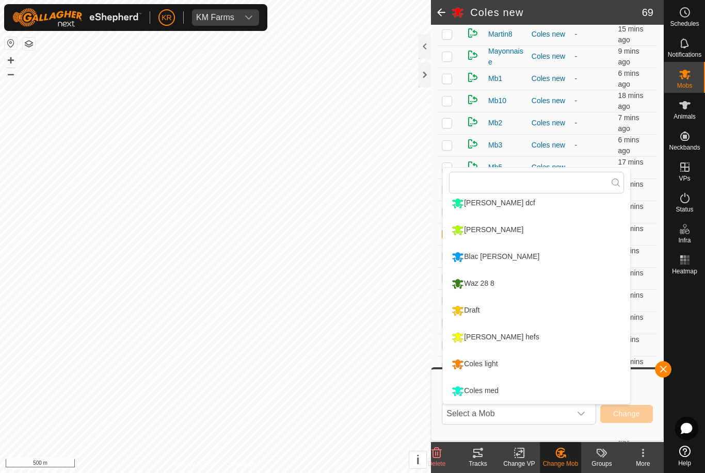
scroll to position [168, 0]
click at [497, 310] on li "Draft" at bounding box center [536, 311] width 187 height 26
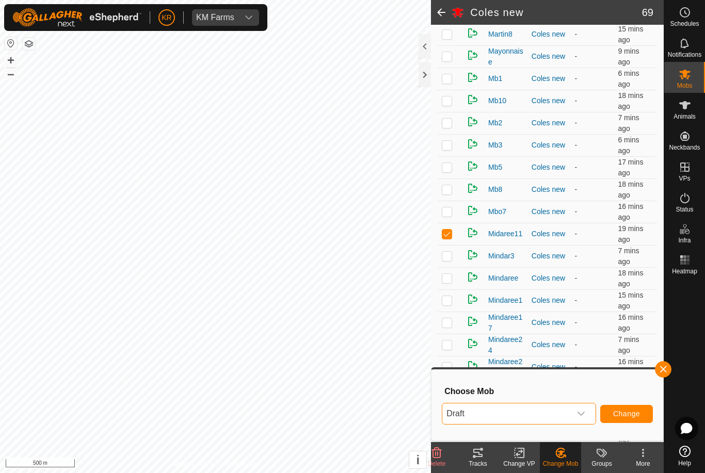
click at [618, 405] on button "Change" at bounding box center [626, 414] width 53 height 18
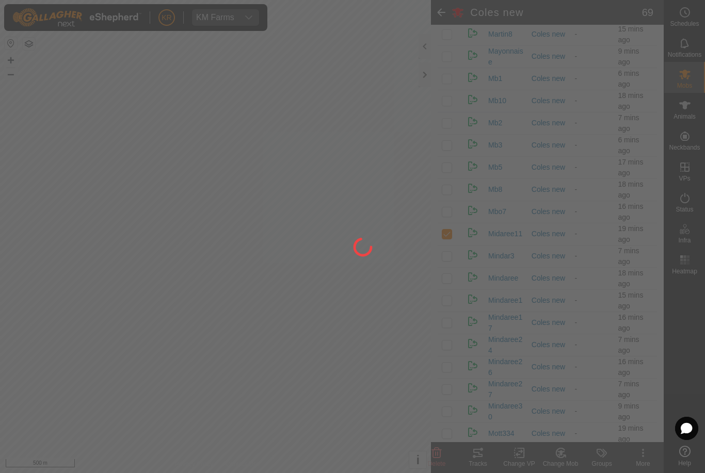
checkbox input "false"
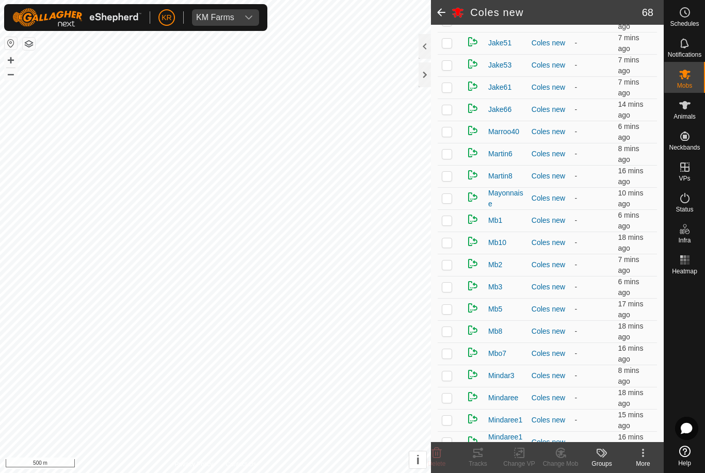
scroll to position [509, 0]
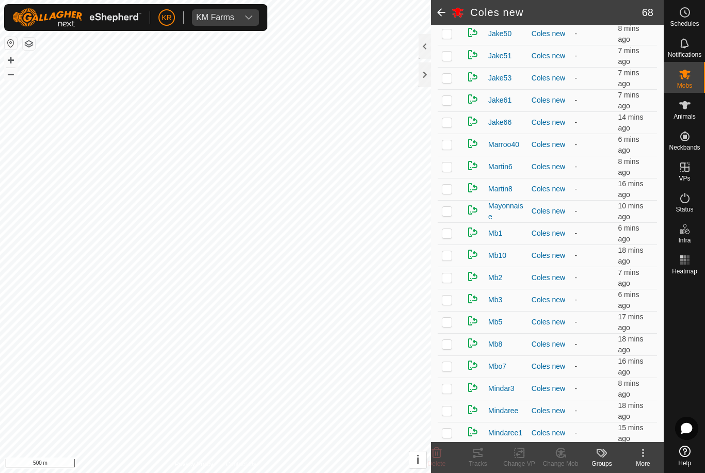
click at [446, 195] on td at bounding box center [450, 189] width 25 height 22
click at [440, 453] on icon at bounding box center [437, 453] width 10 height 10
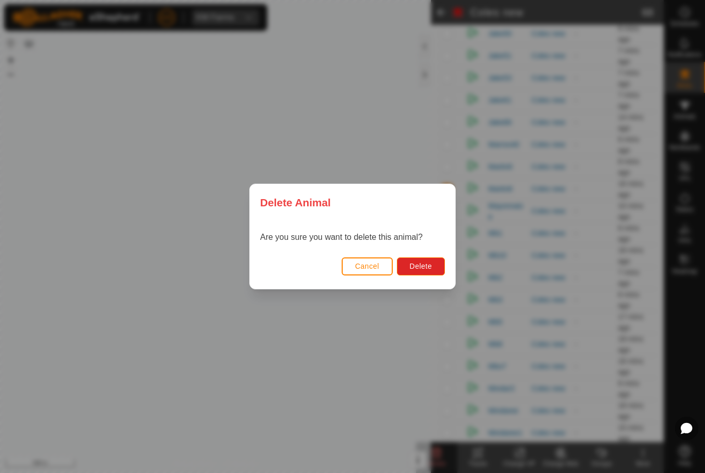
click at [420, 269] on span "Delete" at bounding box center [421, 266] width 22 height 8
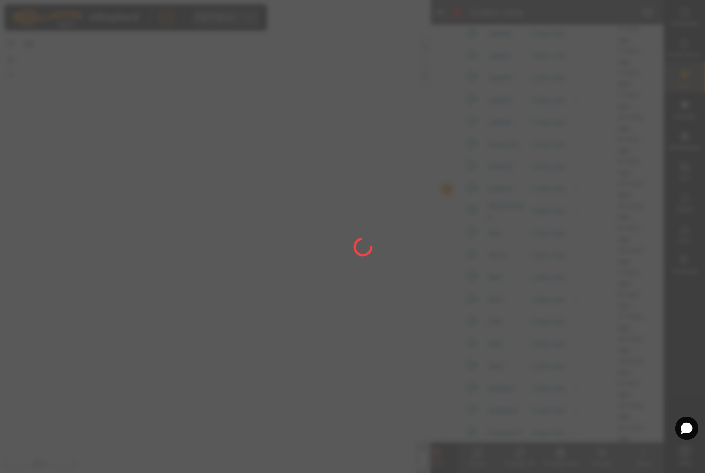
checkbox input "false"
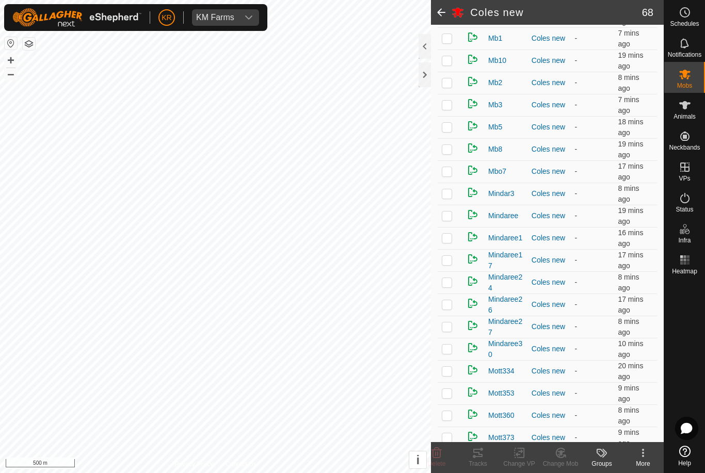
scroll to position [710, 0]
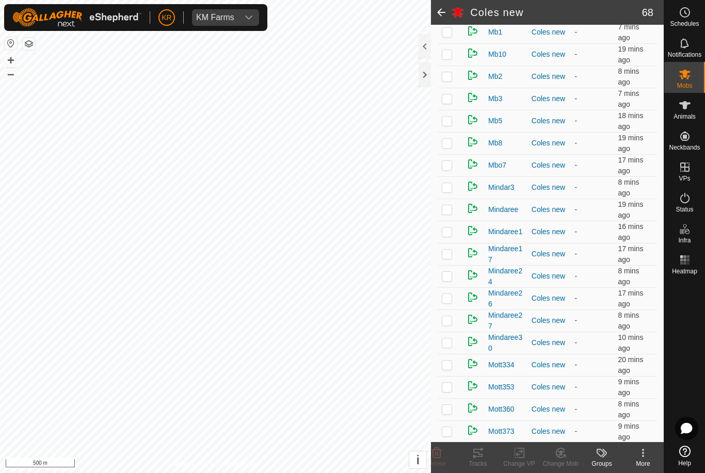
click at [448, 237] on td at bounding box center [450, 232] width 25 height 22
click at [568, 456] on change-mob-svg-icon at bounding box center [560, 453] width 41 height 12
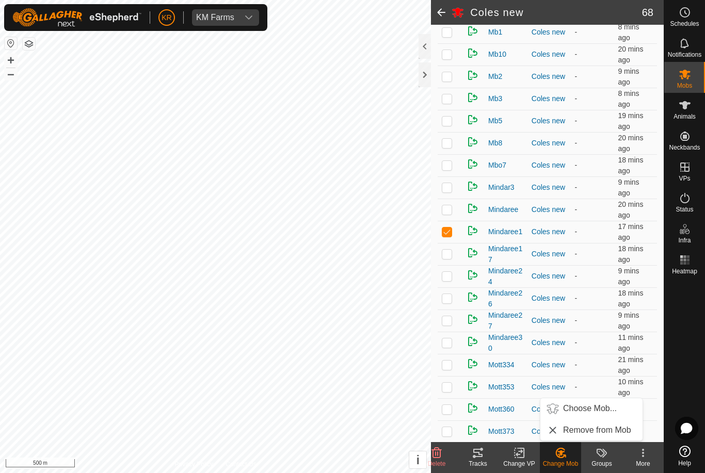
click at [593, 408] on span "Choose Mob..." at bounding box center [590, 409] width 54 height 12
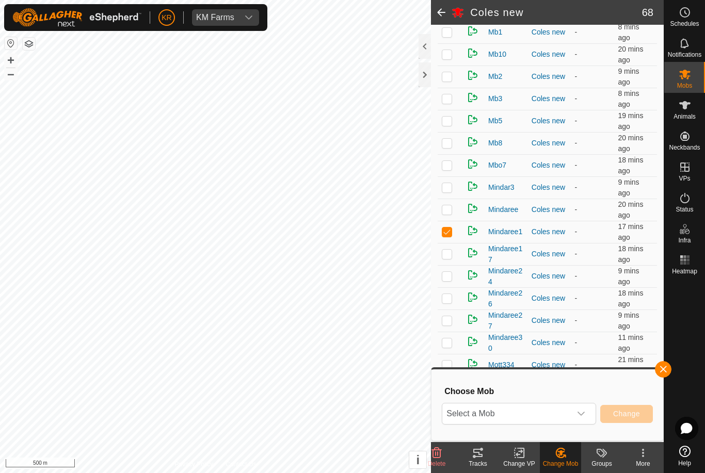
click at [582, 414] on icon "dropdown trigger" at bounding box center [581, 414] width 7 height 4
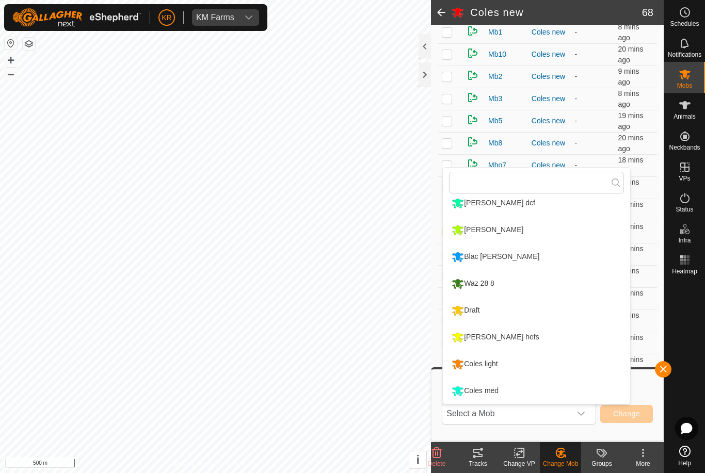
scroll to position [168, 0]
click at [493, 392] on div "Coles med" at bounding box center [475, 391] width 52 height 18
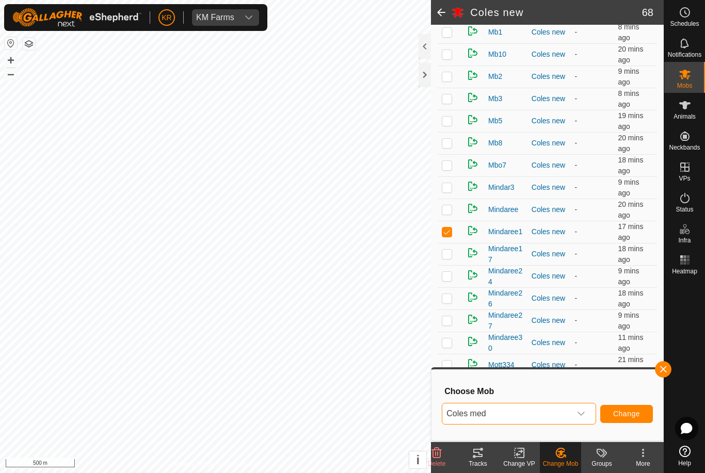
click at [622, 411] on span "Change" at bounding box center [626, 414] width 27 height 8
checkbox input "false"
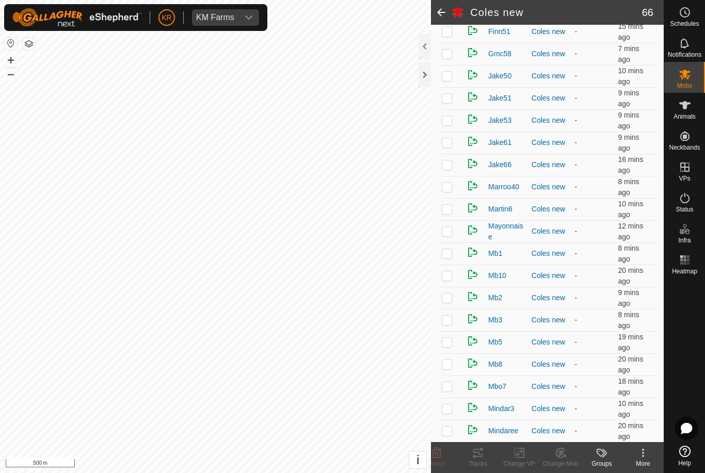
scroll to position [455, 0]
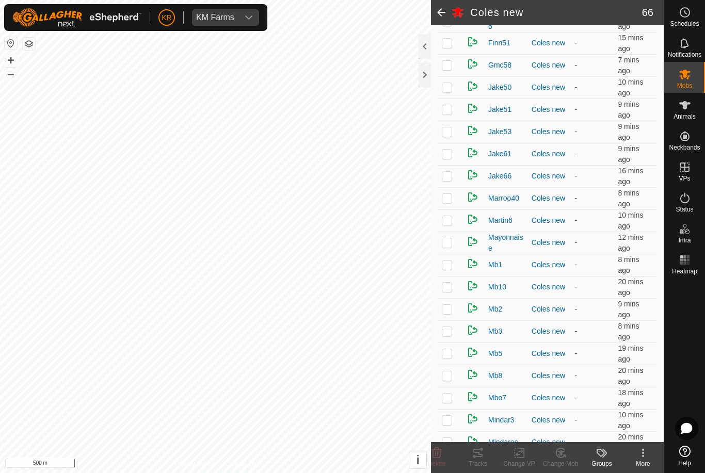
click at [455, 222] on td at bounding box center [450, 221] width 25 height 22
click at [566, 463] on div "Change Mob" at bounding box center [560, 463] width 41 height 9
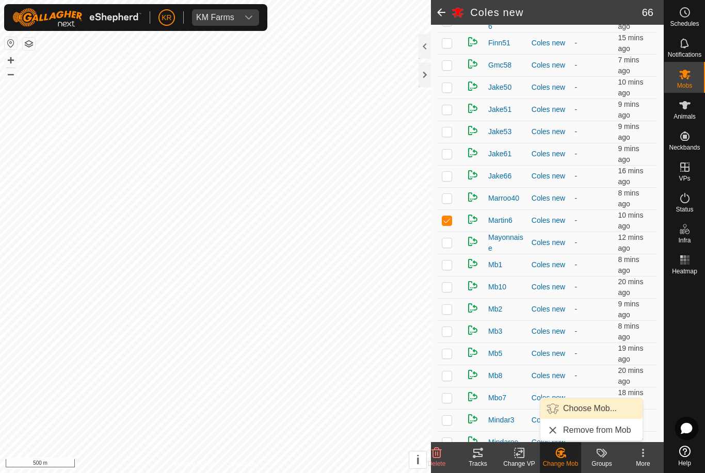
click at [594, 411] on span "Choose Mob..." at bounding box center [590, 409] width 54 height 12
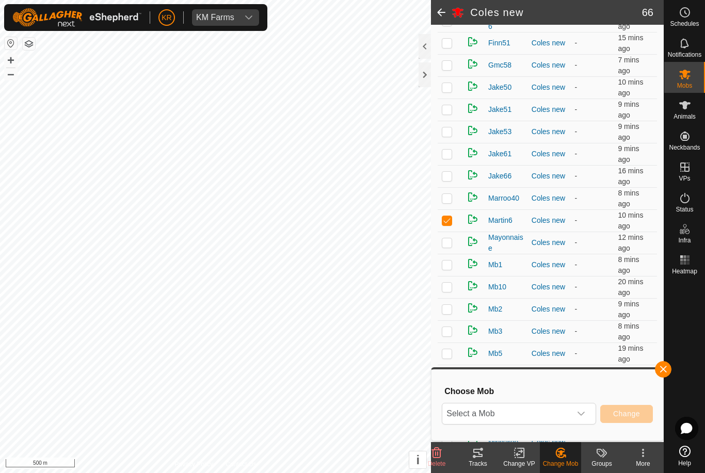
click at [586, 416] on div "dropdown trigger" at bounding box center [581, 414] width 21 height 21
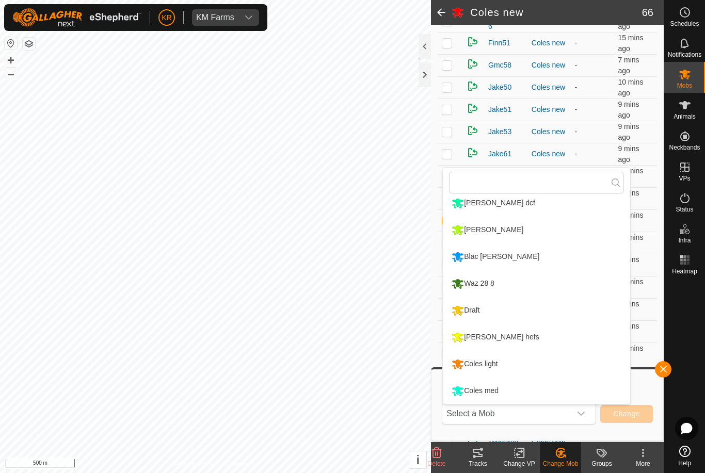
scroll to position [168, 0]
click at [510, 398] on li "Coles med" at bounding box center [536, 391] width 187 height 26
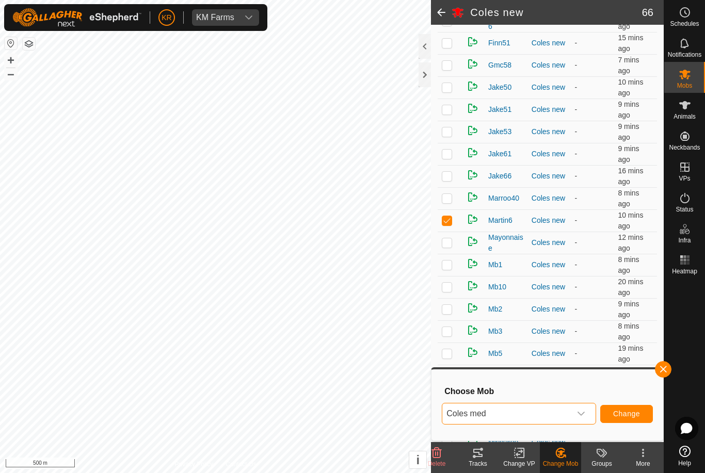
click at [628, 414] on span "Change" at bounding box center [626, 414] width 27 height 8
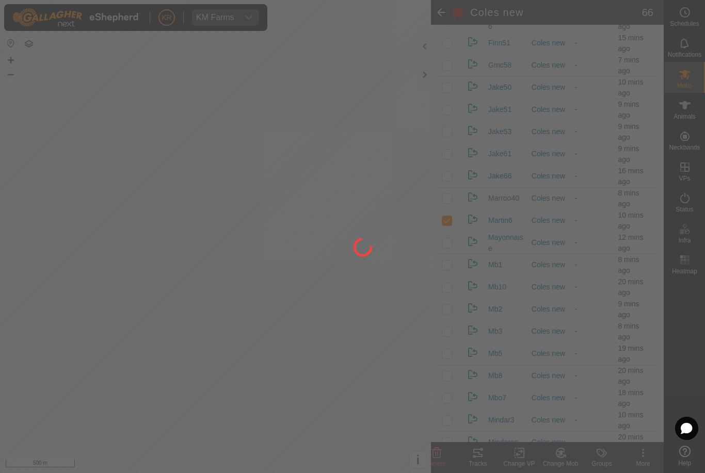
checkbox input "false"
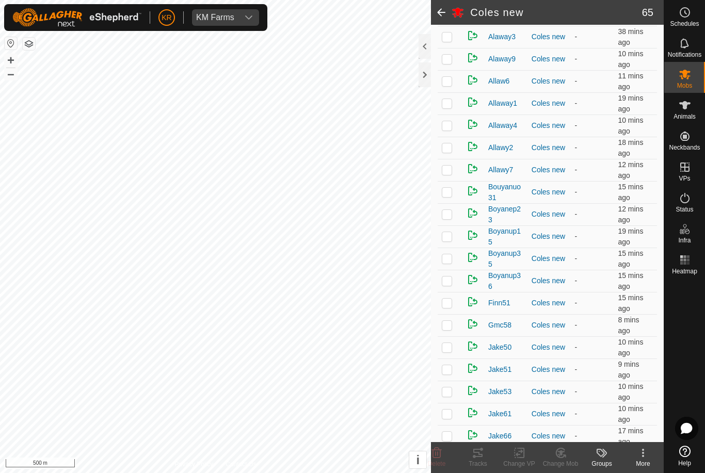
scroll to position [195, 0]
click at [451, 198] on td at bounding box center [450, 193] width 25 height 22
click at [439, 451] on icon at bounding box center [437, 453] width 10 height 10
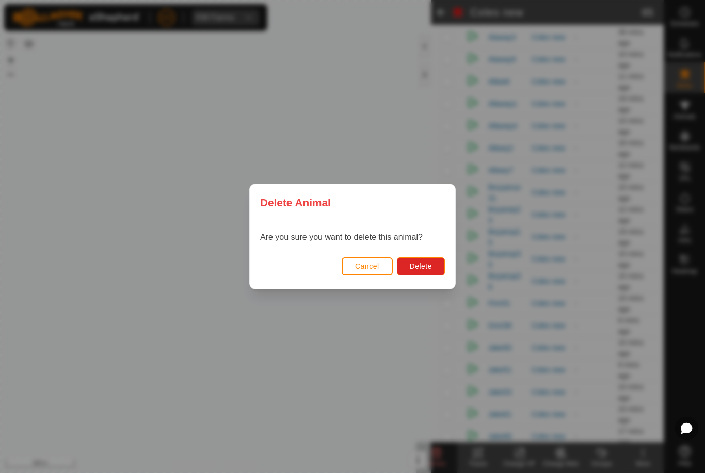
click at [419, 268] on span "Delete" at bounding box center [421, 266] width 22 height 8
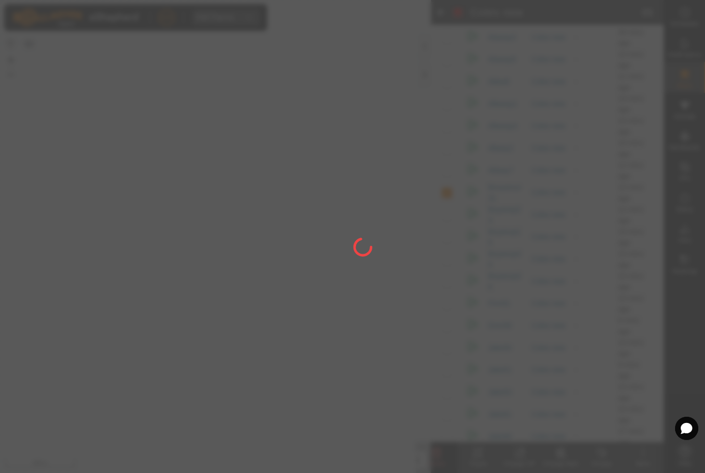
checkbox input "false"
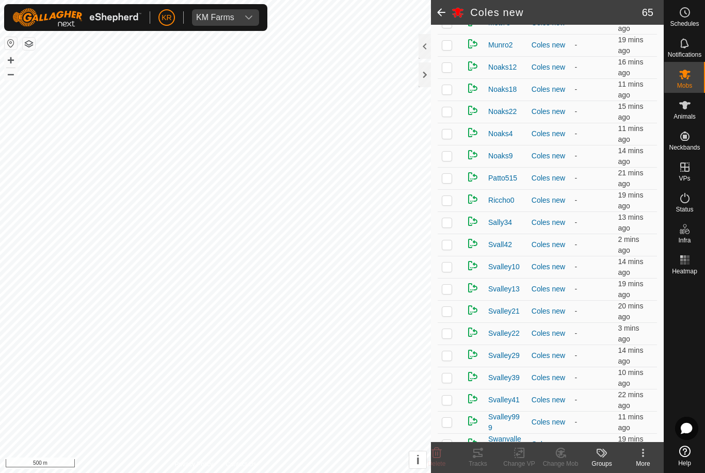
scroll to position [1075, 0]
click at [450, 179] on p-checkbox at bounding box center [447, 177] width 10 height 8
click at [563, 458] on icon at bounding box center [560, 453] width 9 height 9
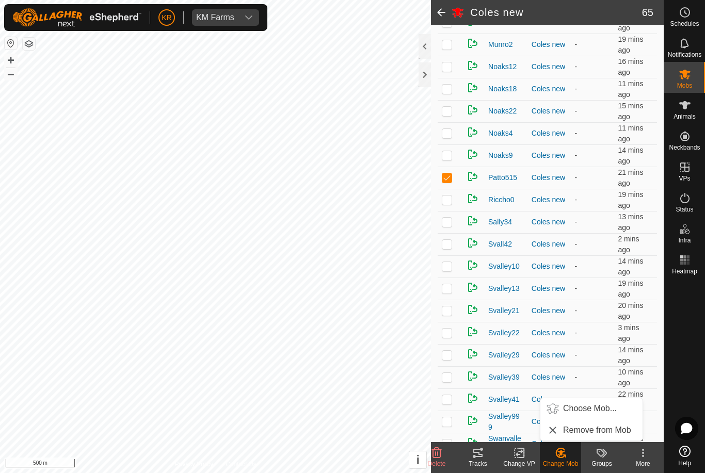
click at [602, 409] on span "Choose Mob..." at bounding box center [590, 409] width 54 height 12
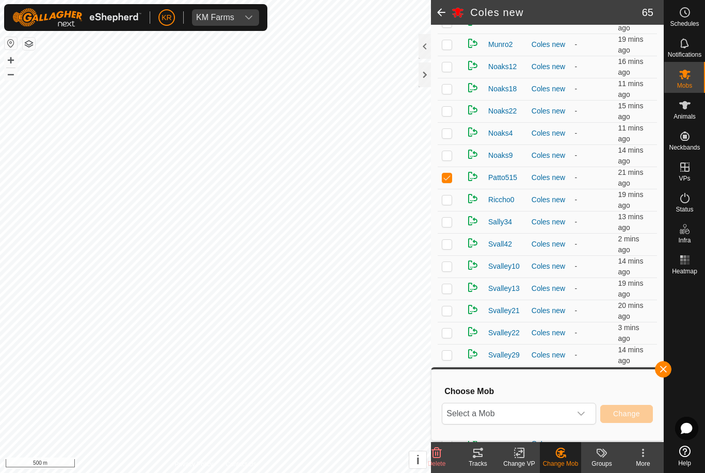
click at [584, 415] on icon "dropdown trigger" at bounding box center [581, 414] width 8 height 8
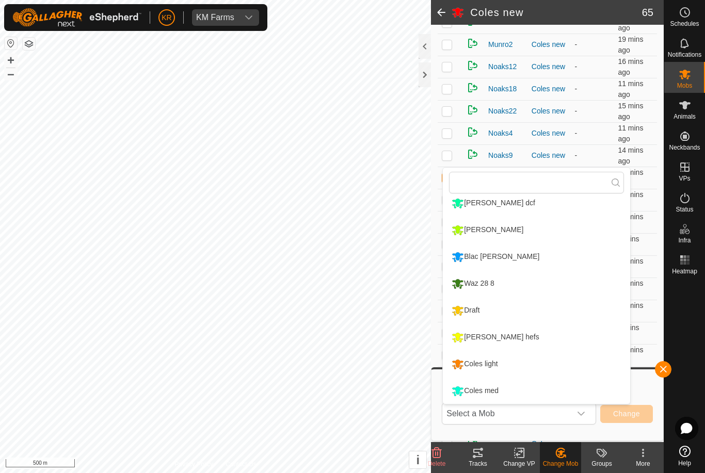
scroll to position [168, 0]
click at [482, 309] on div "Draft" at bounding box center [465, 311] width 33 height 18
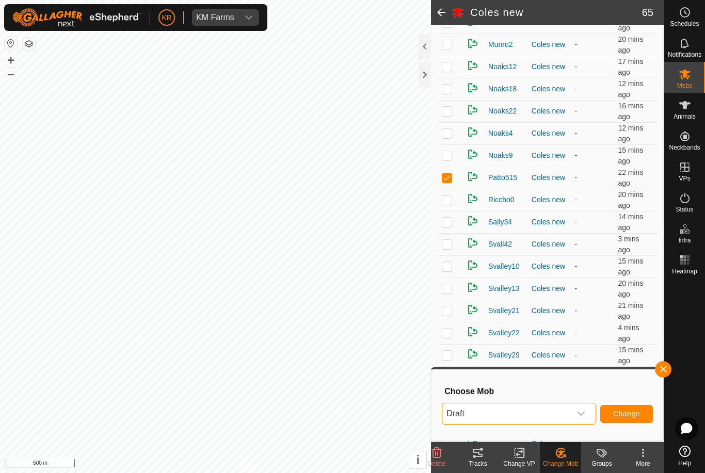
click at [619, 407] on button "Change" at bounding box center [626, 414] width 53 height 18
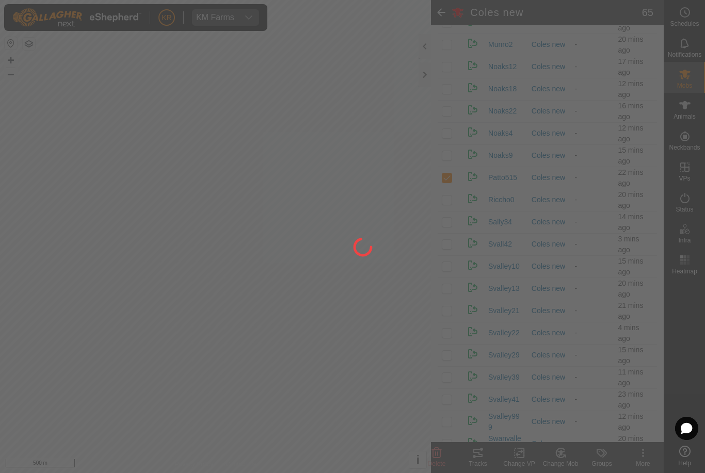
checkbox input "false"
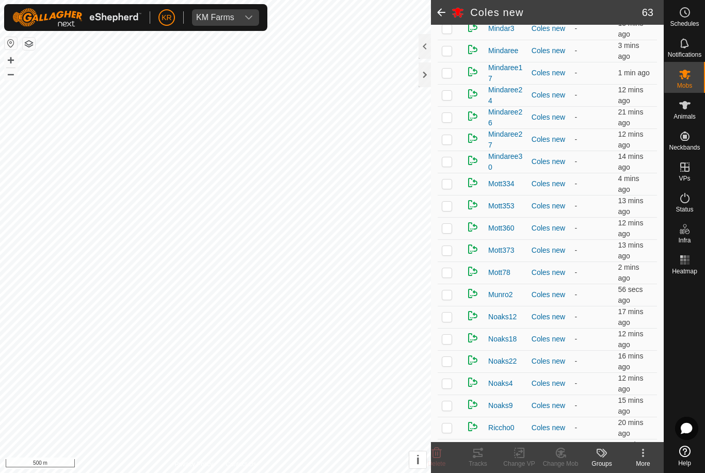
scroll to position [799, 0]
click at [448, 186] on p-checkbox at bounding box center [447, 183] width 10 height 8
click at [562, 459] on div "Change Mob" at bounding box center [560, 463] width 41 height 9
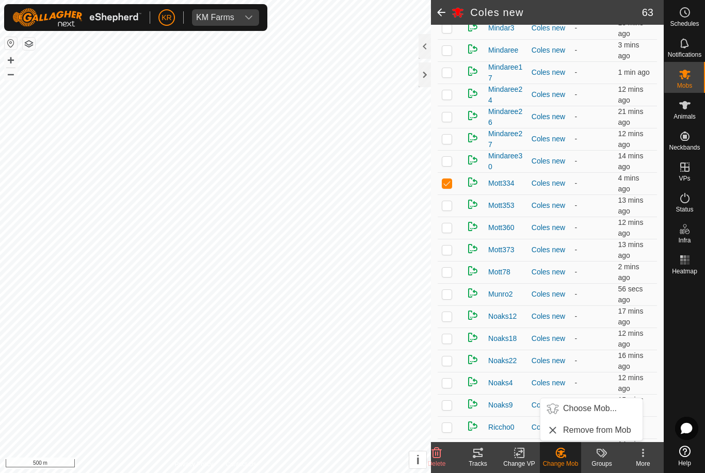
click at [586, 410] on span "Choose Mob..." at bounding box center [590, 409] width 54 height 12
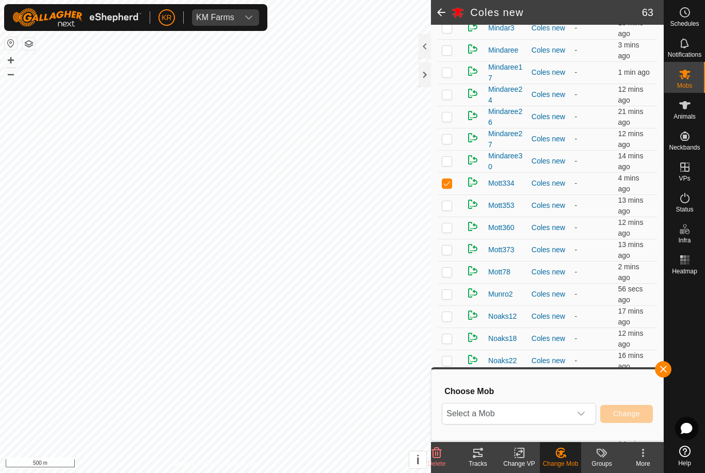
click at [569, 408] on span "Select a Mob" at bounding box center [506, 414] width 129 height 21
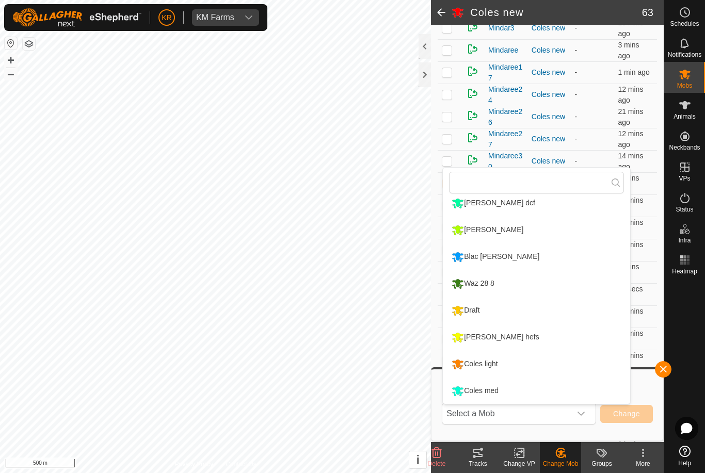
scroll to position [168, 0]
click at [491, 363] on div "Coles light" at bounding box center [474, 365] width 51 height 18
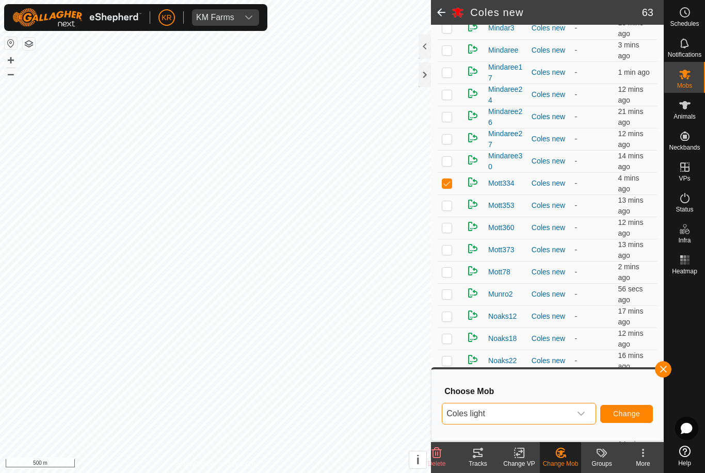
click at [623, 412] on span "Change" at bounding box center [626, 414] width 27 height 8
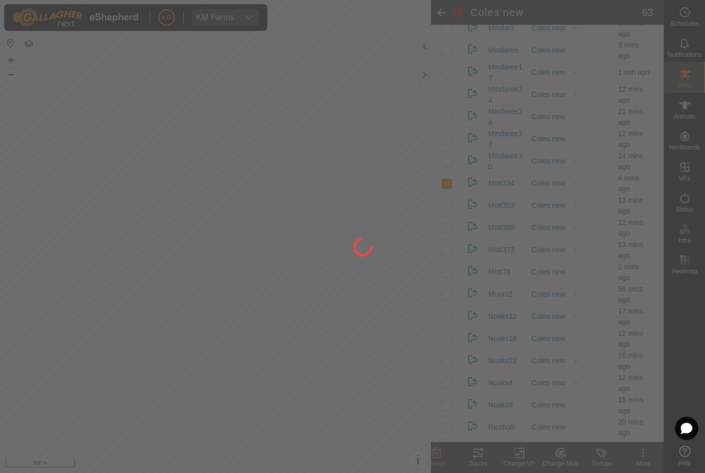
checkbox input "false"
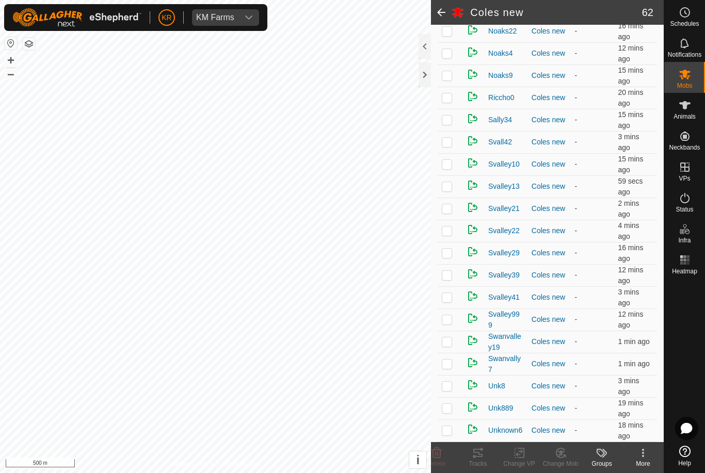
scroll to position [1105, 0]
click at [445, 299] on p-checkbox at bounding box center [447, 297] width 10 height 8
click at [443, 453] on delete-svg-icon at bounding box center [436, 453] width 41 height 12
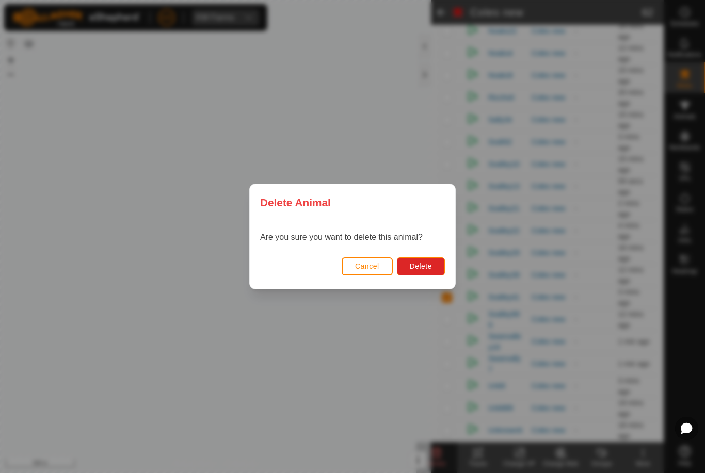
click at [425, 263] on span "Delete" at bounding box center [421, 266] width 22 height 8
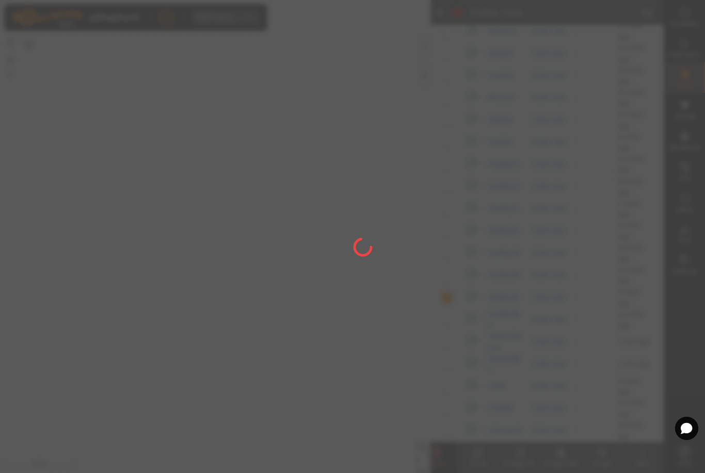
checkbox input "false"
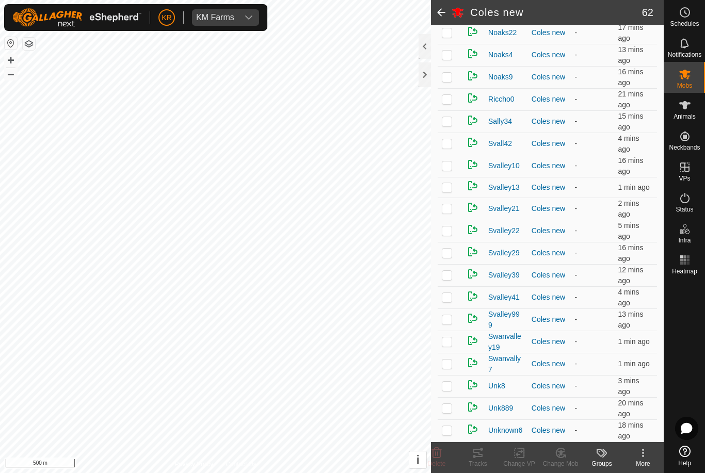
click at [449, 256] on p-checkbox at bounding box center [447, 253] width 10 height 8
click at [439, 452] on icon at bounding box center [437, 453] width 12 height 12
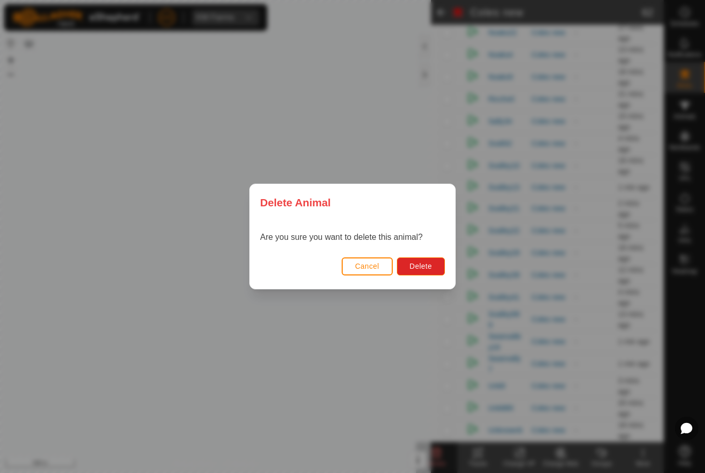
click at [442, 454] on div "Delete Animal Are you sure you want to delete this animal? Cancel Delete" at bounding box center [352, 236] width 705 height 473
click at [426, 265] on span "Delete" at bounding box center [421, 266] width 22 height 8
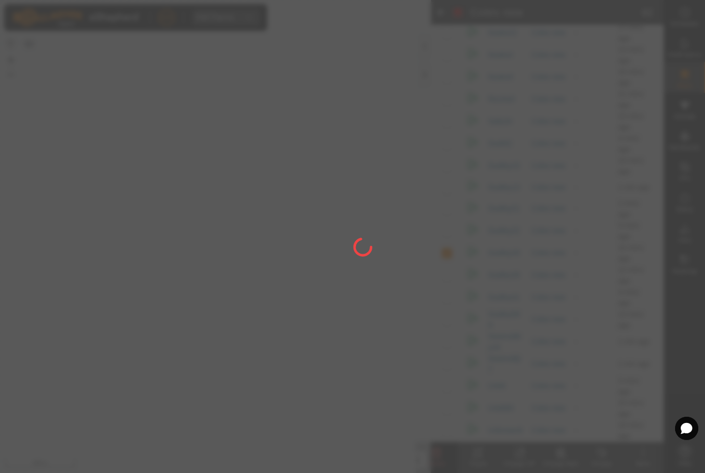
checkbox input "false"
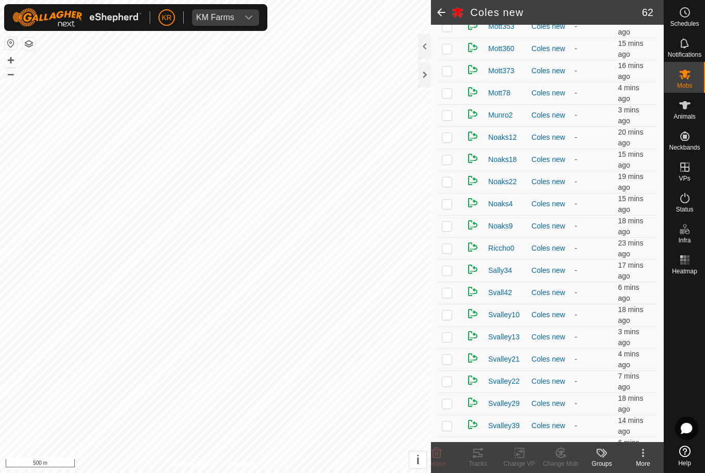
scroll to position [959, 0]
click at [442, 208] on p-checkbox at bounding box center [447, 205] width 10 height 8
click at [563, 460] on div "Change Mob" at bounding box center [560, 463] width 41 height 9
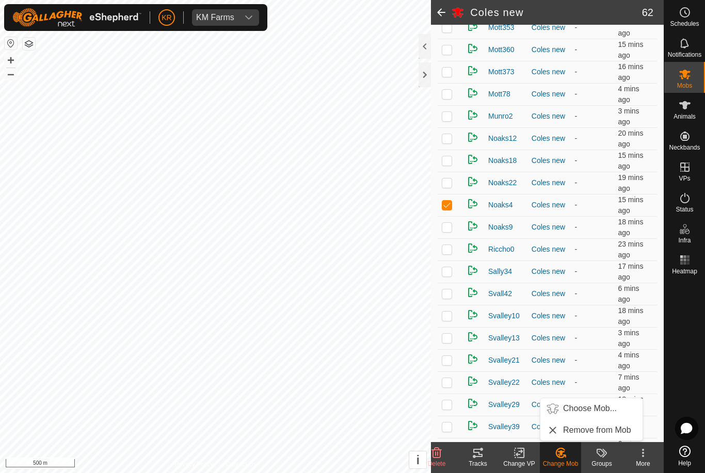
click at [588, 411] on span "Choose Mob..." at bounding box center [590, 409] width 54 height 12
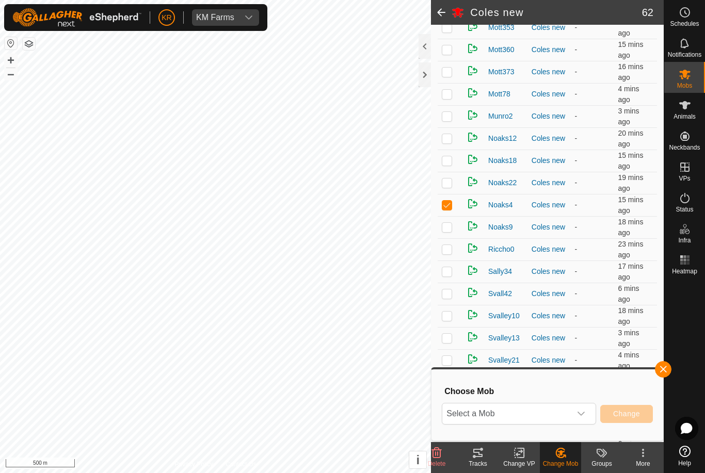
click at [570, 409] on span "Select a Mob" at bounding box center [506, 414] width 129 height 21
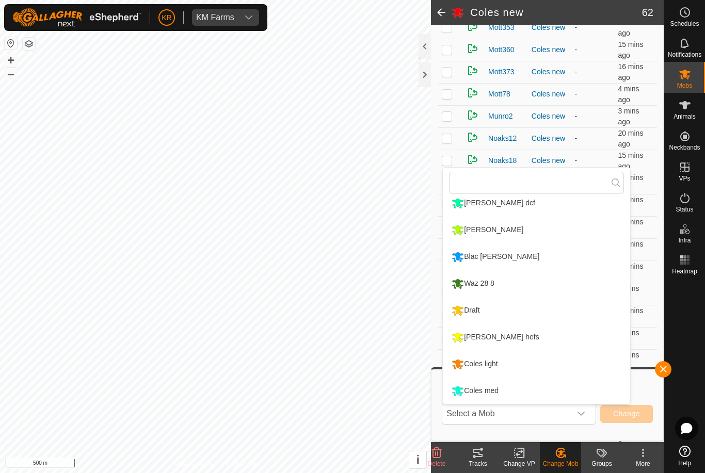
scroll to position [168, 0]
click at [495, 392] on div "Coles med" at bounding box center [475, 391] width 52 height 18
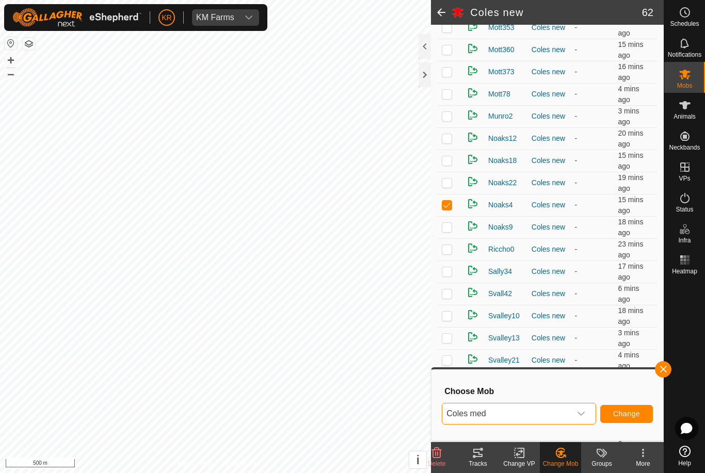
click at [621, 413] on span "Change" at bounding box center [626, 414] width 27 height 8
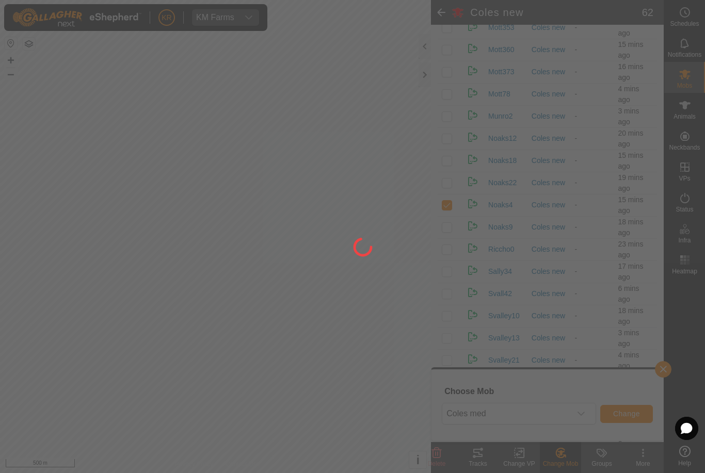
checkbox input "false"
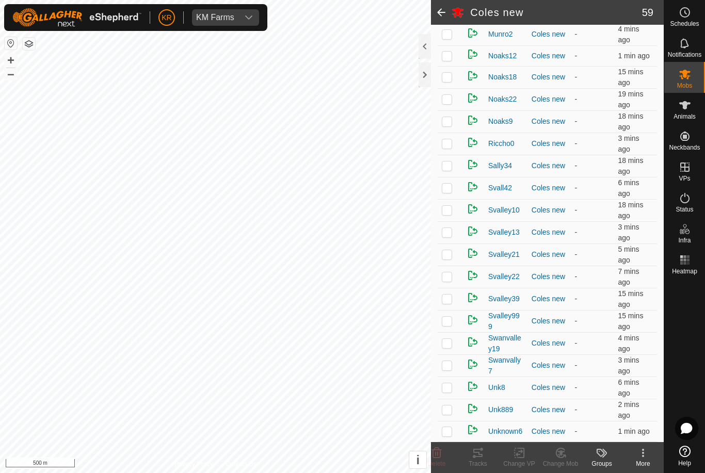
scroll to position [1040, 0]
click at [446, 188] on p-checkbox at bounding box center [447, 188] width 10 height 8
click at [442, 452] on icon at bounding box center [437, 453] width 12 height 12
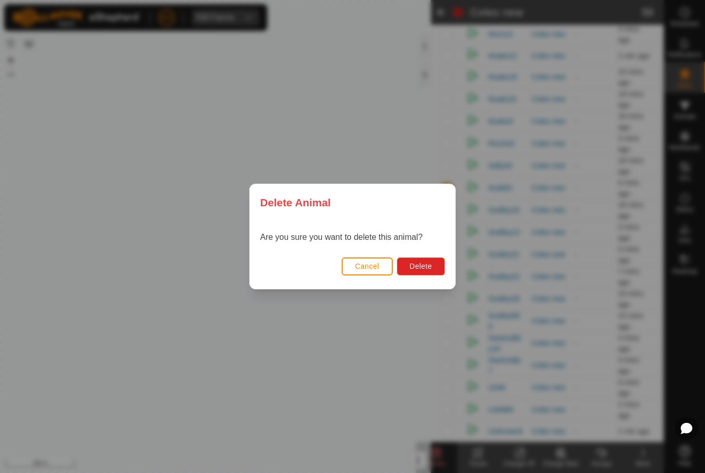
click at [422, 268] on span "Delete" at bounding box center [421, 266] width 22 height 8
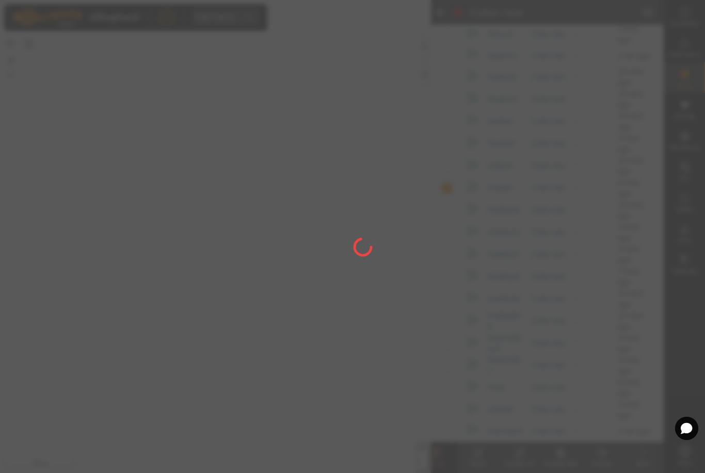
checkbox input "false"
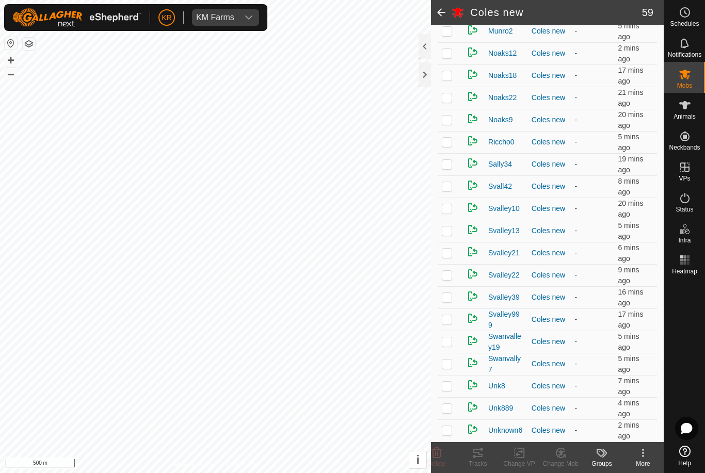
scroll to position [1045, 0]
click at [451, 360] on p-checkbox at bounding box center [447, 364] width 10 height 8
click at [441, 453] on icon at bounding box center [437, 453] width 10 height 10
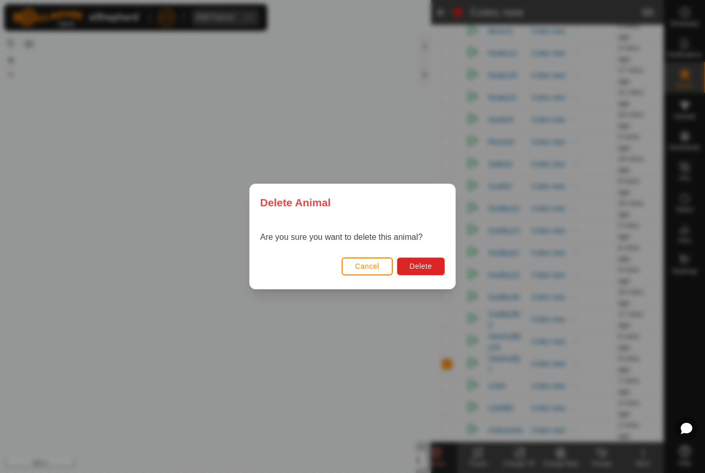
click at [427, 266] on span "Delete" at bounding box center [421, 266] width 22 height 8
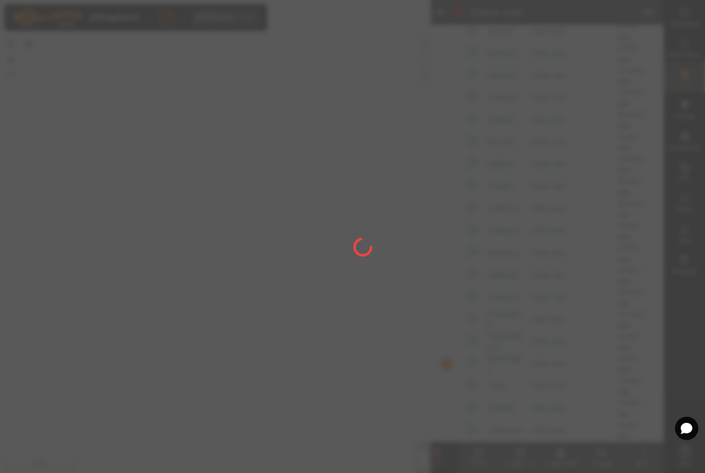
checkbox input "false"
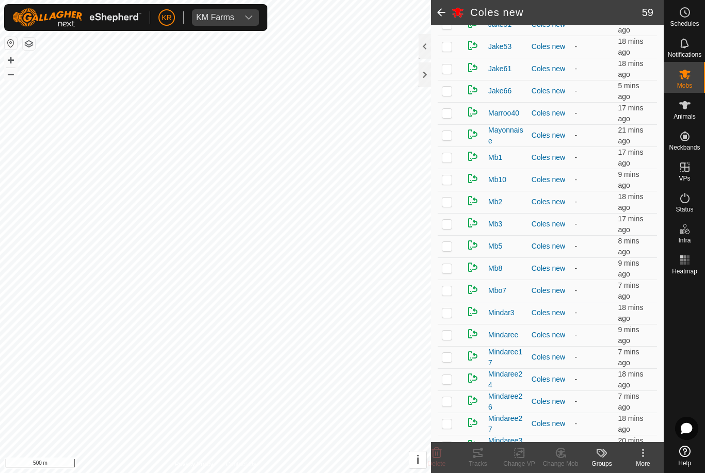
scroll to position [574, 0]
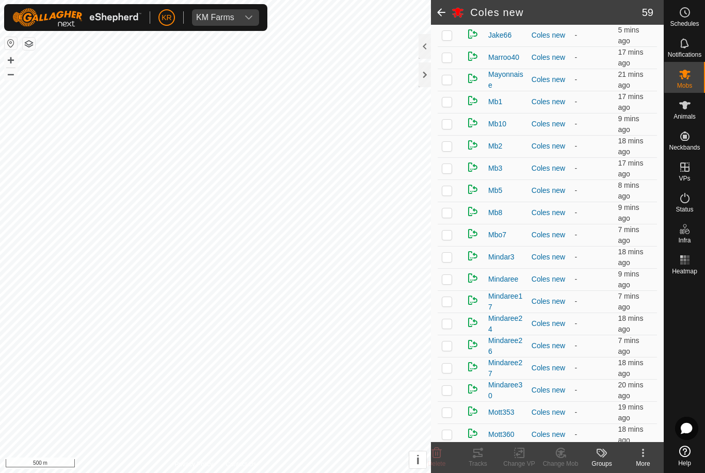
click at [441, 145] on td at bounding box center [450, 146] width 25 height 22
click at [566, 460] on div "Change Mob" at bounding box center [560, 463] width 41 height 9
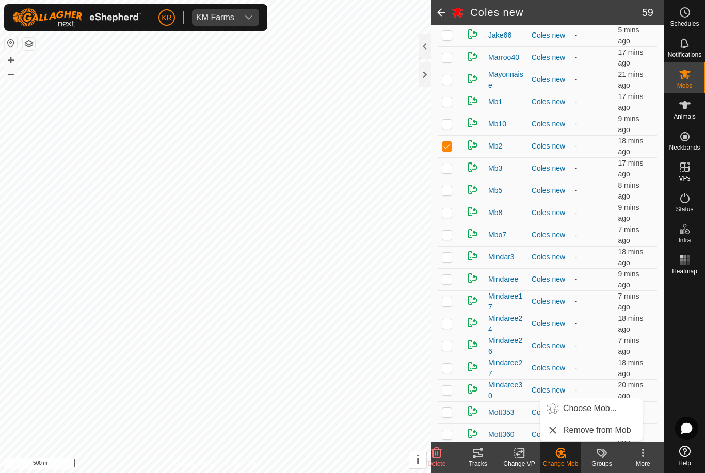
click at [592, 410] on span "Choose Mob..." at bounding box center [590, 409] width 54 height 12
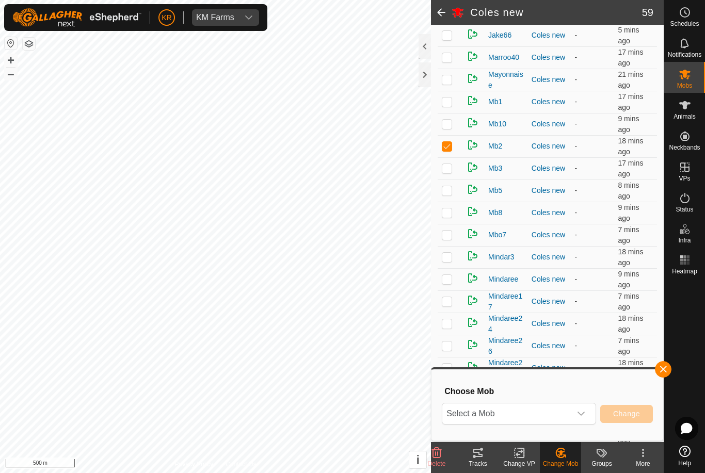
click at [561, 413] on span "Select a Mob" at bounding box center [506, 414] width 129 height 21
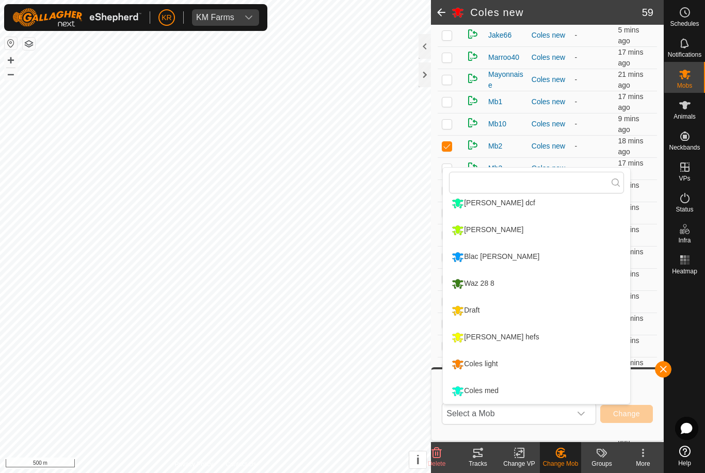
scroll to position [168, 0]
click at [487, 392] on div "Coles med" at bounding box center [475, 391] width 52 height 18
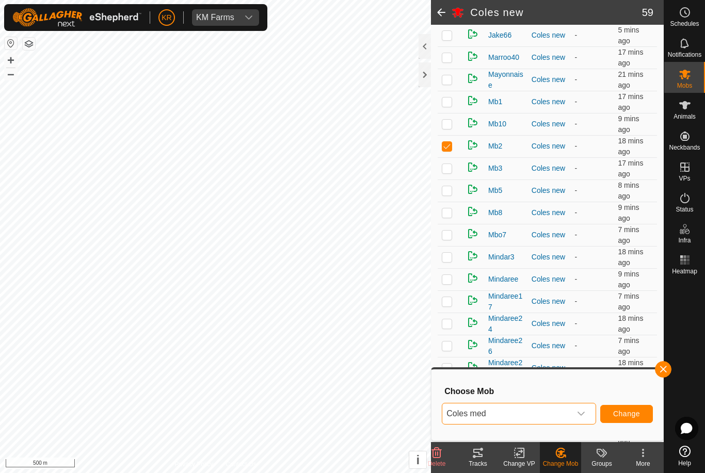
click at [623, 410] on span "Change" at bounding box center [626, 414] width 27 height 8
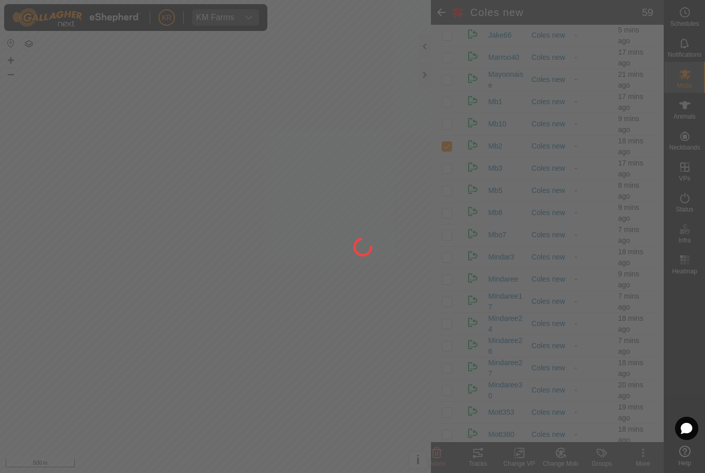
checkbox input "false"
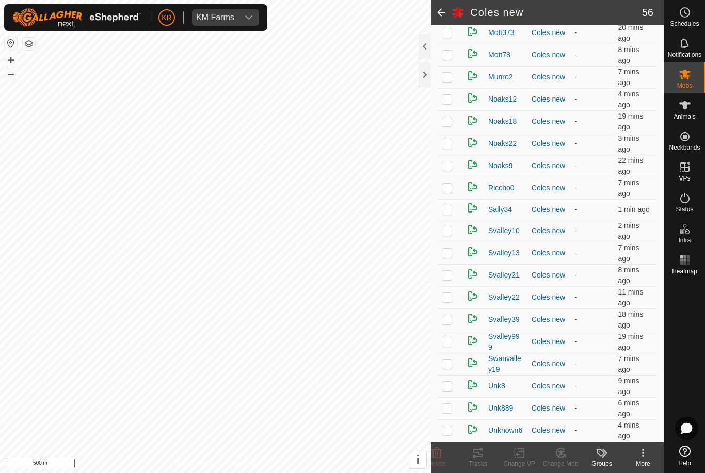
scroll to position [974, 0]
click at [449, 101] on p-checkbox at bounding box center [447, 99] width 10 height 8
click at [564, 453] on icon at bounding box center [560, 453] width 13 height 12
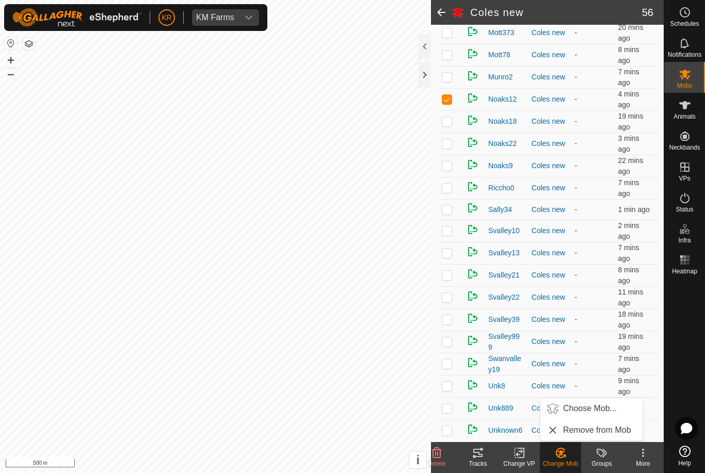
click at [594, 408] on span "Choose Mob..." at bounding box center [590, 409] width 54 height 12
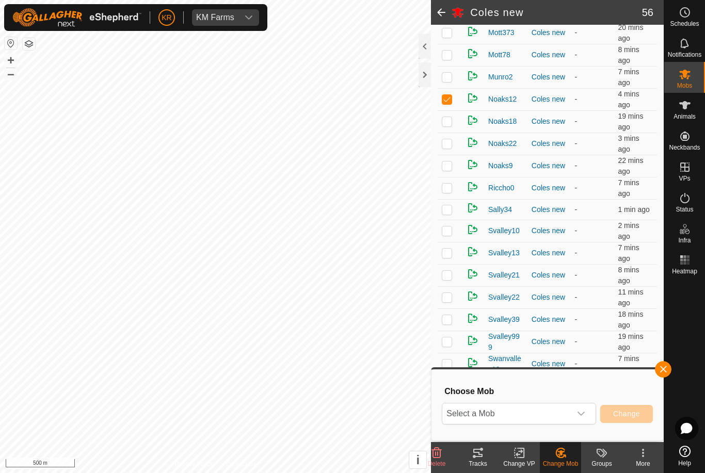
click at [569, 408] on span "Select a Mob" at bounding box center [506, 414] width 129 height 21
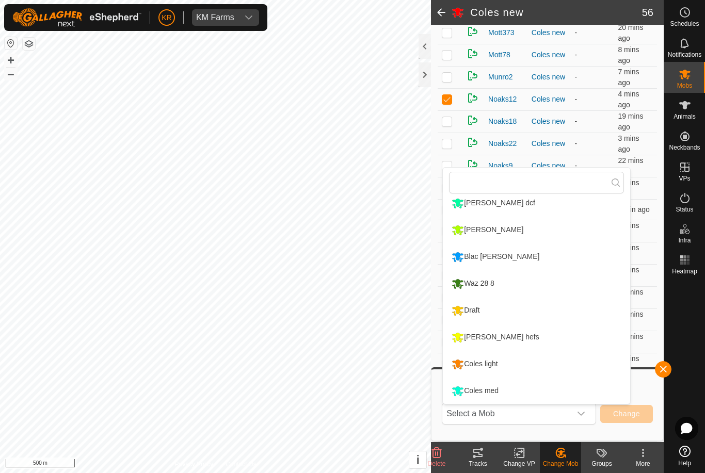
scroll to position [168, 0]
click at [495, 366] on div "Coles light" at bounding box center [474, 365] width 51 height 18
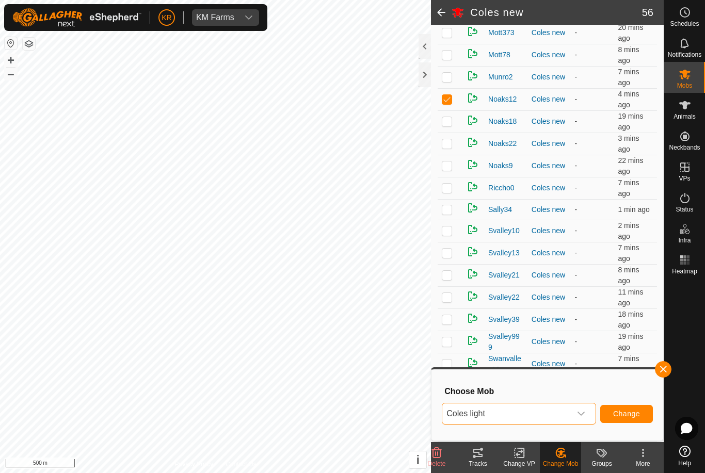
click at [628, 413] on span "Change" at bounding box center [626, 414] width 27 height 8
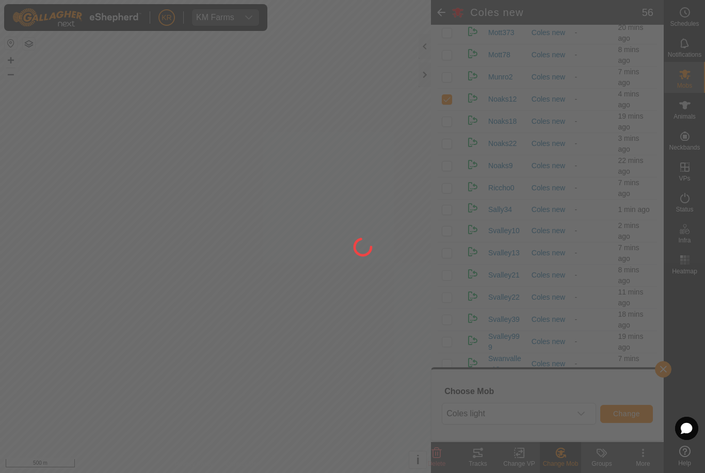
checkbox input "false"
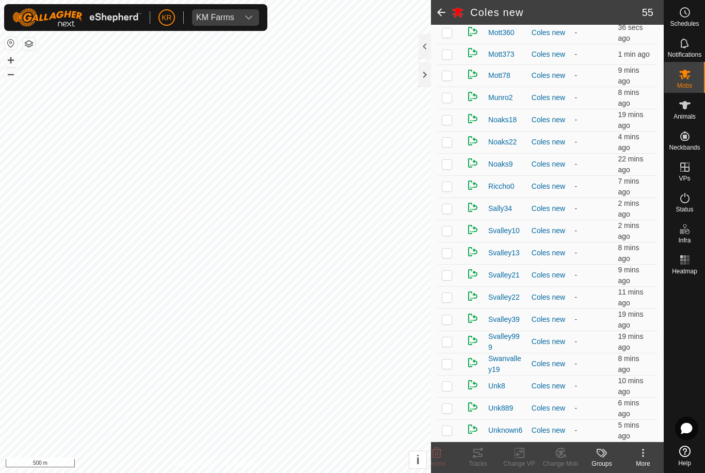
scroll to position [948, 0]
click at [452, 102] on p-checkbox at bounding box center [447, 97] width 10 height 8
click at [434, 459] on icon at bounding box center [437, 453] width 12 height 12
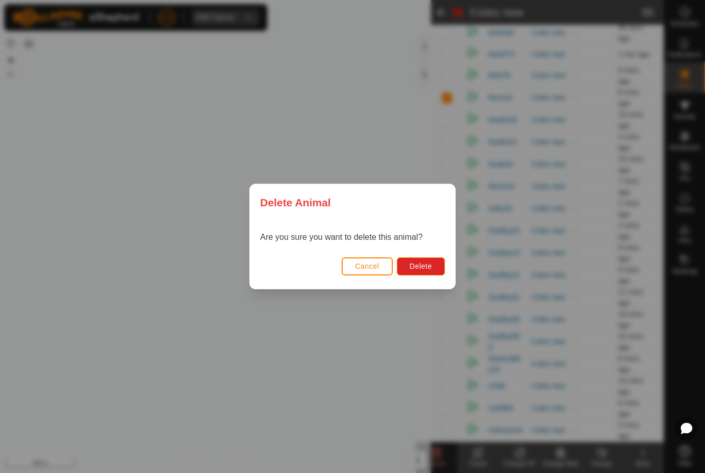
click at [420, 274] on button "Delete" at bounding box center [421, 267] width 48 height 18
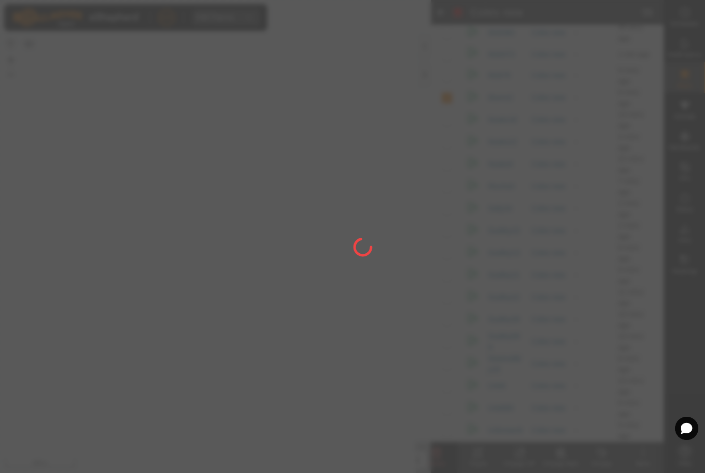
checkbox input "false"
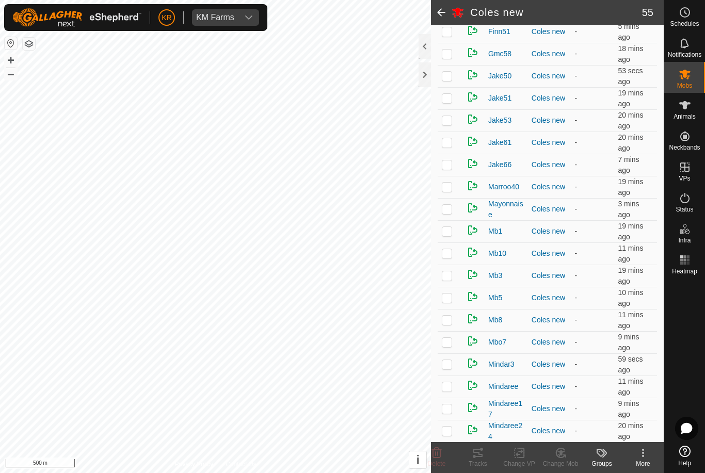
scroll to position [450, 0]
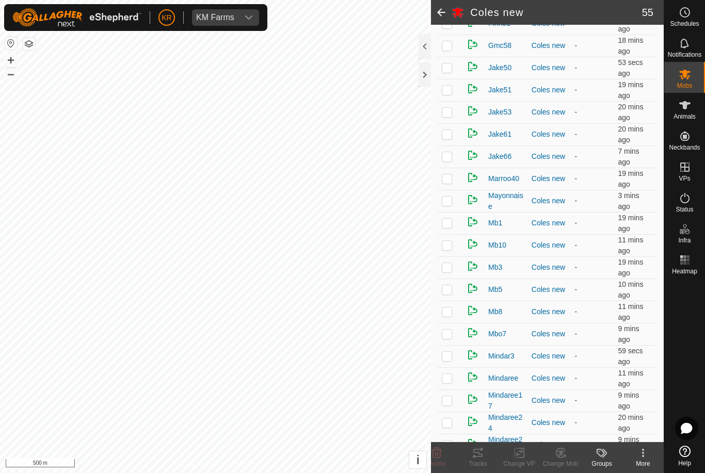
click at [447, 246] on p-checkbox at bounding box center [447, 245] width 10 height 8
click at [564, 453] on icon at bounding box center [560, 453] width 13 height 12
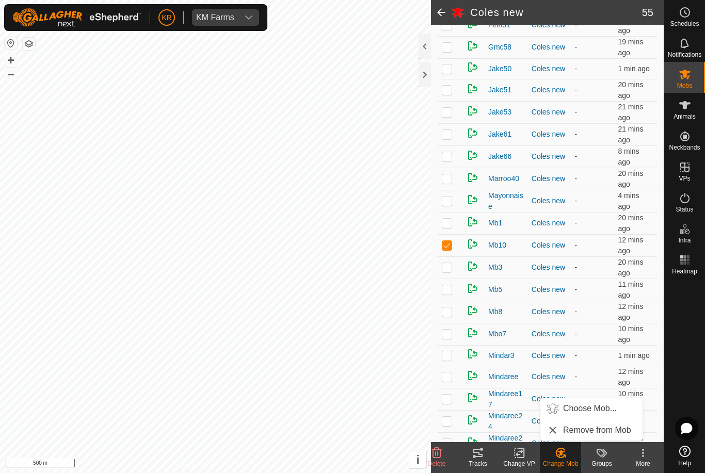
click at [586, 410] on span "Choose Mob..." at bounding box center [590, 409] width 54 height 12
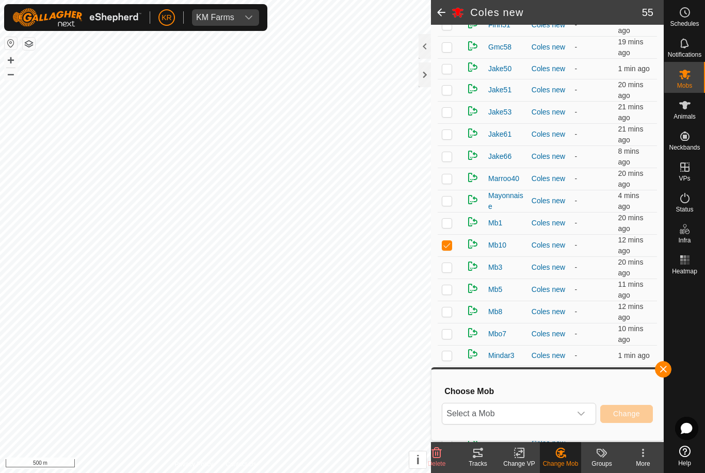
click at [559, 413] on span "Select a Mob" at bounding box center [506, 414] width 129 height 21
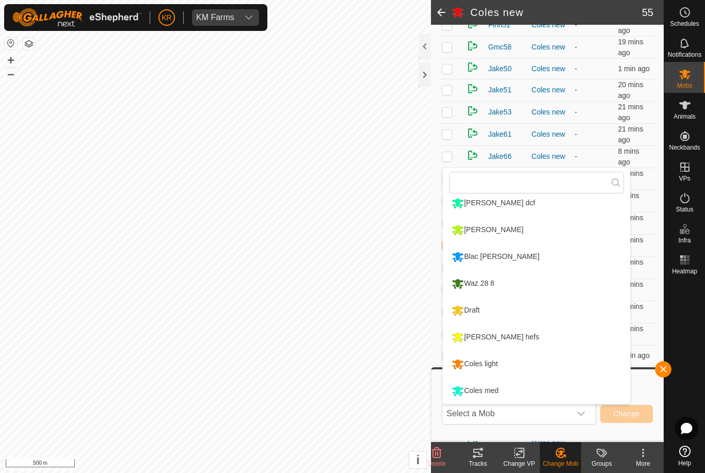
scroll to position [168, 0]
click at [497, 392] on div "Coles med" at bounding box center [475, 391] width 52 height 18
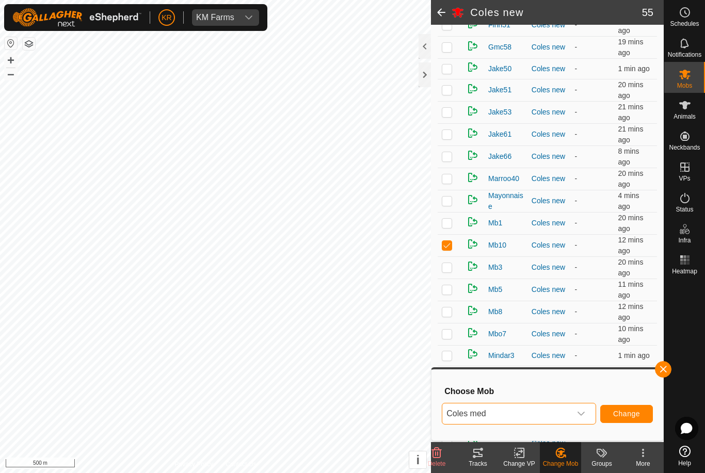
click at [626, 411] on span "Change" at bounding box center [626, 414] width 27 height 8
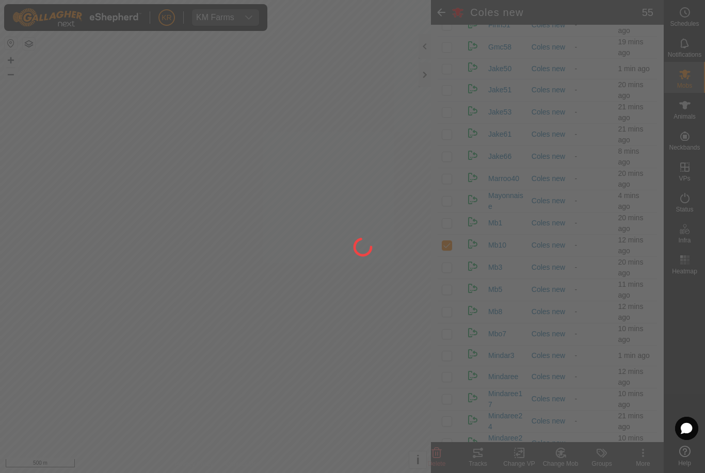
checkbox input "false"
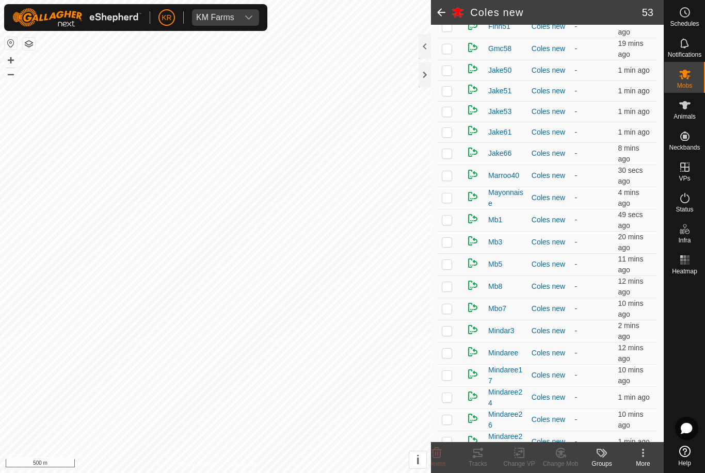
click at [443, 224] on p-checkbox at bounding box center [447, 220] width 10 height 8
click at [568, 460] on div "Change Mob" at bounding box center [560, 463] width 41 height 9
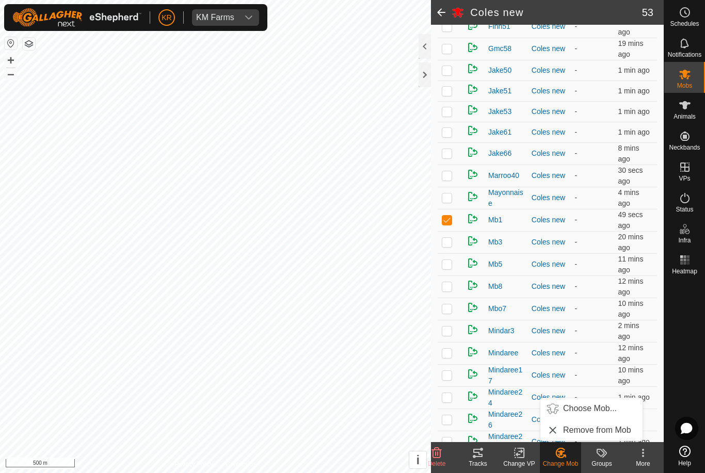
click at [591, 411] on span "Choose Mob..." at bounding box center [590, 409] width 54 height 12
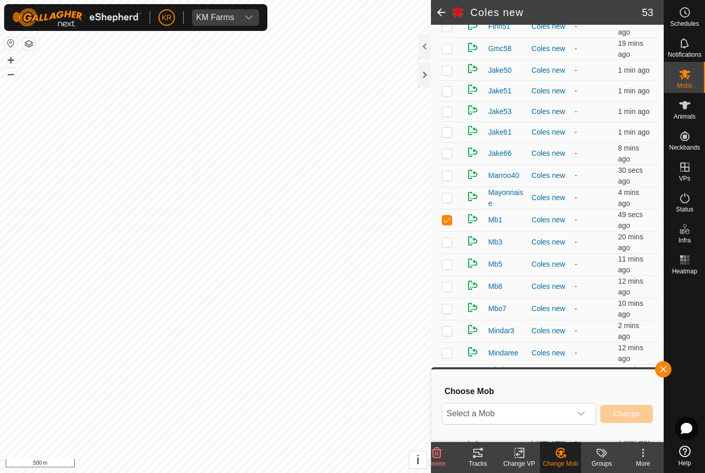
click at [570, 414] on span "Select a Mob" at bounding box center [506, 414] width 129 height 21
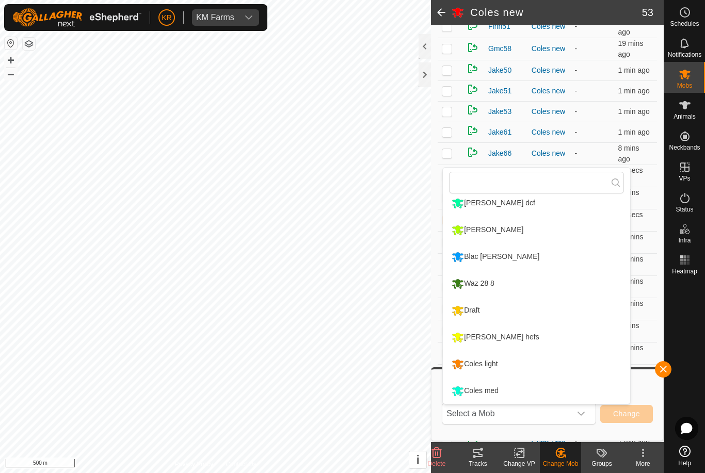
click at [495, 389] on div "Coles med" at bounding box center [475, 391] width 52 height 18
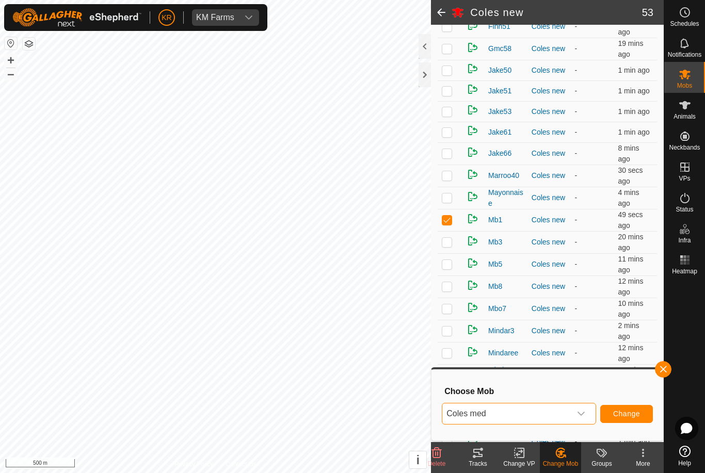
click at [614, 413] on span "Change" at bounding box center [626, 414] width 27 height 8
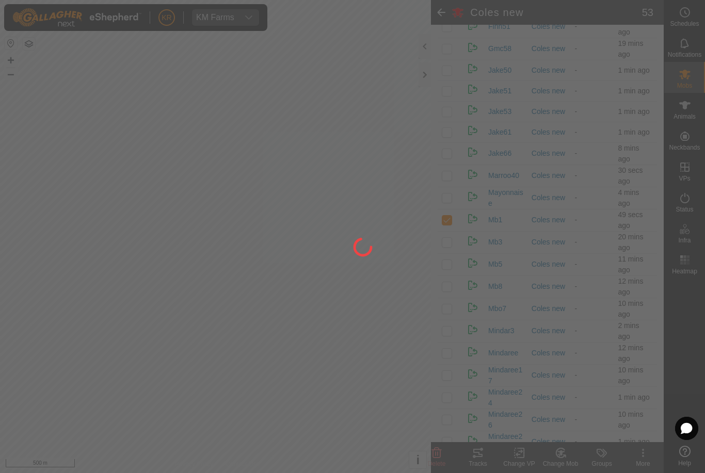
checkbox input "false"
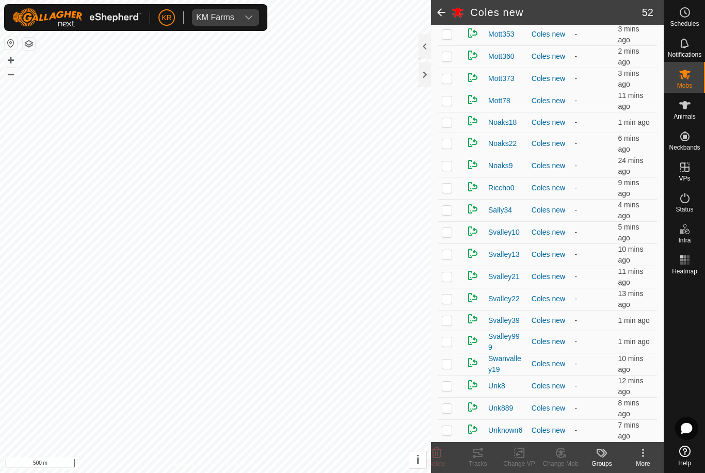
scroll to position [882, 0]
click at [448, 318] on p-checkbox at bounding box center [447, 320] width 10 height 8
click at [440, 455] on icon at bounding box center [437, 453] width 10 height 10
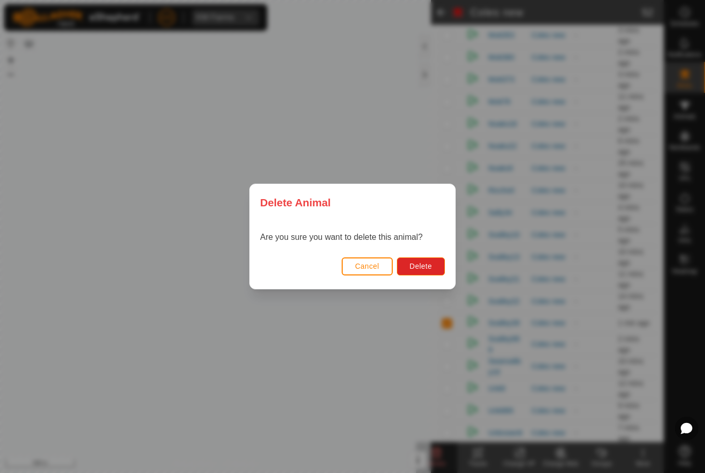
click at [432, 264] on span "Delete" at bounding box center [421, 266] width 22 height 8
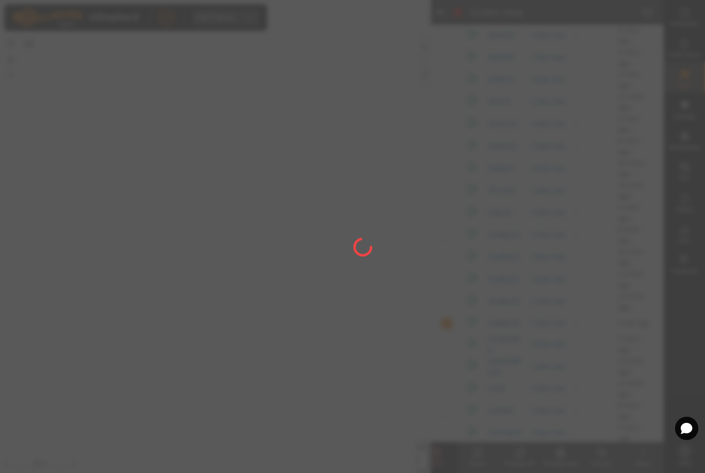
checkbox input "false"
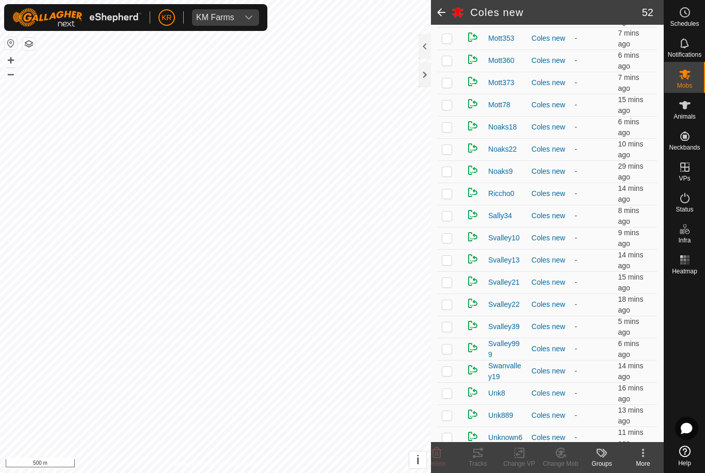
click at [443, 67] on td at bounding box center [450, 61] width 25 height 22
click at [567, 454] on icon at bounding box center [560, 453] width 13 height 12
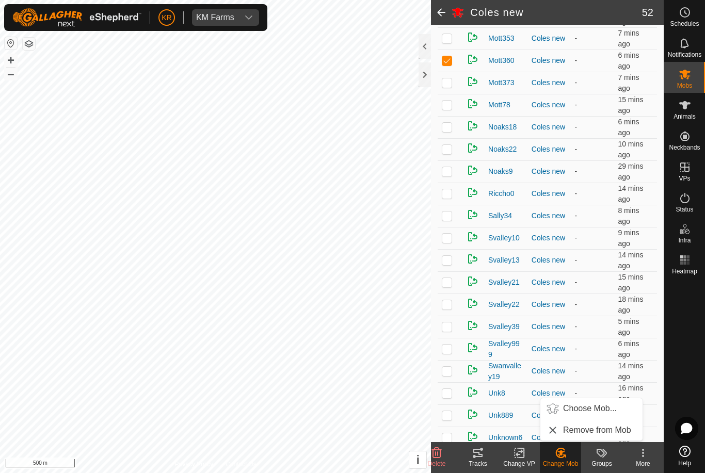
click at [595, 411] on span "Choose Mob..." at bounding box center [590, 409] width 54 height 12
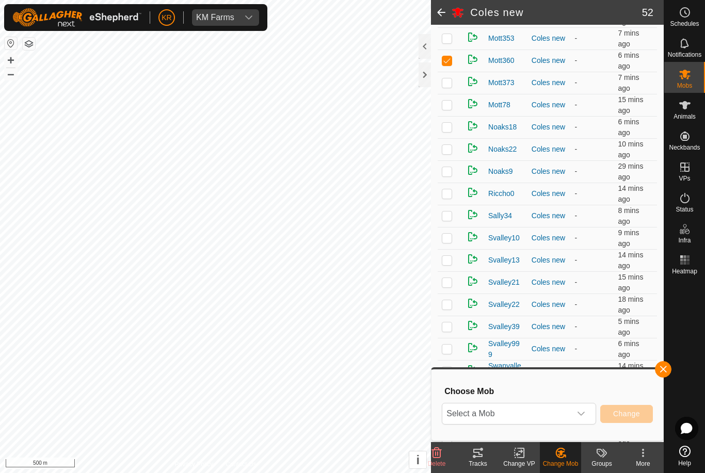
click at [567, 417] on span "Select a Mob" at bounding box center [506, 414] width 129 height 21
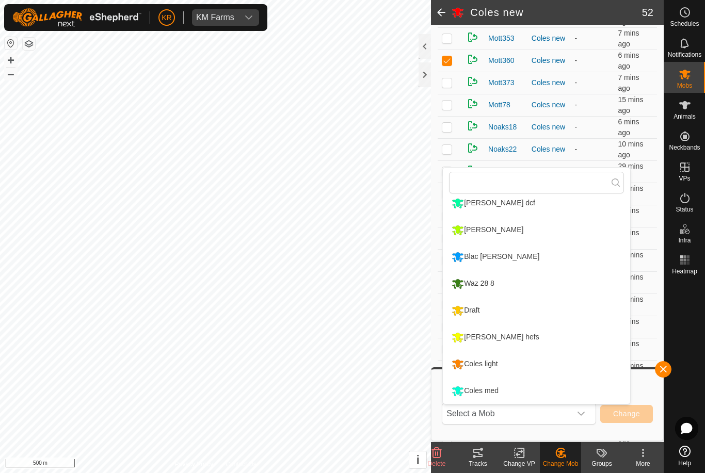
scroll to position [168, 0]
click at [501, 392] on div "Coles med" at bounding box center [475, 391] width 52 height 18
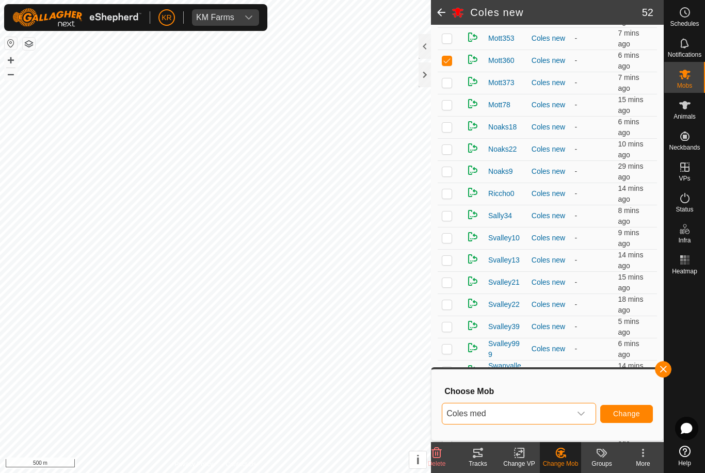
click at [623, 410] on span "Change" at bounding box center [626, 414] width 27 height 8
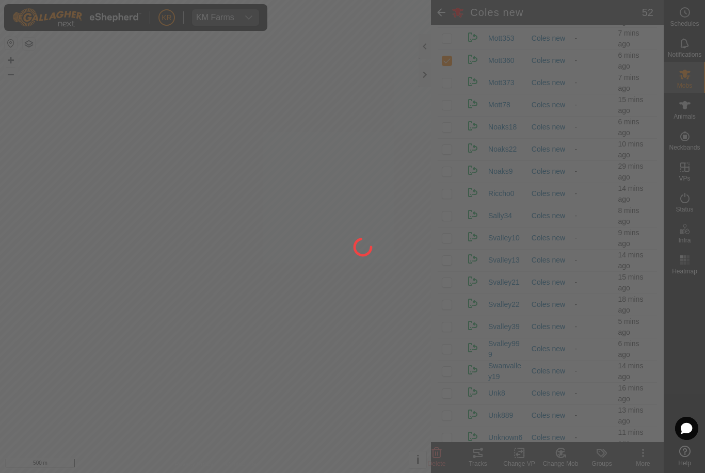
checkbox input "false"
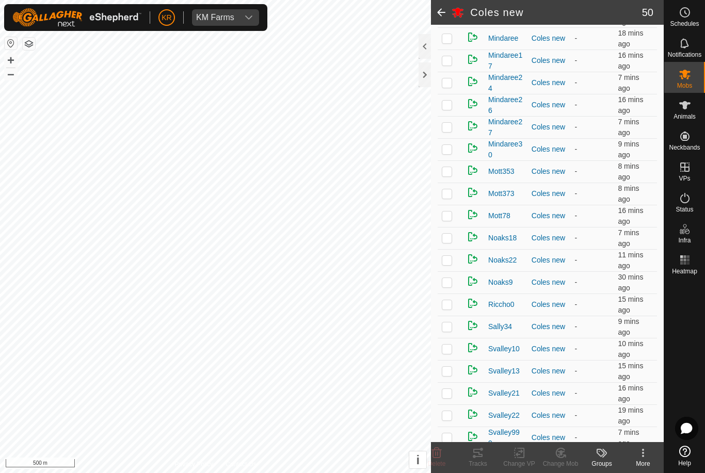
scroll to position [749, 0]
click at [451, 288] on td at bounding box center [450, 282] width 25 height 22
click at [437, 457] on icon at bounding box center [437, 453] width 10 height 10
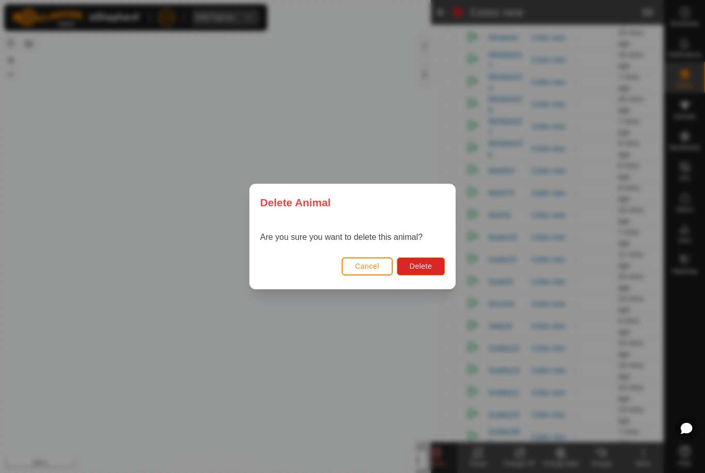
click at [433, 266] on button "Delete" at bounding box center [421, 267] width 48 height 18
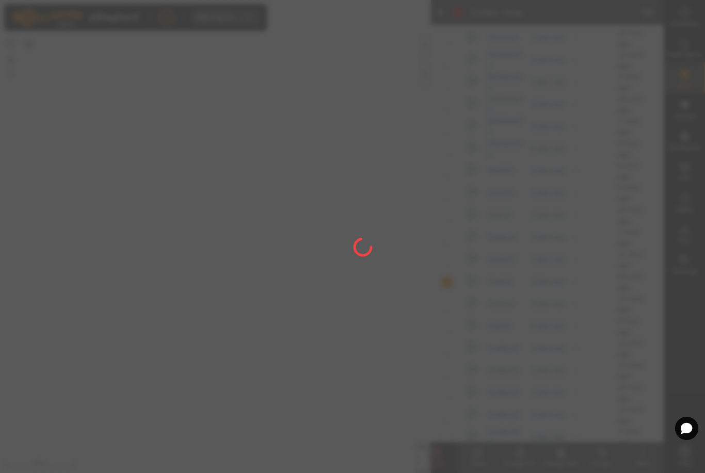
checkbox input "false"
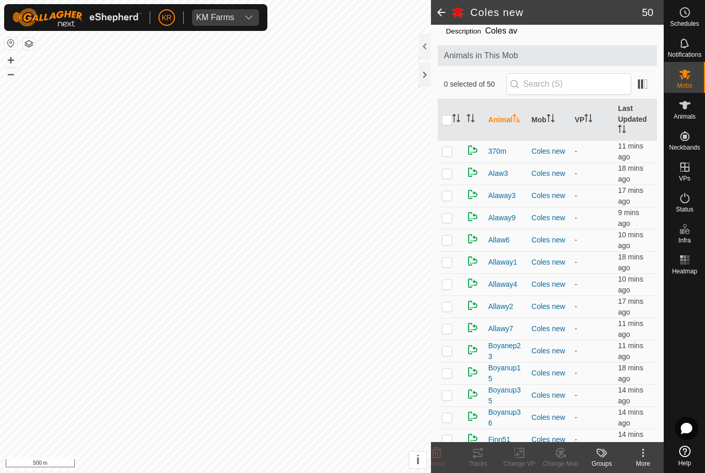
scroll to position [38, 0]
click at [447, 264] on p-checkbox at bounding box center [447, 261] width 10 height 8
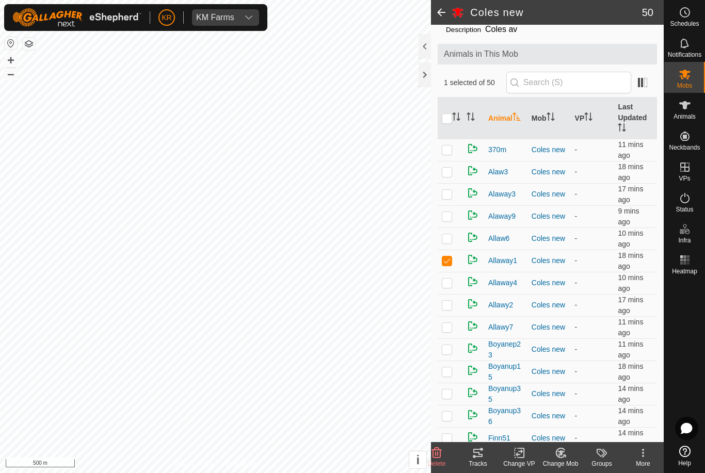
click at [564, 457] on icon at bounding box center [560, 453] width 9 height 9
click at [585, 411] on span "Choose Mob..." at bounding box center [590, 409] width 54 height 12
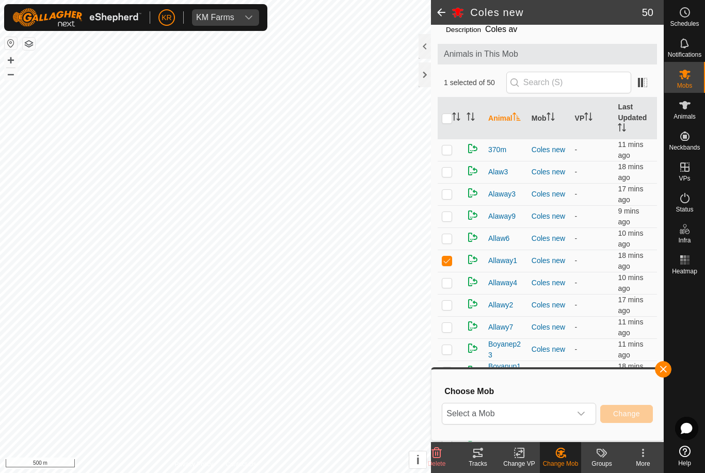
click at [569, 407] on span "Select a Mob" at bounding box center [506, 414] width 129 height 21
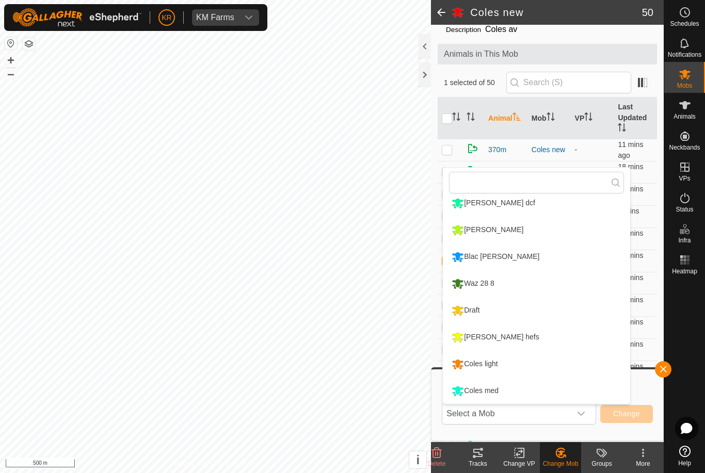
scroll to position [168, 0]
click at [495, 362] on div "Coles light" at bounding box center [474, 365] width 51 height 18
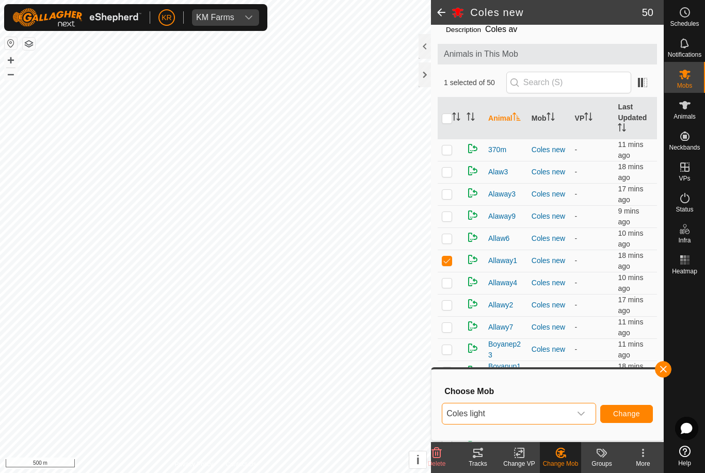
click at [627, 416] on span "Change" at bounding box center [626, 414] width 27 height 8
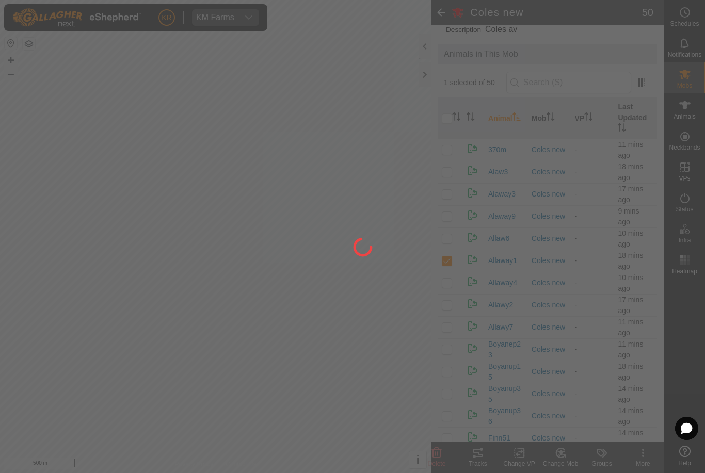
checkbox input "false"
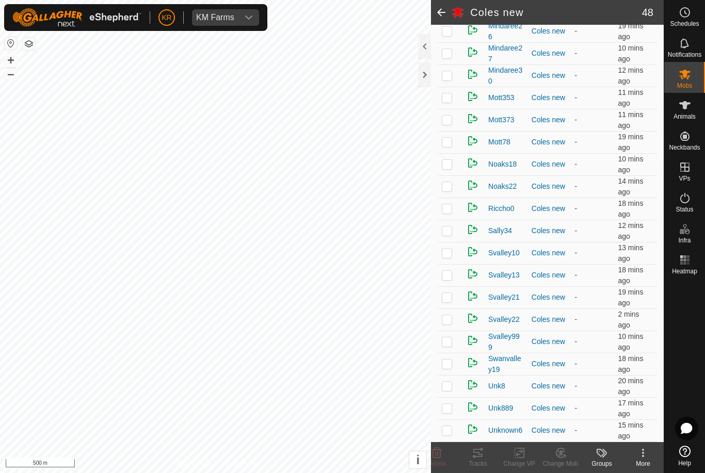
scroll to position [801, 0]
click at [450, 365] on p-checkbox at bounding box center [447, 364] width 10 height 8
click at [442, 457] on icon at bounding box center [437, 453] width 12 height 12
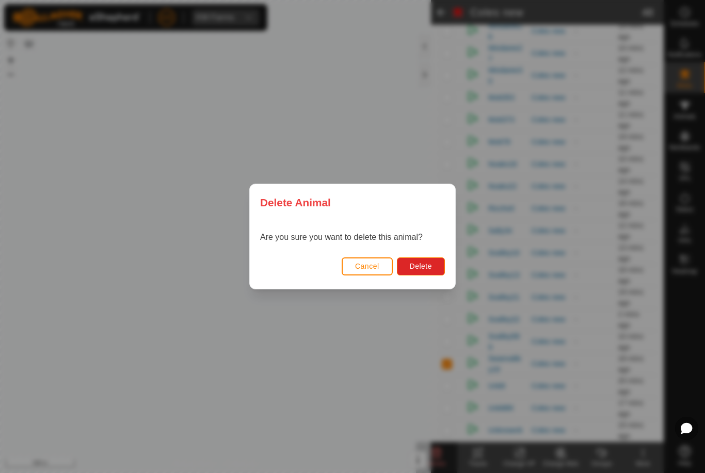
click at [429, 269] on span "Delete" at bounding box center [421, 266] width 22 height 8
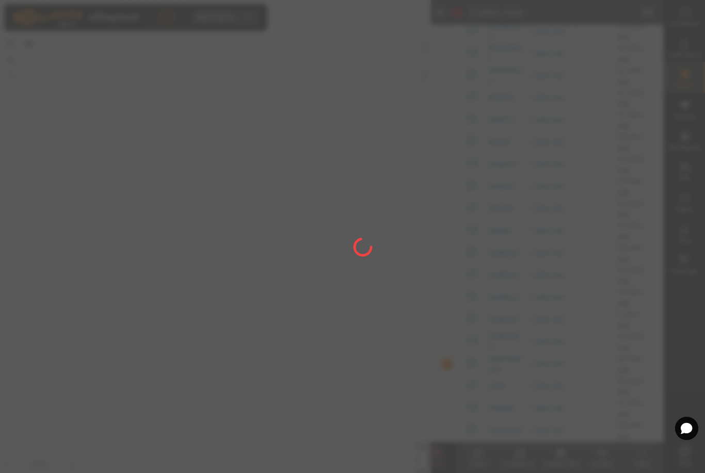
checkbox input "false"
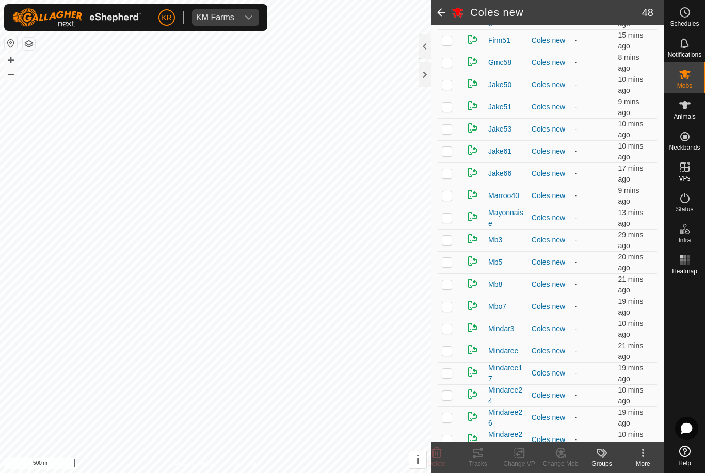
scroll to position [415, 0]
click at [449, 262] on p-checkbox at bounding box center [447, 261] width 10 height 8
click at [560, 457] on icon at bounding box center [560, 453] width 13 height 12
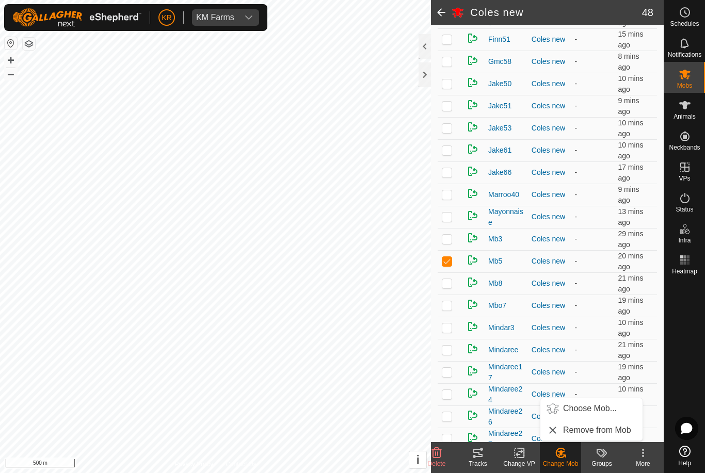
click at [589, 409] on span "Choose Mob..." at bounding box center [590, 409] width 54 height 12
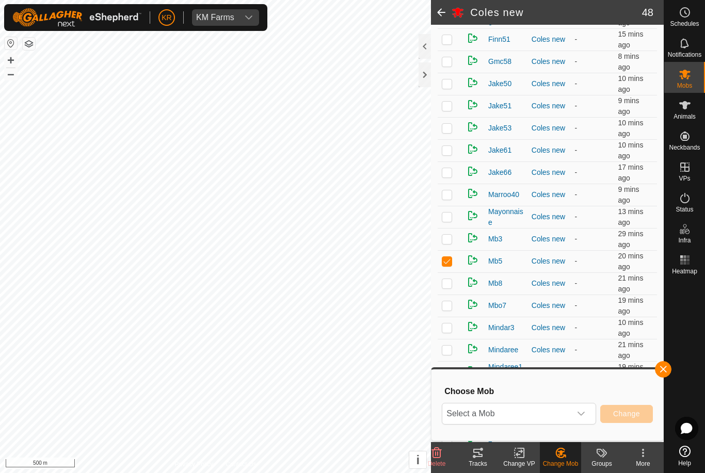
click at [569, 411] on span "Select a Mob" at bounding box center [506, 414] width 129 height 21
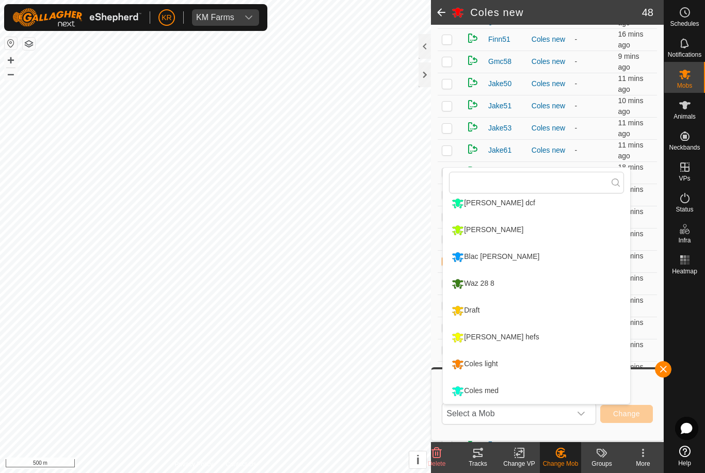
scroll to position [168, 0]
click at [494, 364] on div "Coles light" at bounding box center [474, 365] width 51 height 18
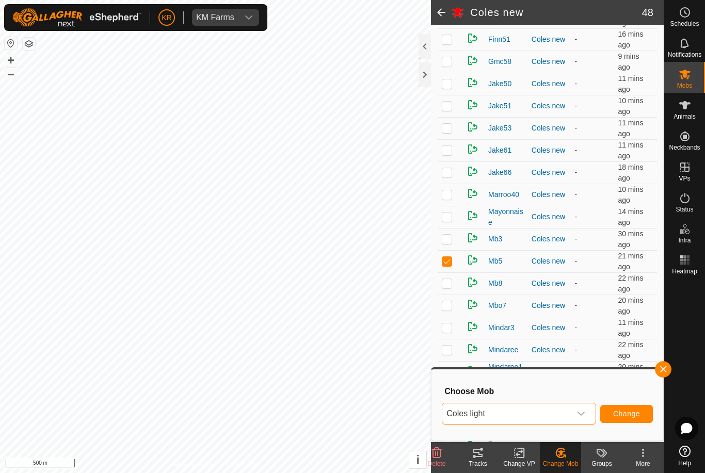
click at [632, 413] on span "Change" at bounding box center [626, 414] width 27 height 8
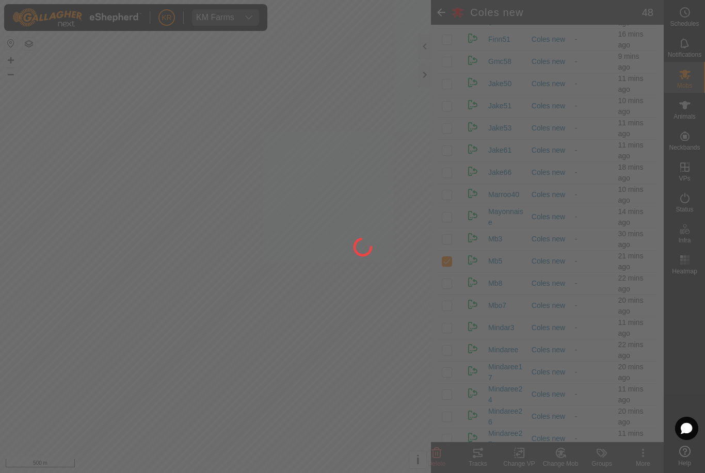
checkbox input "false"
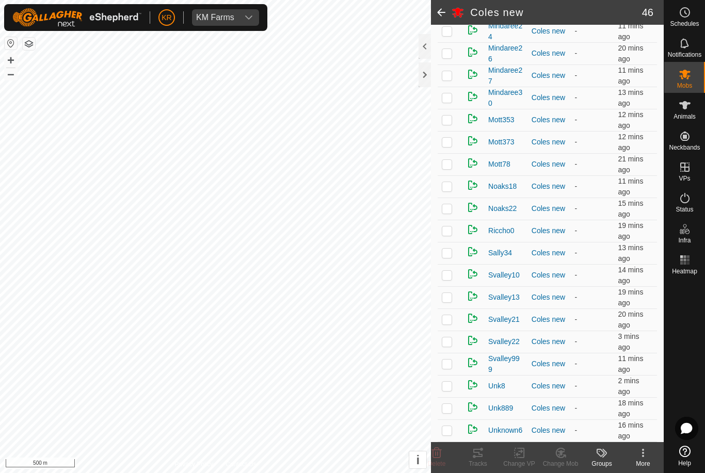
scroll to position [756, 0]
click at [448, 339] on p-checkbox at bounding box center [447, 342] width 10 height 8
click at [439, 451] on icon at bounding box center [437, 453] width 10 height 10
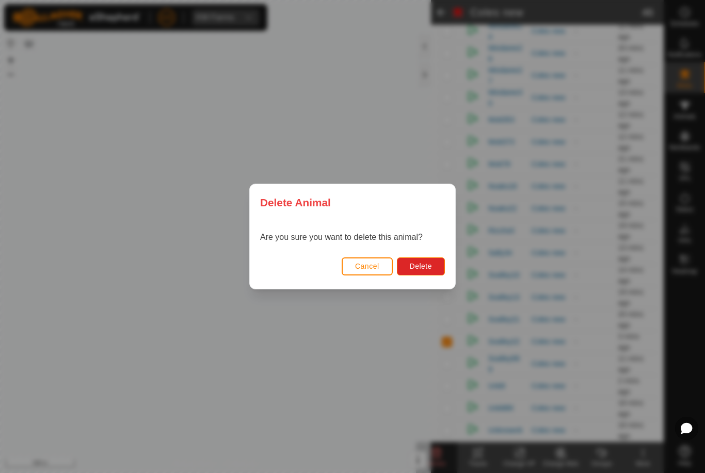
click at [418, 266] on span "Delete" at bounding box center [421, 266] width 22 height 8
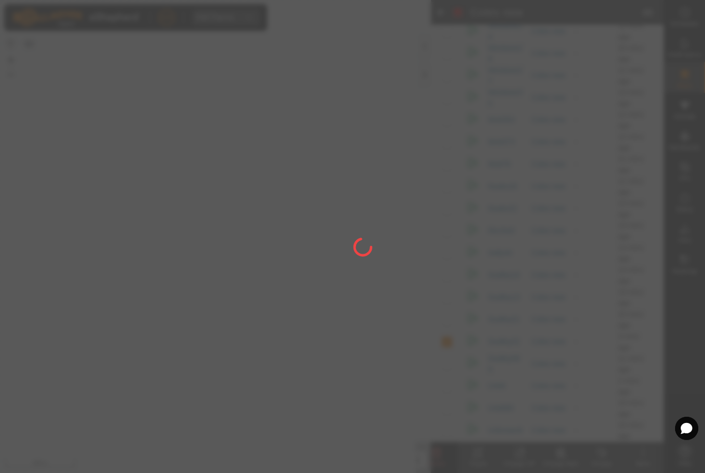
checkbox input "false"
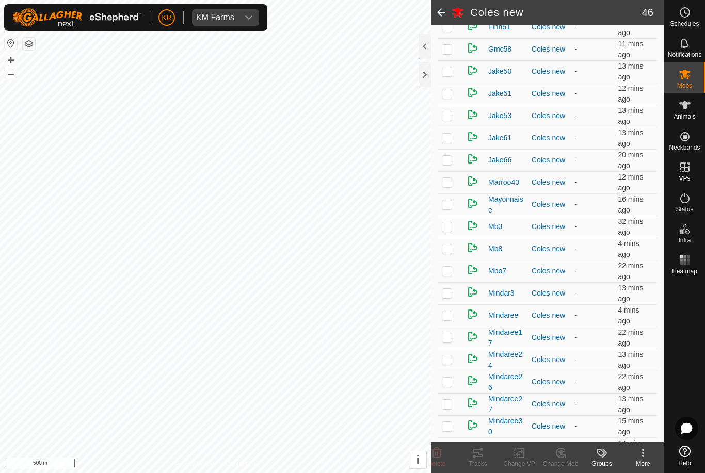
scroll to position [466, 0]
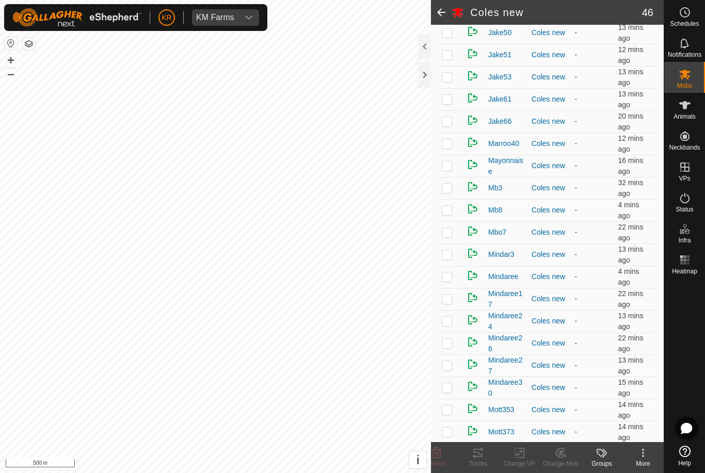
click at [452, 192] on p-checkbox at bounding box center [447, 188] width 10 height 8
click at [564, 454] on icon at bounding box center [560, 453] width 13 height 12
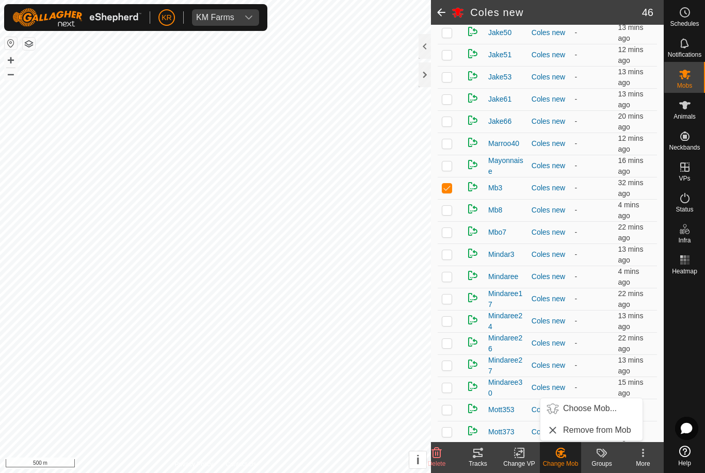
click at [577, 408] on span "Choose Mob..." at bounding box center [590, 409] width 54 height 12
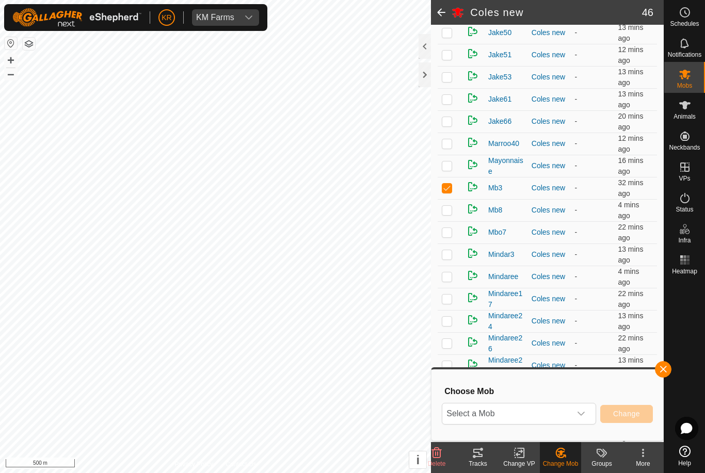
click at [564, 408] on span "Select a Mob" at bounding box center [506, 414] width 129 height 21
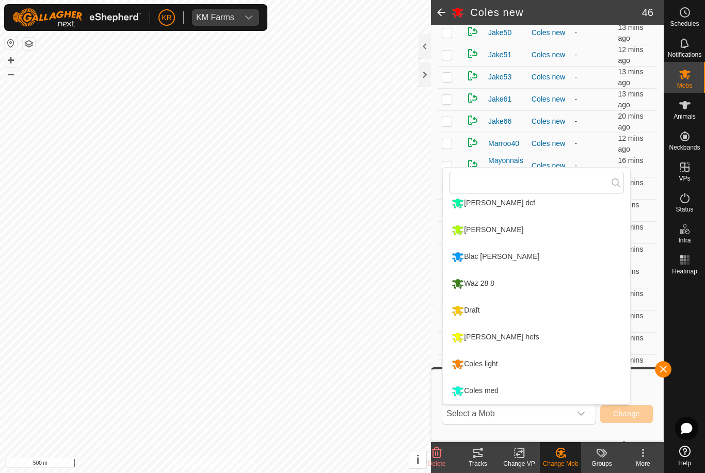
scroll to position [168, 0]
click at [490, 392] on div "Coles med" at bounding box center [475, 391] width 52 height 18
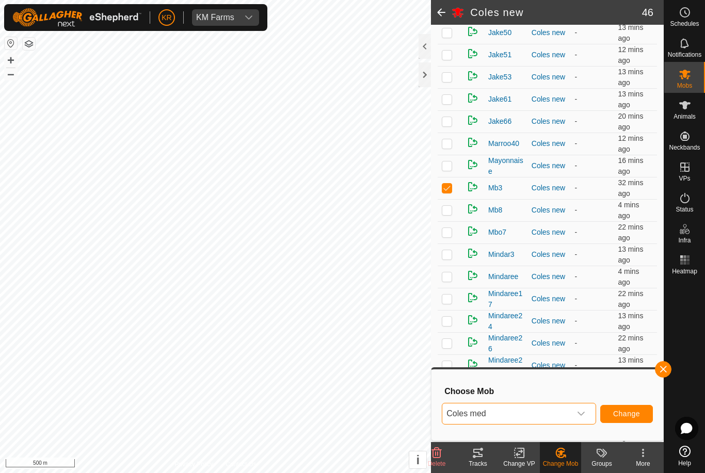
click at [618, 412] on span "Change" at bounding box center [626, 414] width 27 height 8
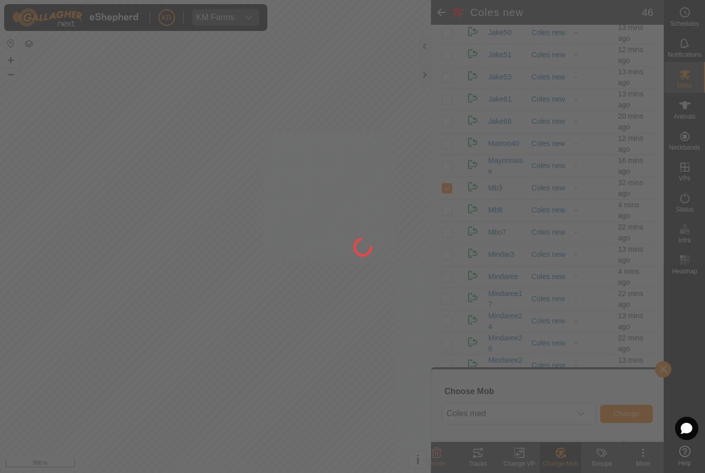
checkbox input "false"
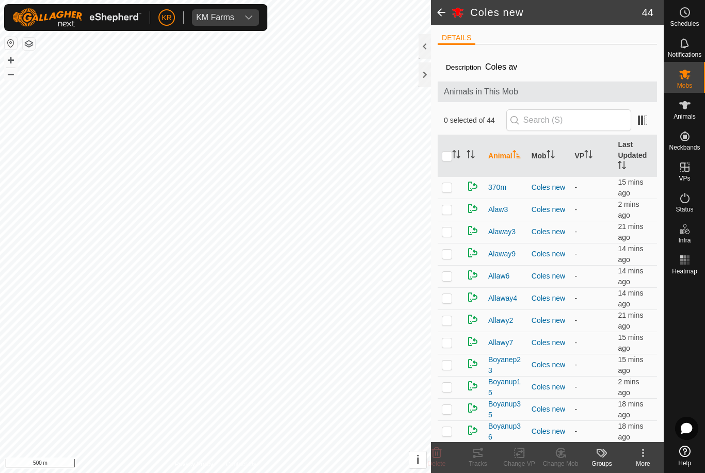
scroll to position [0, 0]
click at [450, 345] on p-checkbox at bounding box center [447, 343] width 10 height 8
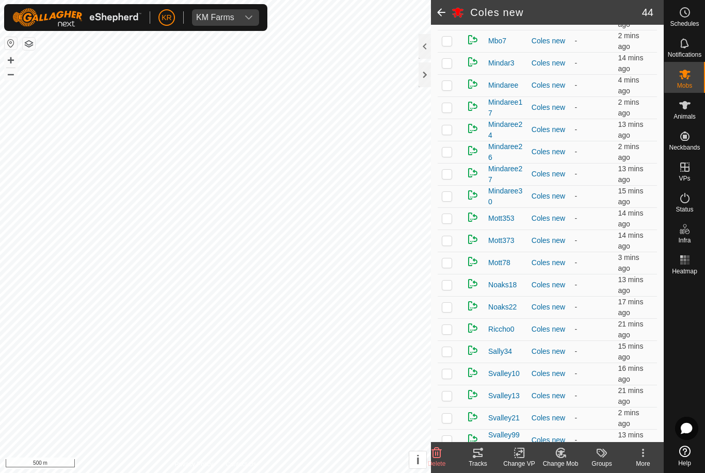
click at [564, 455] on icon at bounding box center [564, 456] width 2 height 2
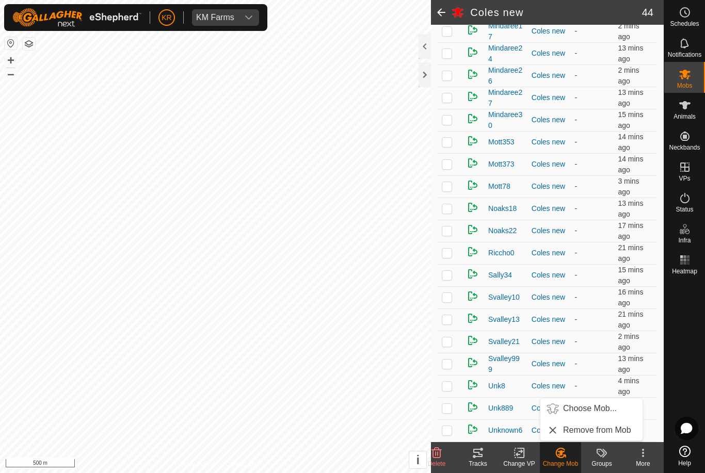
scroll to position [712, 0]
click at [596, 403] on span "Choose Mob..." at bounding box center [590, 409] width 54 height 12
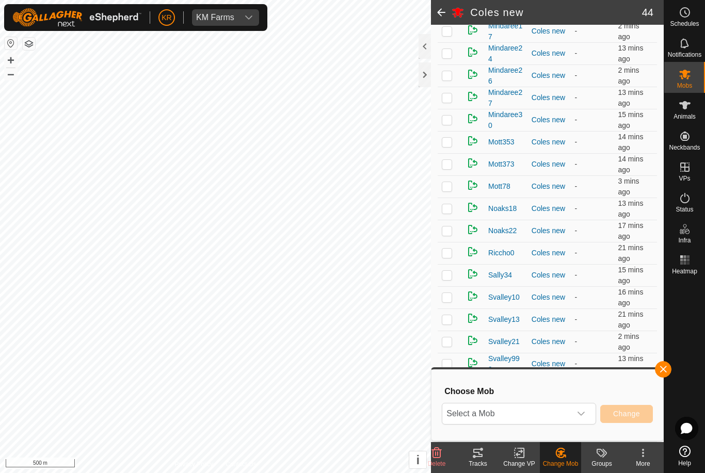
click at [577, 417] on icon "dropdown trigger" at bounding box center [581, 414] width 8 height 8
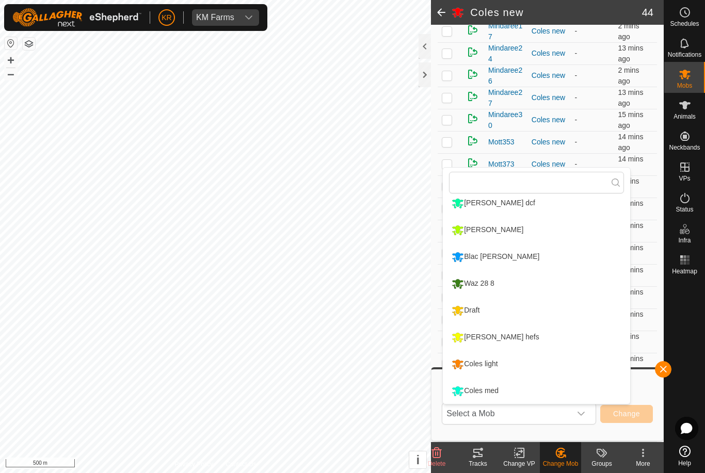
scroll to position [168, 0]
click at [493, 365] on div "Coles light" at bounding box center [474, 365] width 51 height 18
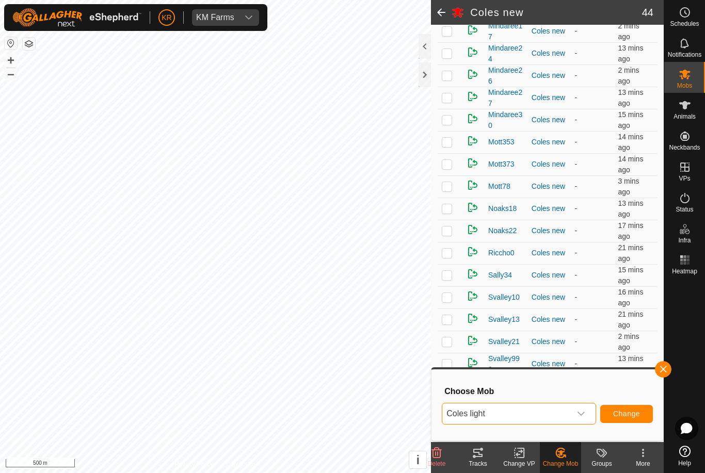
click at [630, 418] on span "Change" at bounding box center [626, 414] width 27 height 8
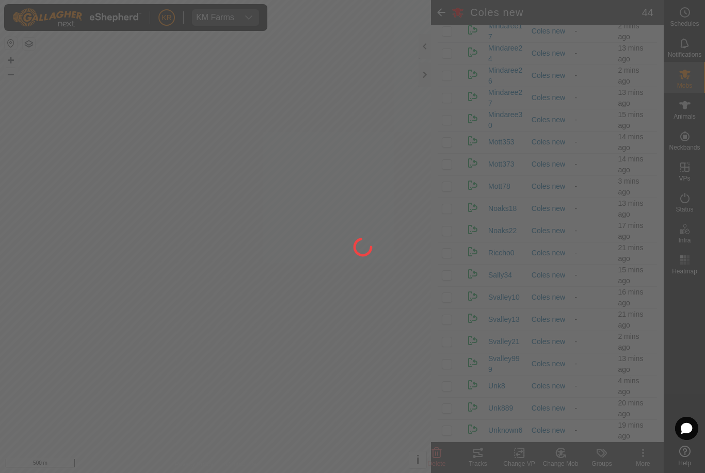
checkbox input "false"
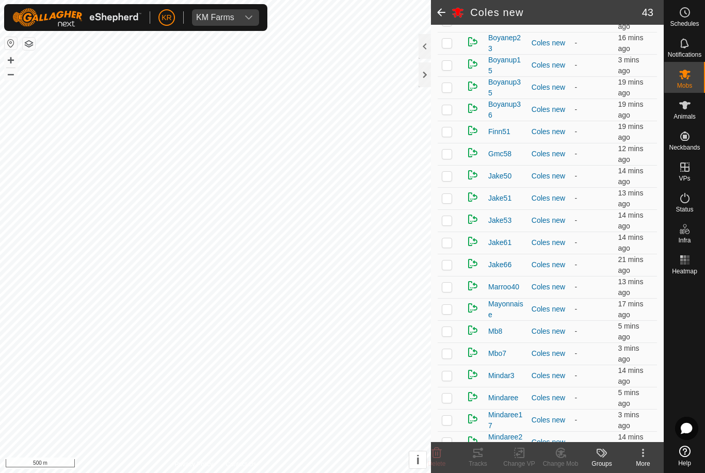
scroll to position [301, 0]
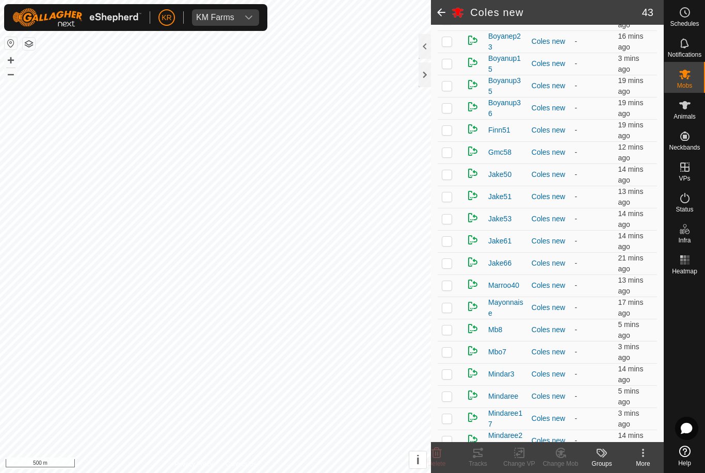
click at [447, 131] on p-checkbox at bounding box center [447, 130] width 10 height 8
click at [447, 453] on delete-svg-icon at bounding box center [436, 453] width 41 height 12
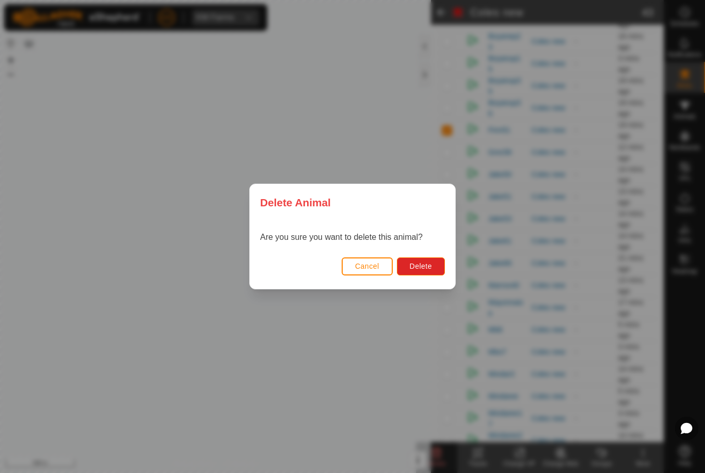
click at [448, 451] on div "Delete Animal Are you sure you want to delete this animal? Cancel Delete" at bounding box center [352, 236] width 705 height 473
click at [418, 259] on button "Delete" at bounding box center [421, 267] width 48 height 18
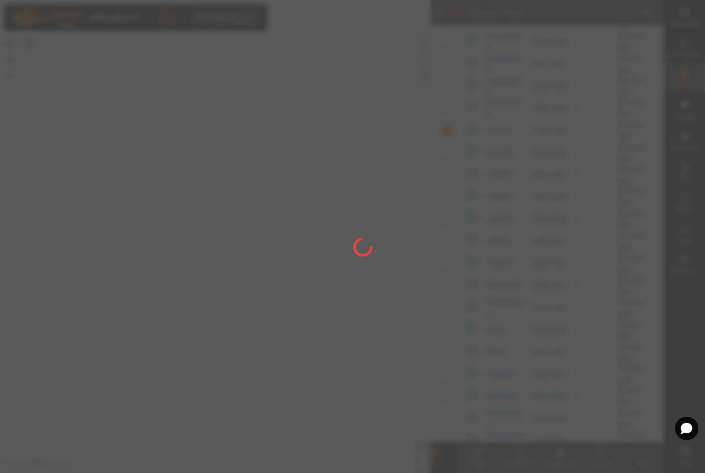
checkbox input "false"
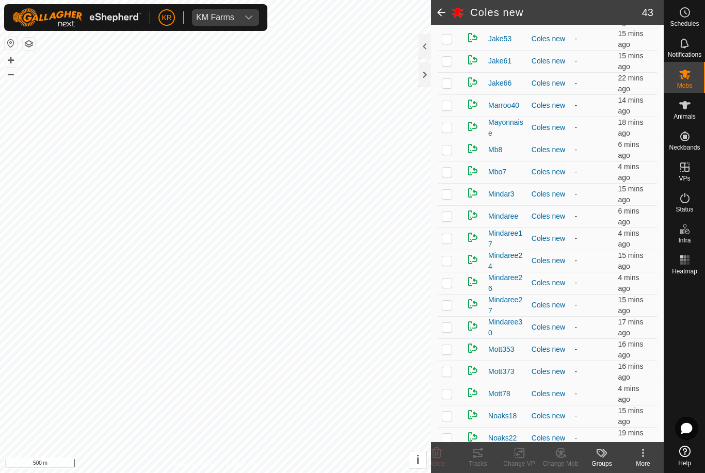
scroll to position [513, 0]
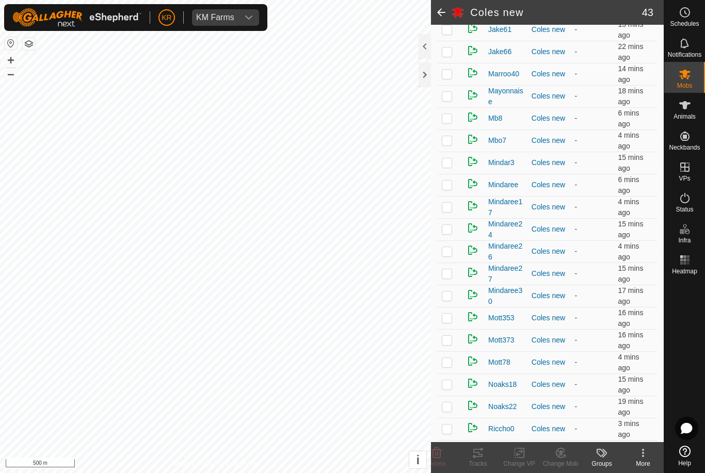
click at [539, 250] on div "Coles new" at bounding box center [549, 251] width 35 height 11
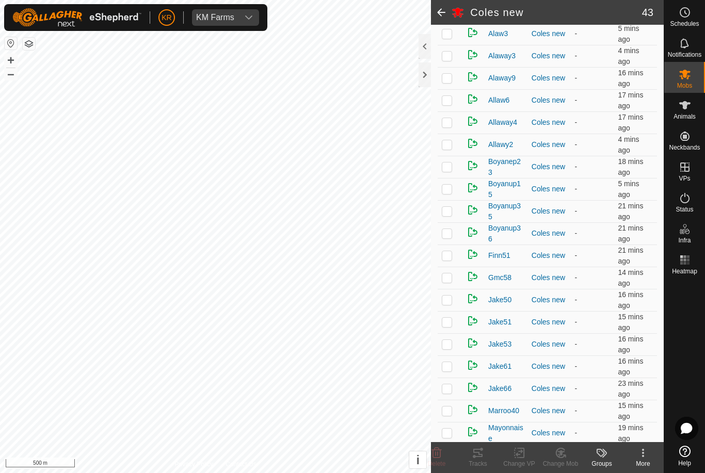
scroll to position [168, 0]
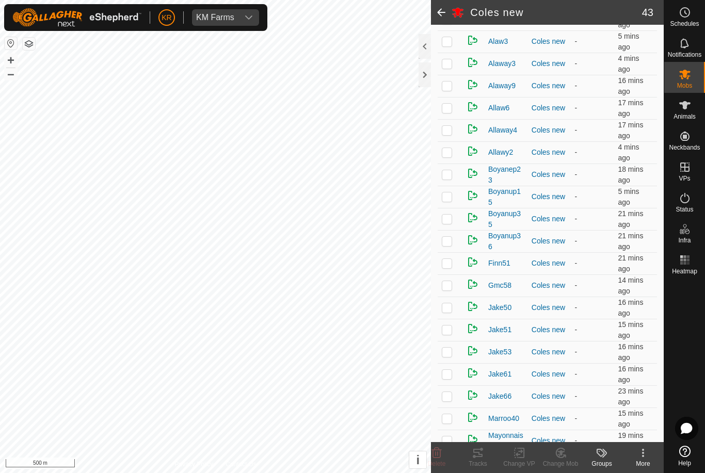
click at [452, 197] on p-checkbox at bounding box center [447, 197] width 10 height 8
click at [565, 454] on icon at bounding box center [560, 453] width 13 height 12
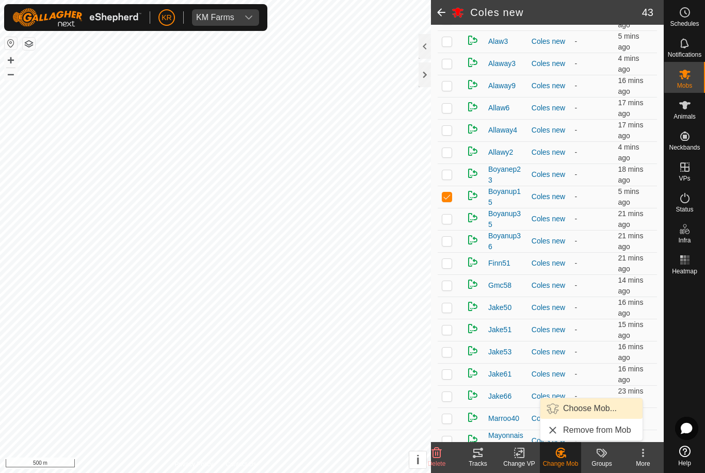
click at [581, 408] on span "Choose Mob..." at bounding box center [590, 409] width 54 height 12
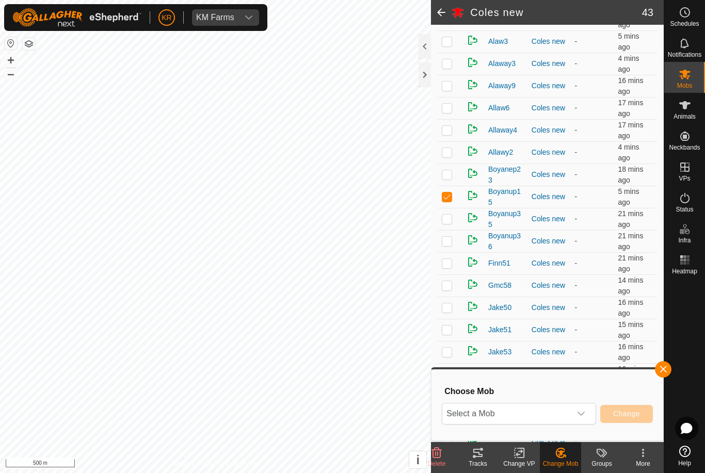
click at [552, 408] on span "Select a Mob" at bounding box center [506, 414] width 129 height 21
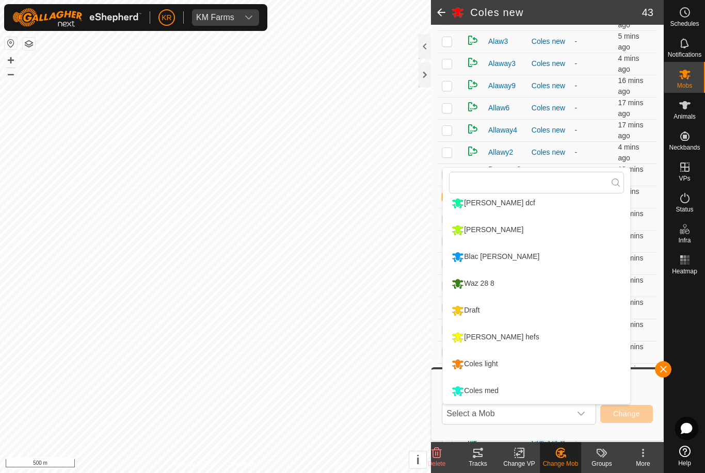
click at [496, 367] on div "Coles light" at bounding box center [474, 365] width 51 height 18
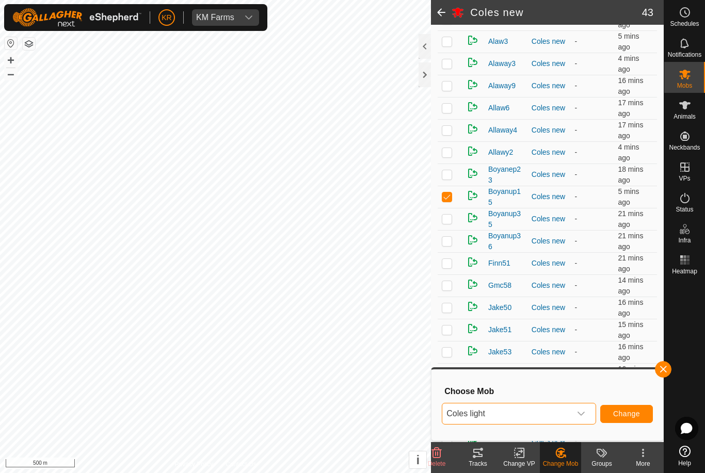
click at [618, 417] on span "Change" at bounding box center [626, 414] width 27 height 8
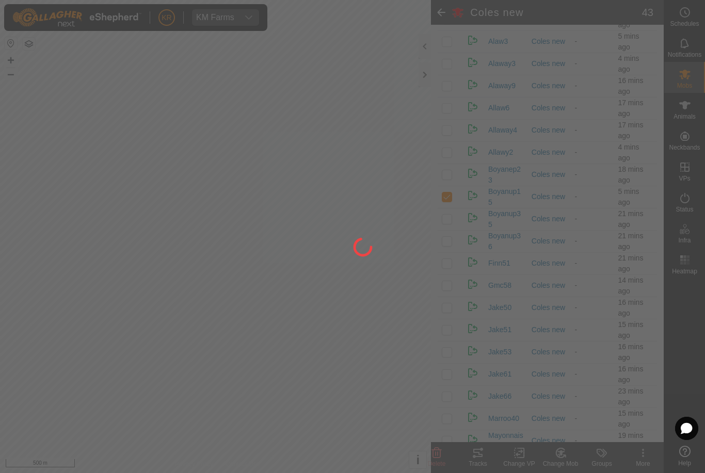
checkbox input "false"
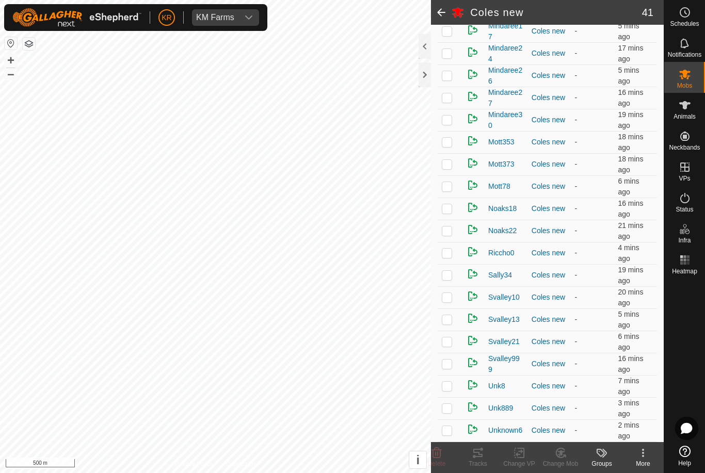
scroll to position [645, 0]
click at [469, 308] on td at bounding box center [474, 297] width 22 height 22
click at [451, 301] on p-checkbox at bounding box center [447, 297] width 10 height 8
click at [436, 453] on icon at bounding box center [437, 453] width 10 height 10
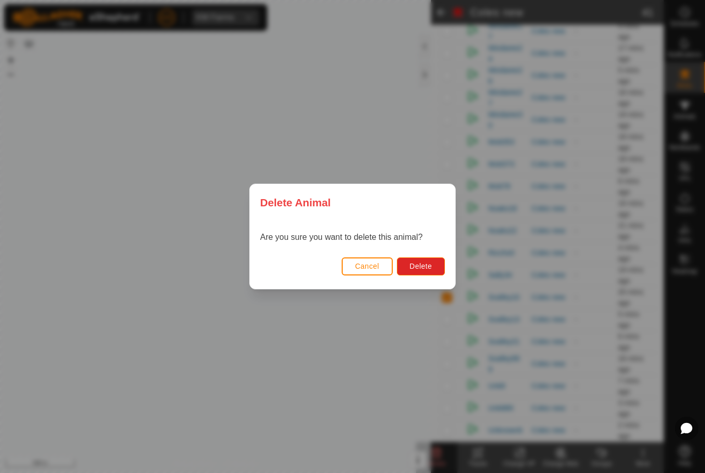
click at [429, 275] on button "Delete" at bounding box center [421, 267] width 48 height 18
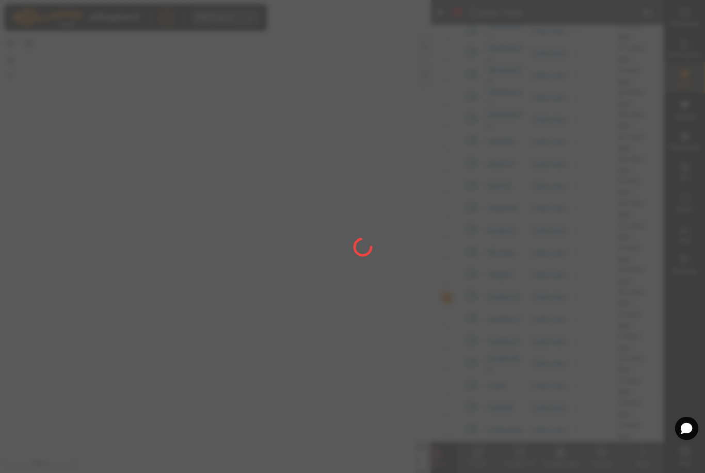
checkbox input "false"
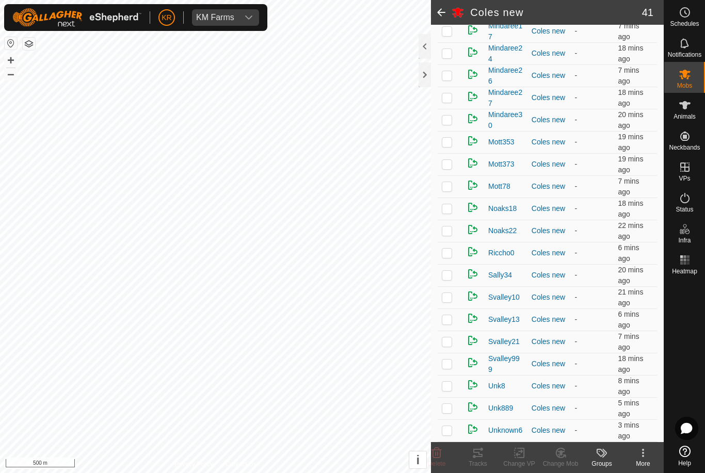
click at [450, 167] on p-checkbox at bounding box center [447, 164] width 10 height 8
click at [525, 458] on icon at bounding box center [519, 453] width 13 height 12
click at [548, 417] on link "Choose VP..." at bounding box center [550, 409] width 102 height 21
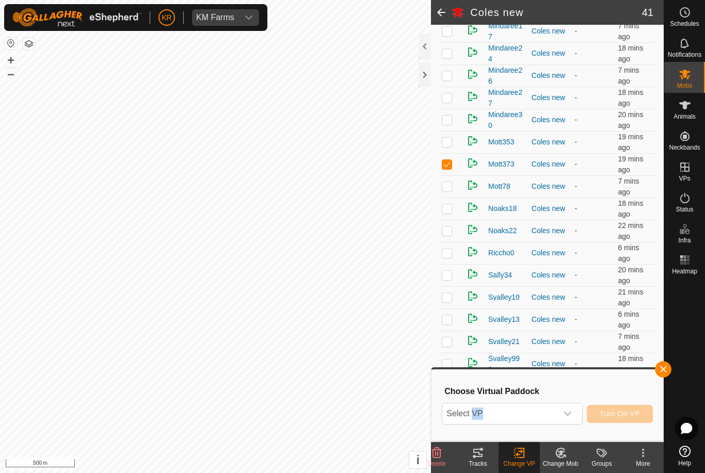
click at [696, 314] on div at bounding box center [684, 360] width 41 height 163
click at [553, 409] on span "Select VP" at bounding box center [499, 414] width 115 height 21
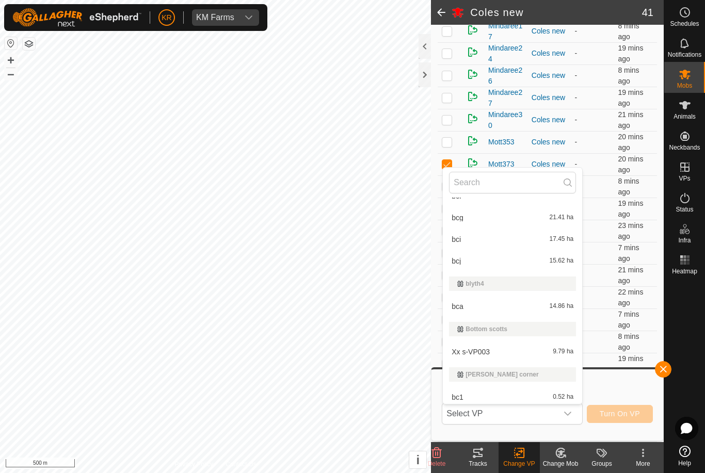
click at [677, 314] on div at bounding box center [684, 360] width 41 height 163
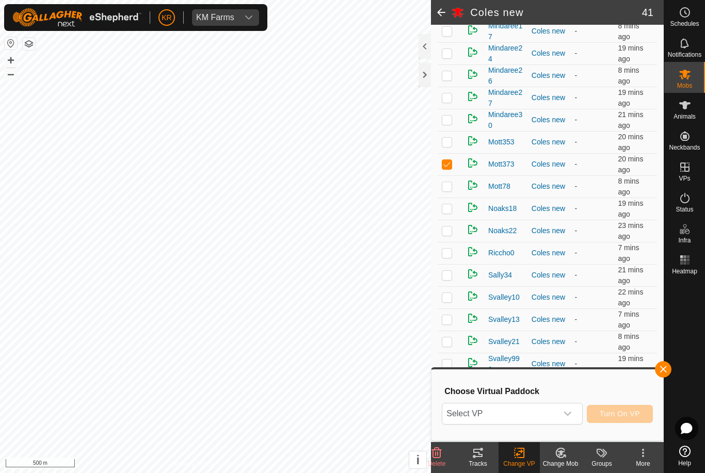
scroll to position [887, 0]
click at [656, 372] on button "button" at bounding box center [663, 369] width 17 height 17
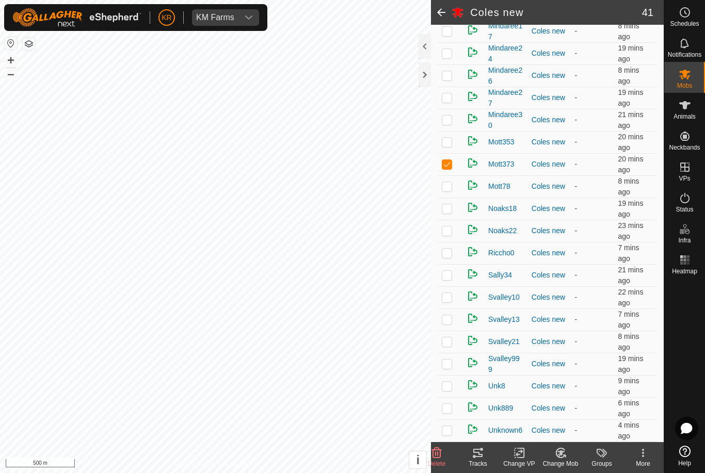
click at [564, 456] on icon at bounding box center [560, 453] width 13 height 12
click at [598, 409] on span "Choose Mob..." at bounding box center [590, 409] width 54 height 12
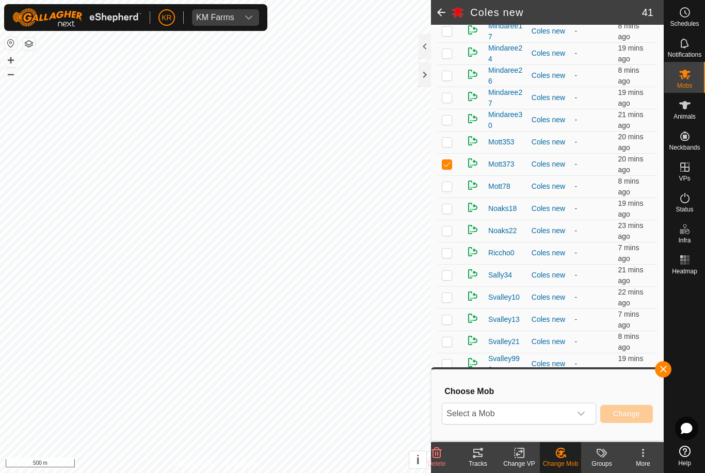
click at [585, 409] on div "dropdown trigger" at bounding box center [581, 414] width 21 height 21
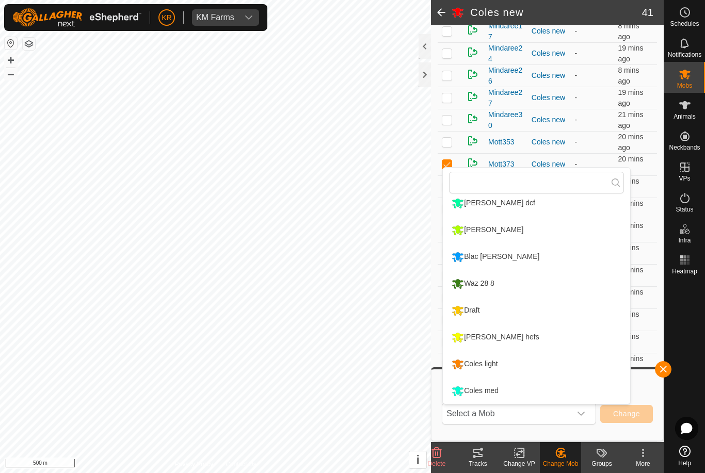
scroll to position [168, 0]
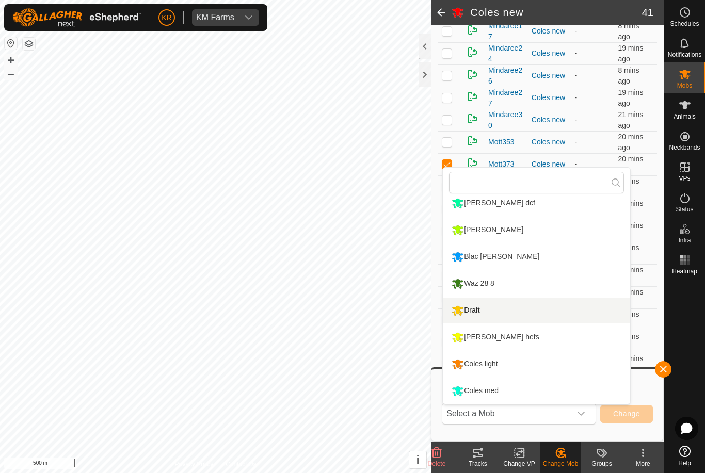
click at [482, 313] on div "Draft" at bounding box center [465, 311] width 33 height 18
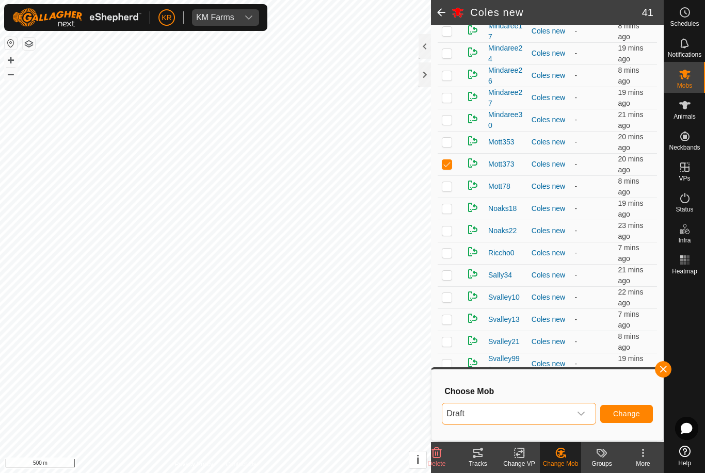
click at [619, 410] on span "Change" at bounding box center [626, 414] width 27 height 8
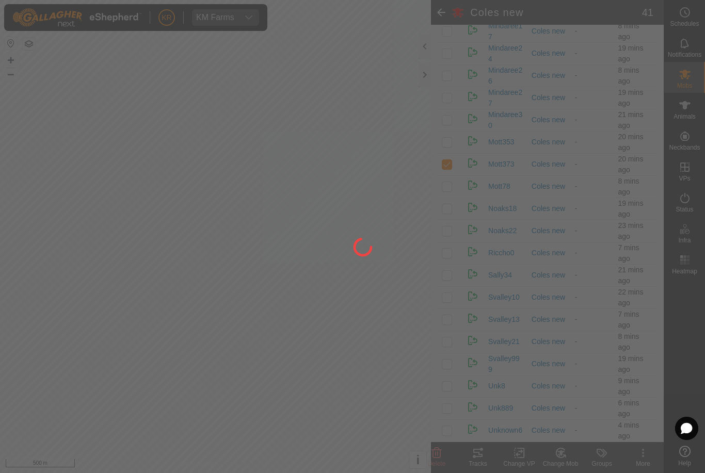
checkbox input "false"
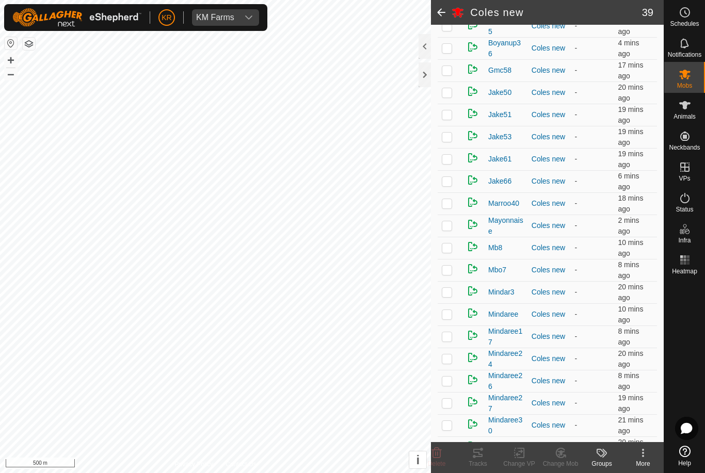
scroll to position [260, 0]
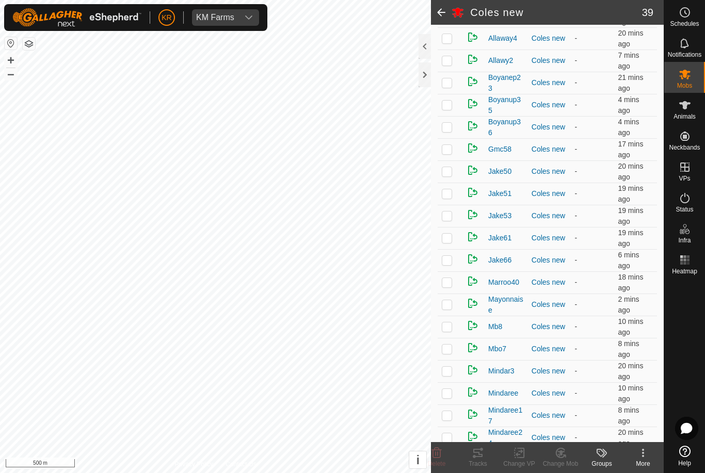
click at [444, 176] on p-checkbox at bounding box center [447, 171] width 10 height 8
click at [556, 455] on icon at bounding box center [560, 453] width 13 height 12
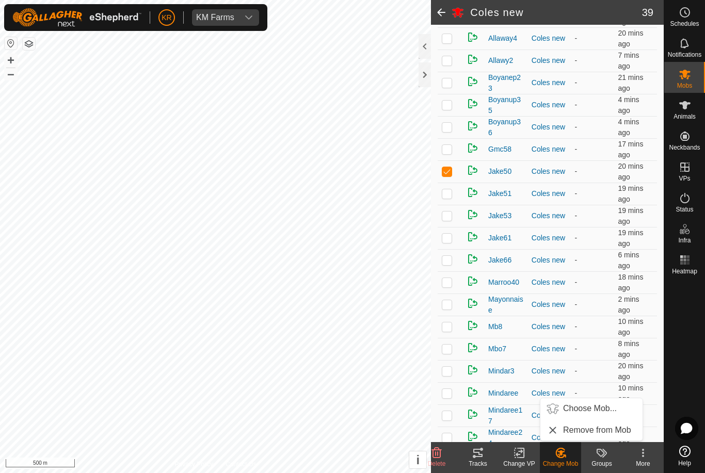
click at [581, 407] on span "Choose Mob..." at bounding box center [590, 409] width 54 height 12
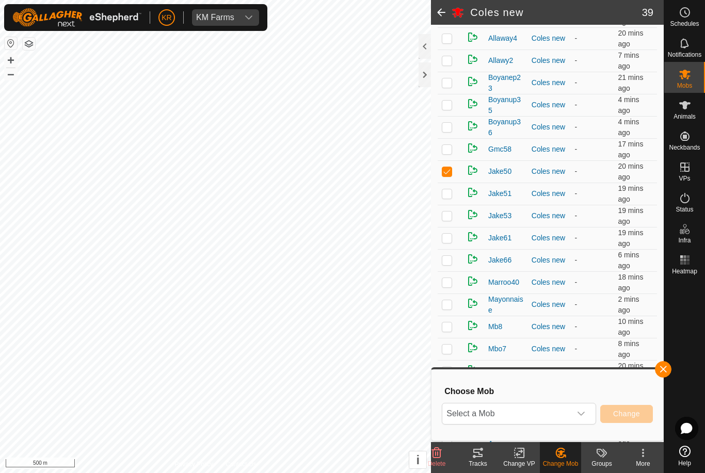
click at [569, 406] on span "Select a Mob" at bounding box center [506, 414] width 129 height 21
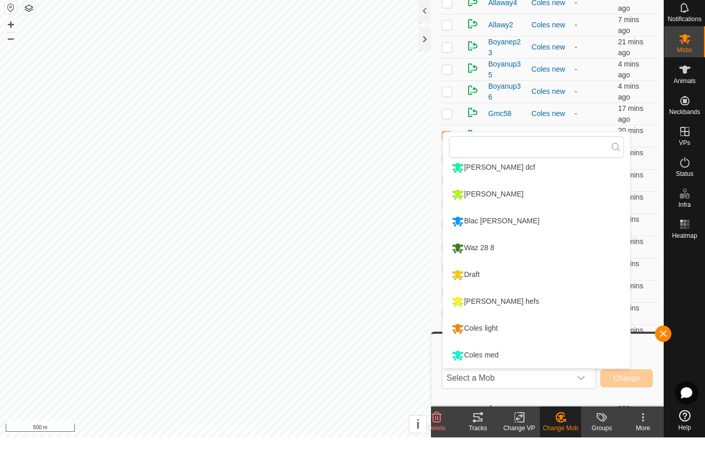
scroll to position [168, 0]
click at [481, 356] on div "Coles light" at bounding box center [474, 365] width 51 height 18
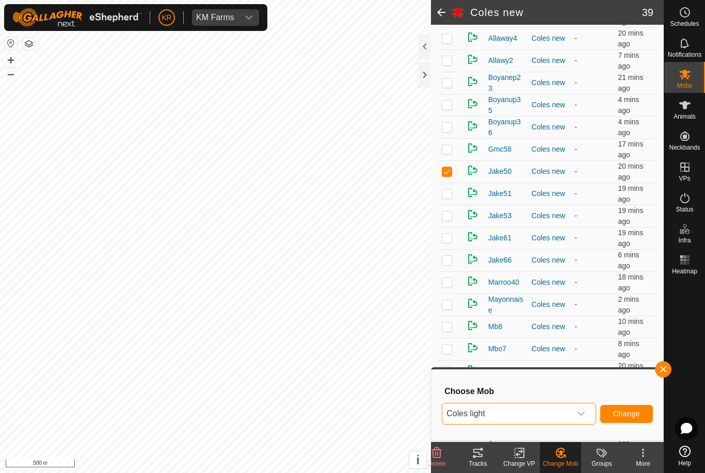
click at [635, 423] on button "Change" at bounding box center [626, 414] width 53 height 18
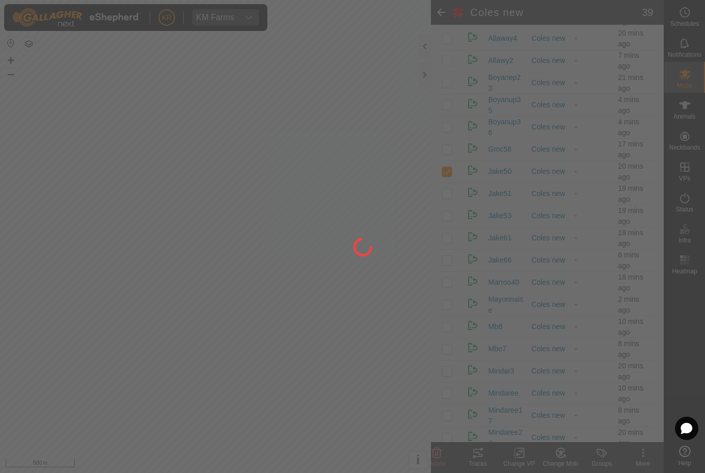
checkbox input "false"
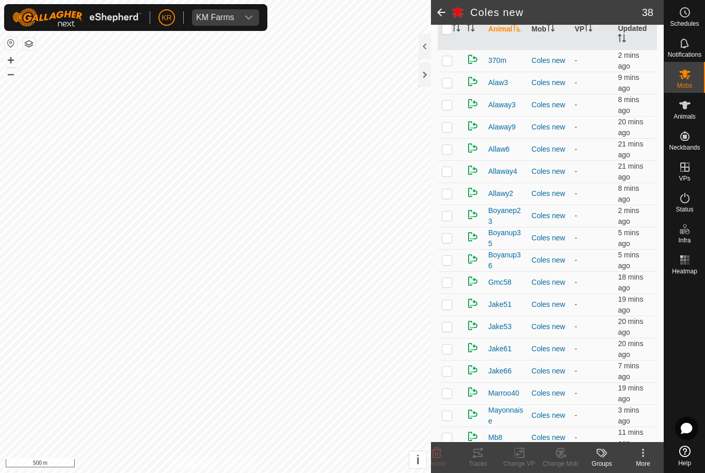
scroll to position [126, 0]
click at [511, 271] on span "Boyanup36" at bounding box center [505, 261] width 35 height 22
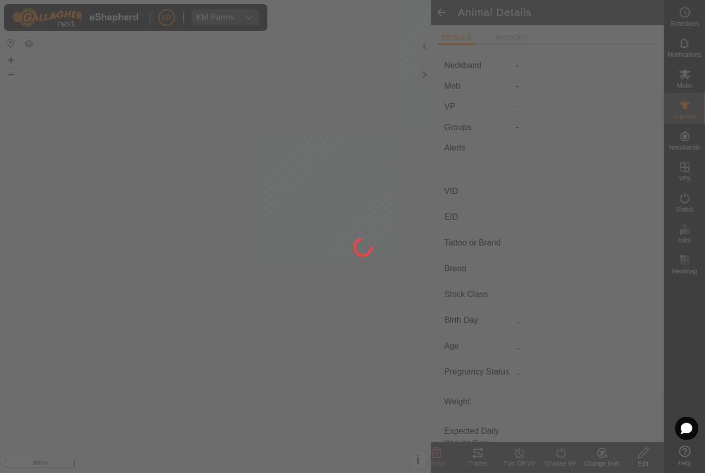
type input "Boyanup36"
type input "-"
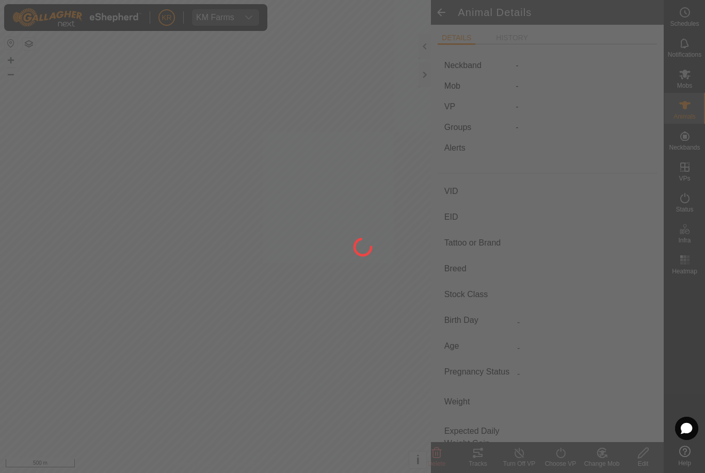
type input "0 kg"
type input "-"
click at [696, 40] on div at bounding box center [352, 236] width 705 height 473
click at [692, 52] on div at bounding box center [352, 236] width 705 height 473
click at [701, 51] on div at bounding box center [352, 236] width 705 height 473
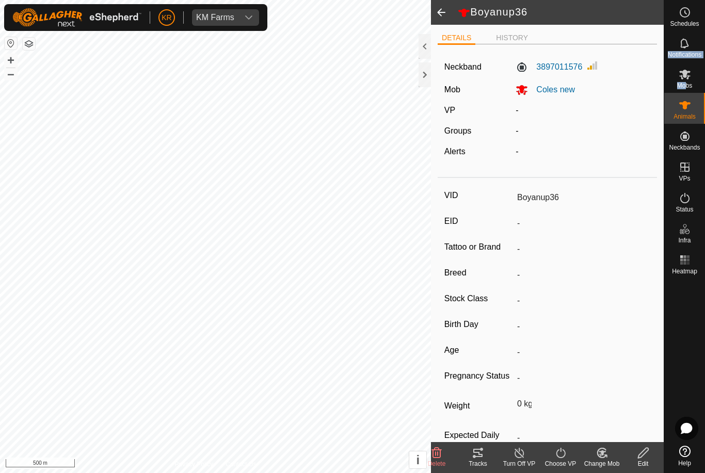
click at [441, 9] on span at bounding box center [441, 12] width 21 height 25
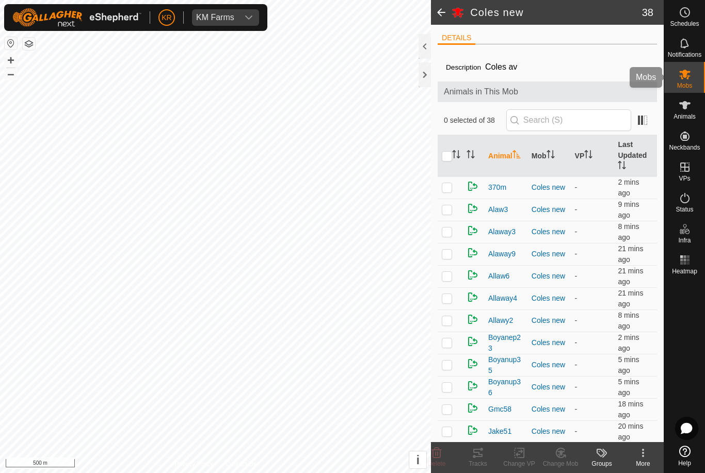
click at [697, 88] on div "Mobs" at bounding box center [684, 77] width 41 height 31
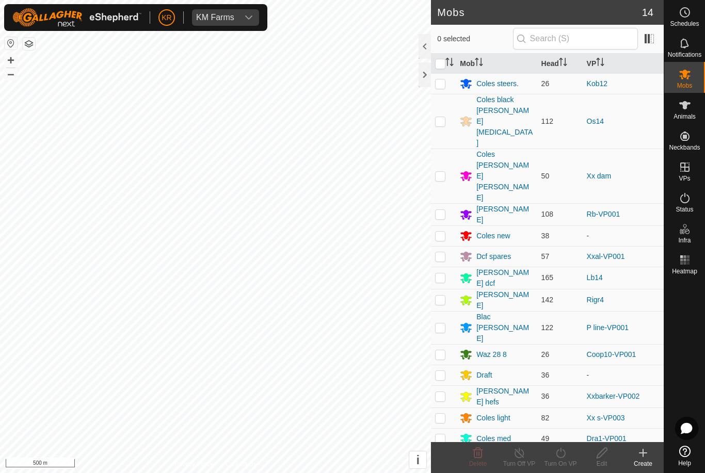
click at [643, 203] on td "Rb-VP001" at bounding box center [623, 214] width 81 height 22
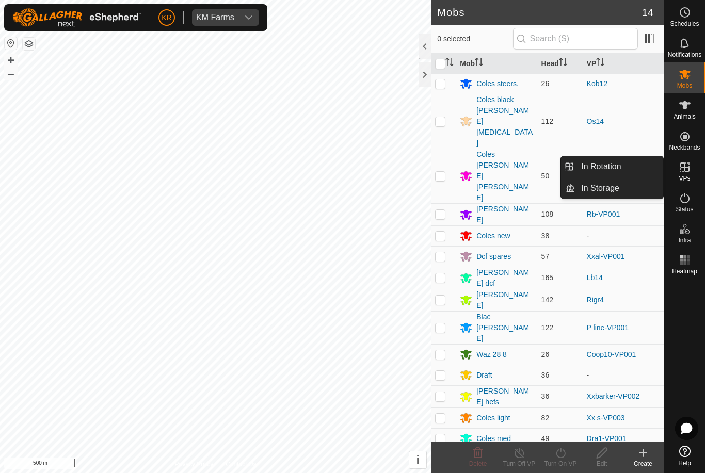
click at [500, 231] on div "Coles new" at bounding box center [493, 236] width 34 height 11
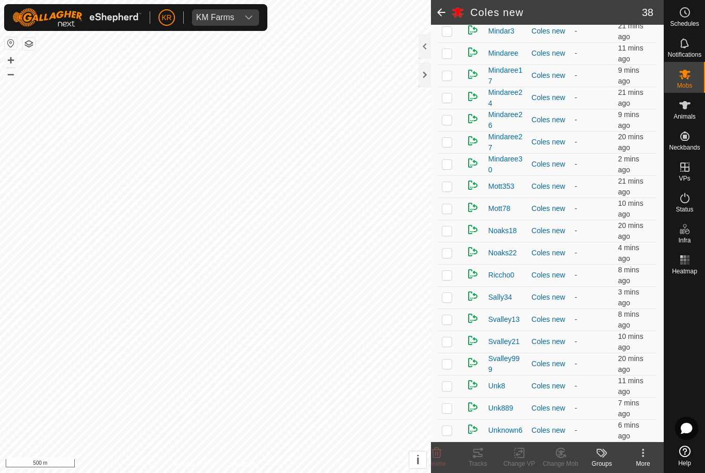
scroll to position [579, 0]
click at [686, 74] on icon at bounding box center [684, 75] width 11 height 10
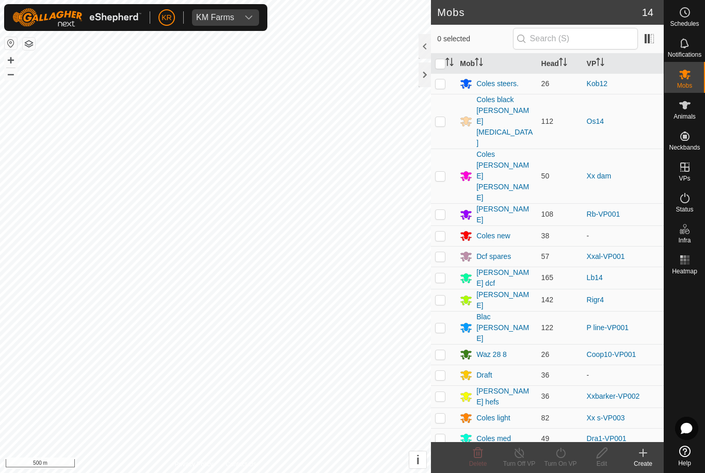
click at [443, 252] on p-checkbox at bounding box center [440, 256] width 10 height 8
checkbox input "true"
click at [565, 456] on icon at bounding box center [560, 453] width 9 height 10
click at [567, 433] on link "Now" at bounding box center [591, 430] width 102 height 21
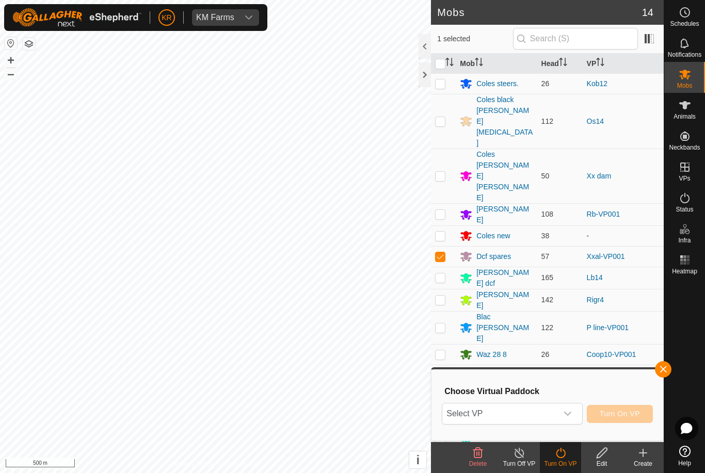
click at [568, 407] on div "dropdown trigger" at bounding box center [567, 414] width 21 height 21
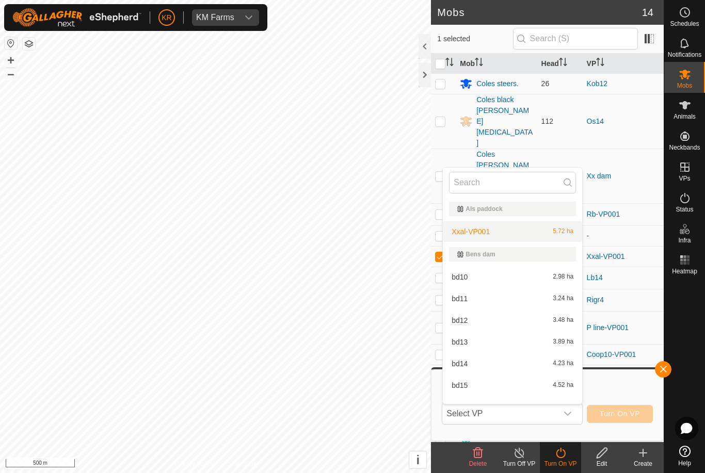
click at [486, 232] on span "Xxal-VP001" at bounding box center [471, 231] width 38 height 7
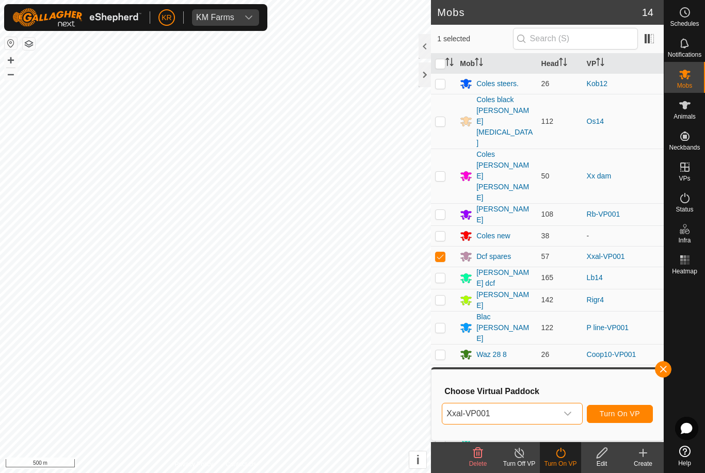
click at [607, 412] on span "Turn On VP" at bounding box center [620, 414] width 40 height 8
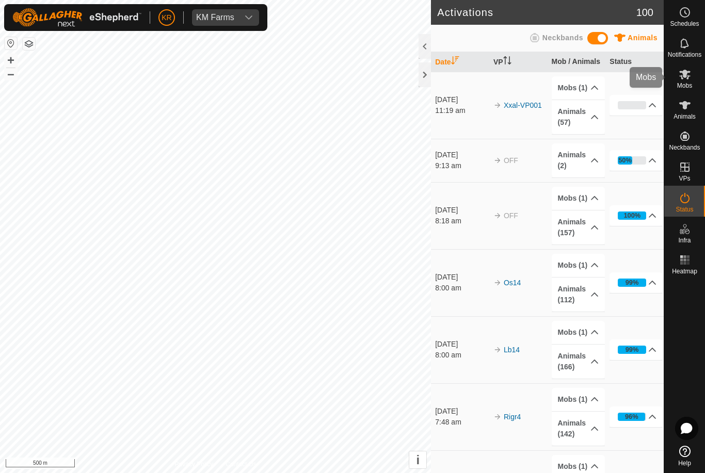
click at [685, 83] on span "Mobs" at bounding box center [684, 86] width 15 height 6
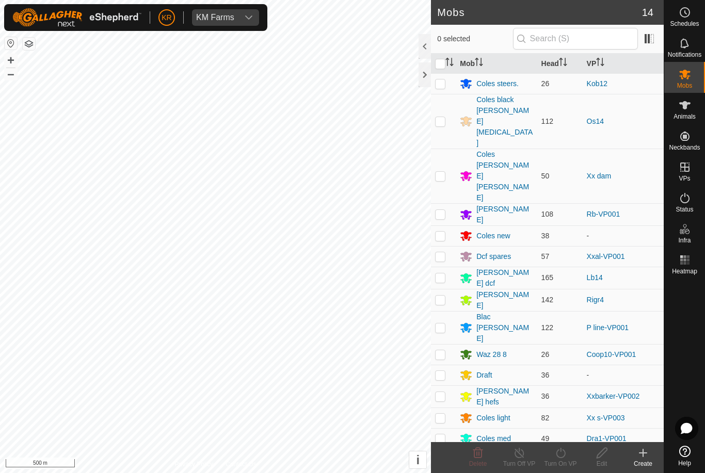
click at [497, 231] on div "Coles new" at bounding box center [493, 236] width 34 height 11
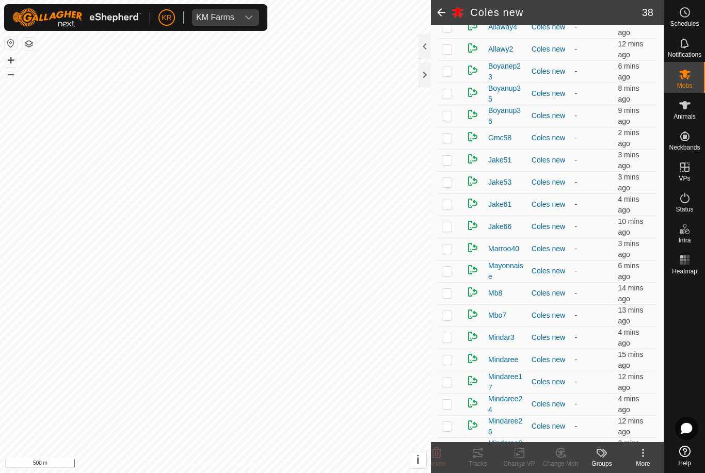
scroll to position [291, 0]
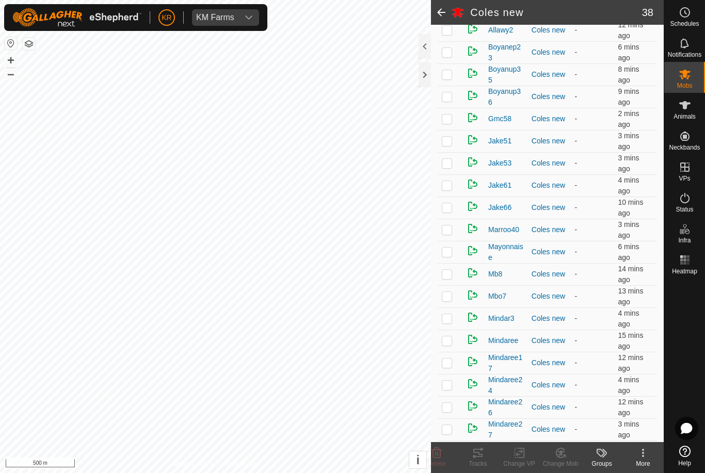
click at [444, 163] on p-checkbox at bounding box center [447, 163] width 10 height 8
click at [559, 456] on icon at bounding box center [558, 455] width 3 height 3
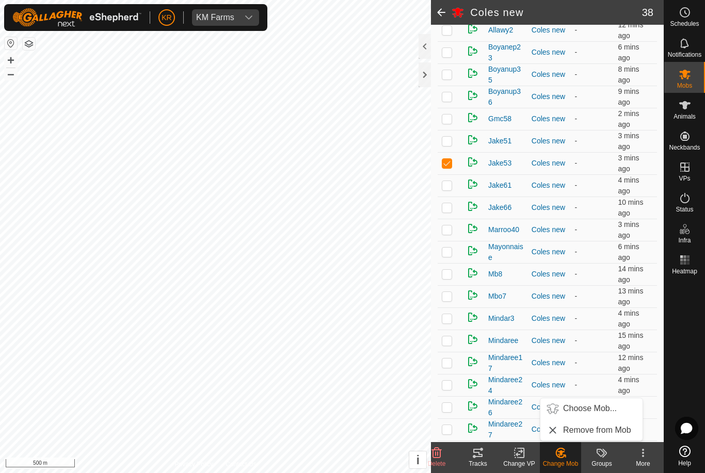
click at [592, 405] on span "Choose Mob..." at bounding box center [590, 409] width 54 height 12
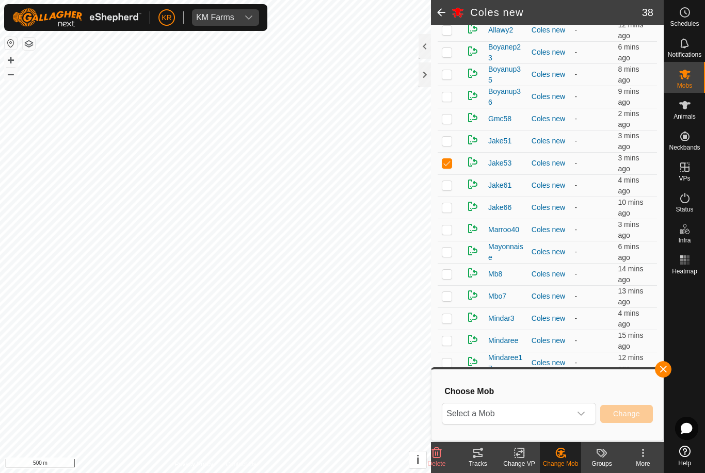
click at [569, 406] on span "Select a Mob" at bounding box center [506, 414] width 129 height 21
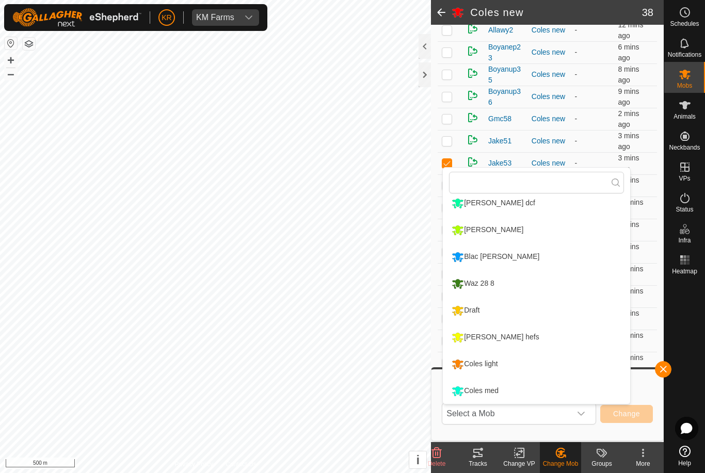
scroll to position [168, 0]
click at [498, 363] on div "Coles light" at bounding box center [474, 365] width 51 height 18
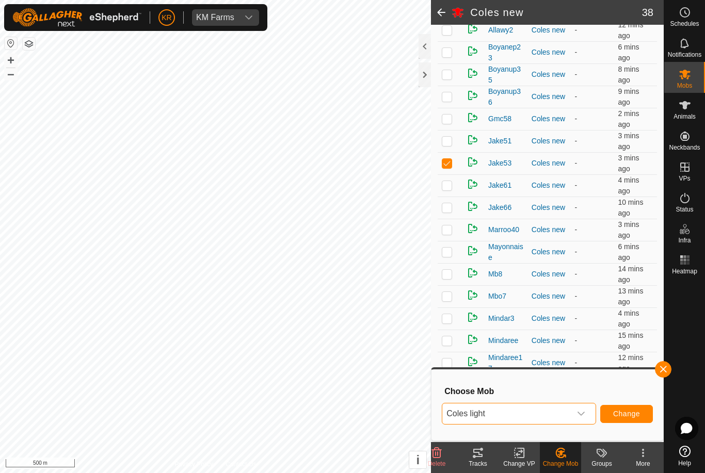
click at [631, 415] on span "Change" at bounding box center [626, 414] width 27 height 8
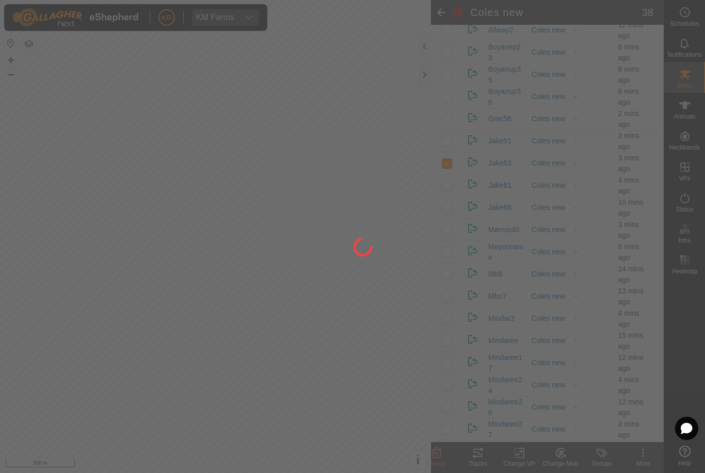
checkbox input "false"
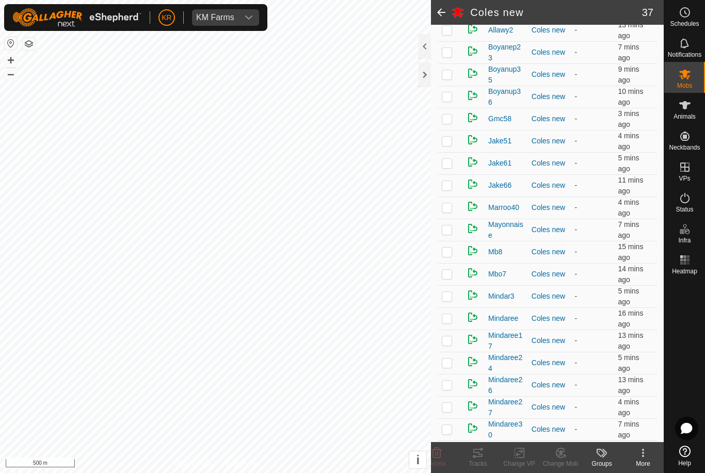
click at [446, 123] on p-checkbox at bounding box center [447, 119] width 10 height 8
click at [563, 456] on icon at bounding box center [560, 453] width 13 height 12
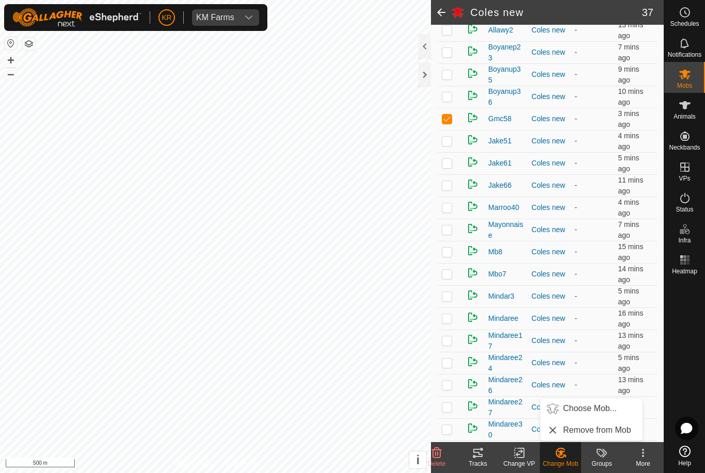
click at [586, 412] on span "Choose Mob..." at bounding box center [590, 409] width 54 height 12
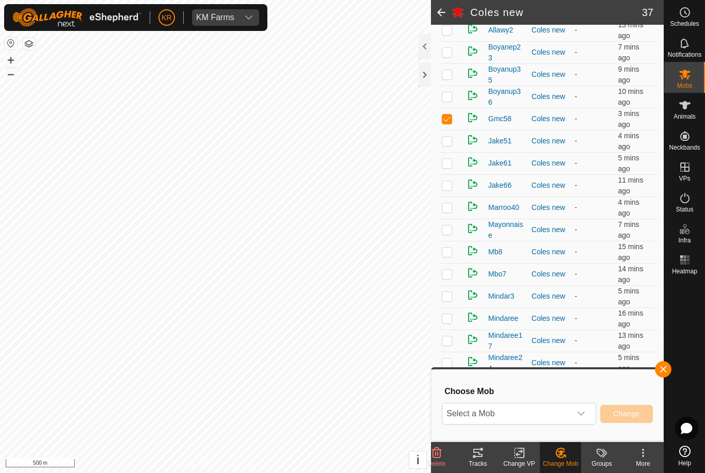
click at [569, 407] on span "Select a Mob" at bounding box center [506, 414] width 129 height 21
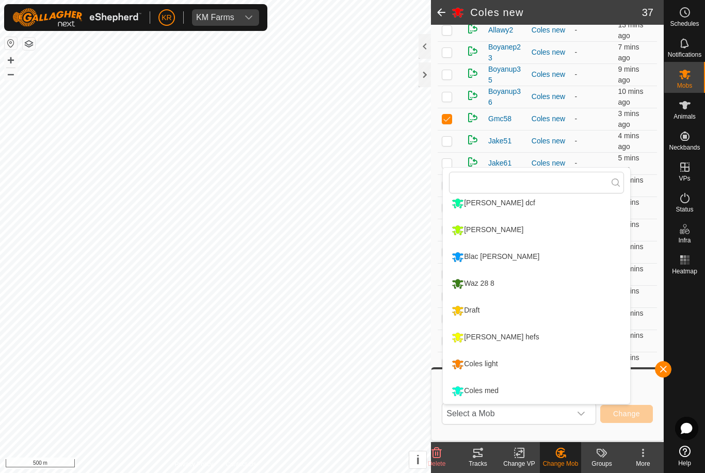
click at [500, 362] on div "Coles light" at bounding box center [474, 365] width 51 height 18
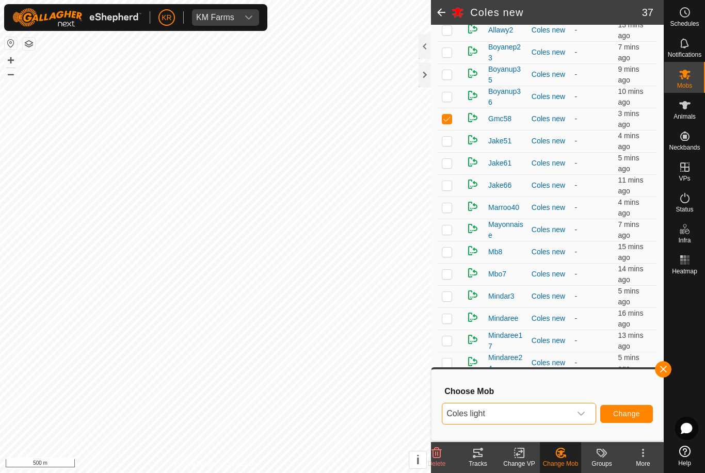
click at [631, 410] on span "Change" at bounding box center [626, 414] width 27 height 8
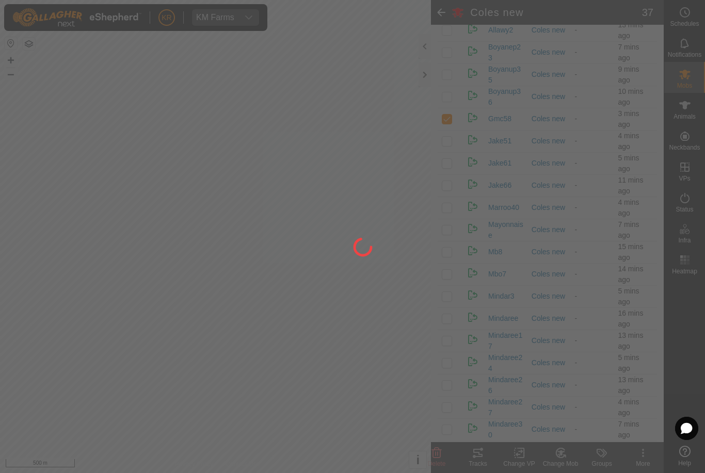
checkbox input "false"
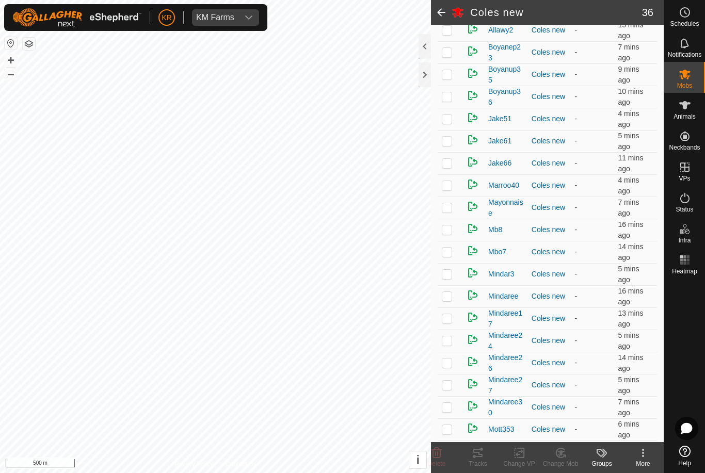
click at [451, 188] on p-checkbox at bounding box center [447, 185] width 10 height 8
click at [440, 454] on icon at bounding box center [437, 453] width 10 height 10
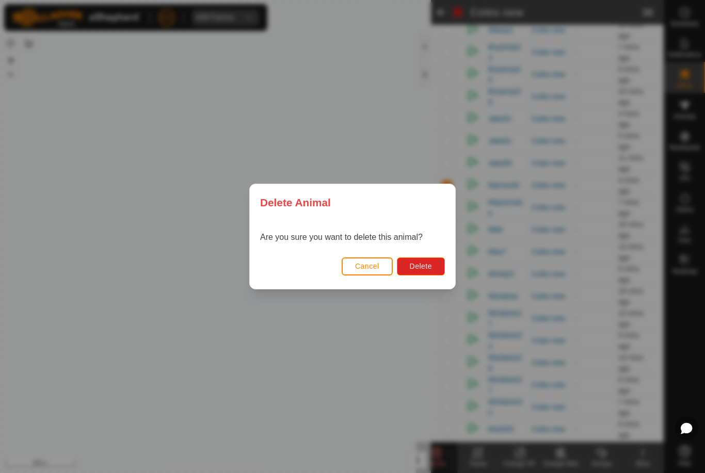
click at [429, 267] on span "Delete" at bounding box center [421, 266] width 22 height 8
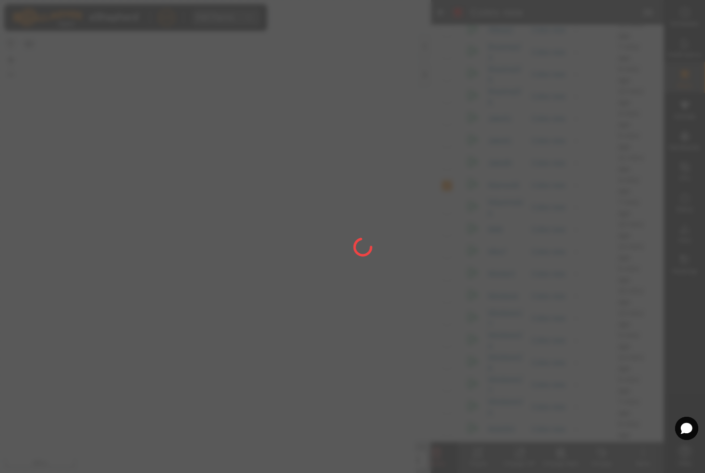
checkbox input "false"
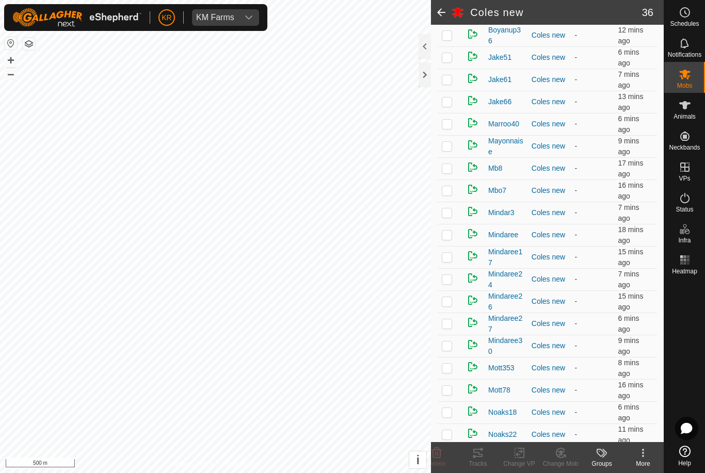
scroll to position [364, 0]
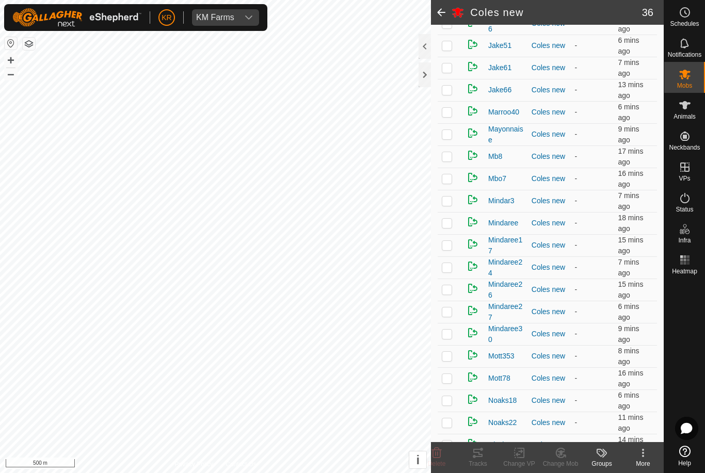
click at [446, 245] on p-checkbox at bounding box center [447, 245] width 10 height 8
click at [562, 461] on div "Change Mob" at bounding box center [560, 463] width 41 height 9
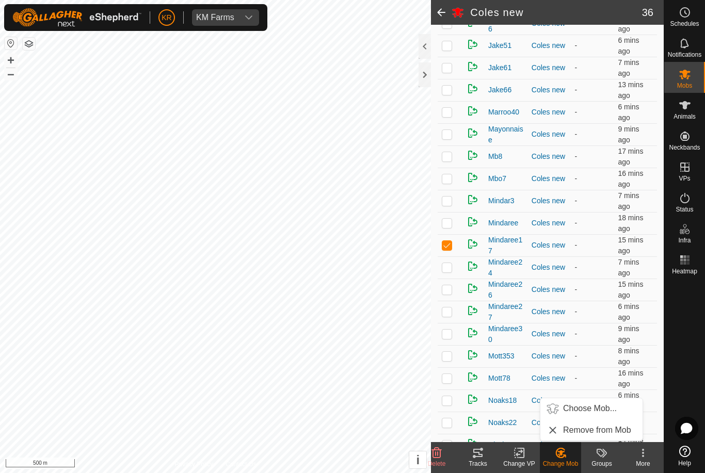
click at [585, 415] on link "Choose Mob..." at bounding box center [591, 409] width 102 height 21
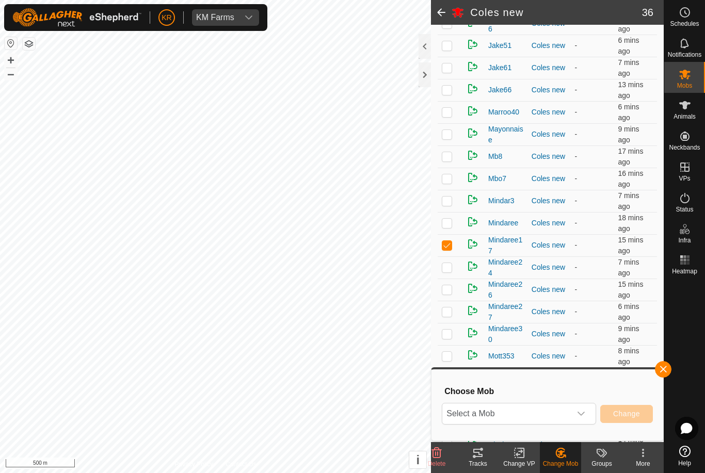
click at [584, 412] on icon "dropdown trigger" at bounding box center [581, 414] width 7 height 4
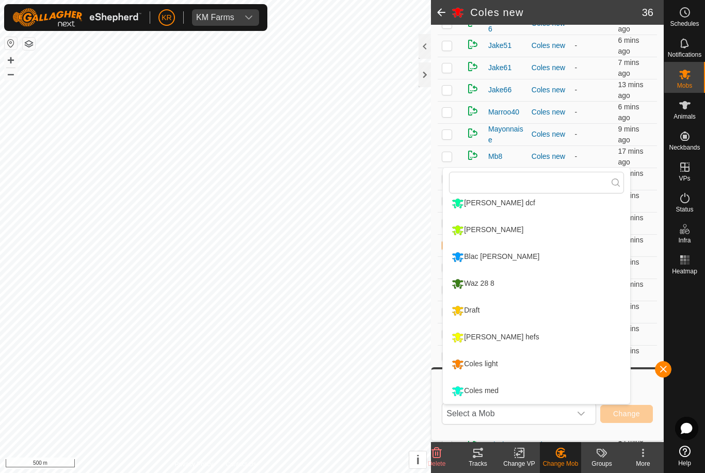
scroll to position [168, 0]
click at [499, 362] on div "Coles light" at bounding box center [474, 365] width 51 height 18
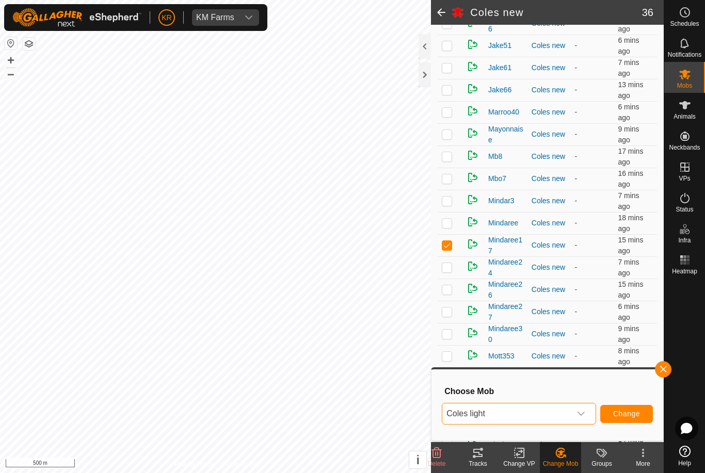
click at [632, 412] on span "Change" at bounding box center [626, 414] width 27 height 8
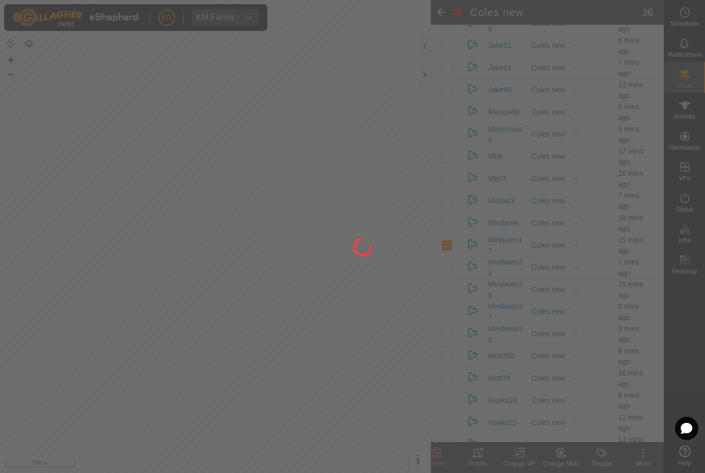
checkbox input "false"
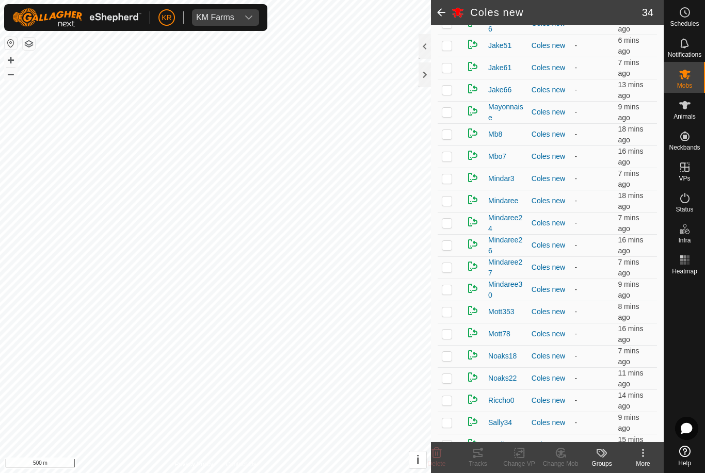
click at [452, 222] on p-checkbox at bounding box center [447, 223] width 10 height 8
click at [567, 453] on change-mob-svg-icon at bounding box center [560, 453] width 41 height 12
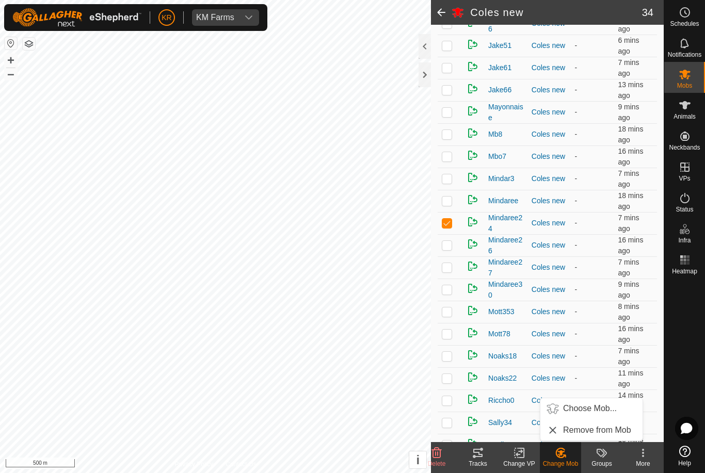
click at [599, 408] on span "Choose Mob..." at bounding box center [590, 409] width 54 height 12
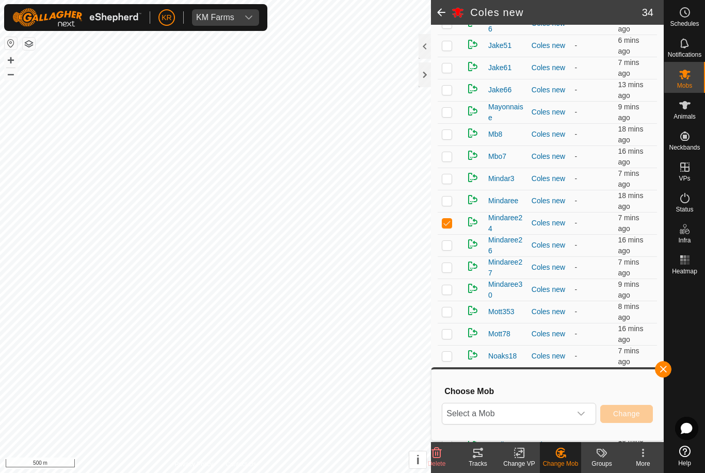
click at [588, 412] on div "dropdown trigger" at bounding box center [581, 414] width 21 height 21
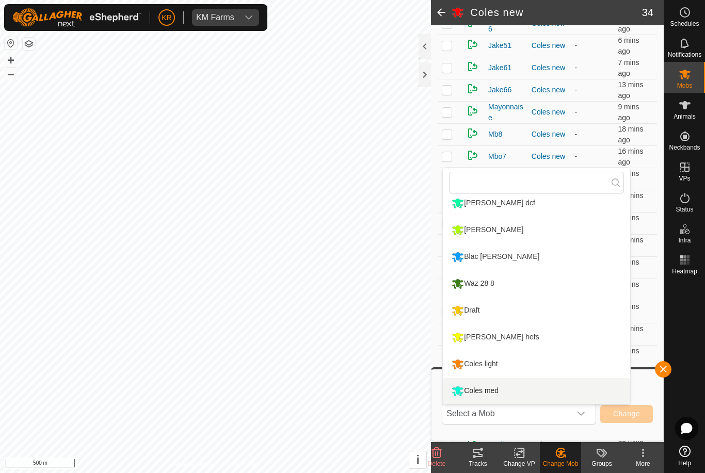
click at [501, 389] on div "Coles med" at bounding box center [475, 391] width 52 height 18
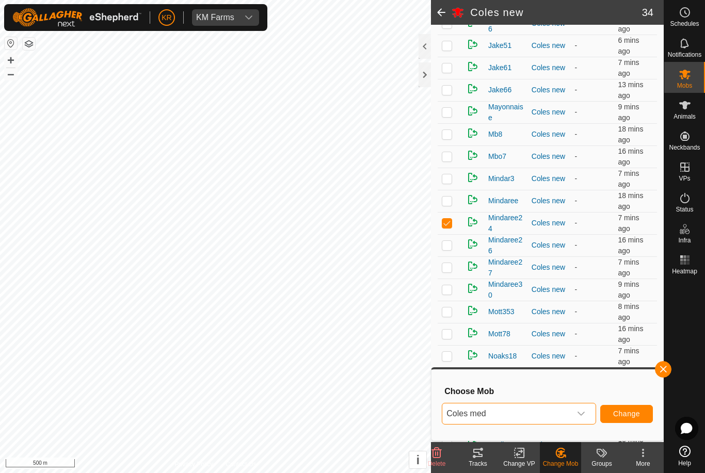
click at [623, 415] on span "Change" at bounding box center [626, 414] width 27 height 8
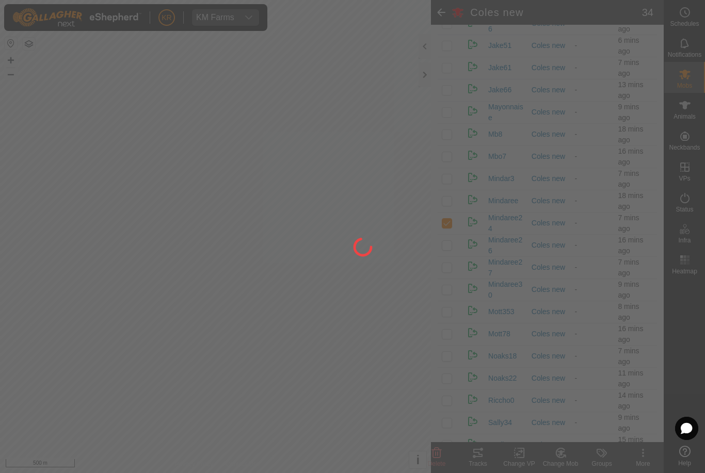
checkbox input "false"
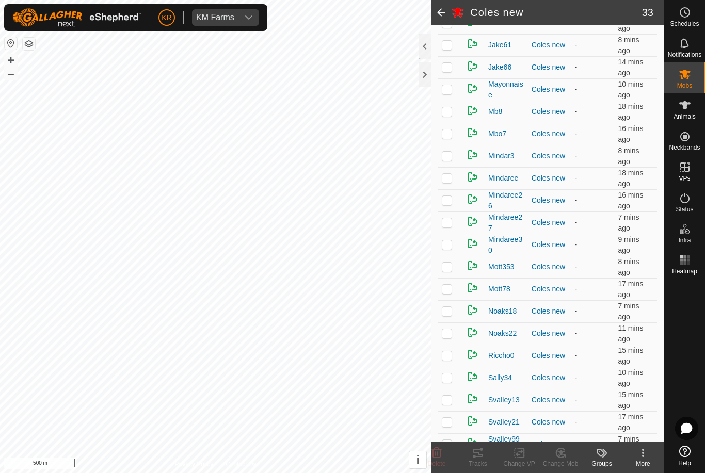
scroll to position [389, 0]
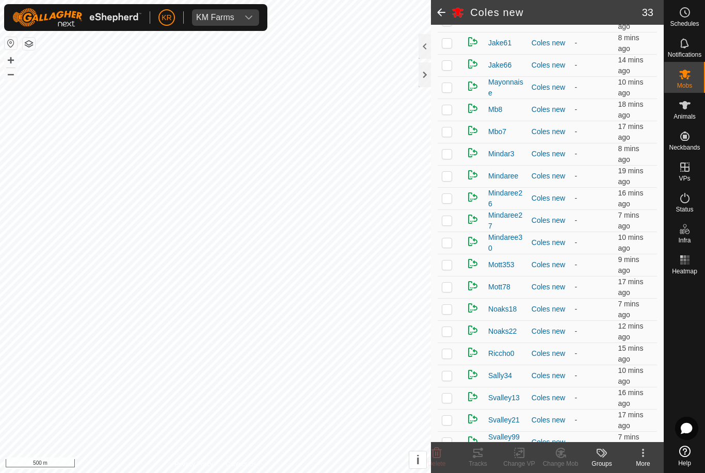
click at [451, 136] on p-checkbox at bounding box center [447, 131] width 10 height 8
click at [562, 455] on icon at bounding box center [560, 453] width 7 height 5
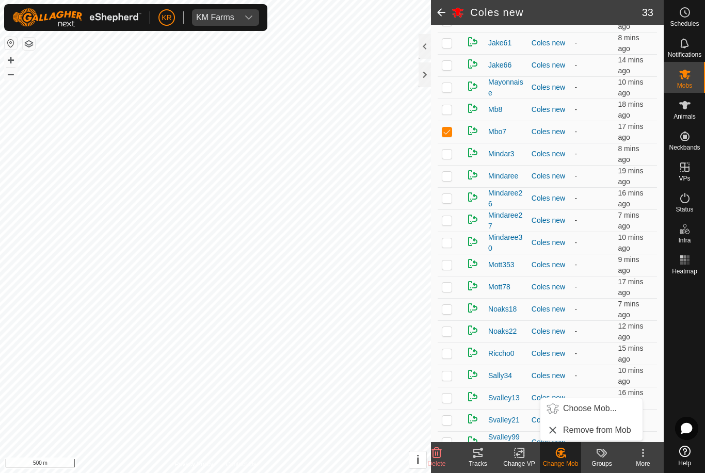
click at [584, 430] on span "Remove from Mob" at bounding box center [597, 430] width 68 height 12
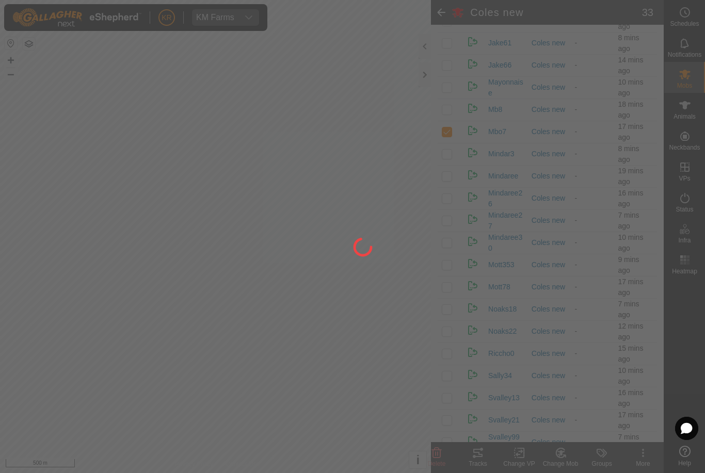
checkbox input "false"
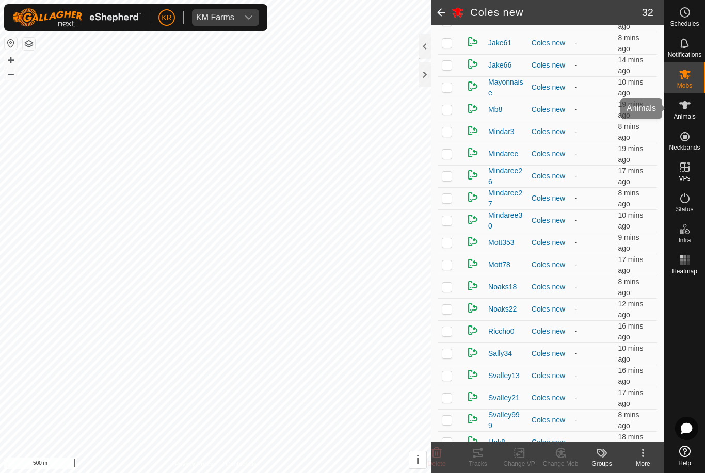
click at [686, 109] on icon at bounding box center [685, 105] width 12 height 12
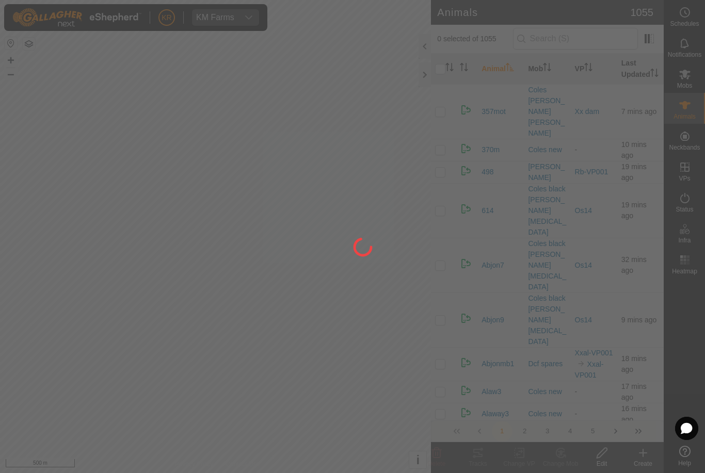
click at [652, 109] on div at bounding box center [352, 236] width 705 height 473
click at [696, 102] on div at bounding box center [352, 236] width 705 height 473
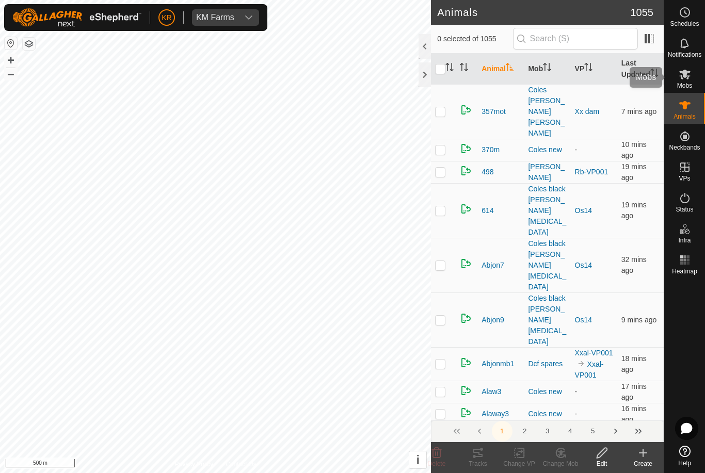
click at [692, 81] on es-mob-svg-icon at bounding box center [685, 74] width 19 height 17
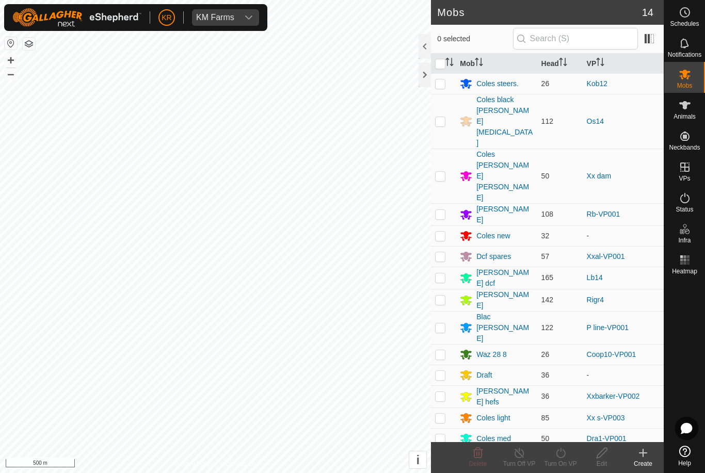
click at [497, 231] on div "Coles new" at bounding box center [493, 236] width 34 height 11
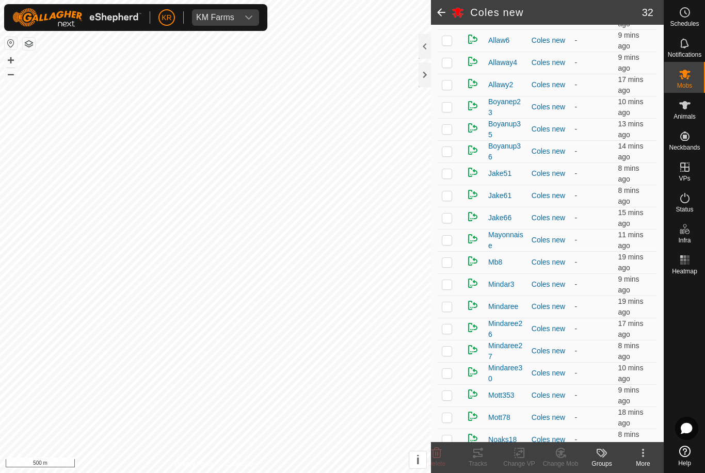
scroll to position [238, 0]
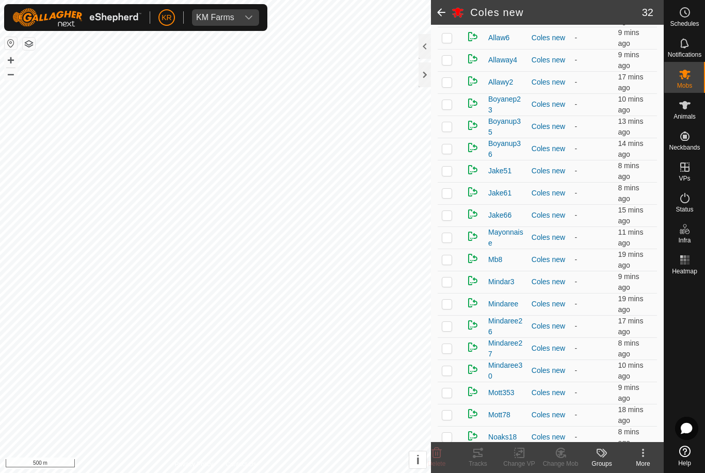
click at [449, 216] on p-checkbox at bounding box center [447, 215] width 10 height 8
click at [564, 453] on icon at bounding box center [560, 453] width 13 height 12
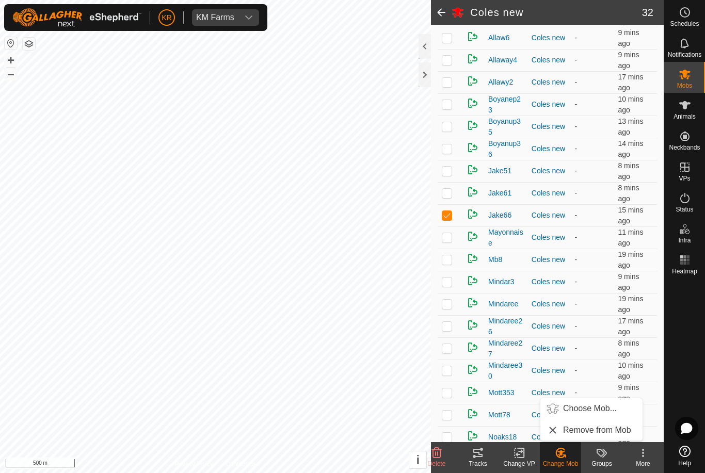
click at [591, 413] on span "Choose Mob..." at bounding box center [590, 409] width 54 height 12
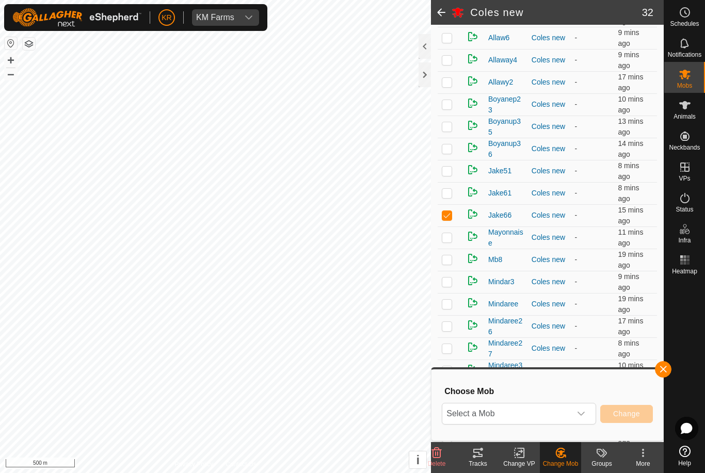
click at [570, 410] on span "Select a Mob" at bounding box center [506, 414] width 129 height 21
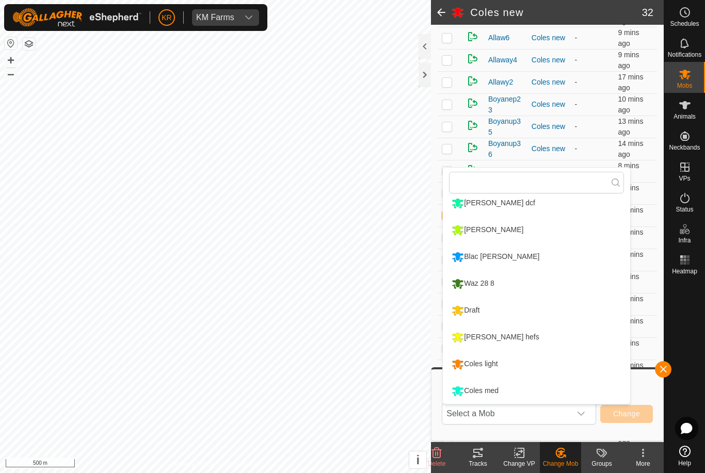
scroll to position [168, 0]
click at [496, 366] on div "Coles light" at bounding box center [474, 365] width 51 height 18
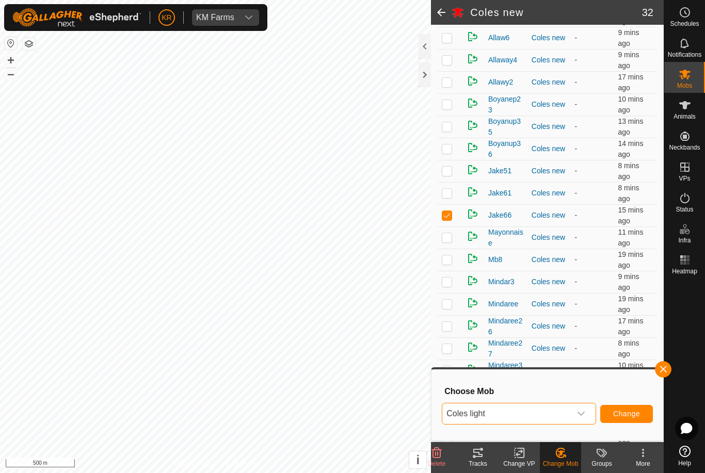
click at [621, 411] on span "Change" at bounding box center [626, 414] width 27 height 8
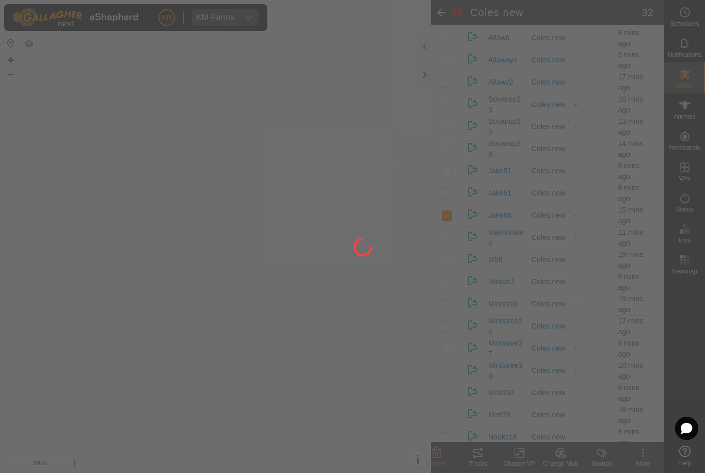
checkbox input "false"
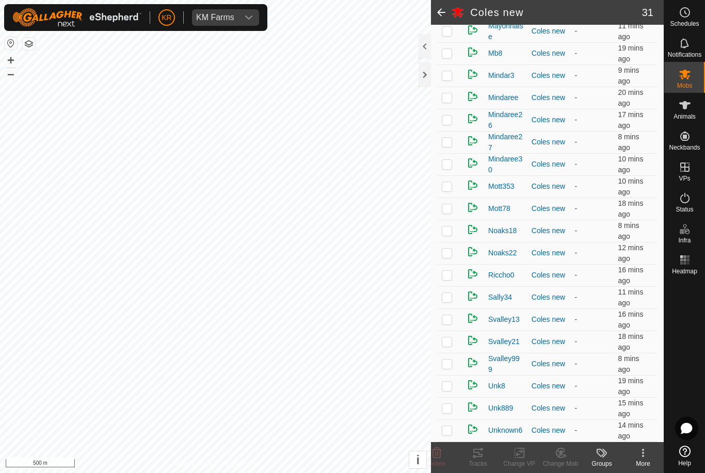
scroll to position [423, 0]
click at [454, 321] on td at bounding box center [450, 320] width 25 height 22
click at [568, 461] on div "Change Mob" at bounding box center [560, 463] width 41 height 9
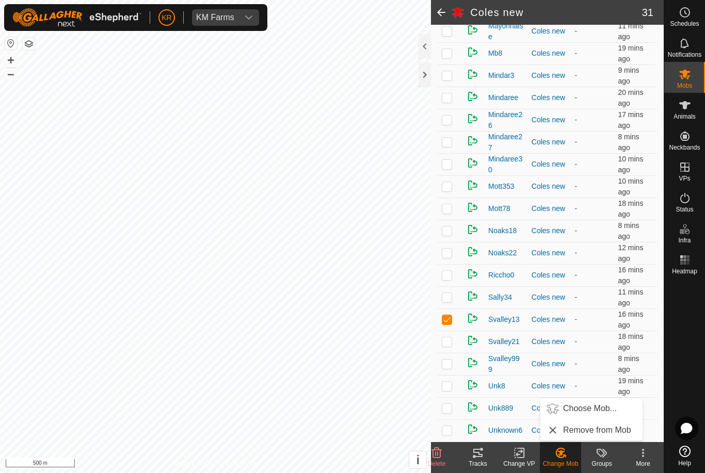
click at [585, 407] on span "Choose Mob..." at bounding box center [590, 409] width 54 height 12
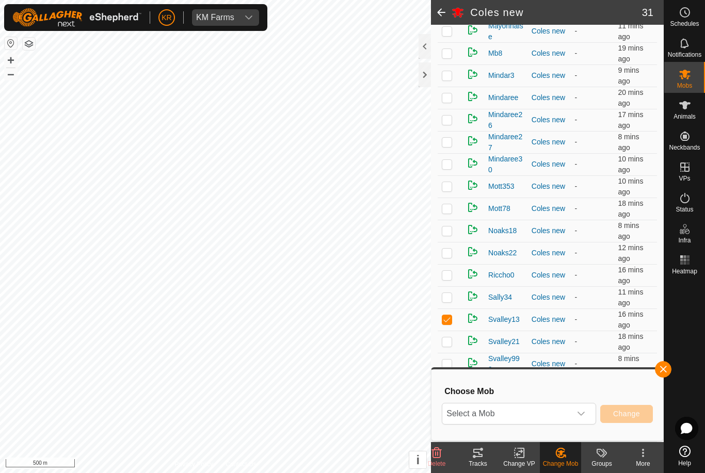
click at [558, 412] on span "Select a Mob" at bounding box center [506, 414] width 129 height 21
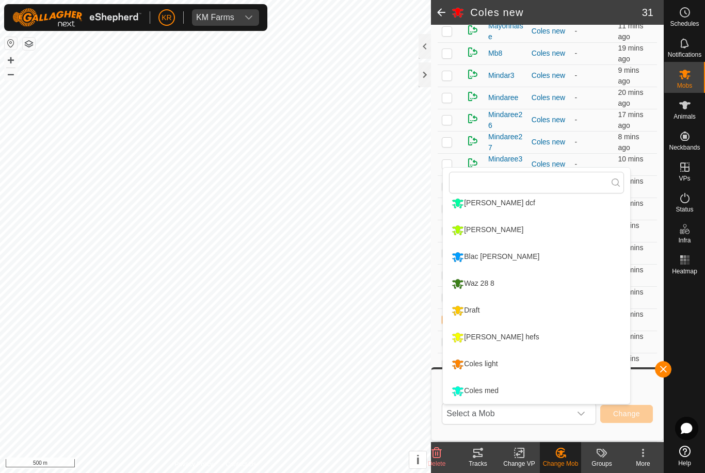
scroll to position [168, 0]
click at [499, 310] on li "Draft" at bounding box center [536, 311] width 187 height 26
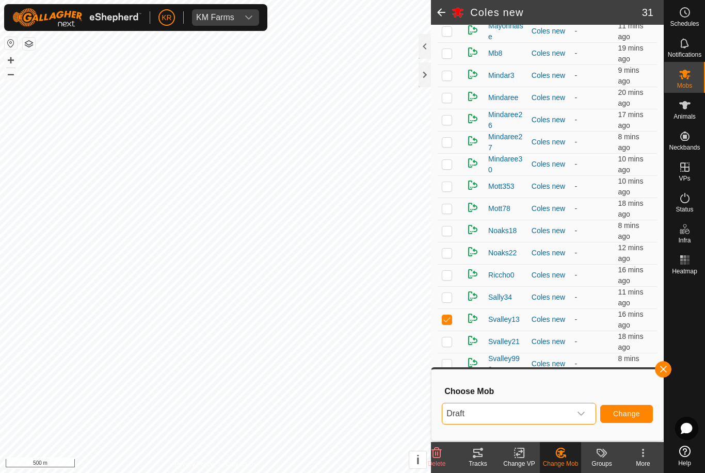
click at [625, 405] on button "Change" at bounding box center [626, 414] width 53 height 18
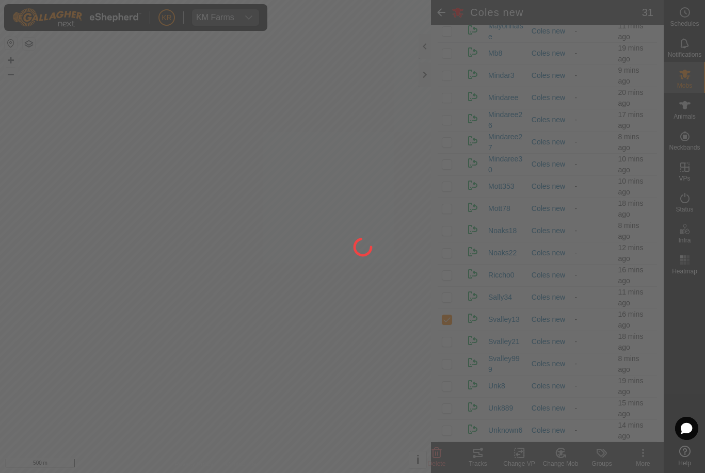
checkbox input "false"
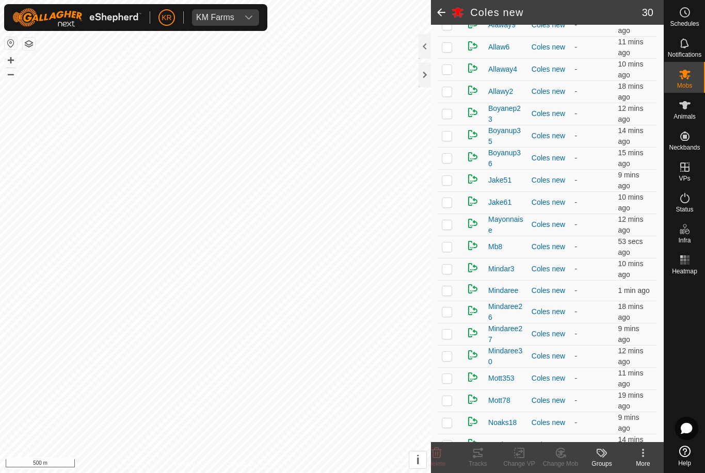
scroll to position [231, 0]
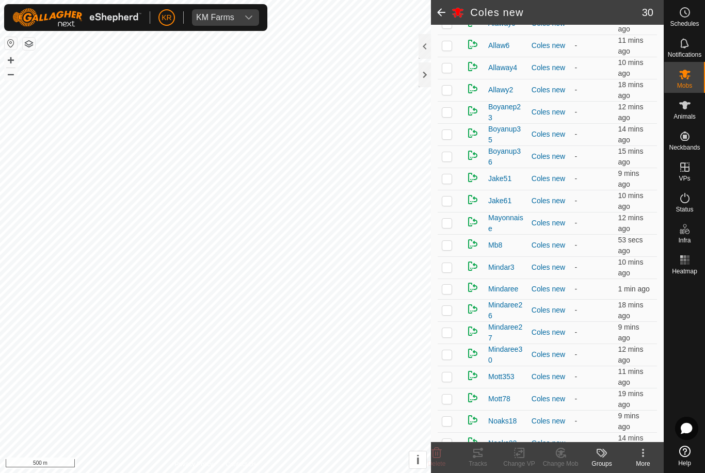
click at [453, 186] on td at bounding box center [450, 179] width 25 height 22
click at [564, 459] on div "Change Mob" at bounding box center [560, 463] width 41 height 9
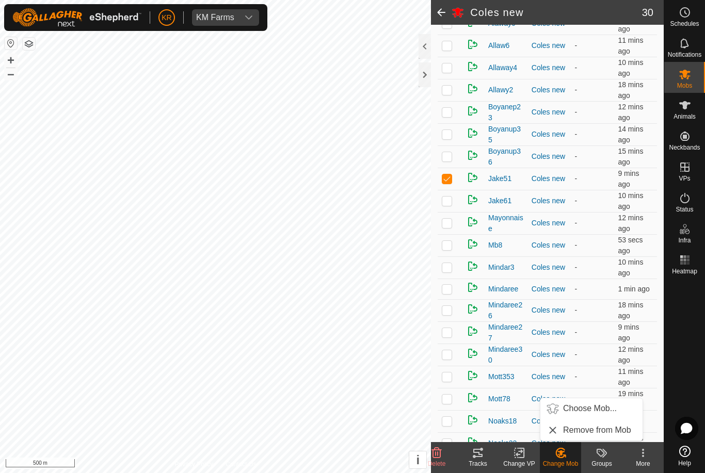
click at [598, 409] on span "Choose Mob..." at bounding box center [590, 409] width 54 height 12
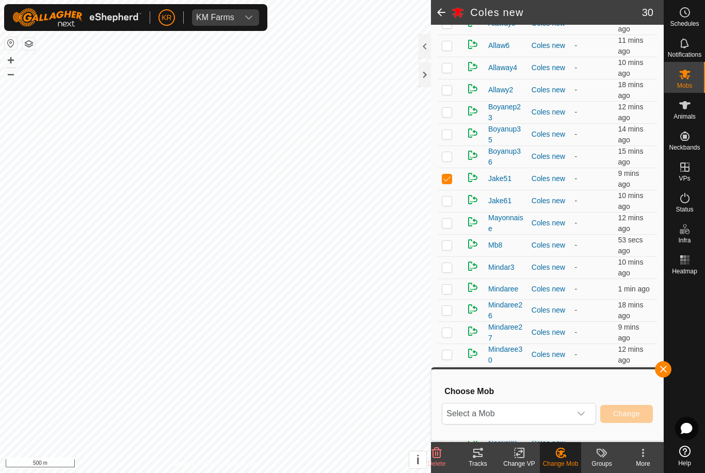
click at [582, 411] on icon "dropdown trigger" at bounding box center [581, 414] width 8 height 8
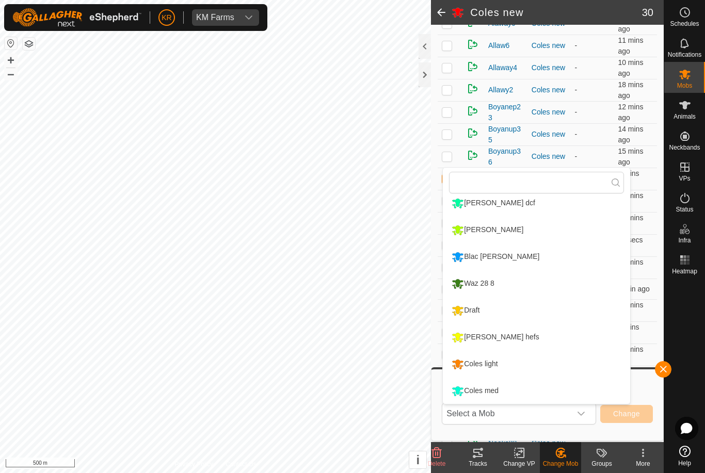
scroll to position [168, 0]
click at [495, 363] on div "Coles light" at bounding box center [474, 365] width 51 height 18
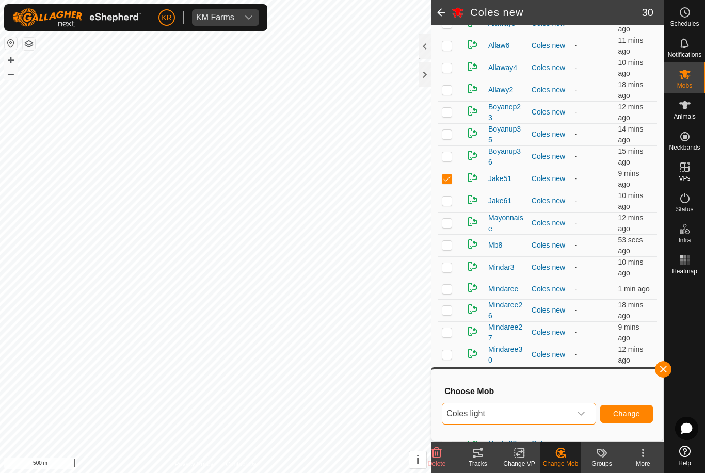
click at [620, 414] on span "Change" at bounding box center [626, 414] width 27 height 8
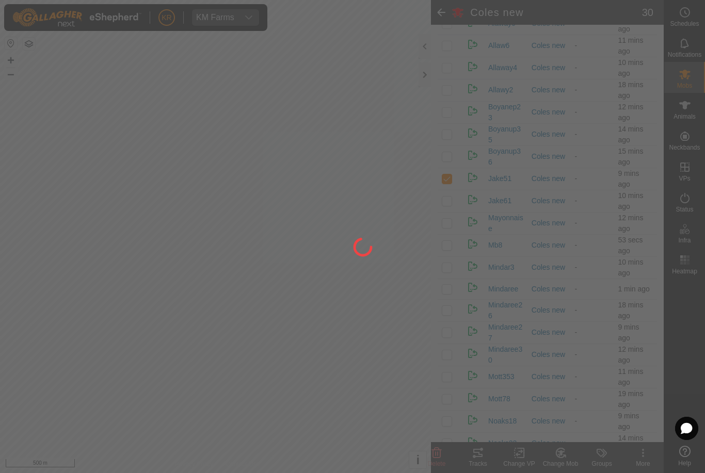
checkbox input "false"
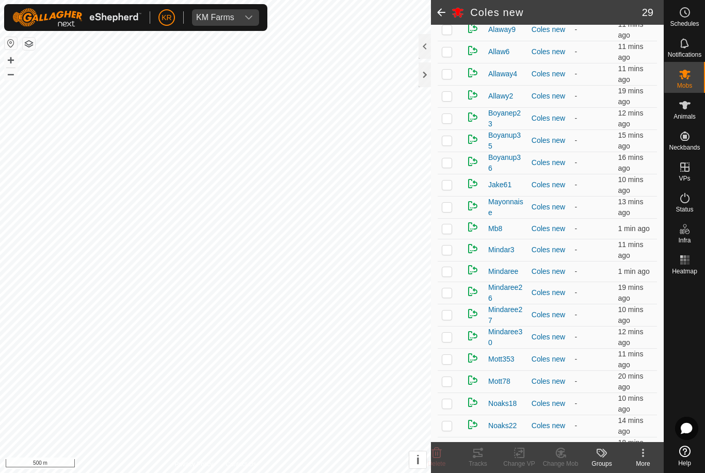
scroll to position [232, 0]
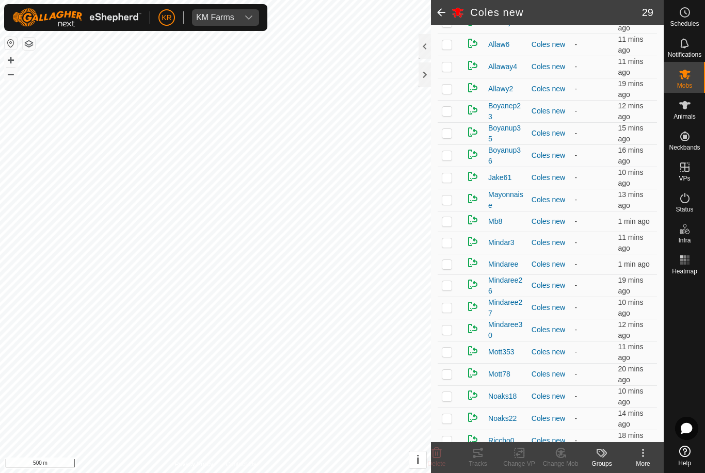
click at [445, 225] on p-checkbox at bounding box center [447, 221] width 10 height 8
click at [442, 453] on icon at bounding box center [437, 453] width 12 height 12
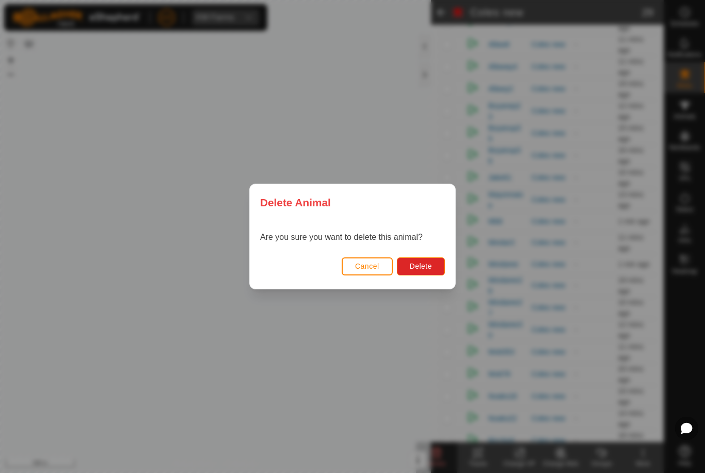
click at [428, 261] on button "Delete" at bounding box center [421, 267] width 48 height 18
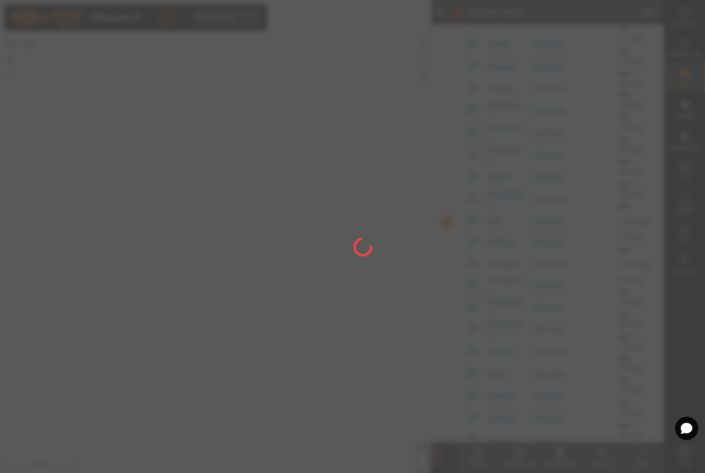
checkbox input "false"
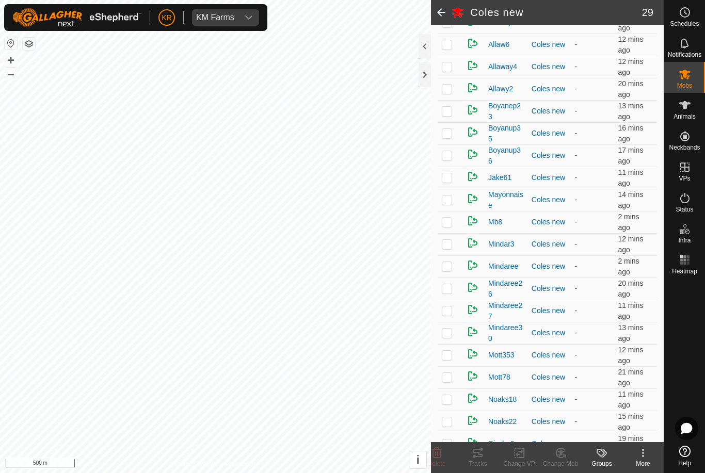
click at [508, 164] on span "Boyanup36" at bounding box center [505, 156] width 35 height 22
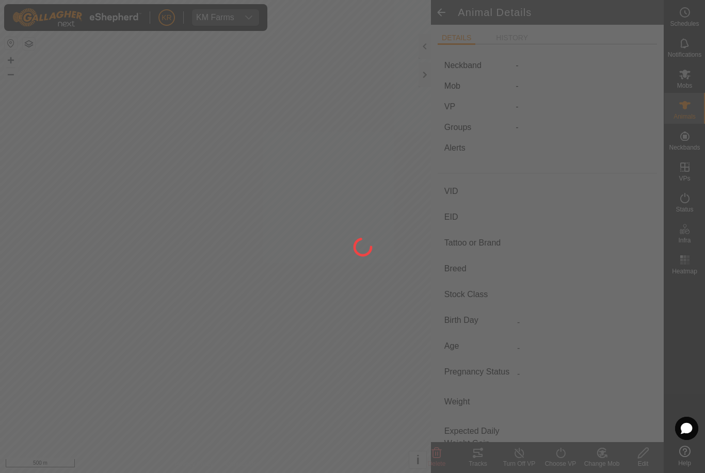
type input "Boyanup36"
type input "-"
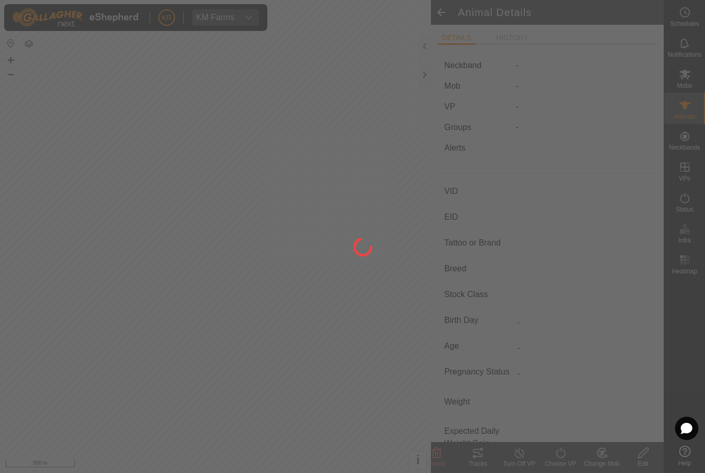
type input "0 kg"
type input "-"
click at [690, 61] on div at bounding box center [352, 236] width 705 height 473
click at [689, 81] on div at bounding box center [352, 236] width 705 height 473
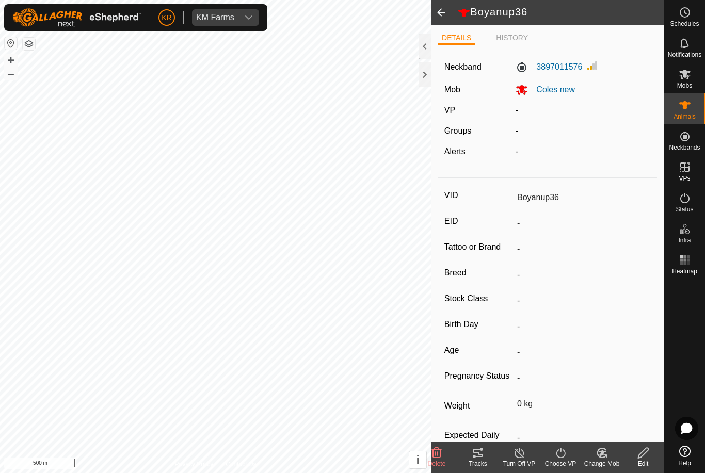
click at [441, 452] on icon at bounding box center [437, 453] width 12 height 12
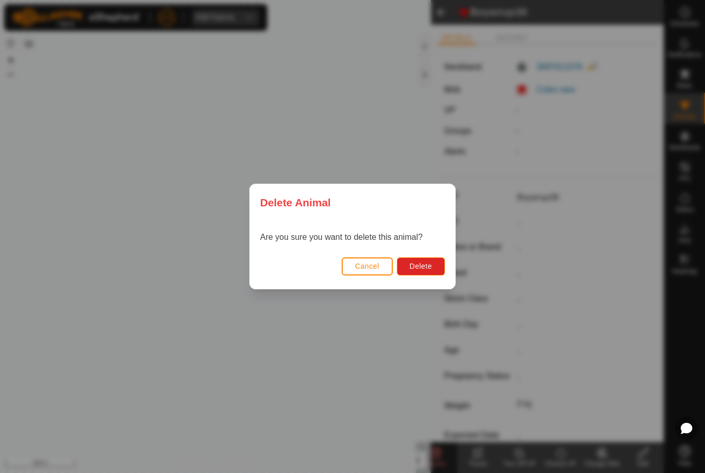
click at [422, 267] on span "Delete" at bounding box center [421, 266] width 22 height 8
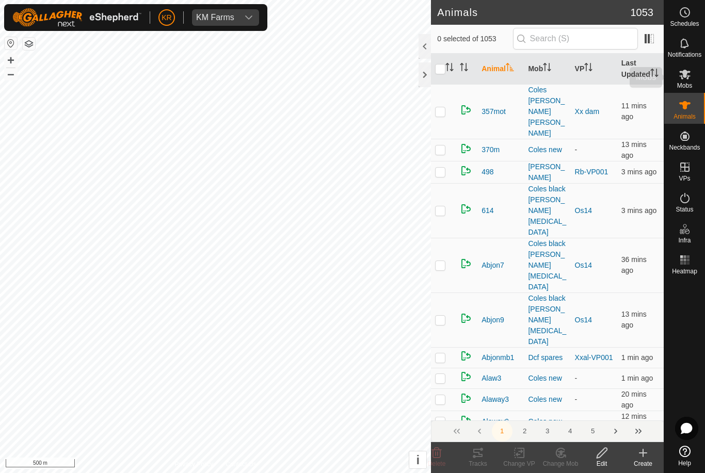
click at [694, 75] on es-mob-svg-icon at bounding box center [685, 74] width 19 height 17
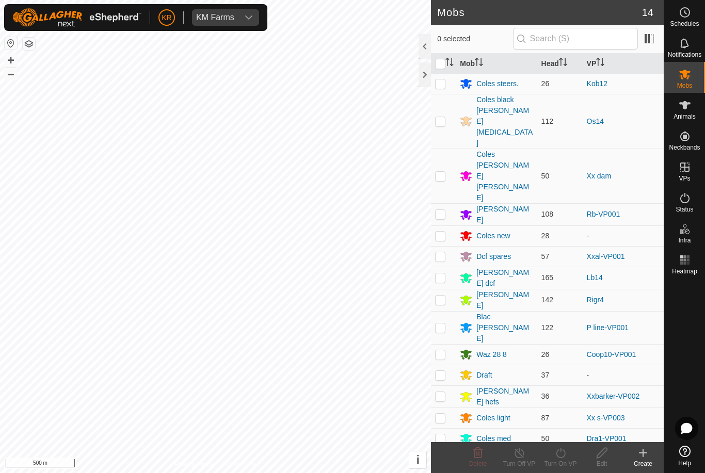
click at [488, 231] on div "Coles new" at bounding box center [493, 236] width 34 height 11
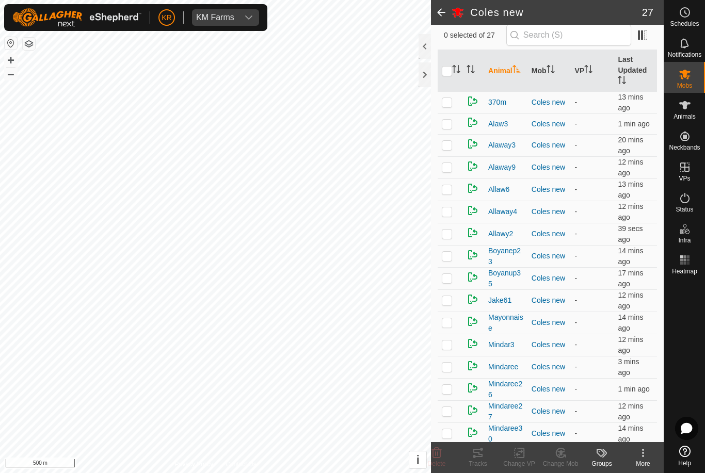
scroll to position [151, 0]
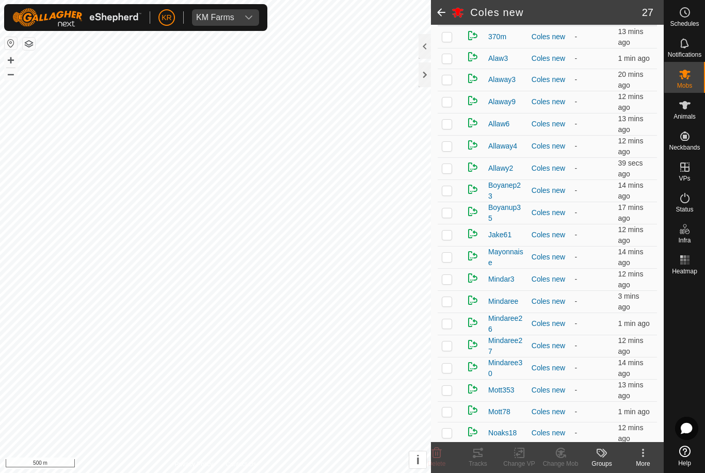
click at [447, 217] on p-checkbox at bounding box center [447, 213] width 10 height 8
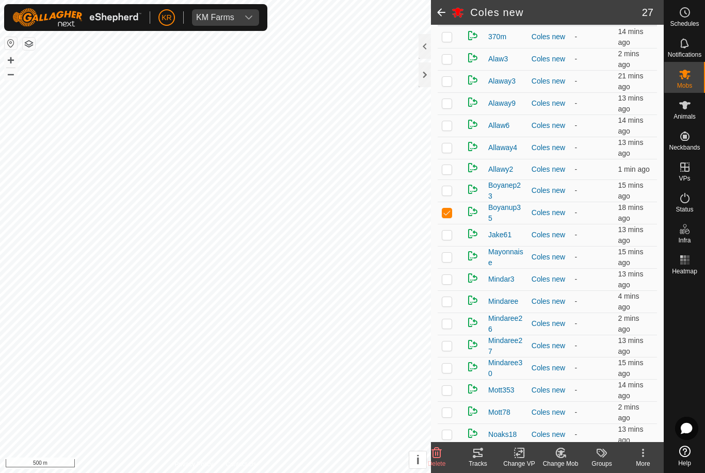
click at [562, 456] on icon at bounding box center [560, 453] width 13 height 12
click at [586, 408] on span "Choose Mob..." at bounding box center [590, 409] width 54 height 12
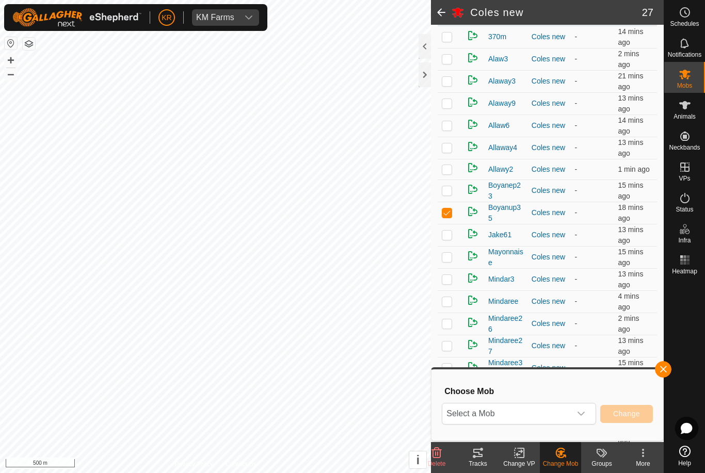
click at [570, 413] on span "Select a Mob" at bounding box center [506, 414] width 129 height 21
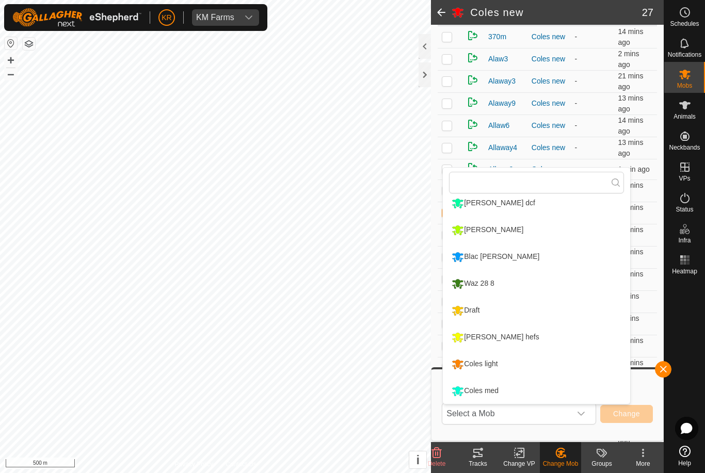
scroll to position [168, 0]
click at [492, 394] on div "Coles med" at bounding box center [475, 391] width 52 height 18
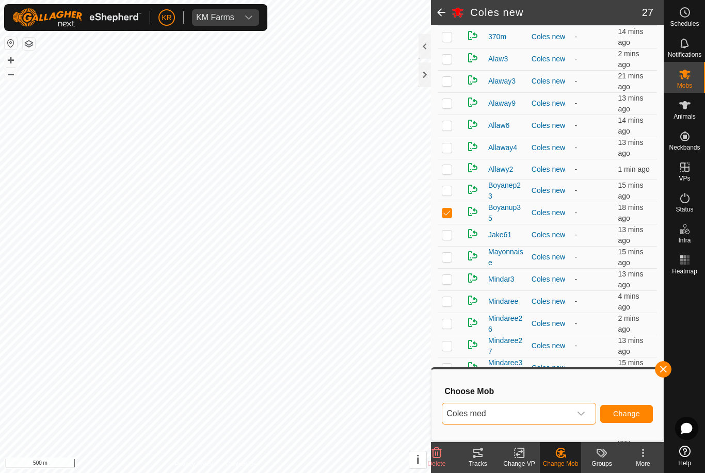
click at [632, 411] on span "Change" at bounding box center [626, 414] width 27 height 8
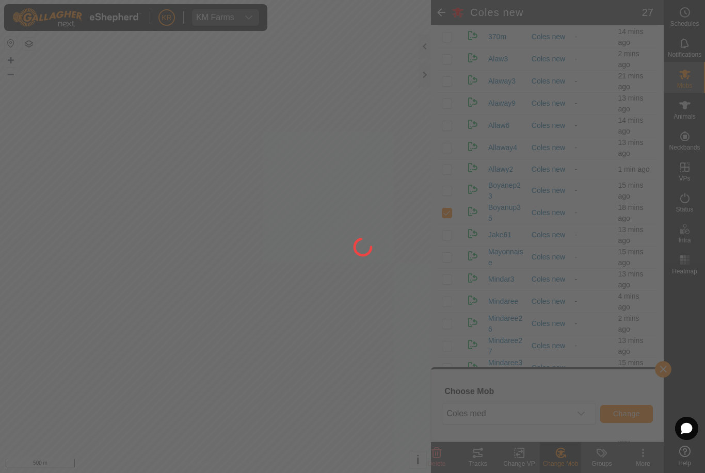
checkbox input "false"
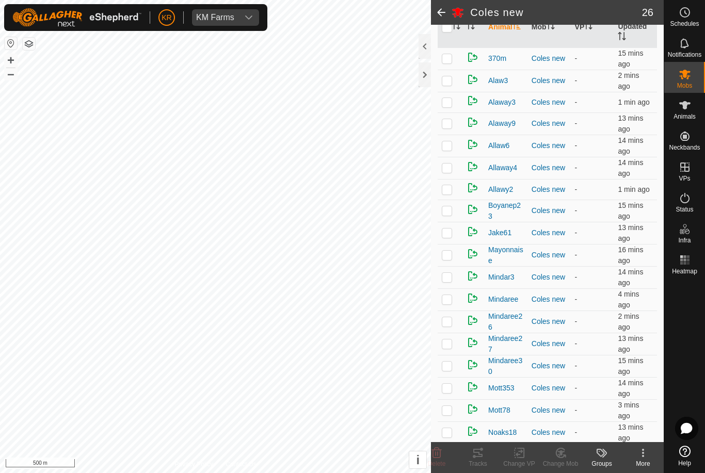
scroll to position [127, 0]
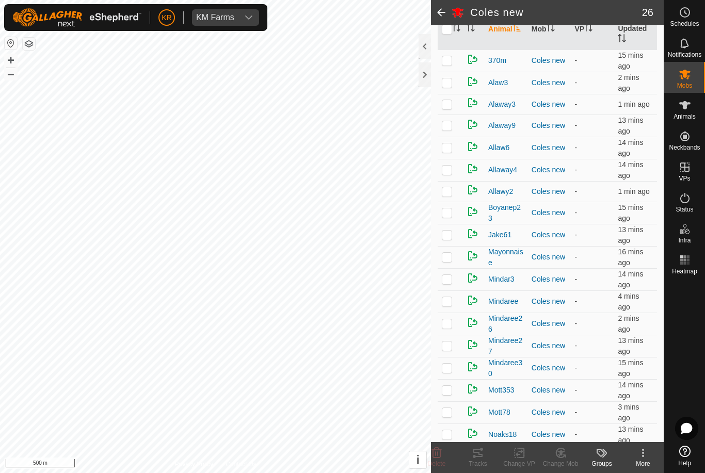
click at [444, 173] on p-checkbox at bounding box center [447, 170] width 10 height 8
click at [564, 457] on icon at bounding box center [560, 453] width 9 height 9
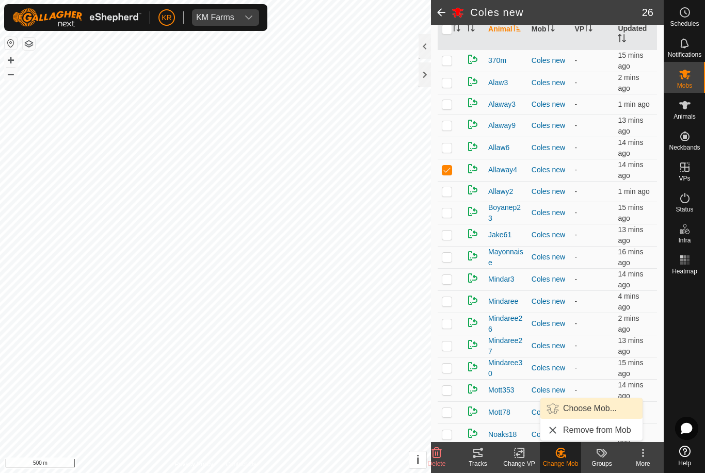
click at [586, 409] on span "Choose Mob..." at bounding box center [590, 409] width 54 height 12
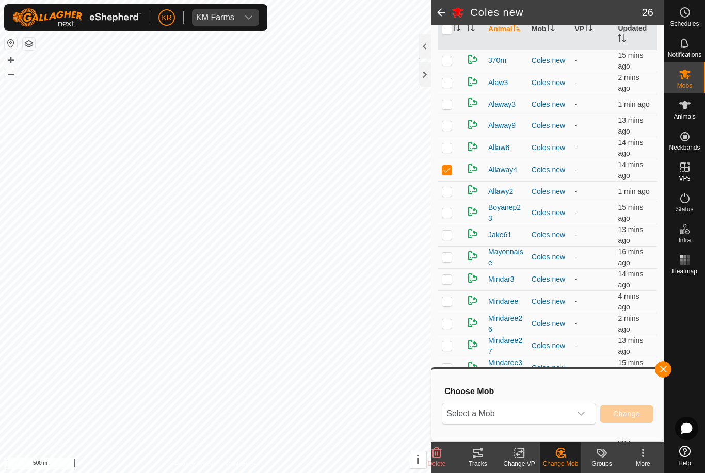
click at [564, 412] on span "Select a Mob" at bounding box center [506, 414] width 129 height 21
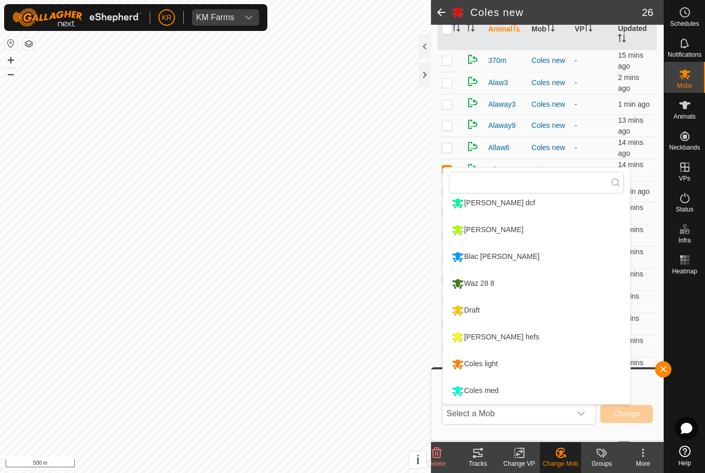
scroll to position [168, 0]
click at [490, 391] on div "Coles med" at bounding box center [475, 391] width 52 height 18
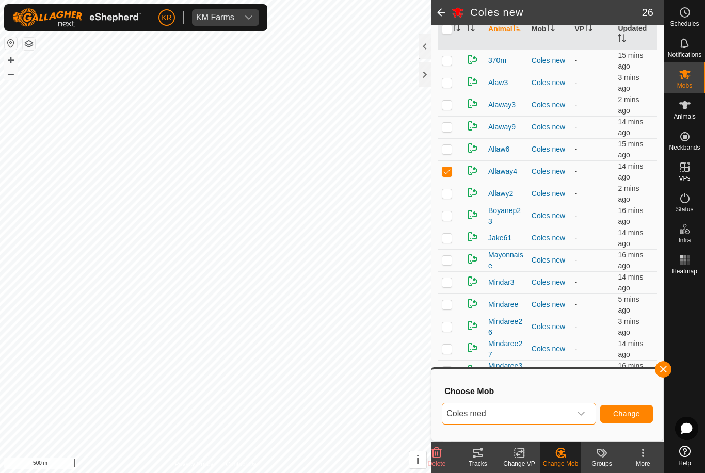
click at [622, 416] on span "Change" at bounding box center [626, 414] width 27 height 8
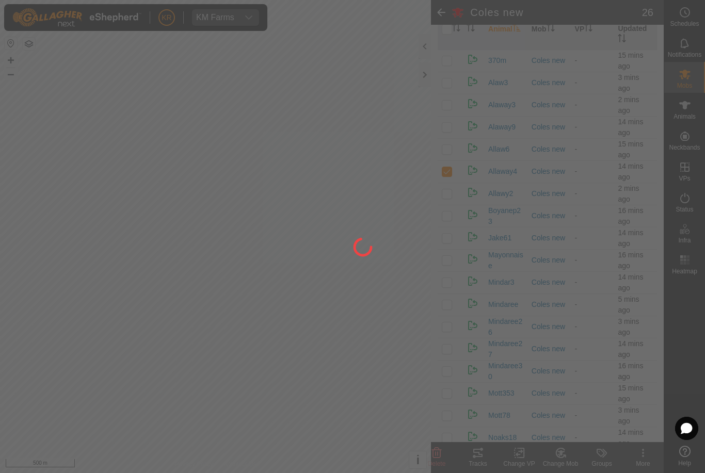
checkbox input "false"
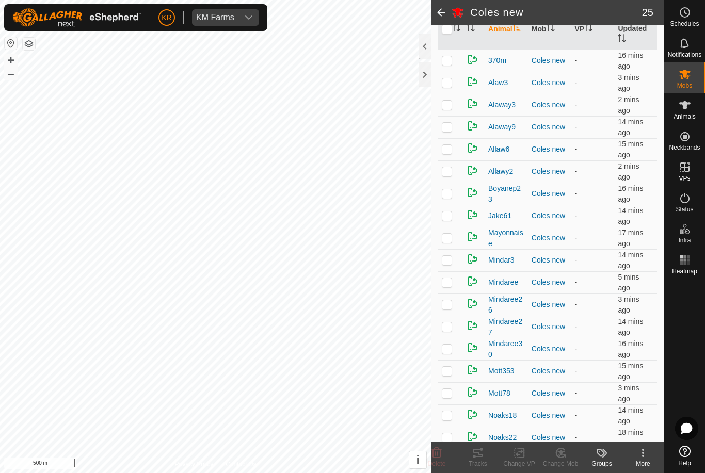
click at [442, 131] on p-checkbox at bounding box center [447, 127] width 10 height 8
click at [563, 462] on div "Change Mob" at bounding box center [560, 463] width 41 height 9
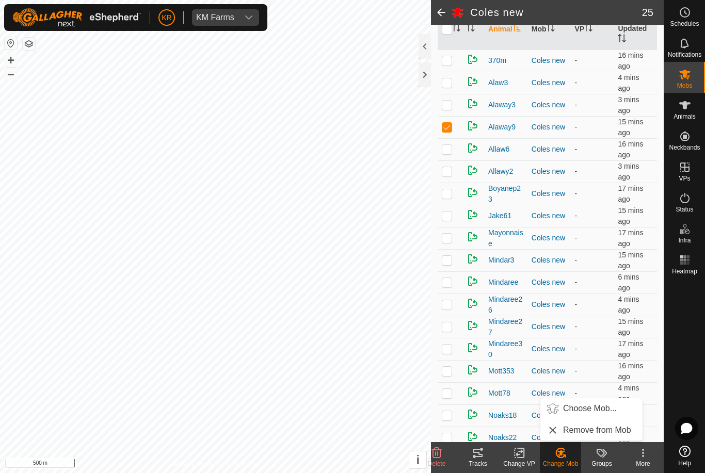
click at [601, 409] on span "Choose Mob..." at bounding box center [590, 409] width 54 height 12
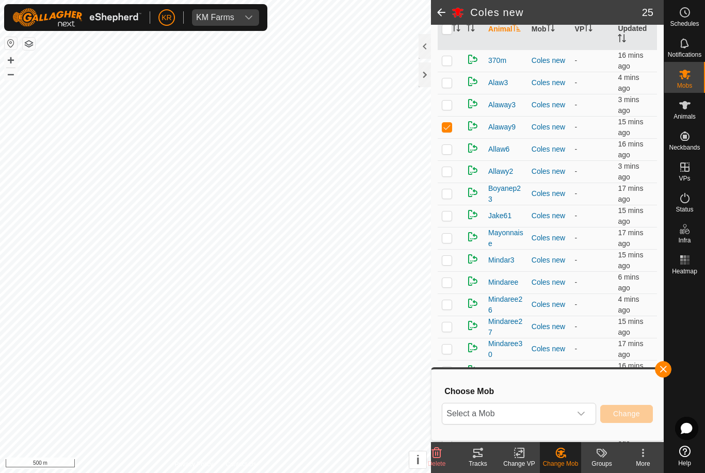
click at [570, 416] on span "Select a Mob" at bounding box center [506, 414] width 129 height 21
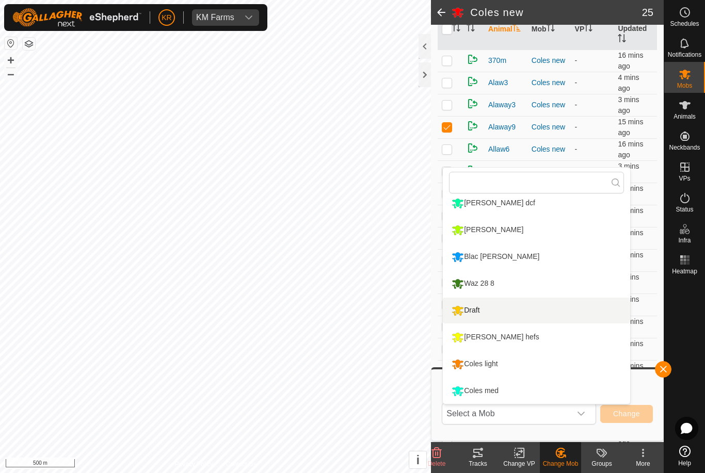
click at [482, 310] on div "Draft" at bounding box center [465, 311] width 33 height 18
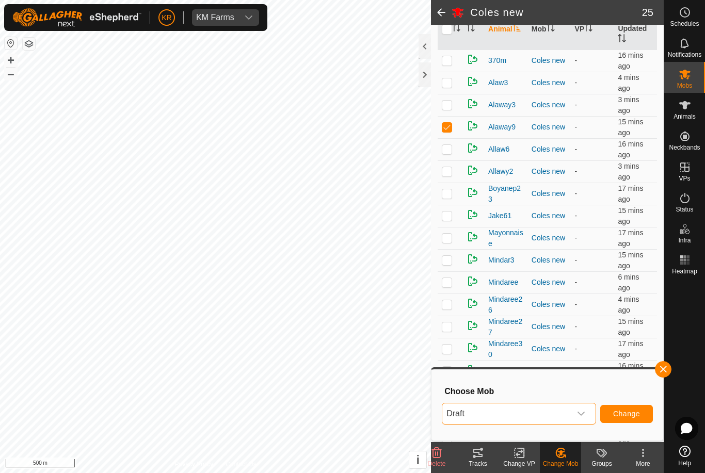
click at [624, 418] on span "Change" at bounding box center [626, 414] width 27 height 8
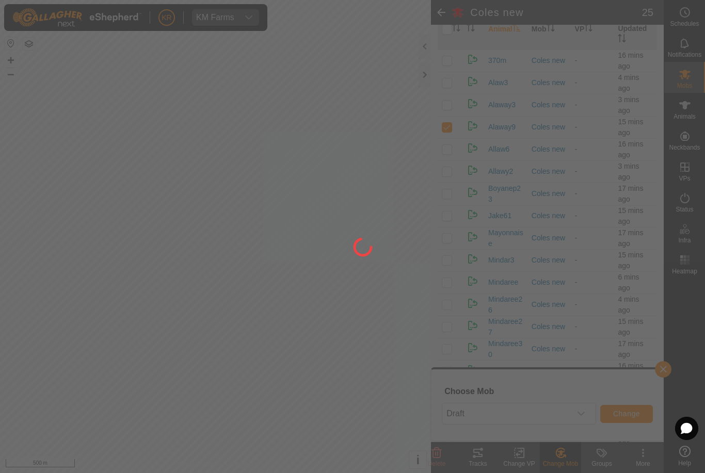
checkbox input "false"
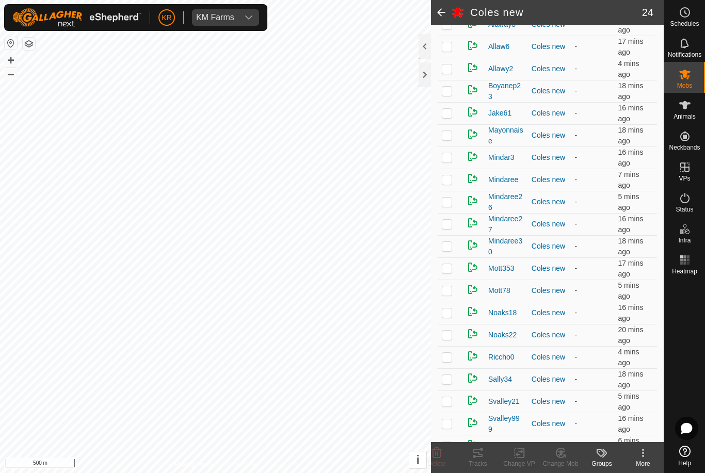
scroll to position [217, 0]
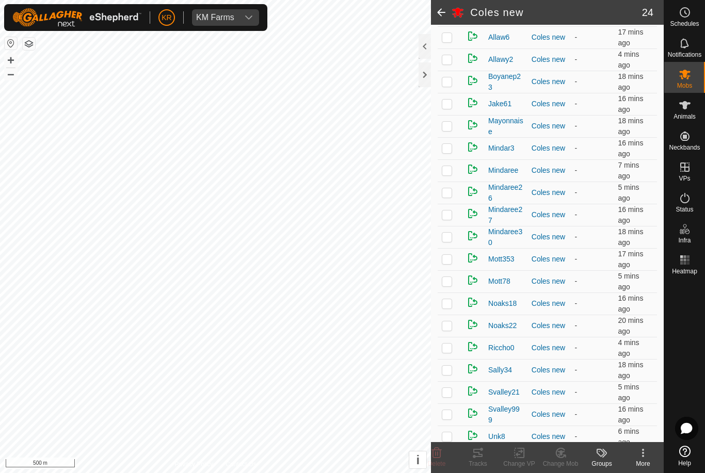
click at [452, 237] on p-checkbox at bounding box center [447, 237] width 10 height 8
click at [564, 458] on icon at bounding box center [560, 453] width 13 height 12
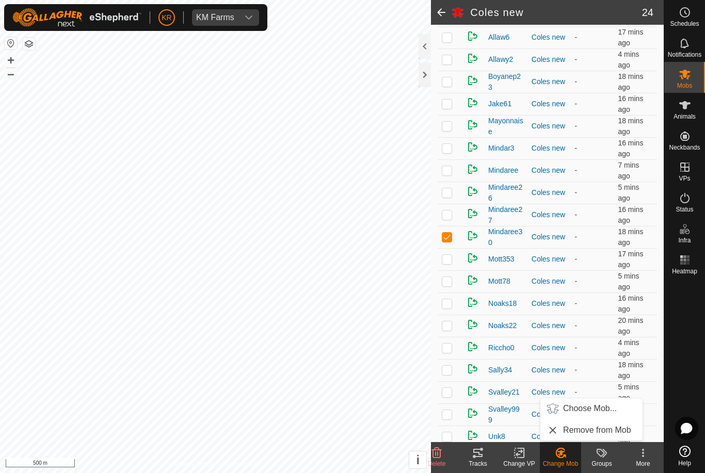
click at [584, 410] on span "Choose Mob..." at bounding box center [590, 409] width 54 height 12
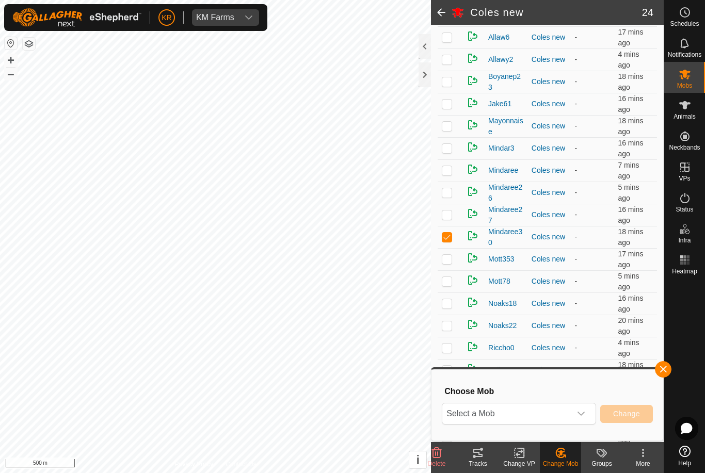
click at [562, 414] on span "Select a Mob" at bounding box center [506, 414] width 129 height 21
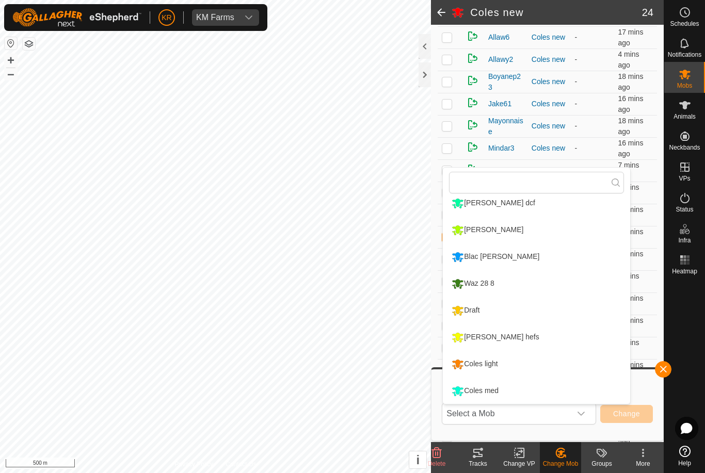
scroll to position [168, 0]
click at [501, 389] on div "Coles med" at bounding box center [475, 391] width 52 height 18
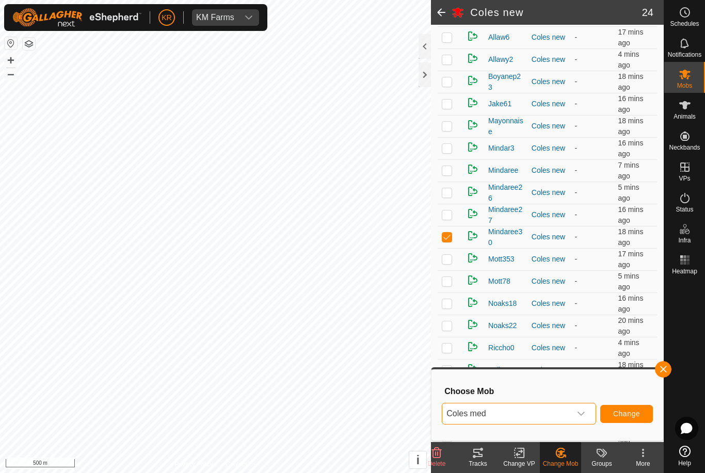
click at [639, 417] on span "Change" at bounding box center [626, 414] width 27 height 8
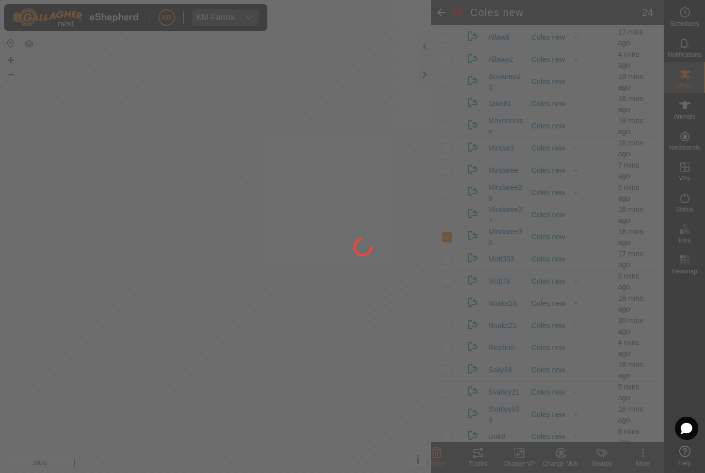
checkbox input "false"
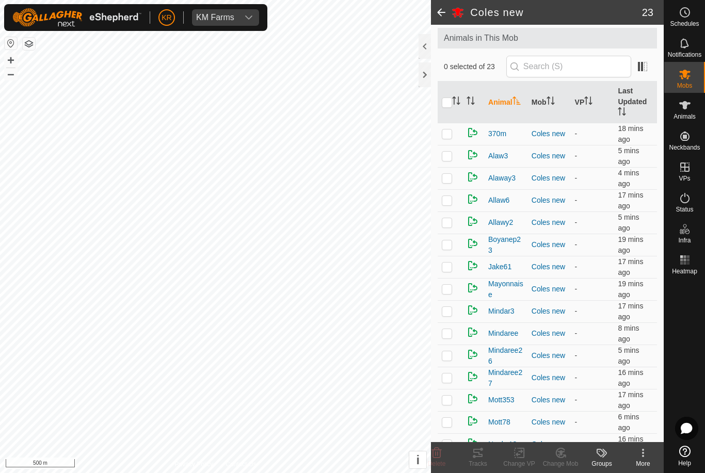
scroll to position [53, 0]
click at [448, 157] on p-checkbox at bounding box center [447, 156] width 10 height 8
click at [560, 456] on icon at bounding box center [558, 455] width 3 height 3
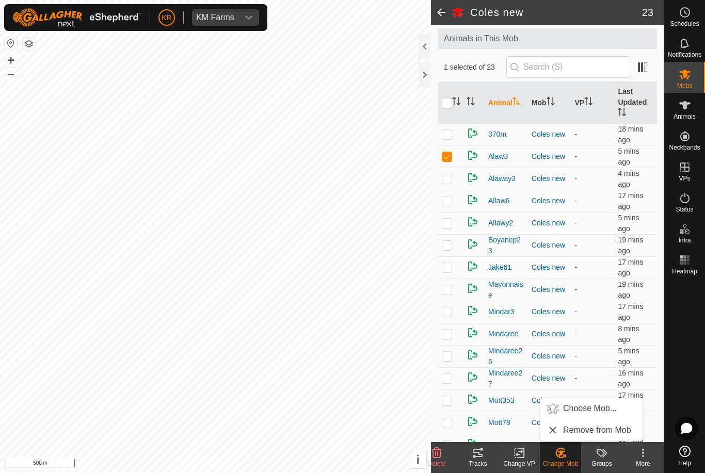
click at [582, 410] on span "Choose Mob..." at bounding box center [590, 409] width 54 height 12
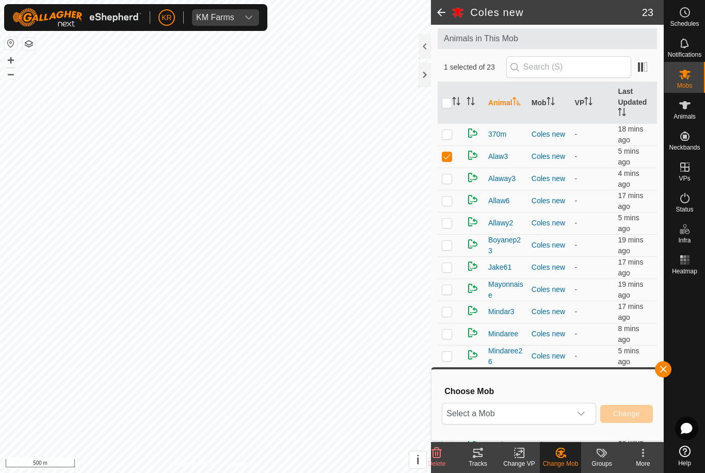
click at [566, 415] on span "Select a Mob" at bounding box center [506, 414] width 129 height 21
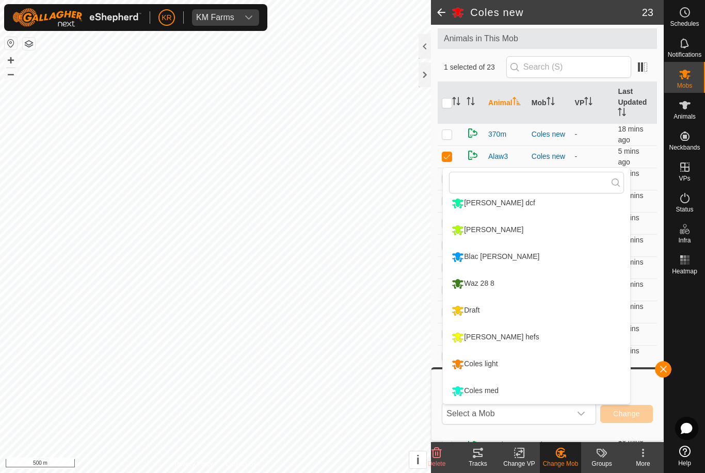
scroll to position [168, 0]
click at [497, 393] on div "Coles med" at bounding box center [475, 391] width 52 height 18
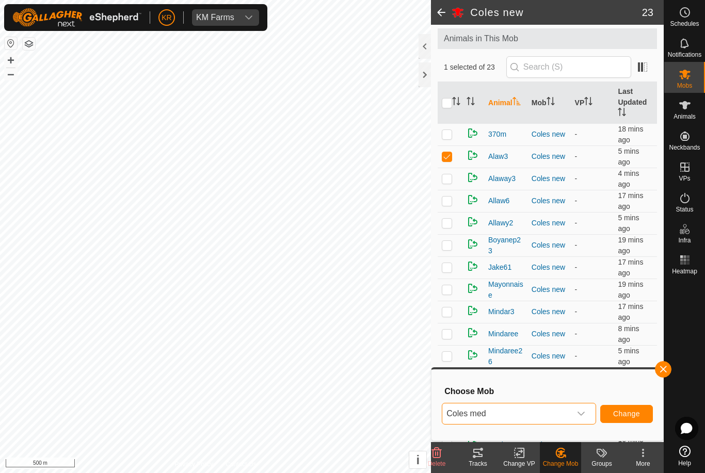
click at [628, 420] on button "Change" at bounding box center [626, 414] width 53 height 18
checkbox input "false"
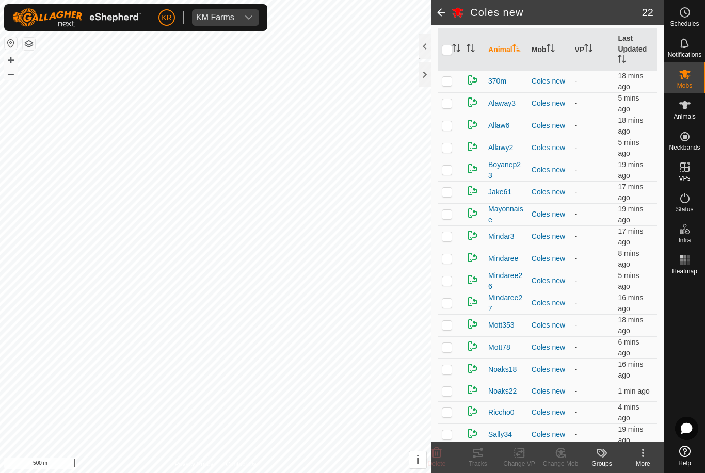
scroll to position [107, 0]
click at [448, 307] on p-checkbox at bounding box center [447, 302] width 10 height 8
click at [561, 455] on icon at bounding box center [560, 453] width 7 height 5
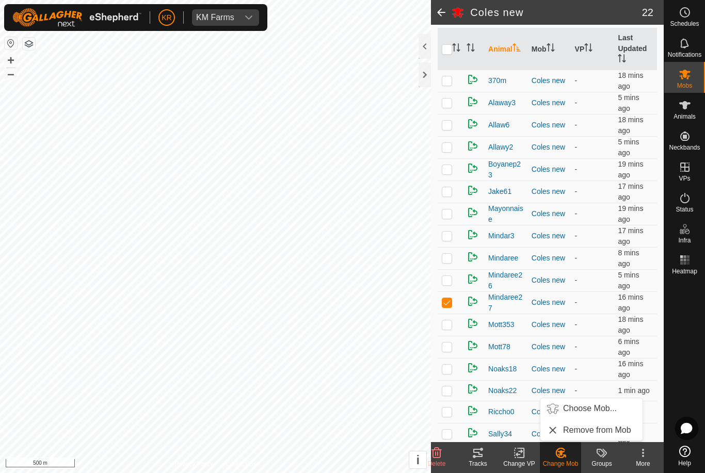
click at [594, 411] on span "Choose Mob..." at bounding box center [590, 409] width 54 height 12
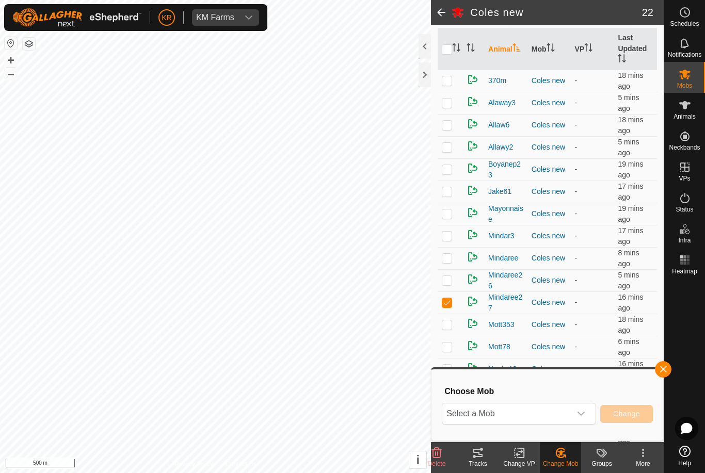
click at [570, 409] on span "Select a Mob" at bounding box center [506, 414] width 129 height 21
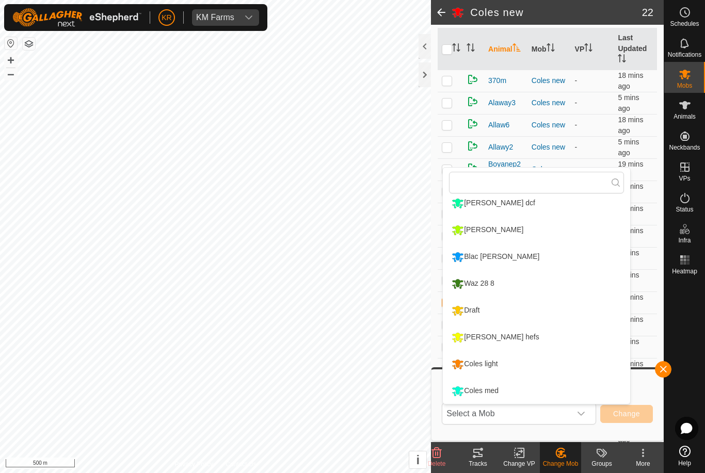
scroll to position [168, 0]
click at [506, 337] on div "[PERSON_NAME] hefs" at bounding box center [495, 338] width 93 height 18
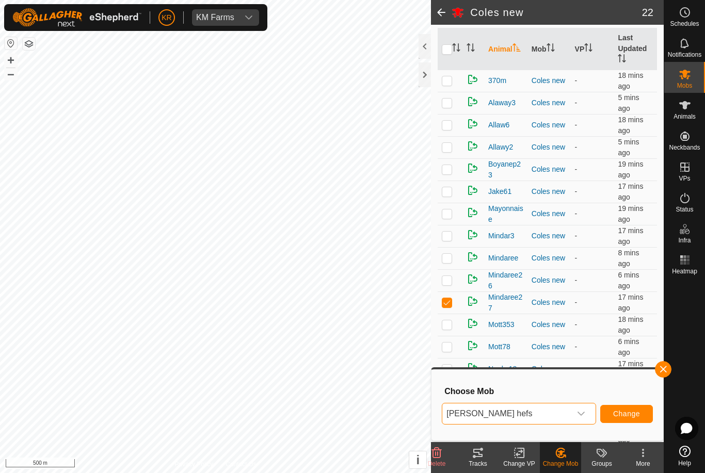
click at [625, 412] on span "Change" at bounding box center [626, 414] width 27 height 8
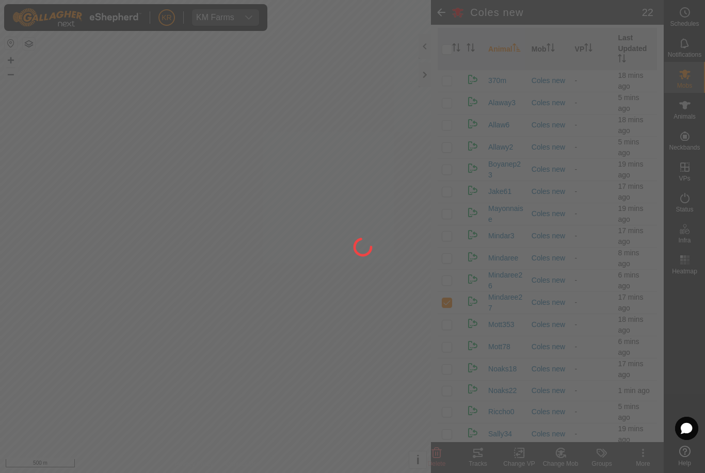
checkbox input "false"
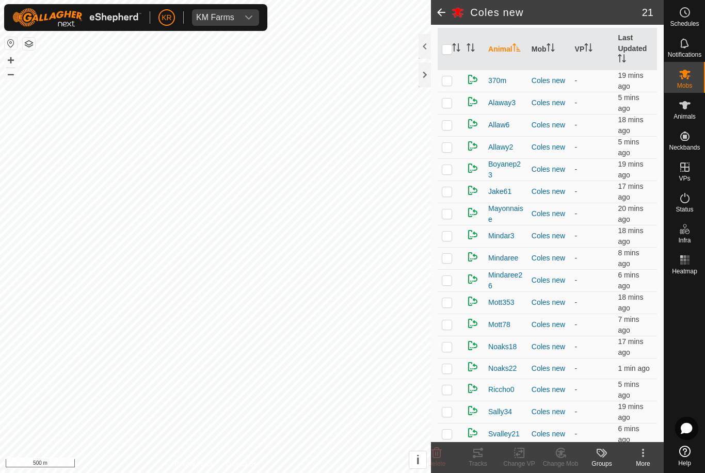
click at [442, 129] on p-checkbox at bounding box center [447, 125] width 10 height 8
click at [565, 456] on icon at bounding box center [564, 456] width 2 height 2
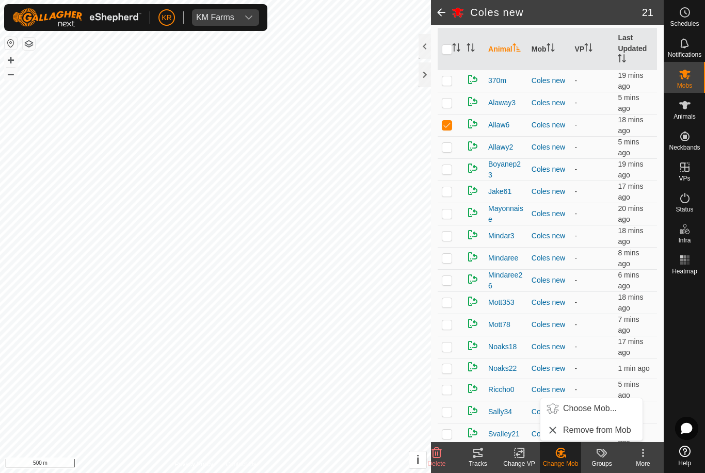
click at [595, 410] on span "Choose Mob..." at bounding box center [590, 409] width 54 height 12
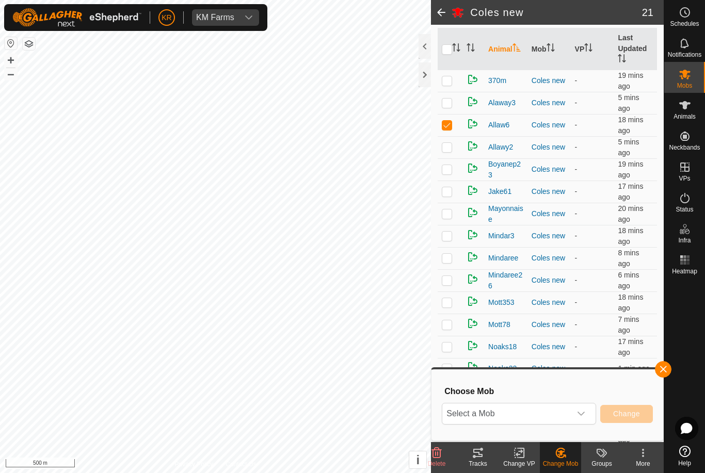
click at [569, 411] on span "Select a Mob" at bounding box center [506, 414] width 129 height 21
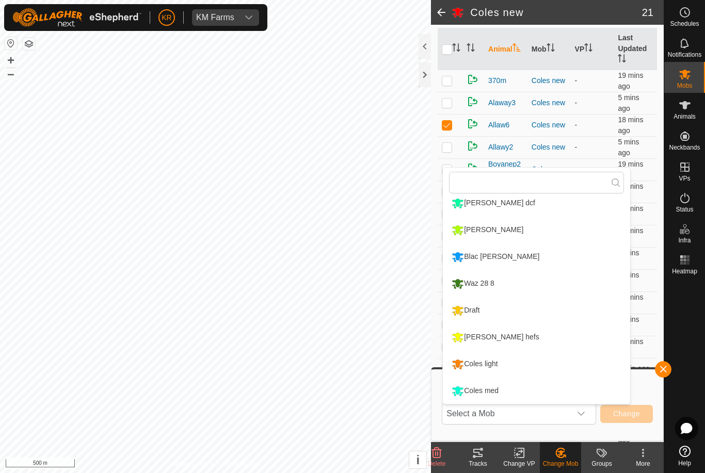
click at [501, 387] on div "Coles med" at bounding box center [475, 391] width 52 height 18
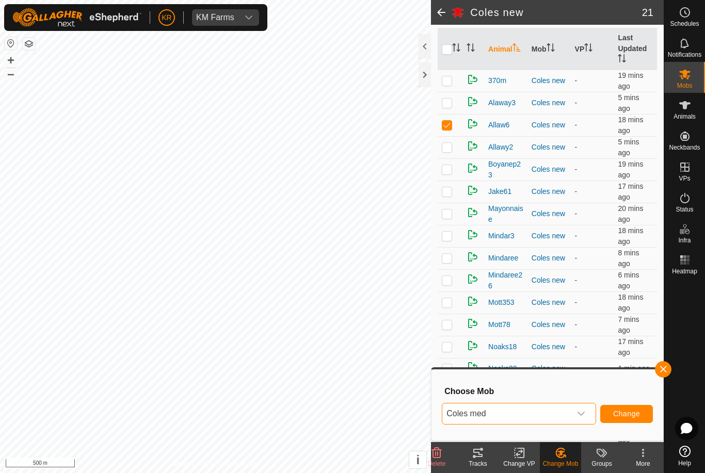
click at [630, 413] on span "Change" at bounding box center [626, 414] width 27 height 8
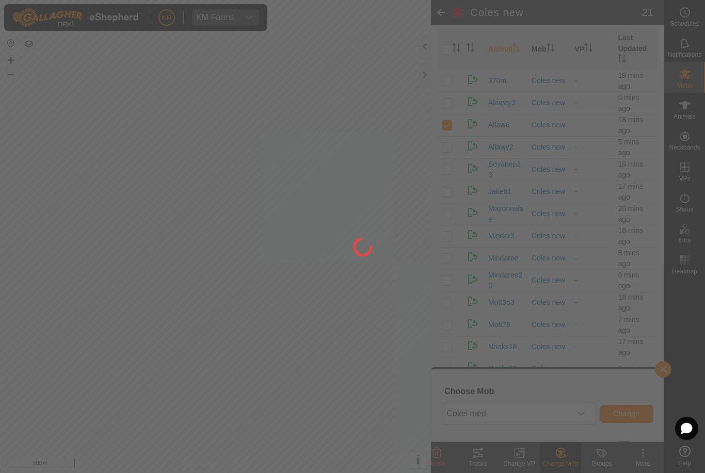
checkbox input "false"
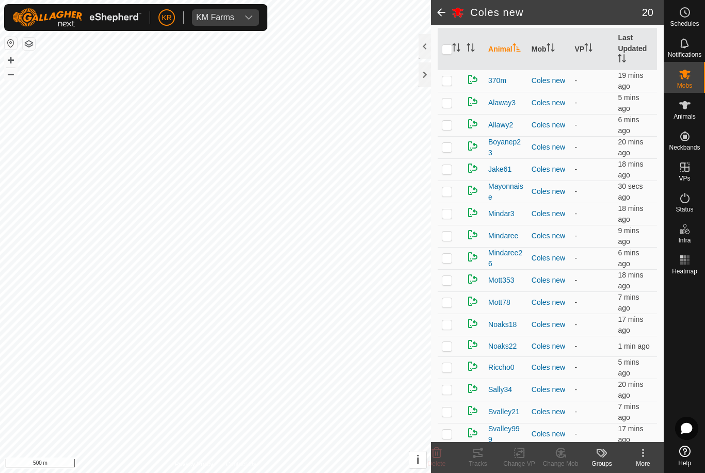
click at [452, 216] on p-checkbox at bounding box center [447, 214] width 10 height 8
click at [563, 458] on icon at bounding box center [560, 453] width 13 height 12
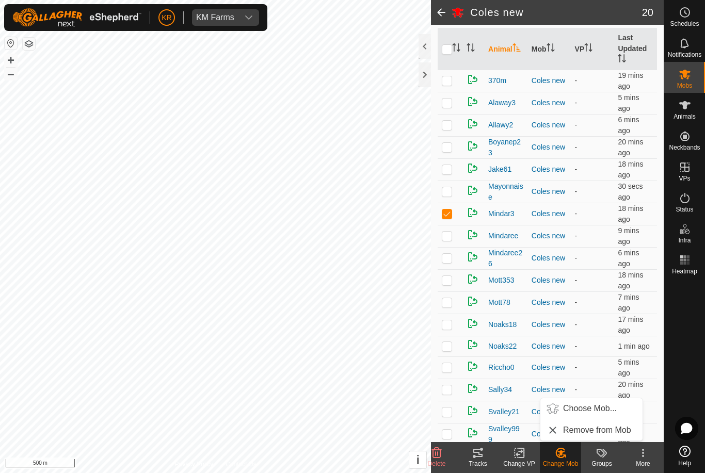
click at [592, 408] on span "Choose Mob..." at bounding box center [590, 409] width 54 height 12
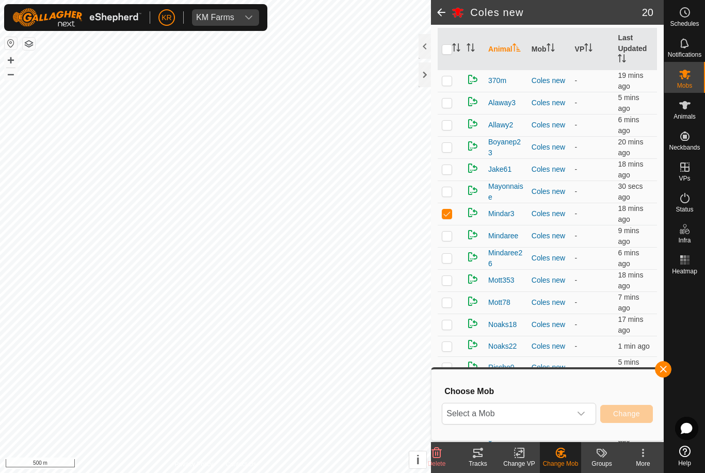
click at [576, 412] on div "dropdown trigger" at bounding box center [581, 414] width 21 height 21
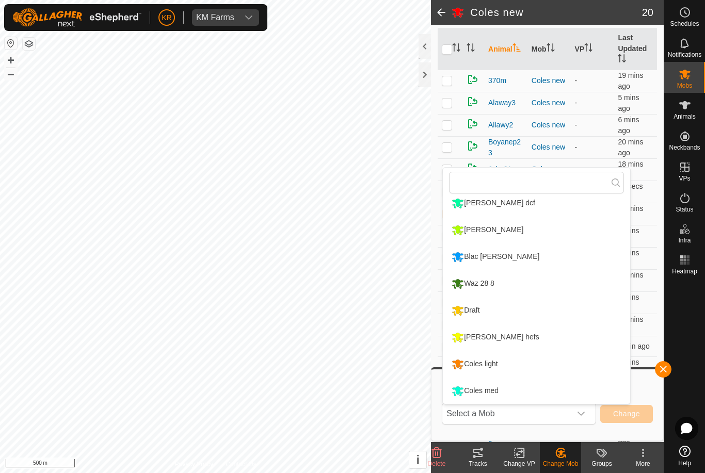
click at [495, 338] on div "[PERSON_NAME] hefs" at bounding box center [495, 338] width 93 height 18
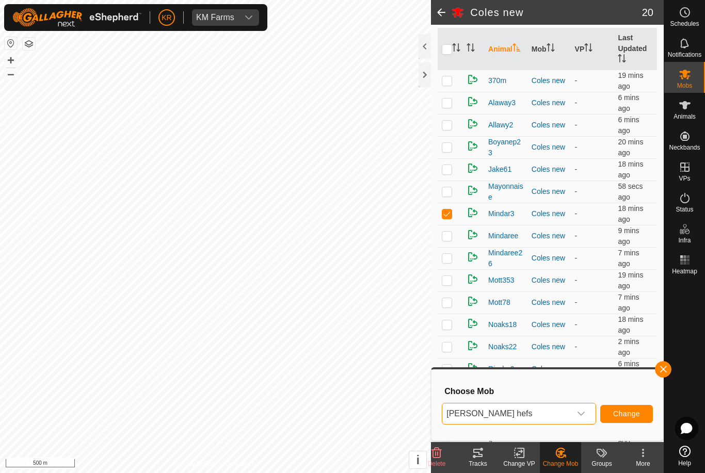
click at [631, 418] on span "Change" at bounding box center [626, 414] width 27 height 8
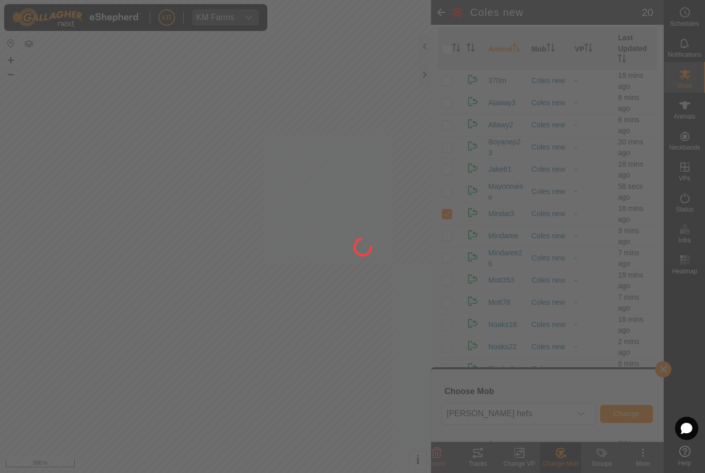
checkbox input "false"
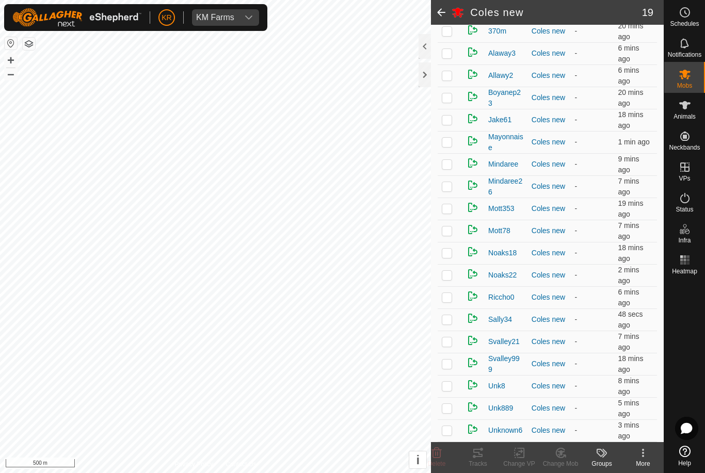
scroll to position [157, 0]
click at [449, 209] on p-checkbox at bounding box center [447, 208] width 10 height 8
click at [552, 457] on change-mob-svg-icon at bounding box center [560, 453] width 41 height 12
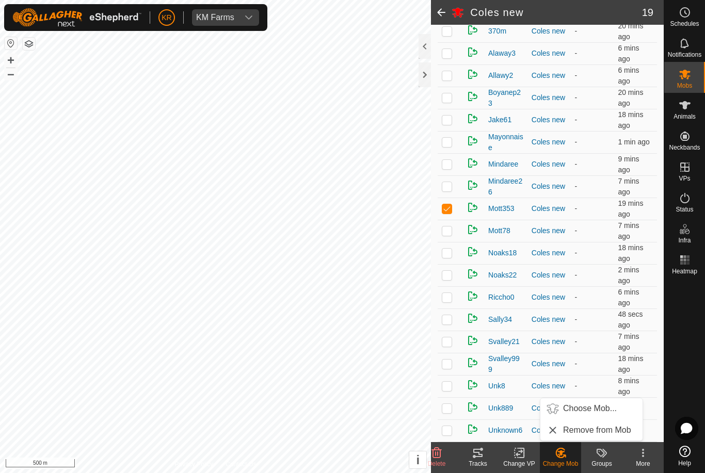
click at [586, 411] on span "Choose Mob..." at bounding box center [590, 409] width 54 height 12
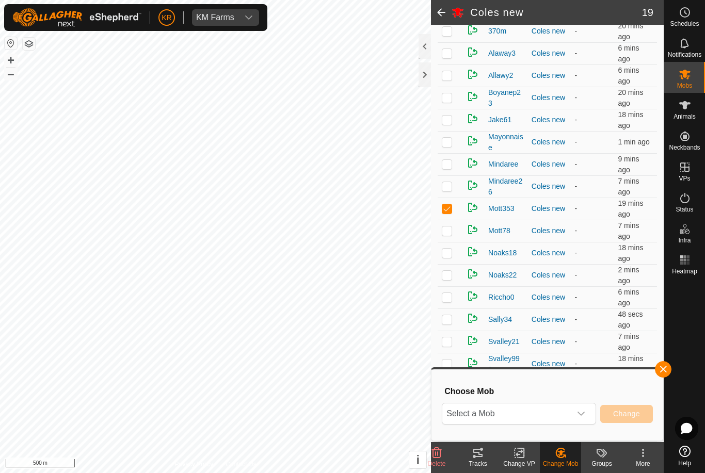
click at [579, 415] on icon "dropdown trigger" at bounding box center [581, 414] width 8 height 8
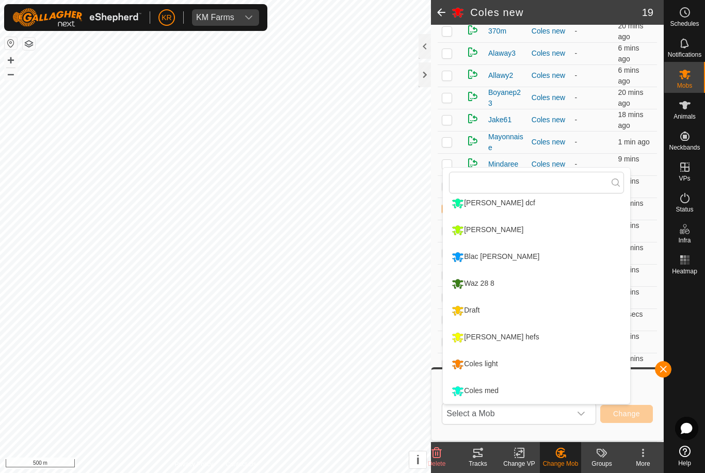
scroll to position [168, 0]
click at [500, 390] on div "Coles med" at bounding box center [475, 391] width 52 height 18
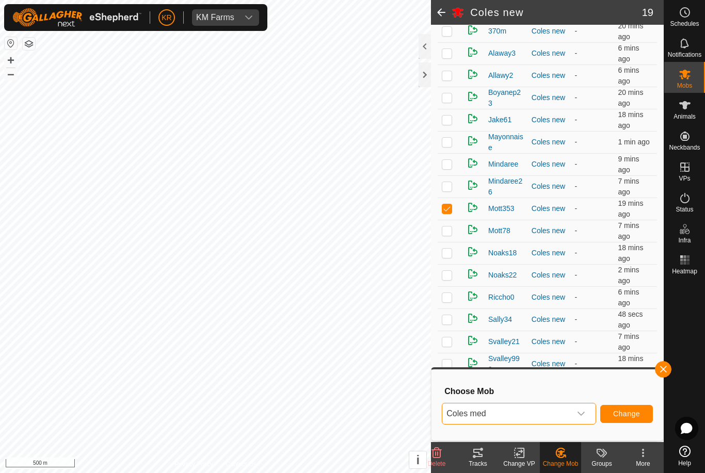
click at [629, 412] on span "Change" at bounding box center [626, 414] width 27 height 8
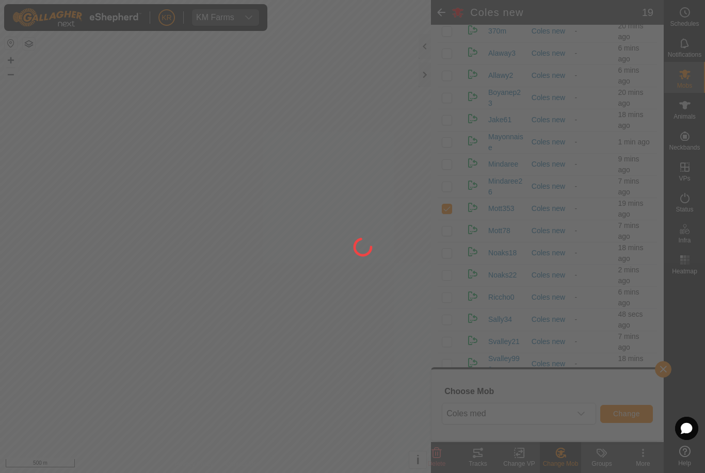
checkbox input "false"
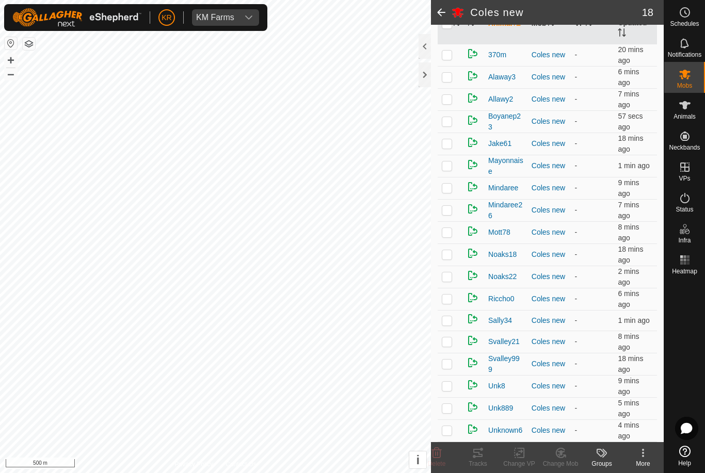
scroll to position [133, 0]
click at [446, 254] on p-checkbox at bounding box center [447, 254] width 10 height 8
click at [568, 451] on change-mob-svg-icon at bounding box center [560, 453] width 41 height 12
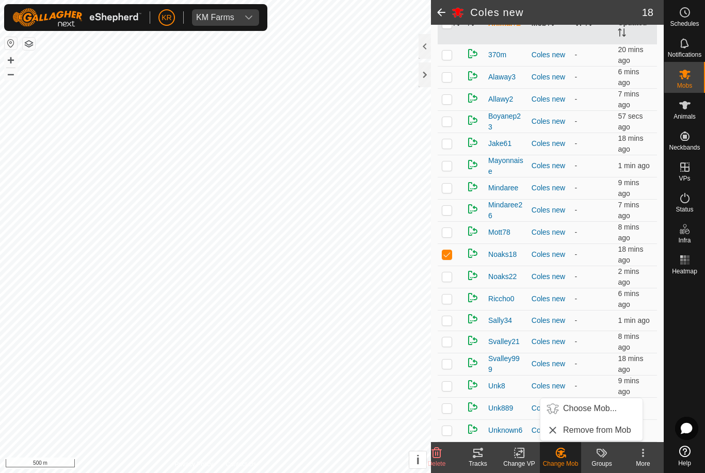
click at [585, 416] on link "Choose Mob..." at bounding box center [591, 409] width 102 height 21
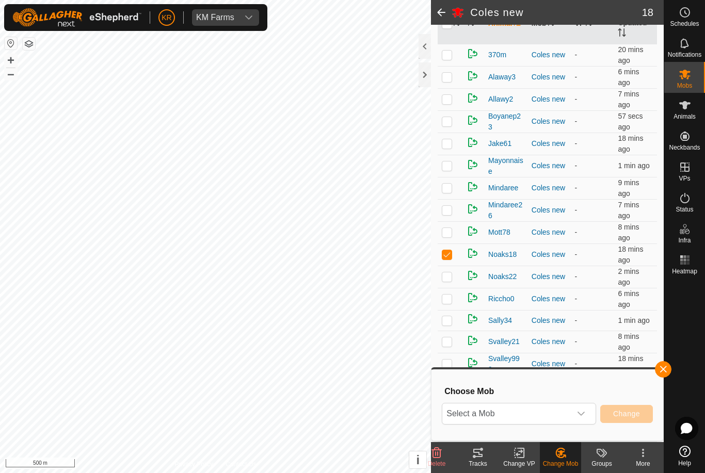
click at [578, 415] on icon "dropdown trigger" at bounding box center [581, 414] width 8 height 8
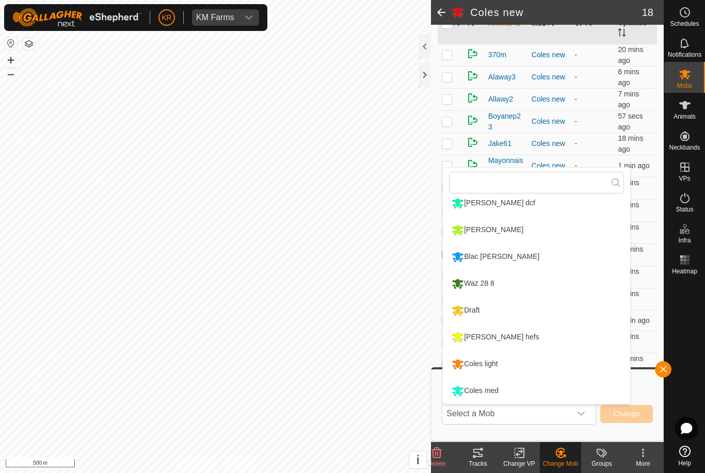
scroll to position [168, 0]
click at [500, 366] on div "Coles light" at bounding box center [474, 365] width 51 height 18
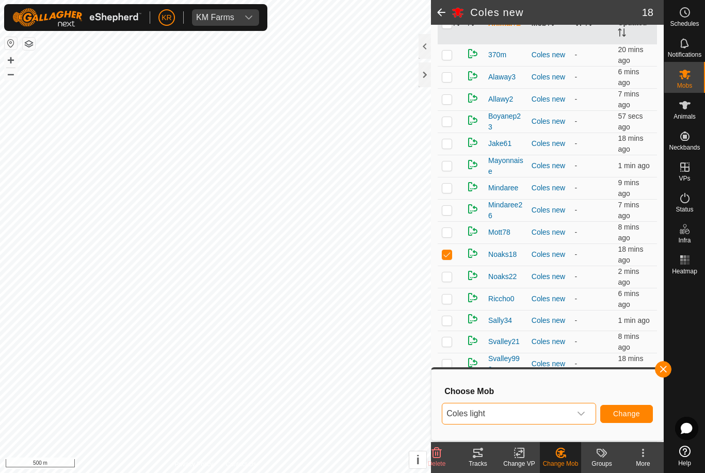
click at [628, 412] on span "Change" at bounding box center [626, 414] width 27 height 8
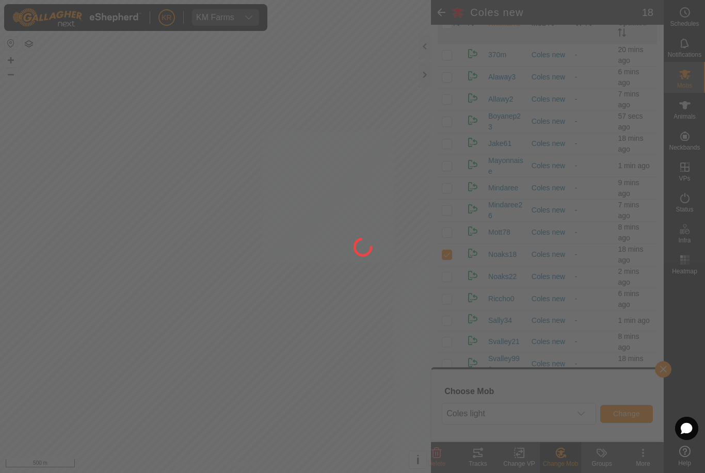
checkbox input "false"
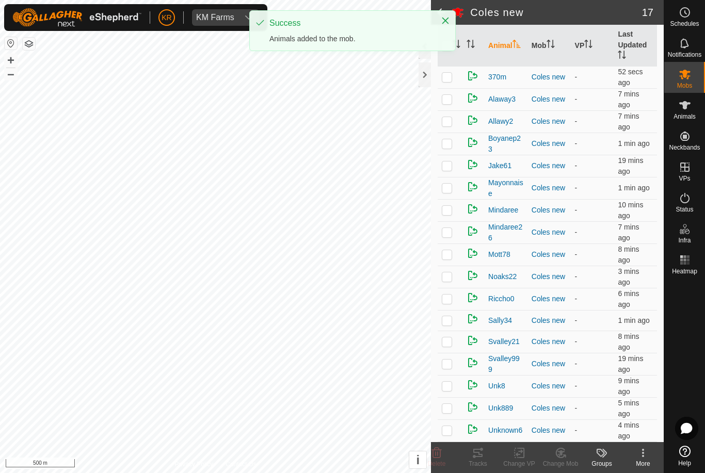
scroll to position [111, 0]
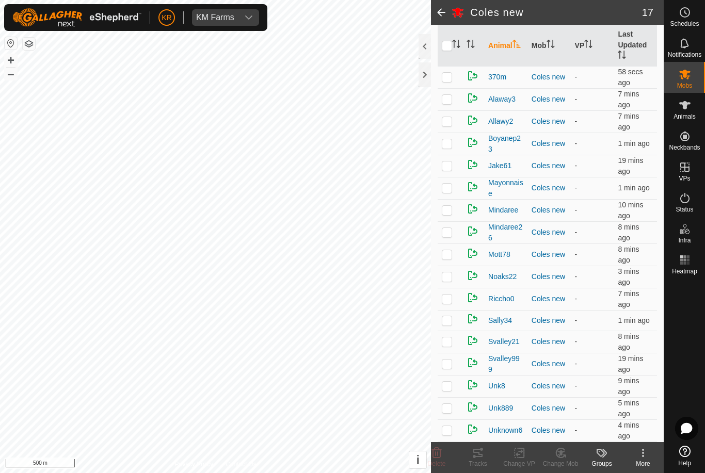
click at [448, 170] on p-checkbox at bounding box center [447, 166] width 10 height 8
click at [564, 451] on icon at bounding box center [560, 453] width 13 height 12
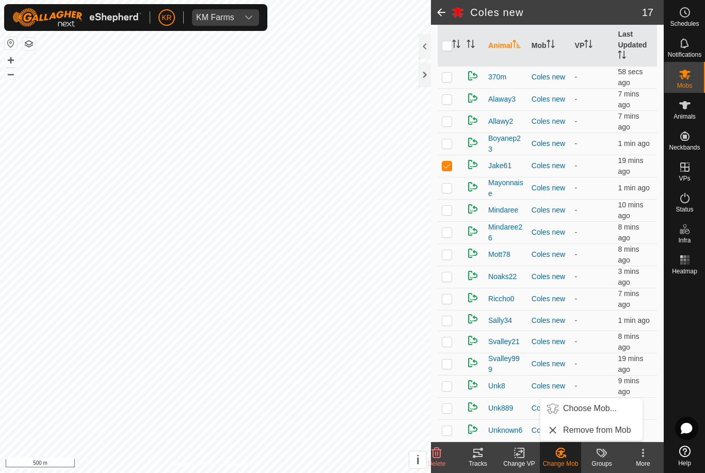
click at [586, 408] on span "Choose Mob..." at bounding box center [590, 409] width 54 height 12
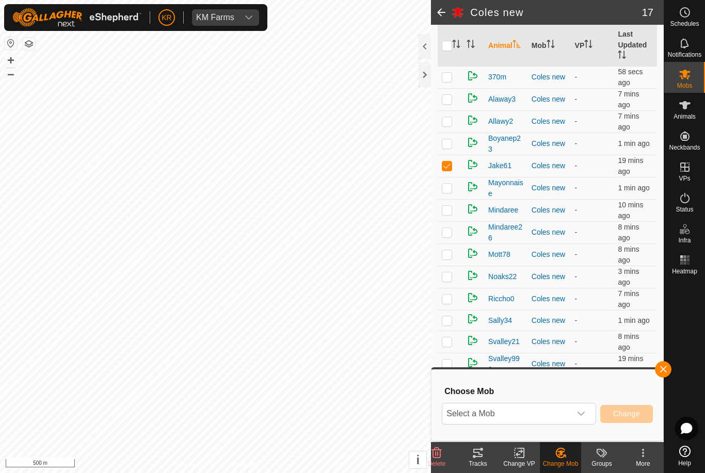
click at [567, 409] on span "Select a Mob" at bounding box center [506, 414] width 129 height 21
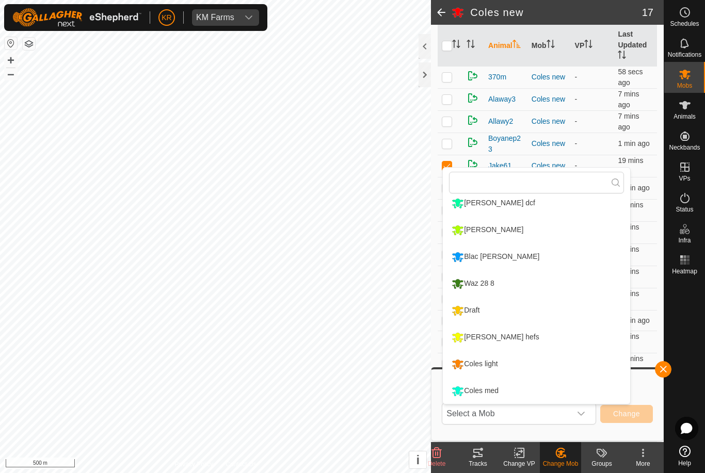
scroll to position [168, 0]
click at [491, 364] on div "Coles light" at bounding box center [474, 365] width 51 height 18
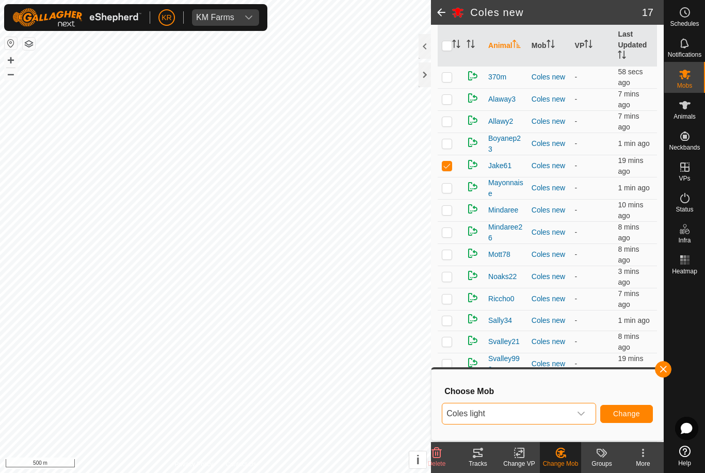
click at [631, 415] on span "Change" at bounding box center [626, 414] width 27 height 8
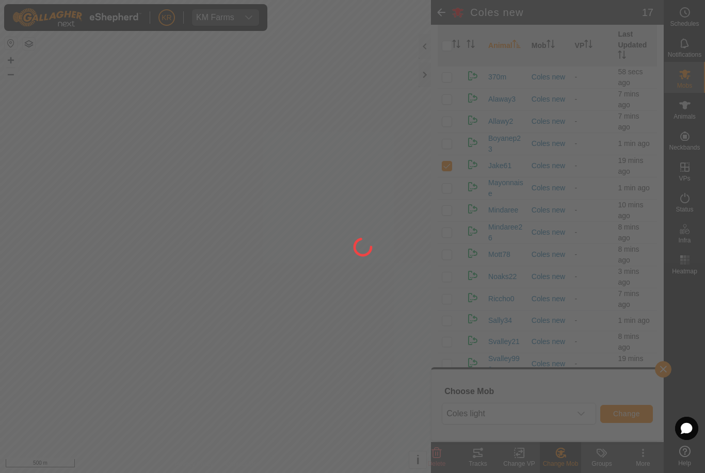
checkbox input "false"
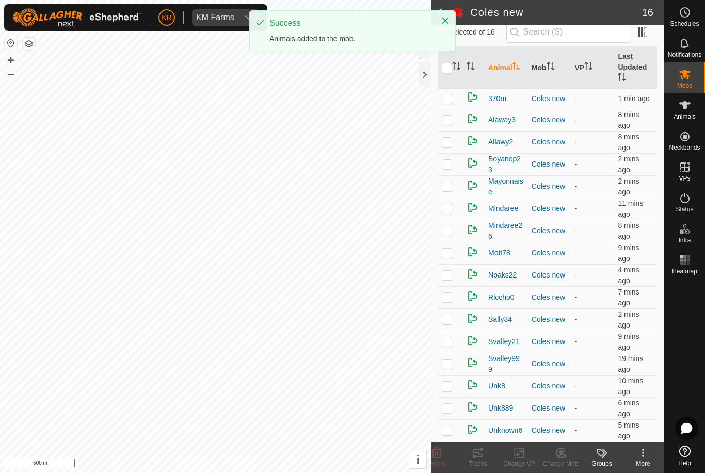
scroll to position [89, 0]
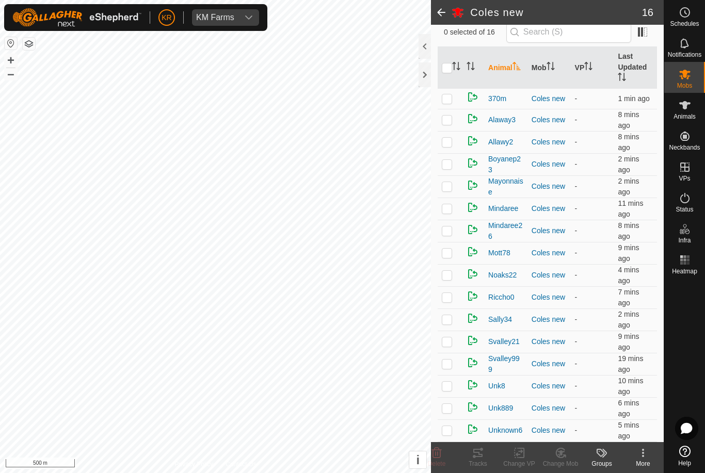
click at [450, 145] on p-checkbox at bounding box center [447, 142] width 10 height 8
click at [569, 453] on change-mob-svg-icon at bounding box center [560, 453] width 41 height 12
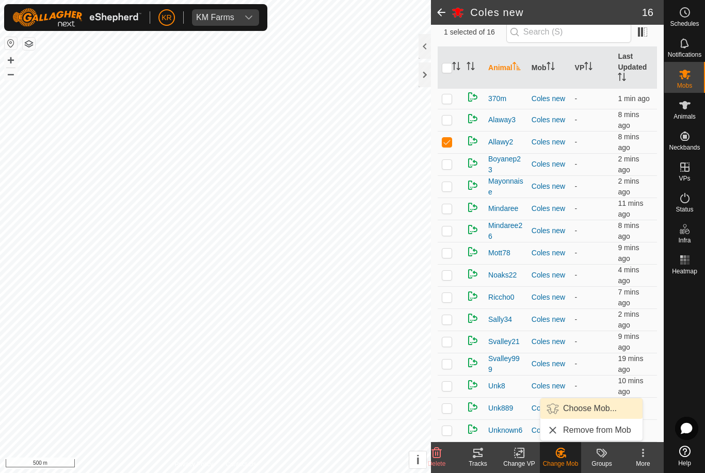
click at [587, 406] on span "Choose Mob..." at bounding box center [590, 409] width 54 height 12
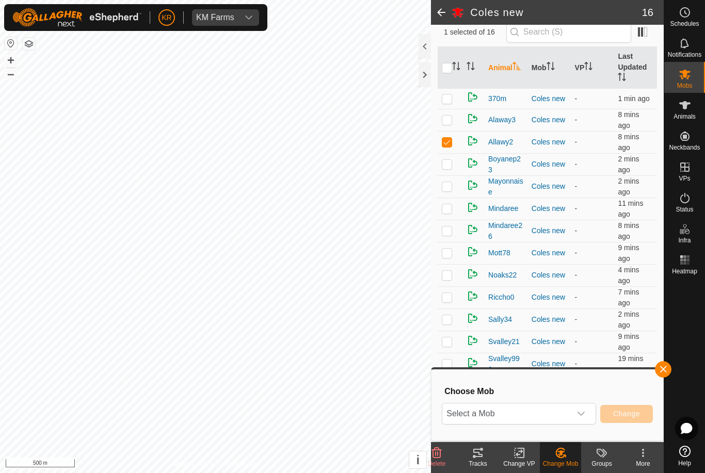
click at [579, 416] on icon "dropdown trigger" at bounding box center [581, 414] width 8 height 8
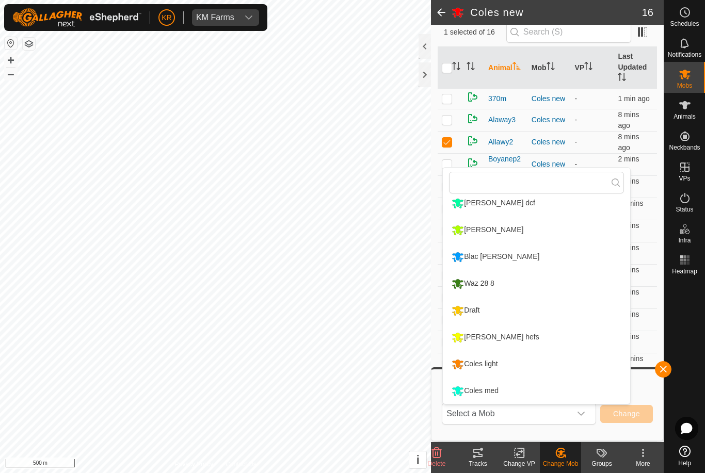
scroll to position [168, 0]
click at [501, 391] on div "Coles med" at bounding box center [475, 391] width 52 height 18
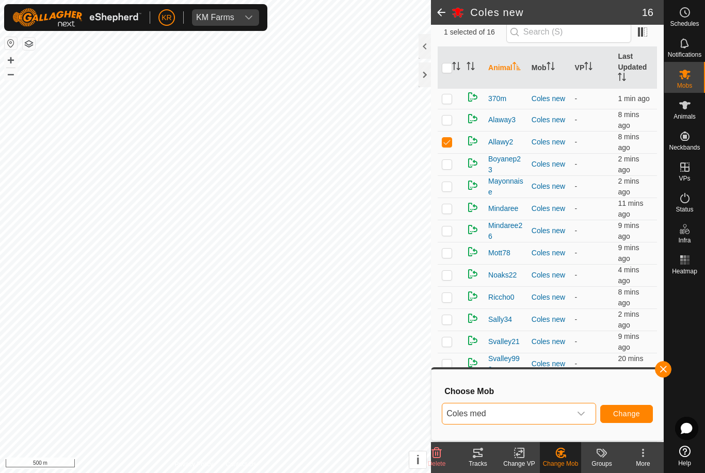
click at [626, 414] on span "Change" at bounding box center [626, 414] width 27 height 8
checkbox input "false"
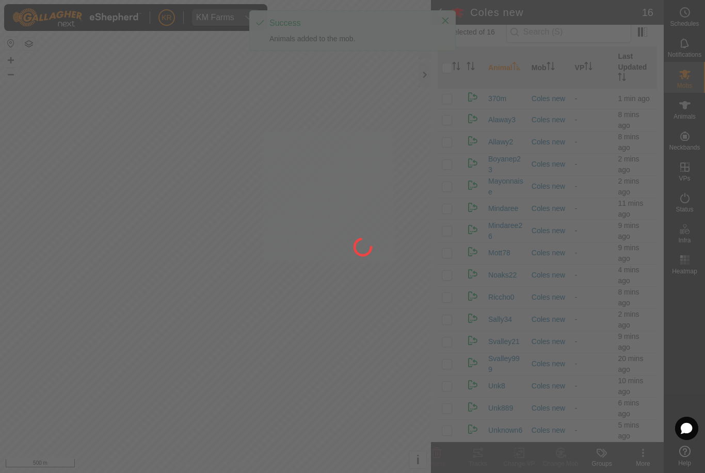
scroll to position [68, 0]
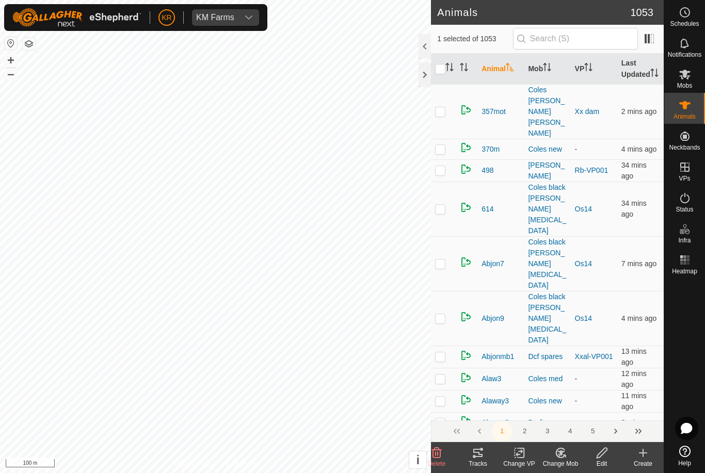
click at [565, 460] on div "Change Mob" at bounding box center [560, 463] width 41 height 9
click at [599, 411] on span "Choose Mob..." at bounding box center [590, 409] width 54 height 12
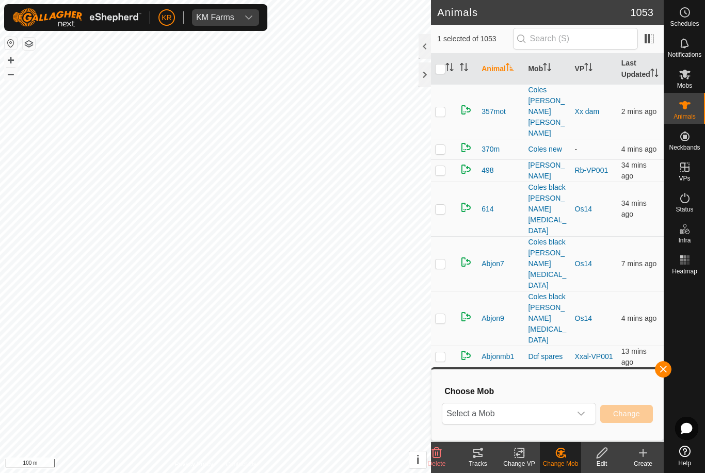
click at [582, 416] on icon "dropdown trigger" at bounding box center [581, 414] width 7 height 4
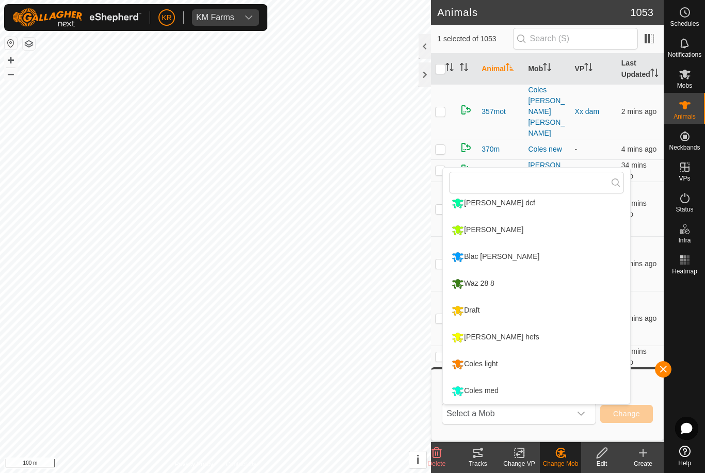
scroll to position [168, 0]
click at [547, 365] on li "Coles light" at bounding box center [536, 365] width 187 height 26
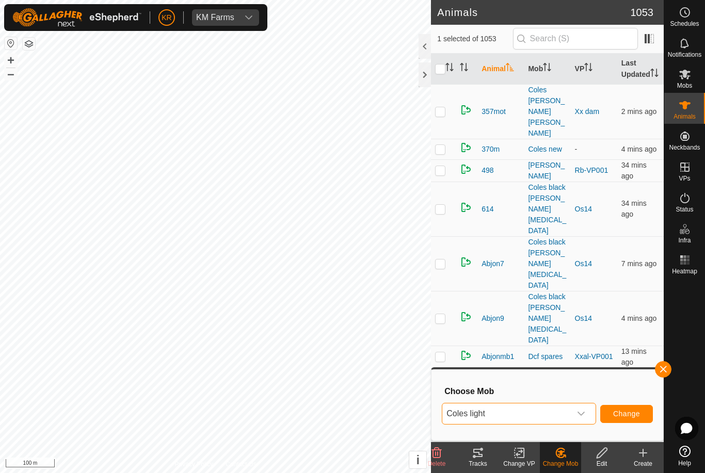
click at [642, 410] on button "Change" at bounding box center [626, 414] width 53 height 18
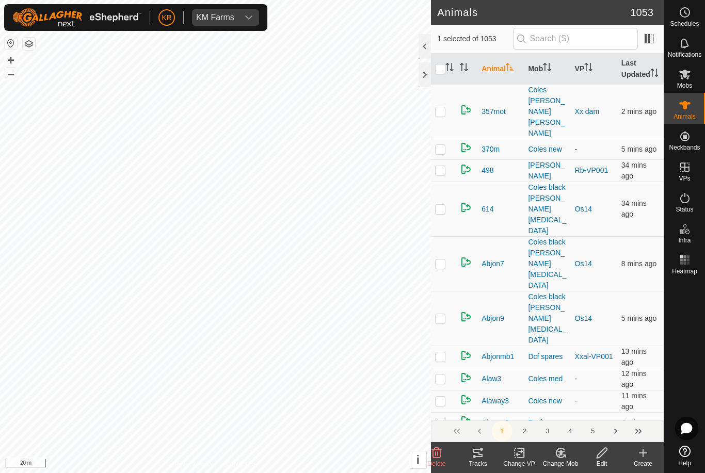
click at [569, 464] on div "Change Mob" at bounding box center [560, 463] width 41 height 9
click at [597, 411] on span "Choose Mob..." at bounding box center [590, 409] width 54 height 12
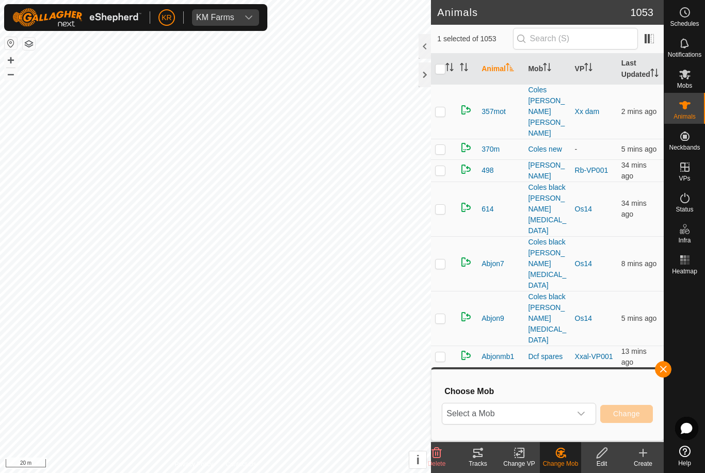
click at [586, 419] on div "dropdown trigger" at bounding box center [581, 414] width 21 height 21
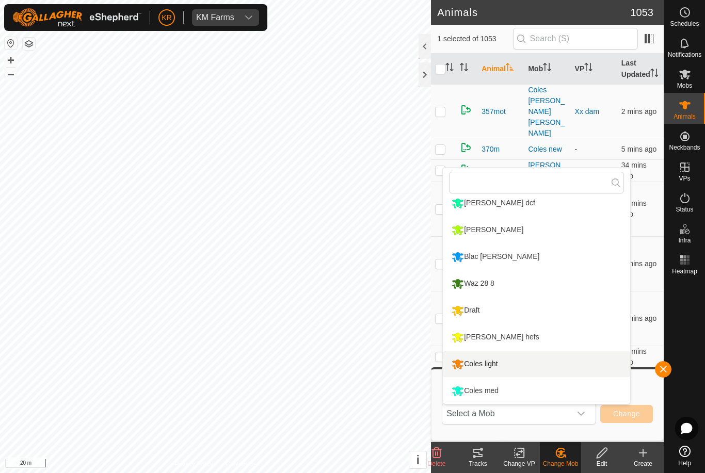
click at [553, 368] on li "Coles light" at bounding box center [536, 365] width 187 height 26
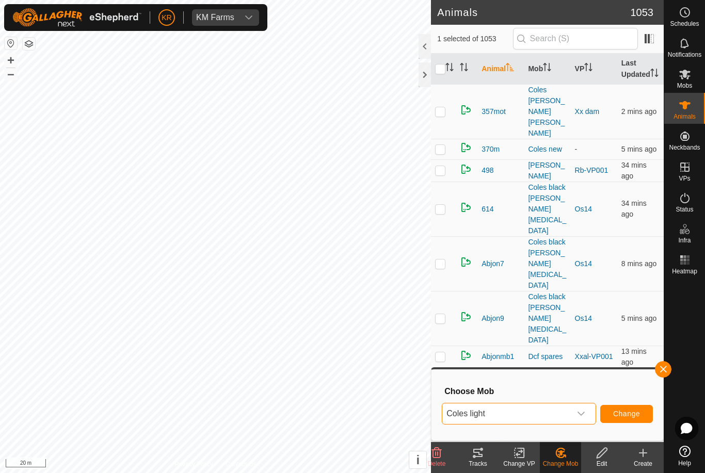
click at [624, 416] on span "Change" at bounding box center [626, 414] width 27 height 8
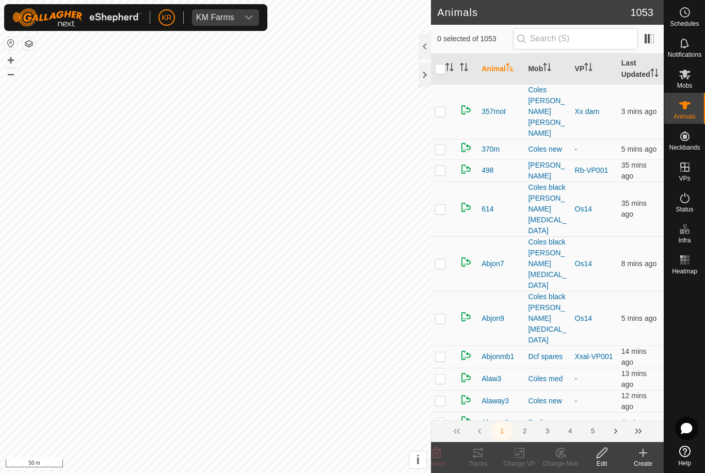
click at [688, 409] on div at bounding box center [684, 360] width 41 height 163
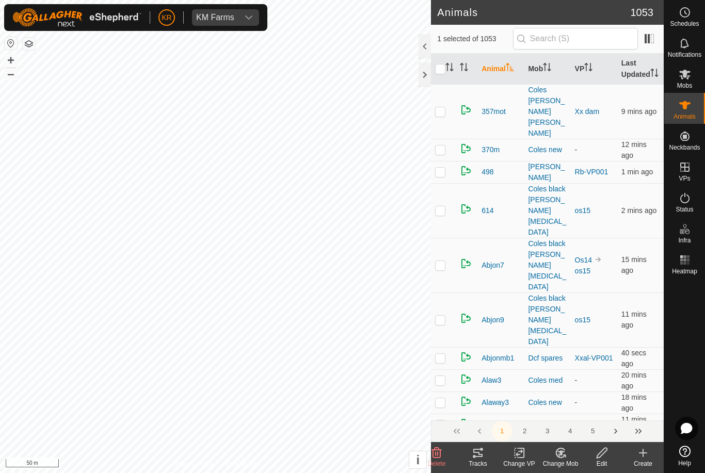
click at [565, 457] on icon at bounding box center [564, 456] width 2 height 2
click at [607, 403] on span "Choose Mob..." at bounding box center [590, 409] width 54 height 12
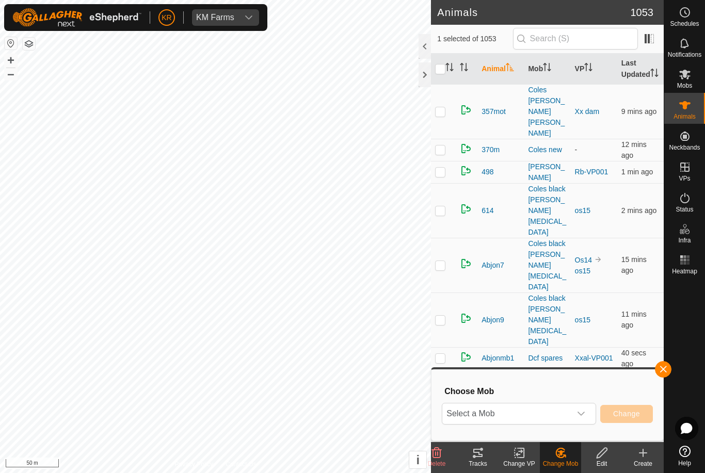
click at [585, 412] on icon "dropdown trigger" at bounding box center [581, 414] width 8 height 8
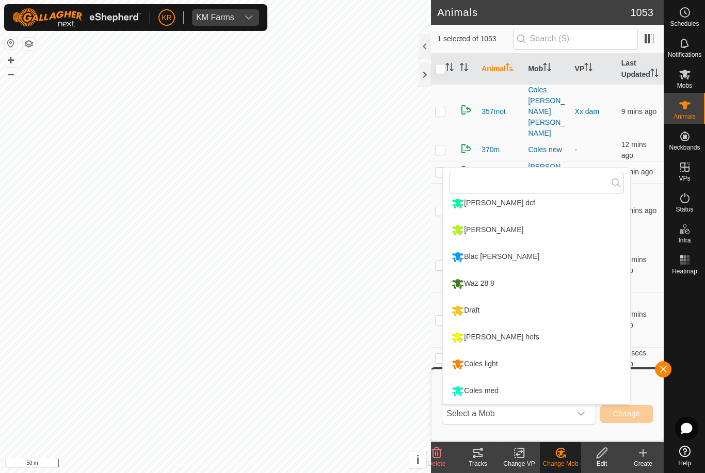
scroll to position [168, 0]
click at [543, 364] on li "Coles light" at bounding box center [536, 365] width 187 height 26
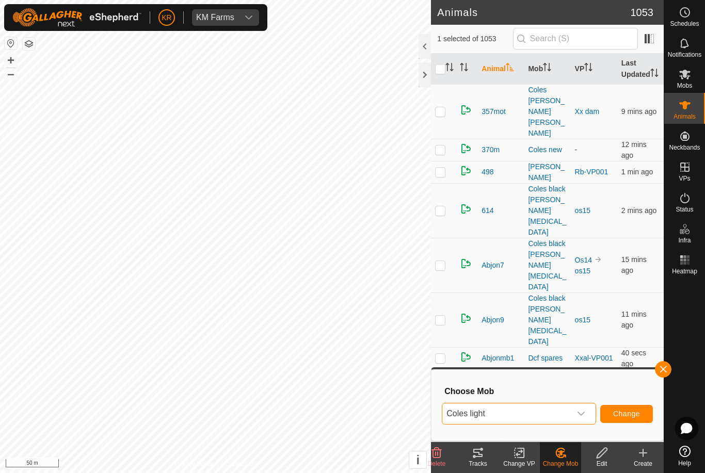
click at [632, 421] on button "Change" at bounding box center [626, 414] width 53 height 18
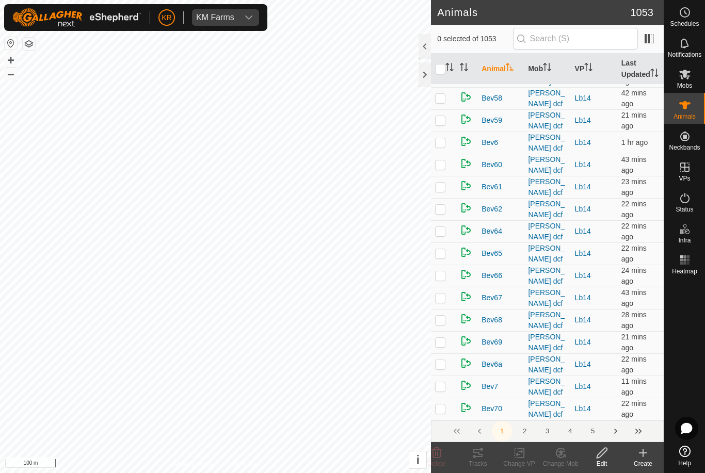
scroll to position [4123, 0]
click at [691, 78] on es-mob-svg-icon at bounding box center [685, 74] width 19 height 17
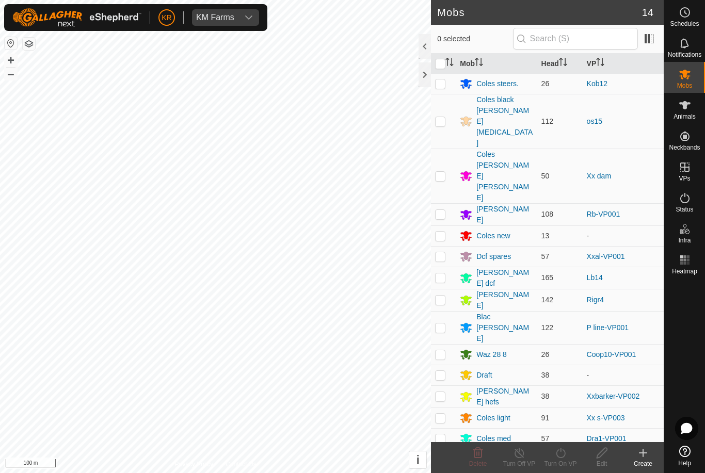
click at [487, 370] on div "Draft" at bounding box center [483, 375] width 15 height 11
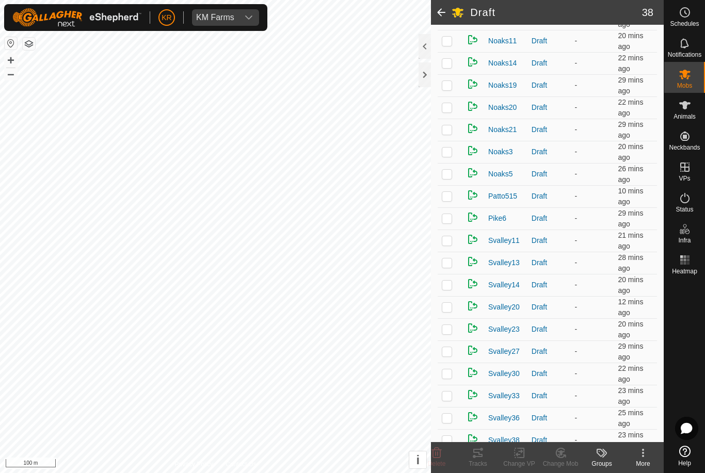
scroll to position [522, 0]
click at [447, 201] on p-checkbox at bounding box center [447, 198] width 10 height 8
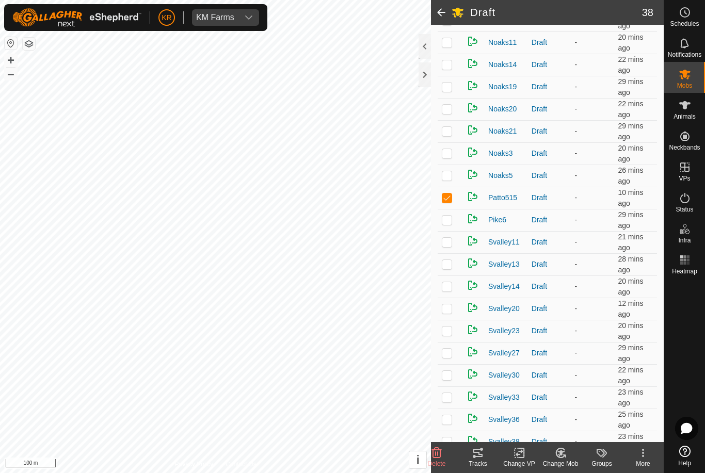
click at [559, 461] on div "Change Mob" at bounding box center [560, 463] width 41 height 9
click at [600, 410] on span "Choose Mob..." at bounding box center [590, 409] width 54 height 12
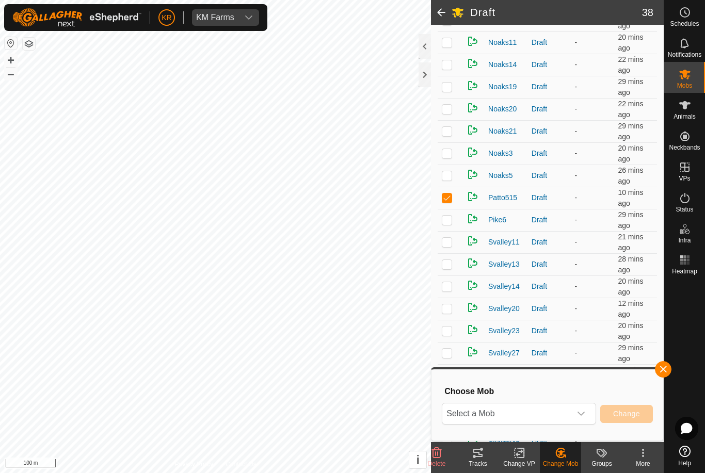
click at [570, 415] on span "Select a Mob" at bounding box center [506, 414] width 129 height 21
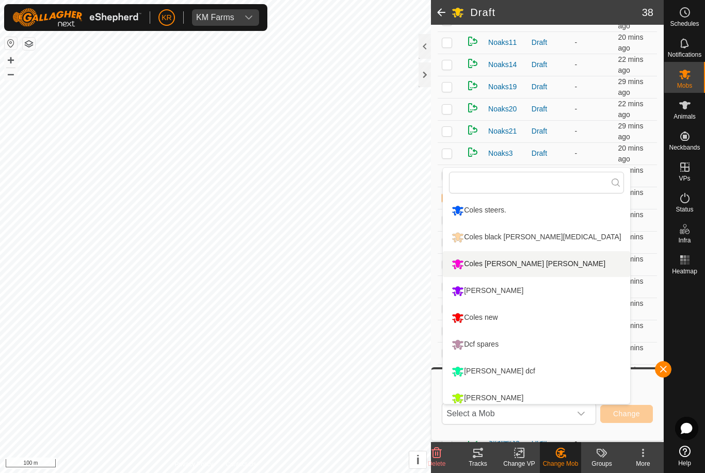
click at [519, 267] on div "Coles [PERSON_NAME] [PERSON_NAME]" at bounding box center [528, 265] width 159 height 18
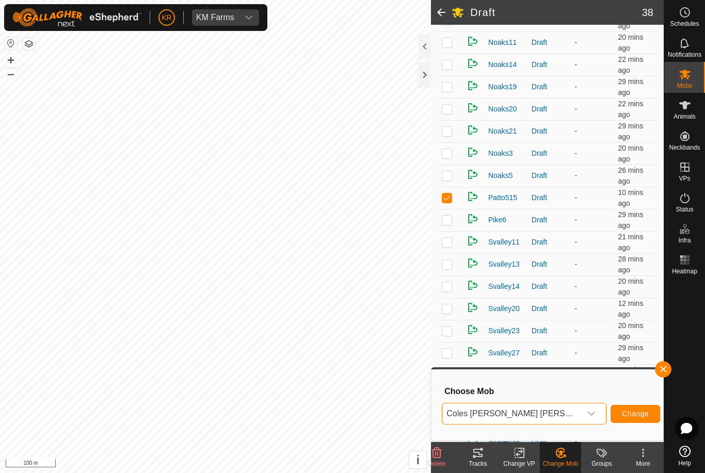
click at [628, 413] on span "Change" at bounding box center [635, 414] width 27 height 8
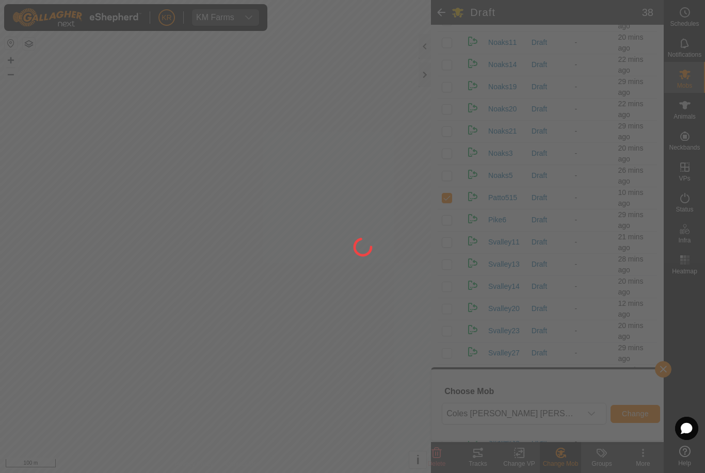
checkbox input "false"
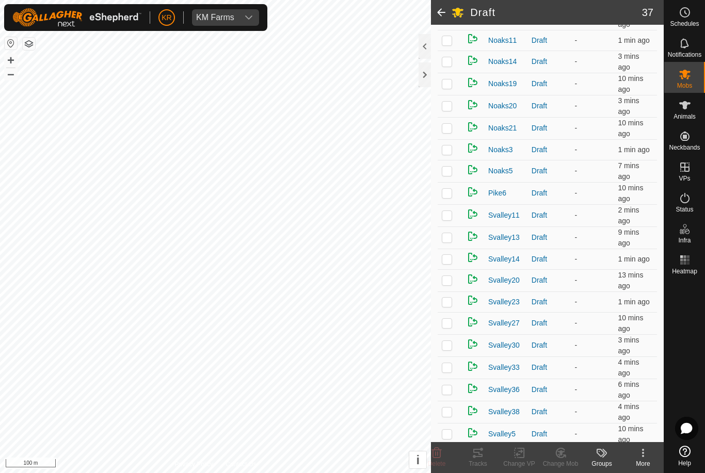
click at [452, 278] on p-checkbox at bounding box center [447, 280] width 10 height 8
click at [440, 454] on icon at bounding box center [437, 453] width 10 height 10
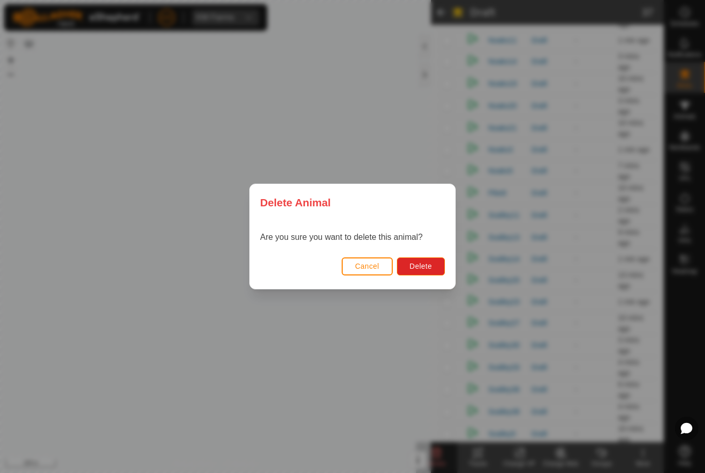
click at [439, 455] on div "Delete Animal Are you sure you want to delete this animal? Cancel Delete" at bounding box center [352, 236] width 705 height 473
click at [427, 264] on span "Delete" at bounding box center [421, 266] width 22 height 8
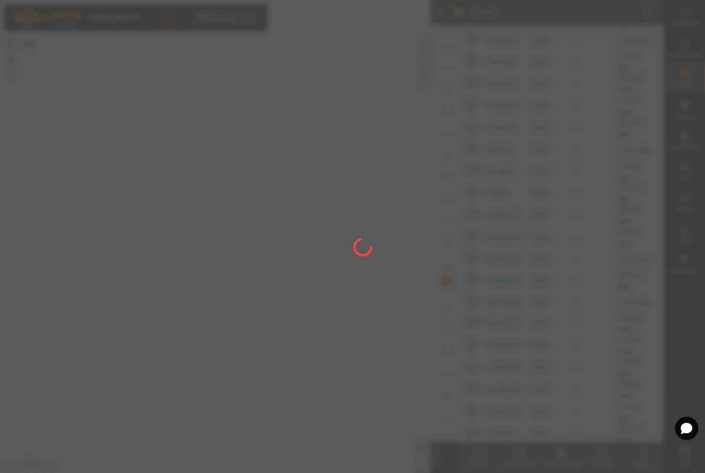
checkbox input "false"
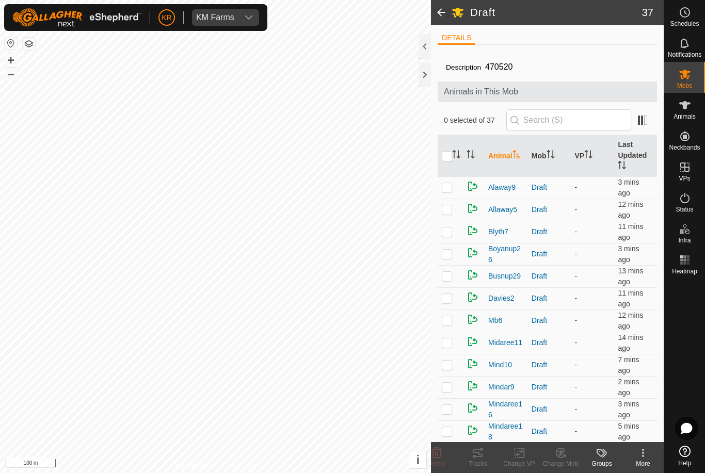
scroll to position [0, 0]
click at [694, 76] on es-mob-svg-icon at bounding box center [685, 74] width 19 height 17
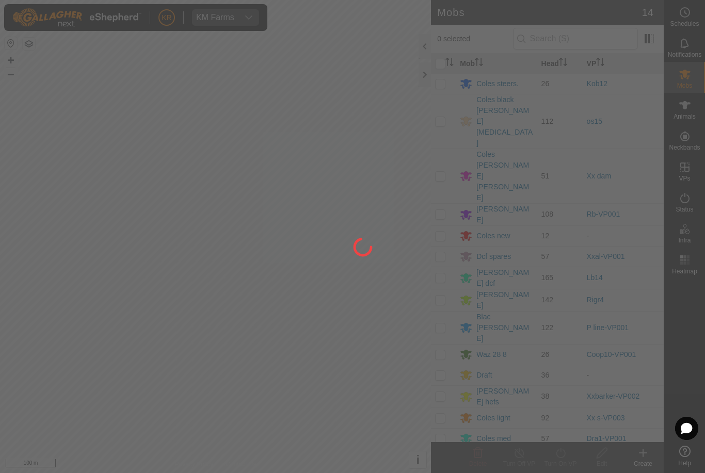
click at [501, 170] on div at bounding box center [352, 236] width 705 height 473
click at [500, 172] on div at bounding box center [352, 236] width 705 height 473
click at [496, 171] on div at bounding box center [352, 236] width 705 height 473
click at [496, 172] on div at bounding box center [352, 236] width 705 height 473
click at [495, 171] on div at bounding box center [352, 236] width 705 height 473
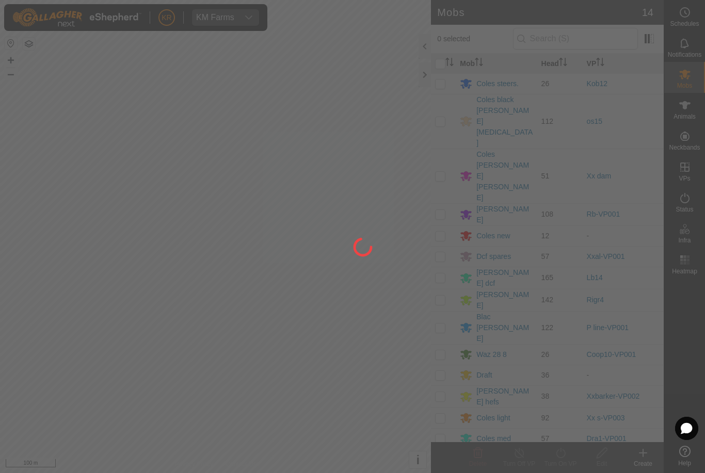
click at [494, 173] on div at bounding box center [352, 236] width 705 height 473
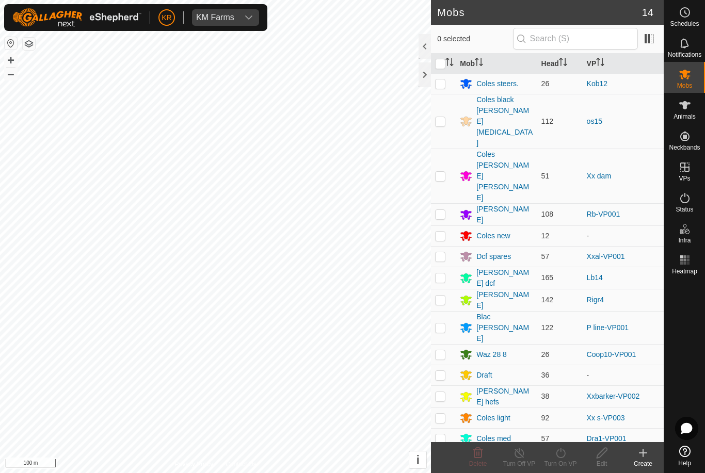
click at [501, 231] on div "Coles new" at bounding box center [493, 236] width 34 height 11
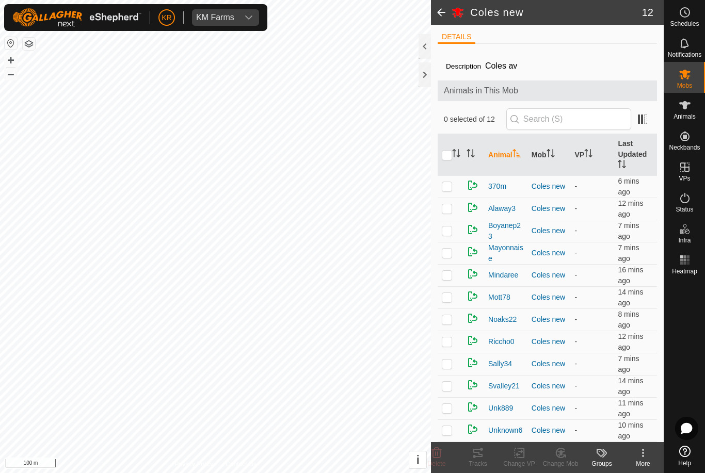
scroll to position [2, 0]
click at [686, 70] on icon at bounding box center [685, 74] width 12 height 12
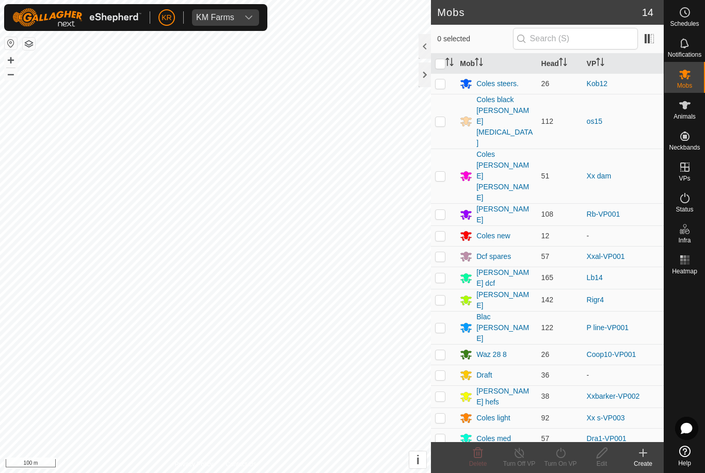
click at [498, 369] on div "Draft" at bounding box center [496, 375] width 73 height 12
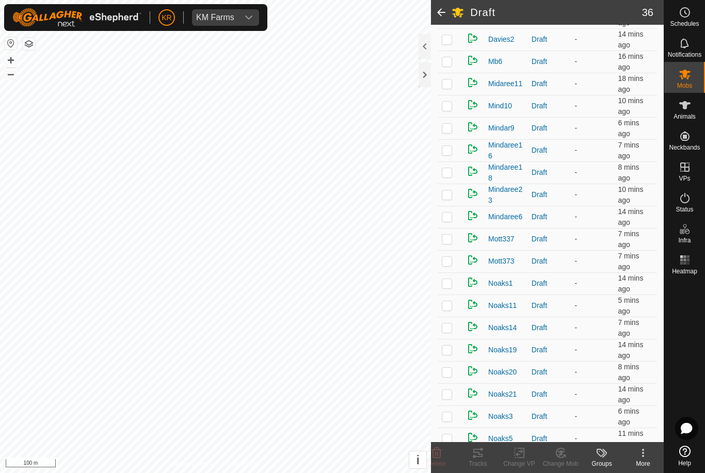
scroll to position [266, 0]
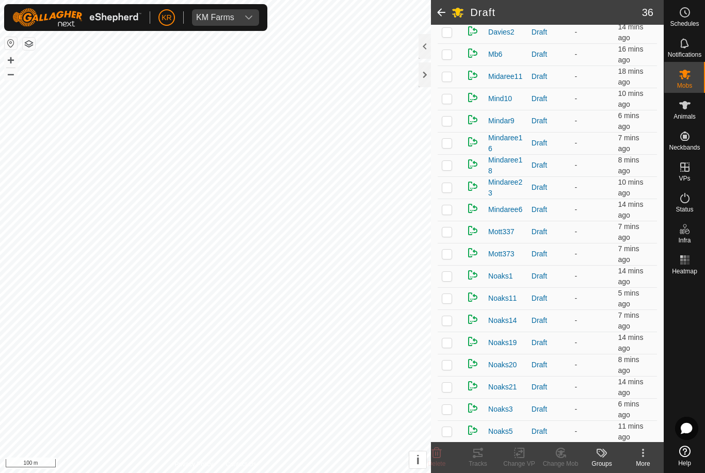
click at [447, 235] on p-checkbox at bounding box center [447, 232] width 10 height 8
click at [563, 454] on icon at bounding box center [560, 453] width 13 height 12
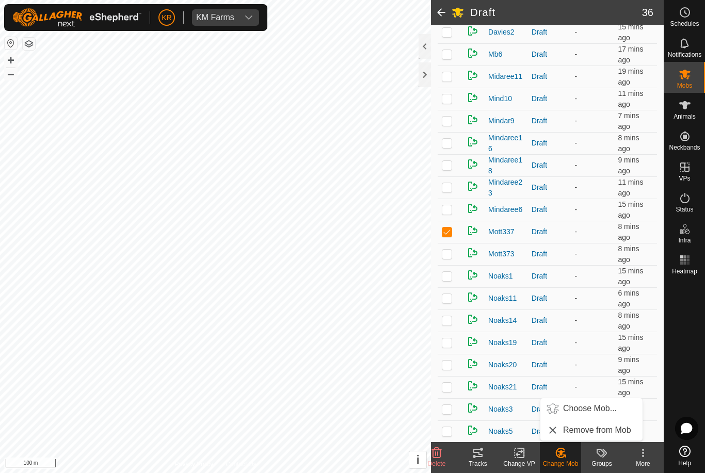
click at [592, 406] on span "Choose Mob..." at bounding box center [590, 409] width 54 height 12
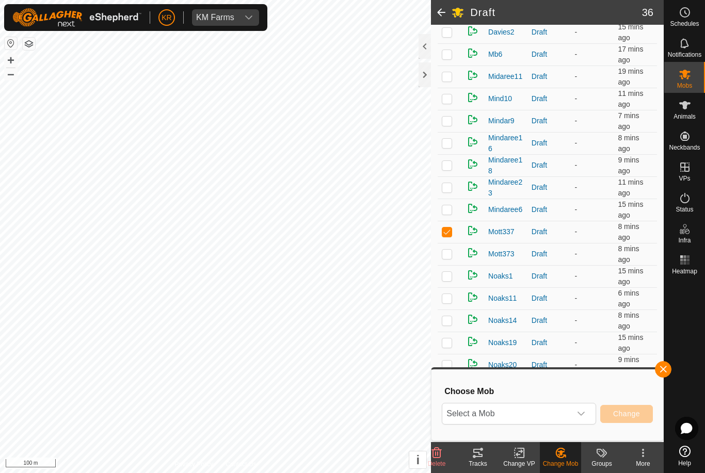
click at [548, 417] on span "Select a Mob" at bounding box center [506, 414] width 129 height 21
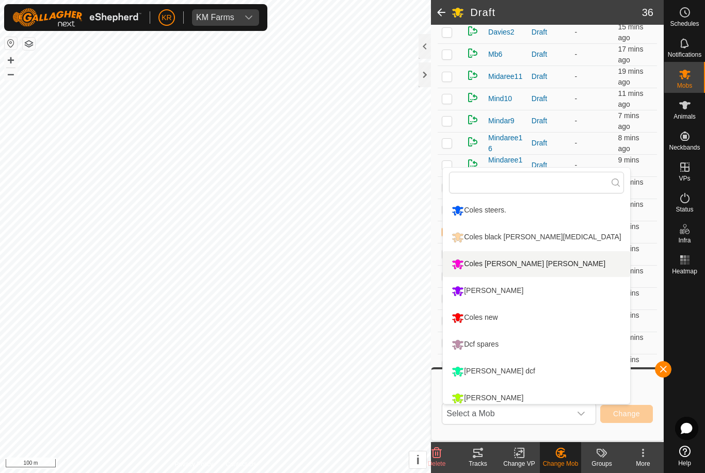
click at [538, 260] on div "Coles [PERSON_NAME] [PERSON_NAME]" at bounding box center [528, 265] width 159 height 18
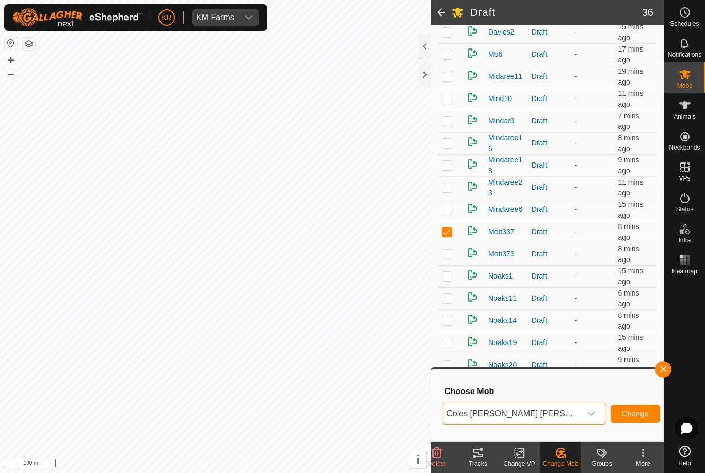
click at [615, 405] on button "Change" at bounding box center [636, 414] width 50 height 18
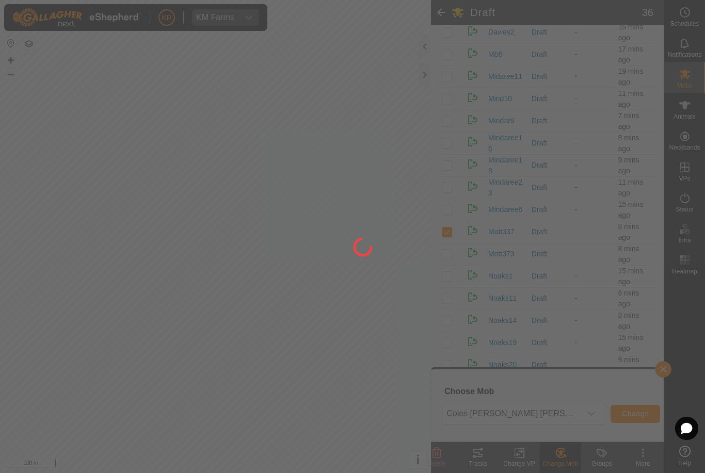
checkbox input "false"
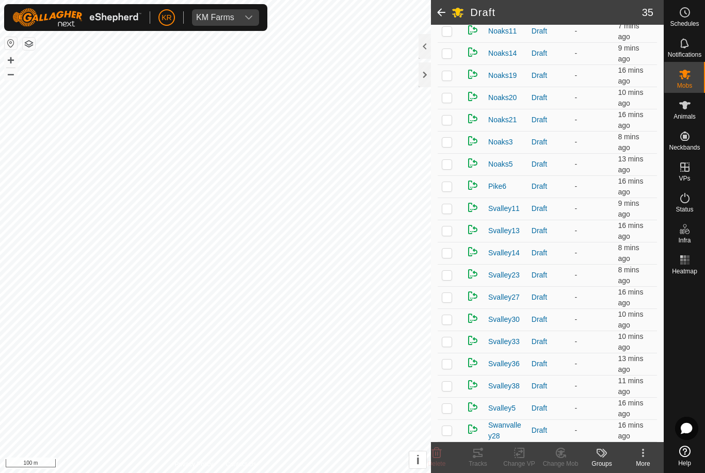
scroll to position [512, 0]
click at [447, 190] on p-checkbox at bounding box center [447, 186] width 10 height 8
click at [437, 454] on icon at bounding box center [437, 453] width 12 height 12
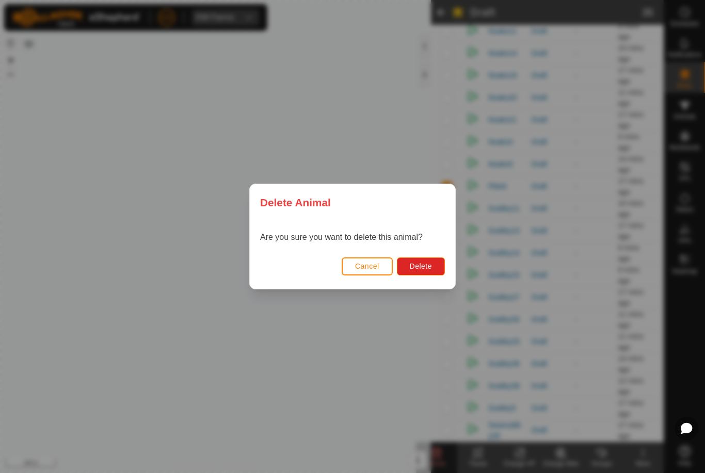
click at [424, 263] on span "Delete" at bounding box center [421, 266] width 22 height 8
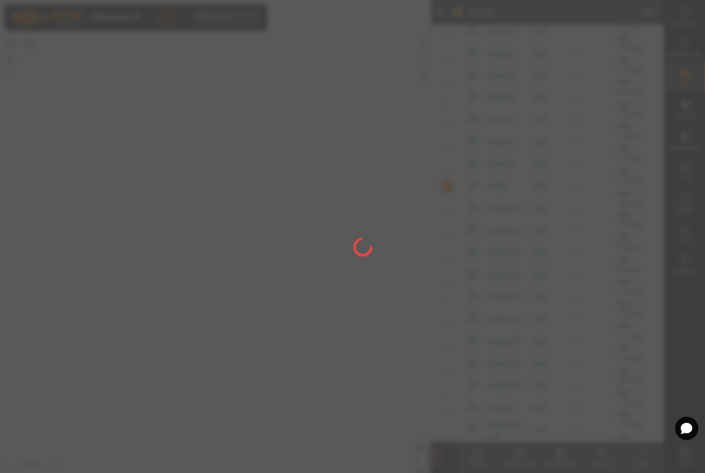
checkbox input "false"
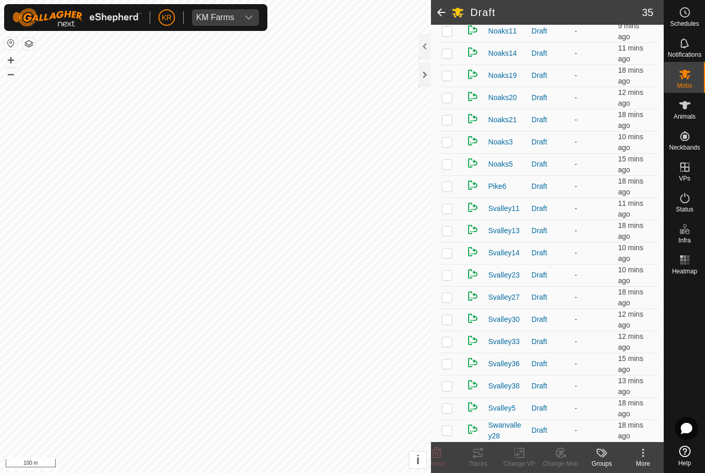
scroll to position [510, 0]
click at [449, 77] on p-checkbox at bounding box center [447, 77] width 10 height 8
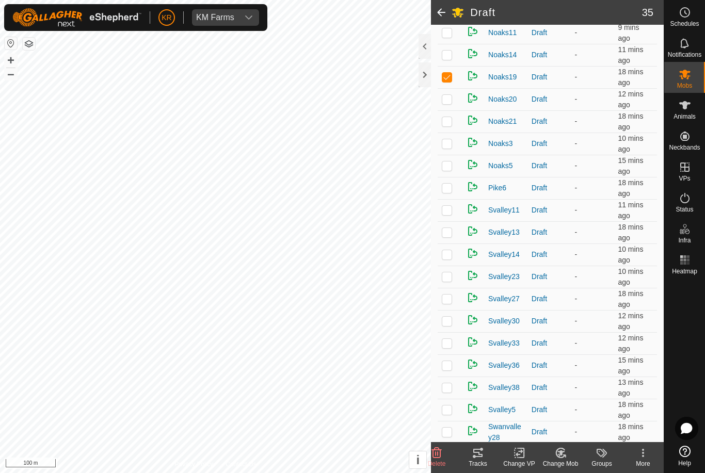
click at [564, 454] on icon at bounding box center [560, 453] width 13 height 12
click at [591, 411] on span "Choose Mob..." at bounding box center [590, 409] width 54 height 12
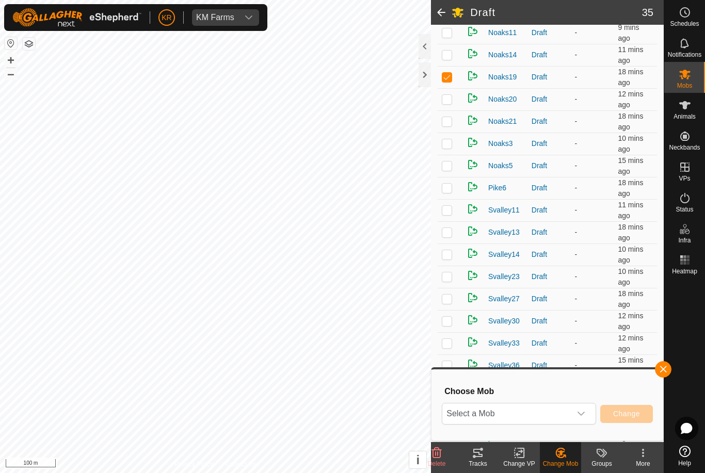
click at [580, 417] on icon "dropdown trigger" at bounding box center [581, 414] width 8 height 8
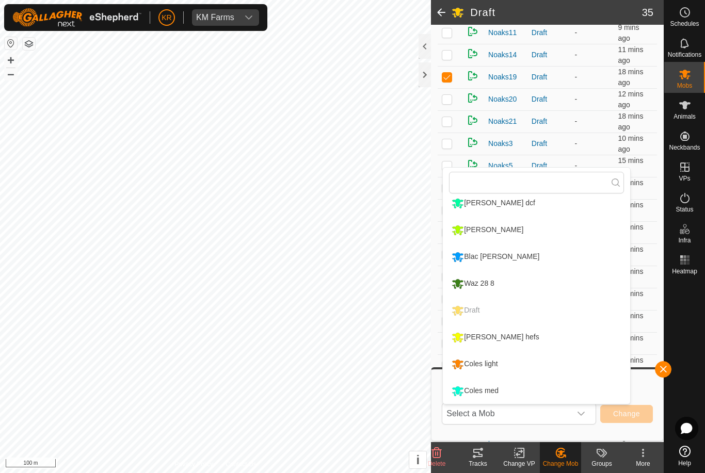
scroll to position [168, 0]
click at [494, 386] on div "Coles med" at bounding box center [475, 391] width 52 height 18
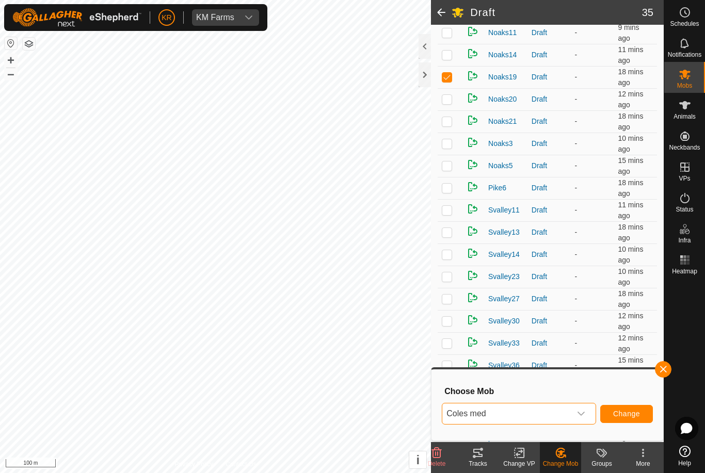
click at [633, 412] on span "Change" at bounding box center [626, 414] width 27 height 8
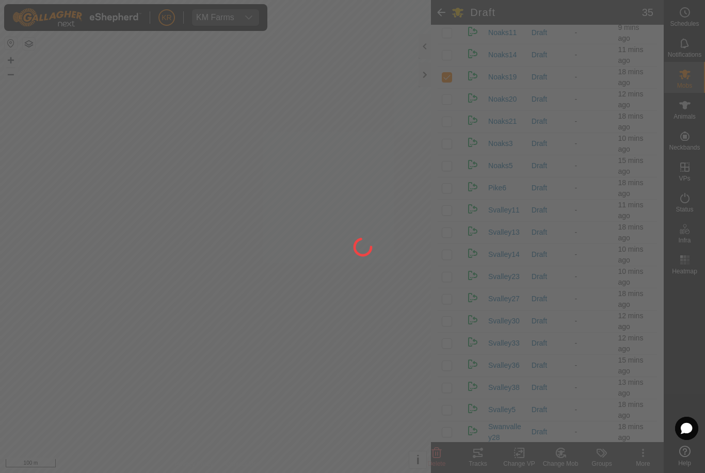
checkbox input "false"
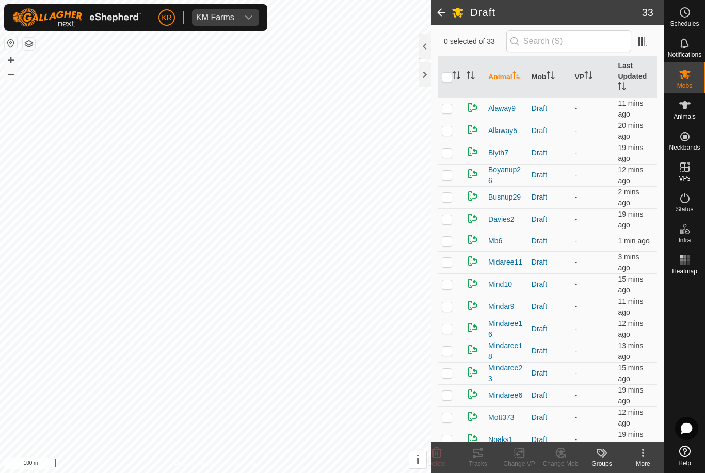
scroll to position [77, 0]
click at [448, 245] on p-checkbox at bounding box center [447, 242] width 10 height 8
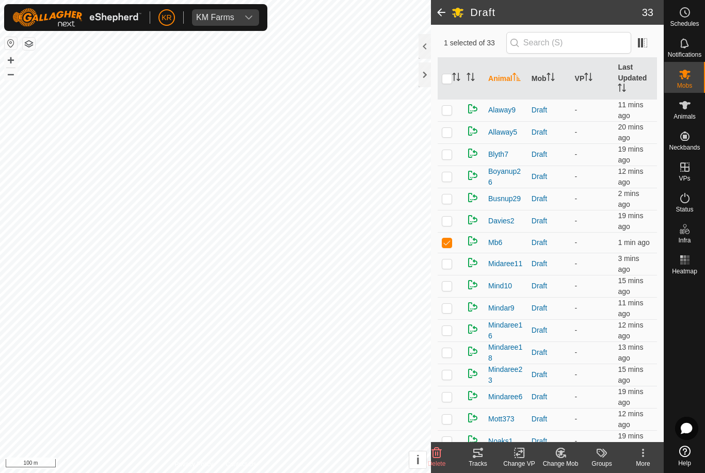
click at [564, 458] on icon at bounding box center [560, 453] width 13 height 12
click at [589, 408] on span "Choose Mob..." at bounding box center [590, 409] width 54 height 12
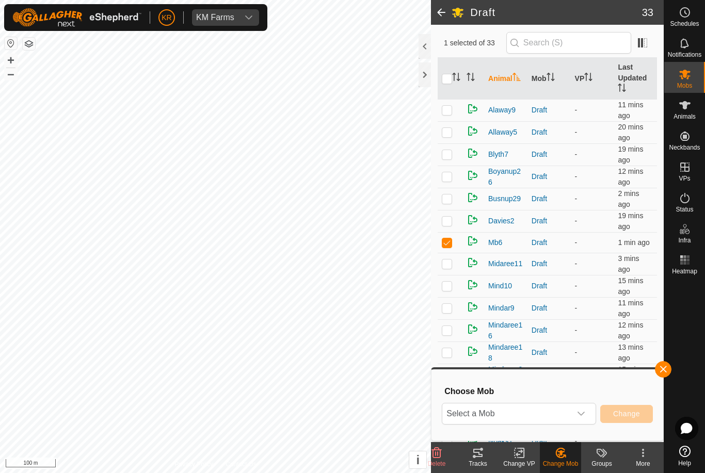
click at [552, 412] on span "Select a Mob" at bounding box center [506, 414] width 129 height 21
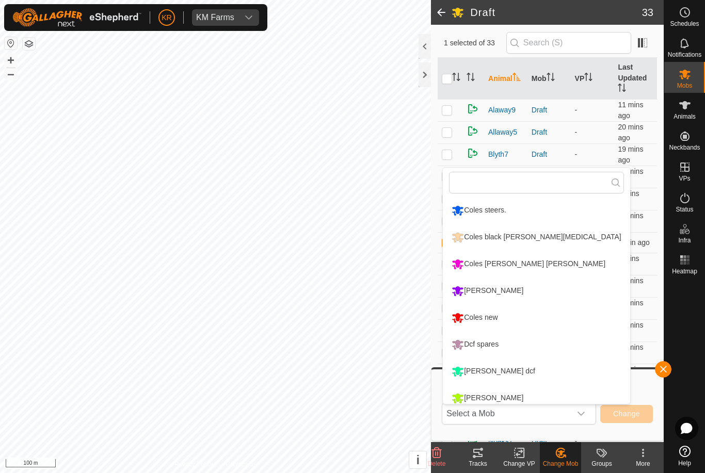
click at [515, 265] on div "Coles [PERSON_NAME] [PERSON_NAME]" at bounding box center [528, 265] width 159 height 18
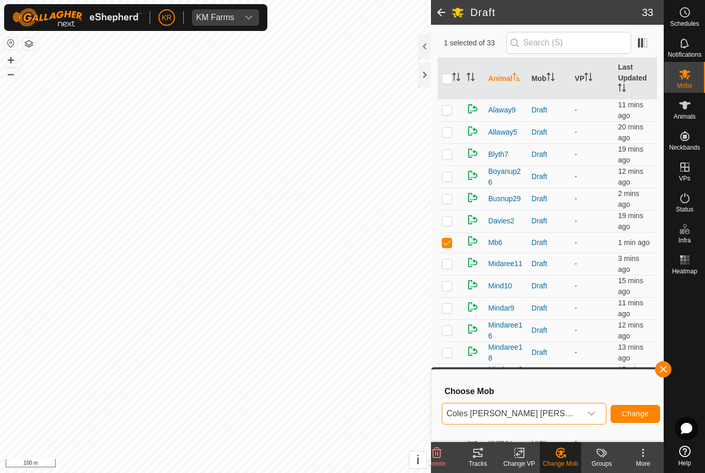
click at [618, 408] on button "Change" at bounding box center [636, 414] width 50 height 18
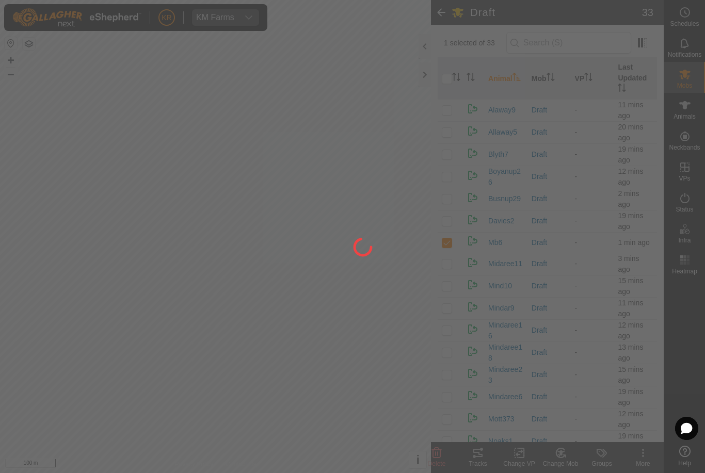
checkbox input "false"
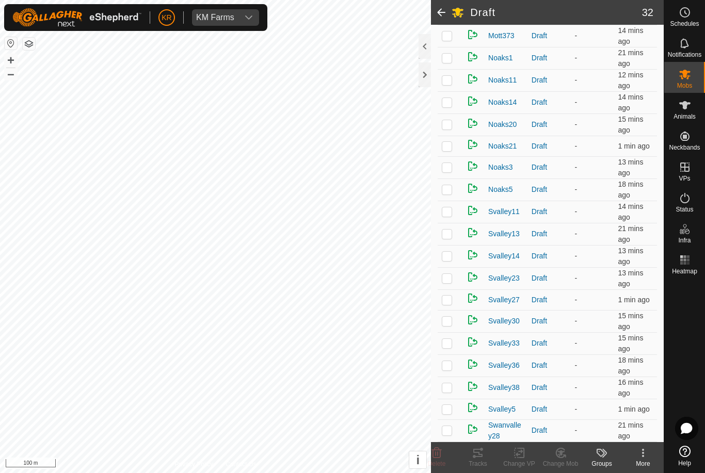
scroll to position [438, 0]
click at [442, 213] on p-checkbox at bounding box center [447, 212] width 10 height 8
click at [438, 457] on icon at bounding box center [437, 453] width 12 height 12
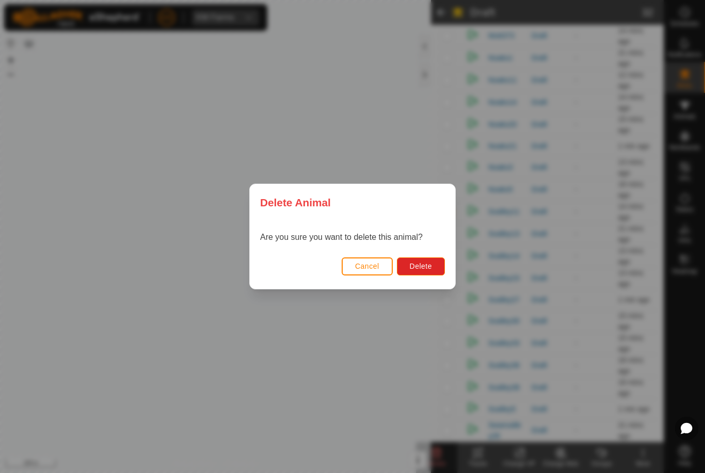
click at [431, 265] on span "Delete" at bounding box center [421, 266] width 22 height 8
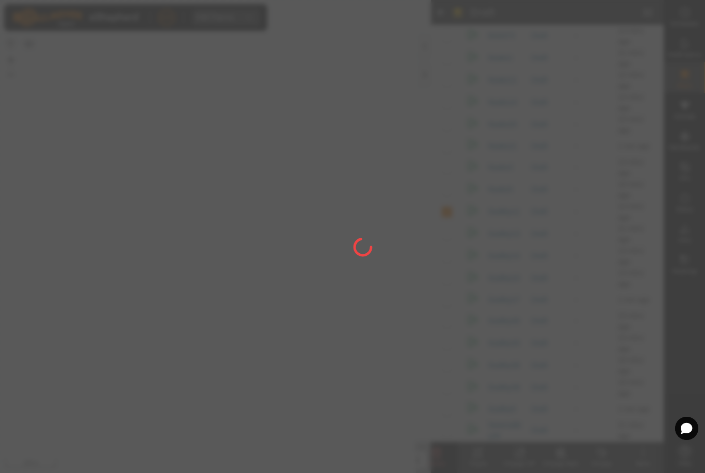
checkbox input "false"
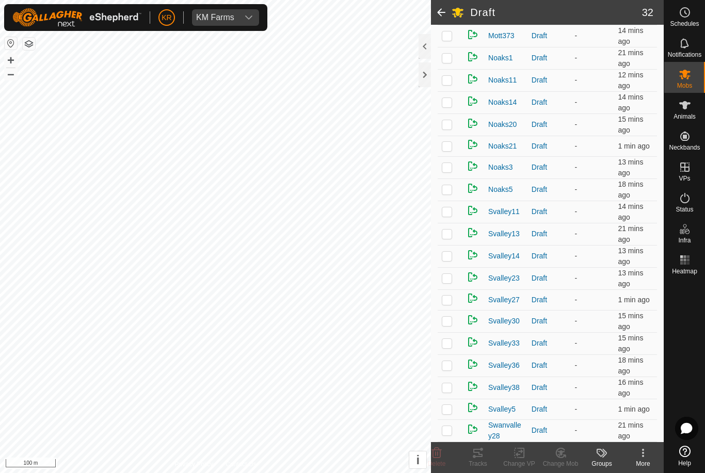
click at [449, 322] on td at bounding box center [450, 321] width 25 height 22
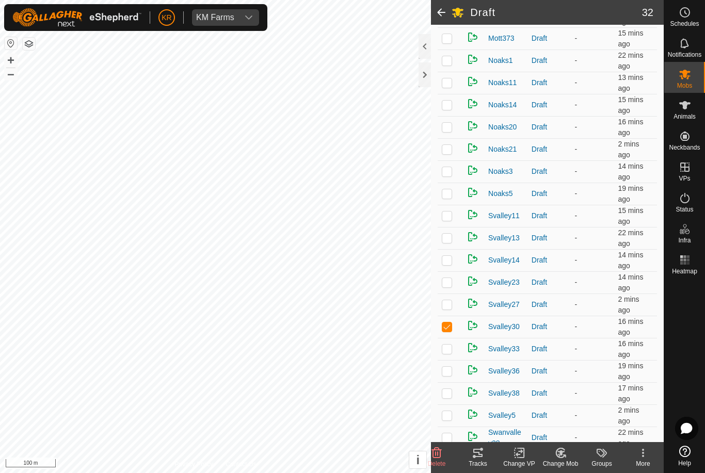
click at [441, 449] on icon at bounding box center [437, 453] width 12 height 12
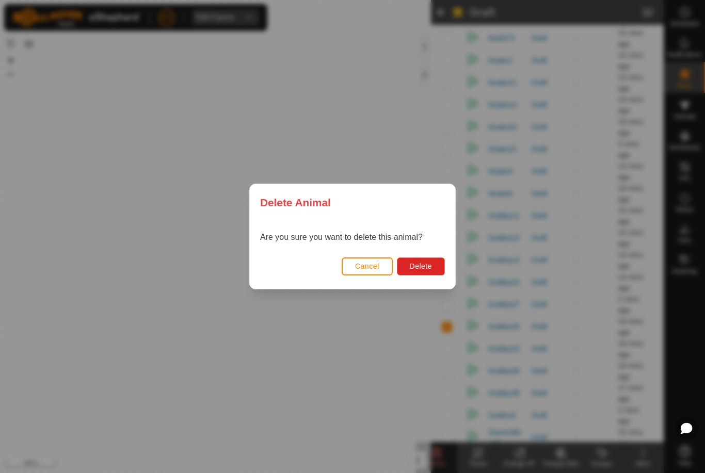
click at [428, 268] on span "Delete" at bounding box center [421, 266] width 22 height 8
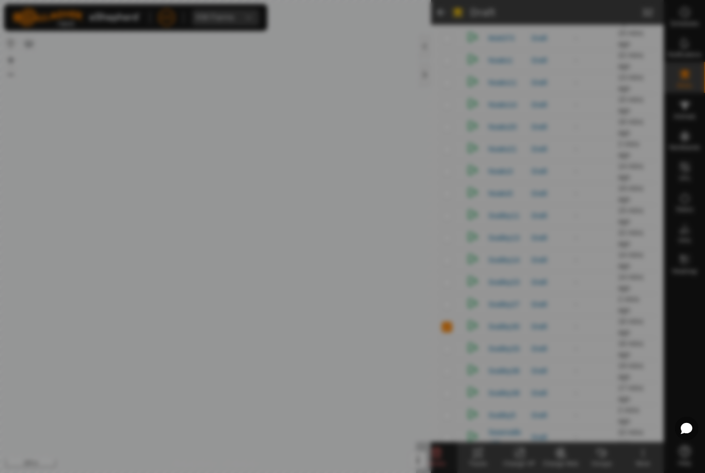
checkbox input "false"
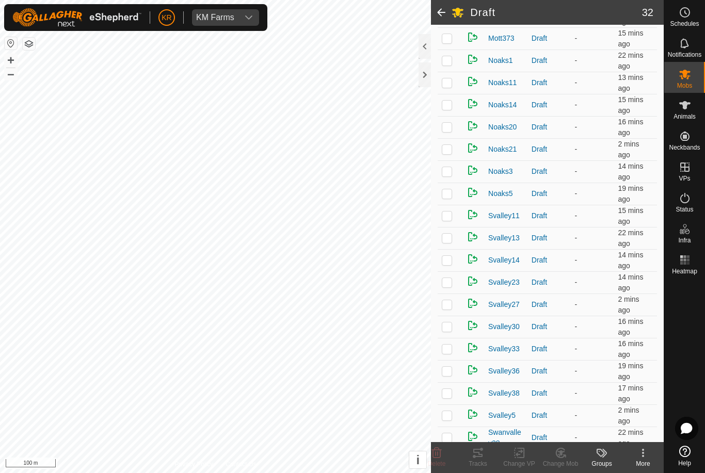
click at [446, 371] on p-checkbox at bounding box center [447, 371] width 10 height 8
click at [436, 455] on icon at bounding box center [437, 453] width 10 height 10
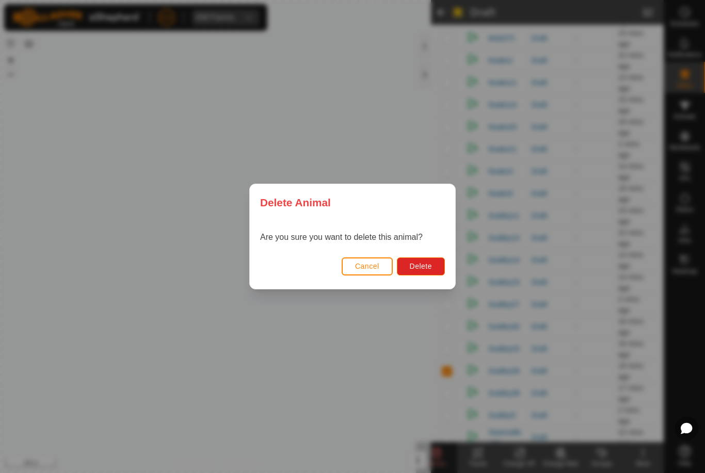
click at [421, 266] on span "Delete" at bounding box center [421, 266] width 22 height 8
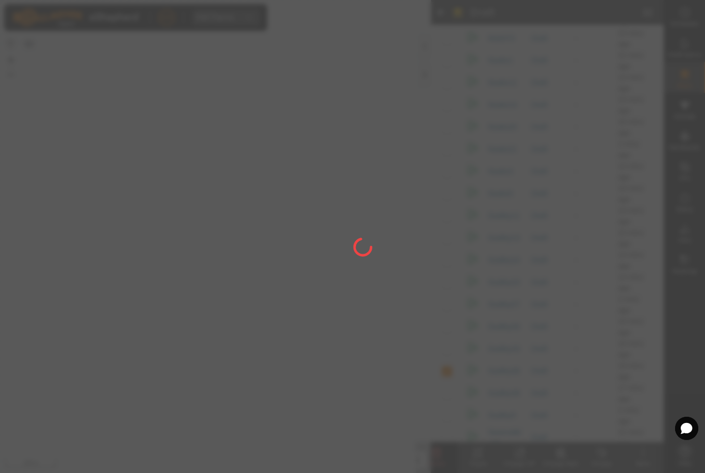
checkbox input "false"
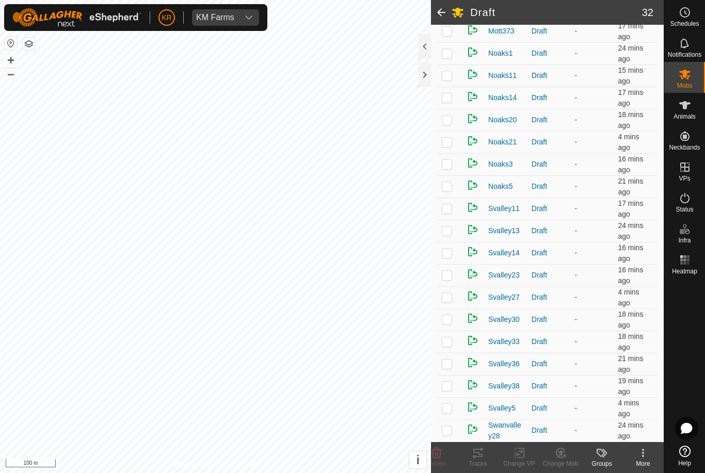
scroll to position [445, 0]
click at [451, 429] on p-checkbox at bounding box center [447, 430] width 10 height 8
click at [436, 452] on icon at bounding box center [437, 453] width 10 height 10
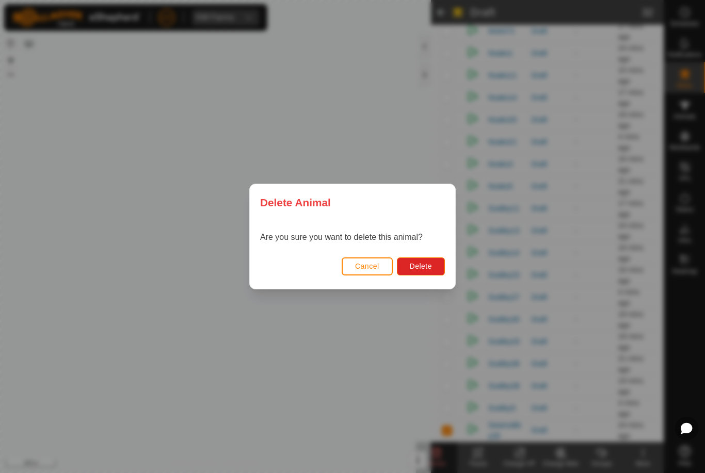
click at [428, 267] on span "Delete" at bounding box center [421, 266] width 22 height 8
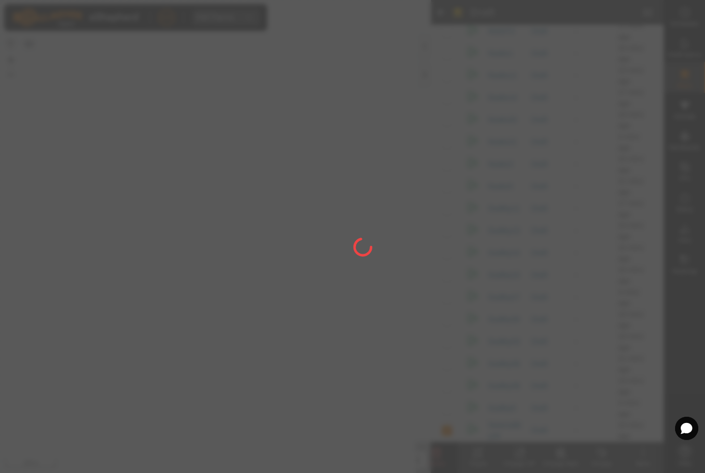
checkbox input "false"
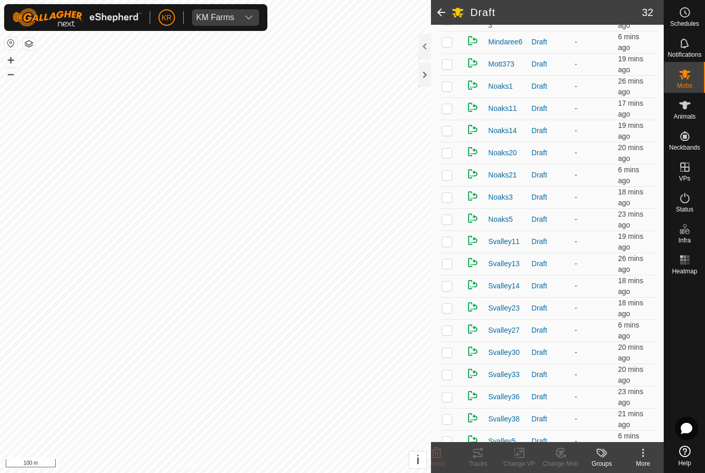
scroll to position [406, 0]
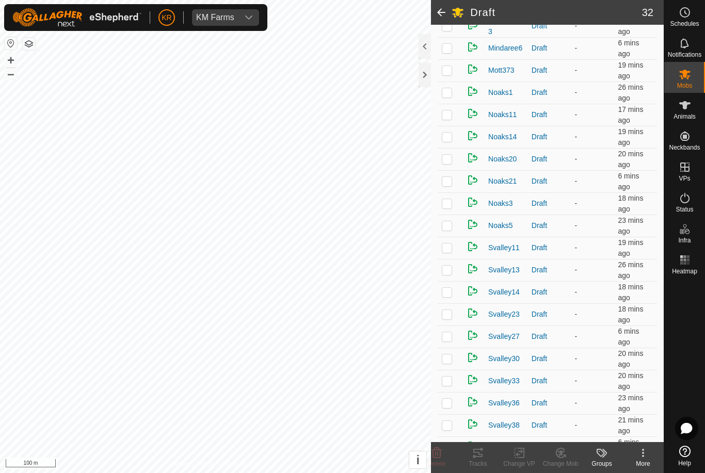
click at [451, 114] on p-checkbox at bounding box center [447, 114] width 10 height 8
click at [566, 454] on icon at bounding box center [560, 453] width 13 height 12
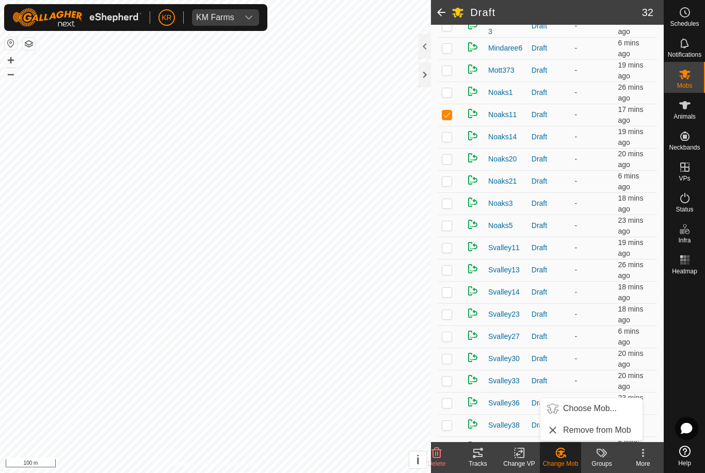
click at [602, 407] on span "Choose Mob..." at bounding box center [590, 409] width 54 height 12
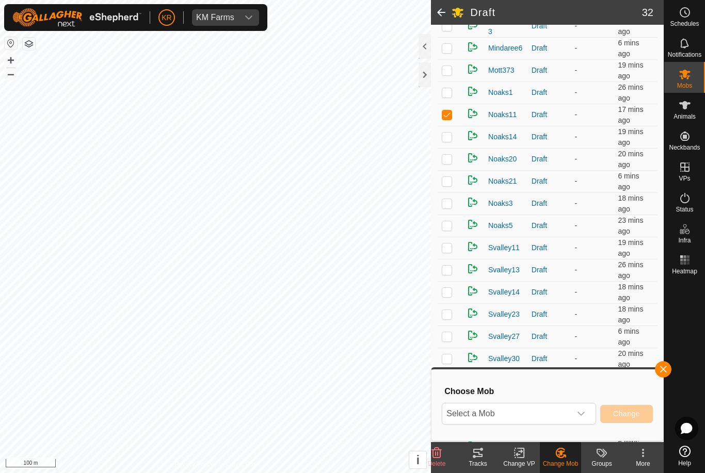
click at [569, 411] on span "Select a Mob" at bounding box center [506, 414] width 129 height 21
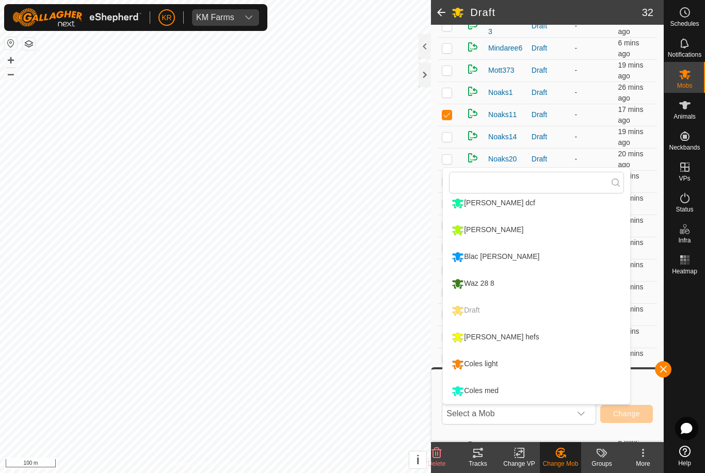
scroll to position [168, 0]
click at [499, 390] on div "Coles med" at bounding box center [475, 391] width 52 height 18
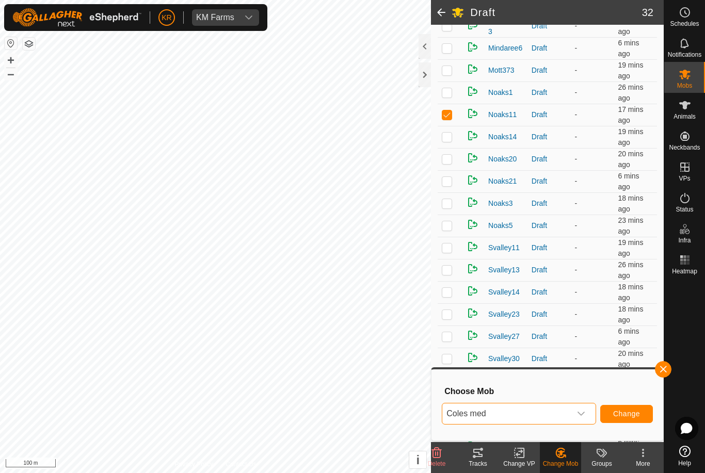
click at [636, 413] on span "Change" at bounding box center [626, 414] width 27 height 8
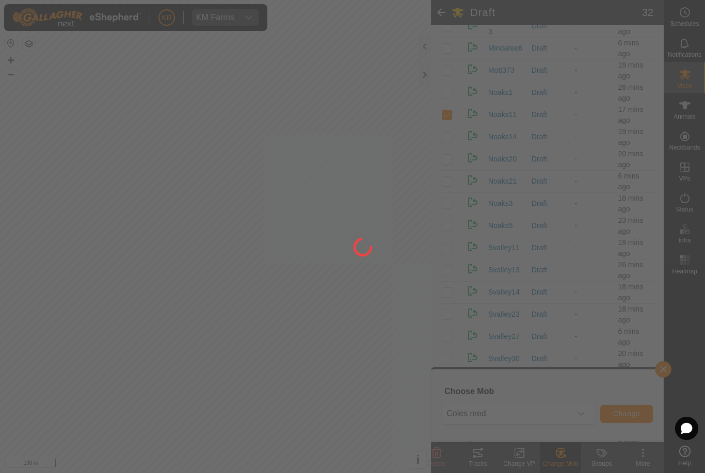
checkbox input "false"
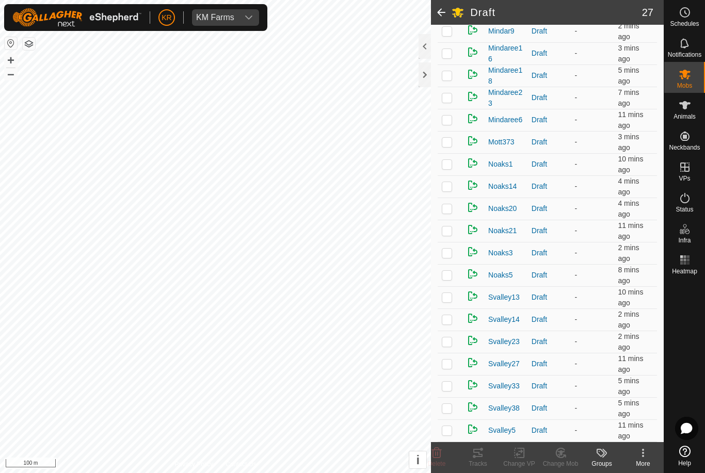
scroll to position [334, 0]
click at [449, 386] on p-checkbox at bounding box center [447, 386] width 10 height 8
click at [570, 454] on change-mob-svg-icon at bounding box center [560, 453] width 41 height 12
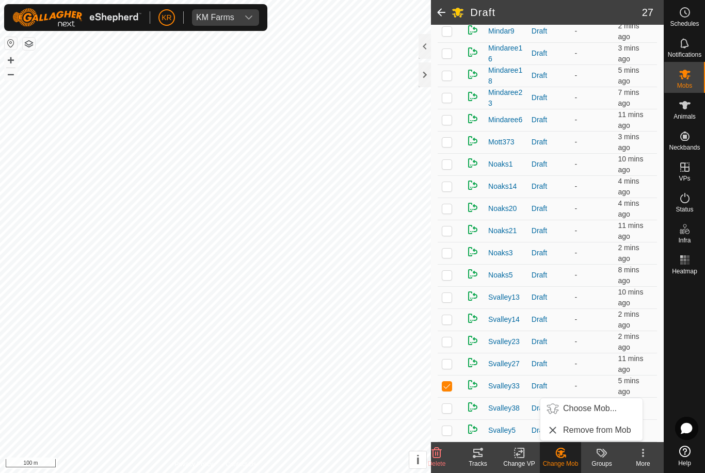
click at [596, 411] on span "Choose Mob..." at bounding box center [590, 409] width 54 height 12
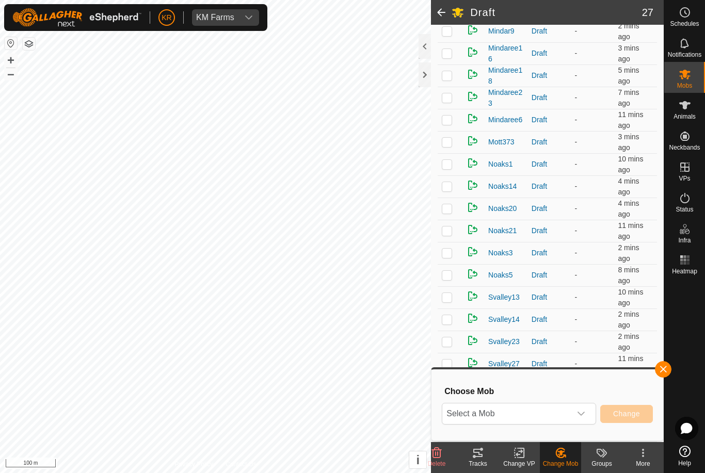
click at [582, 412] on icon "dropdown trigger" at bounding box center [581, 414] width 8 height 8
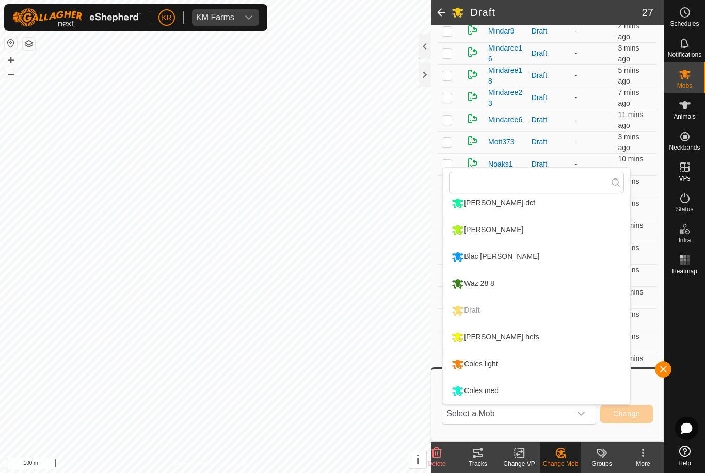
scroll to position [168, 0]
click at [498, 393] on div "Coles med" at bounding box center [475, 391] width 52 height 18
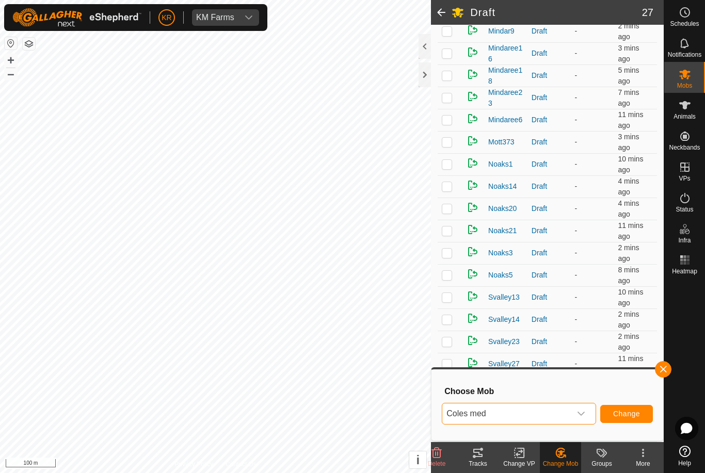
click at [632, 412] on span "Change" at bounding box center [626, 414] width 27 height 8
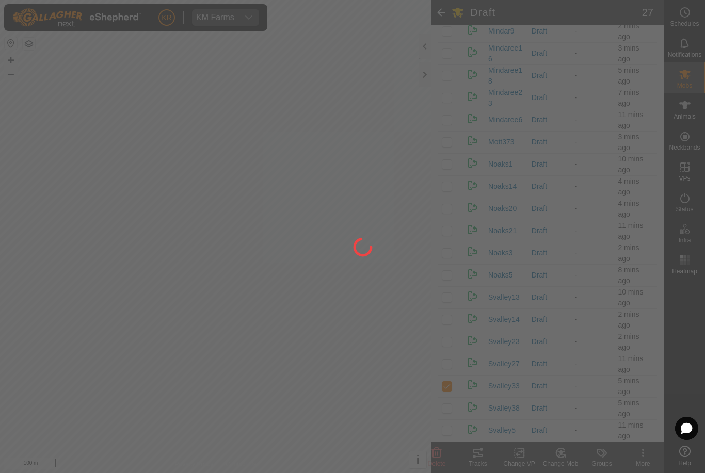
checkbox input "false"
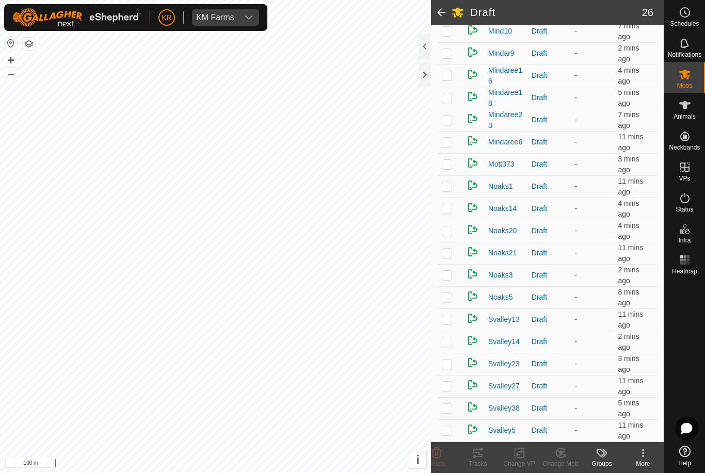
scroll to position [312, 0]
click at [452, 189] on p-checkbox at bounding box center [447, 186] width 10 height 8
click at [565, 457] on icon at bounding box center [564, 456] width 2 height 2
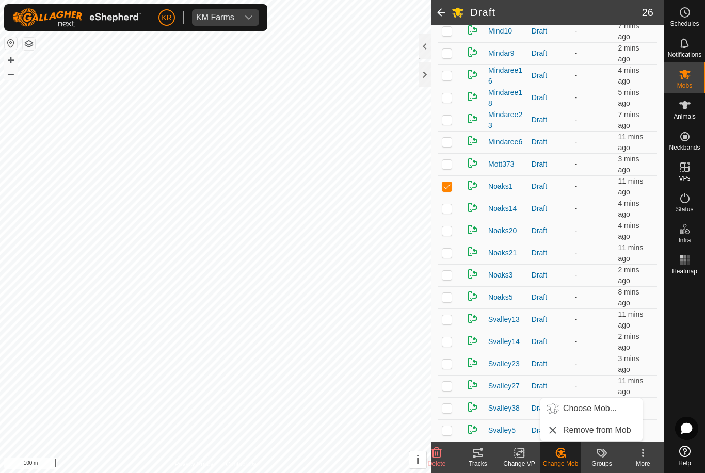
click at [599, 408] on span "Choose Mob..." at bounding box center [590, 409] width 54 height 12
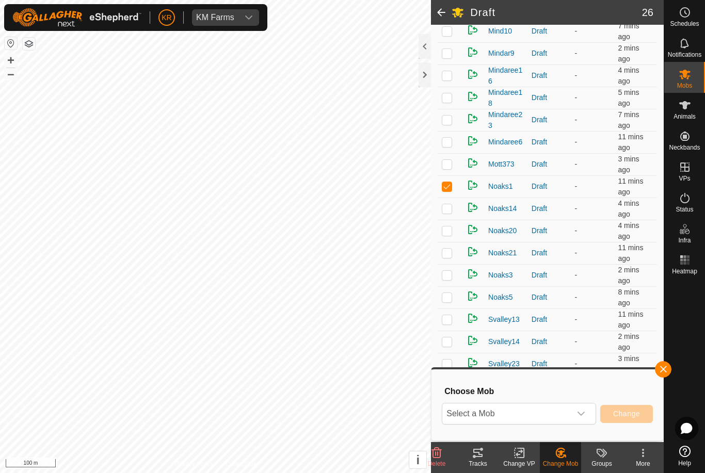
click at [592, 413] on p-select "Select a Mob" at bounding box center [519, 414] width 154 height 22
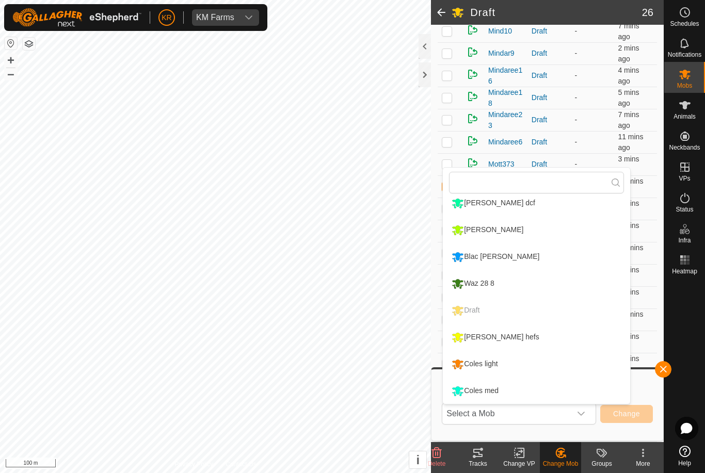
scroll to position [168, 0]
click at [501, 385] on div "Coles med" at bounding box center [475, 391] width 52 height 18
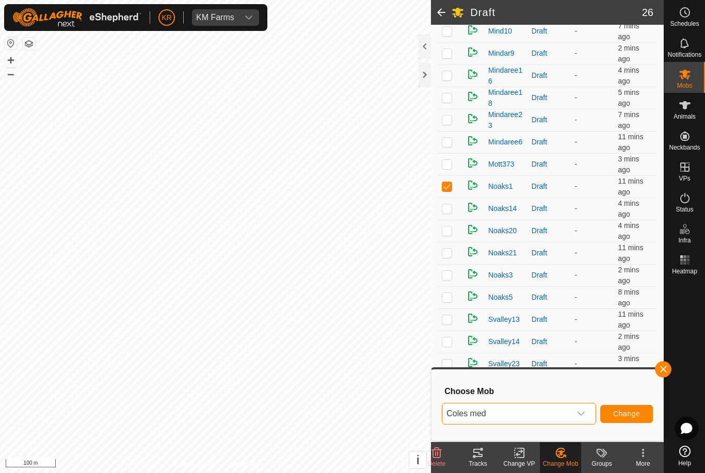
click at [631, 417] on span "Change" at bounding box center [626, 414] width 27 height 8
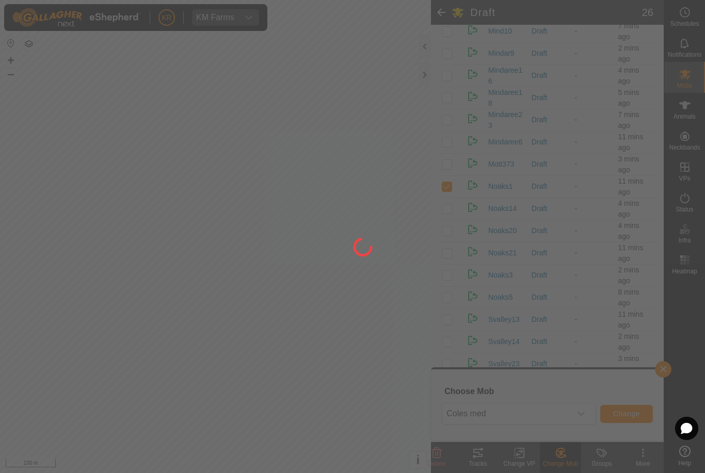
checkbox input "false"
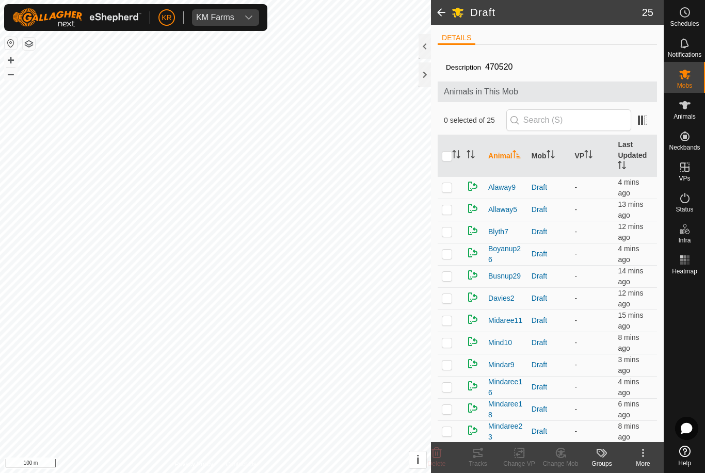
scroll to position [0, 0]
click at [452, 251] on p-checkbox at bounding box center [447, 254] width 10 height 8
checkbox input "true"
click at [450, 278] on p-checkbox at bounding box center [447, 276] width 10 height 8
checkbox input "true"
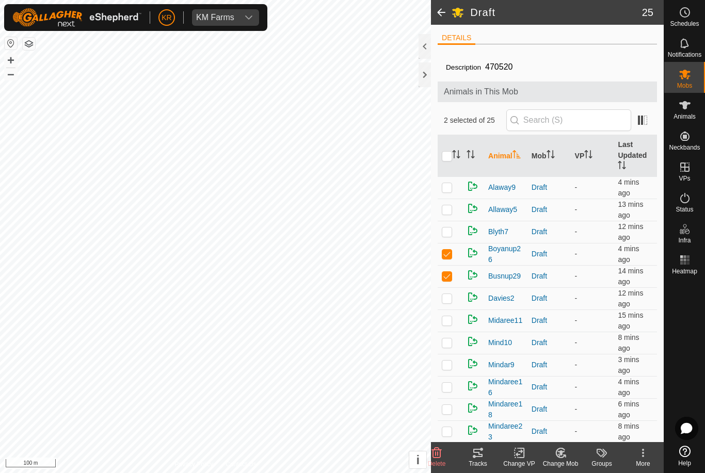
click at [441, 452] on icon at bounding box center [437, 453] width 10 height 10
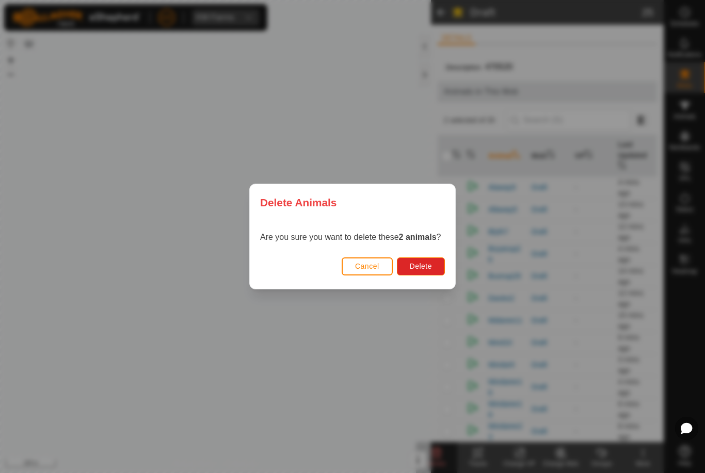
click at [424, 268] on span "Delete" at bounding box center [421, 266] width 22 height 8
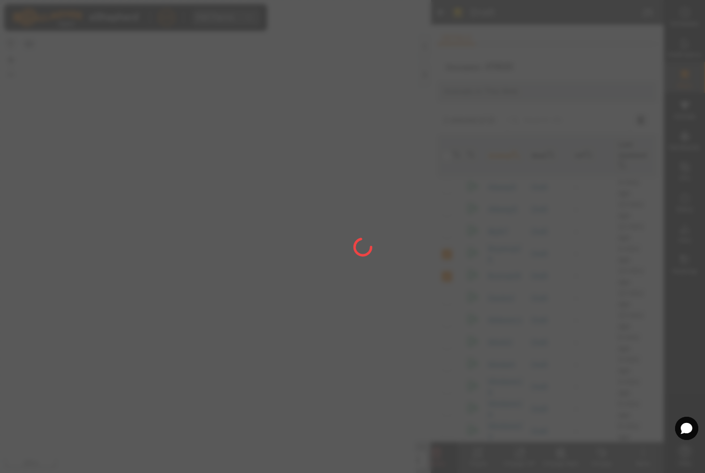
checkbox input "false"
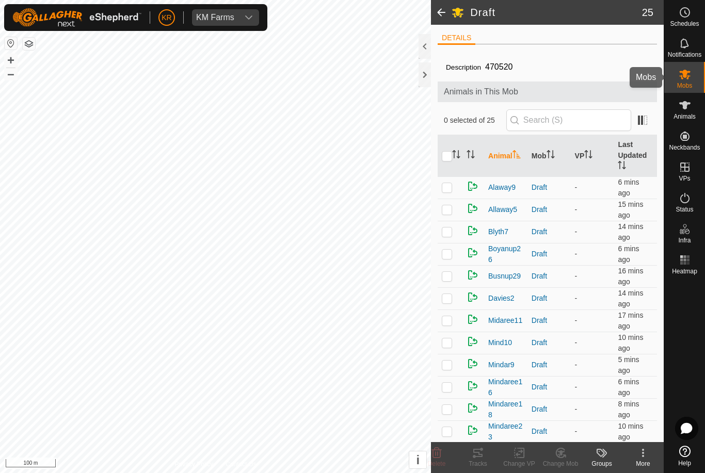
click at [688, 78] on icon at bounding box center [684, 75] width 11 height 10
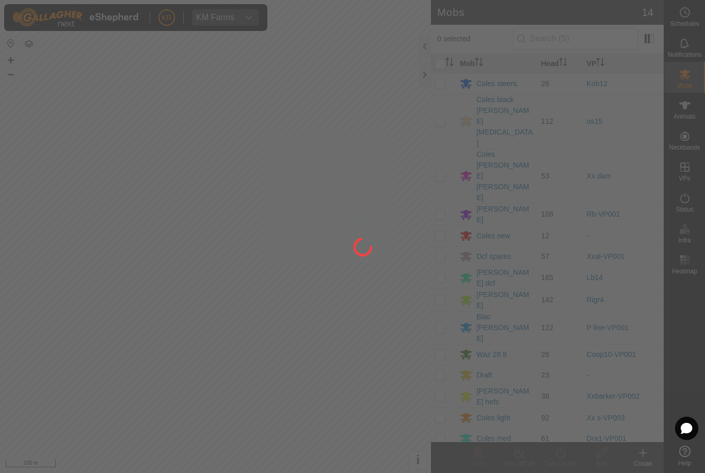
click at [498, 176] on div at bounding box center [352, 236] width 705 height 473
click at [502, 173] on div at bounding box center [352, 236] width 705 height 473
click at [506, 171] on div at bounding box center [352, 236] width 705 height 473
click at [505, 170] on div at bounding box center [352, 236] width 705 height 473
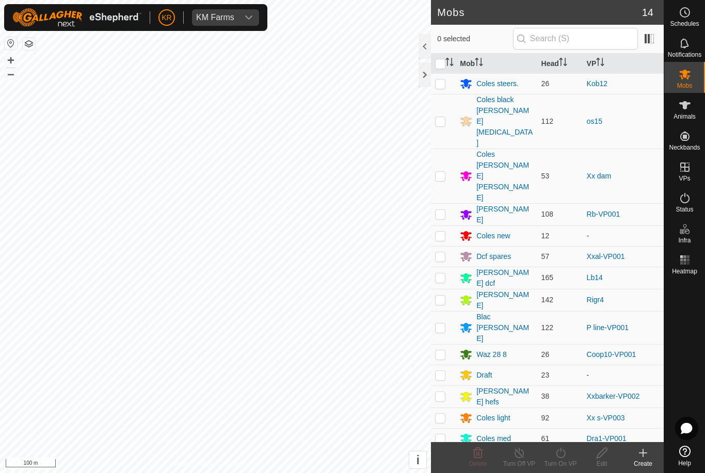
click at [506, 231] on div "Coles new" at bounding box center [493, 236] width 34 height 11
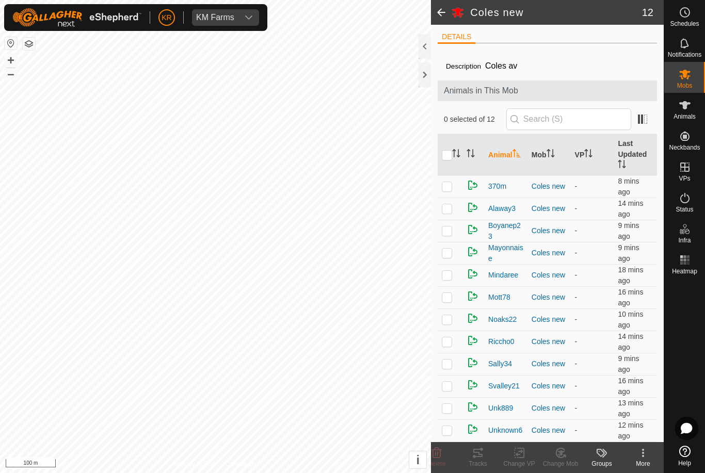
scroll to position [2, 0]
click at [445, 209] on p-checkbox at bounding box center [447, 208] width 10 height 8
click at [439, 456] on icon at bounding box center [437, 453] width 12 height 12
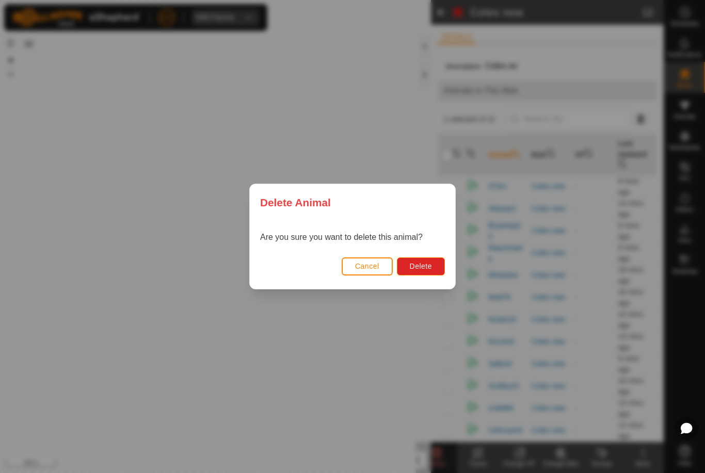
click at [423, 263] on span "Delete" at bounding box center [421, 266] width 22 height 8
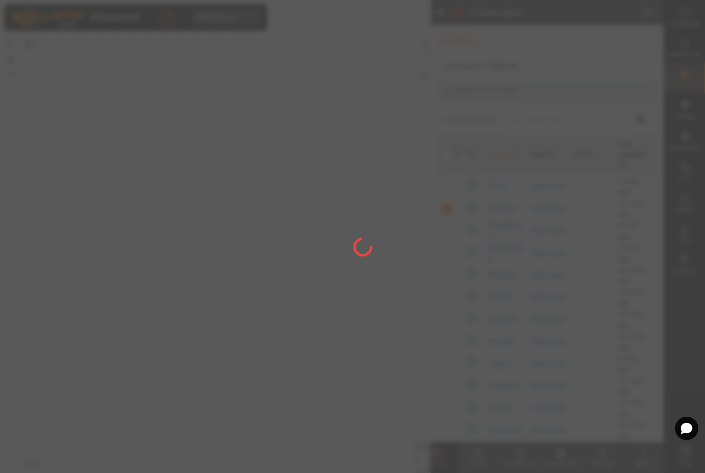
checkbox input "false"
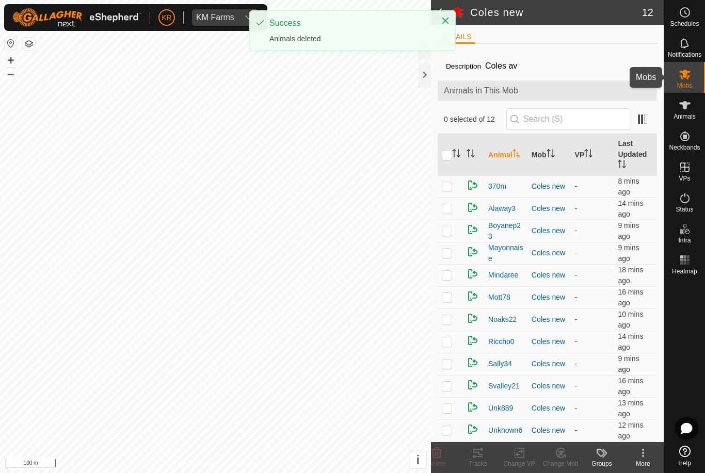
click at [689, 75] on icon at bounding box center [685, 74] width 12 height 12
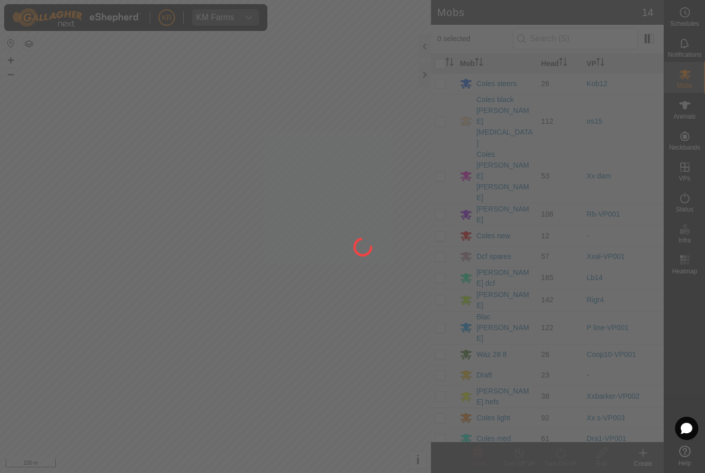
click at [499, 293] on div at bounding box center [352, 236] width 705 height 473
click at [489, 293] on div at bounding box center [352, 236] width 705 height 473
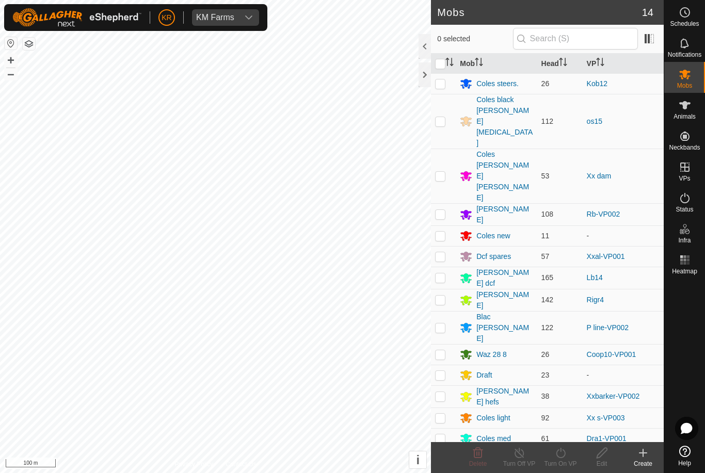
click at [492, 370] on div "Draft" at bounding box center [483, 375] width 15 height 11
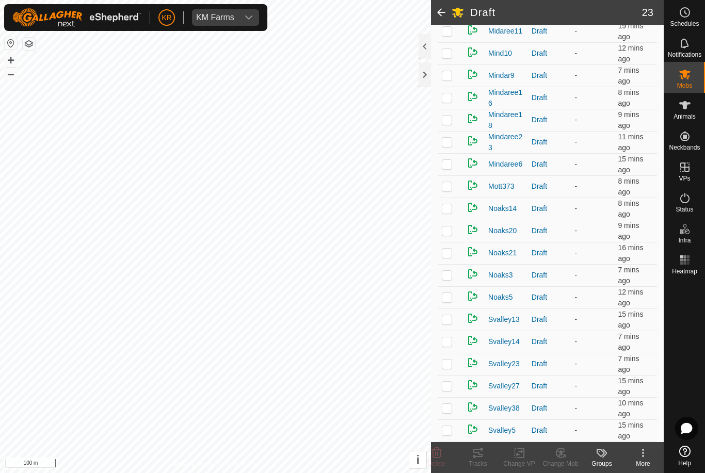
scroll to position [246, 0]
click at [446, 342] on p-checkbox at bounding box center [447, 342] width 10 height 8
click at [442, 451] on icon at bounding box center [437, 453] width 12 height 12
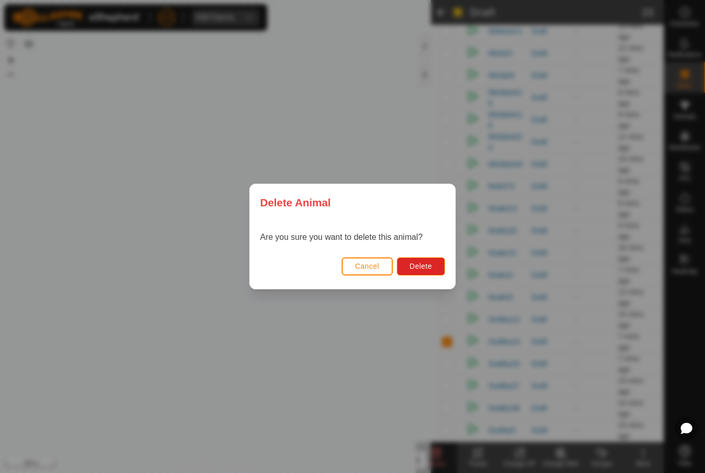
click at [412, 275] on button "Delete" at bounding box center [421, 267] width 48 height 18
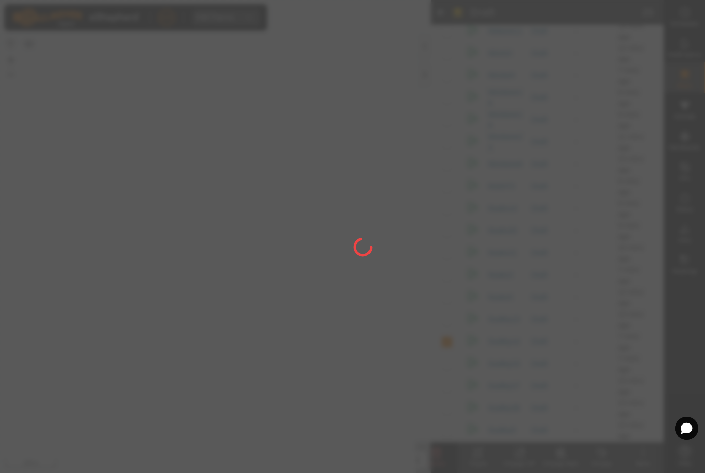
checkbox input "false"
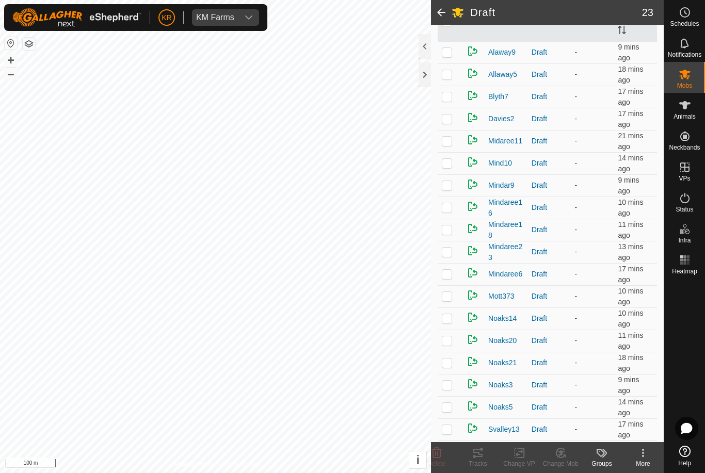
scroll to position [136, 0]
click at [448, 214] on td at bounding box center [450, 207] width 25 height 22
click at [562, 460] on div "Change Mob" at bounding box center [560, 463] width 41 height 9
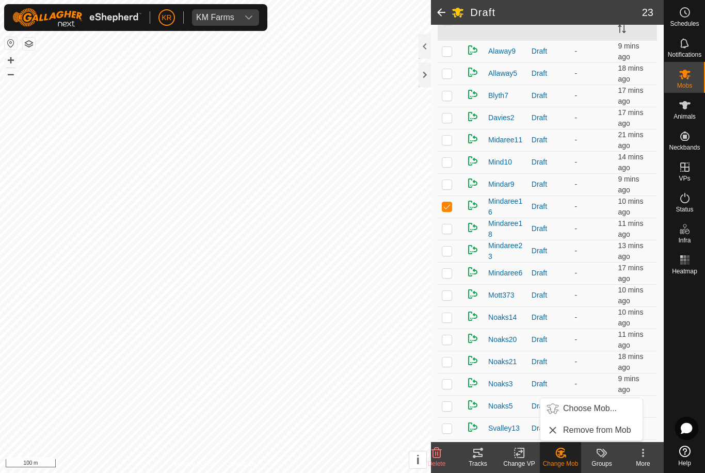
click at [595, 412] on span "Choose Mob..." at bounding box center [590, 409] width 54 height 12
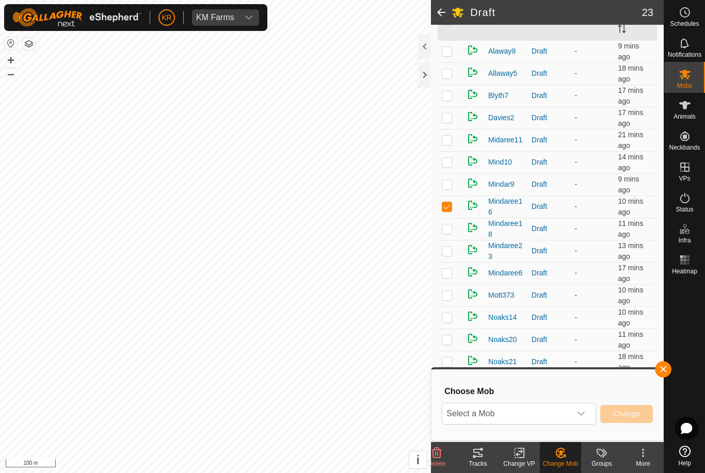
click at [585, 415] on icon "dropdown trigger" at bounding box center [581, 414] width 8 height 8
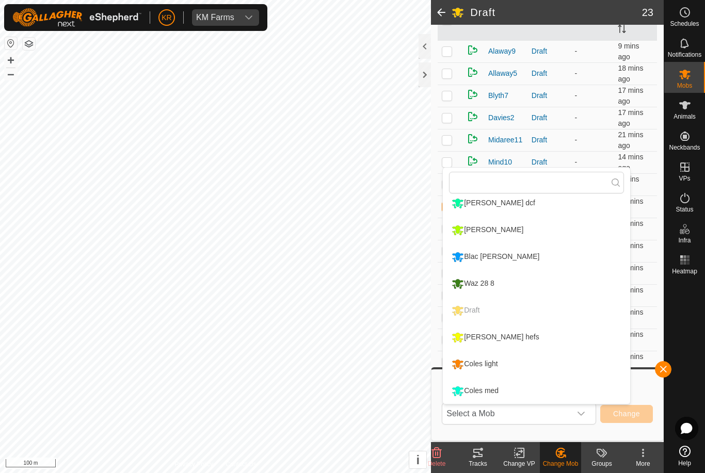
scroll to position [168, 0]
click at [501, 392] on div "Coles med" at bounding box center [475, 391] width 52 height 18
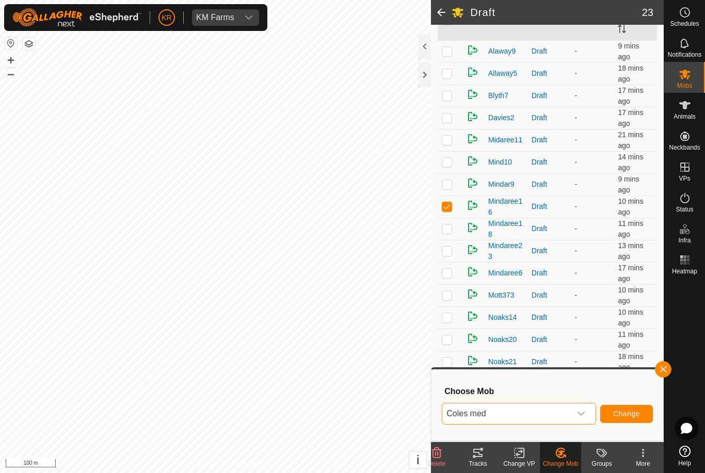
click at [630, 417] on span "Change" at bounding box center [626, 414] width 27 height 8
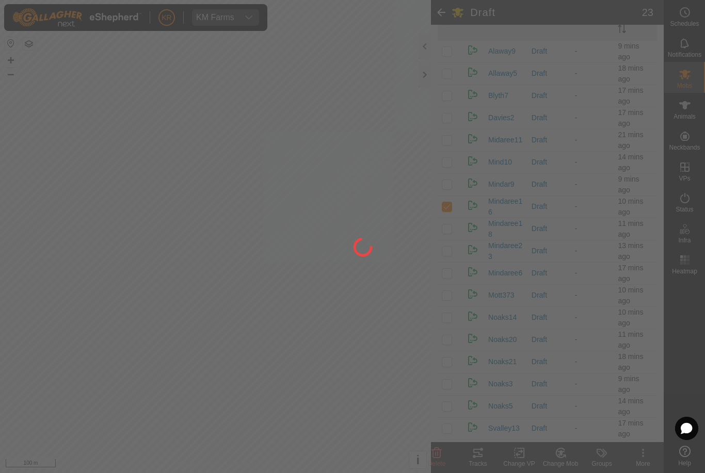
checkbox input "false"
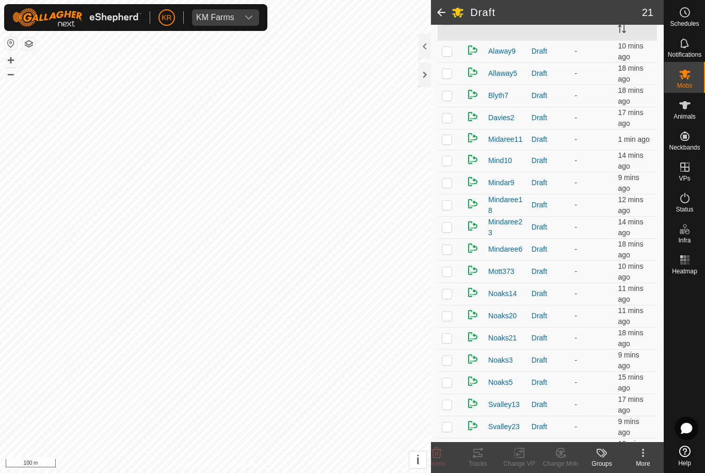
click at [458, 213] on td at bounding box center [450, 205] width 25 height 22
click at [563, 457] on icon at bounding box center [560, 453] width 9 height 9
click at [592, 412] on span "Choose Mob..." at bounding box center [590, 409] width 54 height 12
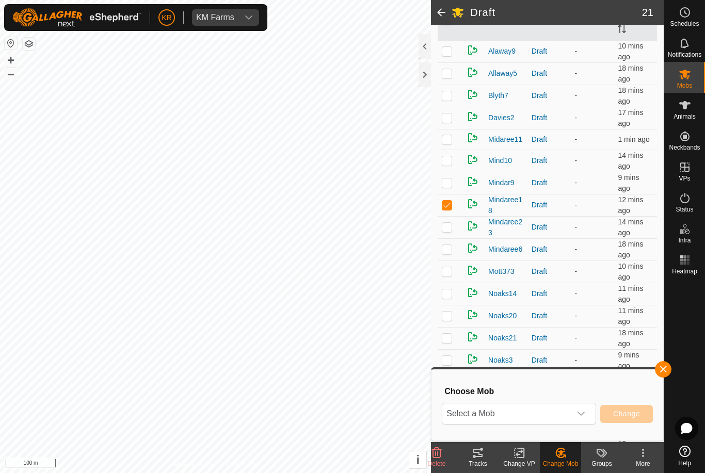
click at [579, 417] on icon "dropdown trigger" at bounding box center [581, 414] width 8 height 8
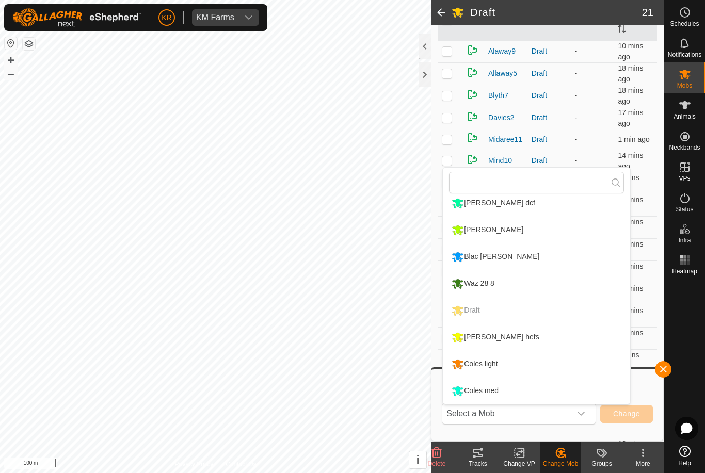
click at [500, 365] on div "Coles light" at bounding box center [474, 365] width 51 height 18
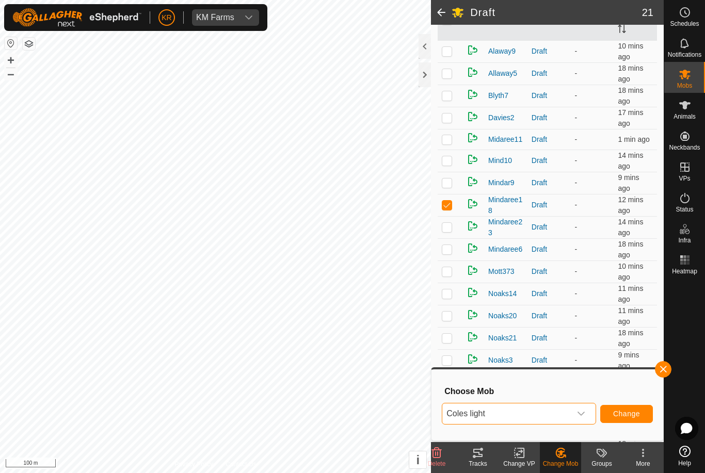
click at [552, 410] on span "Coles light" at bounding box center [506, 414] width 129 height 21
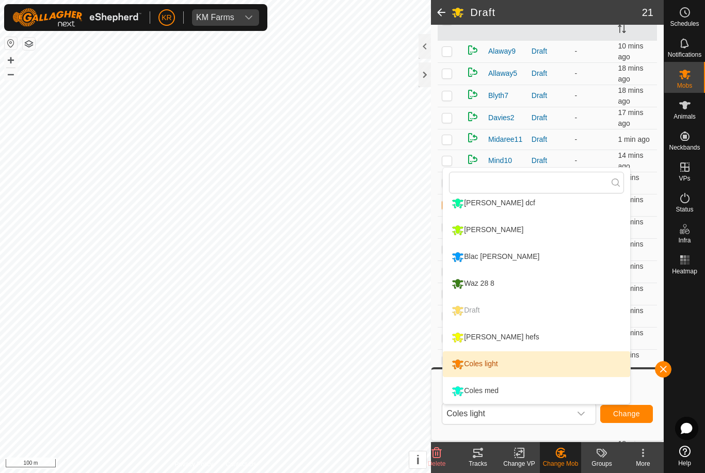
click at [511, 396] on li "Coles med" at bounding box center [536, 391] width 187 height 26
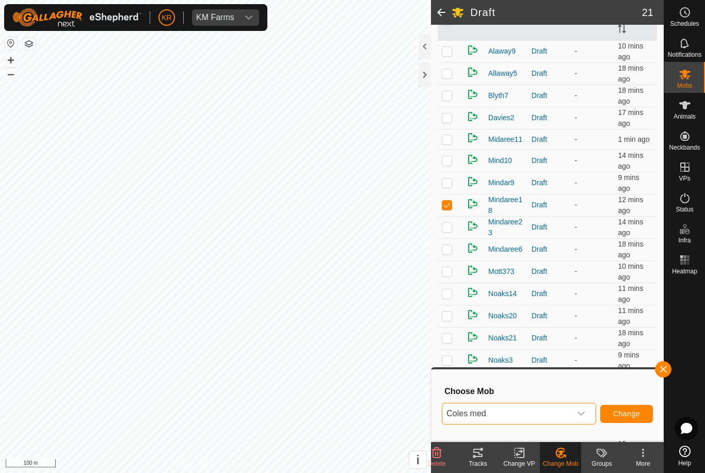
click at [624, 410] on span "Change" at bounding box center [626, 414] width 27 height 8
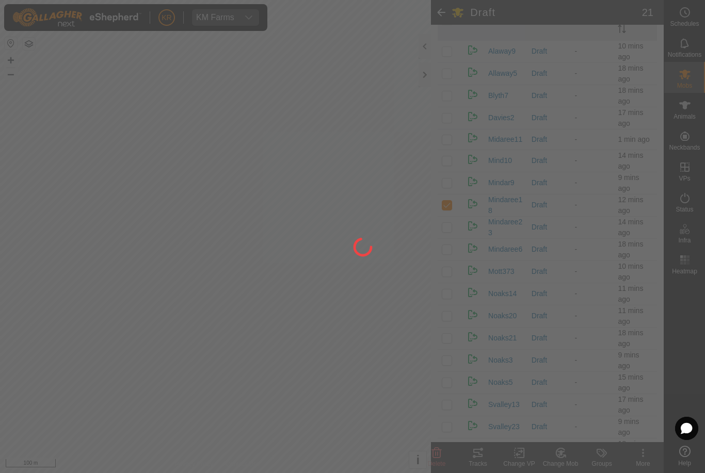
checkbox input "false"
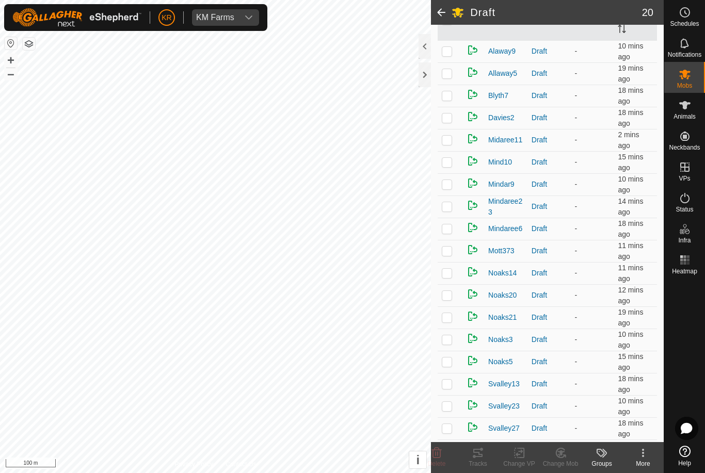
click at [451, 254] on p-checkbox at bounding box center [447, 251] width 10 height 8
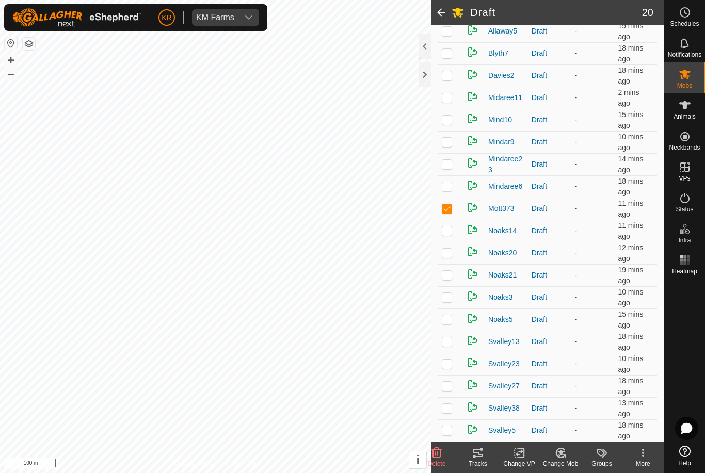
scroll to position [179, 0]
click at [451, 207] on p-checkbox at bounding box center [447, 208] width 10 height 8
checkbox input "false"
click at [447, 323] on p-checkbox at bounding box center [447, 319] width 10 height 8
click at [557, 458] on icon at bounding box center [560, 453] width 13 height 12
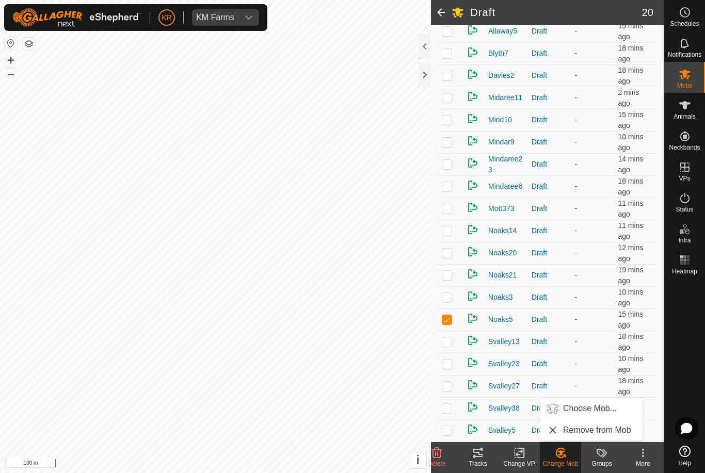
click at [589, 406] on span "Choose Mob..." at bounding box center [590, 409] width 54 height 12
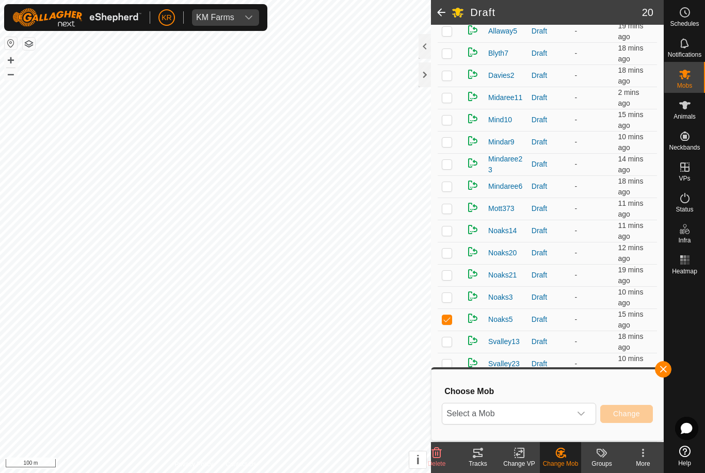
click at [581, 417] on icon "dropdown trigger" at bounding box center [581, 414] width 8 height 8
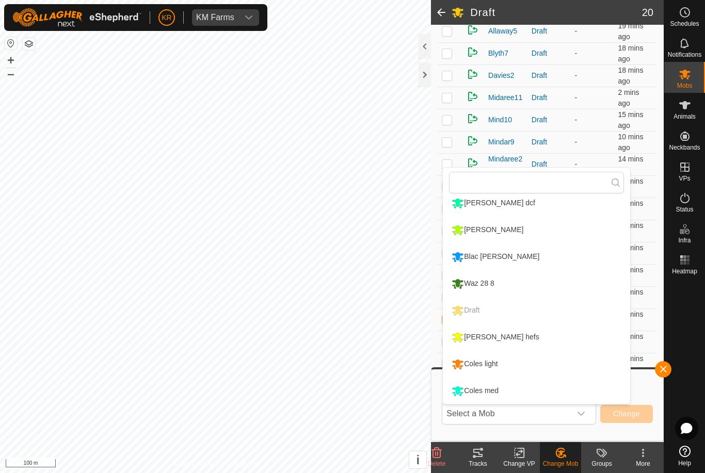
scroll to position [168, 0]
click at [499, 392] on div "Coles med" at bounding box center [475, 391] width 52 height 18
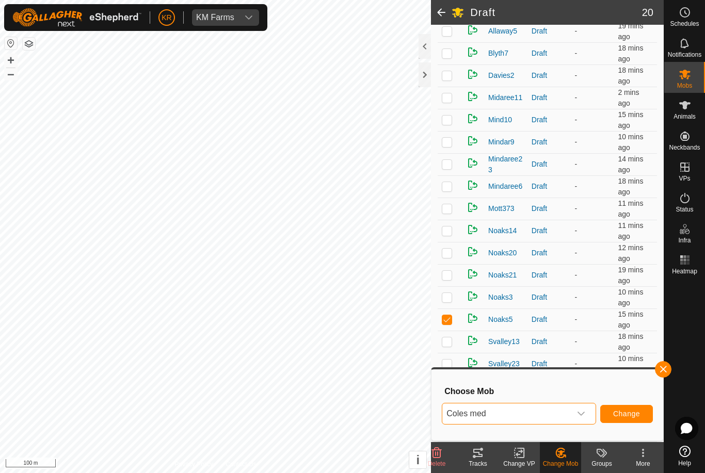
click at [629, 409] on button "Change" at bounding box center [626, 414] width 53 height 18
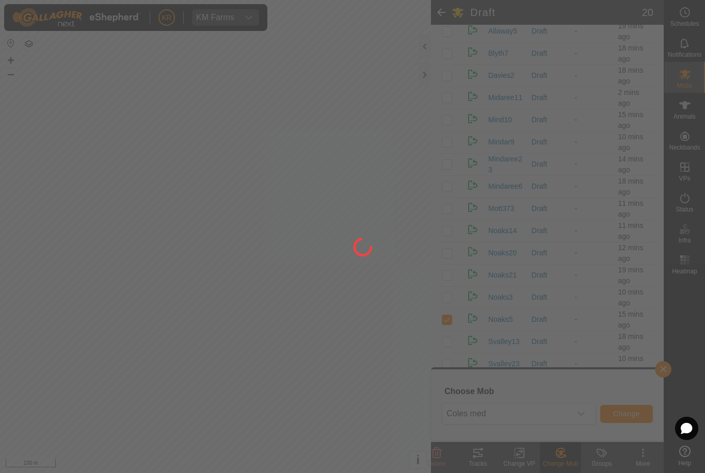
checkbox input "false"
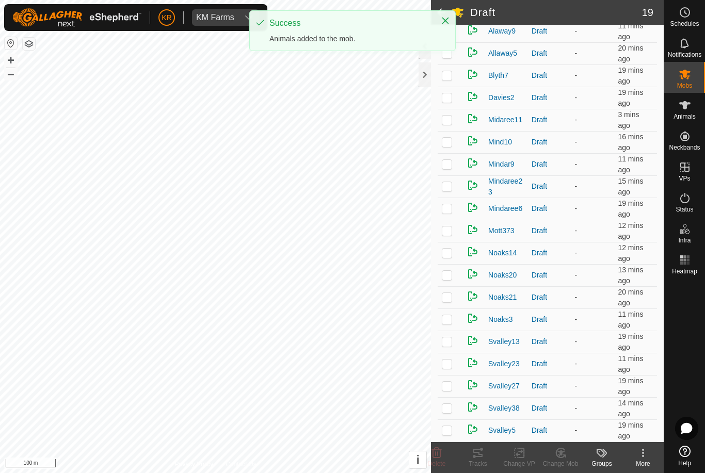
scroll to position [157, 0]
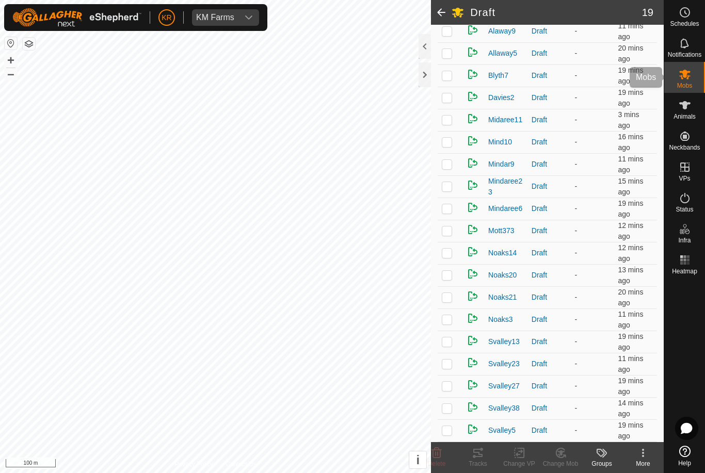
click at [693, 77] on es-mob-svg-icon at bounding box center [685, 74] width 19 height 17
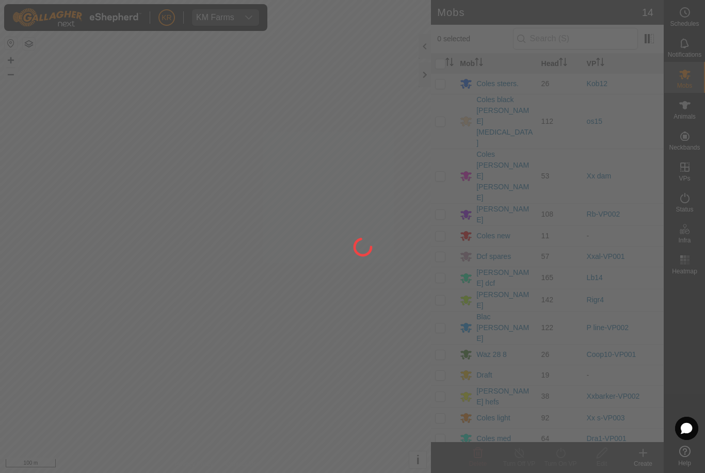
click at [595, 387] on div at bounding box center [352, 236] width 705 height 473
click at [696, 71] on div at bounding box center [352, 236] width 705 height 473
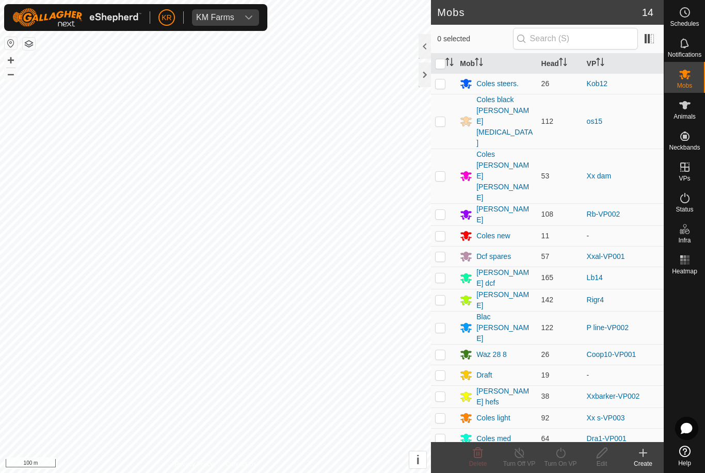
click at [488, 370] on div "Draft" at bounding box center [483, 375] width 15 height 11
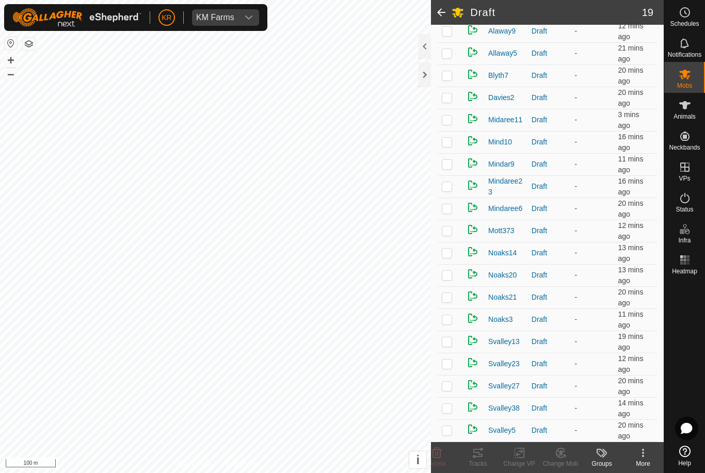
scroll to position [157, 0]
click at [561, 435] on div "Draft" at bounding box center [549, 430] width 35 height 11
click at [674, 354] on div at bounding box center [684, 360] width 41 height 163
click at [453, 274] on td at bounding box center [450, 275] width 25 height 22
click at [552, 460] on div "Change Mob" at bounding box center [560, 463] width 41 height 9
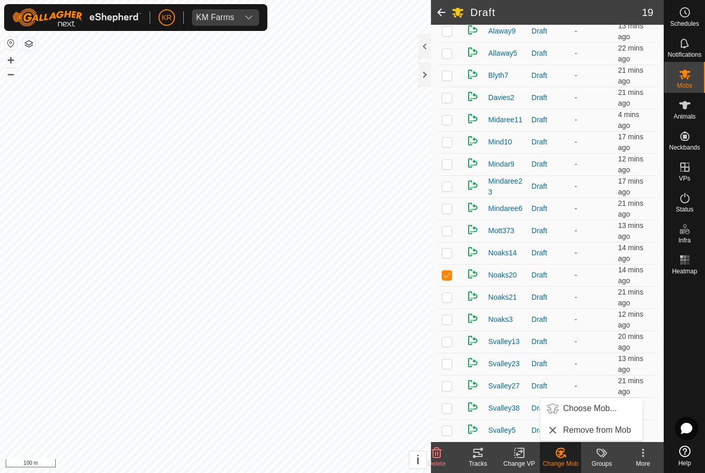
click at [591, 409] on span "Choose Mob..." at bounding box center [590, 409] width 54 height 12
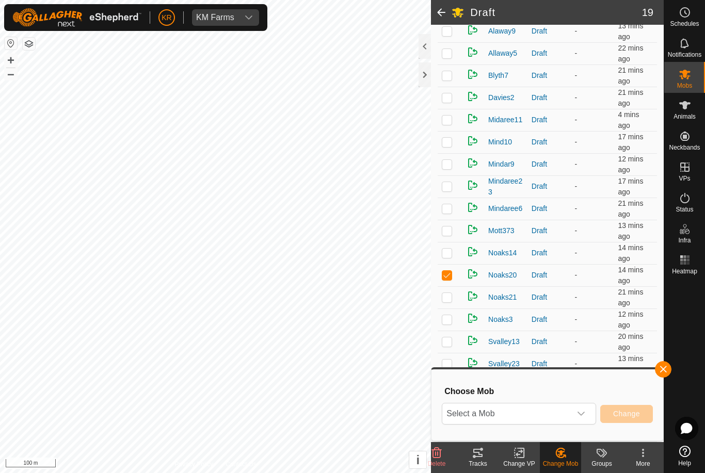
click at [589, 416] on div "dropdown trigger" at bounding box center [581, 414] width 21 height 21
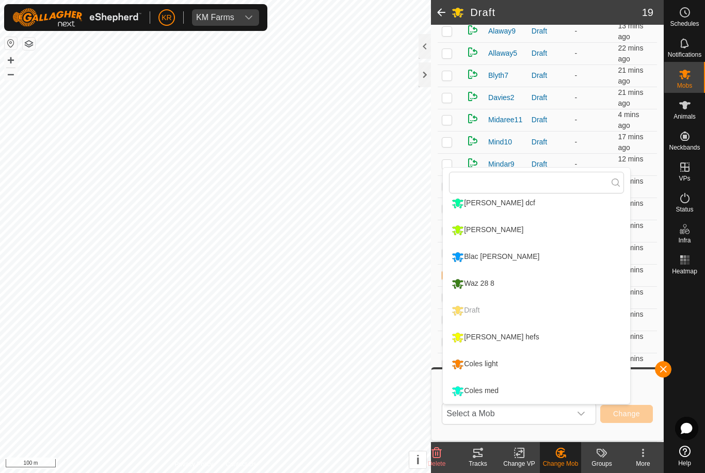
scroll to position [168, 0]
click at [498, 393] on div "Coles med" at bounding box center [475, 391] width 52 height 18
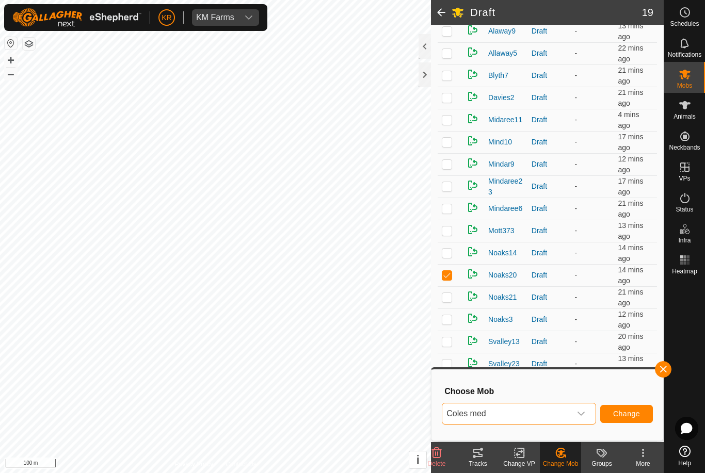
click at [619, 413] on span "Change" at bounding box center [626, 414] width 27 height 8
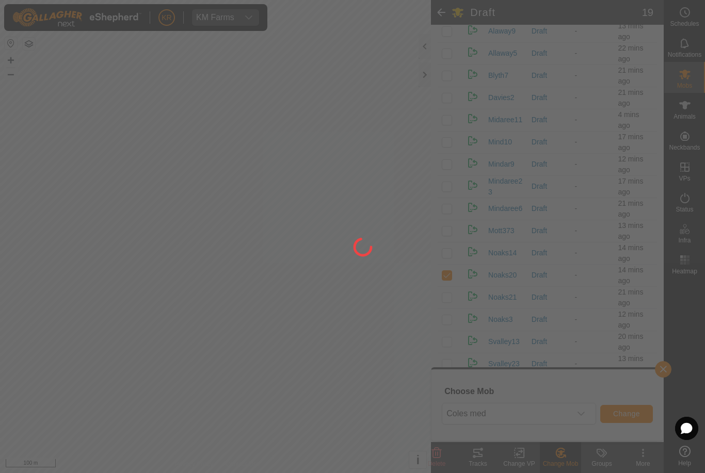
checkbox input "false"
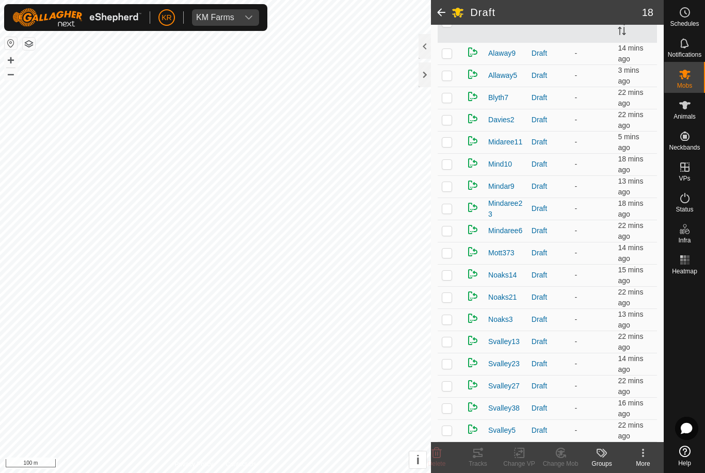
scroll to position [135, 0]
click at [448, 57] on p-checkbox at bounding box center [447, 53] width 10 height 8
click at [437, 450] on icon at bounding box center [437, 453] width 10 height 10
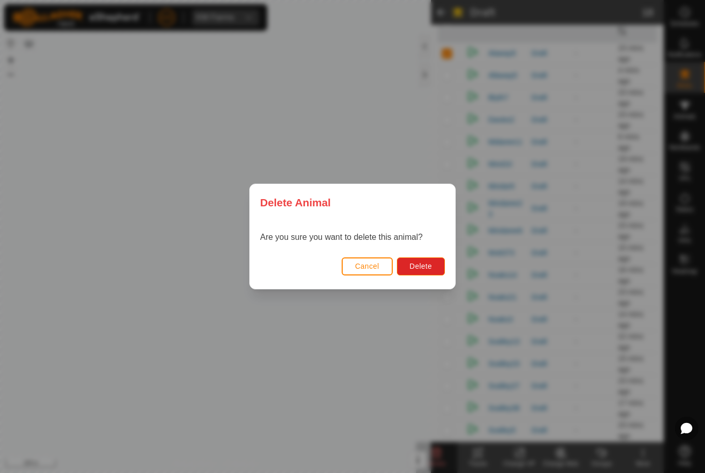
click at [424, 264] on span "Delete" at bounding box center [421, 266] width 22 height 8
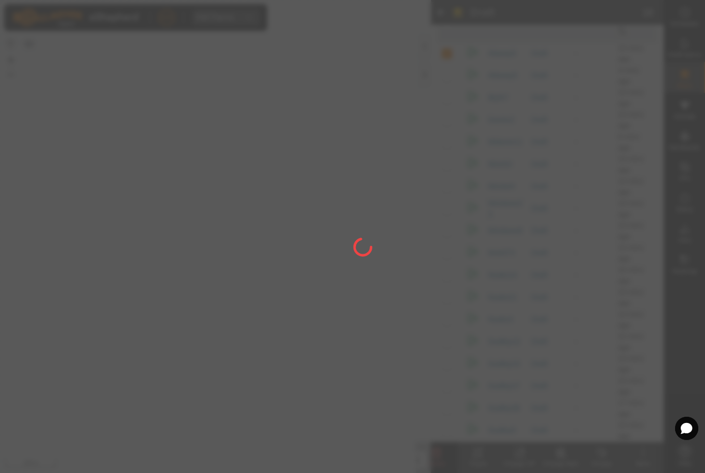
checkbox input "false"
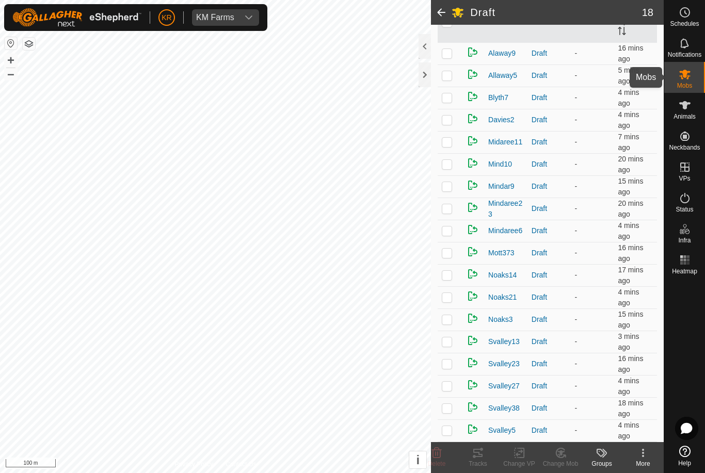
click at [683, 76] on icon at bounding box center [684, 75] width 11 height 10
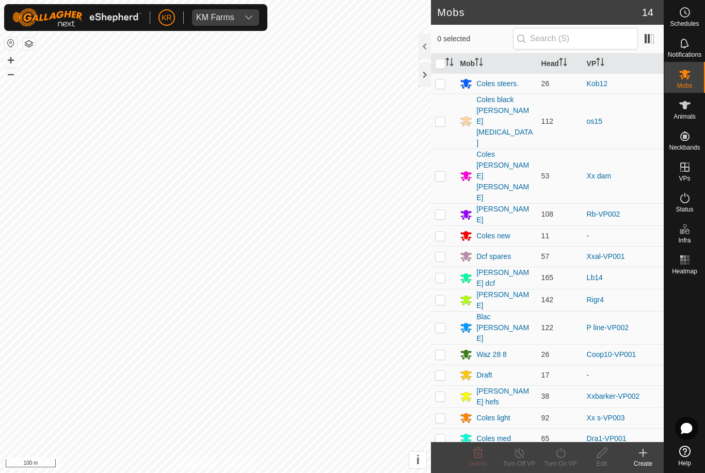
click at [441, 392] on p-checkbox at bounding box center [440, 396] width 10 height 8
checkbox input "true"
click at [562, 455] on icon at bounding box center [560, 453] width 13 height 12
click at [561, 429] on span "Now" at bounding box center [555, 430] width 17 height 12
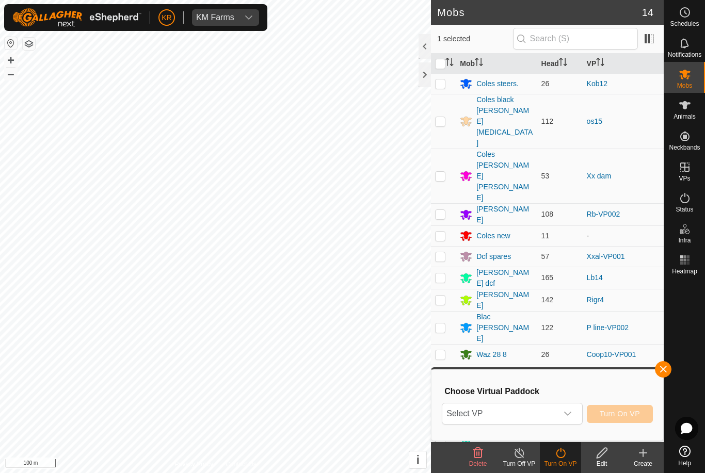
click at [556, 411] on span "Select VP" at bounding box center [499, 414] width 115 height 21
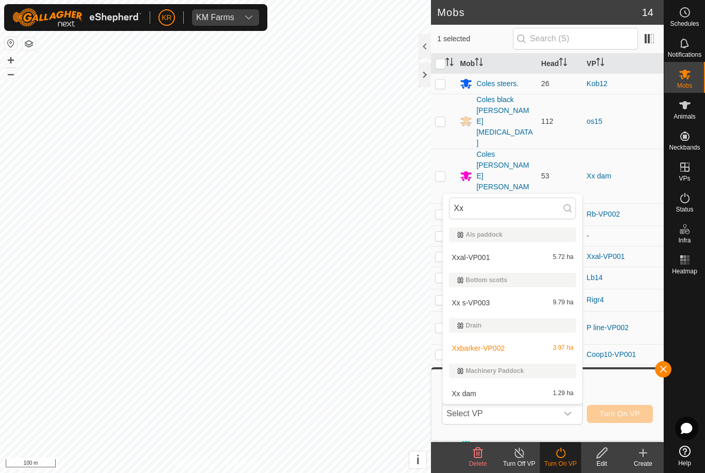
type input "Xx"
click at [498, 347] on span "Xxbarker-VP002" at bounding box center [478, 348] width 53 height 7
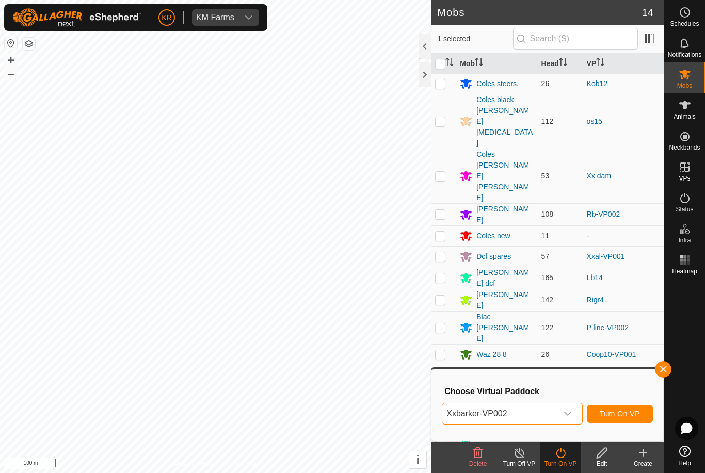
click at [626, 416] on span "Turn On VP" at bounding box center [620, 414] width 40 height 8
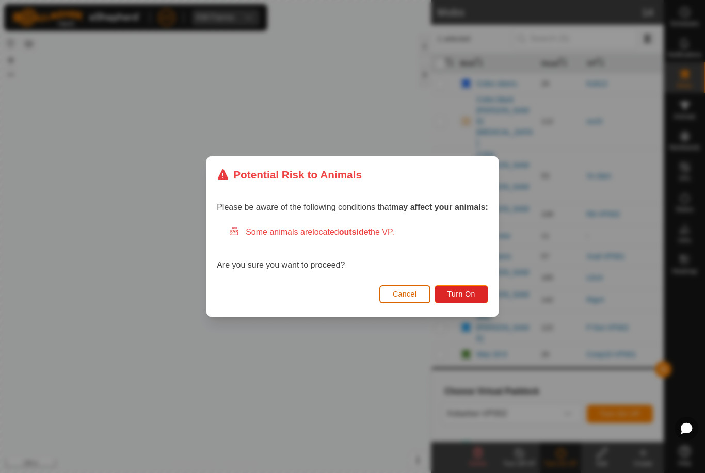
click at [458, 296] on span "Turn On" at bounding box center [462, 294] width 28 height 8
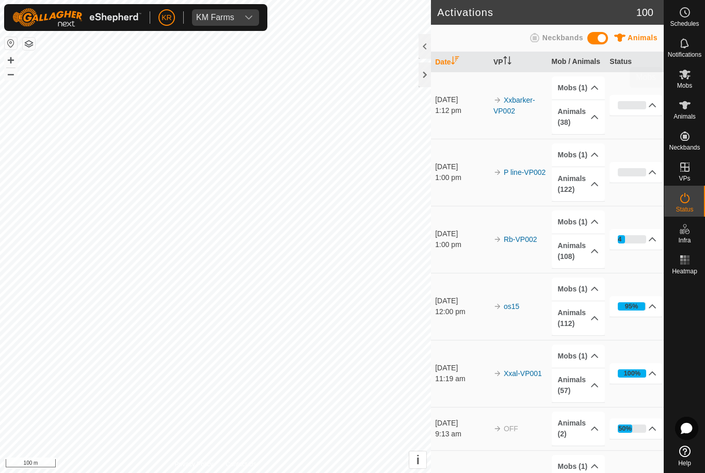
click at [689, 76] on icon at bounding box center [684, 75] width 11 height 10
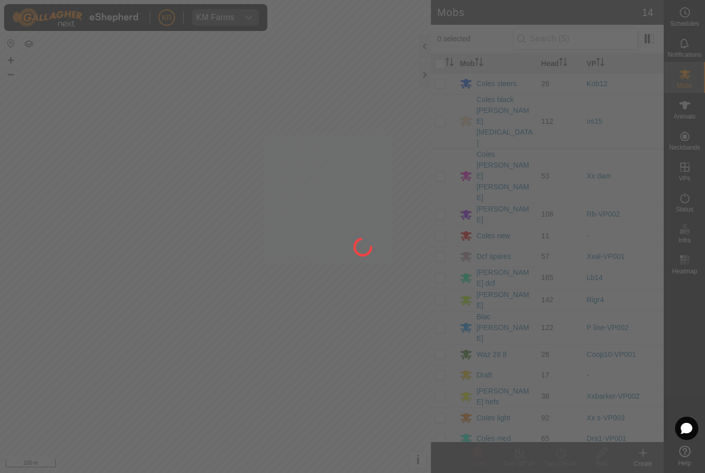
click at [496, 294] on div at bounding box center [352, 236] width 705 height 473
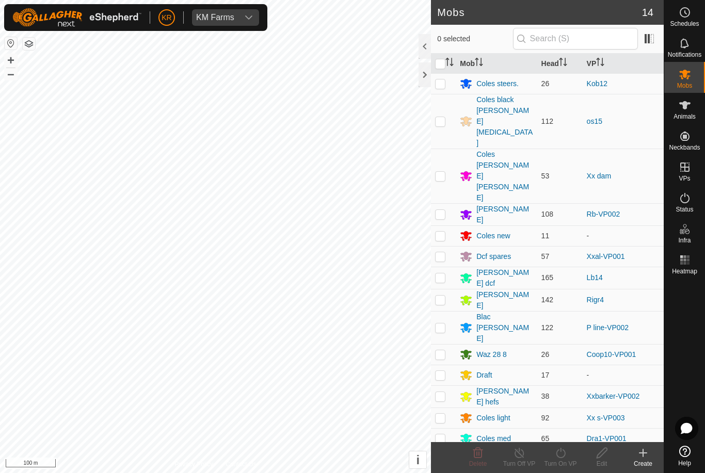
click at [502, 369] on div "Draft" at bounding box center [496, 375] width 73 height 12
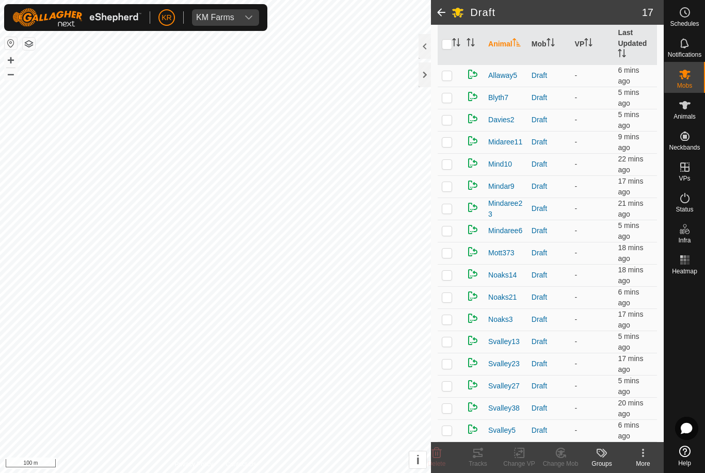
scroll to position [113, 0]
click at [450, 316] on p-checkbox at bounding box center [447, 319] width 10 height 8
click at [564, 459] on div "Change Mob" at bounding box center [560, 463] width 41 height 9
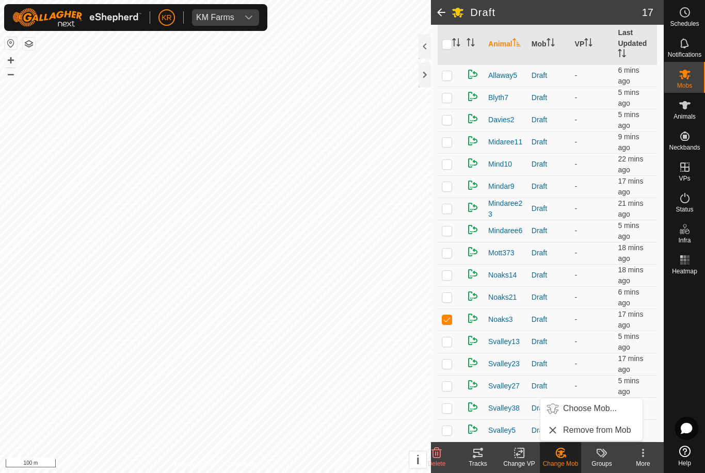
click at [587, 413] on span "Choose Mob..." at bounding box center [590, 409] width 54 height 12
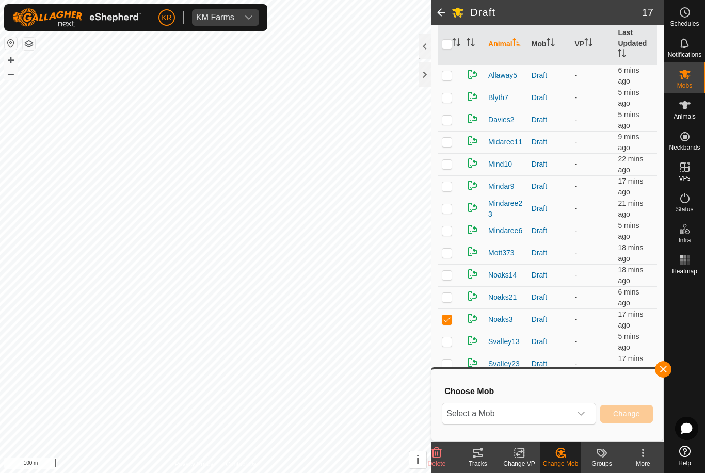
click at [556, 419] on span "Select a Mob" at bounding box center [506, 414] width 129 height 21
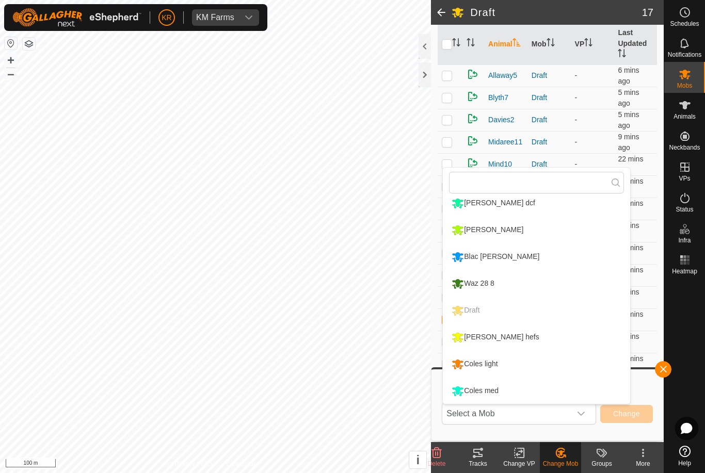
scroll to position [168, 0]
click at [488, 392] on div "Coles med" at bounding box center [475, 391] width 52 height 18
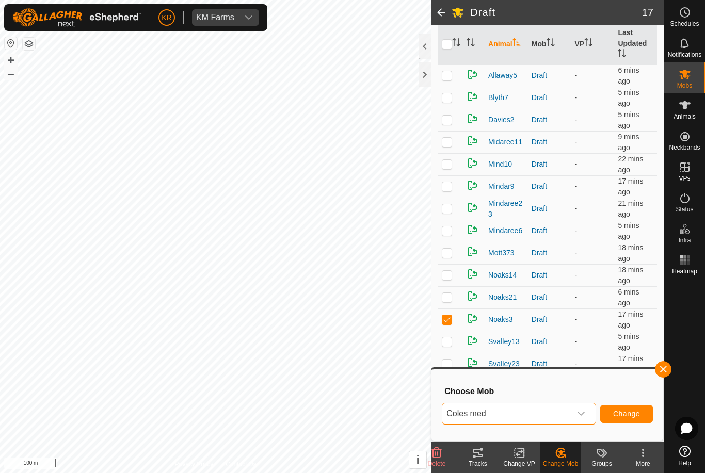
click at [630, 415] on span "Change" at bounding box center [626, 414] width 27 height 8
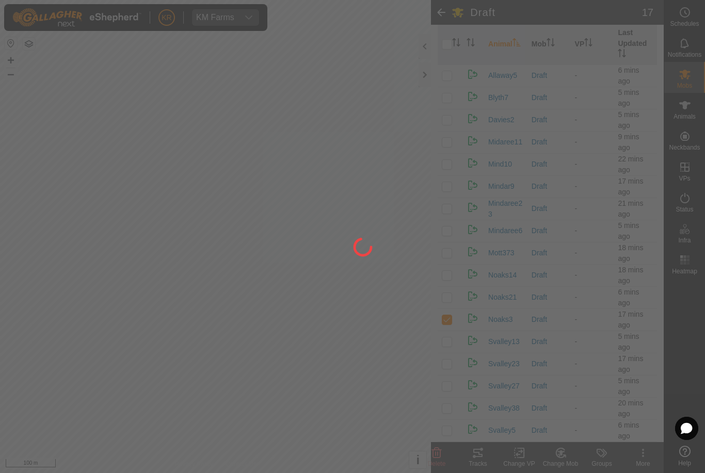
checkbox input "false"
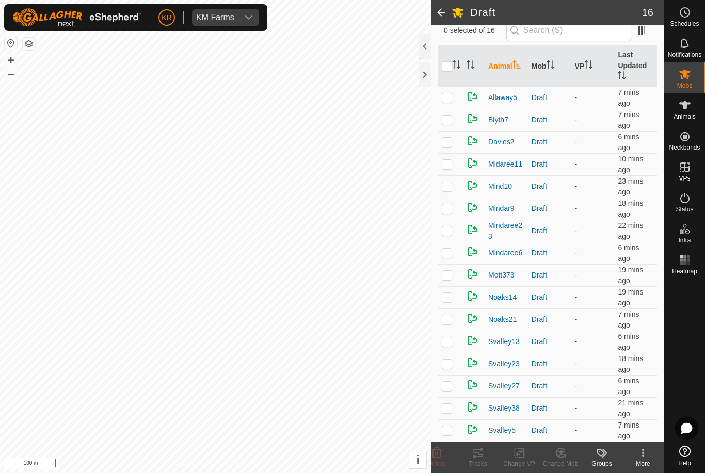
scroll to position [90, 0]
click at [444, 210] on p-checkbox at bounding box center [447, 208] width 10 height 8
click at [563, 458] on icon at bounding box center [560, 453] width 13 height 12
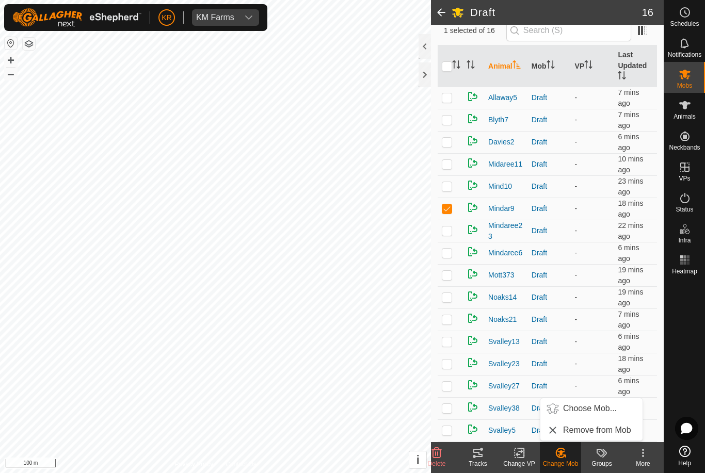
click at [591, 408] on span "Choose Mob..." at bounding box center [590, 409] width 54 height 12
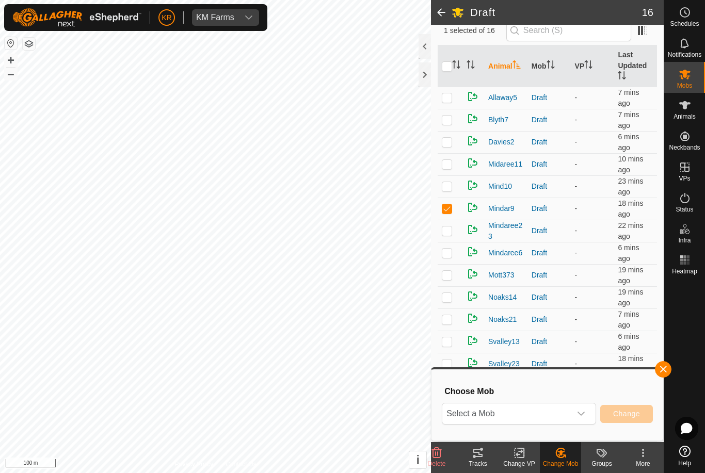
click at [569, 408] on span "Select a Mob" at bounding box center [506, 414] width 129 height 21
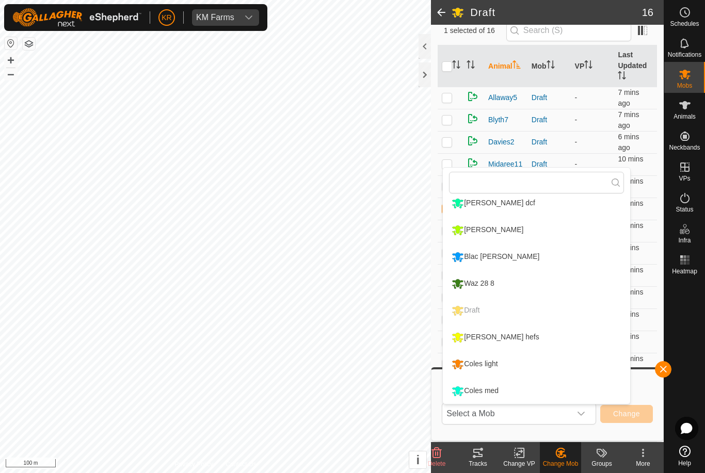
scroll to position [168, 0]
click at [496, 391] on div "Coles med" at bounding box center [475, 391] width 52 height 18
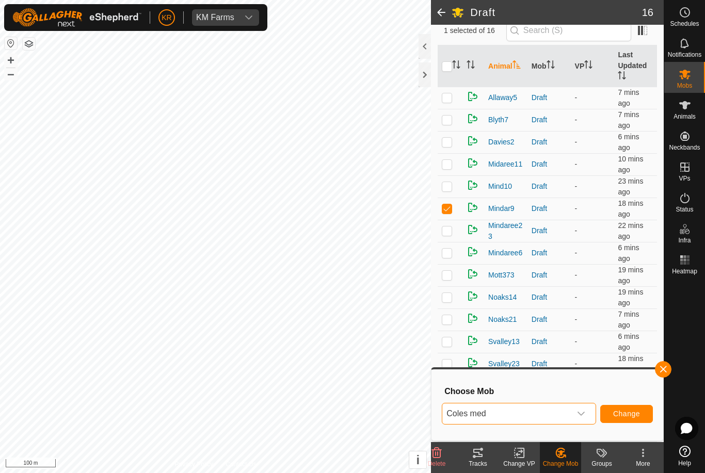
click at [635, 415] on span "Change" at bounding box center [626, 414] width 27 height 8
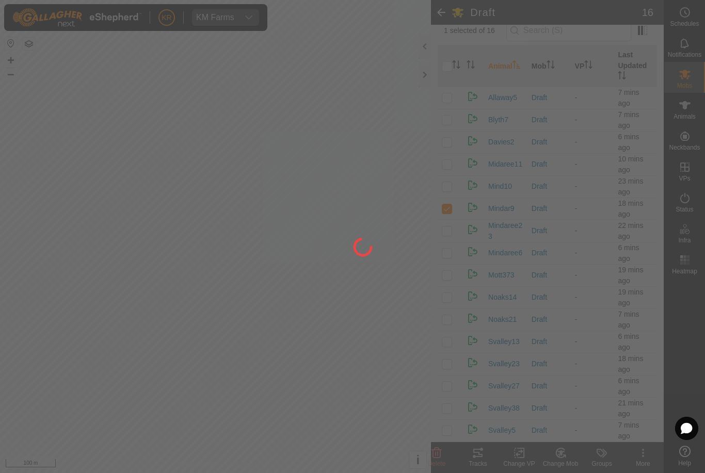
checkbox input "false"
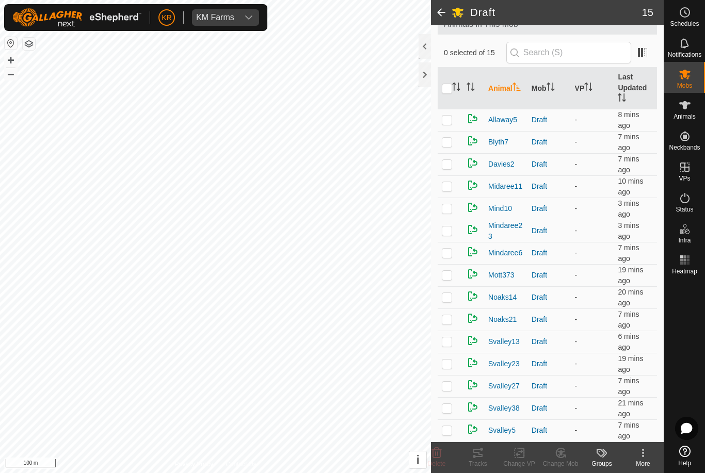
click at [450, 388] on p-checkbox at bounding box center [447, 386] width 10 height 8
click at [564, 457] on icon at bounding box center [560, 453] width 9 height 9
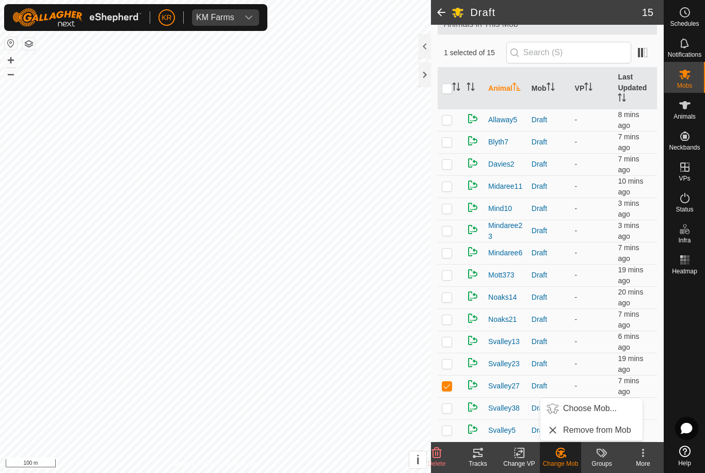
click at [442, 460] on span "Delete" at bounding box center [437, 463] width 18 height 7
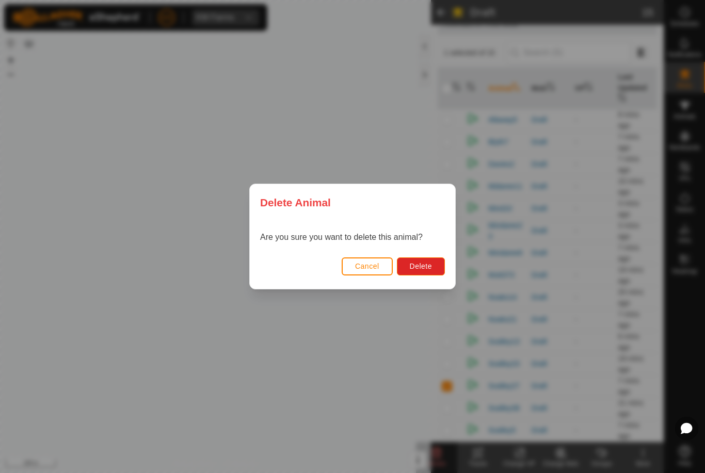
click at [423, 270] on span "Delete" at bounding box center [421, 266] width 22 height 8
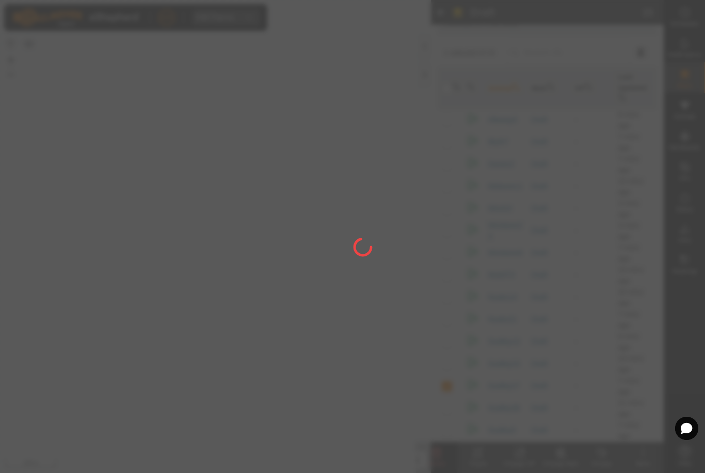
checkbox input "false"
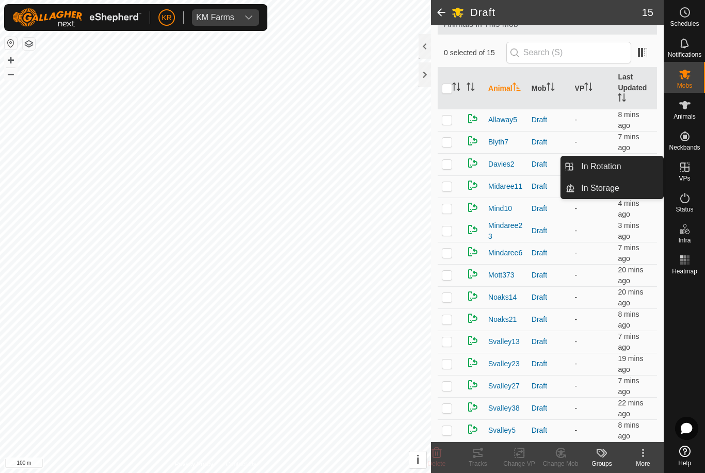
click at [608, 169] on span "In Rotation" at bounding box center [601, 167] width 40 height 12
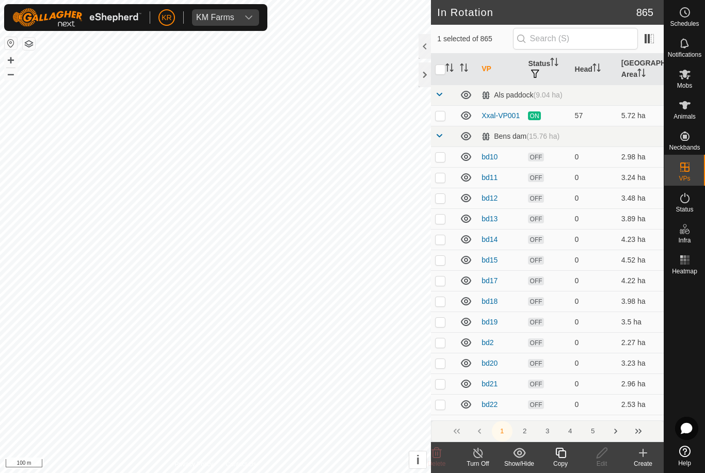
click at [643, 455] on icon at bounding box center [643, 453] width 0 height 7
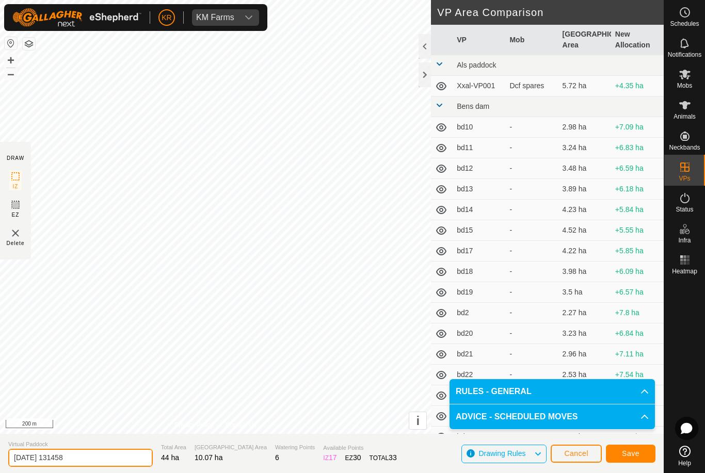
click at [88, 460] on input "2025-08-19 131458" at bounding box center [80, 458] width 145 height 18
type input "2"
type input "Xxdrsin"
click at [627, 453] on span "Save" at bounding box center [631, 454] width 18 height 8
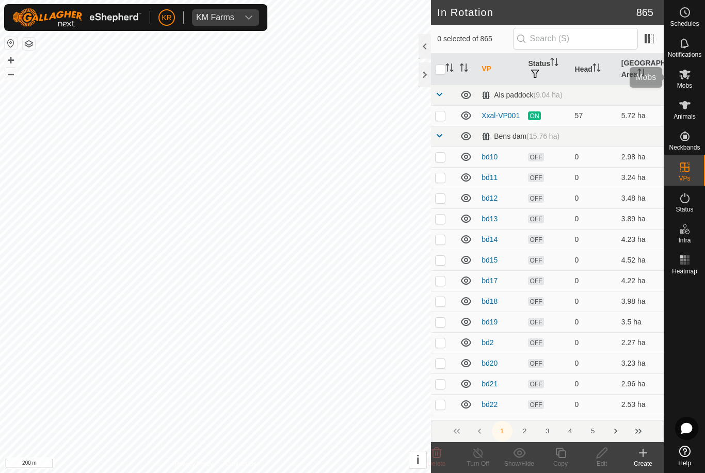
click at [687, 76] on icon at bounding box center [685, 74] width 12 height 12
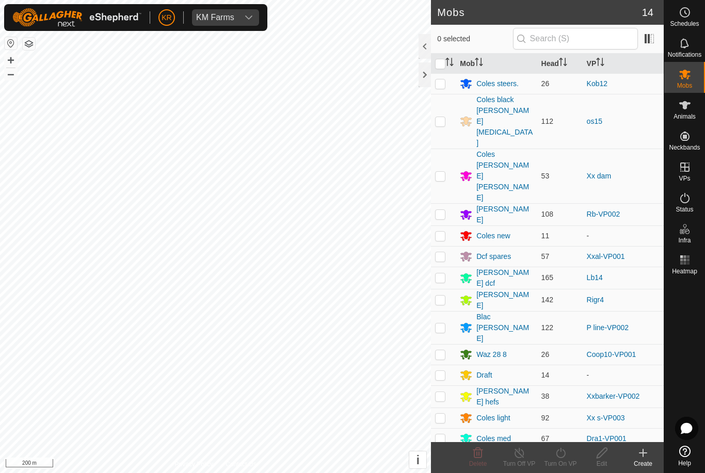
click at [441, 435] on p-checkbox at bounding box center [440, 439] width 10 height 8
checkbox input "true"
click at [567, 459] on div "Turn On VP" at bounding box center [560, 463] width 41 height 9
click at [568, 430] on link "Now" at bounding box center [591, 430] width 102 height 21
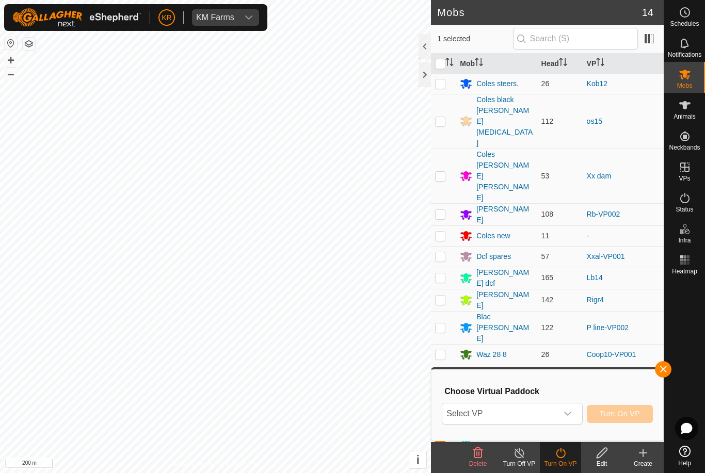
click at [541, 416] on span "Select VP" at bounding box center [499, 414] width 115 height 21
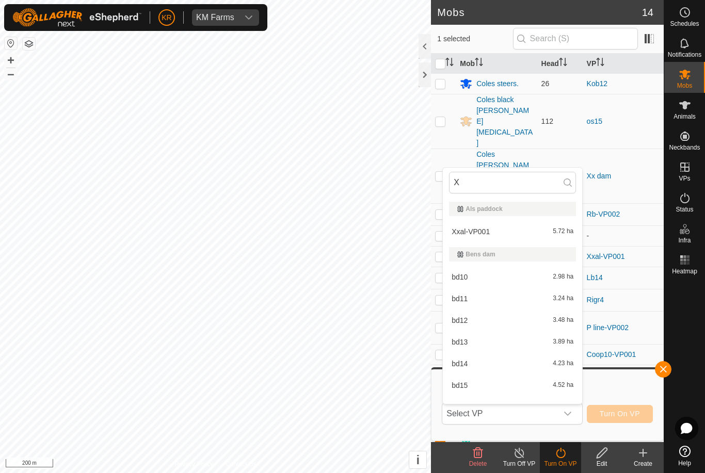
type input "Xx"
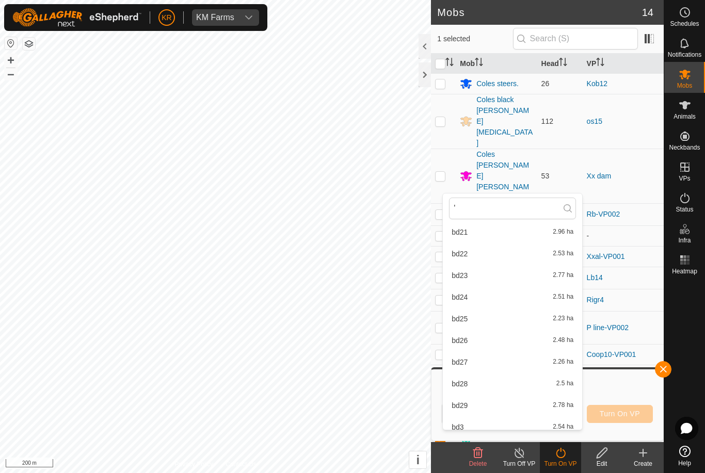
scroll to position [310, 0]
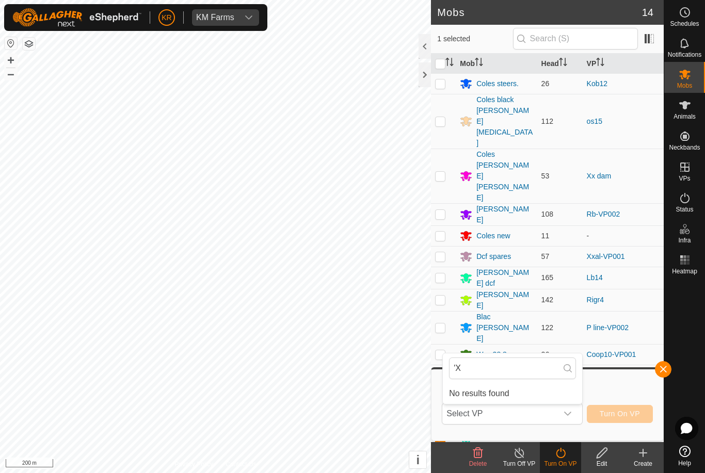
type input "'"
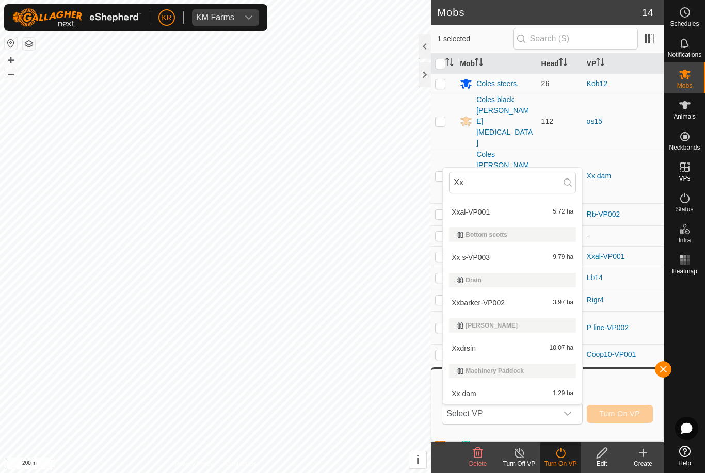
scroll to position [20, 0]
type input "Xx"
click at [503, 348] on div "Xxdrsin 10.07 ha" at bounding box center [512, 348] width 127 height 12
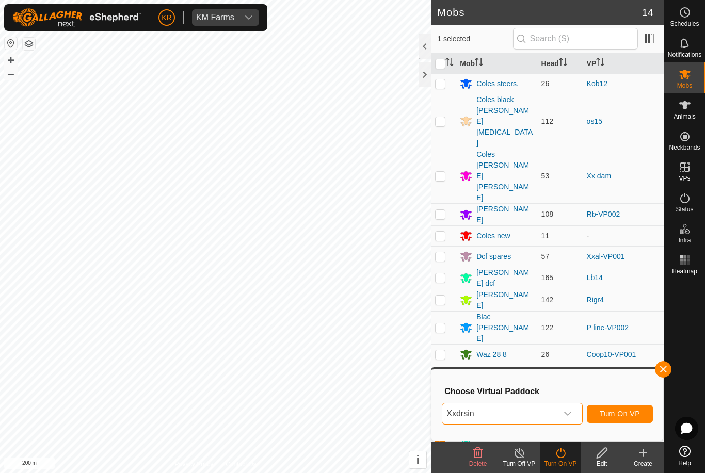
click at [611, 417] on span "Turn On VP" at bounding box center [620, 414] width 40 height 8
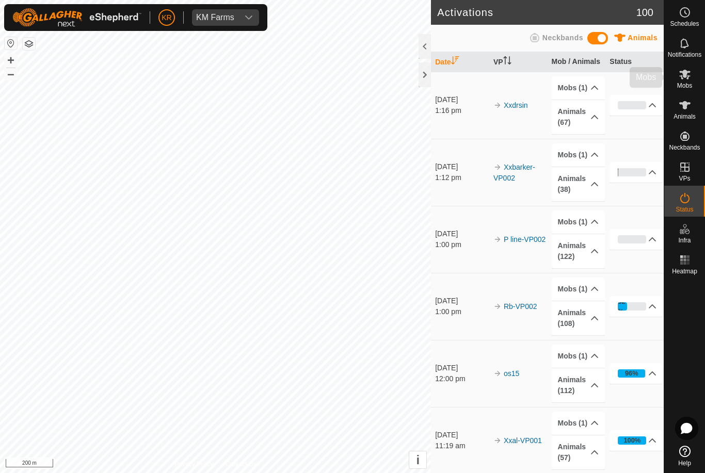
click at [689, 77] on icon at bounding box center [685, 74] width 12 height 12
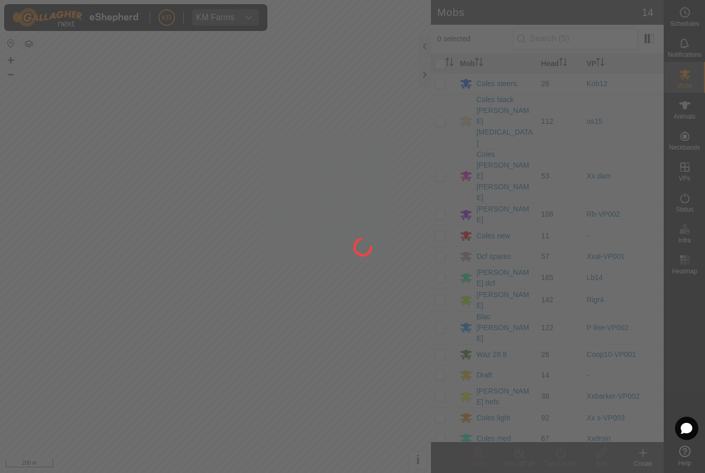
click at [486, 295] on div at bounding box center [352, 236] width 705 height 473
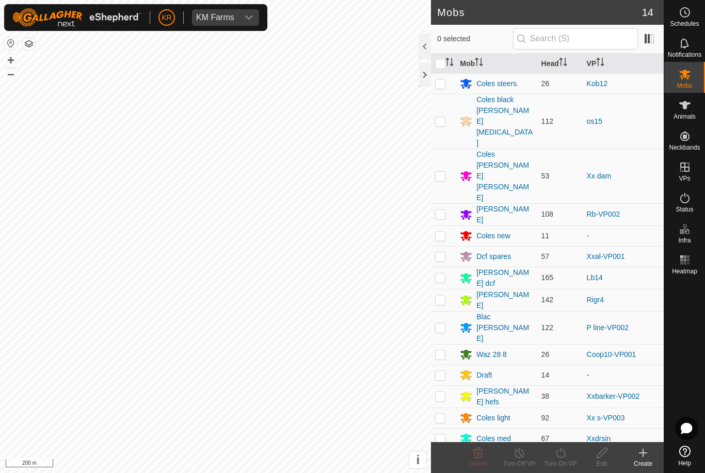
click at [486, 370] on div "Draft" at bounding box center [483, 375] width 15 height 11
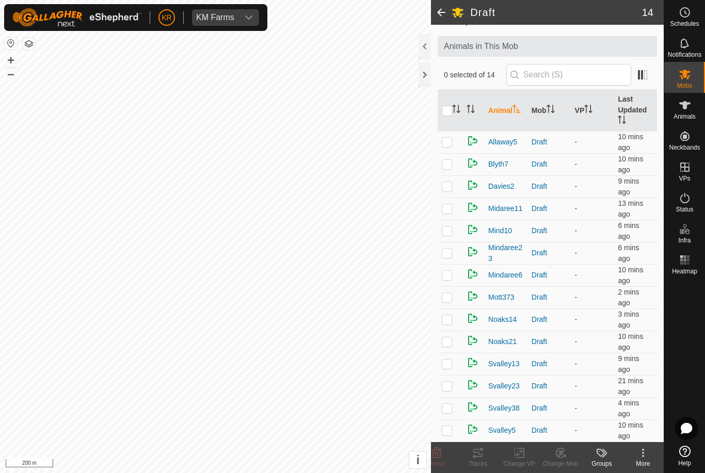
scroll to position [46, 0]
click at [451, 190] on p-checkbox at bounding box center [447, 186] width 10 height 8
click at [567, 457] on icon at bounding box center [560, 453] width 13 height 12
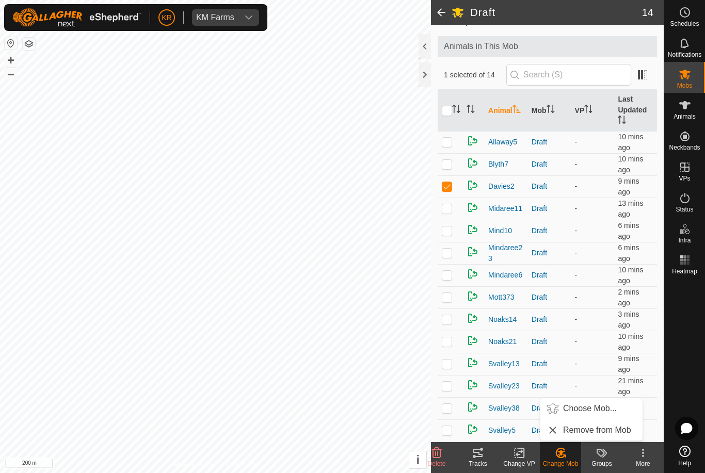
click at [596, 410] on span "Choose Mob..." at bounding box center [590, 409] width 54 height 12
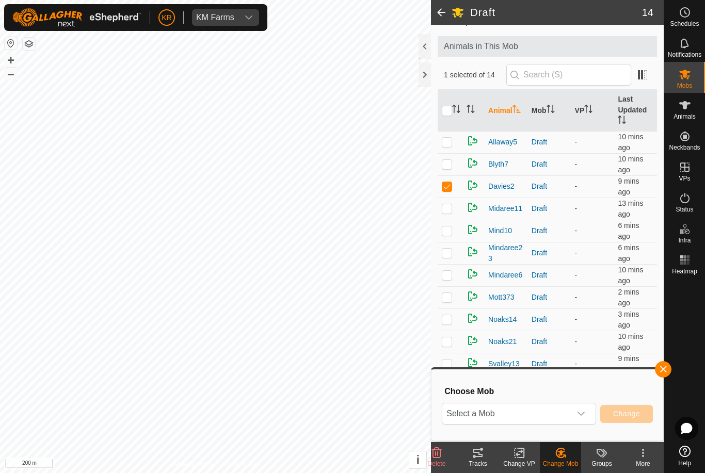
click at [563, 412] on span "Select a Mob" at bounding box center [506, 414] width 129 height 21
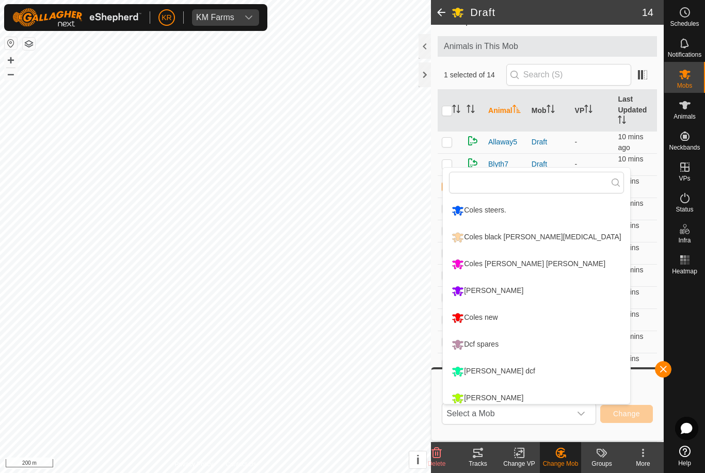
click at [506, 258] on div "Coles [PERSON_NAME] [PERSON_NAME]" at bounding box center [528, 265] width 159 height 18
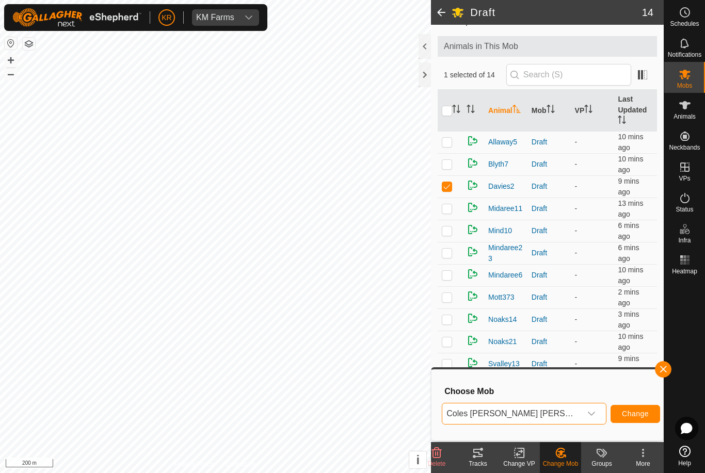
click at [622, 418] on span "Change" at bounding box center [635, 414] width 27 height 8
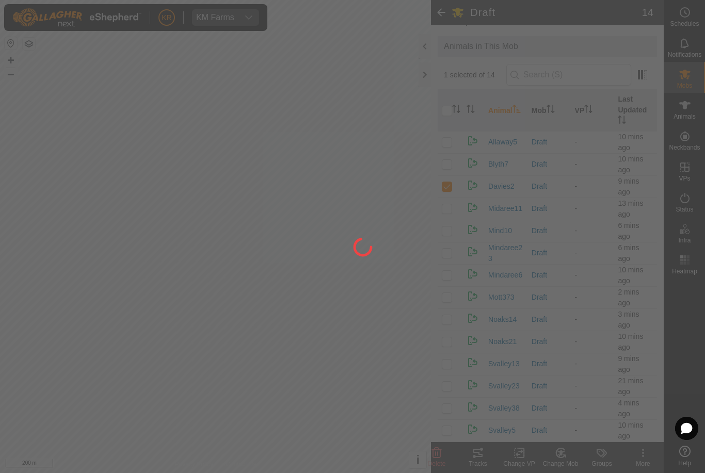
checkbox input "false"
click at [14, 299] on div at bounding box center [352, 236] width 705 height 473
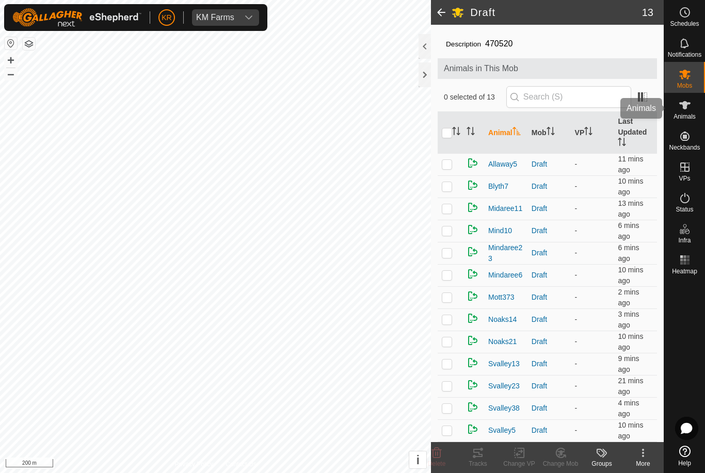
click at [697, 119] on div "Animals" at bounding box center [684, 108] width 41 height 31
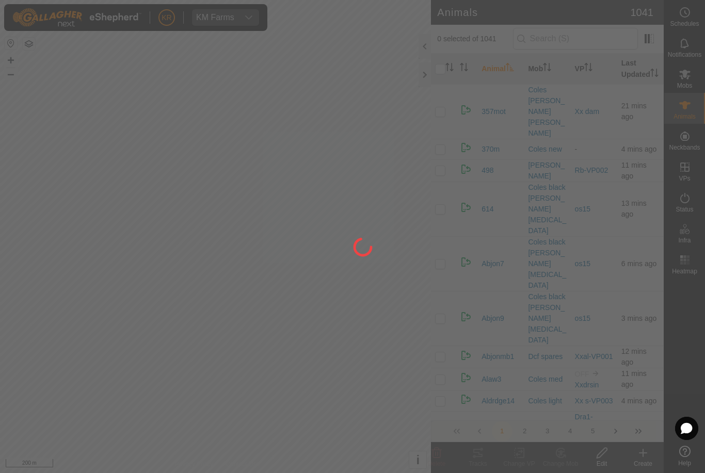
click at [585, 41] on div at bounding box center [352, 236] width 705 height 473
click at [584, 46] on div at bounding box center [352, 236] width 705 height 473
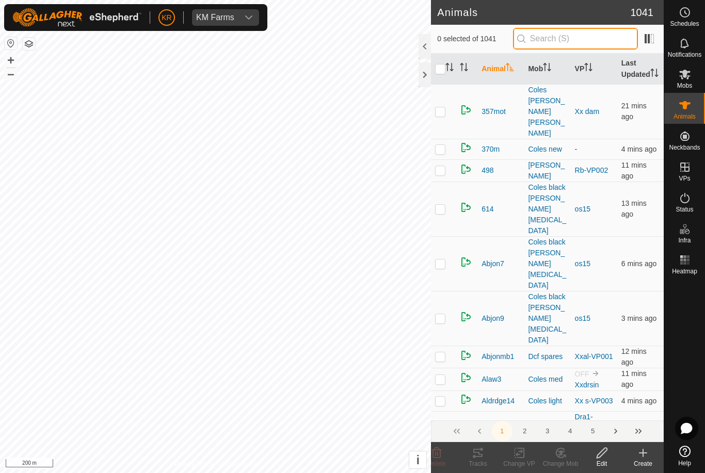
click at [584, 43] on input "text" at bounding box center [575, 39] width 125 height 22
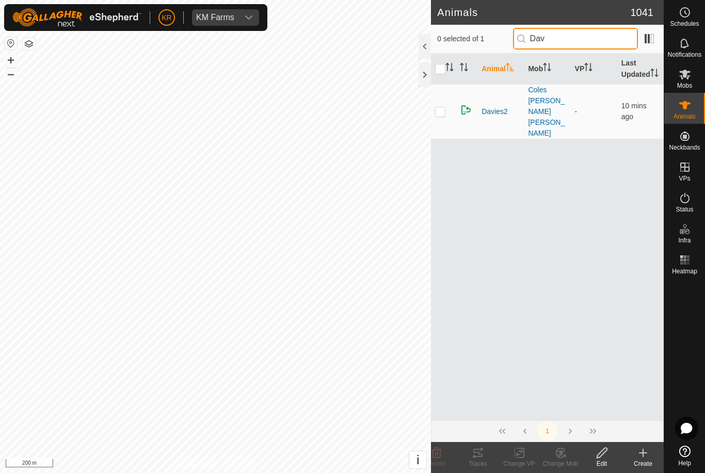
type input "Dav"
click at [440, 118] on td at bounding box center [443, 111] width 25 height 55
checkbox input "true"
click at [438, 459] on div "Delete" at bounding box center [436, 463] width 41 height 9
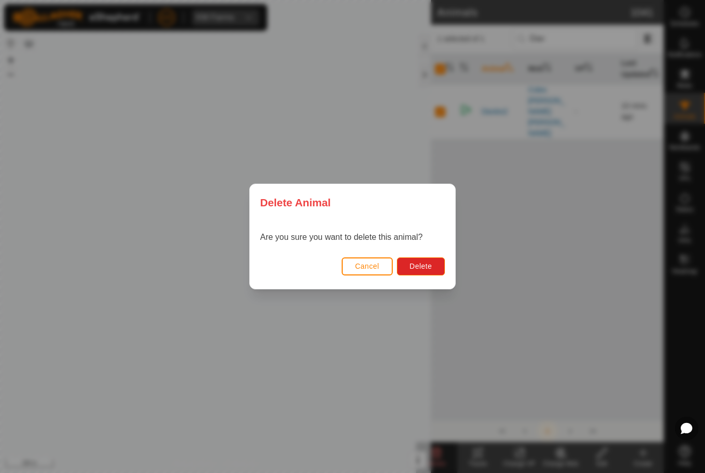
click at [425, 262] on span "Delete" at bounding box center [421, 266] width 22 height 8
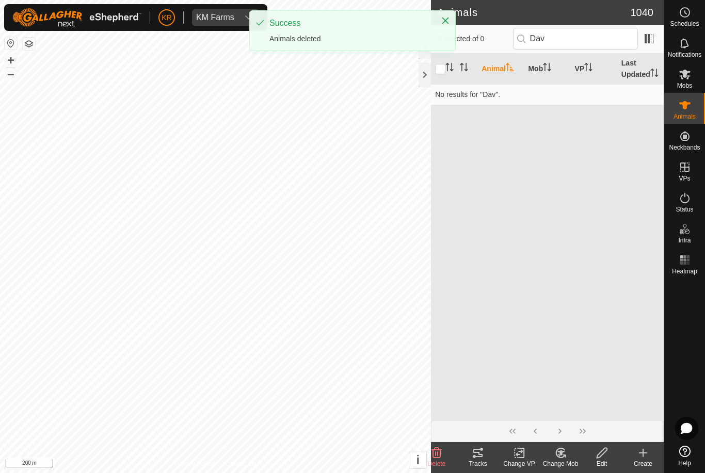
checkbox input "false"
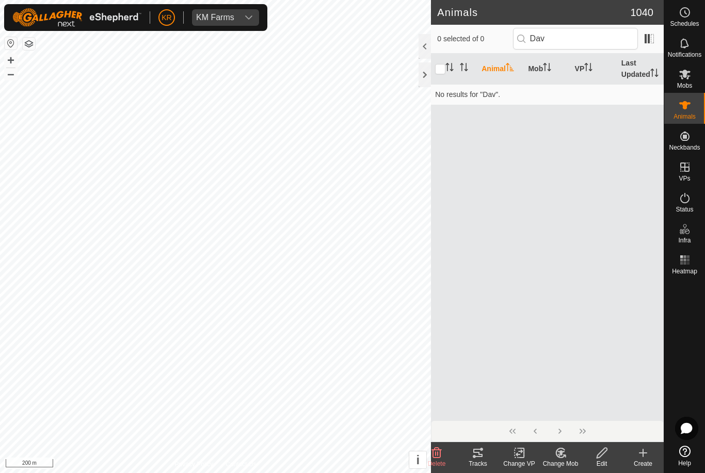
click at [698, 70] on div "Mobs" at bounding box center [684, 77] width 41 height 31
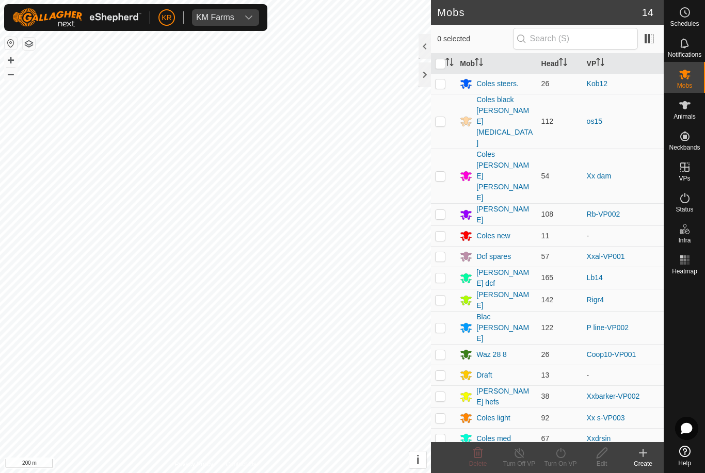
click at [487, 370] on div "Draft" at bounding box center [483, 375] width 15 height 11
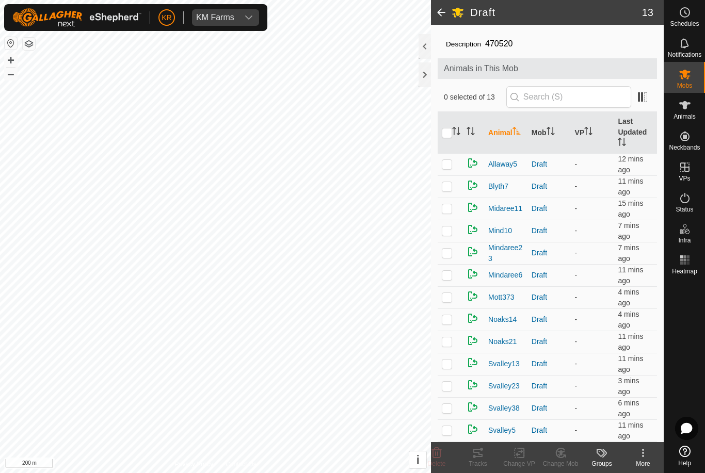
scroll to position [24, 0]
click at [451, 299] on p-checkbox at bounding box center [447, 297] width 10 height 8
checkbox input "true"
click at [443, 319] on p-checkbox at bounding box center [447, 319] width 10 height 8
checkbox input "true"
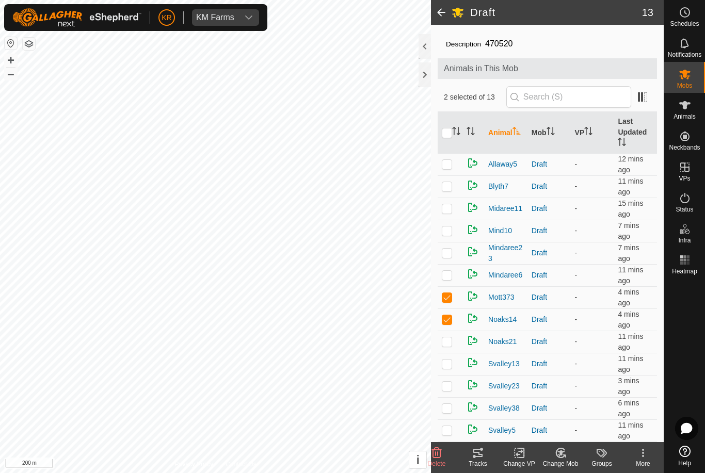
click at [565, 451] on icon at bounding box center [560, 453] width 13 height 12
click at [594, 410] on span "Choose Mob..." at bounding box center [590, 409] width 54 height 12
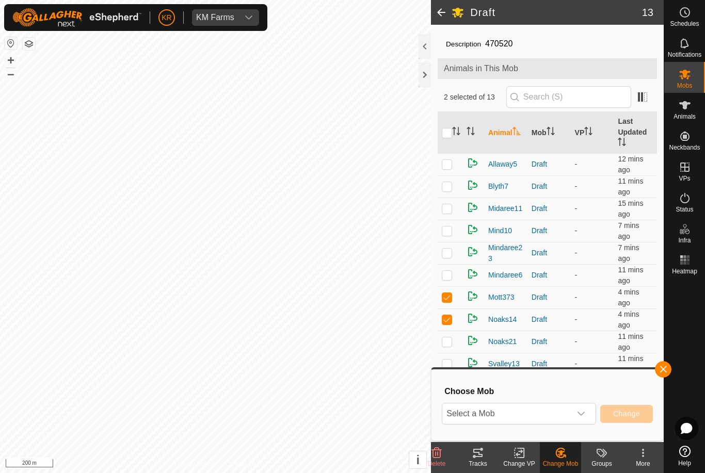
click at [577, 413] on div "dropdown trigger" at bounding box center [581, 414] width 21 height 21
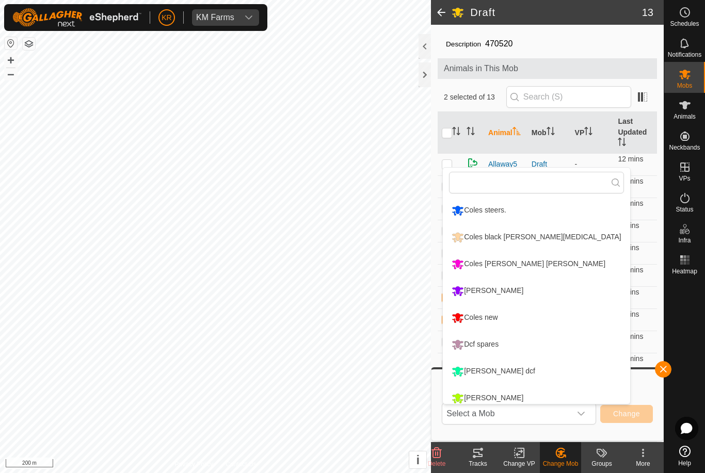
click at [524, 265] on div "Coles [PERSON_NAME] [PERSON_NAME]" at bounding box center [528, 265] width 159 height 18
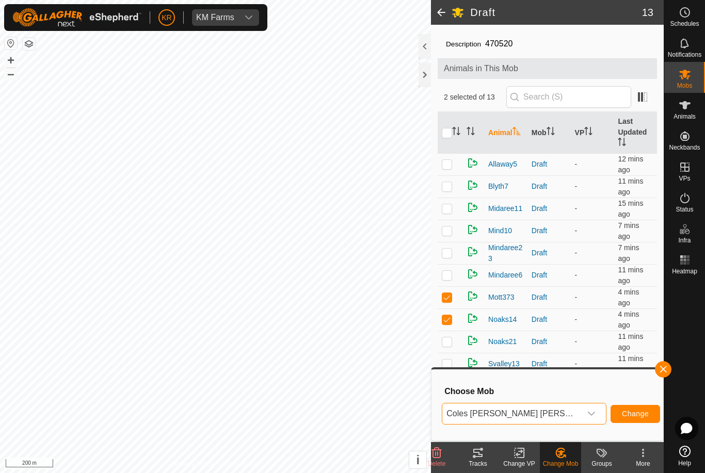
click at [622, 411] on span "Change" at bounding box center [635, 414] width 27 height 8
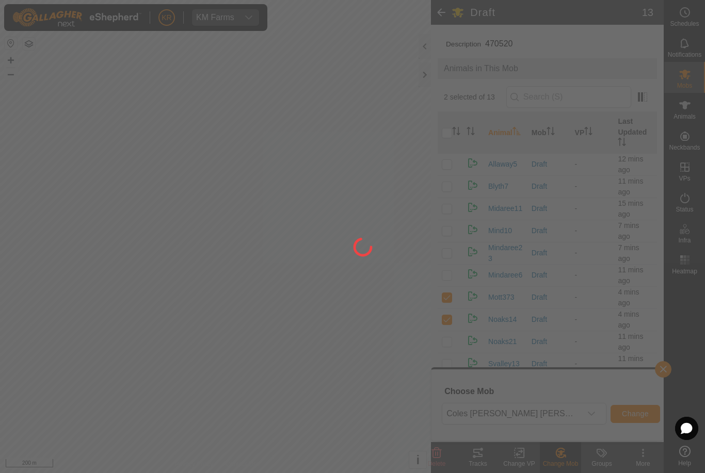
checkbox input "false"
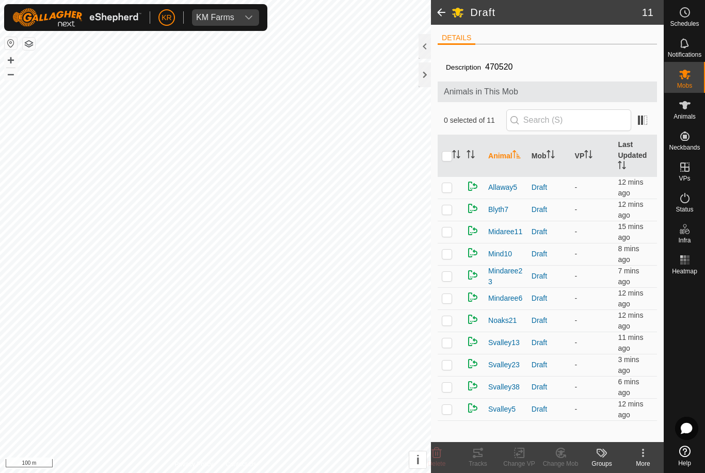
click at [452, 192] on p-checkbox at bounding box center [447, 187] width 10 height 8
click at [563, 454] on icon at bounding box center [560, 453] width 13 height 12
click at [586, 412] on span "Choose Mob..." at bounding box center [590, 409] width 54 height 12
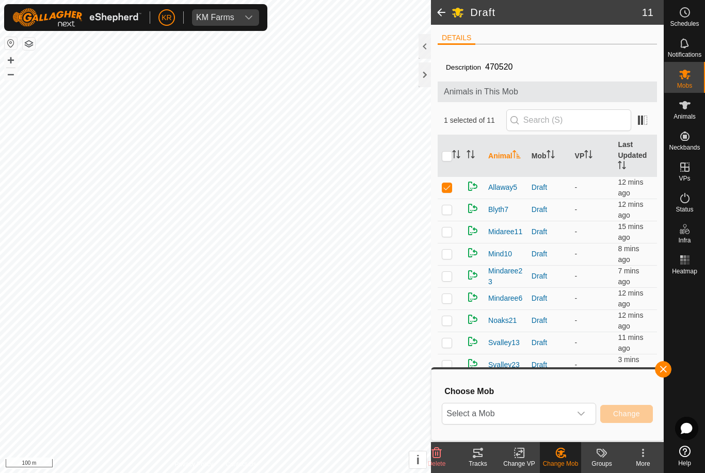
click at [566, 412] on span "Select a Mob" at bounding box center [506, 414] width 129 height 21
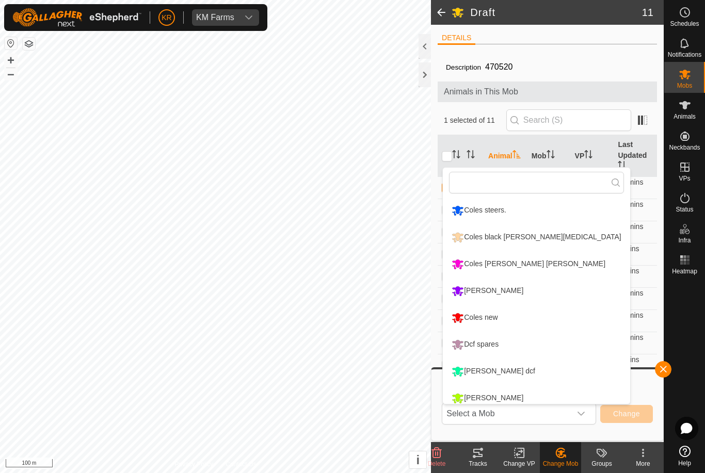
click at [518, 261] on div "Coles [PERSON_NAME] [PERSON_NAME]" at bounding box center [528, 265] width 159 height 18
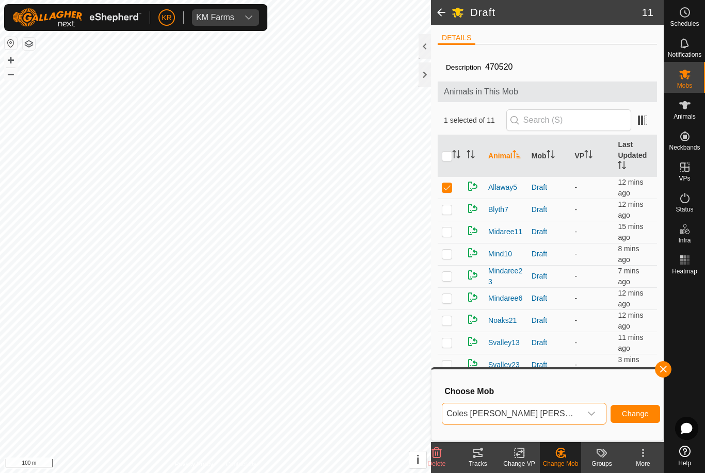
click at [617, 407] on button "Change" at bounding box center [636, 414] width 50 height 18
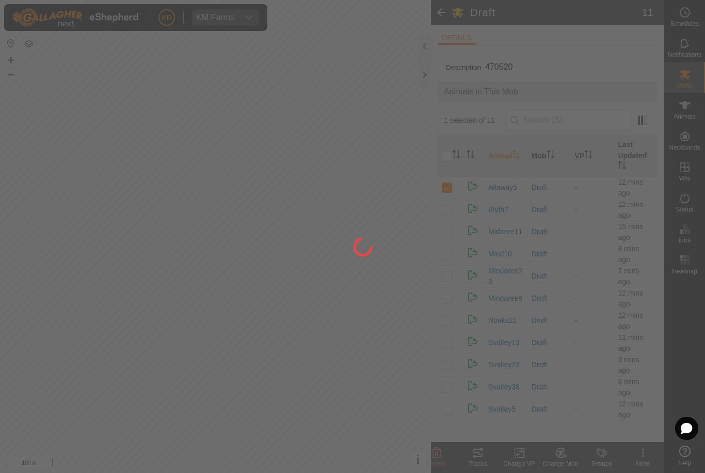
checkbox input "false"
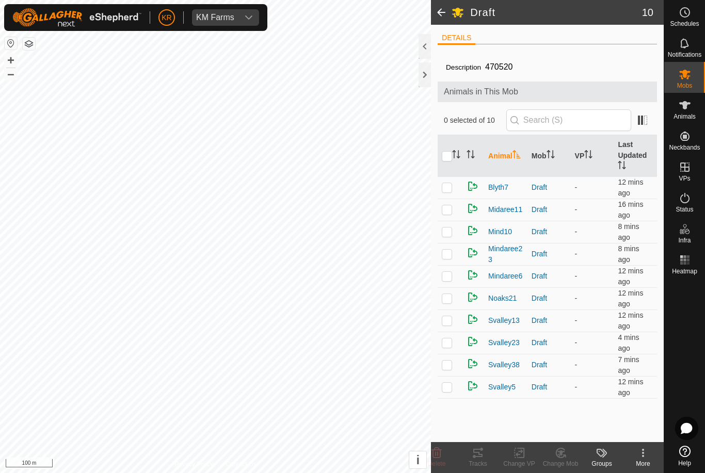
click at [444, 196] on td at bounding box center [450, 188] width 25 height 22
click at [440, 455] on icon at bounding box center [437, 453] width 10 height 10
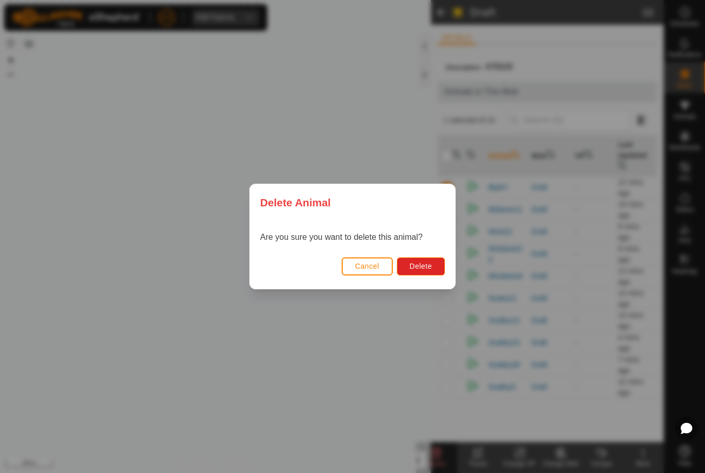
click at [427, 262] on span "Delete" at bounding box center [421, 266] width 22 height 8
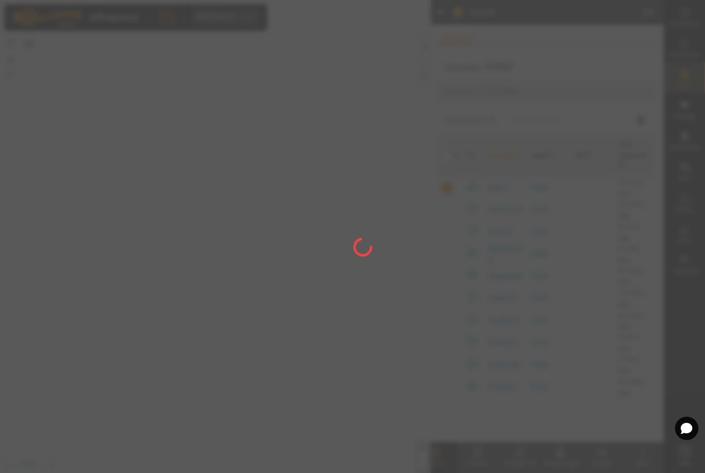
checkbox input "false"
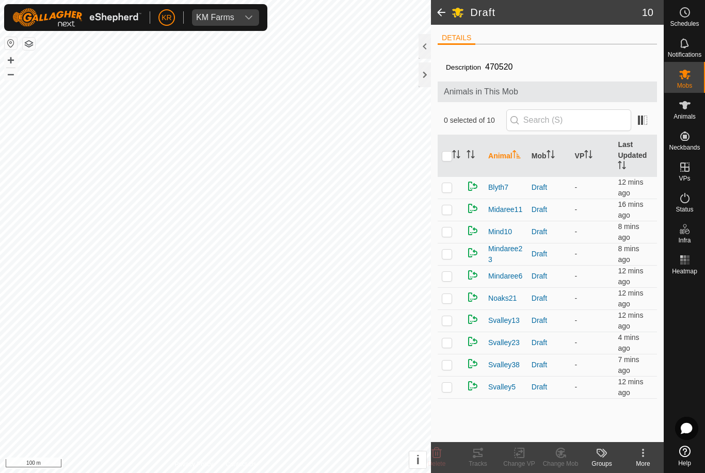
click at [695, 73] on div "Mobs" at bounding box center [684, 77] width 41 height 31
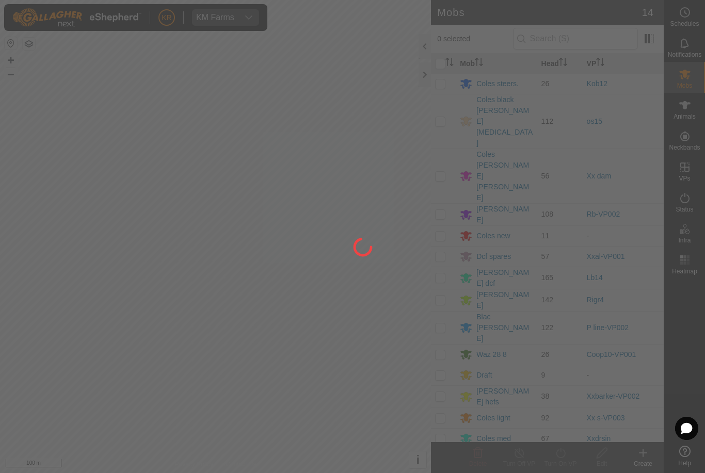
click at [629, 338] on div at bounding box center [352, 236] width 705 height 473
click at [637, 338] on div at bounding box center [352, 236] width 705 height 473
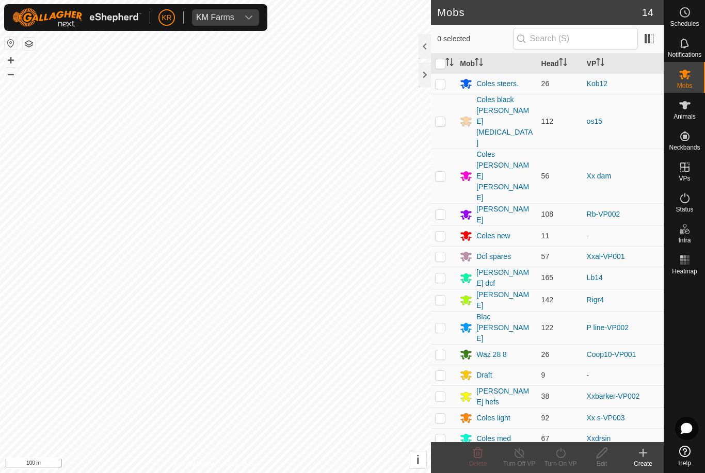
click at [443, 414] on p-checkbox at bounding box center [440, 418] width 10 height 8
checkbox input "true"
click at [557, 456] on icon at bounding box center [560, 453] width 9 height 10
click at [597, 432] on link "Now" at bounding box center [591, 430] width 102 height 21
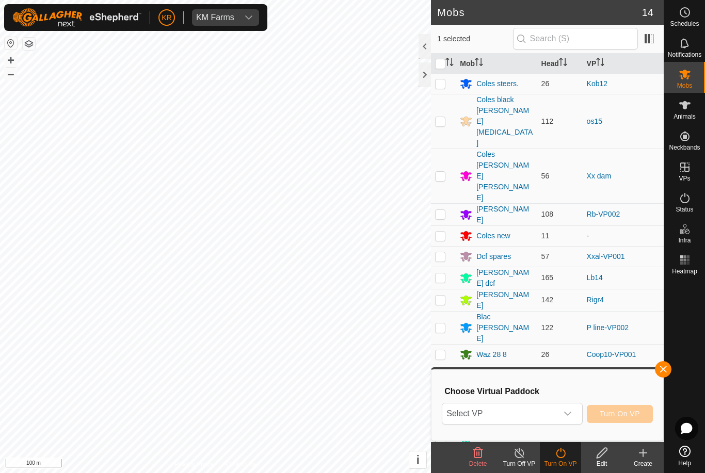
click at [550, 417] on span "Select VP" at bounding box center [499, 414] width 115 height 21
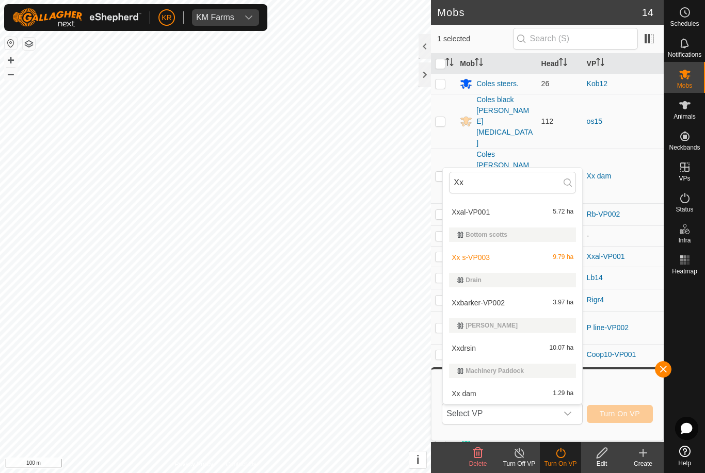
scroll to position [20, 0]
type input "Xx"
click at [517, 259] on div "Xx s-VP003 9.79 ha" at bounding box center [512, 257] width 127 height 12
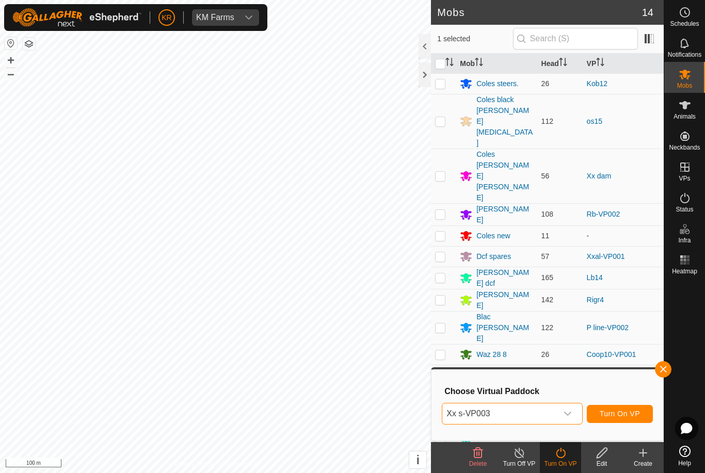
click at [619, 410] on span "Turn On VP" at bounding box center [620, 414] width 40 height 8
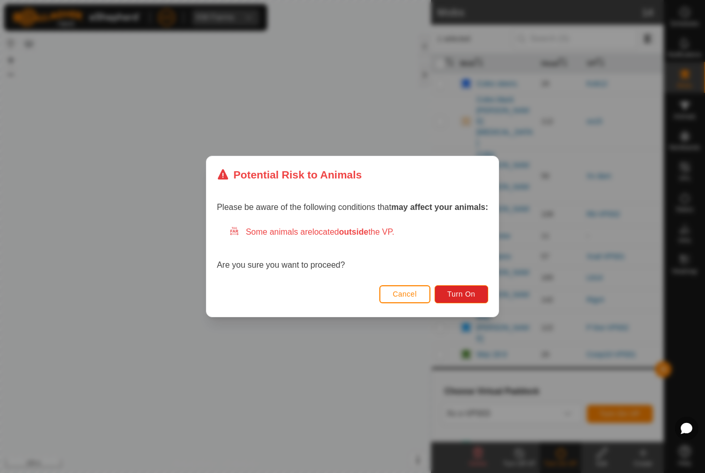
click at [471, 291] on span "Turn On" at bounding box center [462, 294] width 28 height 8
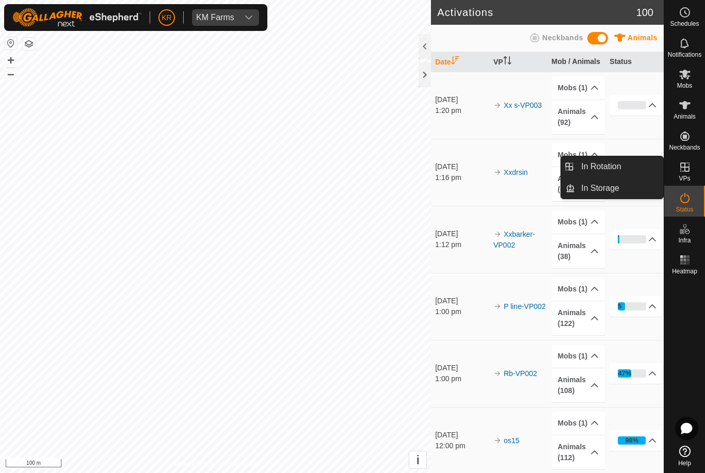
click at [620, 168] on span "In Rotation" at bounding box center [601, 167] width 40 height 12
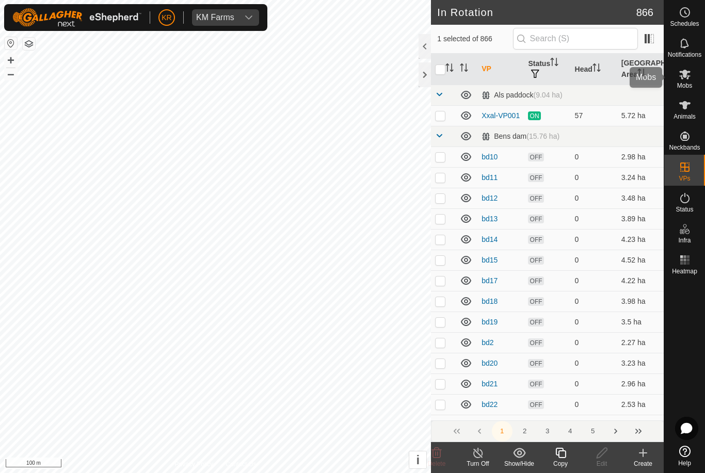
click at [687, 81] on es-mob-svg-icon at bounding box center [685, 74] width 19 height 17
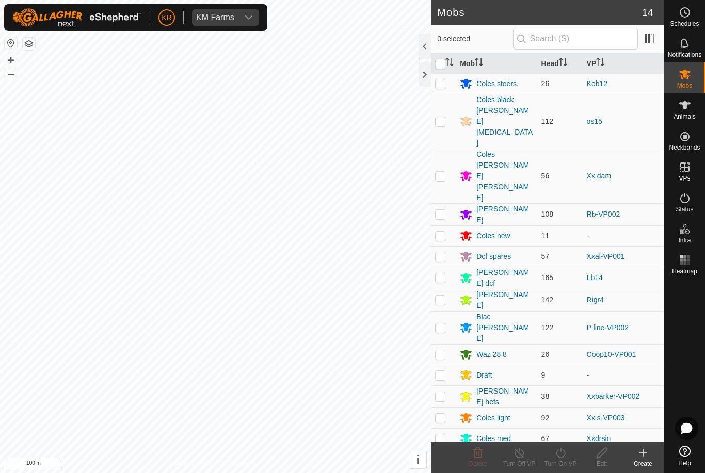
click at [492, 370] on div "Draft" at bounding box center [483, 375] width 15 height 11
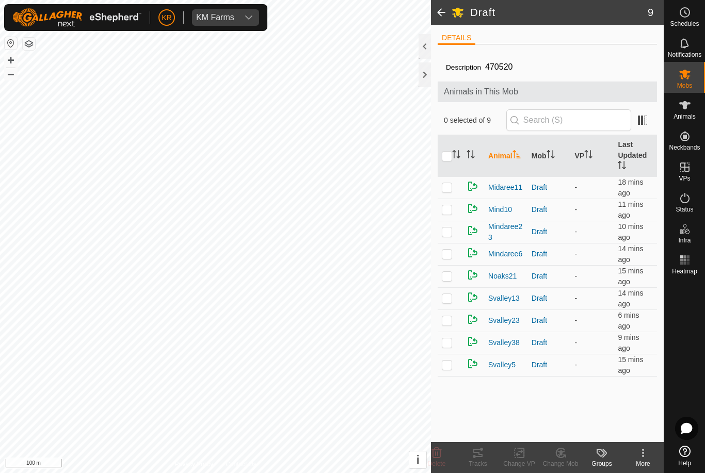
click at [449, 301] on p-checkbox at bounding box center [447, 298] width 10 height 8
checkbox input "true"
click at [445, 320] on p-checkbox at bounding box center [447, 320] width 10 height 8
checkbox input "true"
click at [452, 342] on p-checkbox at bounding box center [447, 343] width 10 height 8
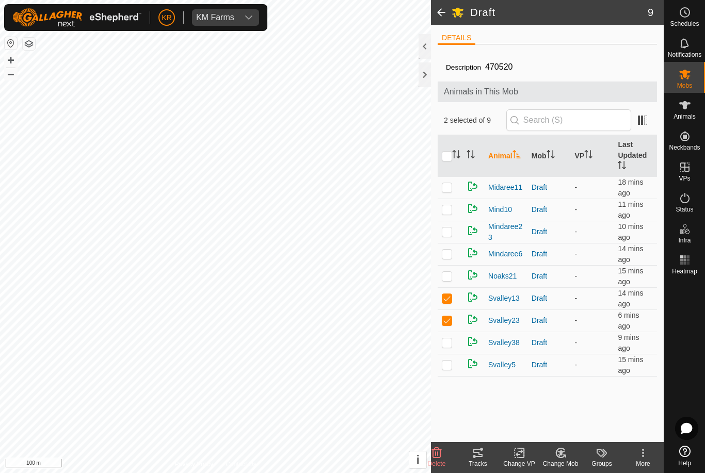
checkbox input "true"
click at [449, 366] on p-checkbox at bounding box center [447, 365] width 10 height 8
checkbox input "true"
click at [440, 456] on icon at bounding box center [437, 453] width 10 height 10
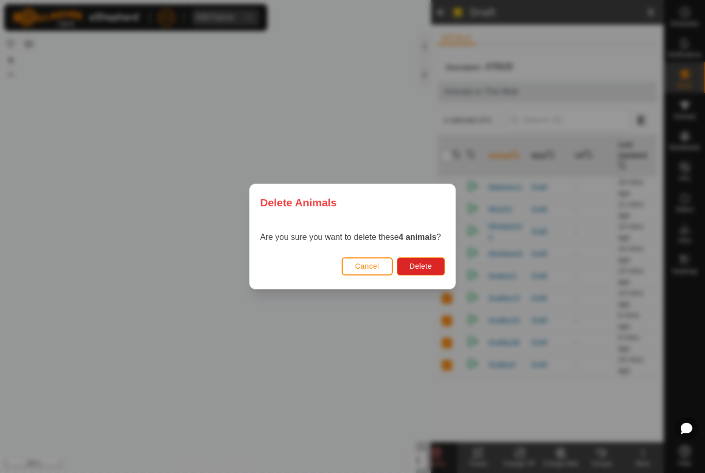
click at [429, 269] on span "Delete" at bounding box center [421, 266] width 22 height 8
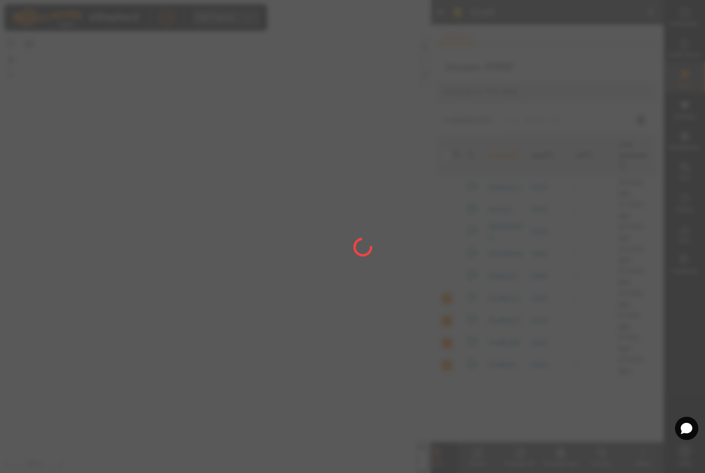
checkbox input "false"
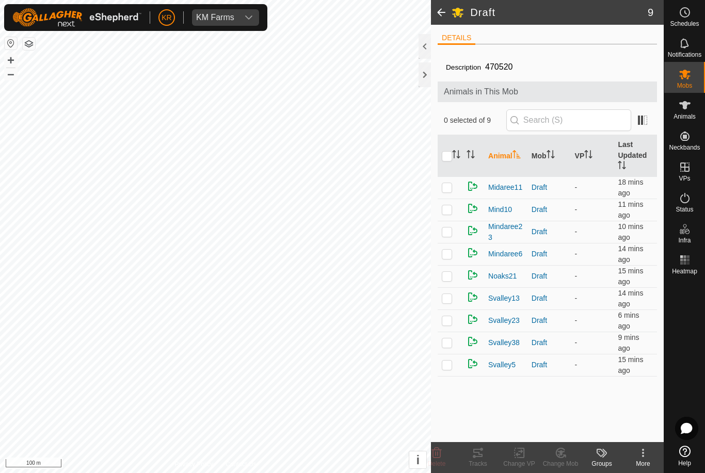
click at [451, 299] on p-checkbox at bounding box center [447, 298] width 10 height 8
click at [442, 454] on icon at bounding box center [437, 453] width 12 height 12
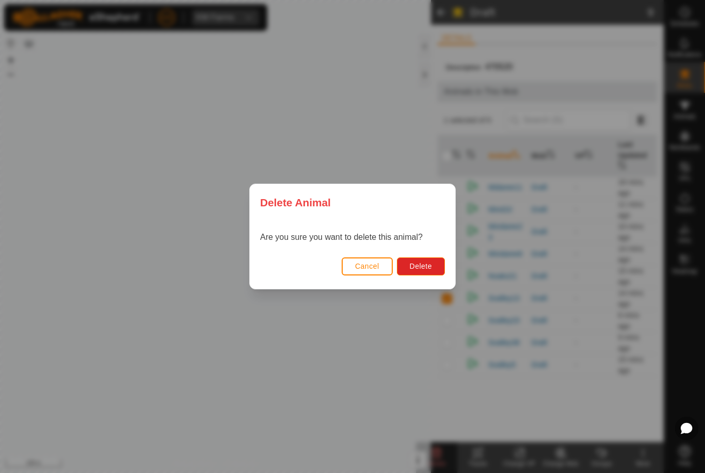
click at [431, 272] on button "Delete" at bounding box center [421, 267] width 48 height 18
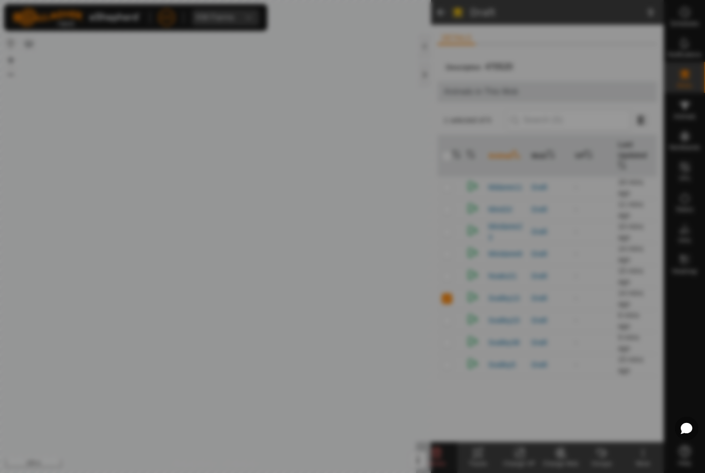
checkbox input "false"
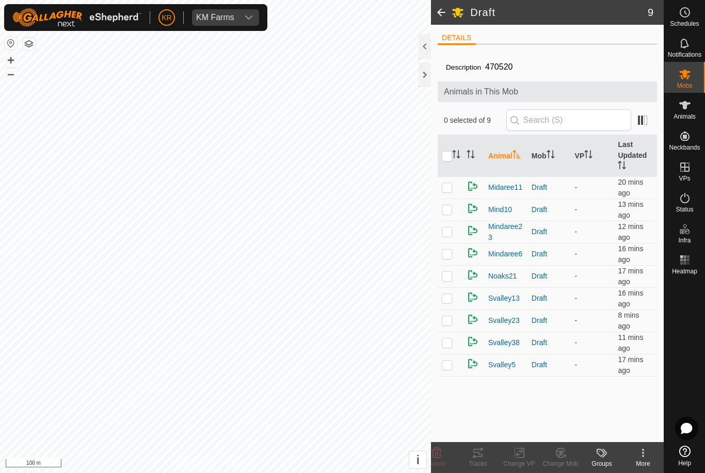
click at [451, 347] on p-checkbox at bounding box center [447, 343] width 10 height 8
click at [441, 451] on icon at bounding box center [437, 453] width 10 height 10
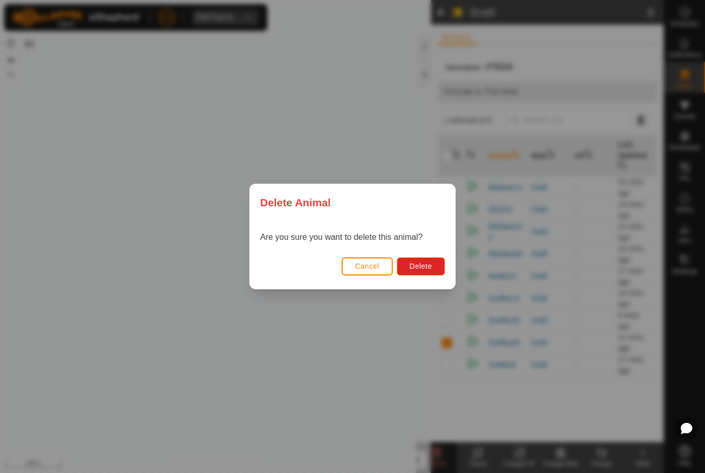
click at [429, 274] on button "Delete" at bounding box center [421, 267] width 48 height 18
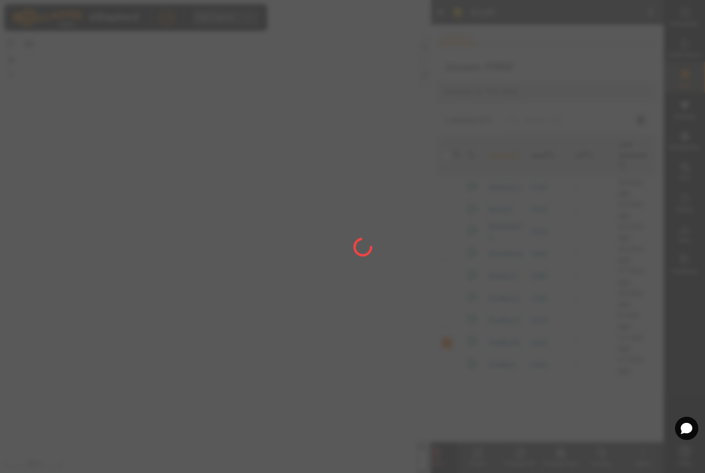
checkbox input "false"
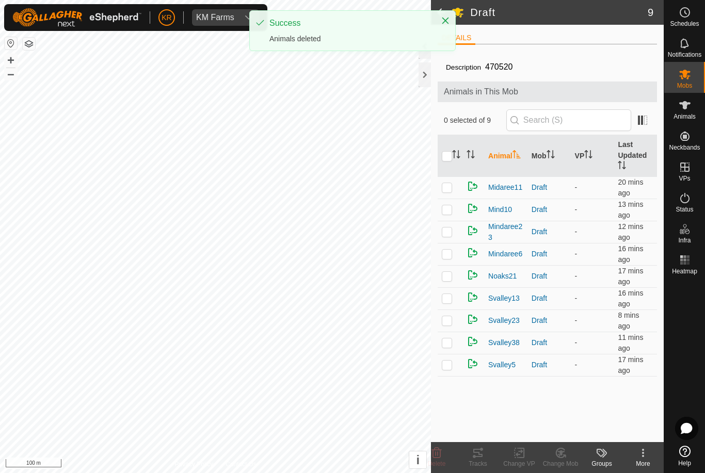
click at [446, 367] on p-checkbox at bounding box center [447, 365] width 10 height 8
click at [440, 452] on icon at bounding box center [437, 453] width 10 height 10
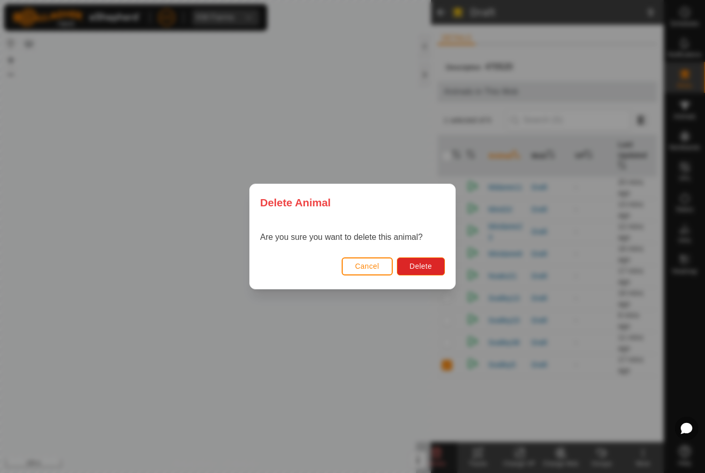
click at [435, 274] on button "Delete" at bounding box center [421, 267] width 48 height 18
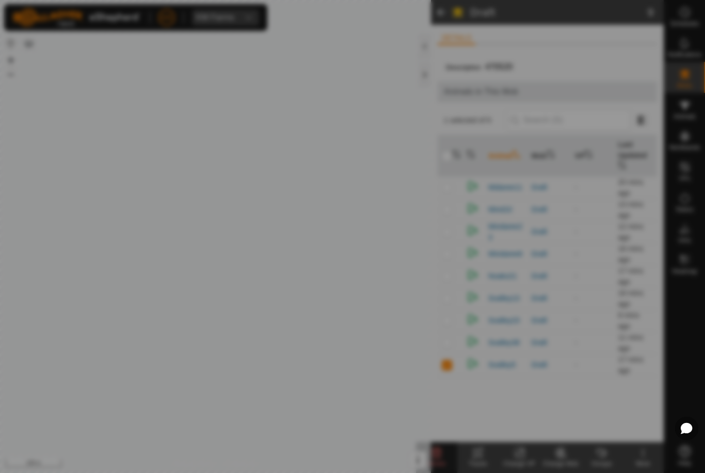
checkbox input "false"
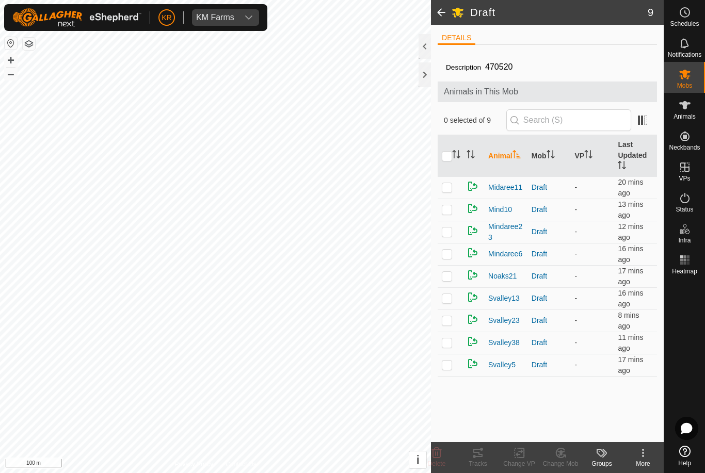
click at [696, 74] on div "Mobs" at bounding box center [684, 77] width 41 height 31
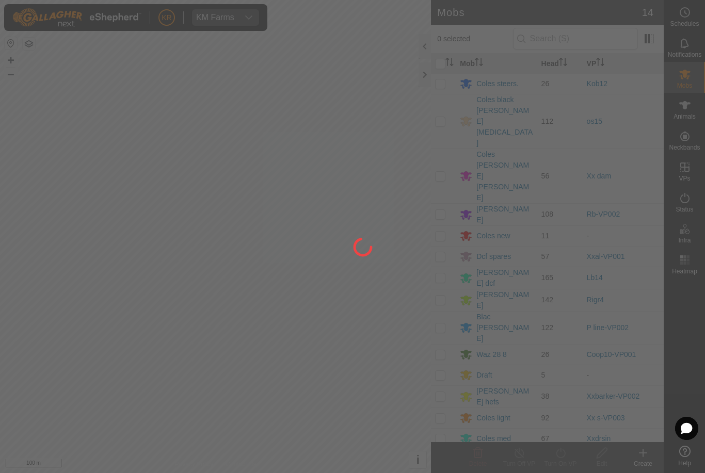
click at [502, 293] on div at bounding box center [352, 236] width 705 height 473
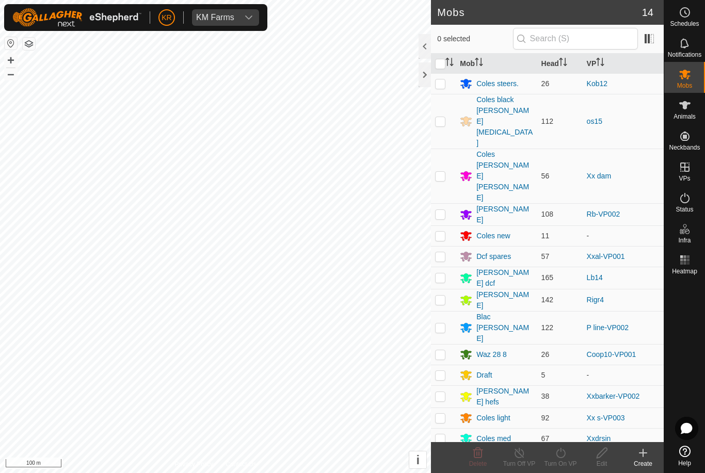
click at [499, 369] on div "Draft" at bounding box center [496, 375] width 73 height 12
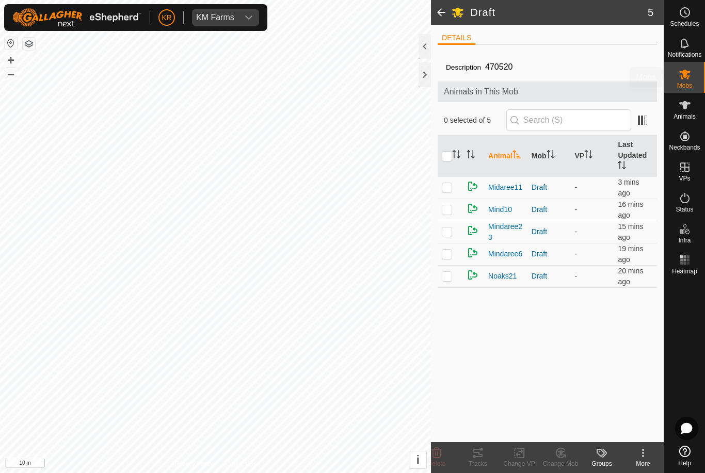
click at [691, 73] on es-mob-svg-icon at bounding box center [685, 74] width 19 height 17
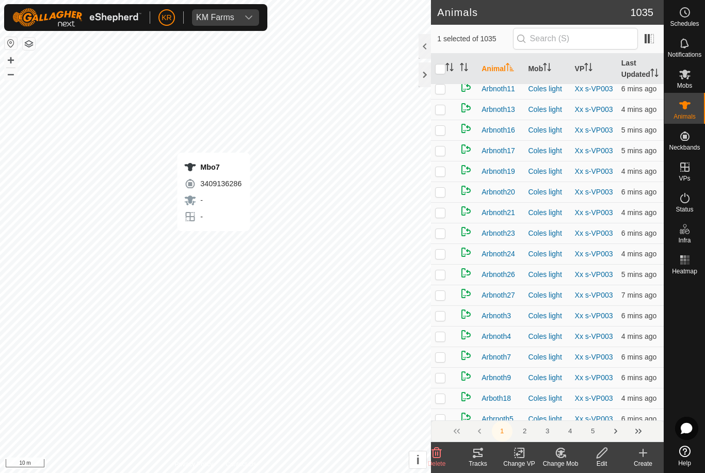
scroll to position [1067, 0]
click at [563, 452] on icon at bounding box center [560, 453] width 7 height 5
click at [588, 407] on span "Choose Mob..." at bounding box center [590, 409] width 54 height 12
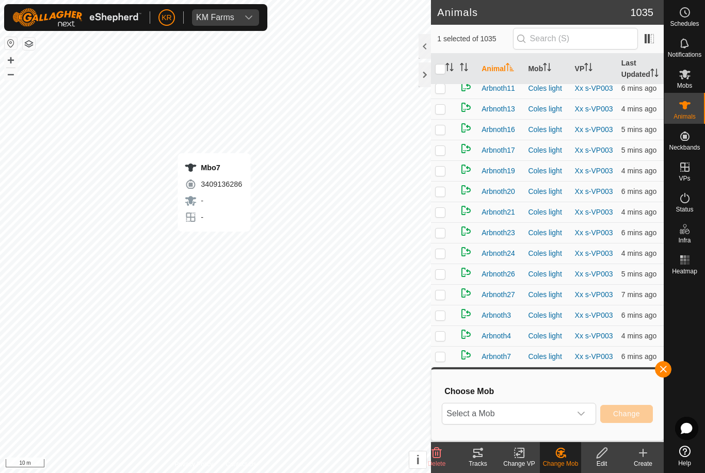
click at [570, 409] on span "Select a Mob" at bounding box center [506, 414] width 129 height 21
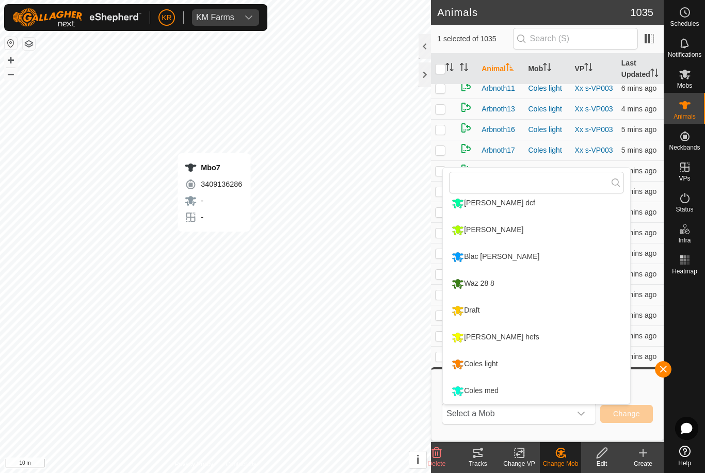
scroll to position [168, 0]
click at [472, 312] on div "Draft" at bounding box center [465, 311] width 33 height 18
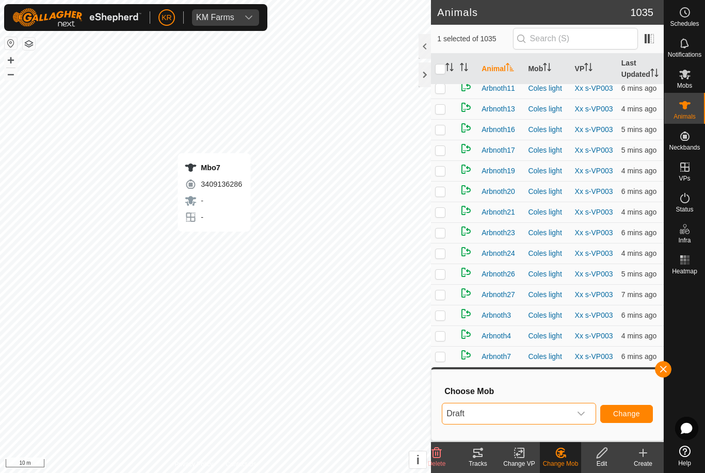
click at [634, 410] on span "Change" at bounding box center [626, 414] width 27 height 8
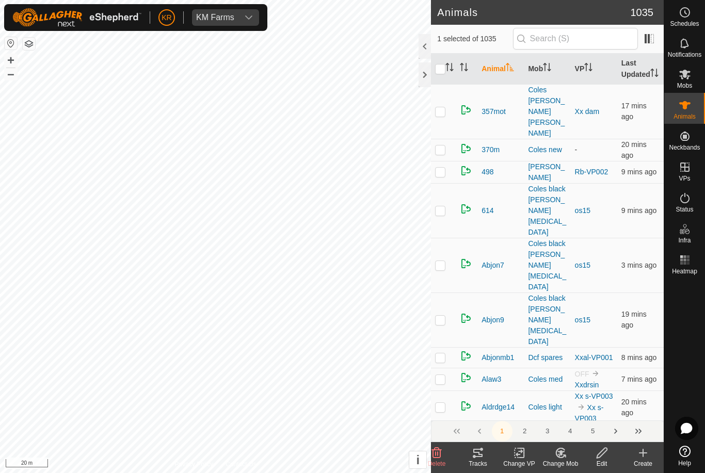
click at [563, 459] on div "Change Mob" at bounding box center [560, 463] width 41 height 9
click at [604, 412] on span "Choose Mob..." at bounding box center [590, 409] width 54 height 12
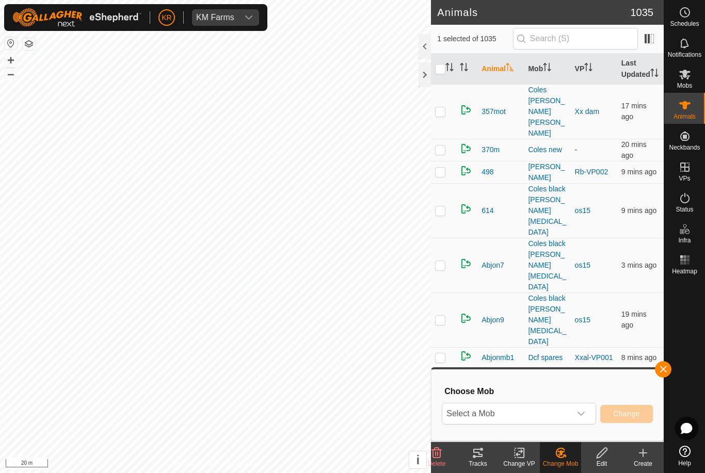
click at [570, 413] on span "Select a Mob" at bounding box center [506, 414] width 129 height 21
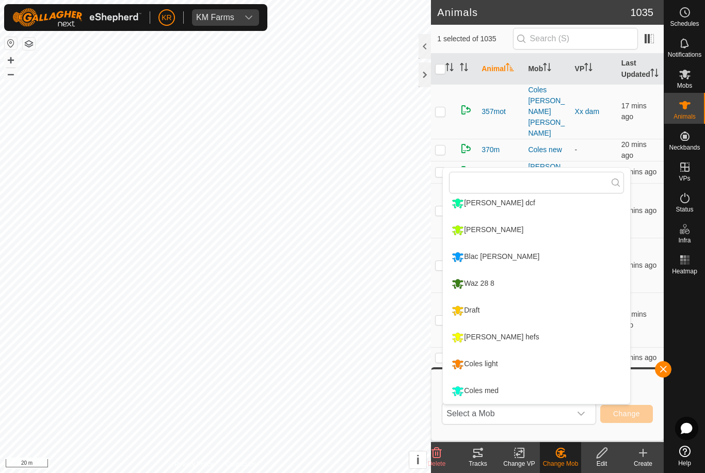
scroll to position [168, 0]
click at [519, 389] on li "Coles med" at bounding box center [536, 391] width 187 height 26
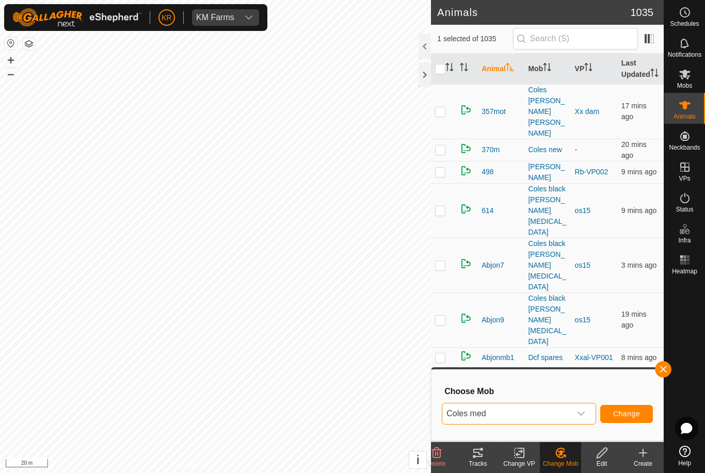
click at [638, 411] on span "Change" at bounding box center [626, 414] width 27 height 8
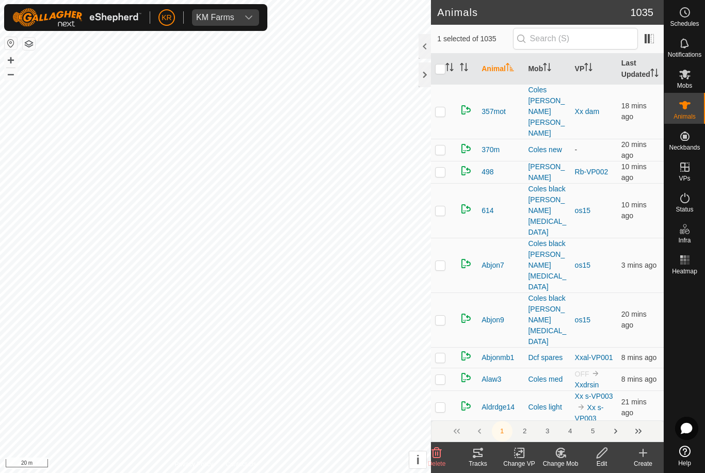
click at [563, 461] on div "Change Mob" at bounding box center [560, 463] width 41 height 9
click at [591, 412] on span "Choose Mob..." at bounding box center [590, 409] width 54 height 12
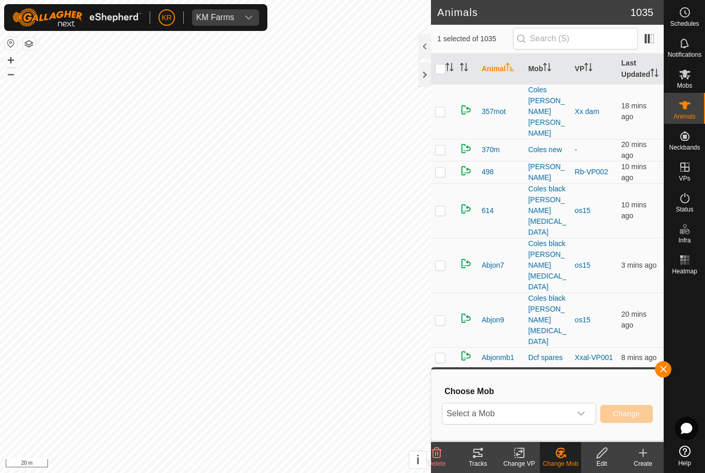
click at [568, 418] on span "Select a Mob" at bounding box center [506, 414] width 129 height 21
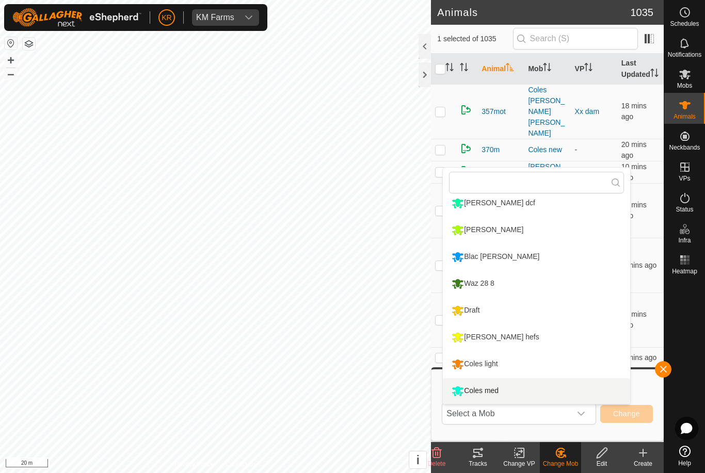
click at [495, 392] on div "Coles med" at bounding box center [475, 391] width 52 height 18
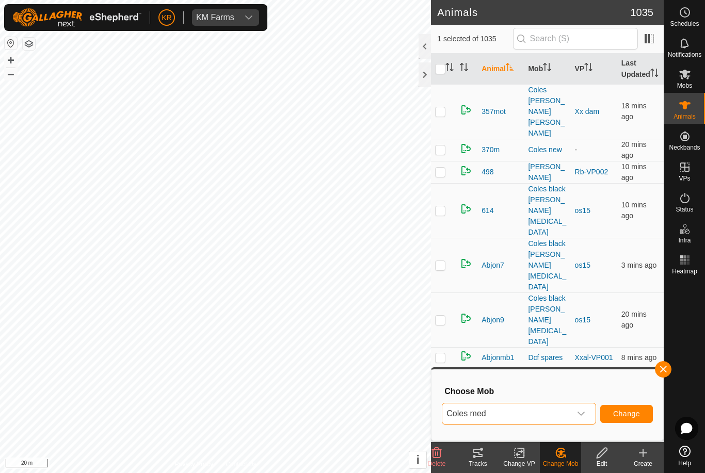
click at [620, 413] on span "Change" at bounding box center [626, 414] width 27 height 8
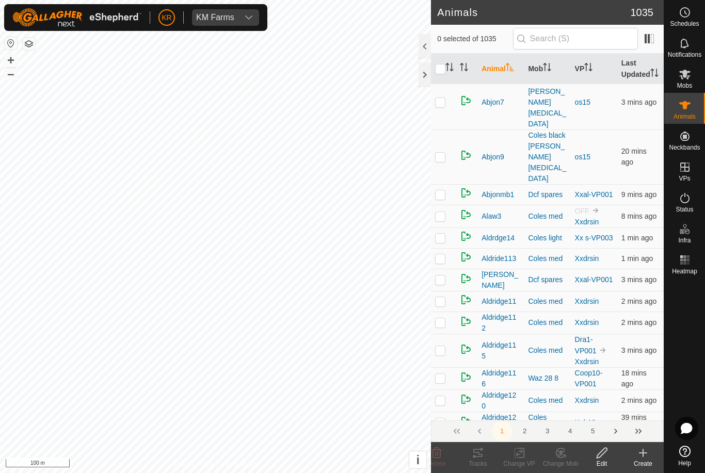
scroll to position [164, 0]
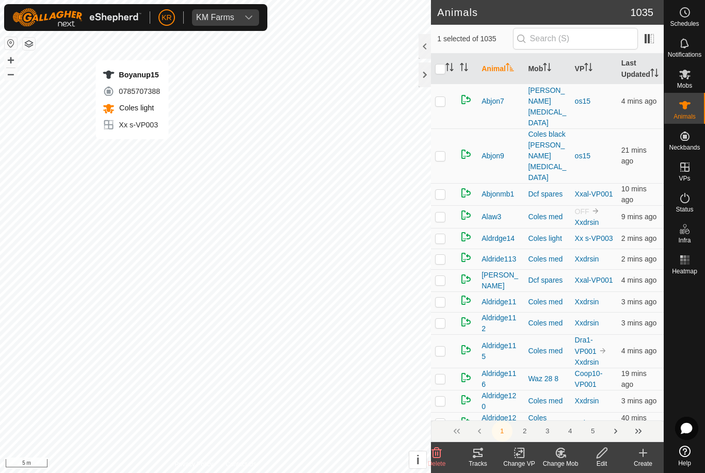
click at [441, 455] on icon at bounding box center [437, 453] width 12 height 12
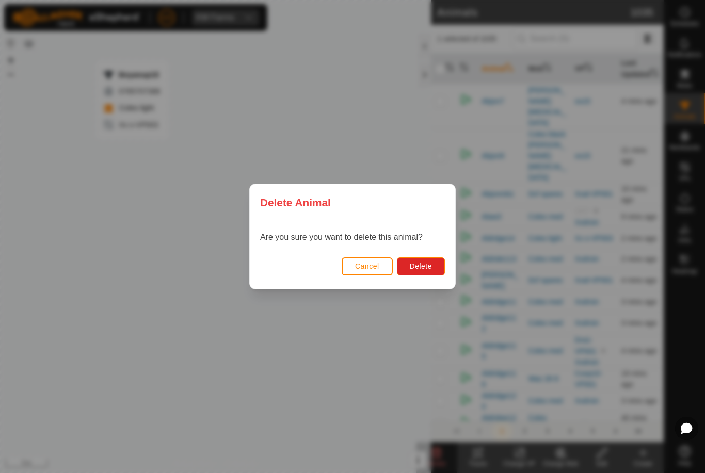
click at [419, 265] on span "Delete" at bounding box center [421, 266] width 22 height 8
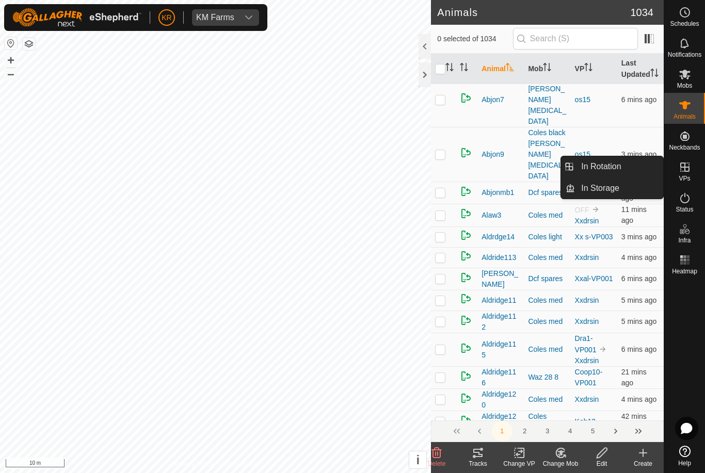
click at [612, 169] on span "In Rotation" at bounding box center [601, 167] width 40 height 12
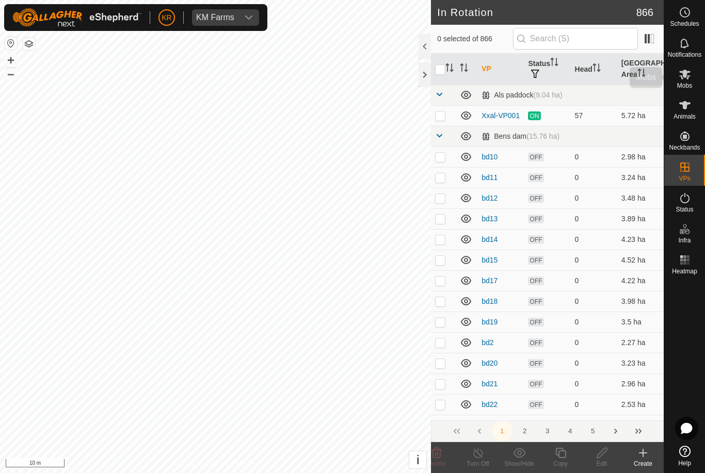
click at [694, 78] on div "Mobs" at bounding box center [684, 77] width 41 height 31
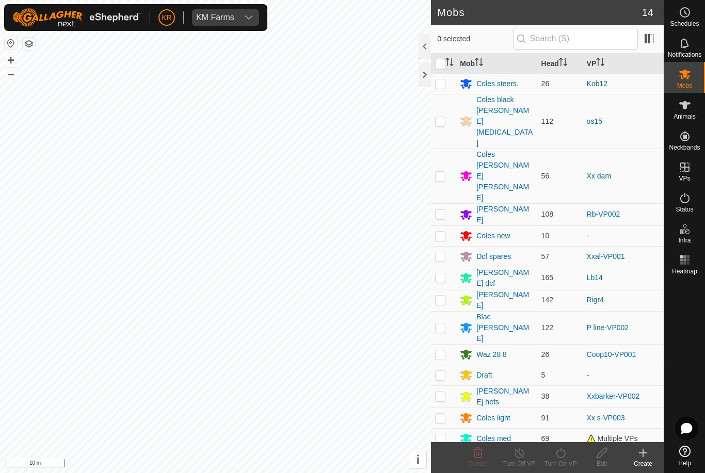
click at [688, 84] on span "Mobs" at bounding box center [684, 86] width 15 height 6
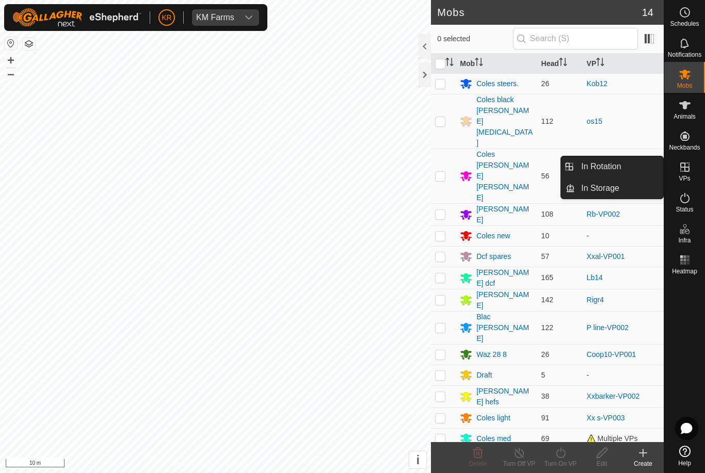
click at [640, 163] on link "In Rotation" at bounding box center [619, 166] width 88 height 21
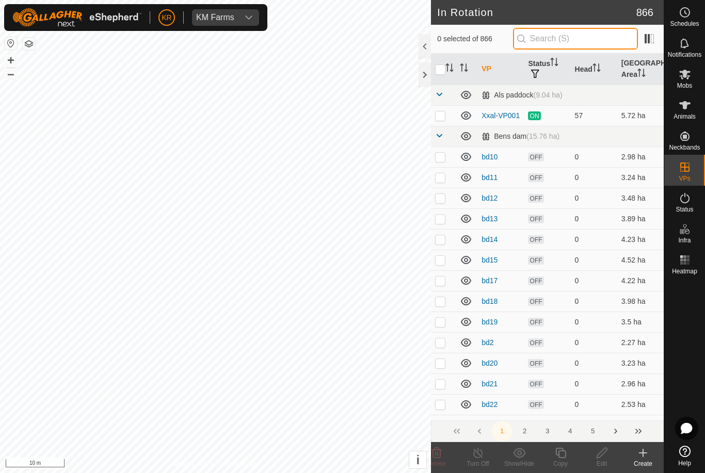
click at [584, 49] on input "text" at bounding box center [575, 39] width 125 height 22
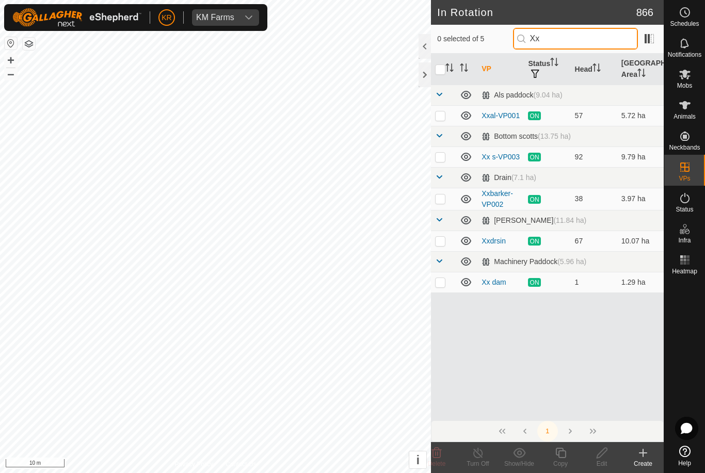
type input "Xx"
click at [444, 280] on p-checkbox at bounding box center [440, 282] width 10 height 8
checkbox input "true"
click at [563, 454] on icon at bounding box center [560, 453] width 13 height 12
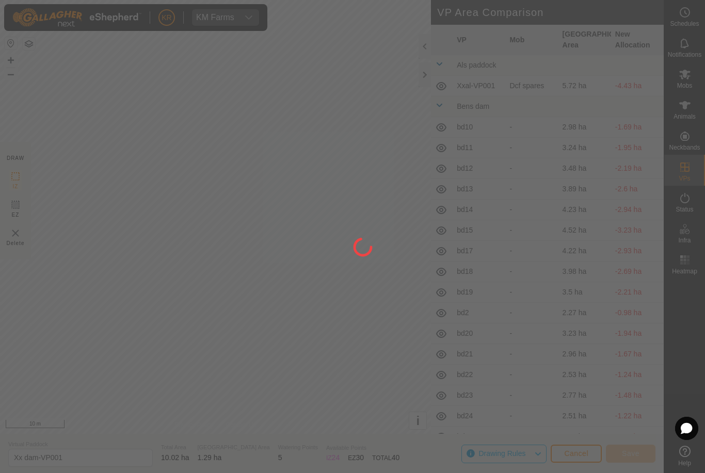
click at [312, 302] on div at bounding box center [352, 236] width 705 height 473
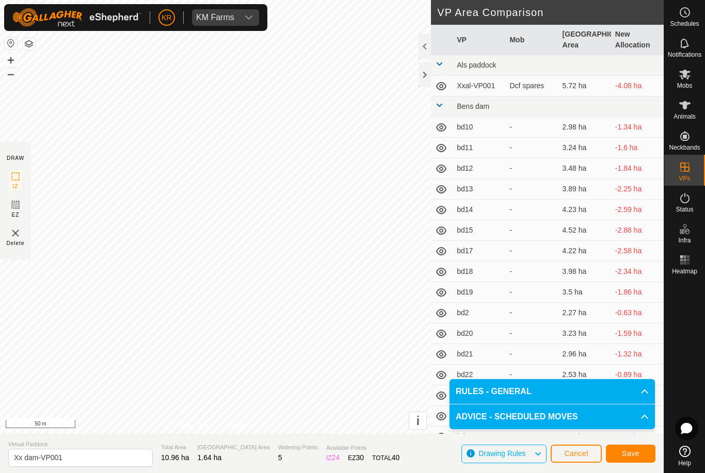
click at [629, 451] on span "Save" at bounding box center [631, 454] width 18 height 8
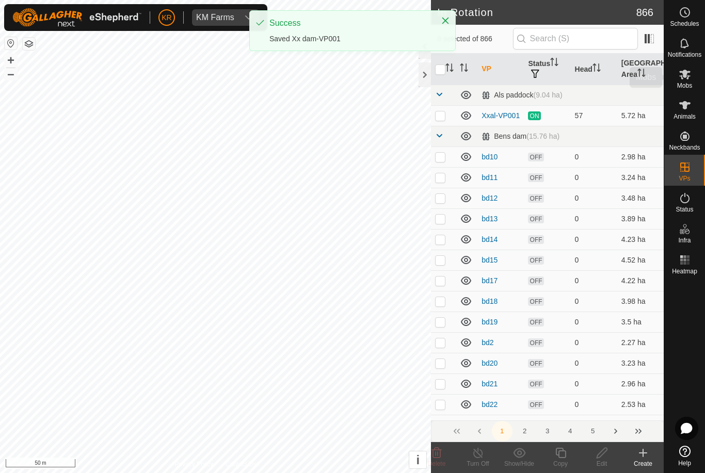
click at [687, 75] on icon at bounding box center [684, 75] width 11 height 10
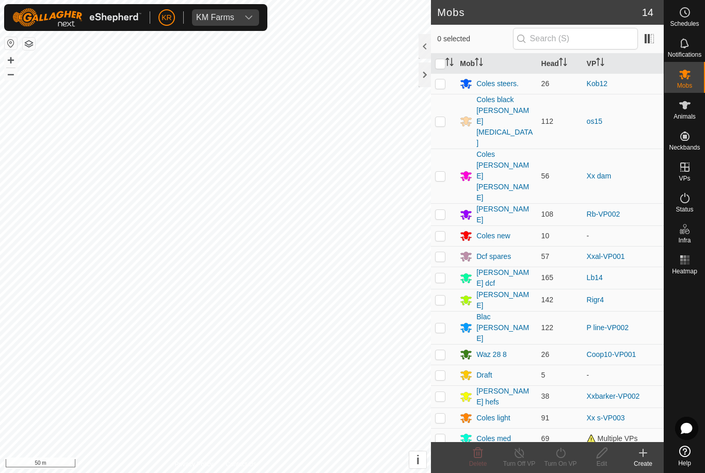
click at [440, 172] on p-checkbox at bounding box center [440, 176] width 10 height 8
checkbox input "true"
click at [566, 451] on icon at bounding box center [560, 453] width 13 height 12
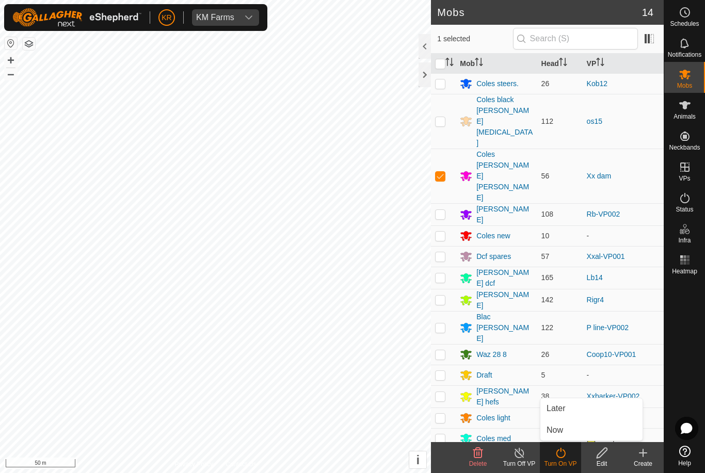
click at [574, 432] on link "Now" at bounding box center [591, 430] width 102 height 21
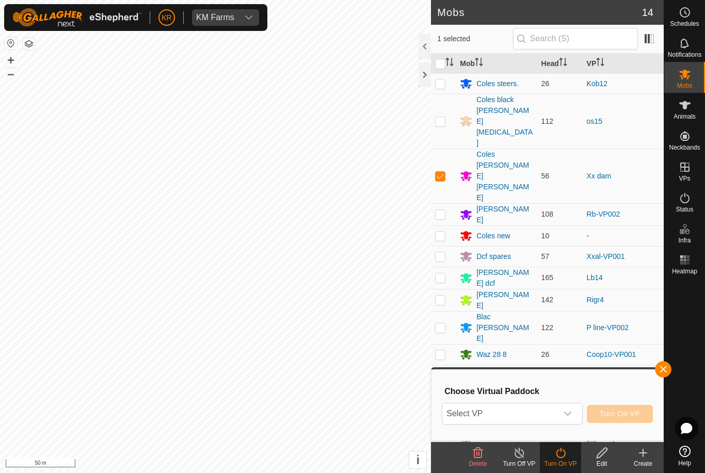
click at [553, 415] on span "Select VP" at bounding box center [499, 414] width 115 height 21
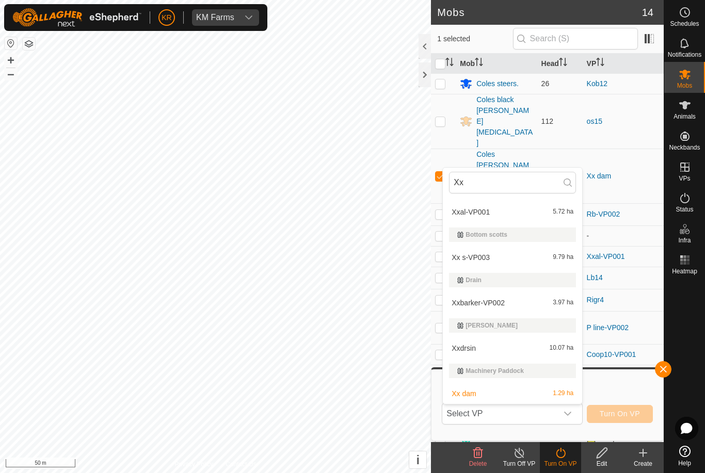
scroll to position [20, 0]
type input "X"
type input "Xx"
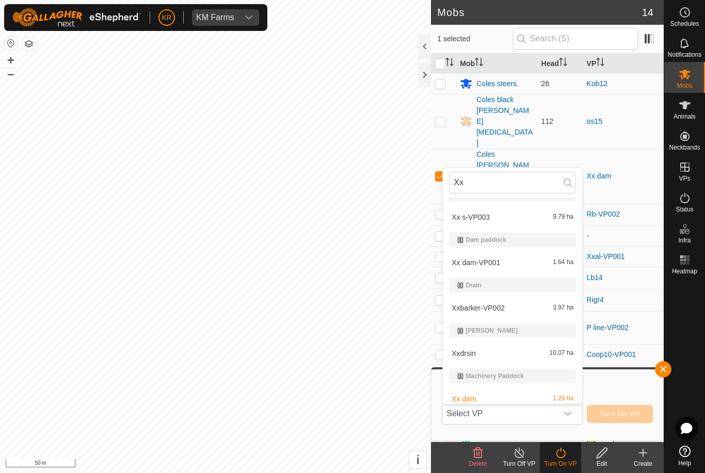
scroll to position [60, 0]
type input "Xx"
click at [498, 260] on span "Xx dam-VP001" at bounding box center [476, 262] width 49 height 7
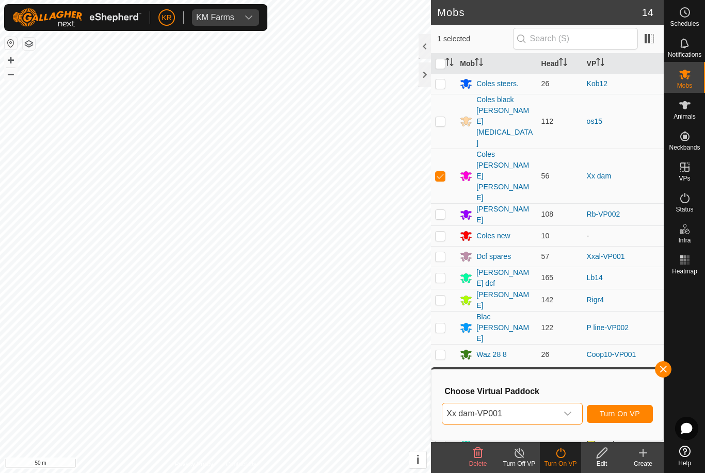
click at [595, 411] on button "Turn On VP" at bounding box center [620, 414] width 66 height 18
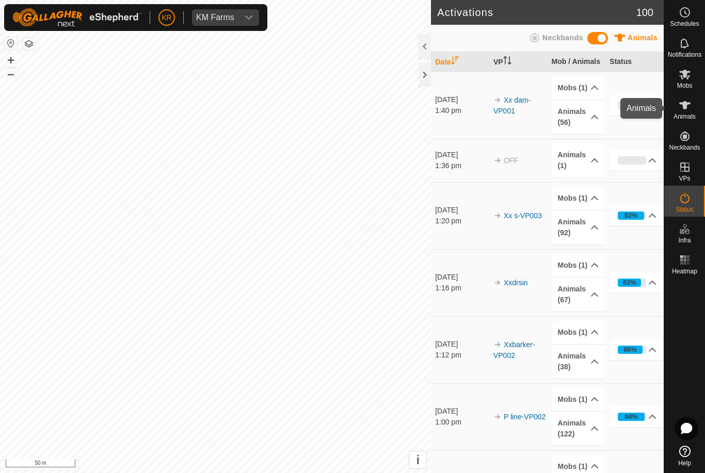
click at [683, 106] on icon at bounding box center [684, 105] width 11 height 8
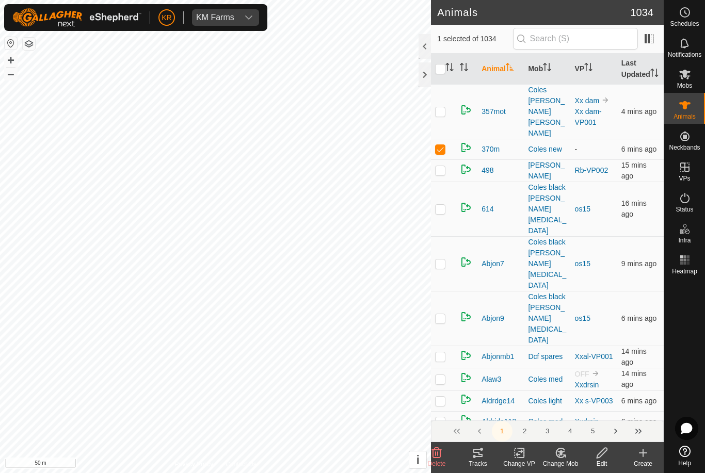
click at [565, 458] on icon at bounding box center [560, 453] width 13 height 12
click at [604, 408] on span "Choose Mob..." at bounding box center [590, 409] width 54 height 12
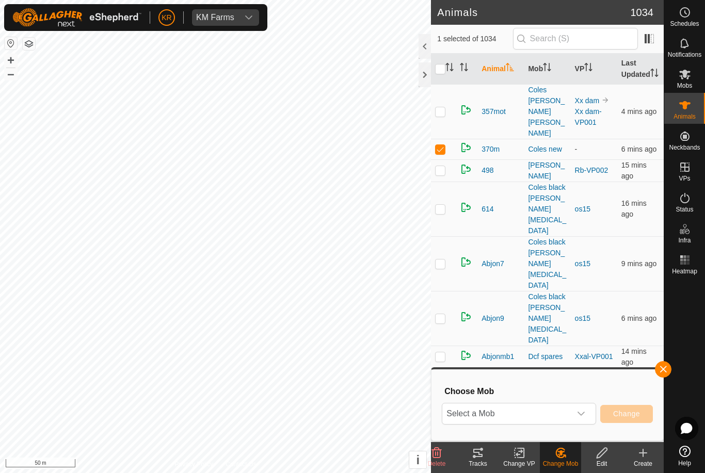
click at [570, 412] on span "Select a Mob" at bounding box center [506, 414] width 129 height 21
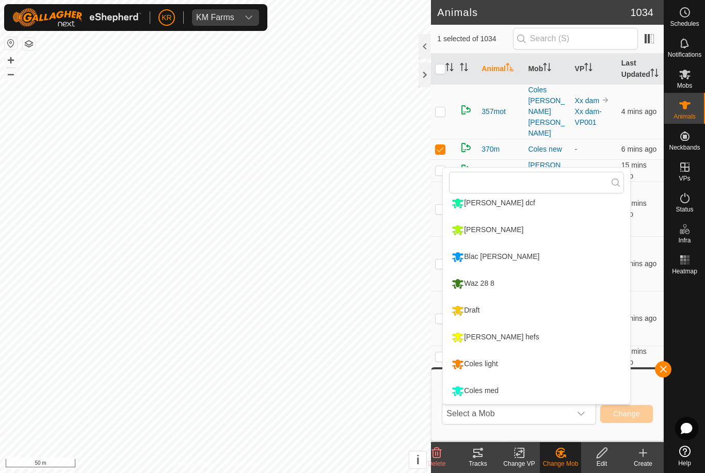
scroll to position [168, 0]
click at [499, 390] on div "Coles med" at bounding box center [475, 391] width 52 height 18
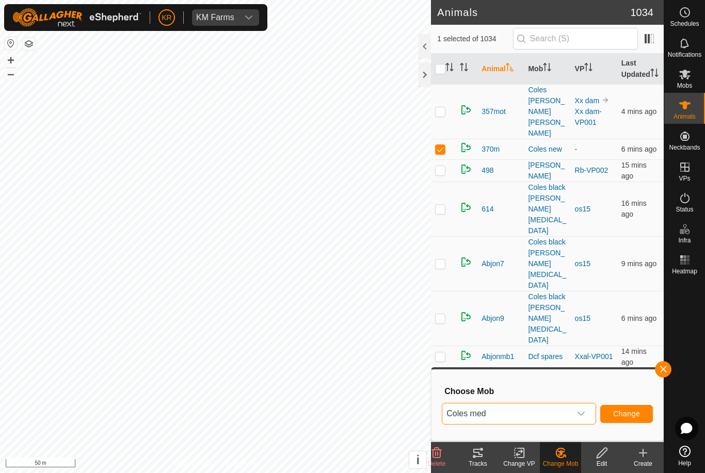
click at [618, 419] on button "Change" at bounding box center [626, 414] width 53 height 18
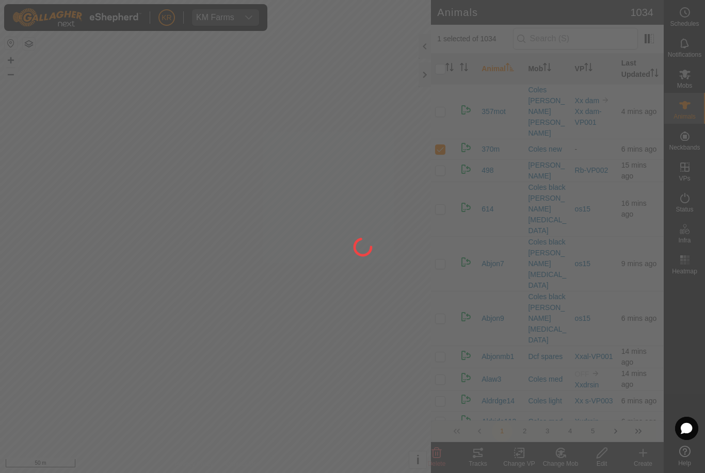
checkbox input "false"
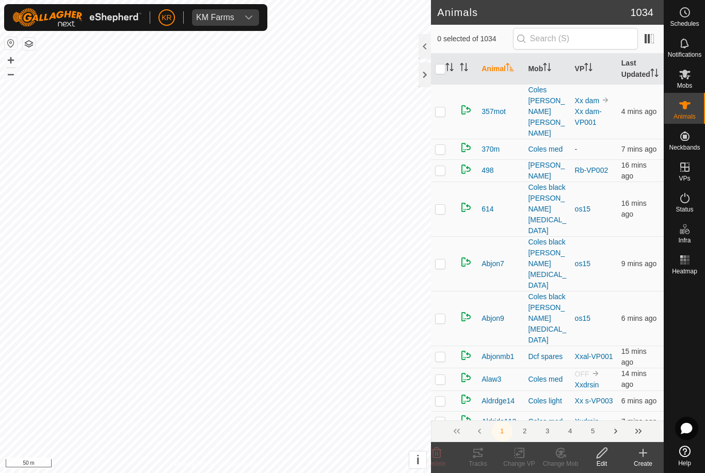
click at [694, 357] on div at bounding box center [684, 360] width 41 height 163
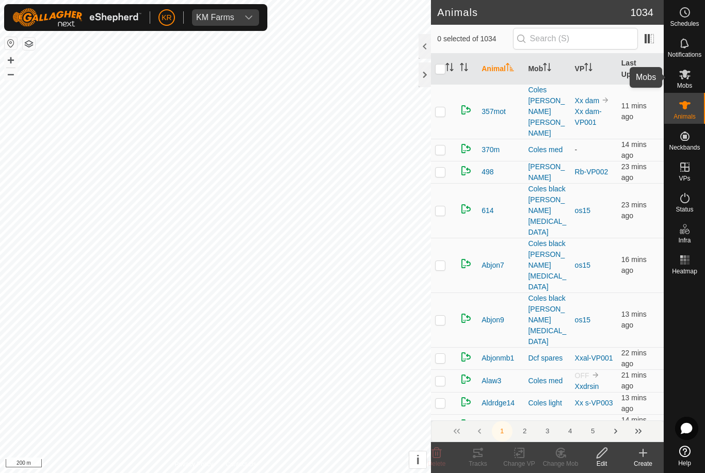
click at [691, 74] on es-mob-svg-icon at bounding box center [685, 74] width 19 height 17
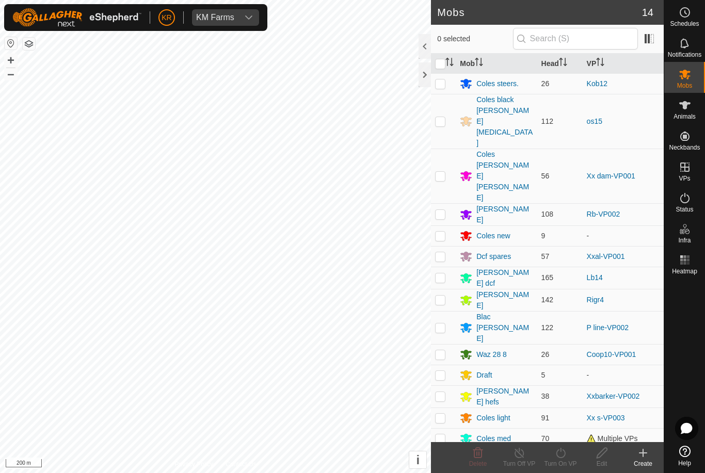
click at [640, 398] on div "Mob Head [PERSON_NAME] steers. 26 Kob12 Coles black [PERSON_NAME][MEDICAL_DATA]…" at bounding box center [547, 248] width 233 height 389
